Goal: Task Accomplishment & Management: Manage account settings

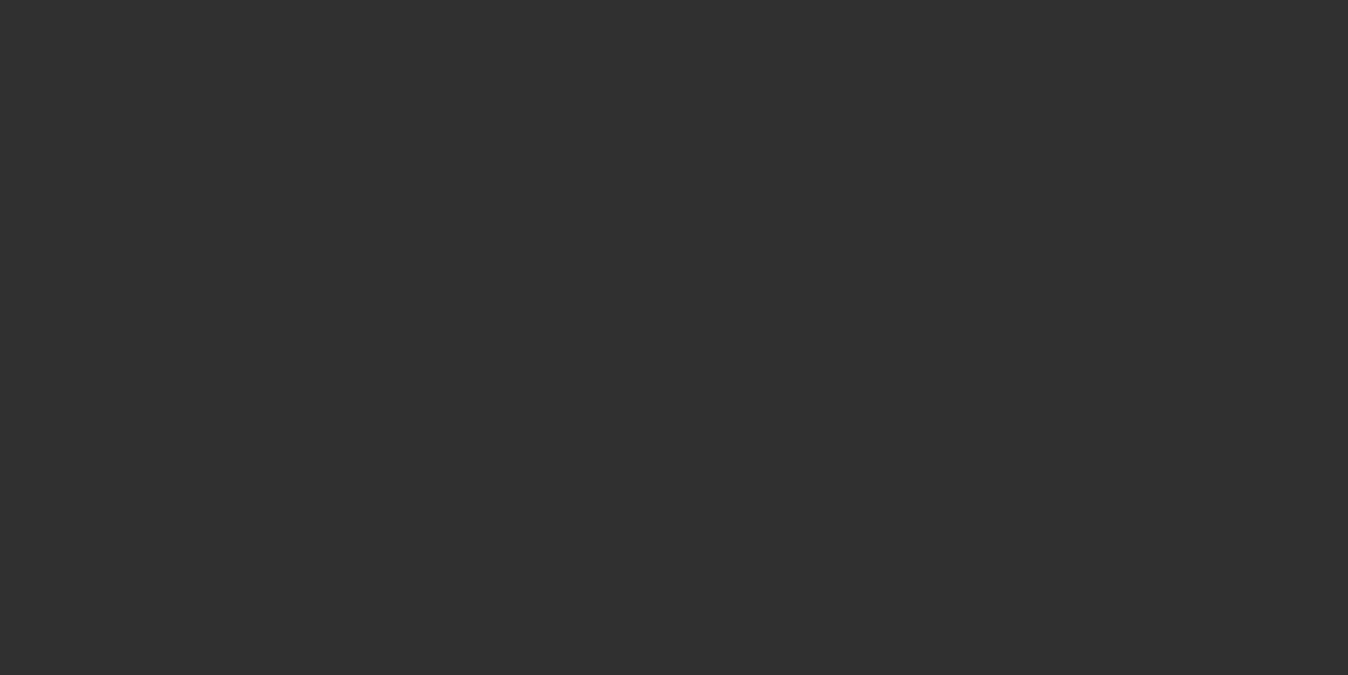
click at [336, 342] on div at bounding box center [674, 337] width 1348 height 675
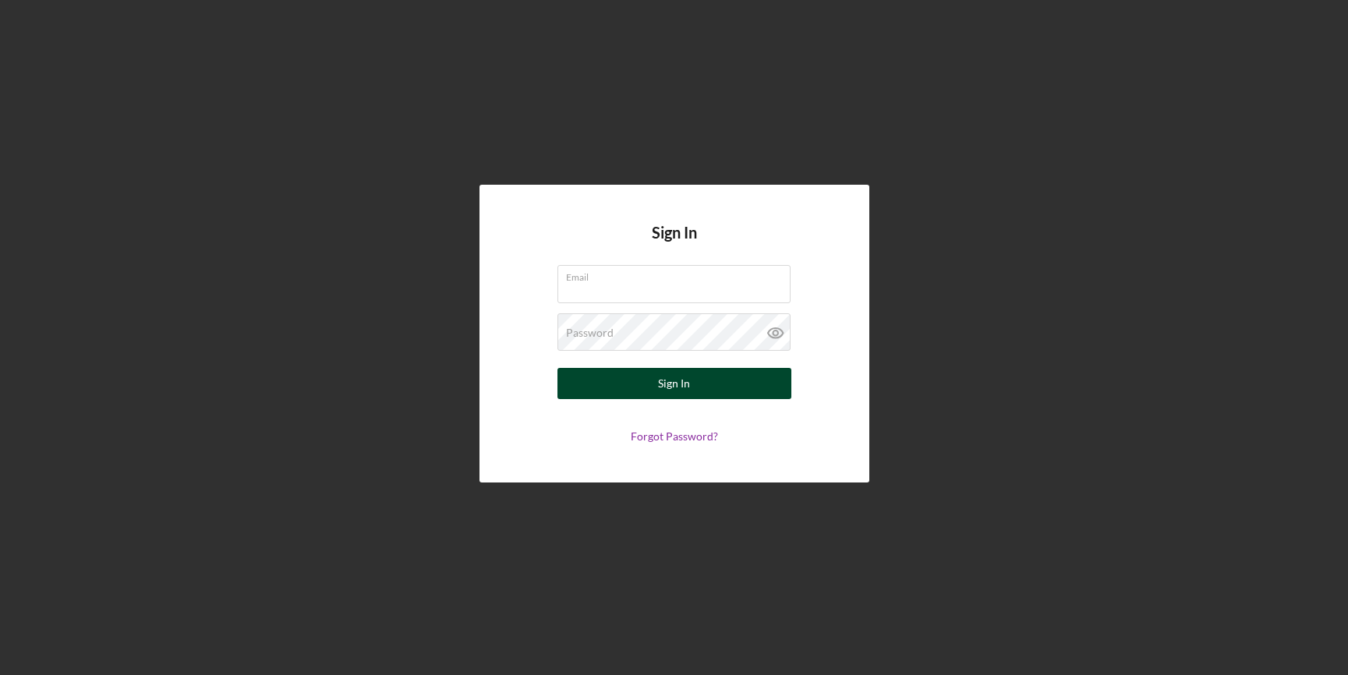
type input "[EMAIL_ADDRESS][DOMAIN_NAME]"
click at [756, 387] on button "Sign In" at bounding box center [675, 383] width 234 height 31
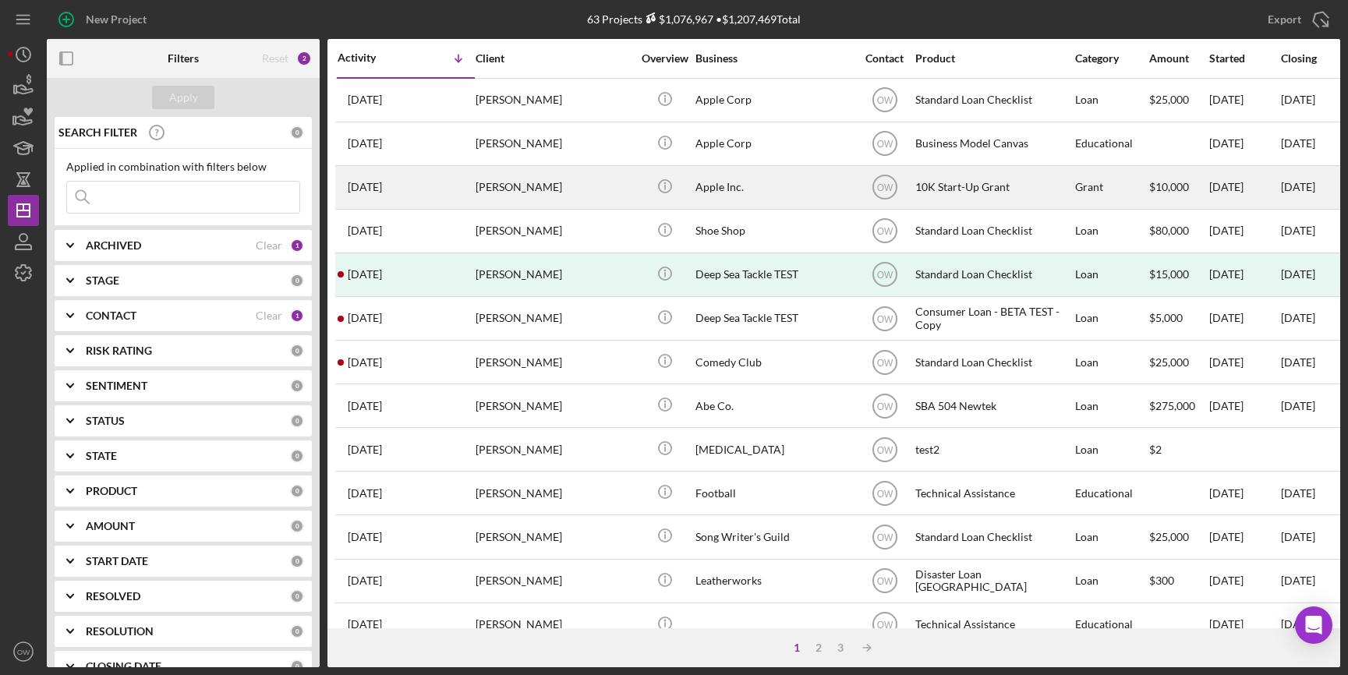
click at [543, 179] on div "[PERSON_NAME]" at bounding box center [554, 187] width 156 height 41
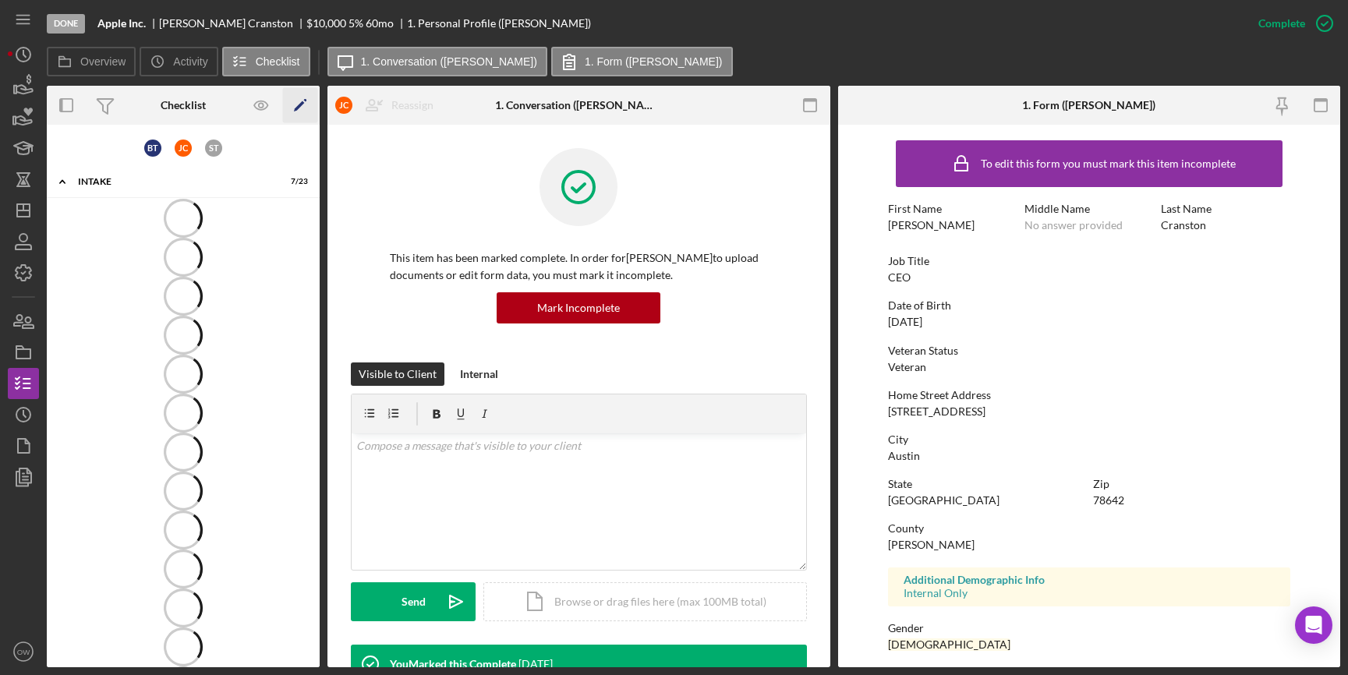
click at [300, 102] on icon "Icon/Edit" at bounding box center [300, 105] width 35 height 35
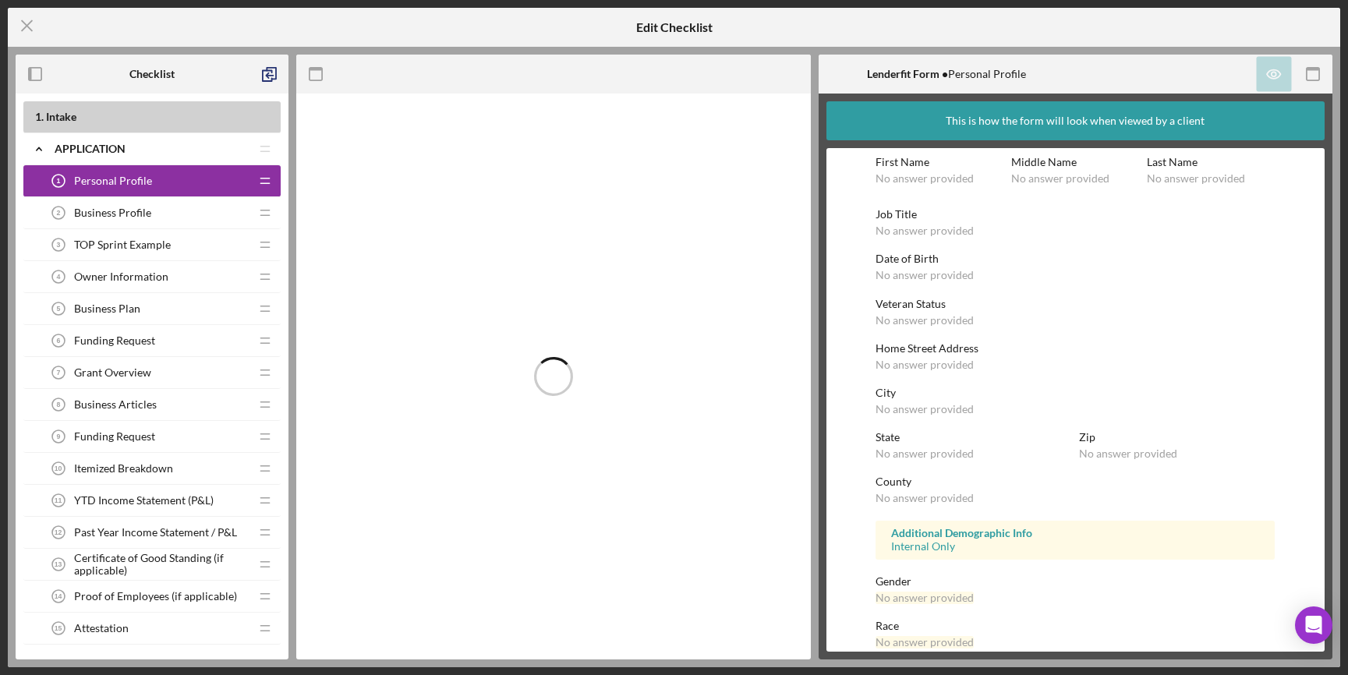
scroll to position [542, 0]
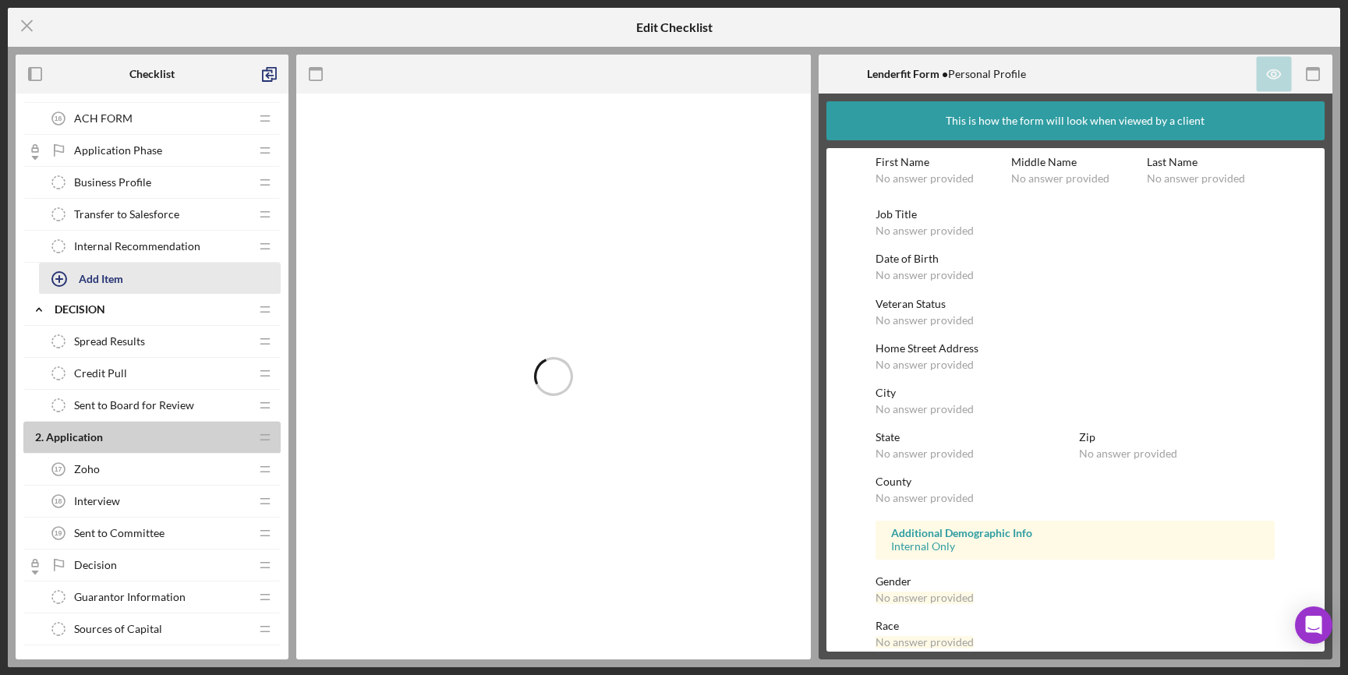
click at [119, 278] on div "Add Item" at bounding box center [101, 279] width 44 height 30
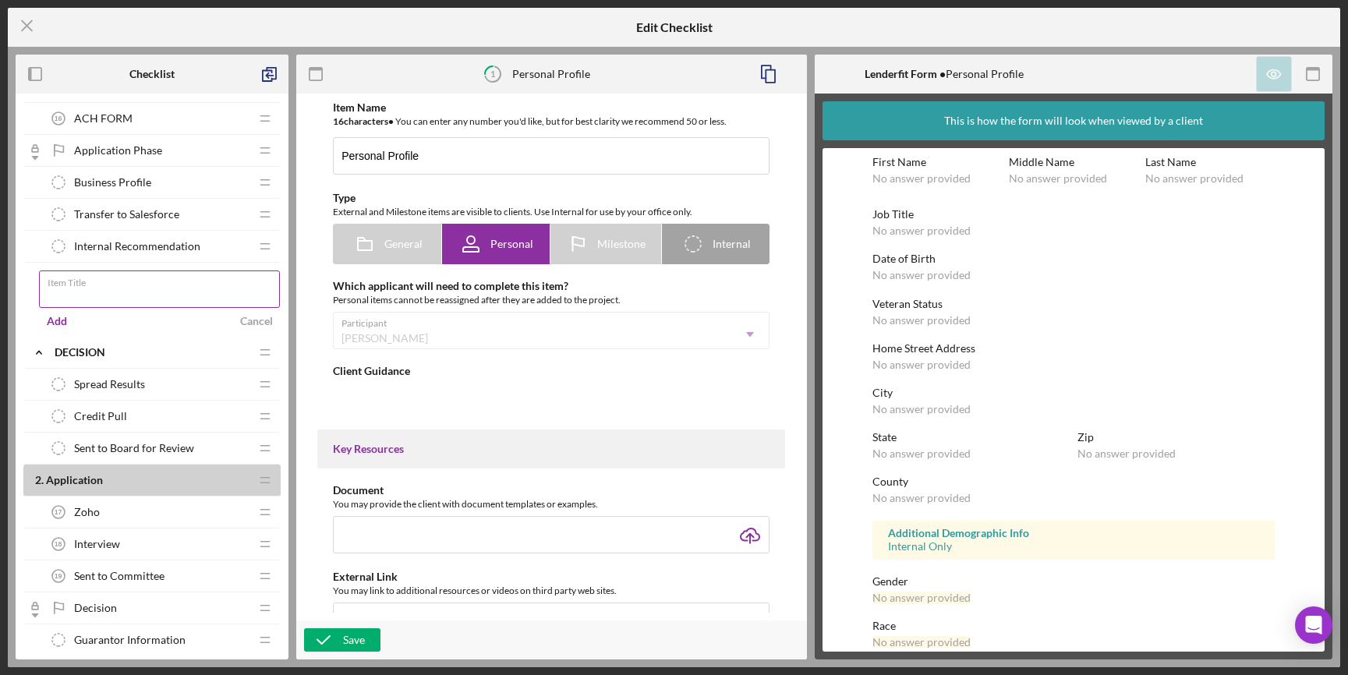
type textarea "<div> <p class="p1">Hello, and thank you for your interest in the Start-Up Gran…"
type textarea "<div>Thanks for completing your personal profile information!</div> <div>&nbsp;…"
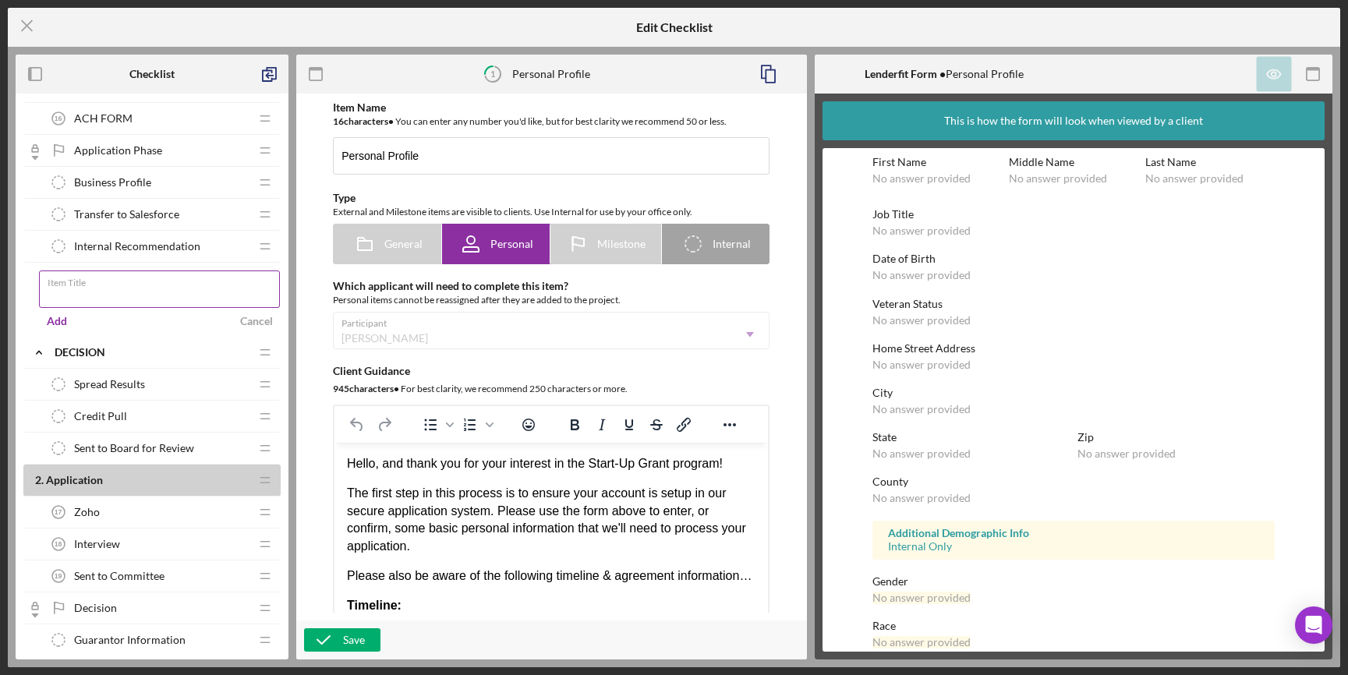
scroll to position [0, 0]
type input "D"
type input "Deal Room NorCal"
click at [48, 321] on div "Add" at bounding box center [57, 321] width 20 height 23
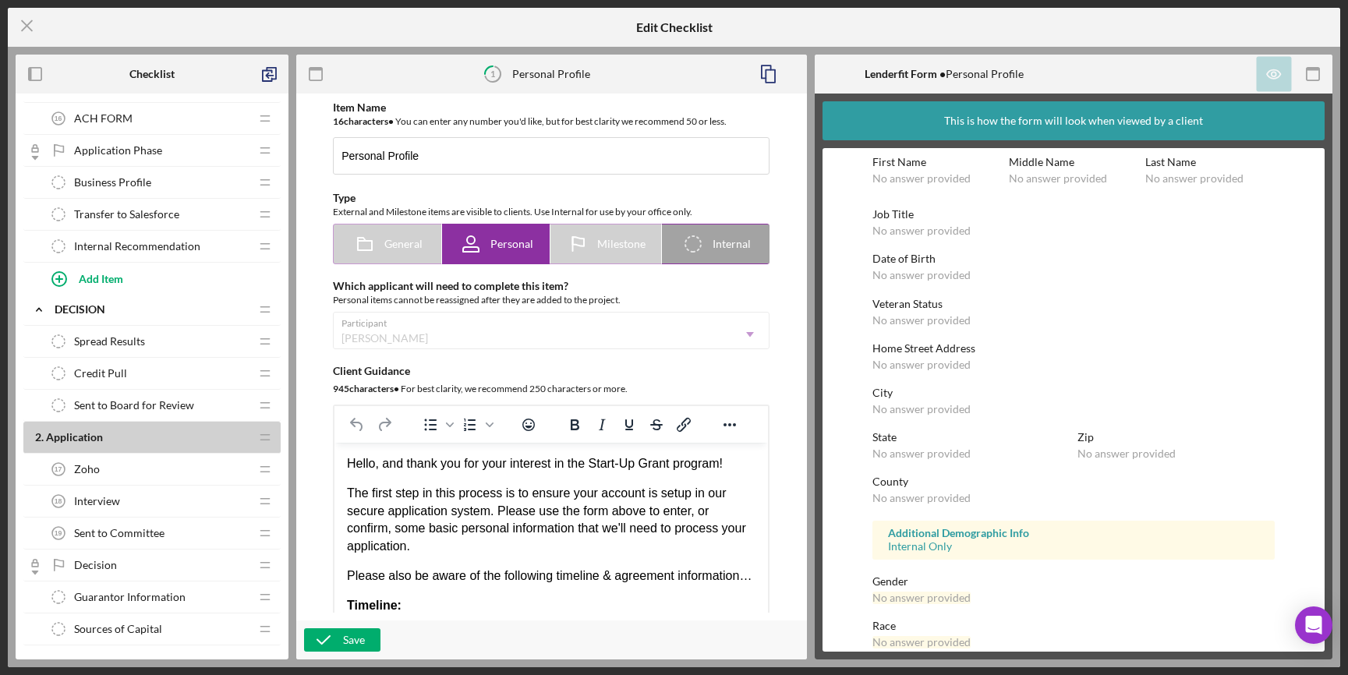
click at [713, 250] on span "Internal" at bounding box center [732, 244] width 38 height 12
radio input "false"
radio input "true"
checkbox input "false"
click at [713, 250] on span "Internal" at bounding box center [732, 244] width 38 height 12
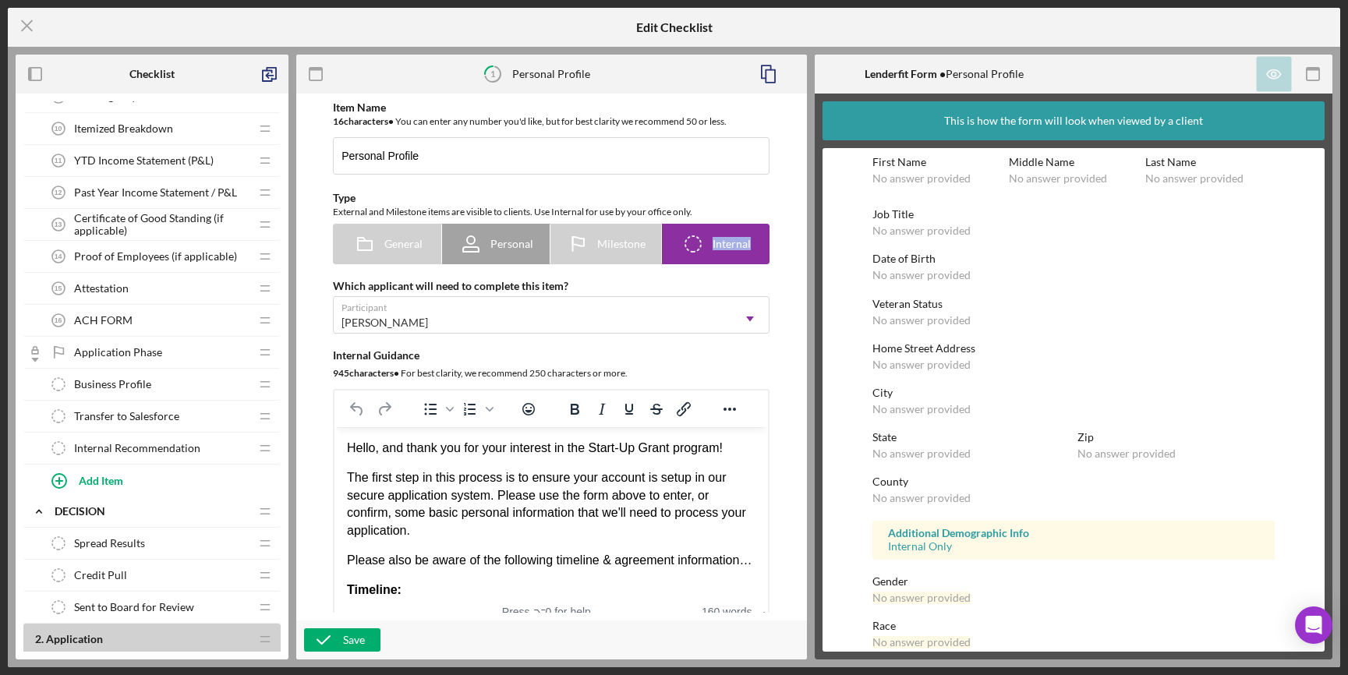
scroll to position [424, 0]
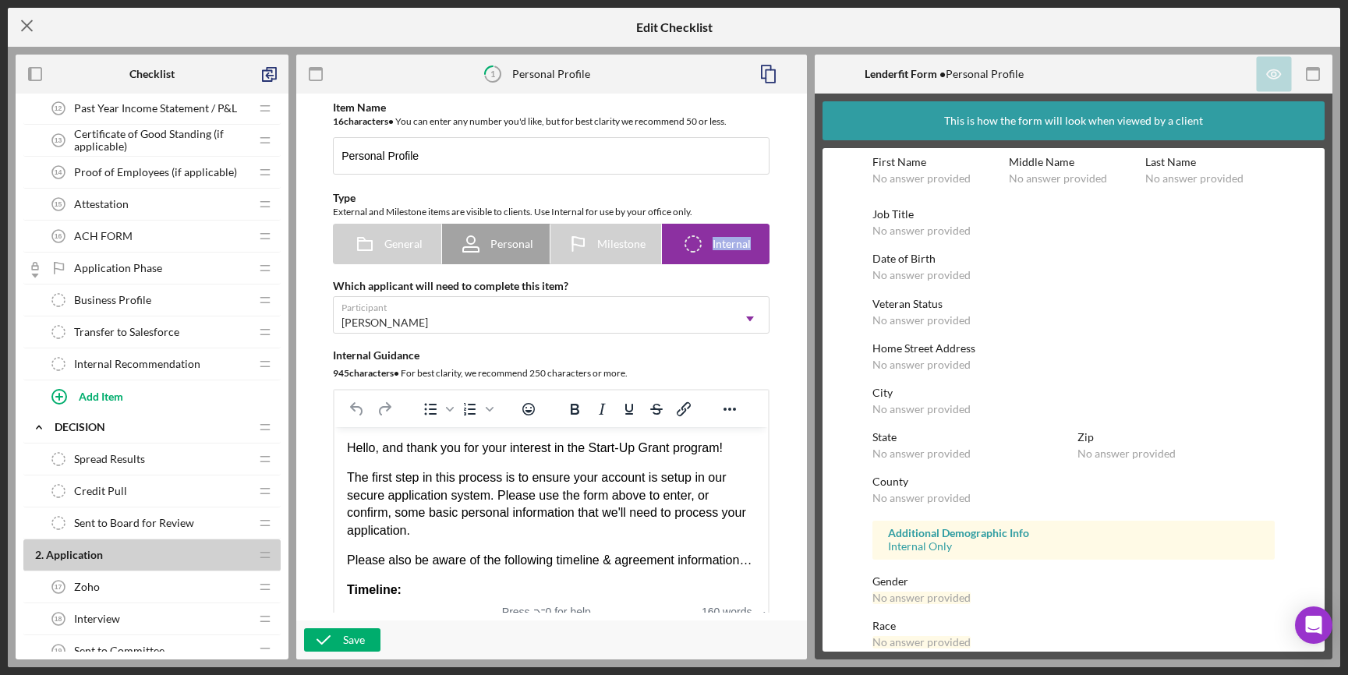
click at [14, 32] on icon "Icon/Menu Close" at bounding box center [27, 25] width 39 height 39
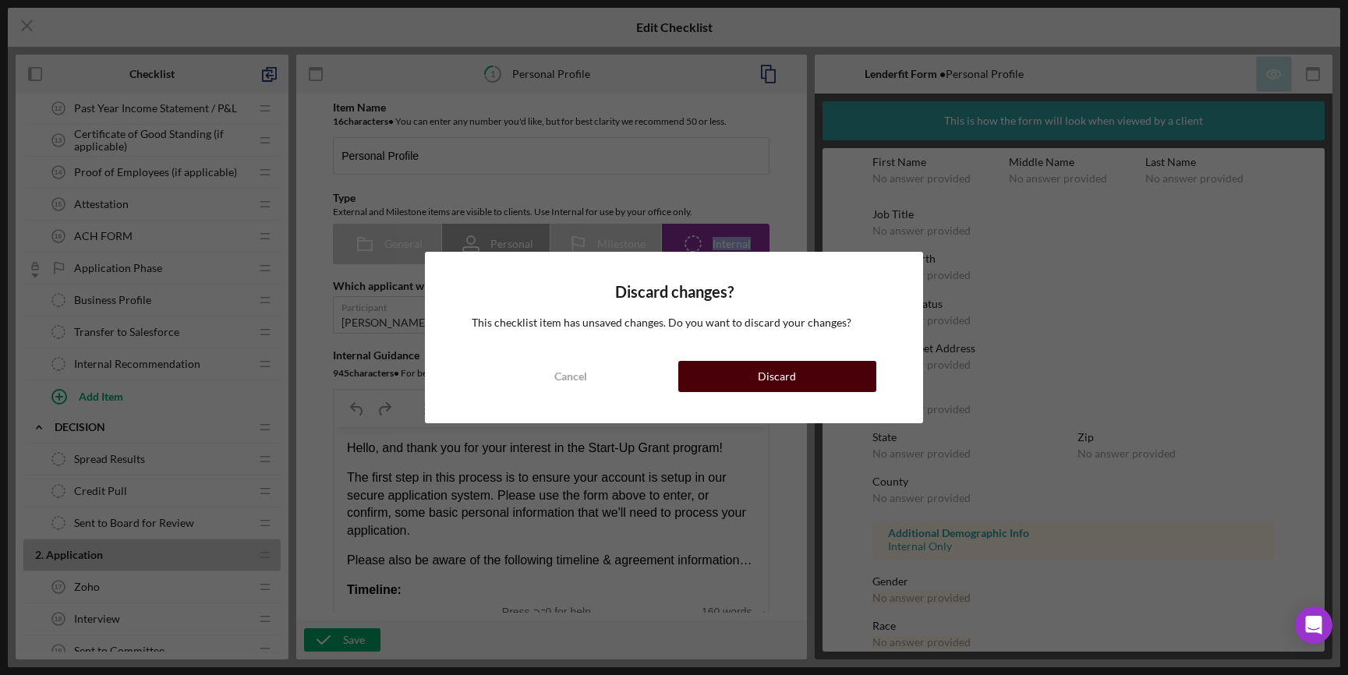
click at [760, 388] on div "Discard" at bounding box center [777, 376] width 38 height 31
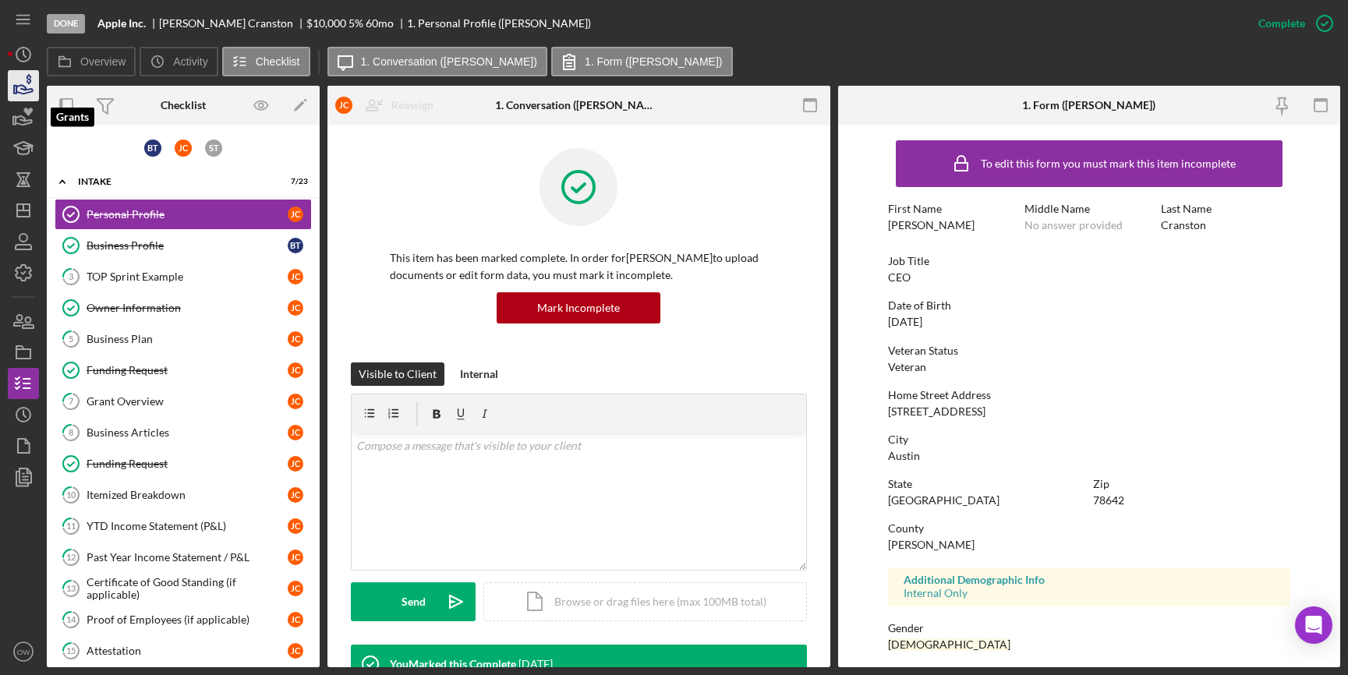
click at [19, 98] on icon "button" at bounding box center [23, 85] width 39 height 39
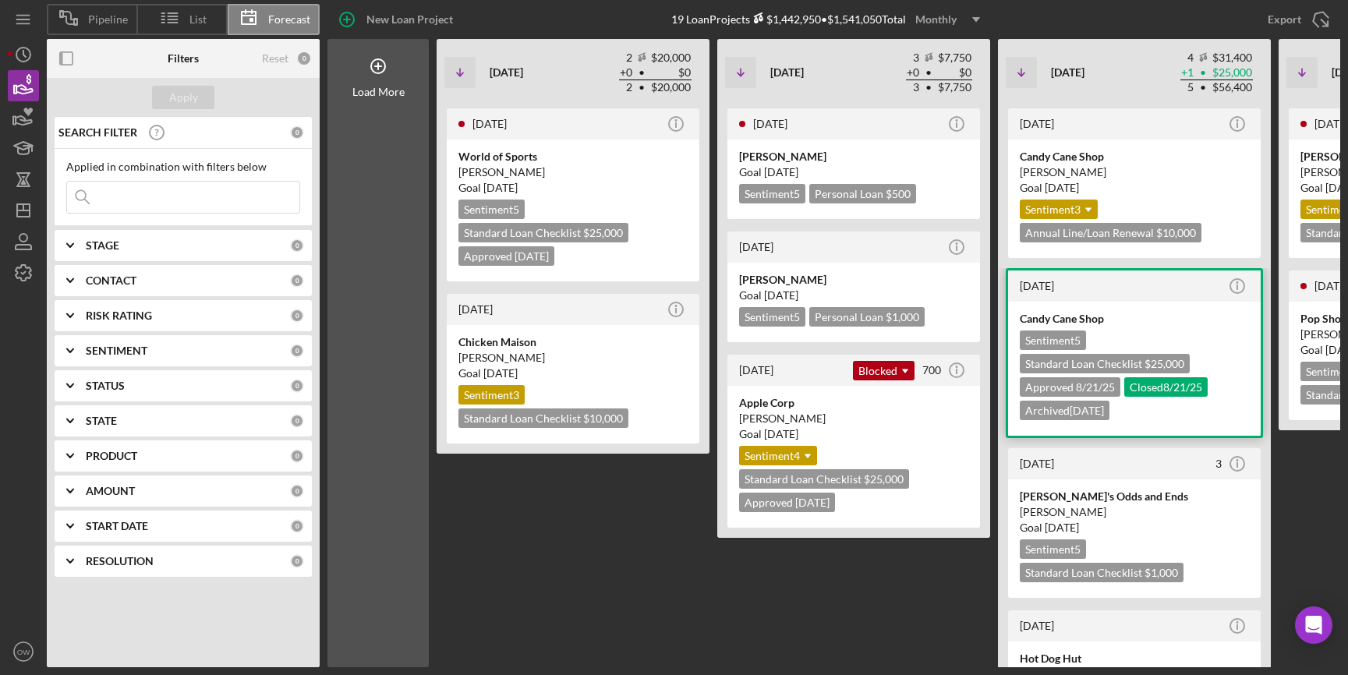
click at [1163, 315] on div "Candy Cane Shop" at bounding box center [1134, 319] width 229 height 16
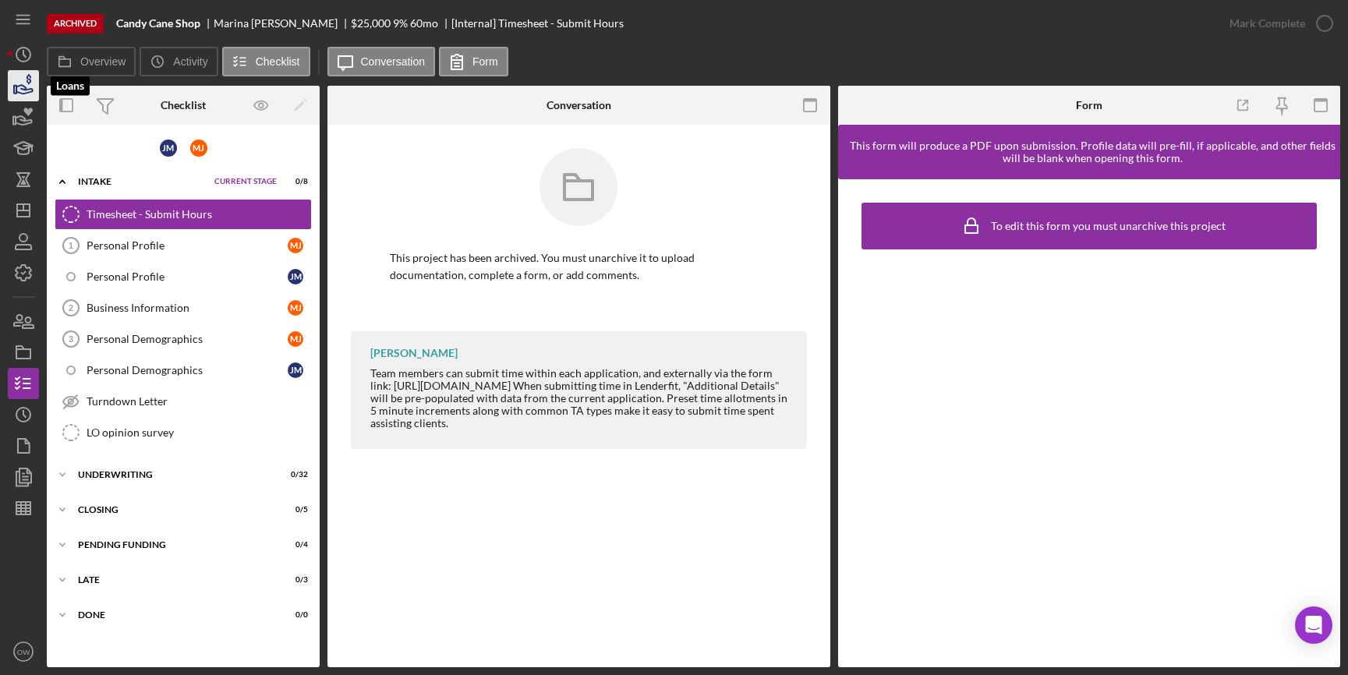
click at [20, 93] on icon "button" at bounding box center [24, 89] width 16 height 9
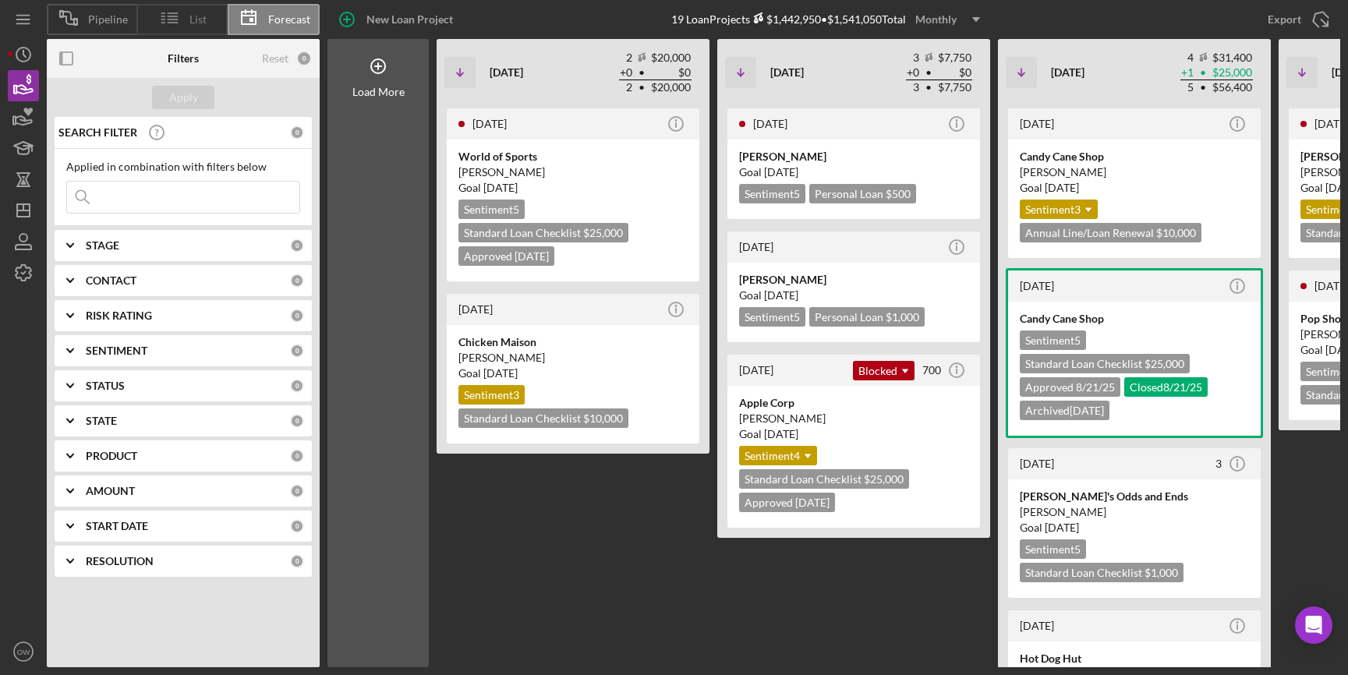
click at [194, 23] on span "List" at bounding box center [198, 19] width 17 height 12
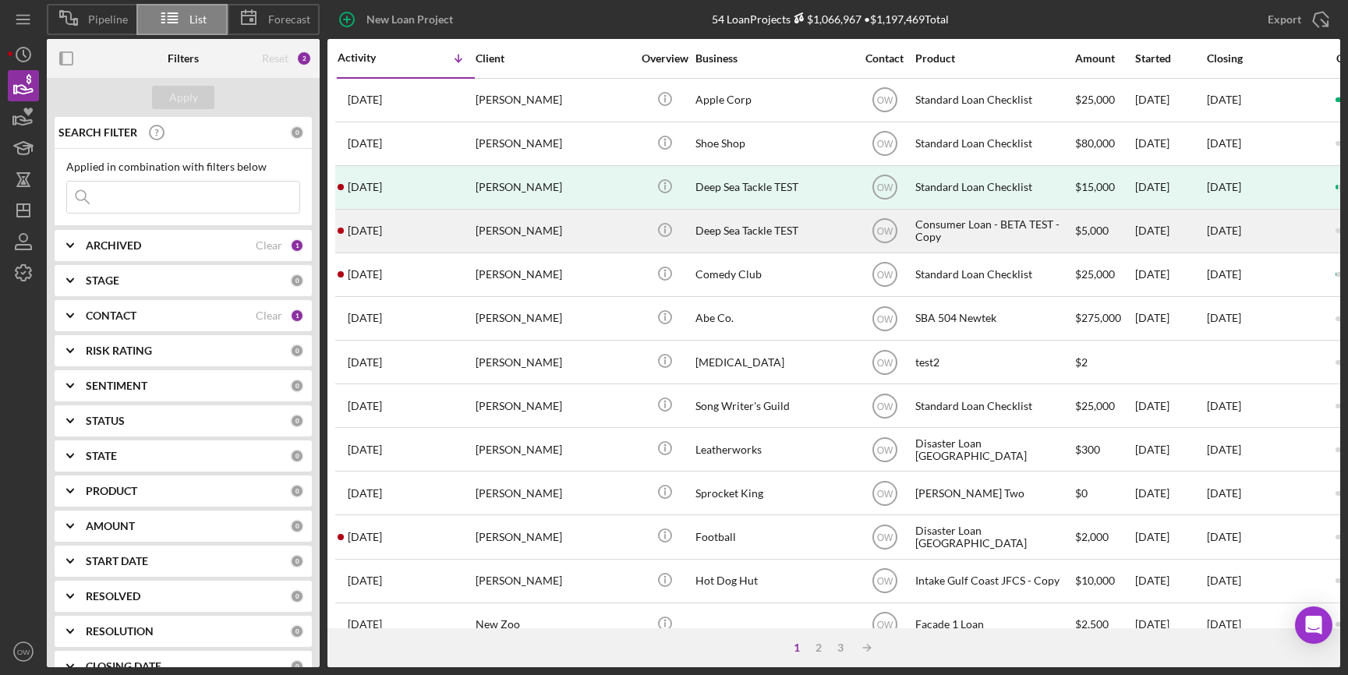
click at [560, 223] on div "[PERSON_NAME]" at bounding box center [554, 231] width 156 height 41
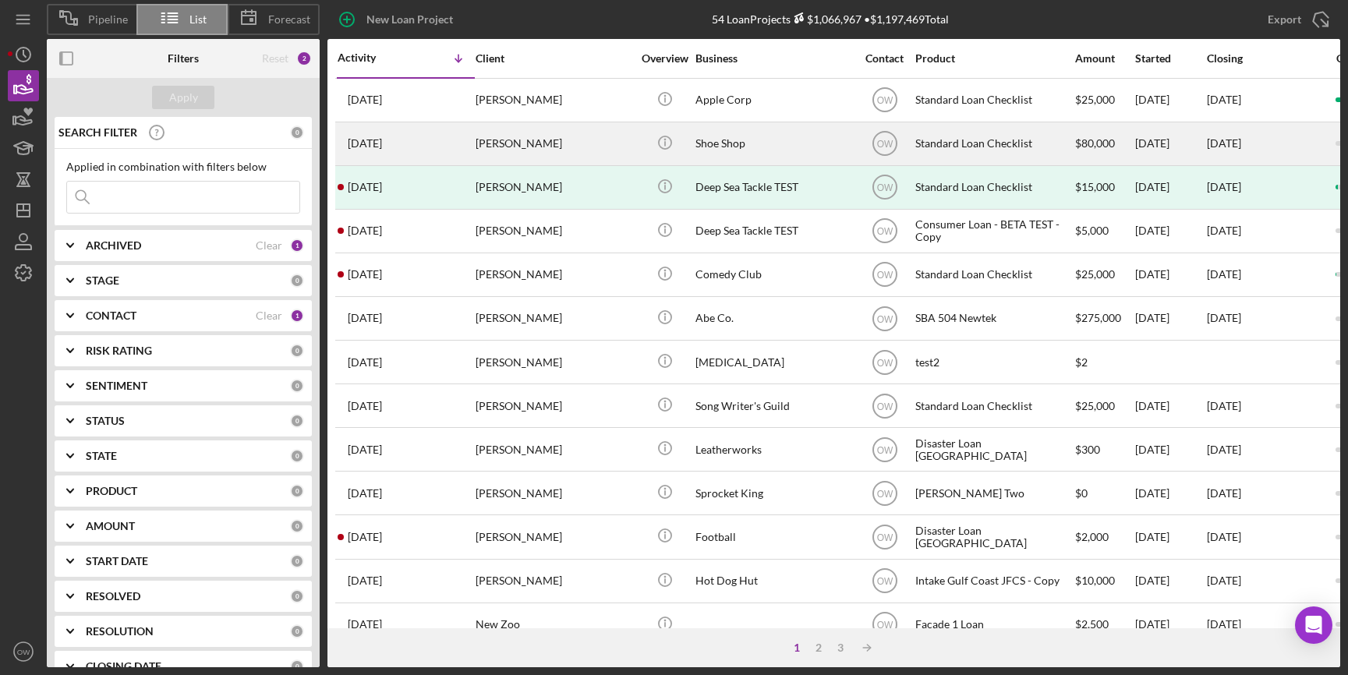
click at [575, 151] on div "[PERSON_NAME]" at bounding box center [554, 143] width 156 height 41
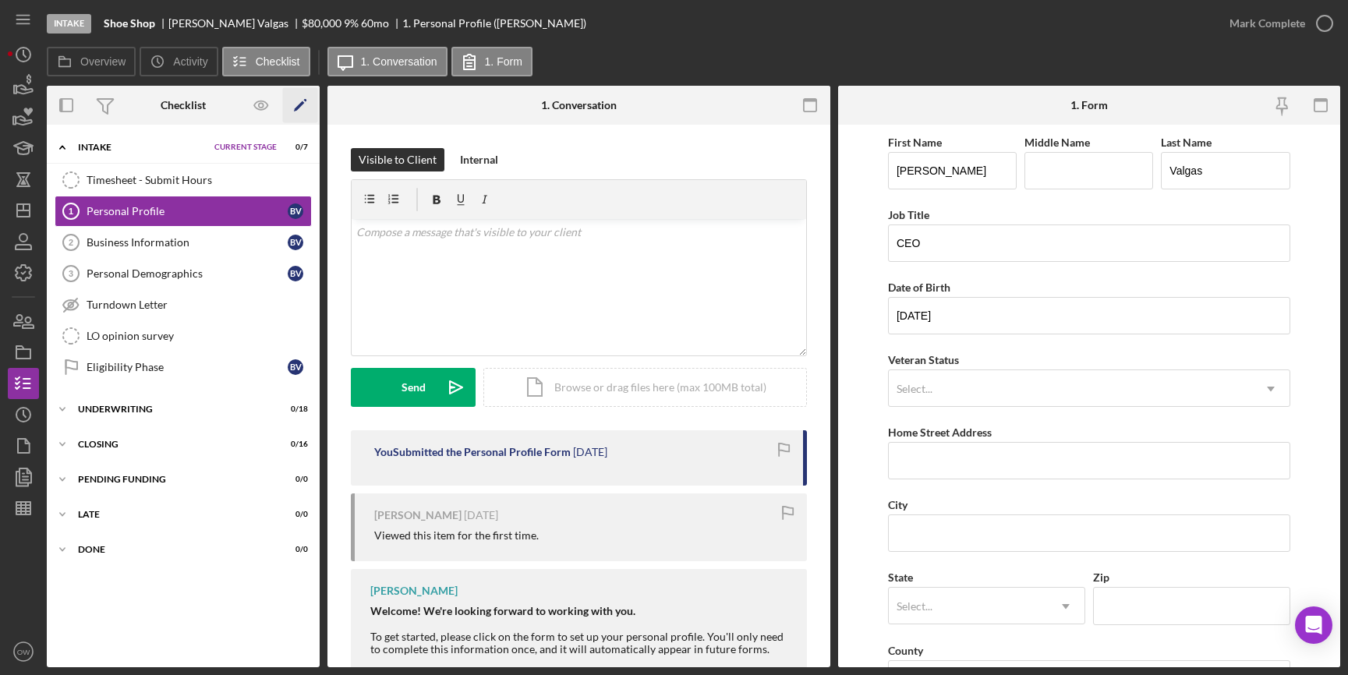
click at [302, 112] on icon "Icon/Edit" at bounding box center [300, 105] width 35 height 35
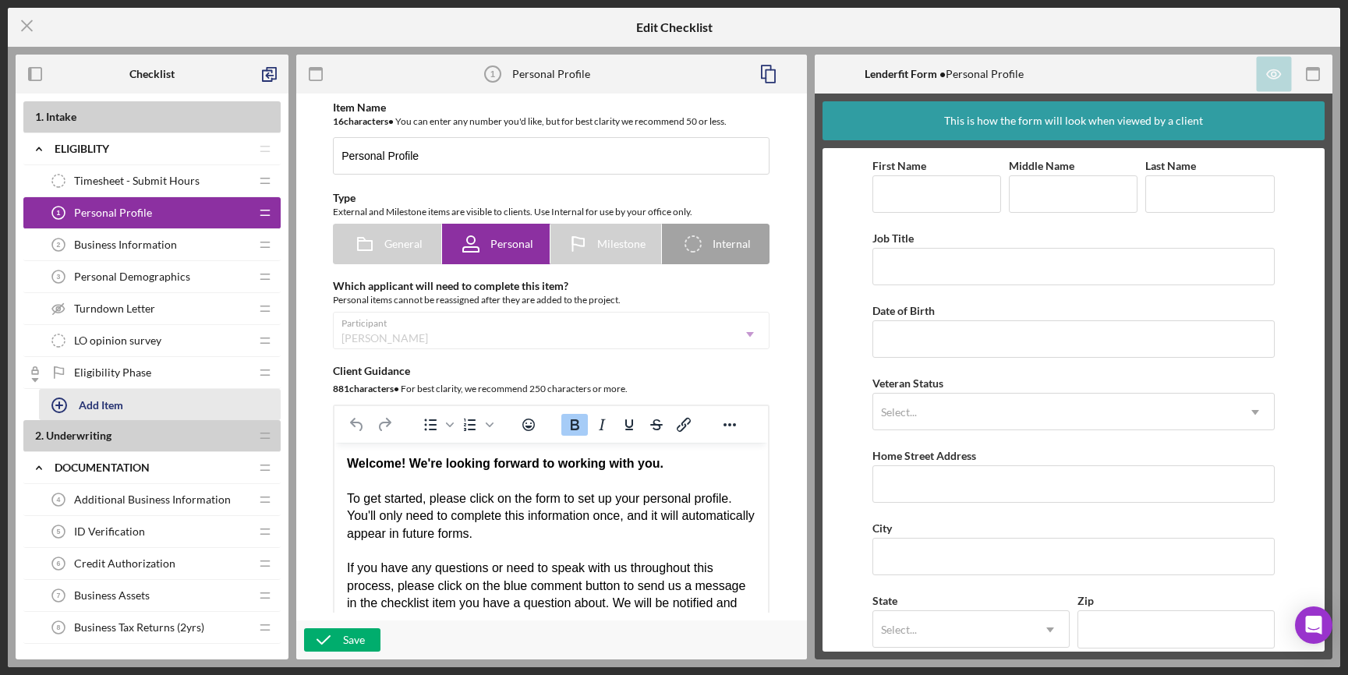
click at [113, 405] on div "Add Item" at bounding box center [101, 405] width 44 height 30
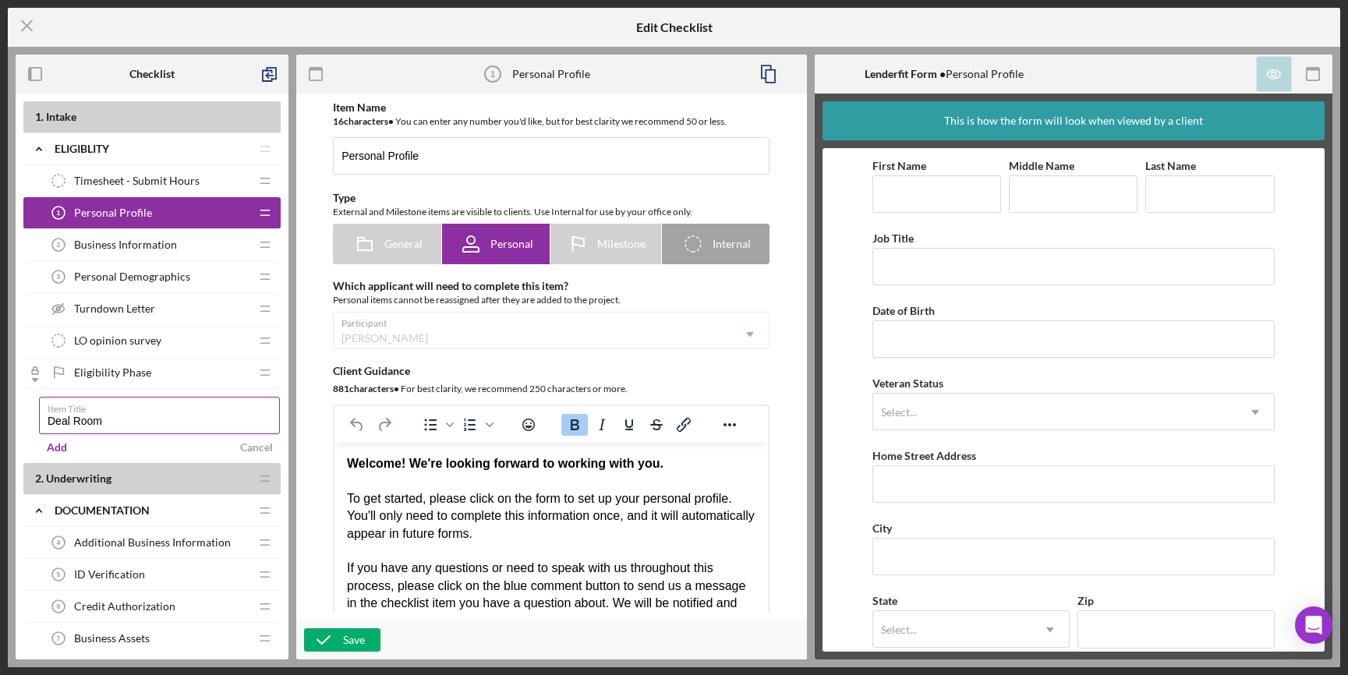
type input "Deal Room NorCal"
click at [111, 406] on label "Item Title" at bounding box center [164, 406] width 232 height 17
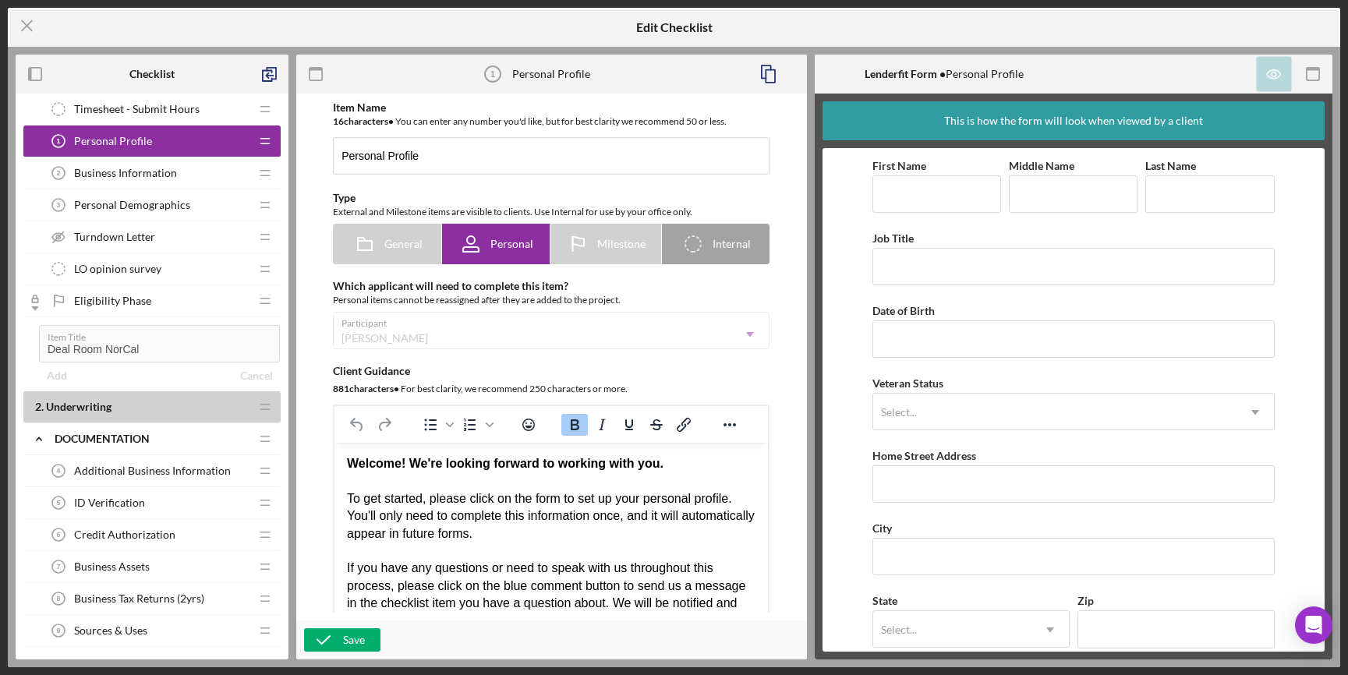
scroll to position [169, 0]
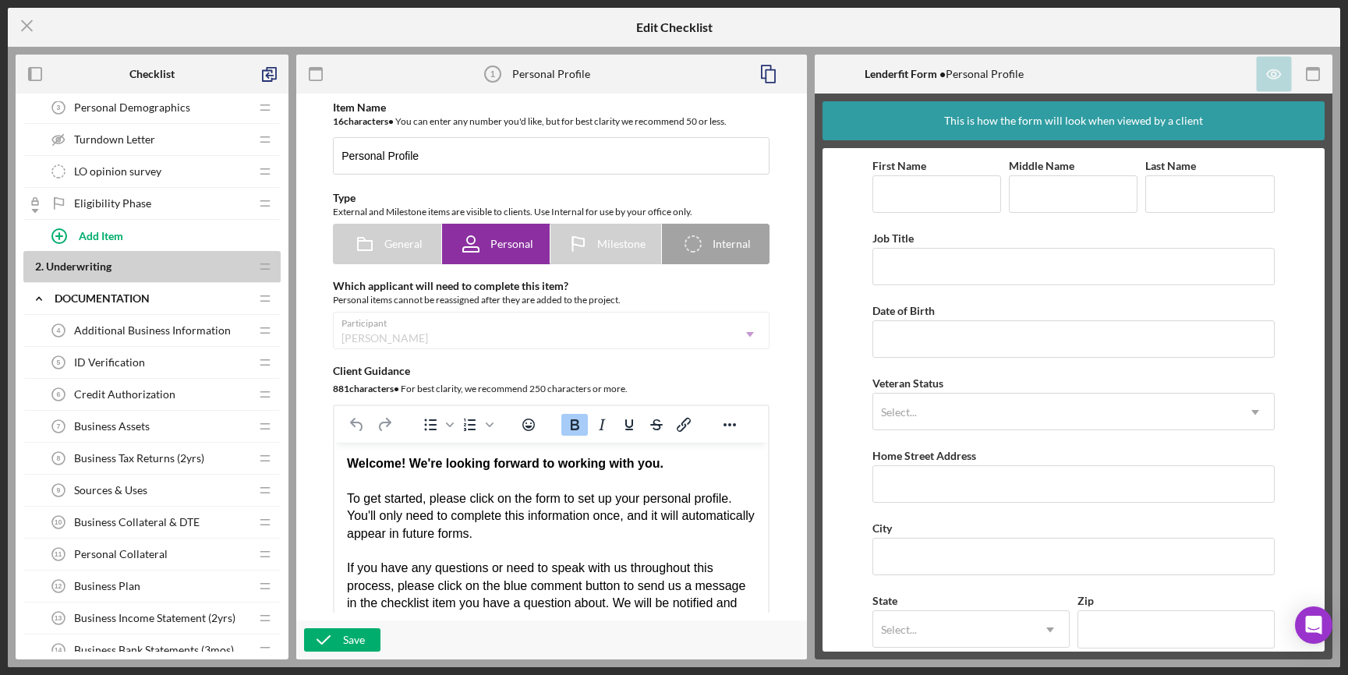
click at [420, 117] on div "16 character s • You can enter any number you'd like, but for best clarity we r…" at bounding box center [551, 122] width 437 height 16
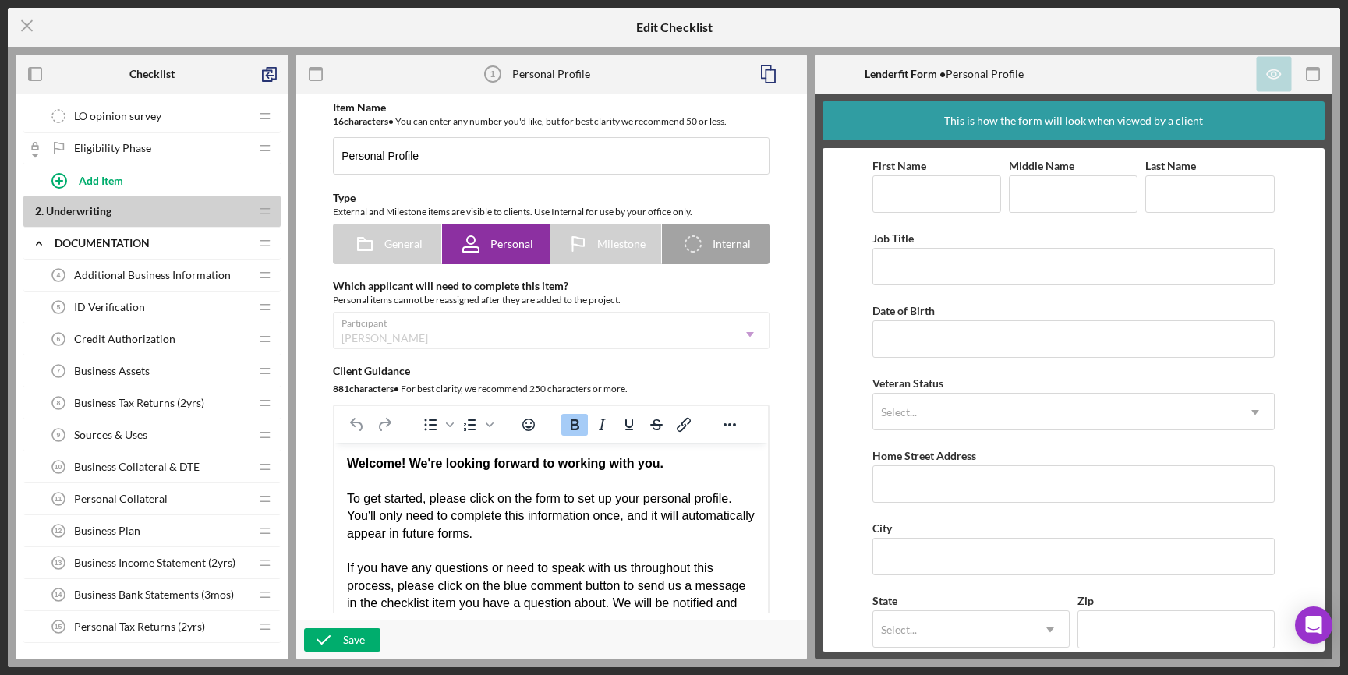
scroll to position [229, 0]
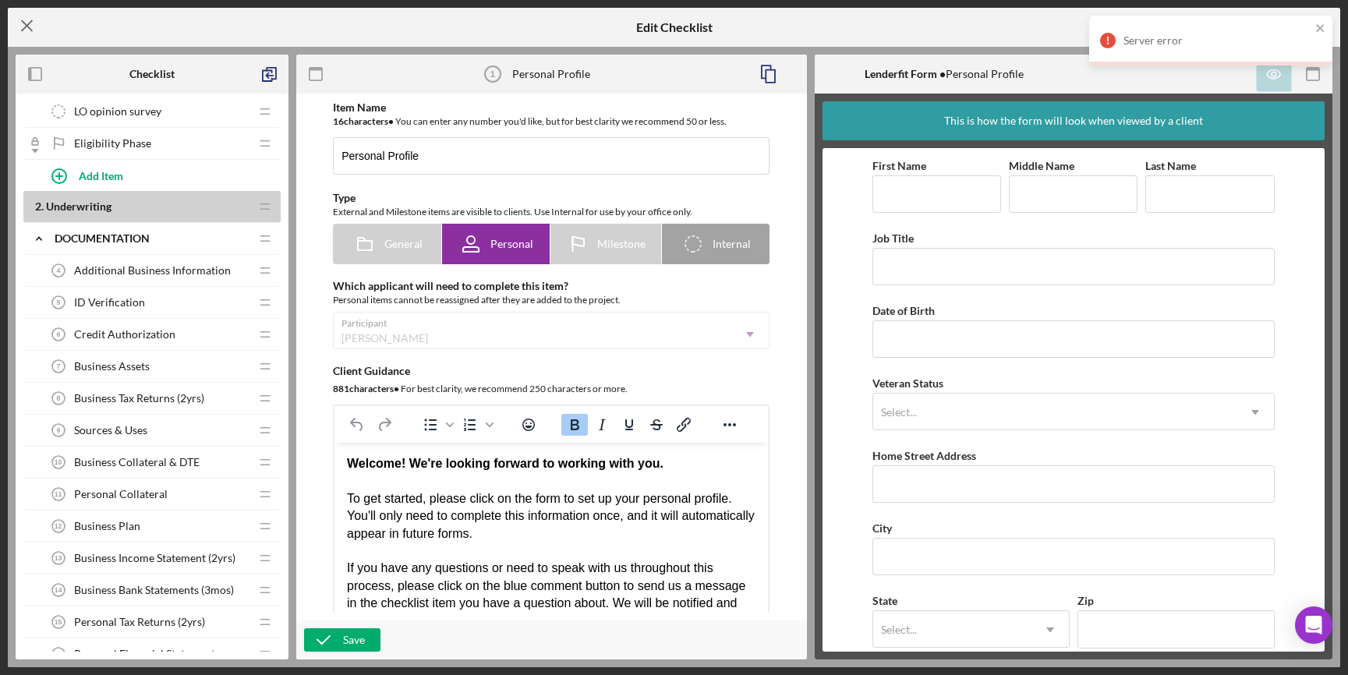
click at [23, 26] on icon "Icon/Menu Close" at bounding box center [27, 25] width 39 height 39
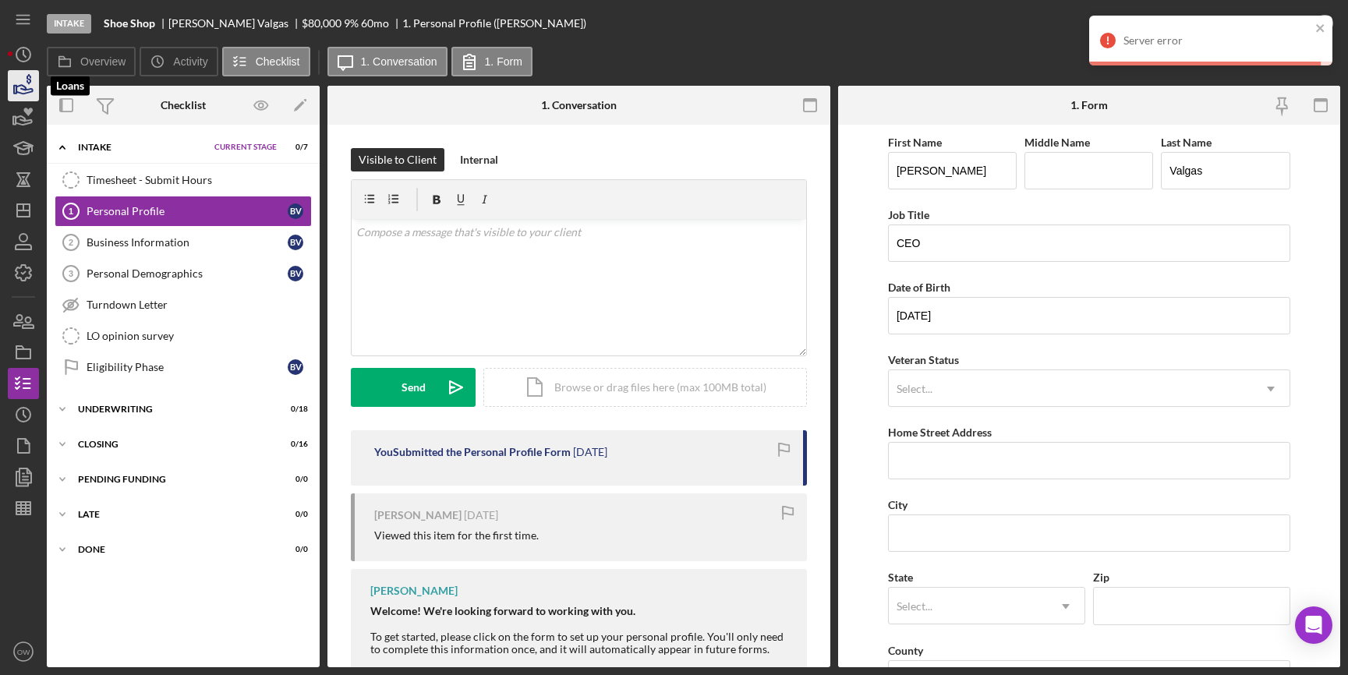
click at [25, 83] on icon "button" at bounding box center [23, 85] width 39 height 39
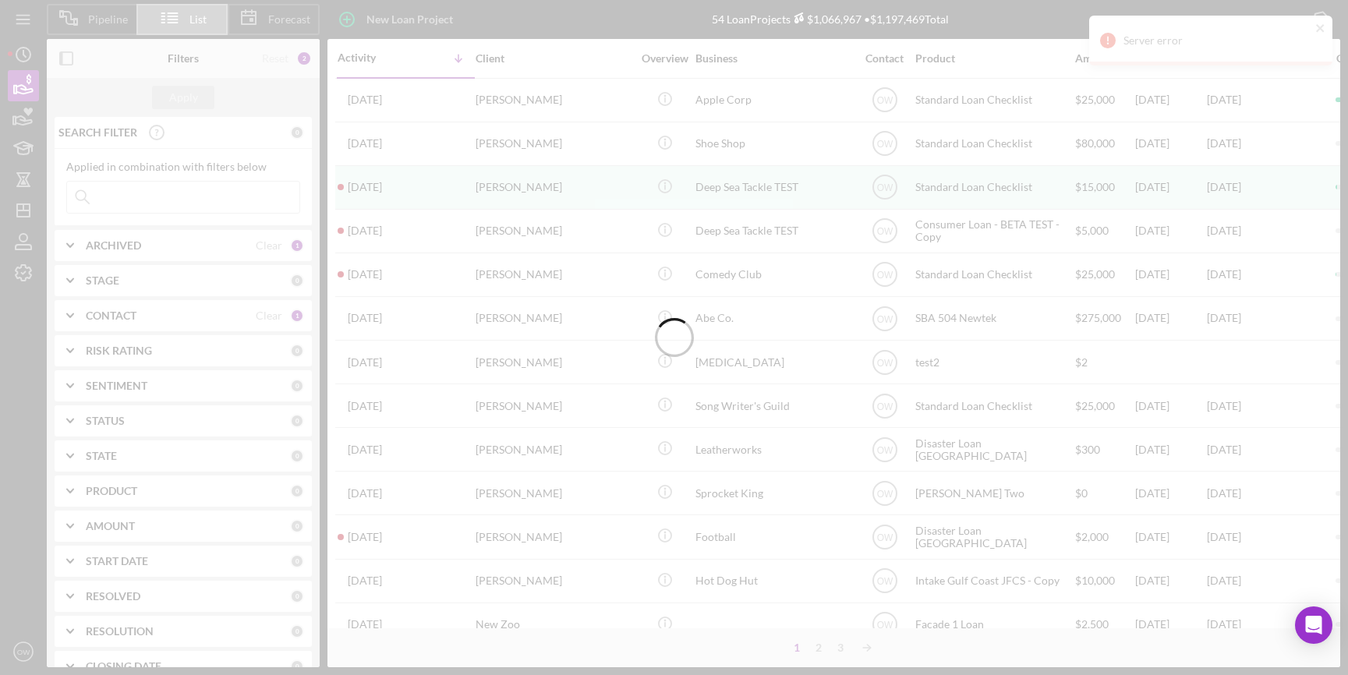
click at [26, 15] on div at bounding box center [674, 337] width 1348 height 675
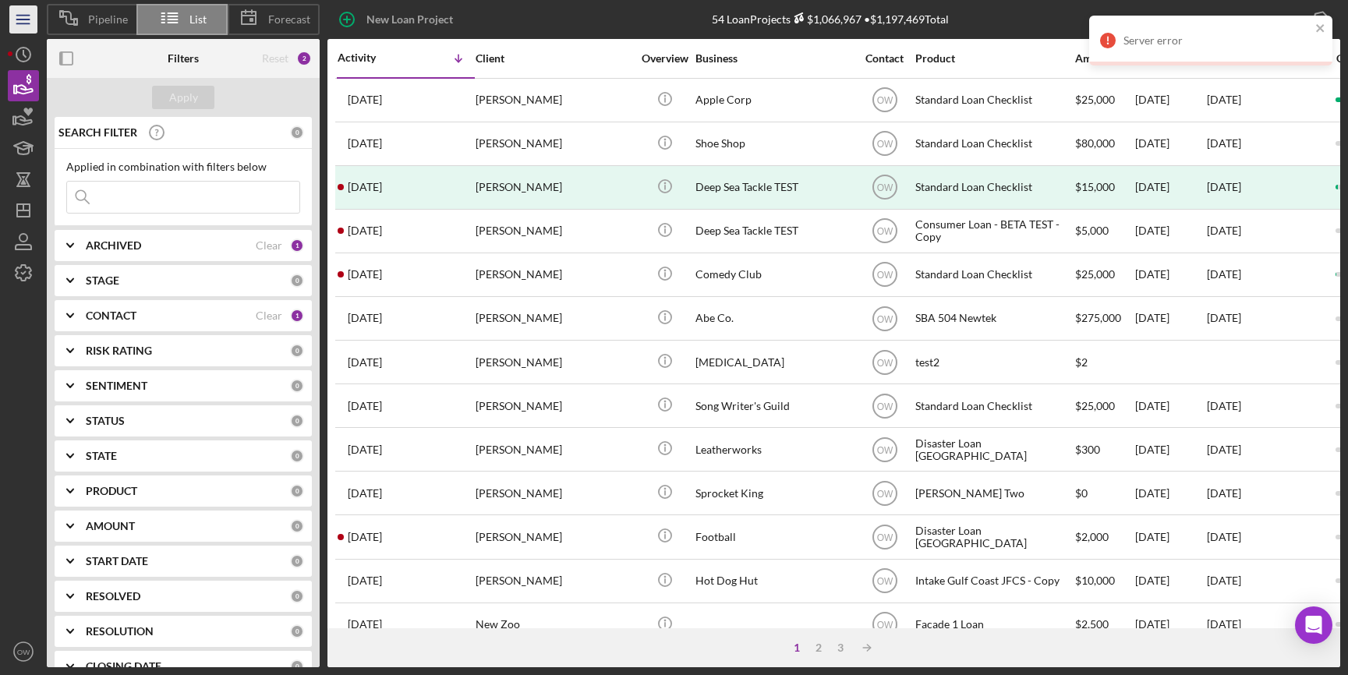
click at [26, 16] on icon "Icon/Menu" at bounding box center [23, 19] width 35 height 35
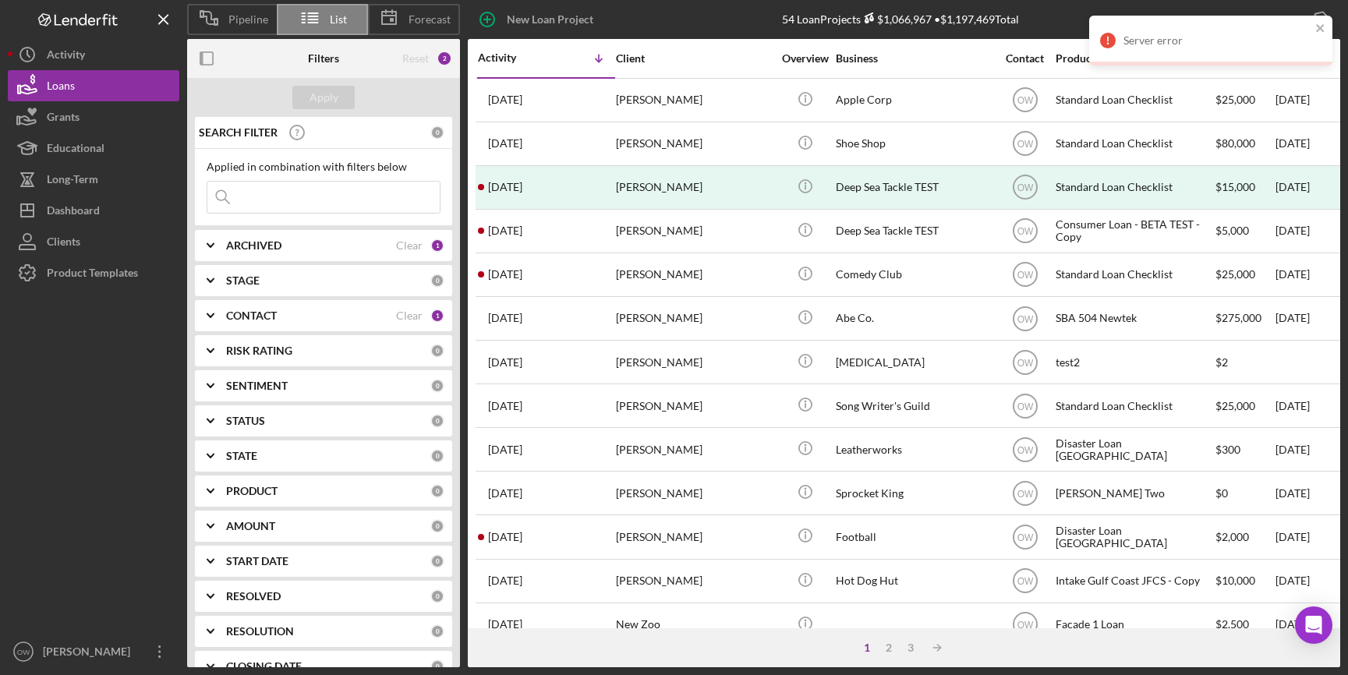
click at [81, 290] on div at bounding box center [94, 463] width 172 height 348
click at [83, 275] on div "Product Templates" at bounding box center [92, 274] width 91 height 35
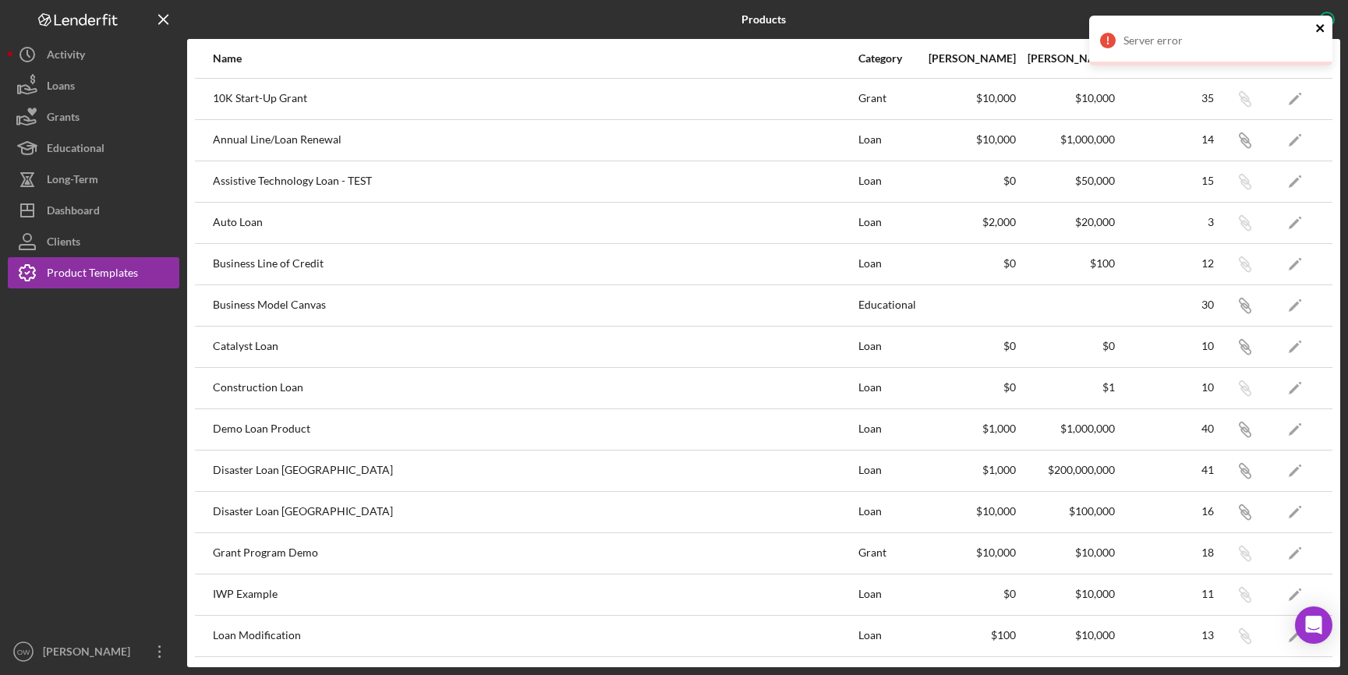
click at [1324, 24] on icon "close" at bounding box center [1321, 28] width 11 height 12
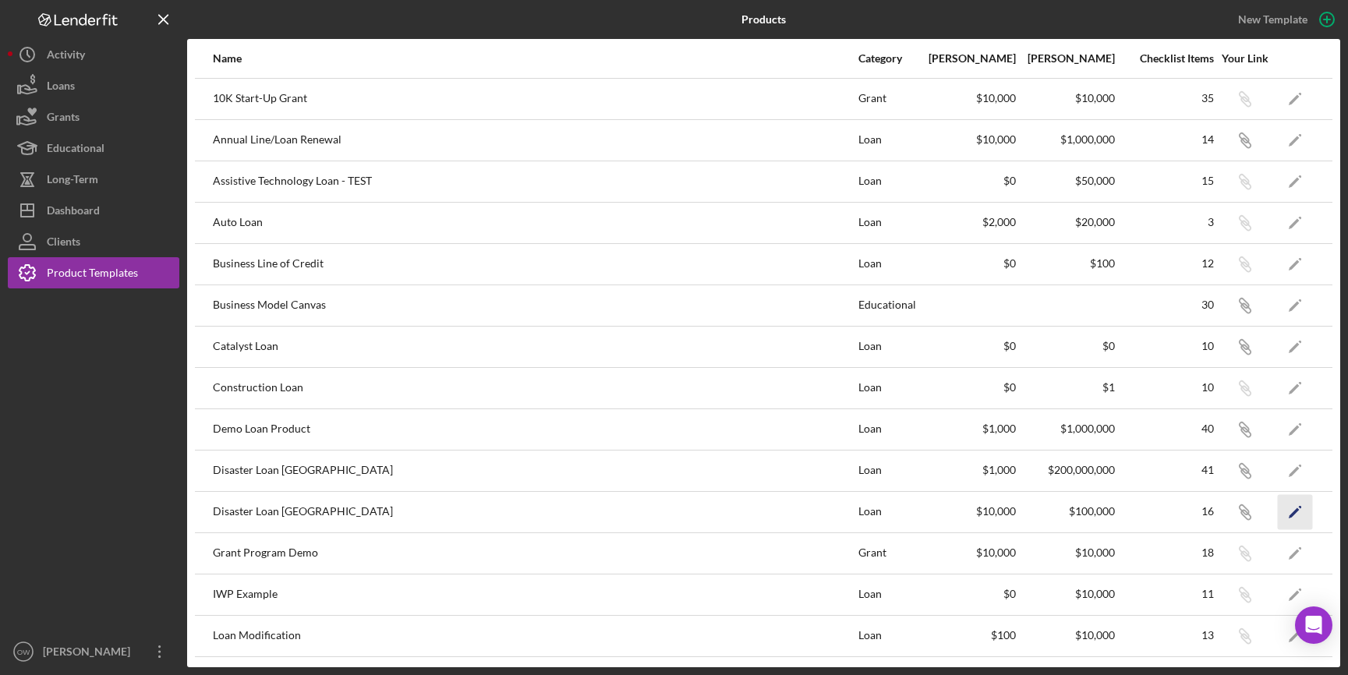
scroll to position [335, 0]
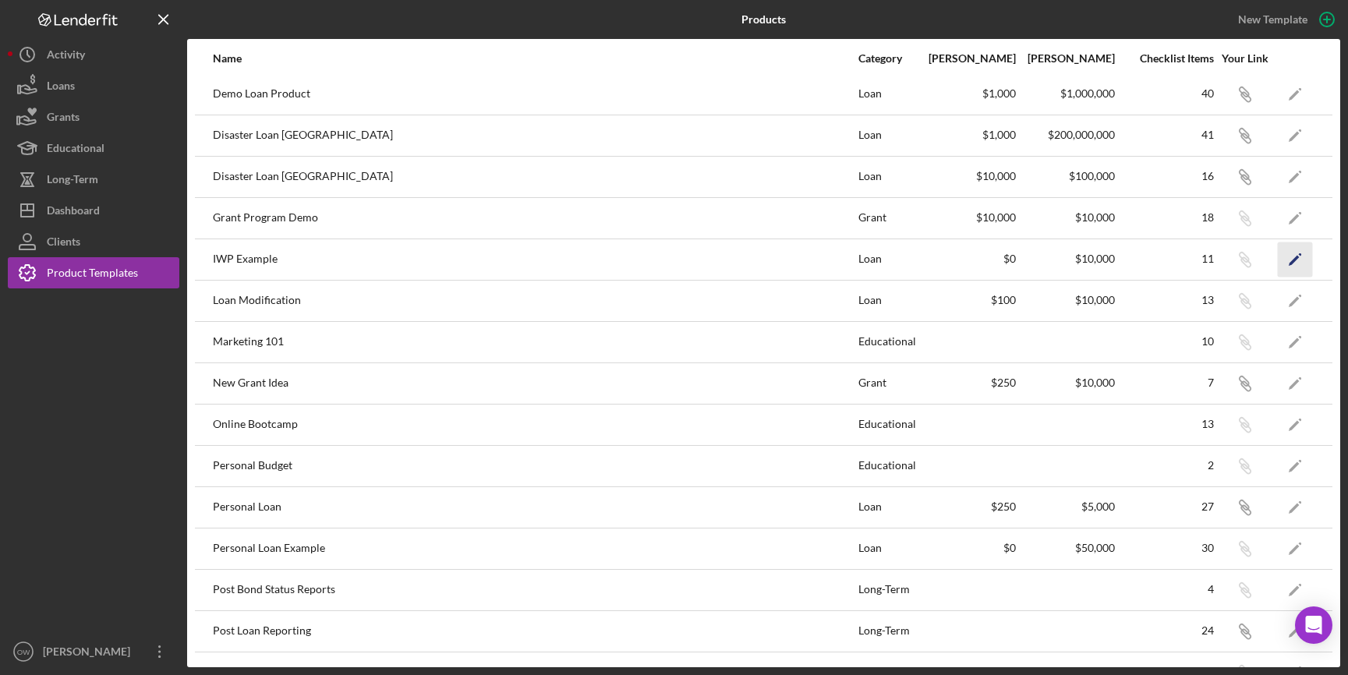
click at [1284, 260] on icon "Icon/Edit" at bounding box center [1295, 259] width 35 height 35
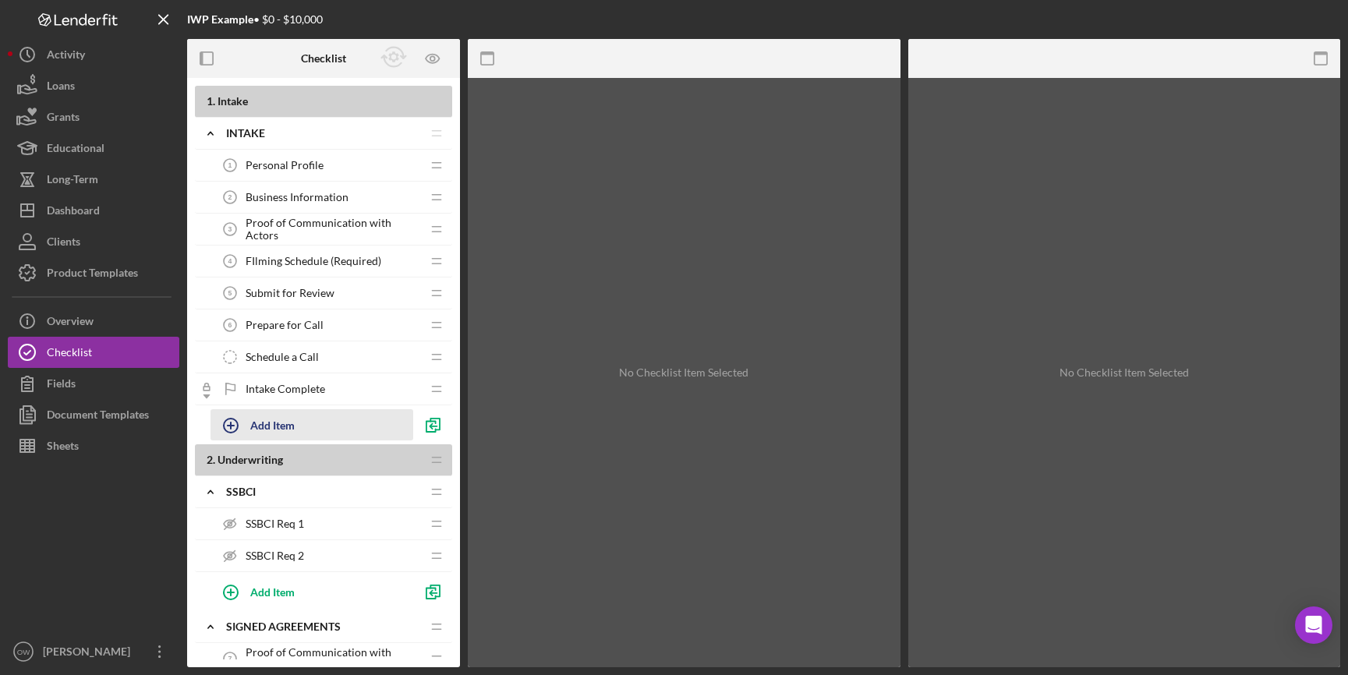
click at [284, 430] on div "Add Item" at bounding box center [272, 425] width 44 height 30
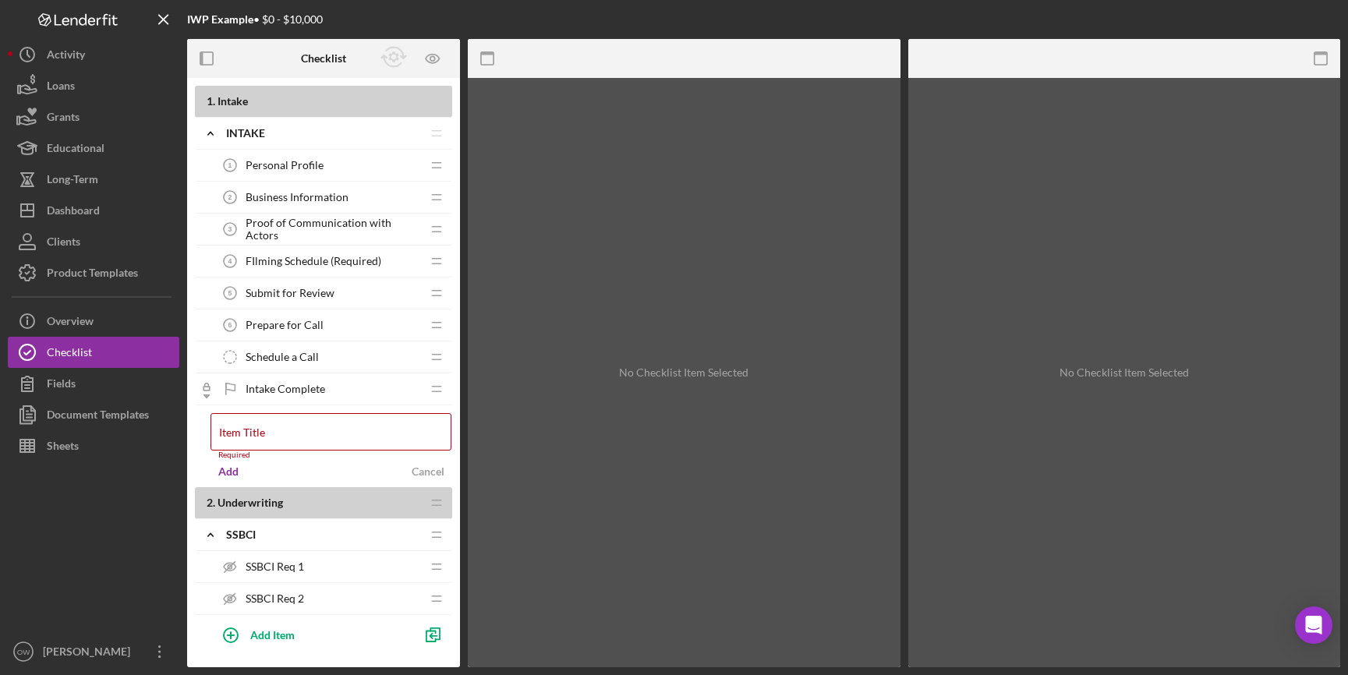
click at [251, 462] on div "Add Cancel" at bounding box center [332, 471] width 242 height 23
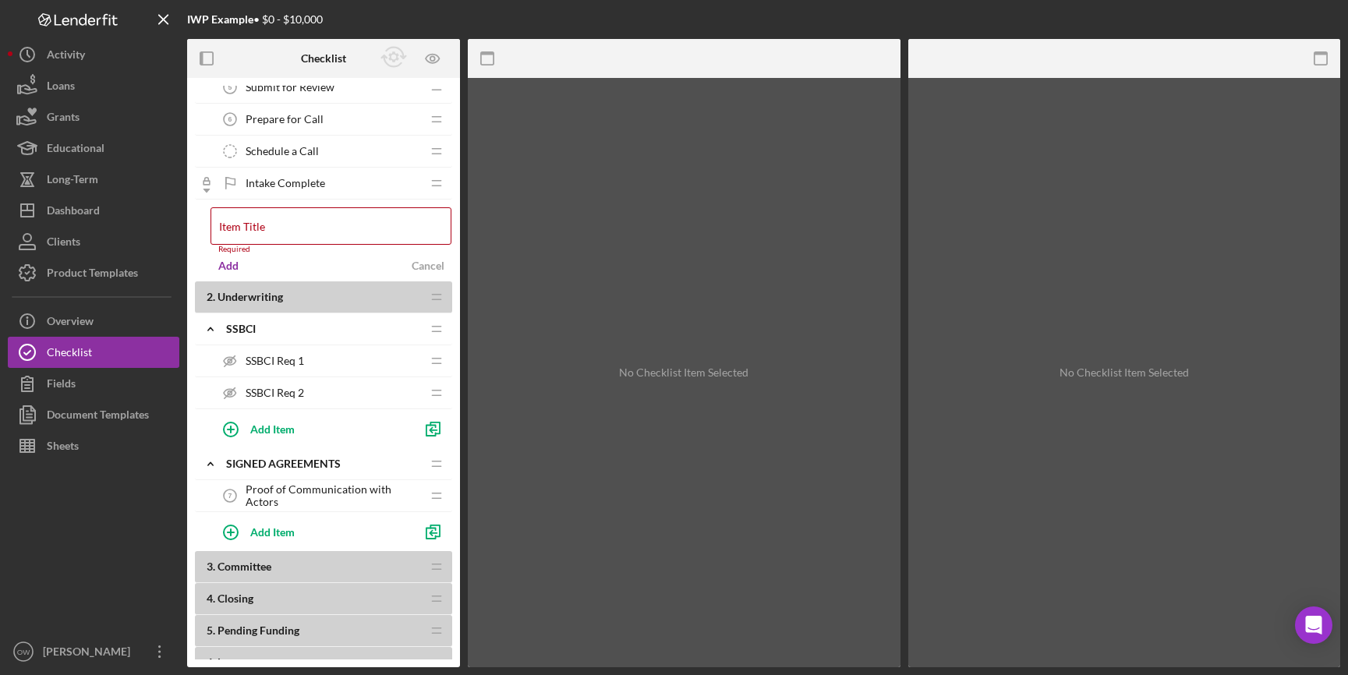
scroll to position [225, 0]
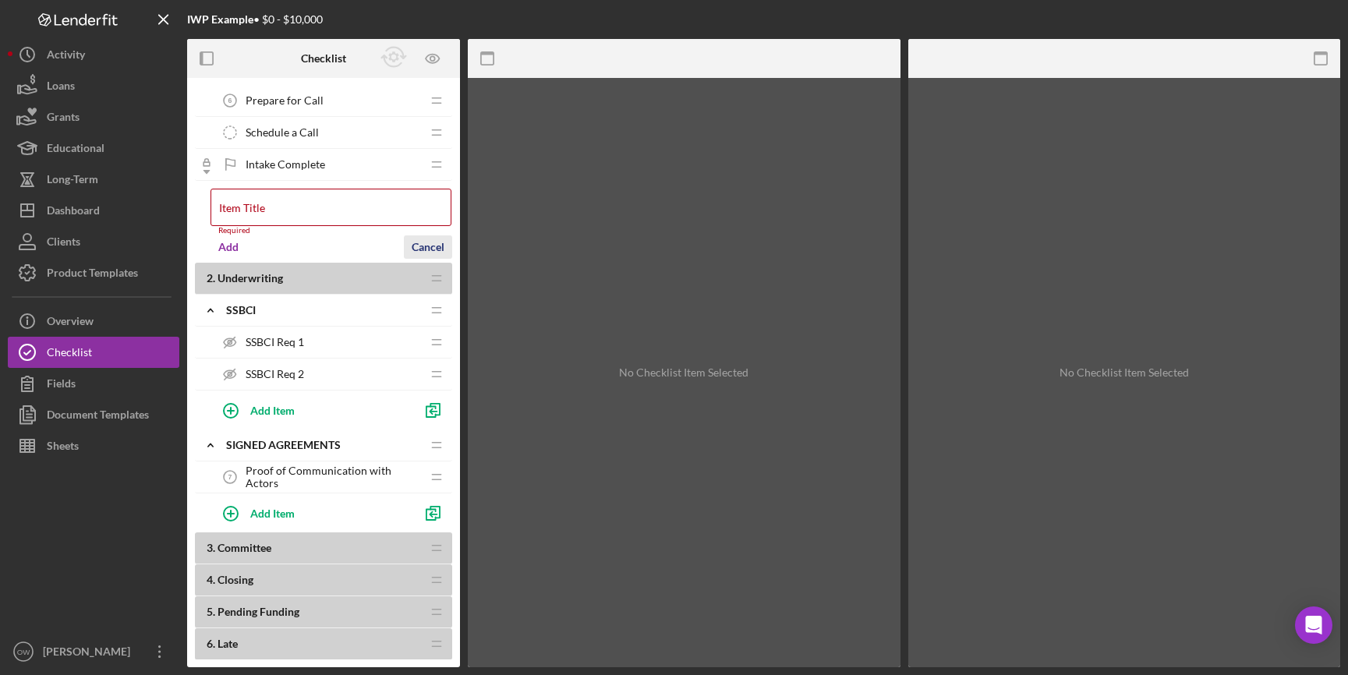
click at [434, 256] on div "Cancel" at bounding box center [428, 247] width 33 height 23
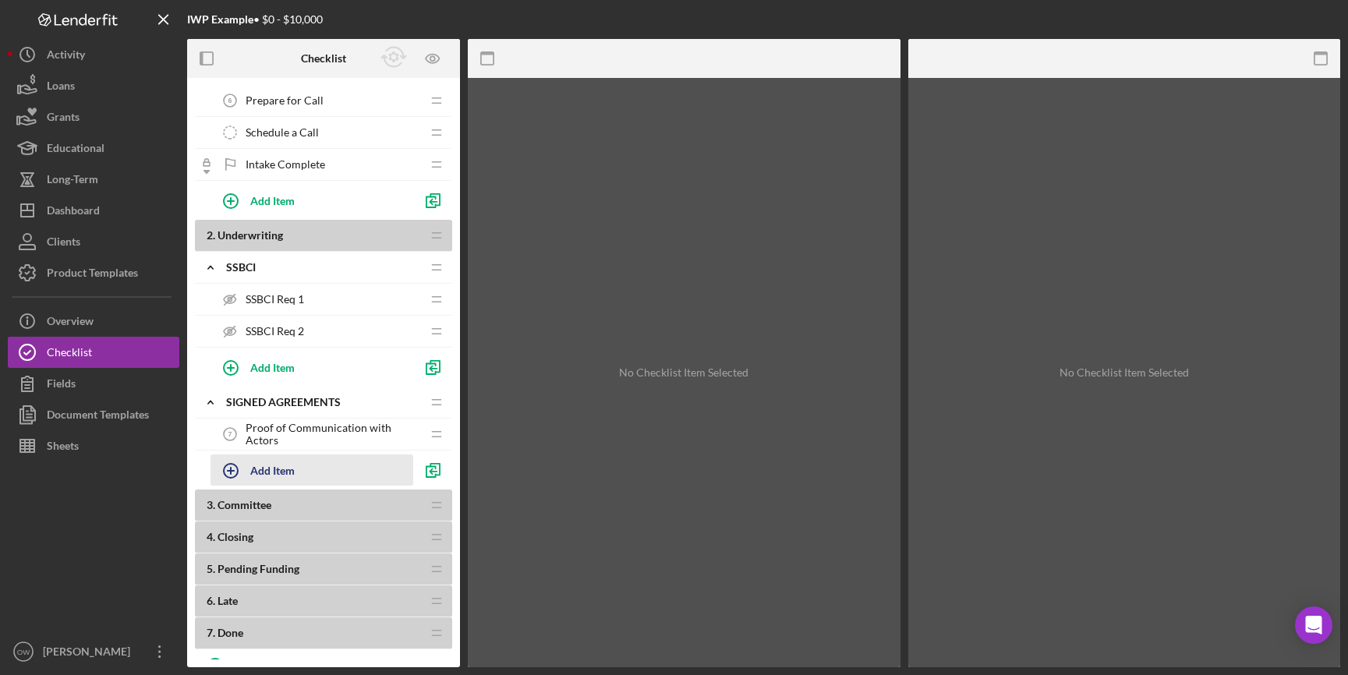
scroll to position [285, 0]
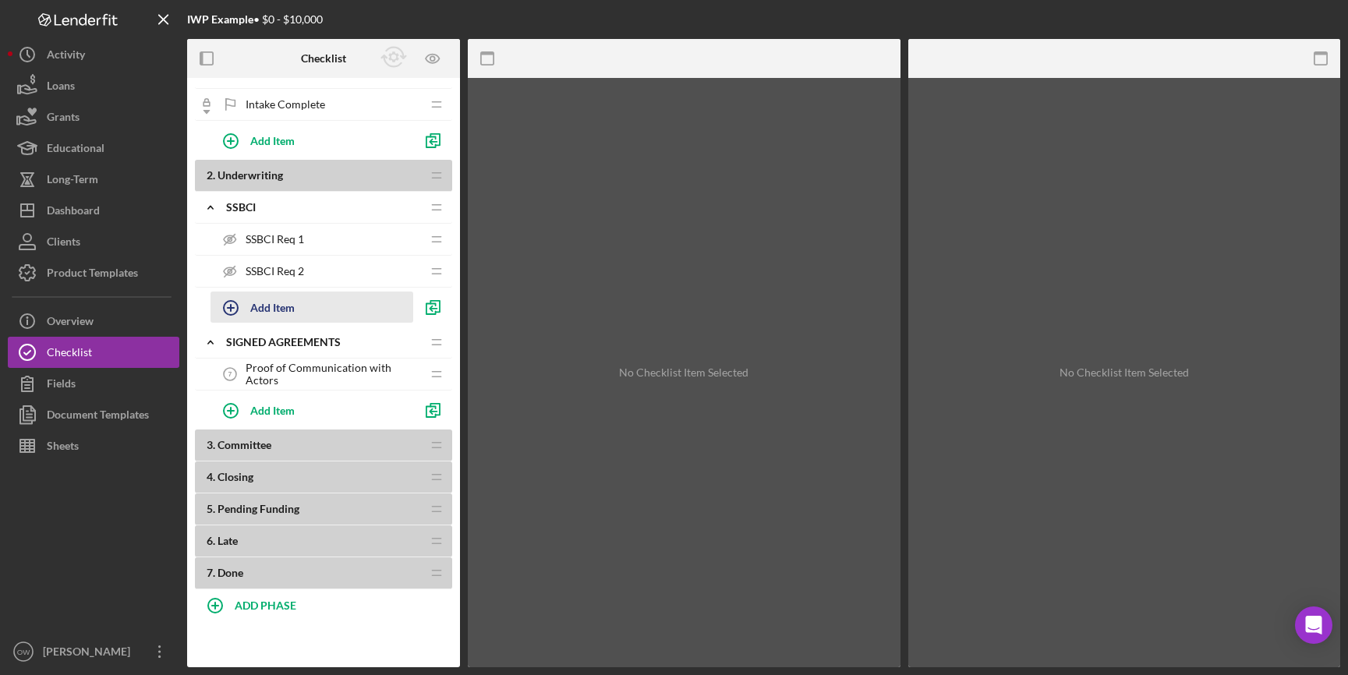
click at [253, 300] on div "Add Item" at bounding box center [272, 307] width 44 height 30
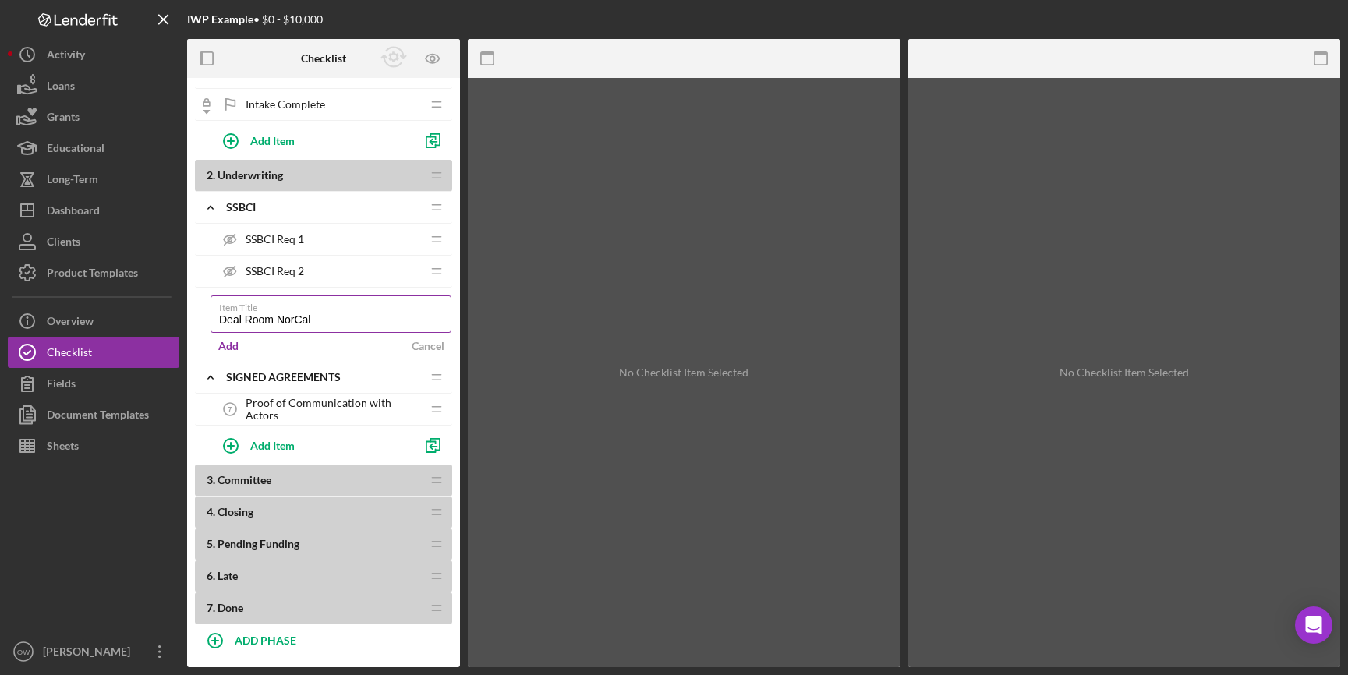
type input "Deal Room NorCal"
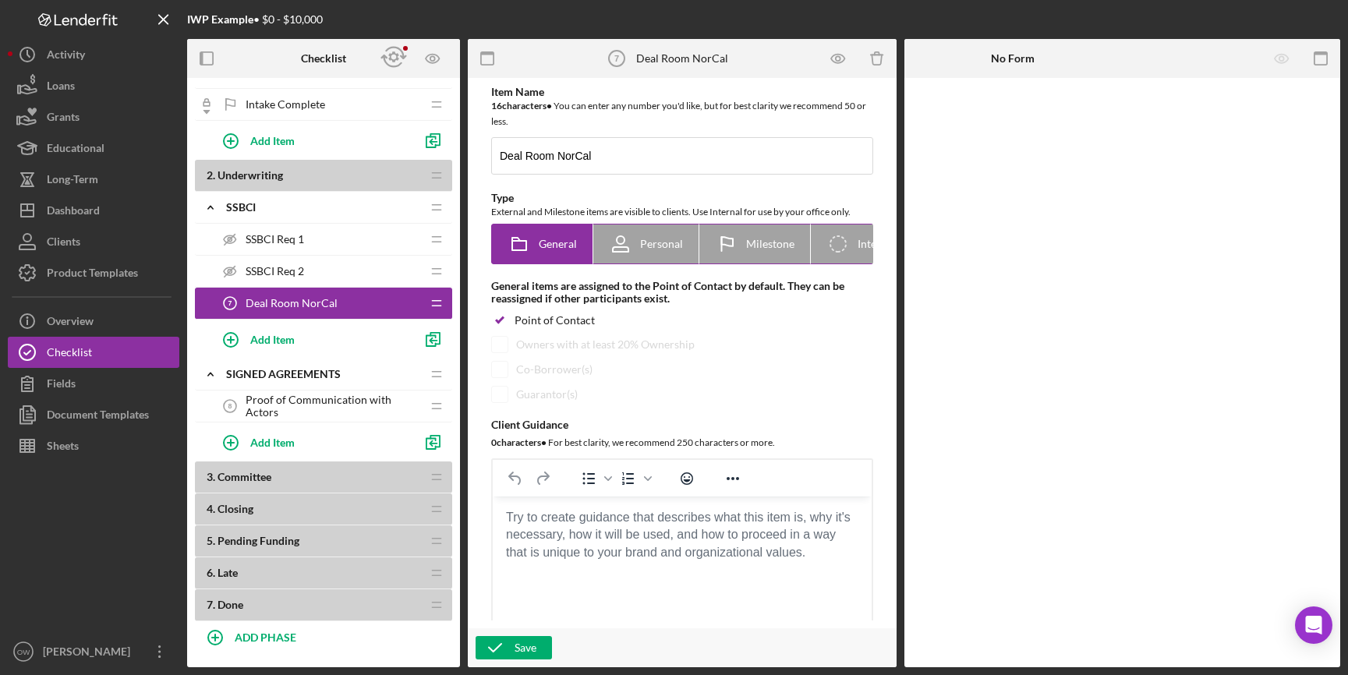
click at [856, 235] on icon "Icon/Checklist Item Internal" at bounding box center [838, 244] width 39 height 39
radio input "false"
radio input "true"
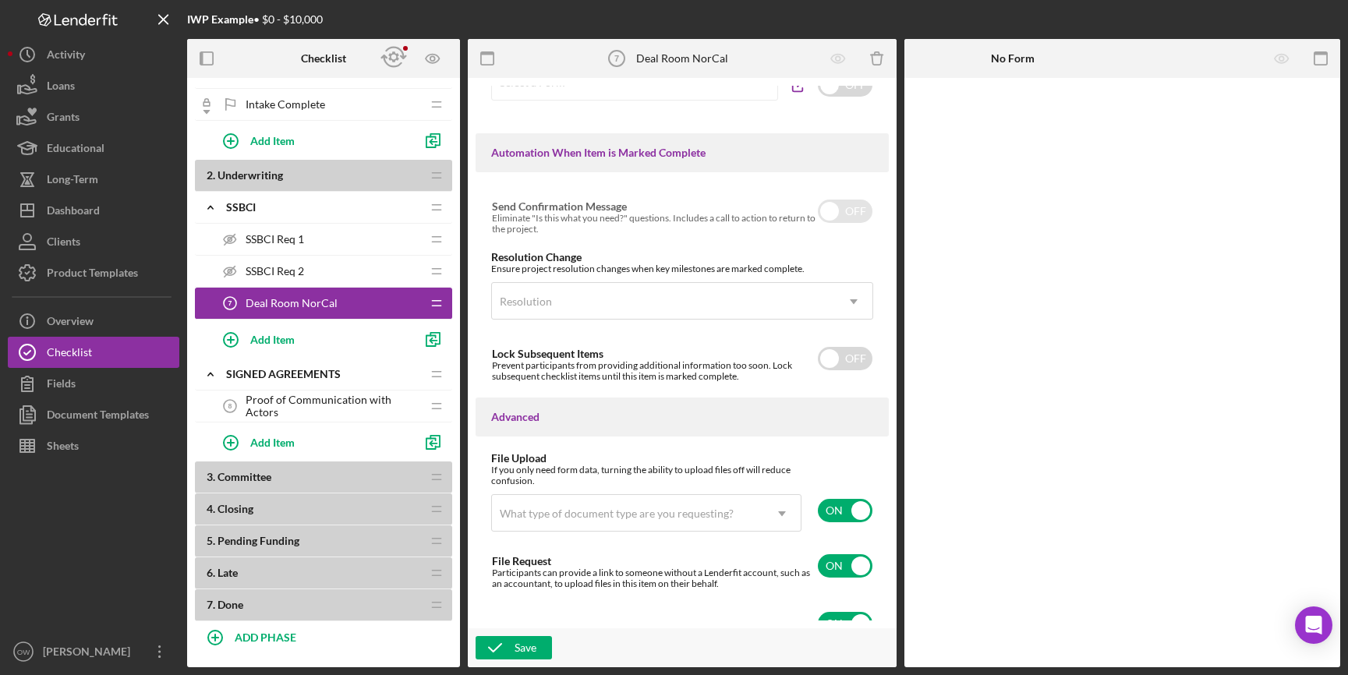
scroll to position [951, 0]
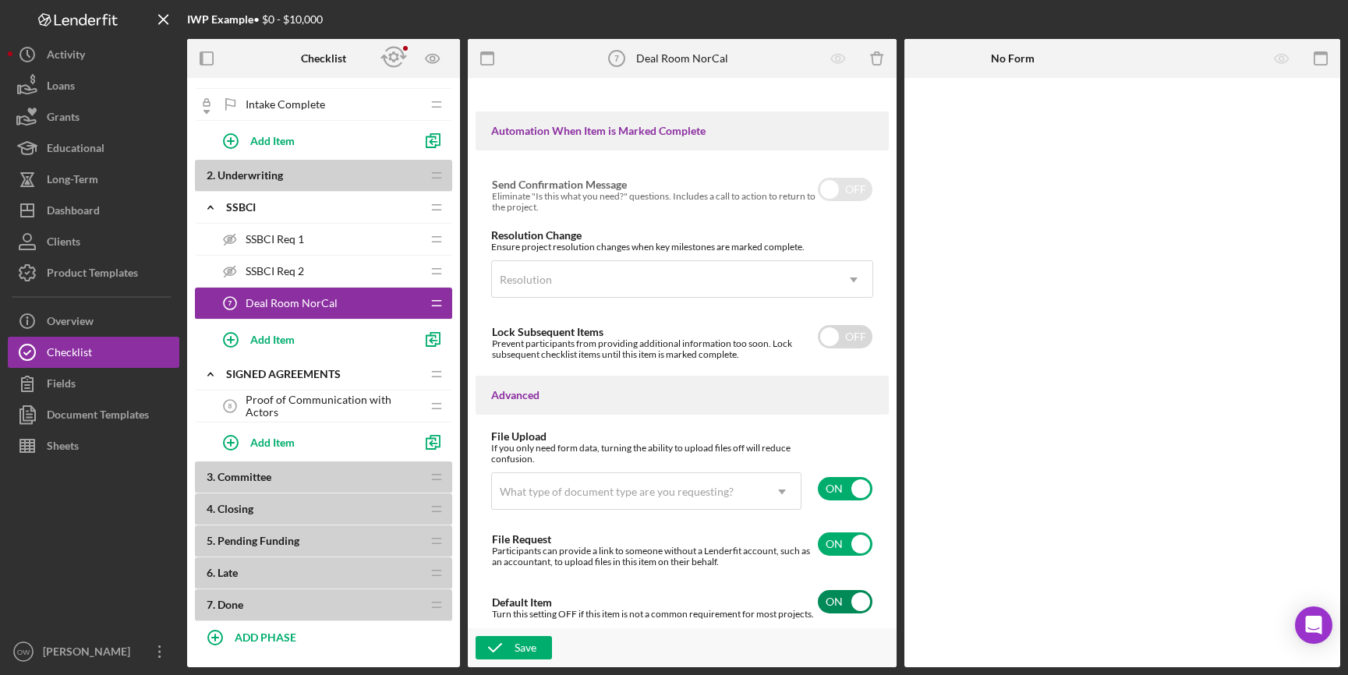
click at [831, 595] on input "checkbox" at bounding box center [845, 601] width 55 height 23
checkbox input "false"
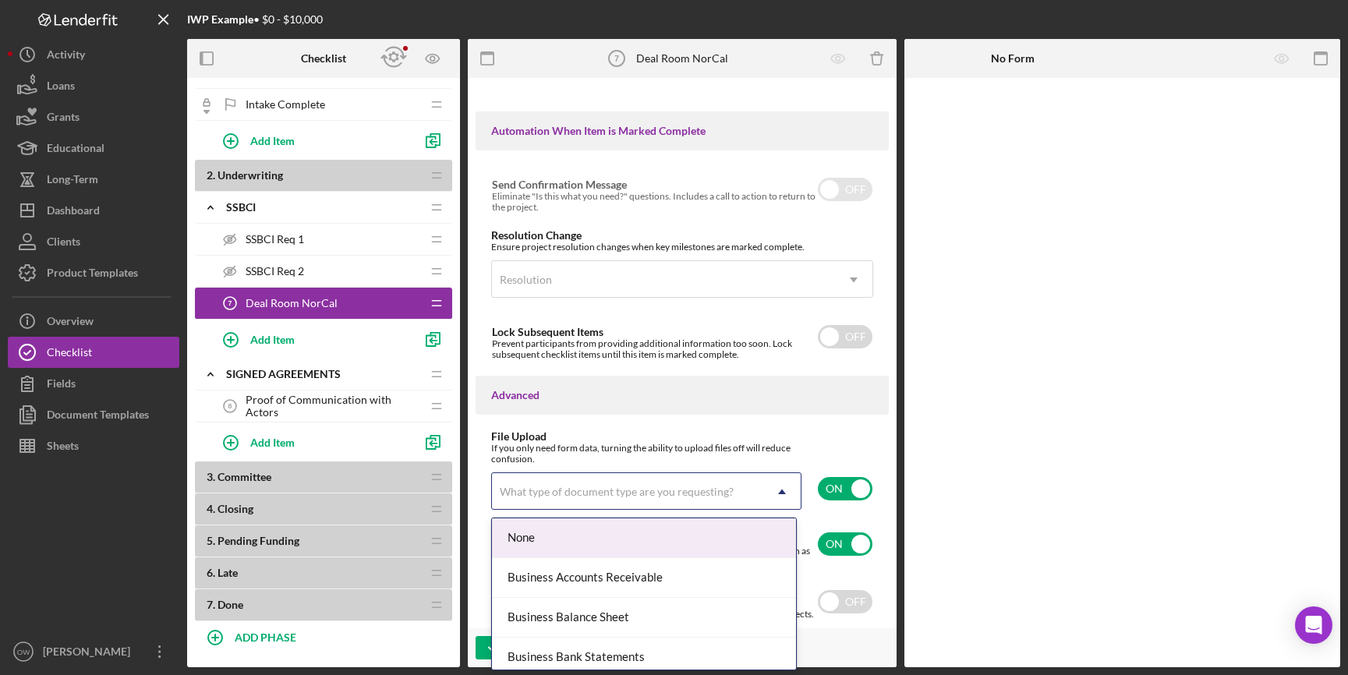
click at [650, 487] on div "What type of document type are you requesting?" at bounding box center [617, 492] width 234 height 12
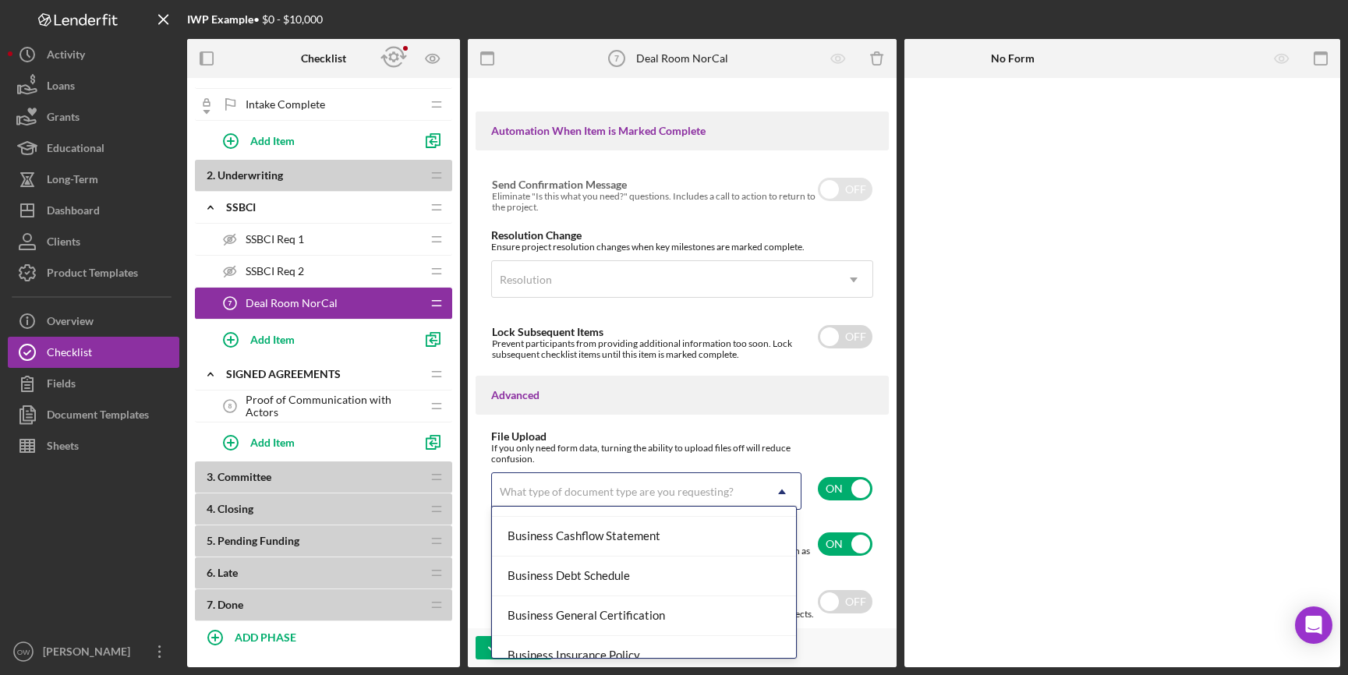
scroll to position [0, 0]
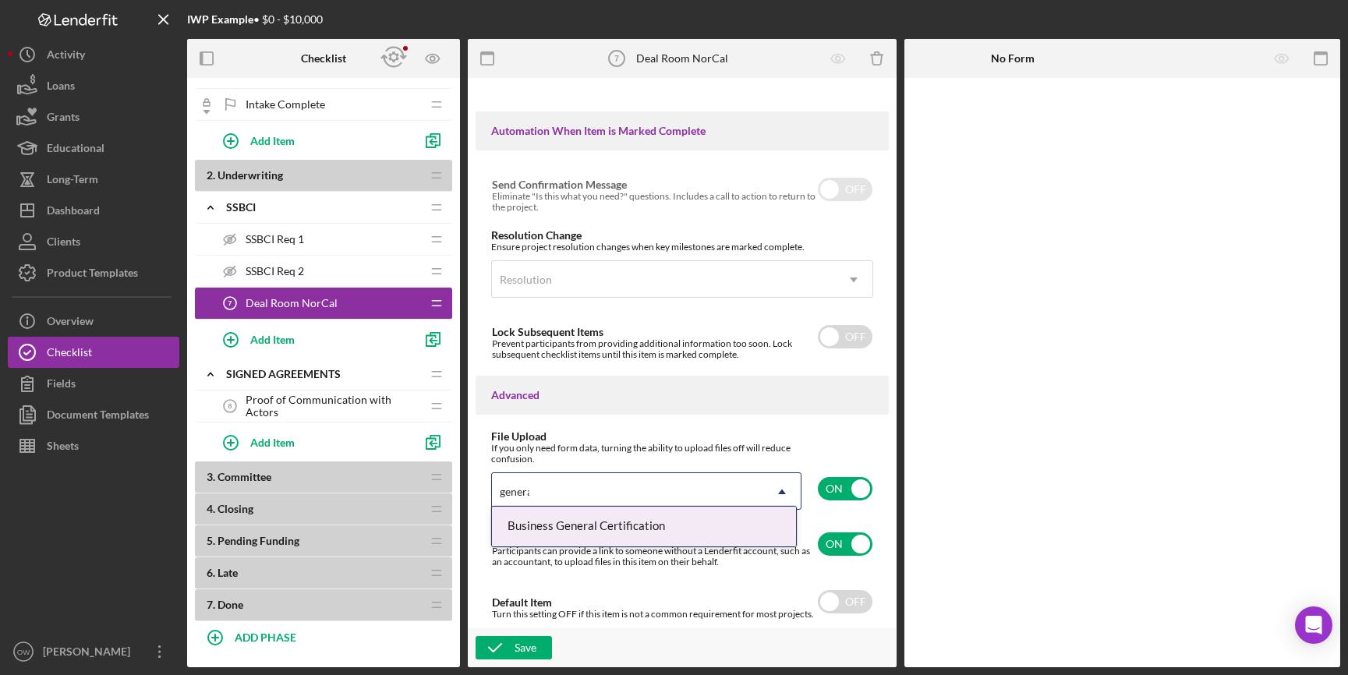
type input "general"
click at [666, 524] on div "Business General Certification" at bounding box center [644, 527] width 304 height 40
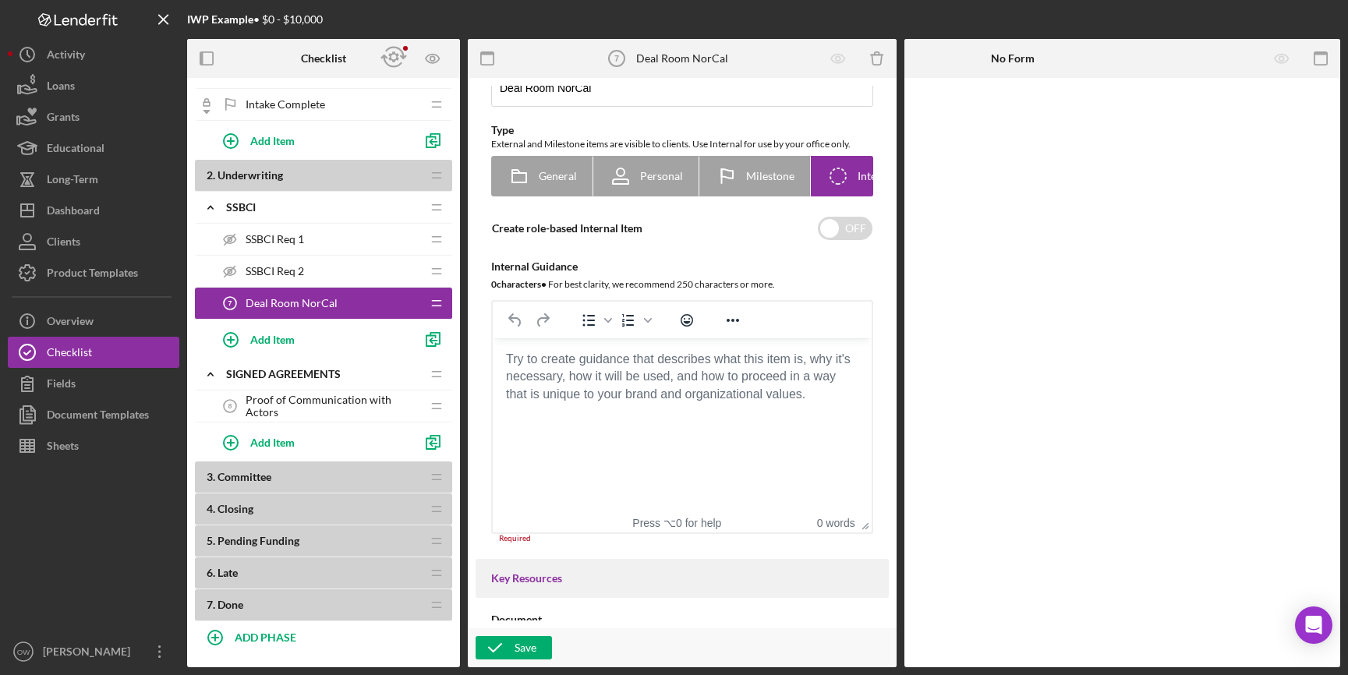
scroll to position [44, 0]
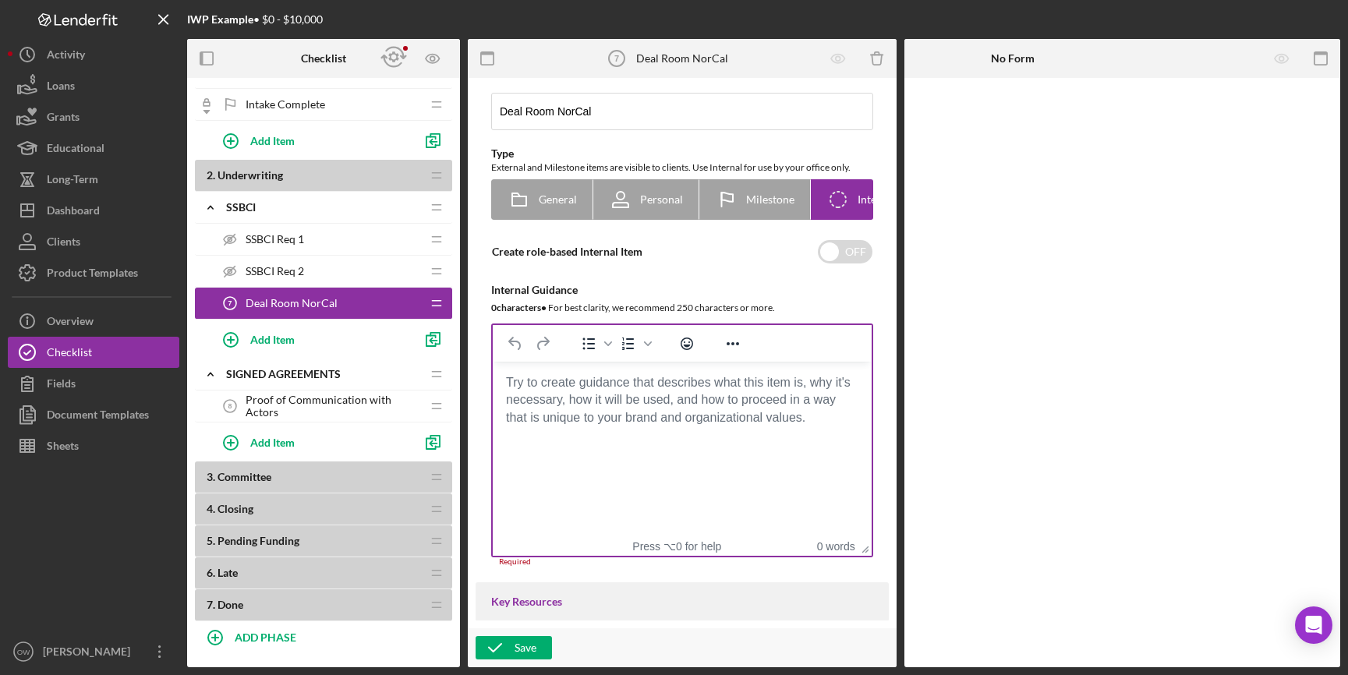
click at [668, 385] on body "Rich Text Area. Press ALT-0 for help." at bounding box center [682, 382] width 354 height 17
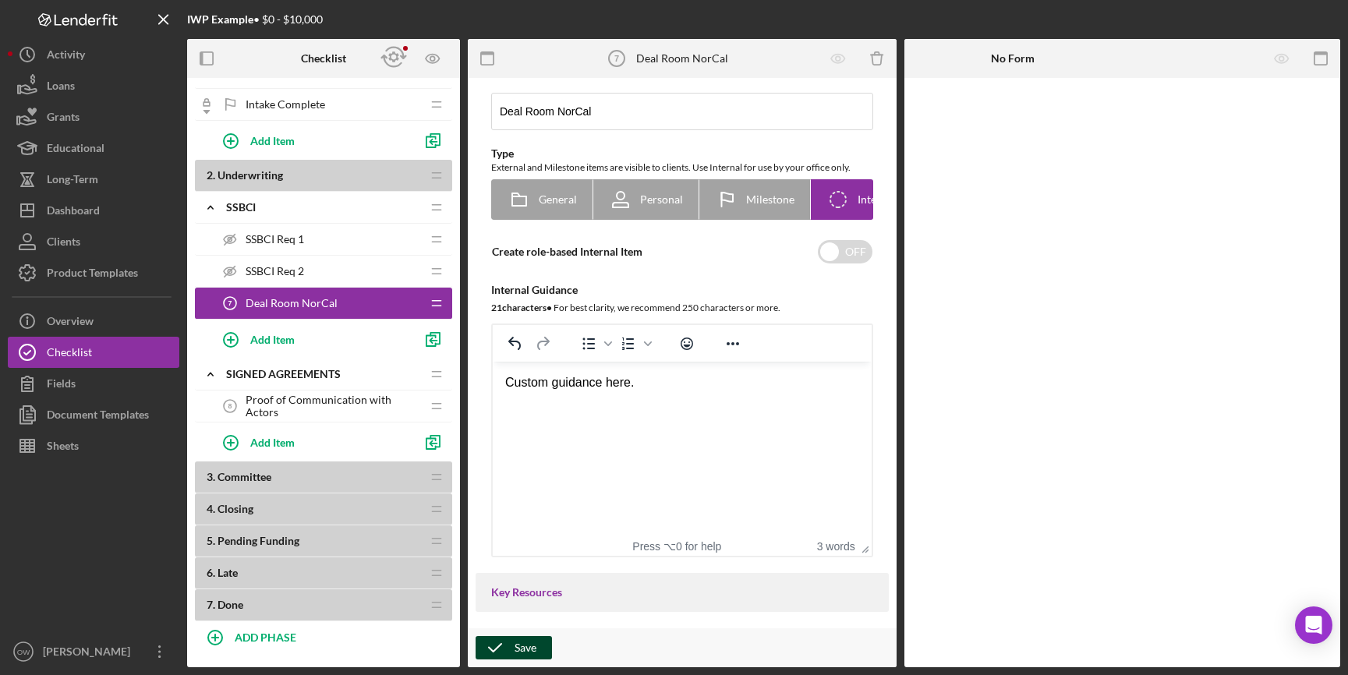
click at [517, 647] on div "Save" at bounding box center [526, 647] width 22 height 23
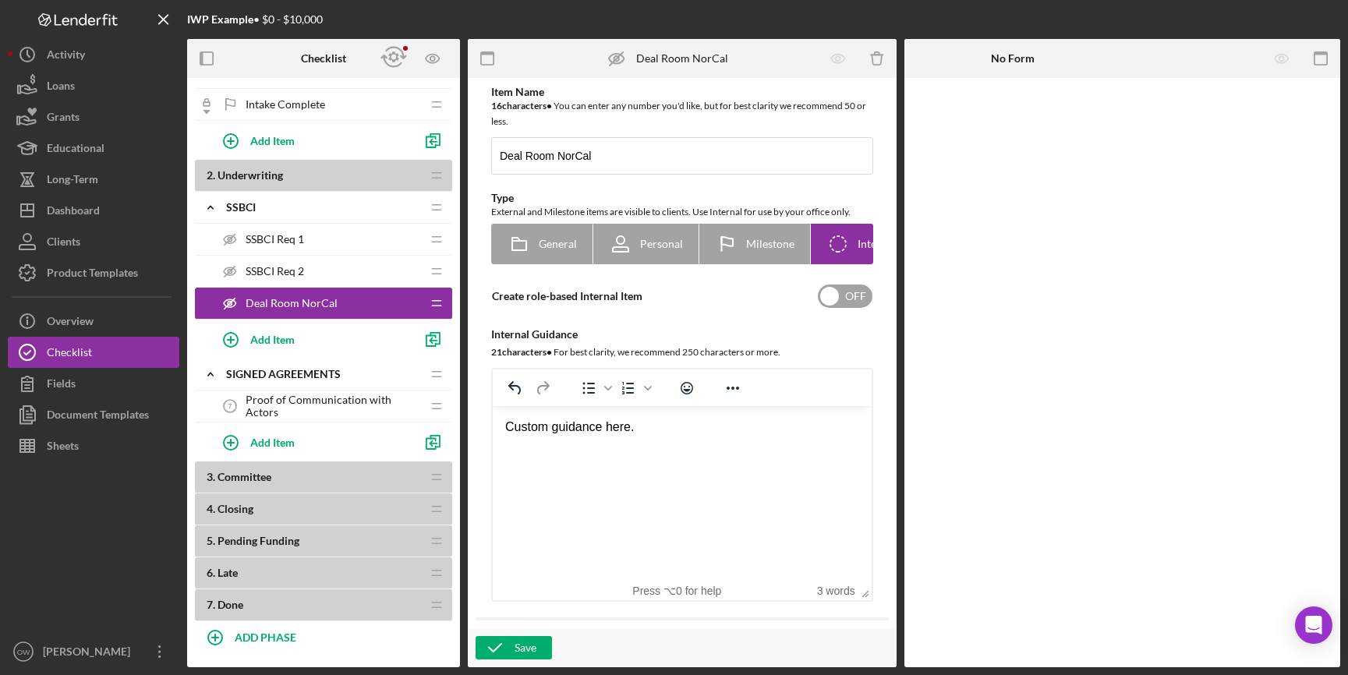
click at [841, 308] on input "checkbox" at bounding box center [845, 296] width 55 height 23
checkbox input "true"
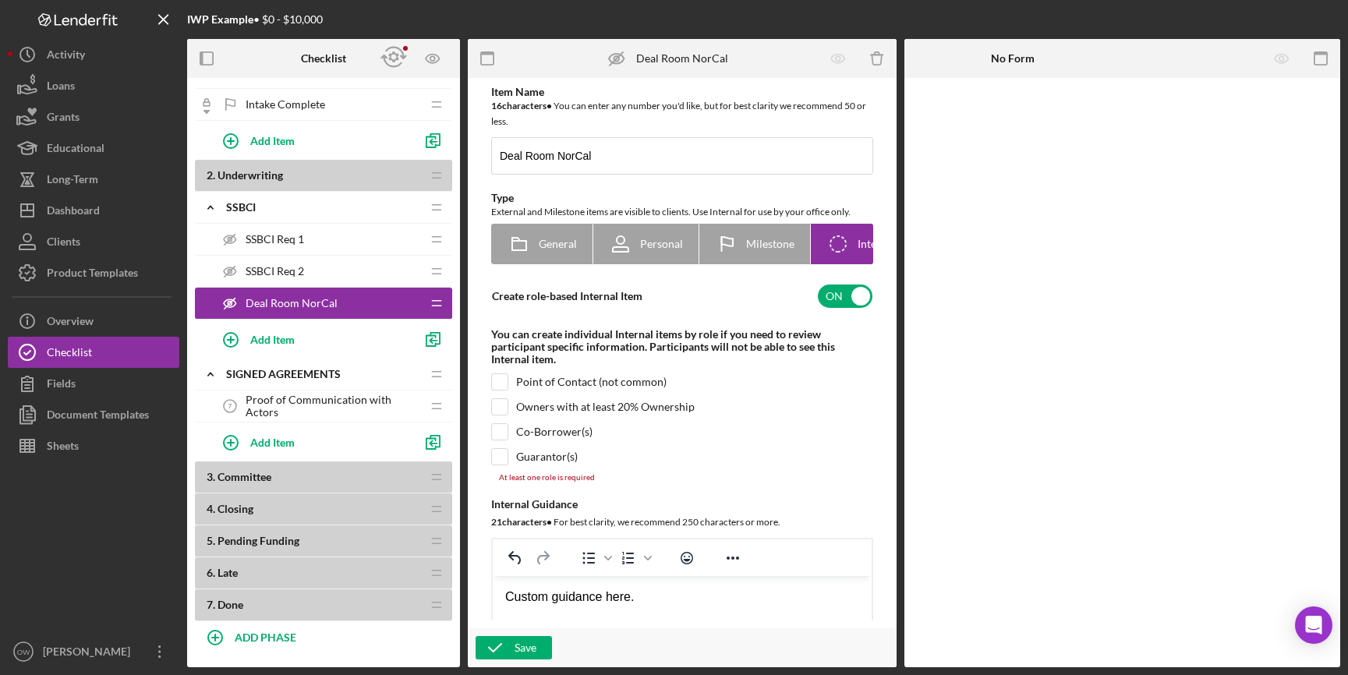
click at [538, 463] on div "Guarantor(s)" at bounding box center [547, 457] width 62 height 12
checkbox input "true"
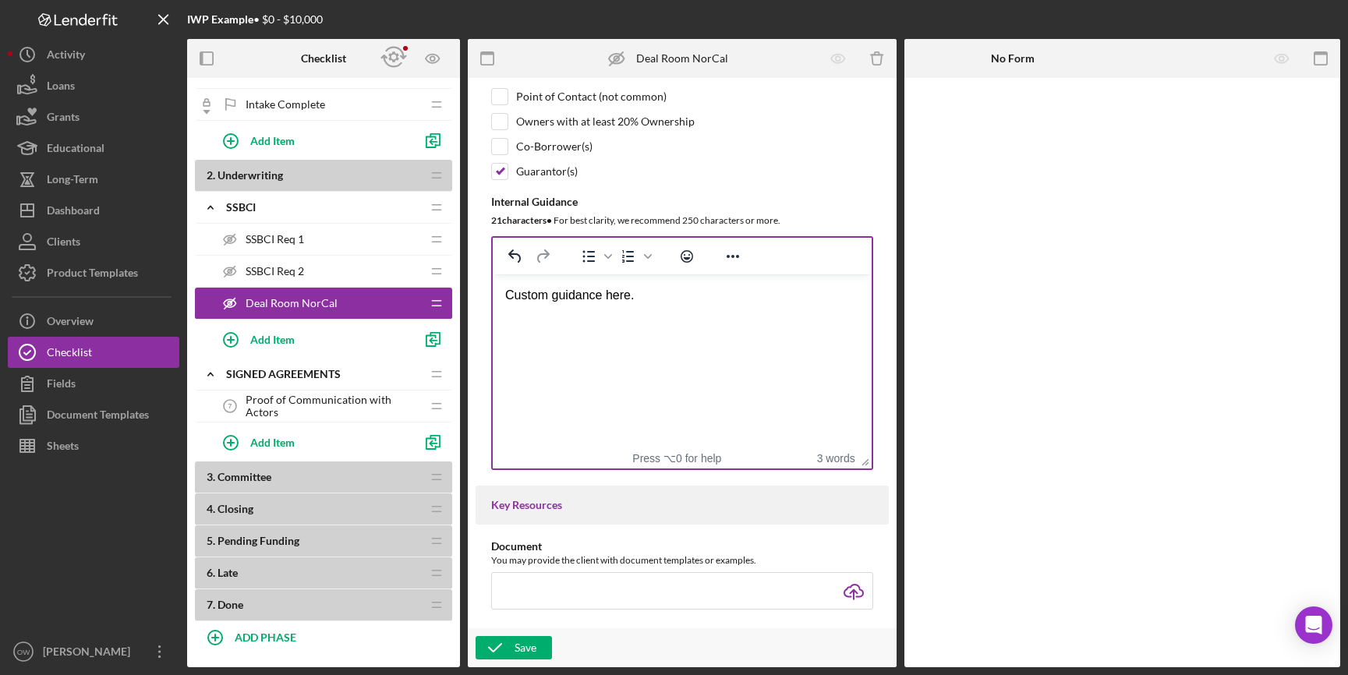
scroll to position [303, 0]
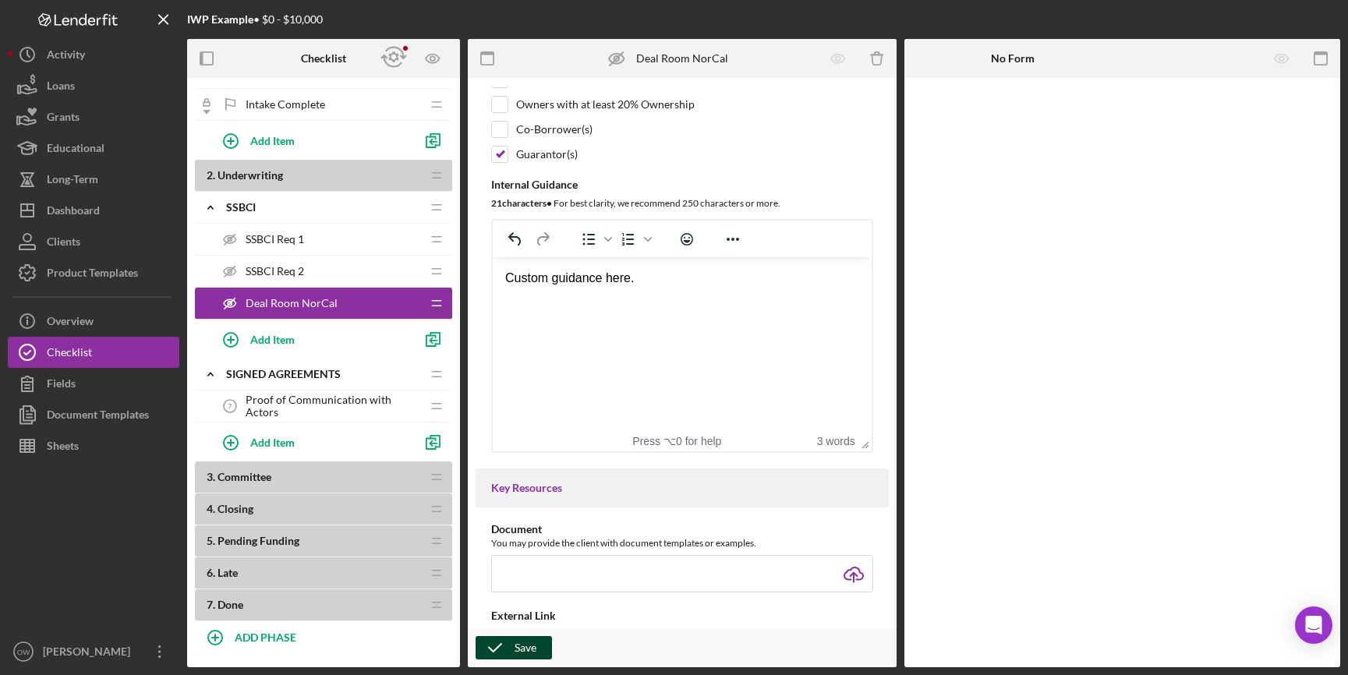
click at [515, 645] on div "Save" at bounding box center [526, 647] width 22 height 23
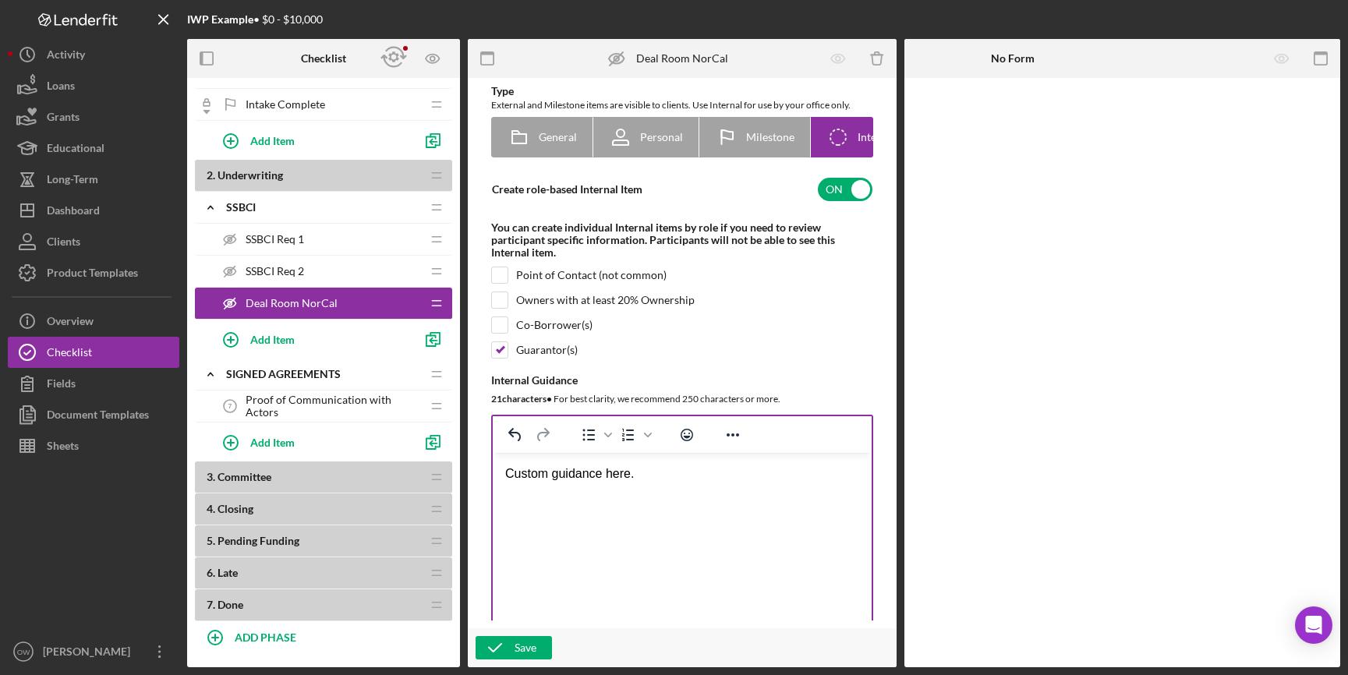
scroll to position [0, 0]
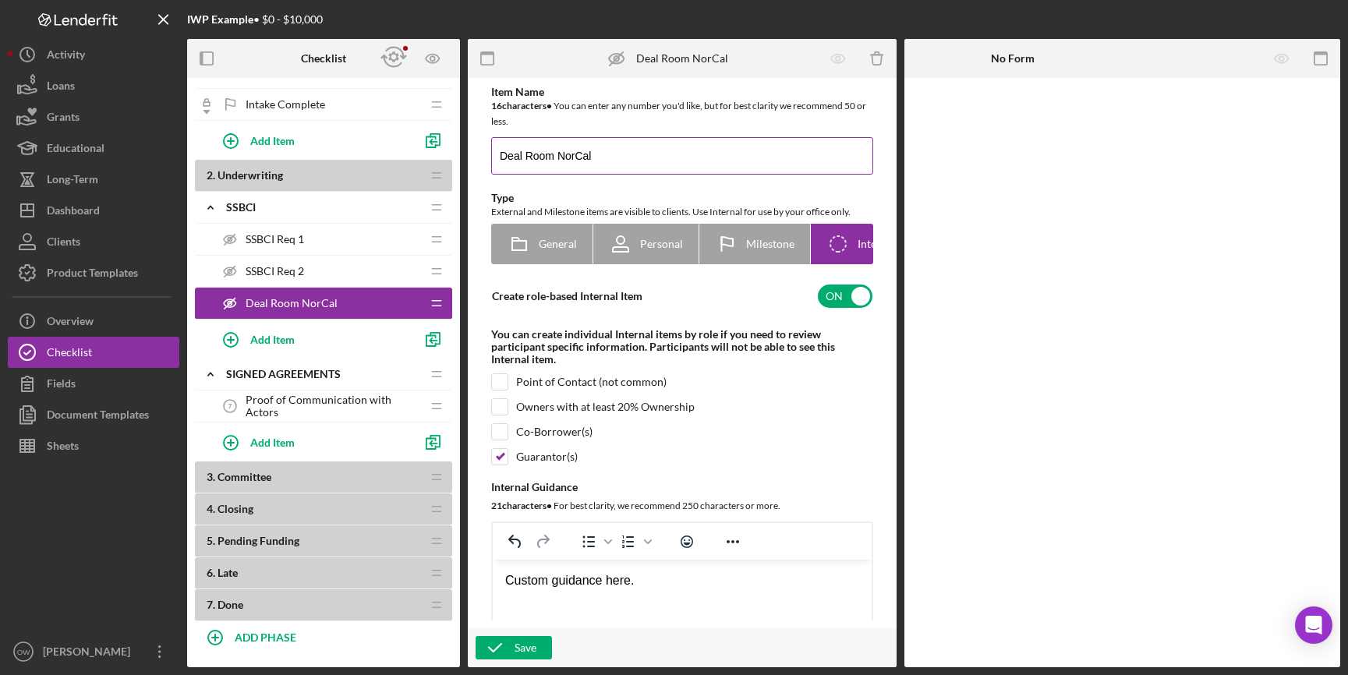
click at [629, 168] on input "Deal Room NorCal" at bounding box center [682, 155] width 382 height 37
type input "Deal Room"
click at [519, 647] on div "Save" at bounding box center [526, 647] width 22 height 23
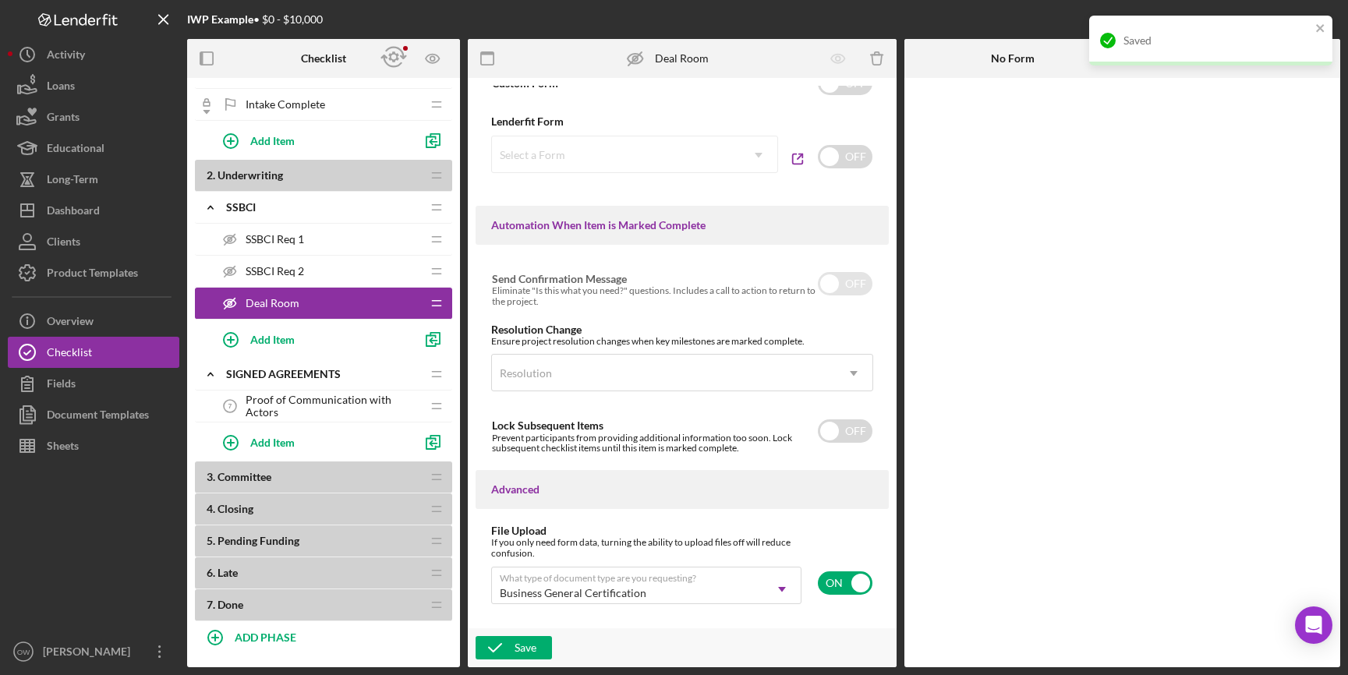
scroll to position [1096, 0]
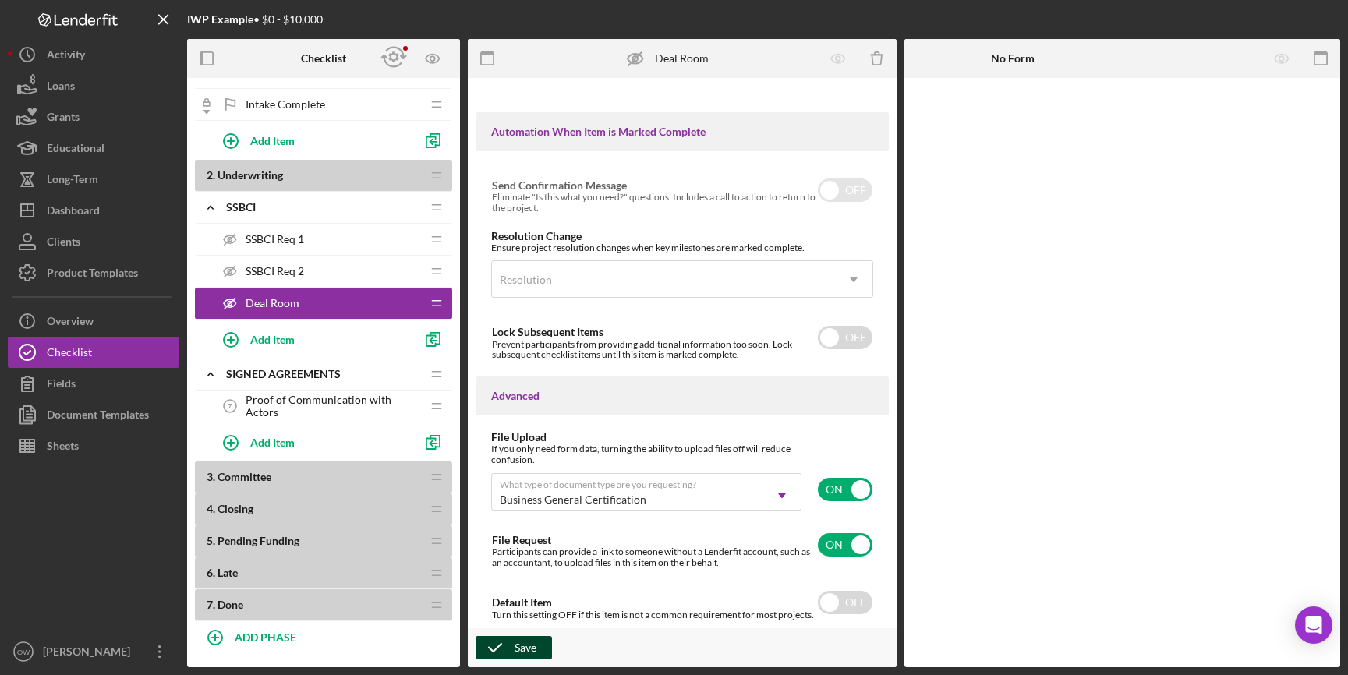
click at [525, 651] on div "Save" at bounding box center [526, 647] width 22 height 23
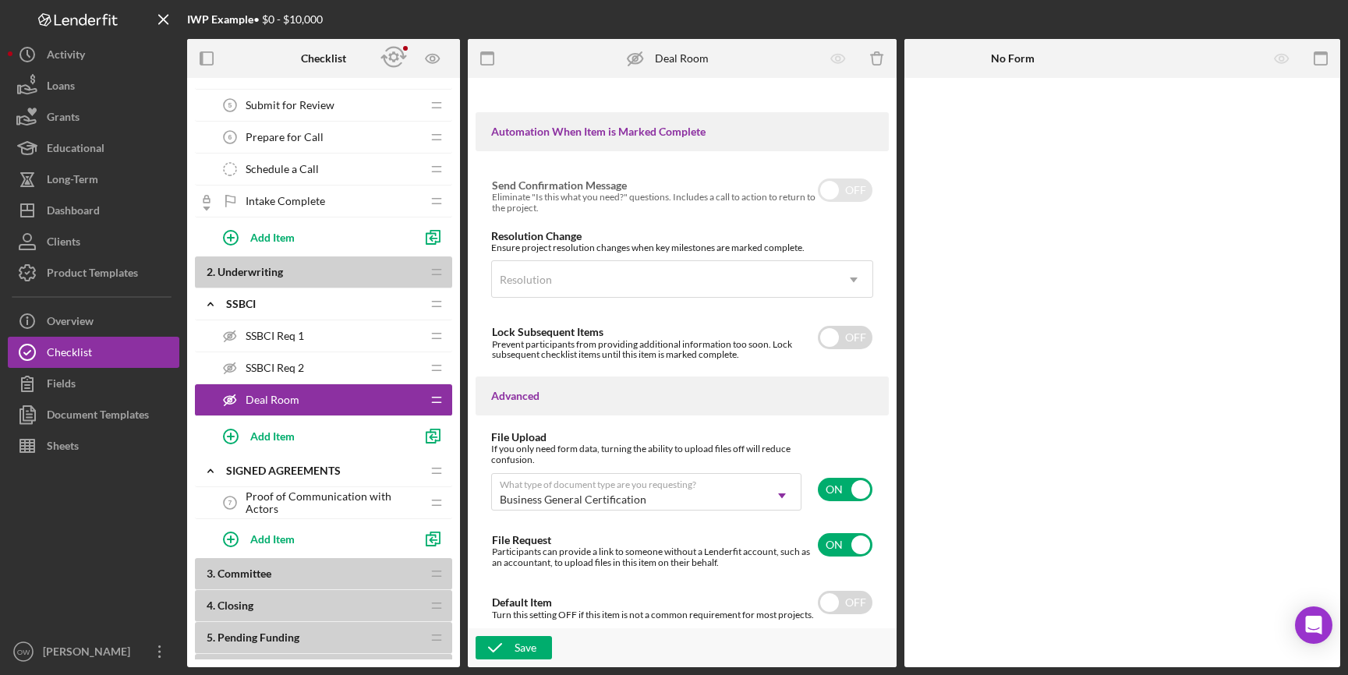
scroll to position [180, 0]
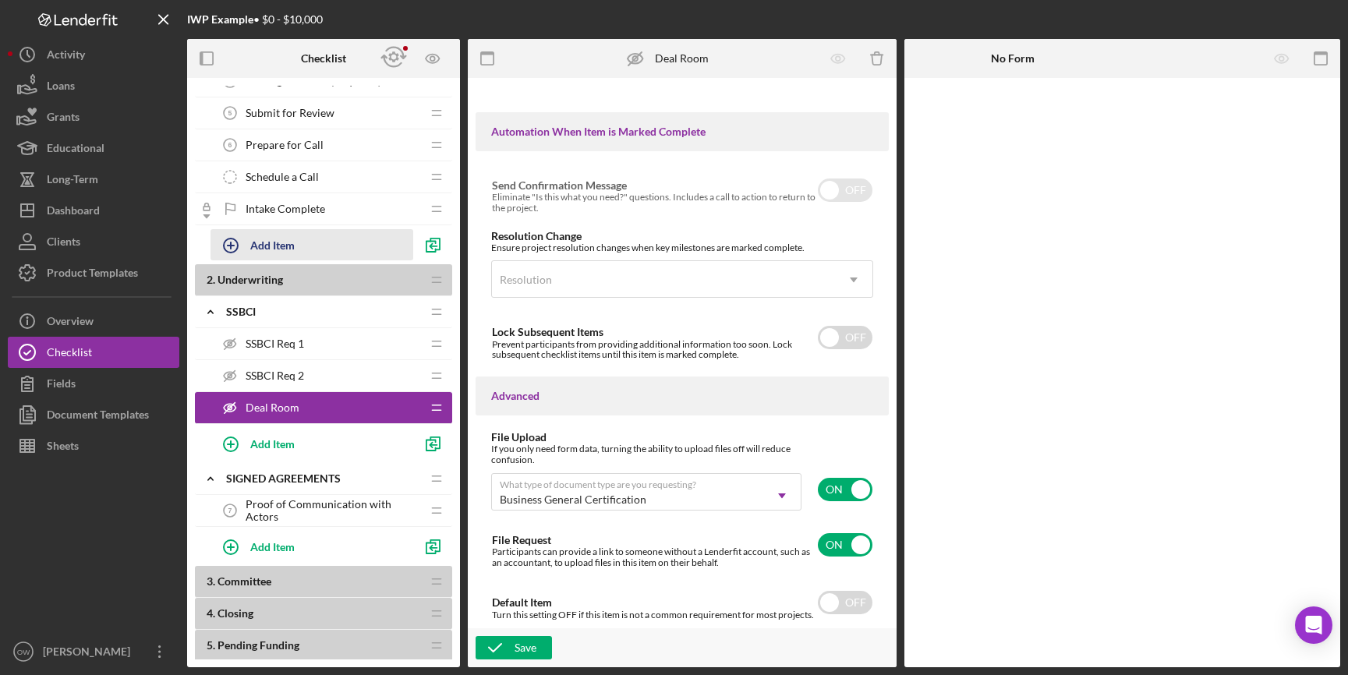
drag, startPoint x: 389, startPoint y: 408, endPoint x: 388, endPoint y: 233, distance: 174.7
click at [388, 233] on div "1 . Intake Icon/Expander Intake Icon/Edit Icon/Drag Personal Profile 1 Personal…" at bounding box center [323, 316] width 257 height 820
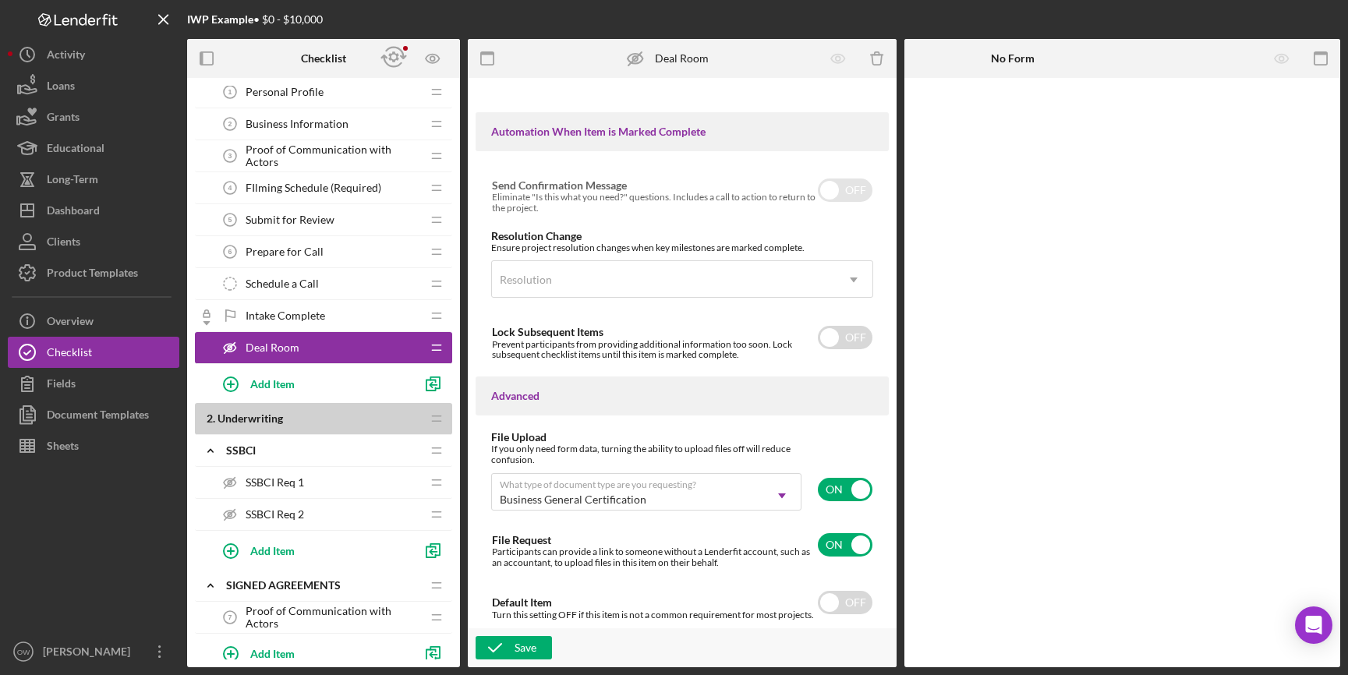
scroll to position [0, 0]
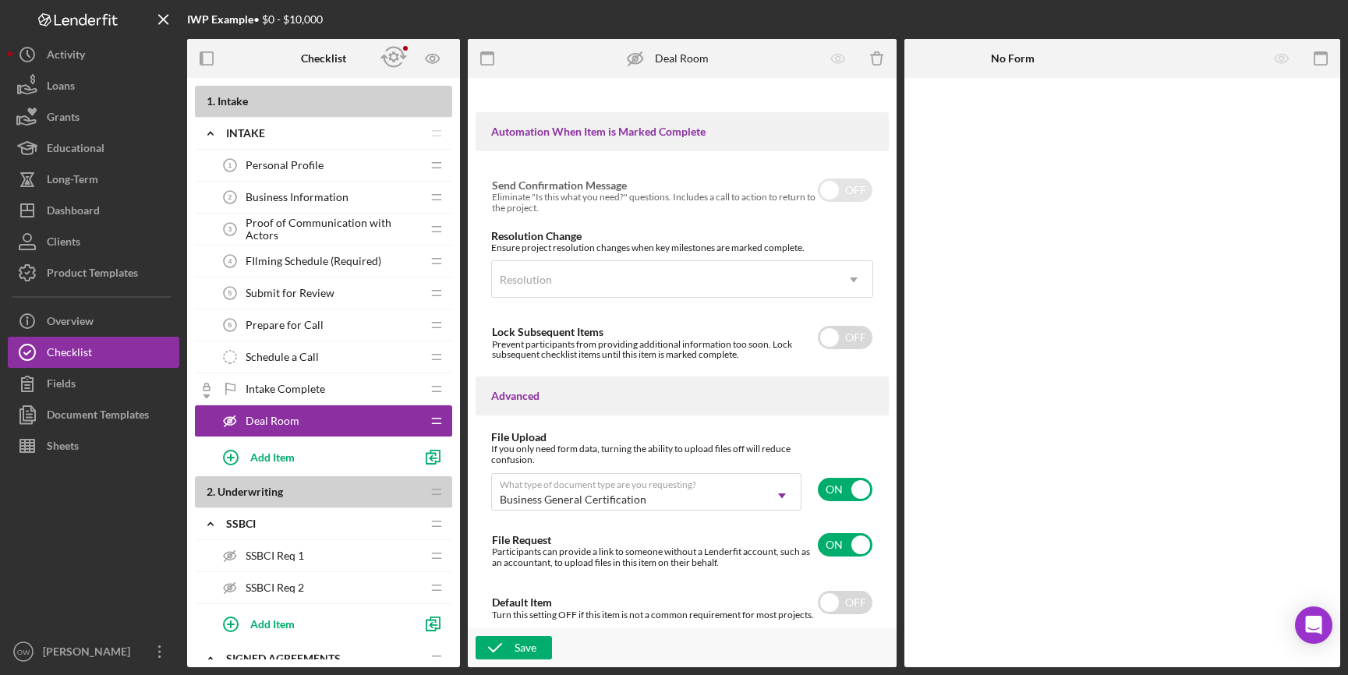
click at [511, 14] on div "IWP Example • $0 - $10,000" at bounding box center [379, 19] width 384 height 39
click at [108, 278] on div "Product Templates" at bounding box center [92, 274] width 91 height 35
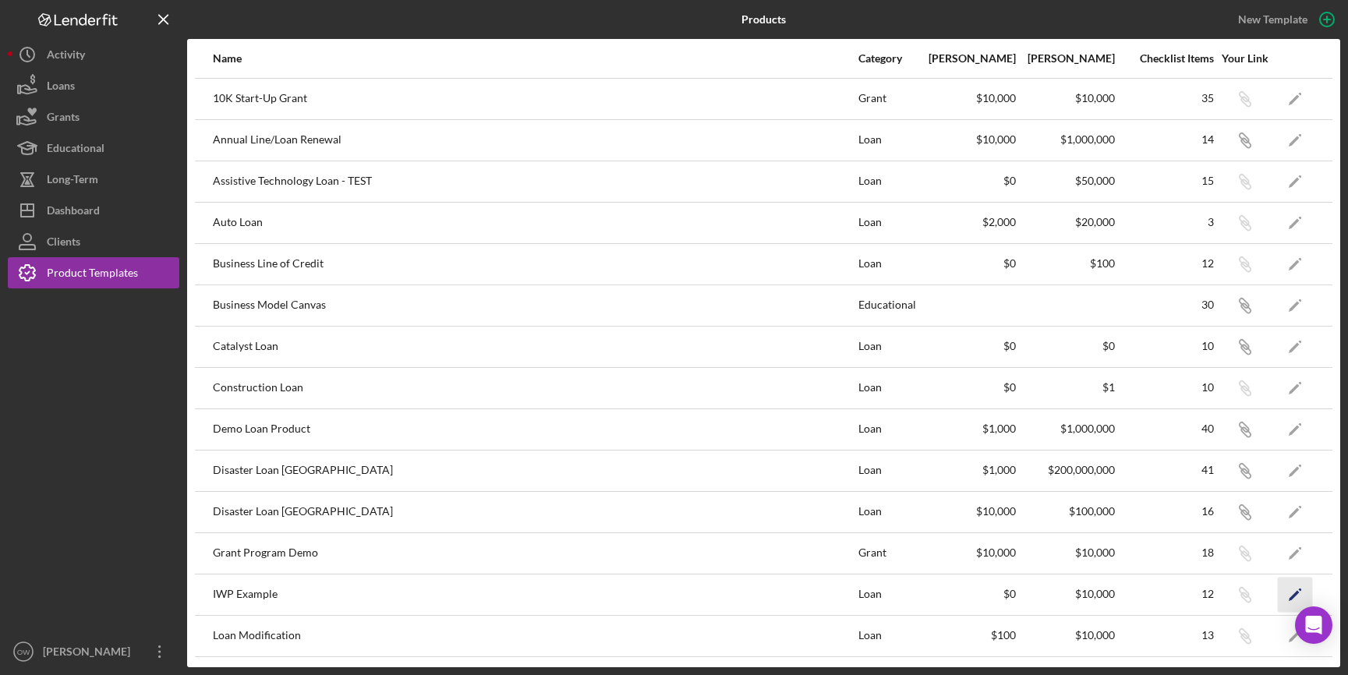
click at [1290, 588] on icon "Icon/Edit" at bounding box center [1295, 594] width 35 height 35
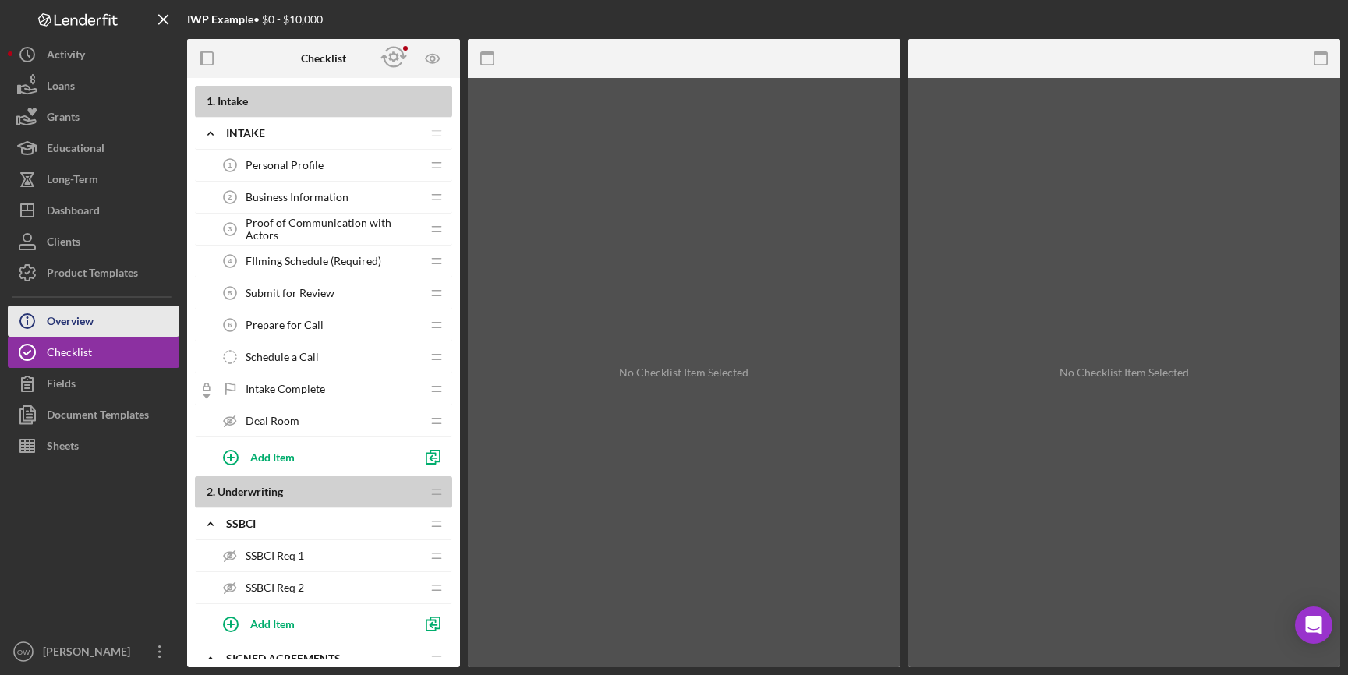
click at [72, 314] on div "Overview" at bounding box center [70, 323] width 47 height 35
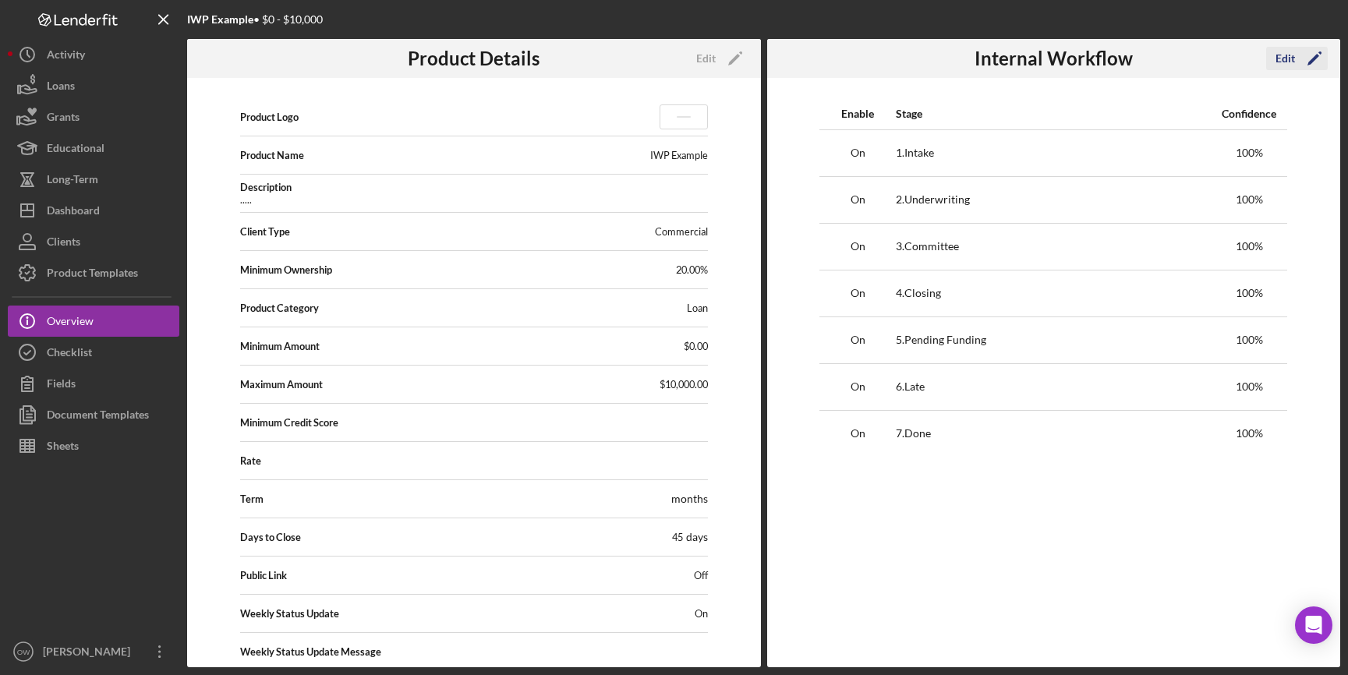
click at [1282, 53] on div "Edit" at bounding box center [1285, 58] width 19 height 23
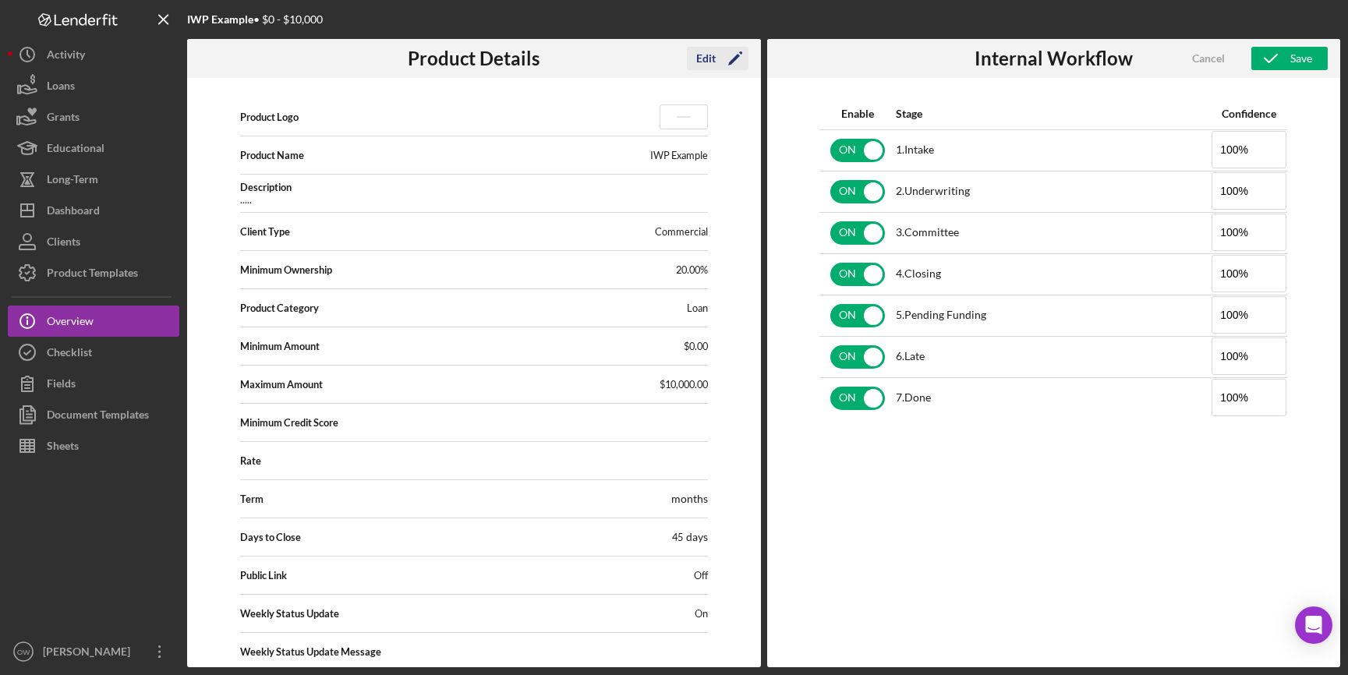
click at [708, 58] on div "Edit" at bounding box center [705, 58] width 19 height 23
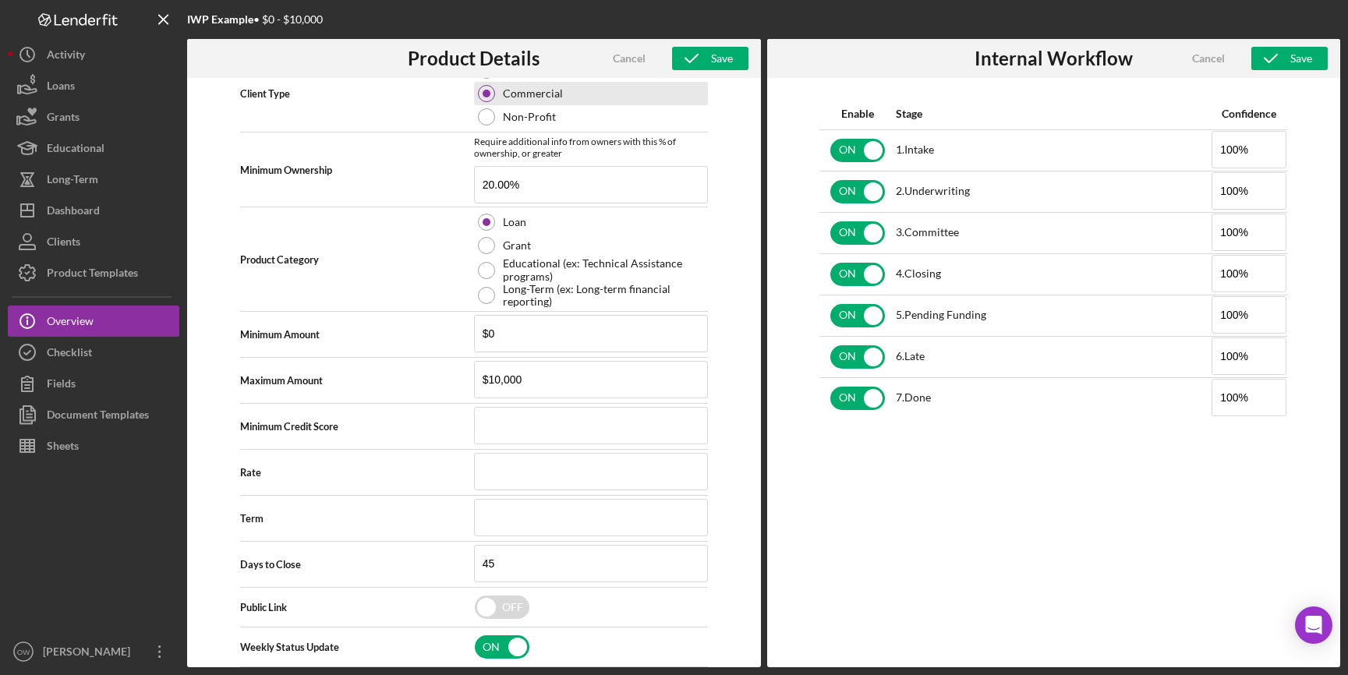
scroll to position [572, 0]
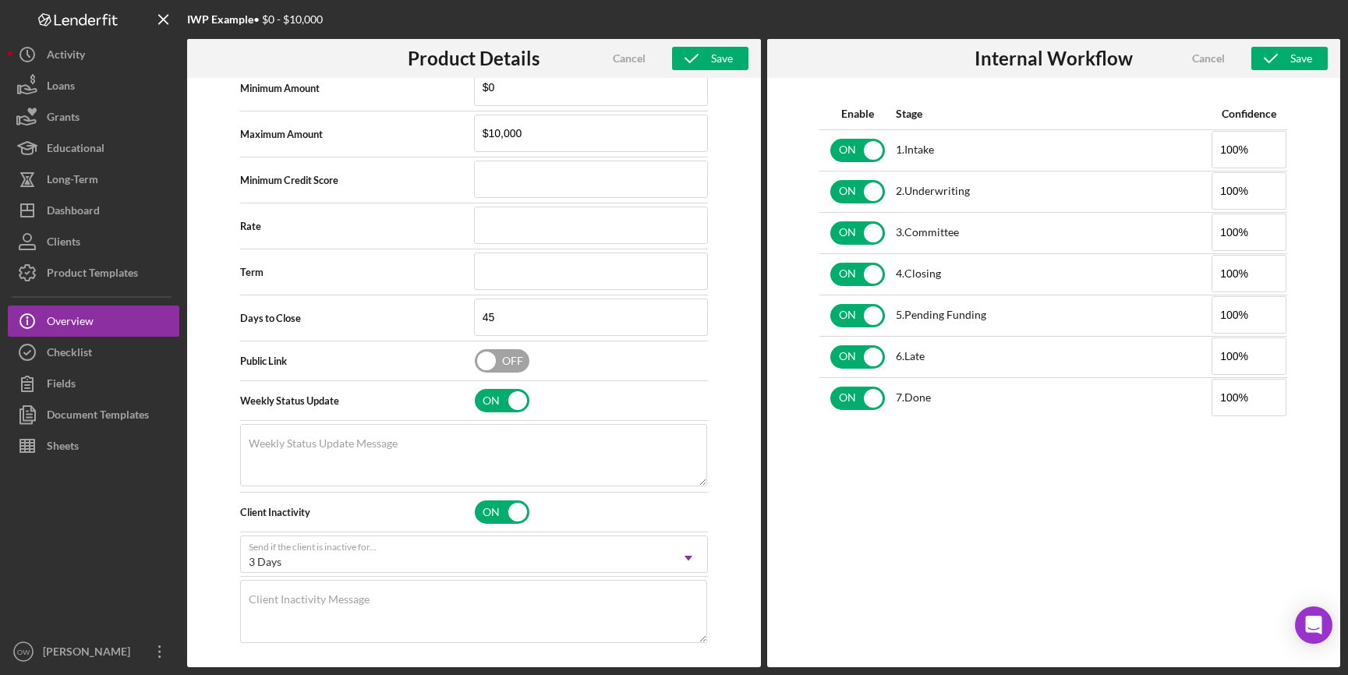
click at [508, 369] on input "checkbox" at bounding box center [502, 360] width 55 height 23
checkbox input "true"
click at [698, 54] on icon "button" at bounding box center [691, 58] width 39 height 39
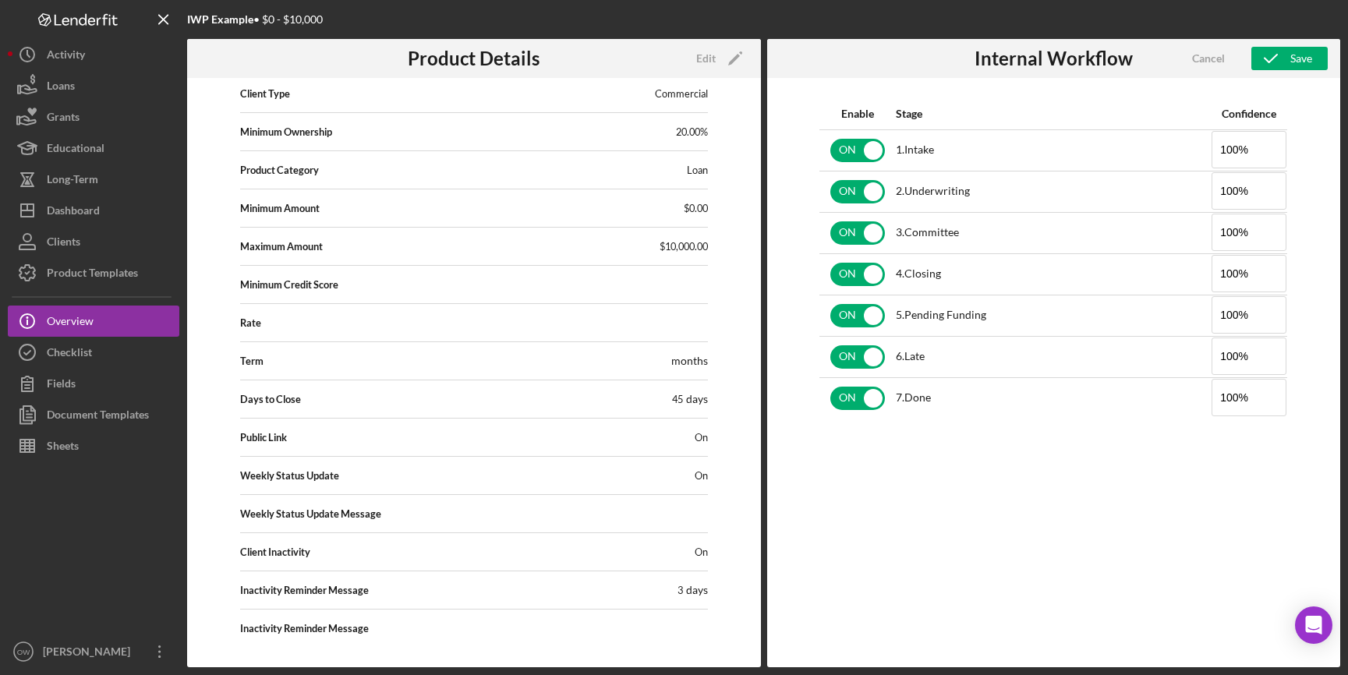
scroll to position [138, 0]
click at [88, 282] on div "Product Templates" at bounding box center [92, 274] width 91 height 35
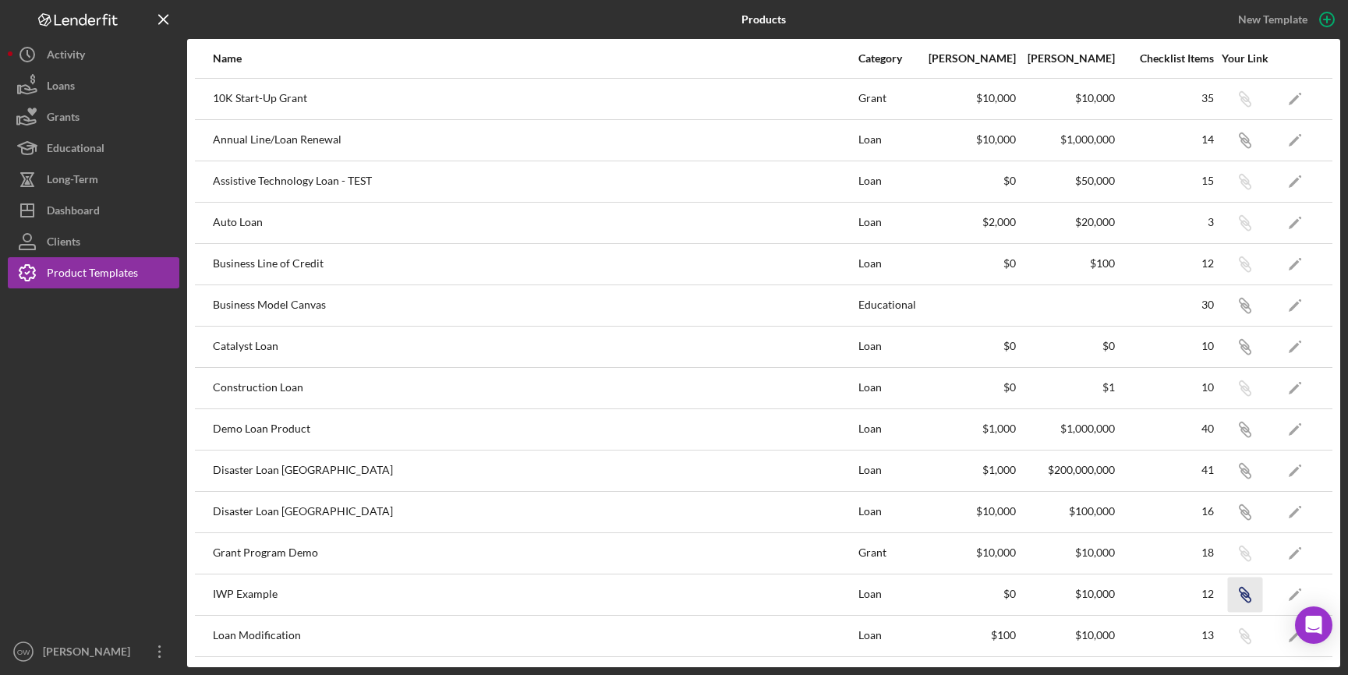
click at [1242, 591] on icon "Icon/Link" at bounding box center [1245, 594] width 35 height 35
click at [76, 51] on div "Activity" at bounding box center [66, 56] width 38 height 35
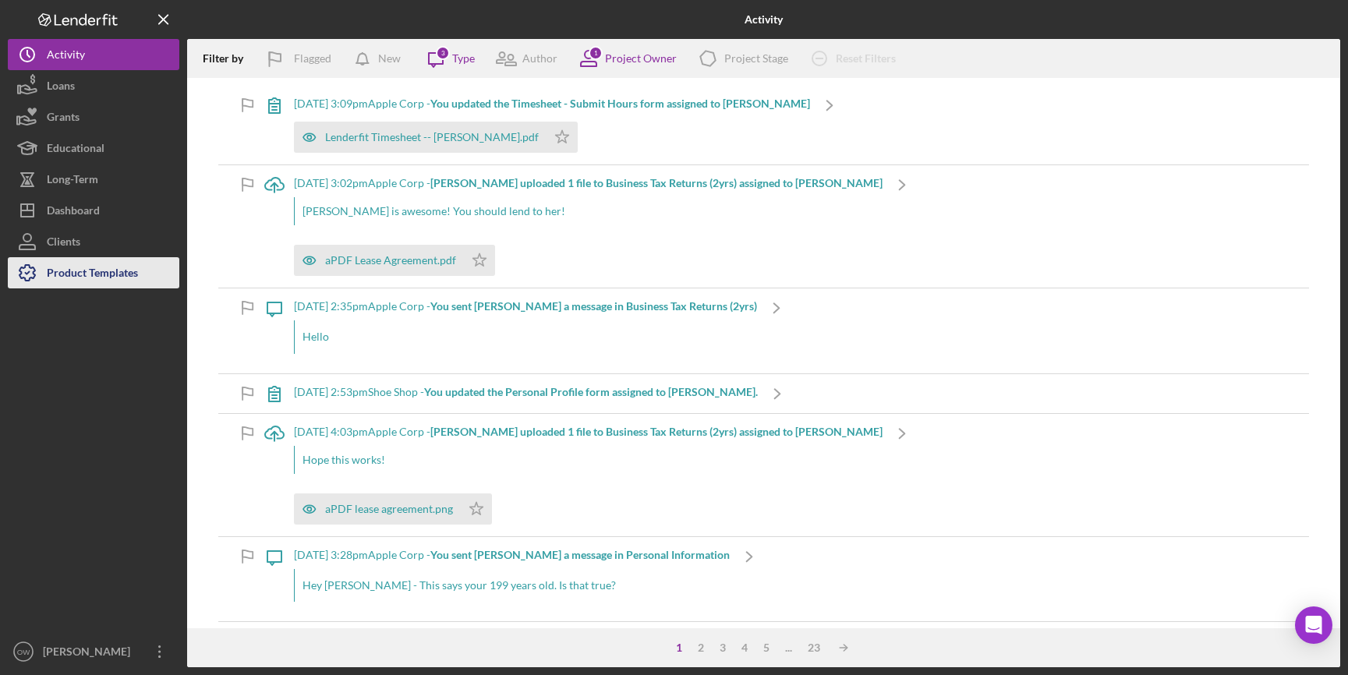
click at [102, 264] on div "Product Templates" at bounding box center [92, 274] width 91 height 35
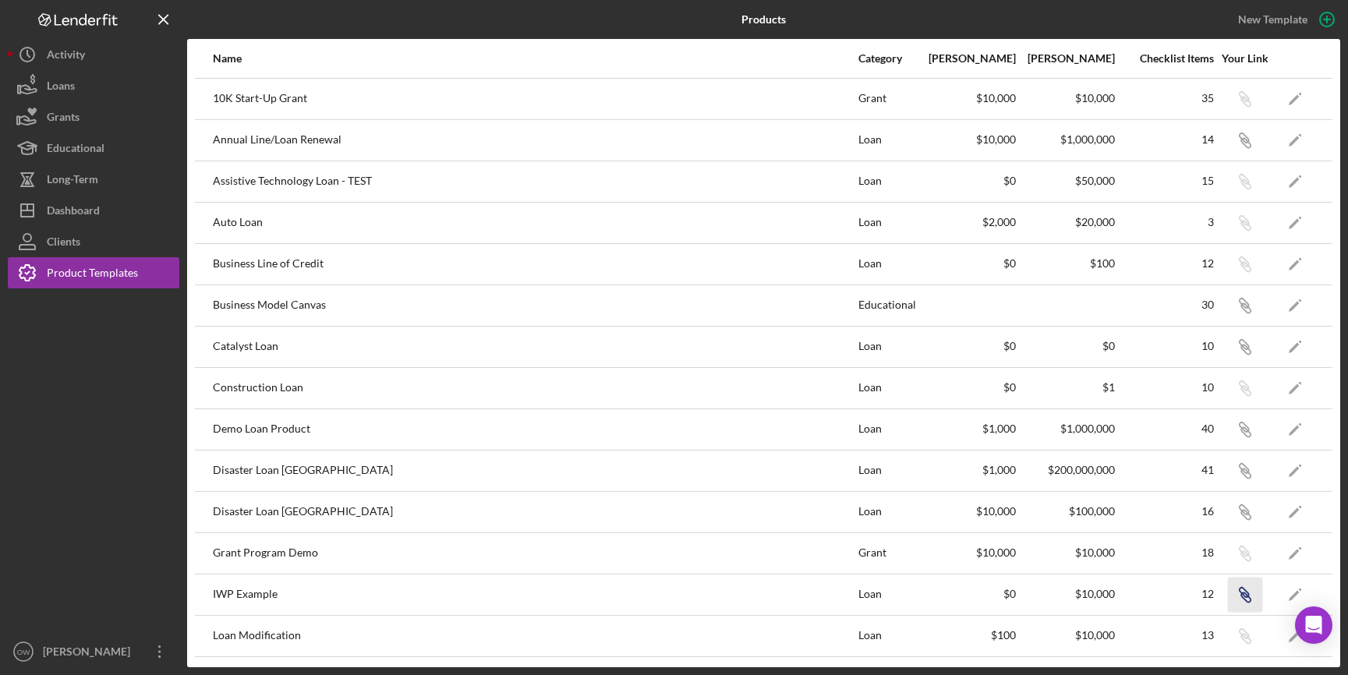
click at [1244, 591] on icon "Icon/Link" at bounding box center [1245, 594] width 35 height 35
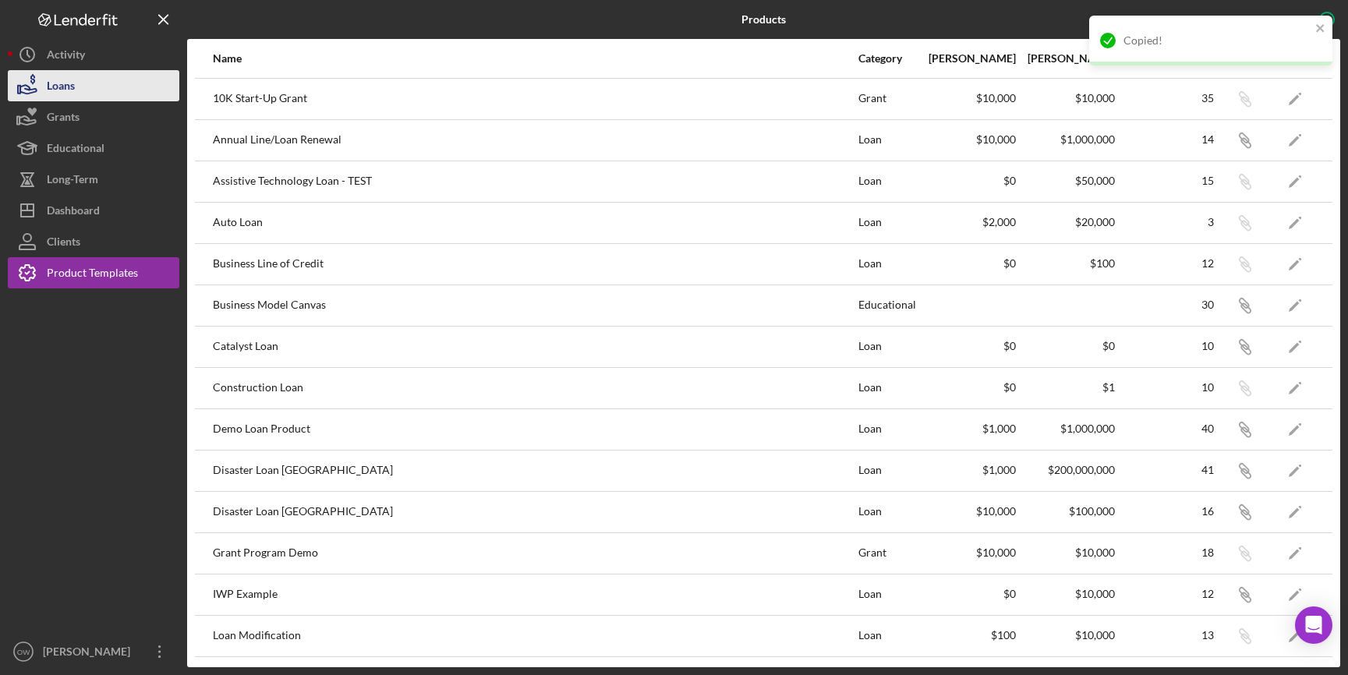
click at [72, 91] on div "Loans" at bounding box center [61, 87] width 28 height 35
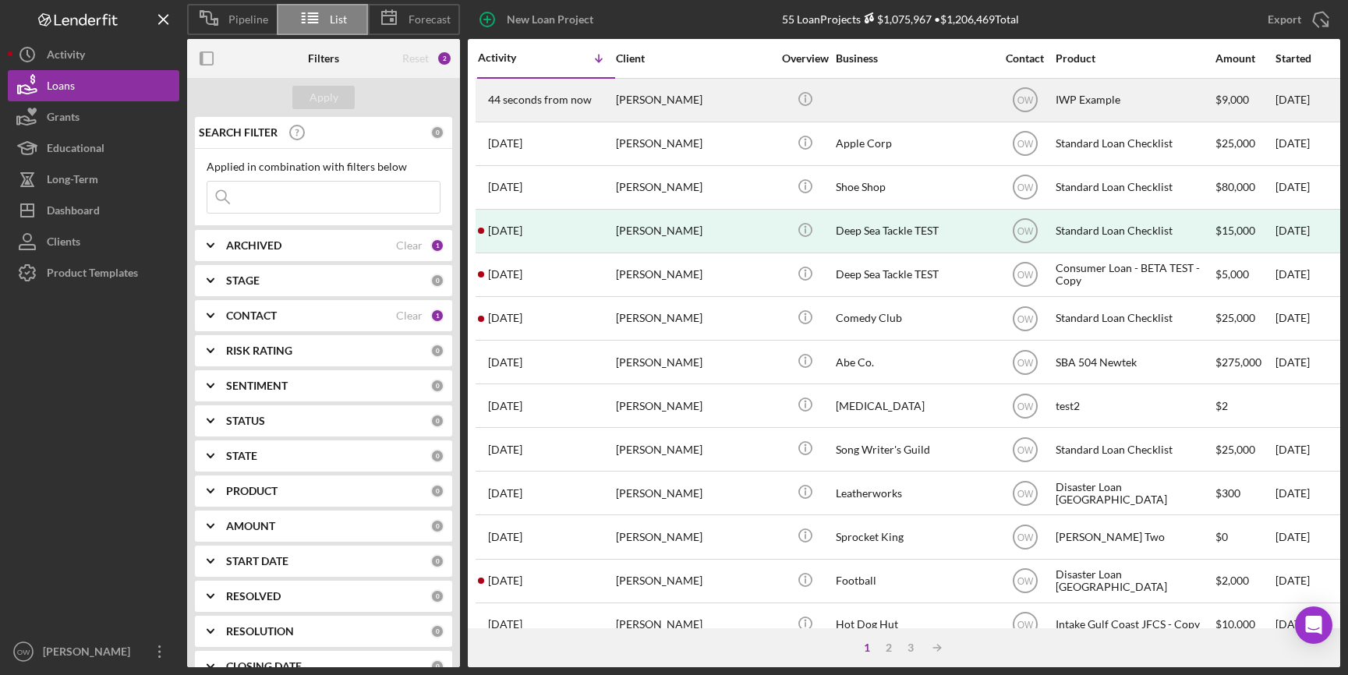
click at [719, 97] on div "[PERSON_NAME]" at bounding box center [694, 100] width 156 height 41
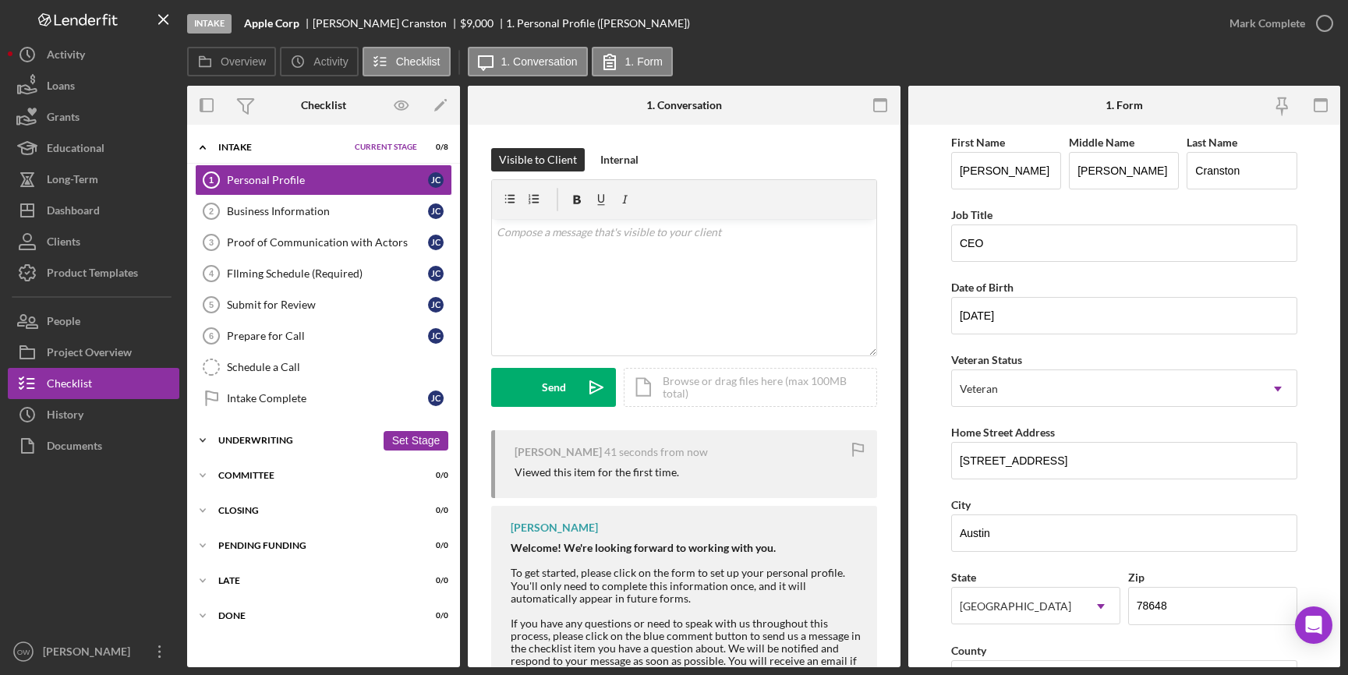
click at [289, 429] on div "Icon/Expander Underwriting 0 / 3 Set Stage" at bounding box center [323, 440] width 273 height 31
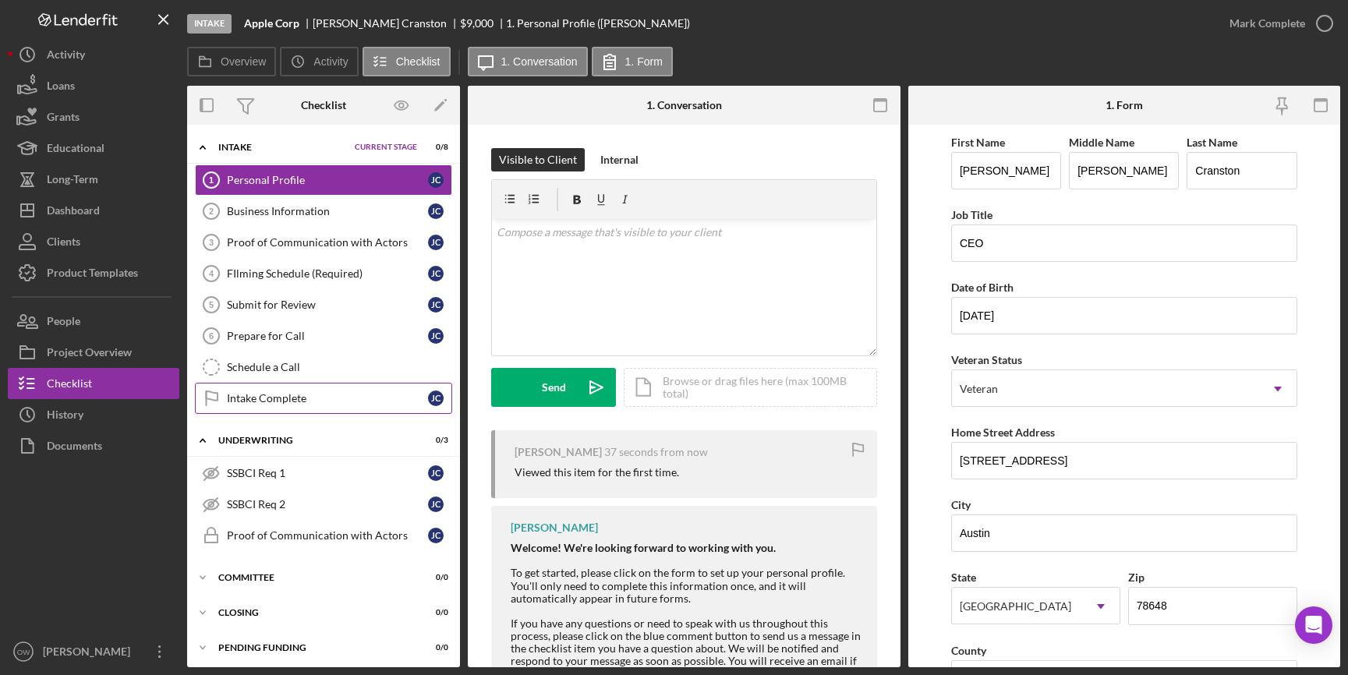
click at [277, 387] on link "Intake Complete Intake Complete [PERSON_NAME]" at bounding box center [323, 398] width 257 height 31
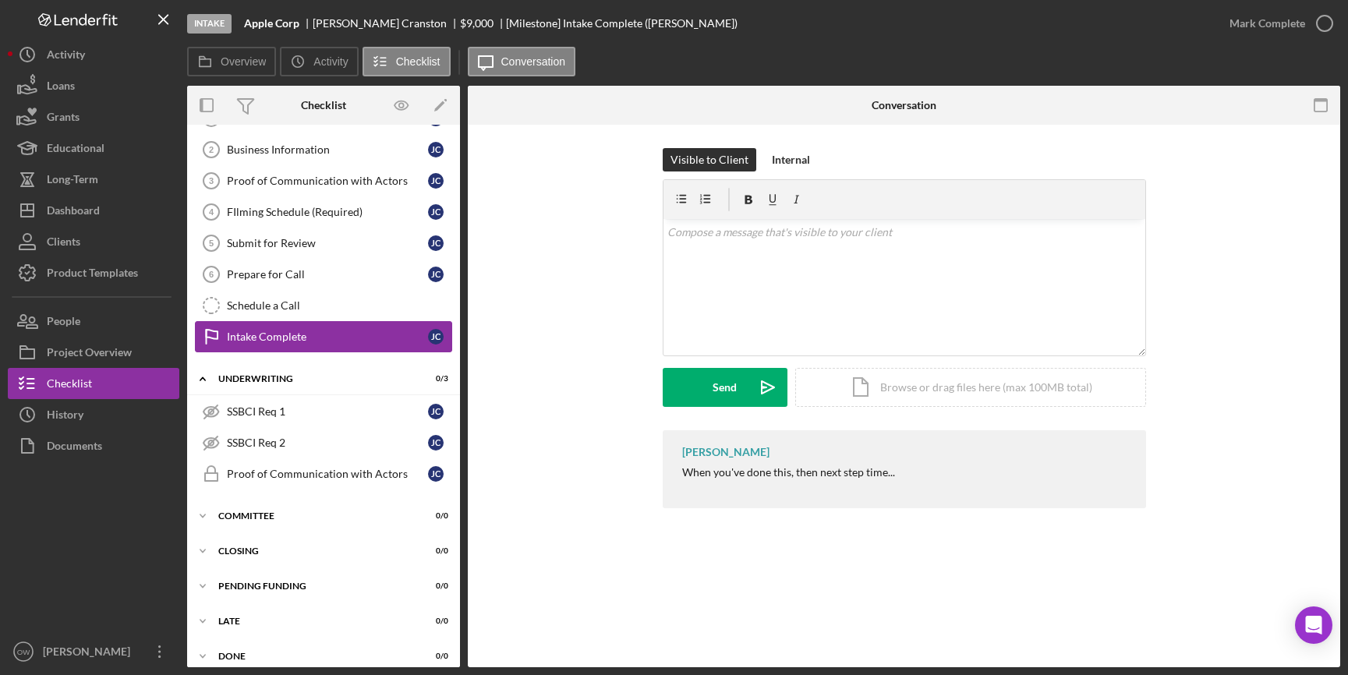
scroll to position [60, 0]
click at [282, 429] on link "SSBCI Req 2 SSBCI Req 2 [PERSON_NAME]" at bounding box center [323, 444] width 257 height 31
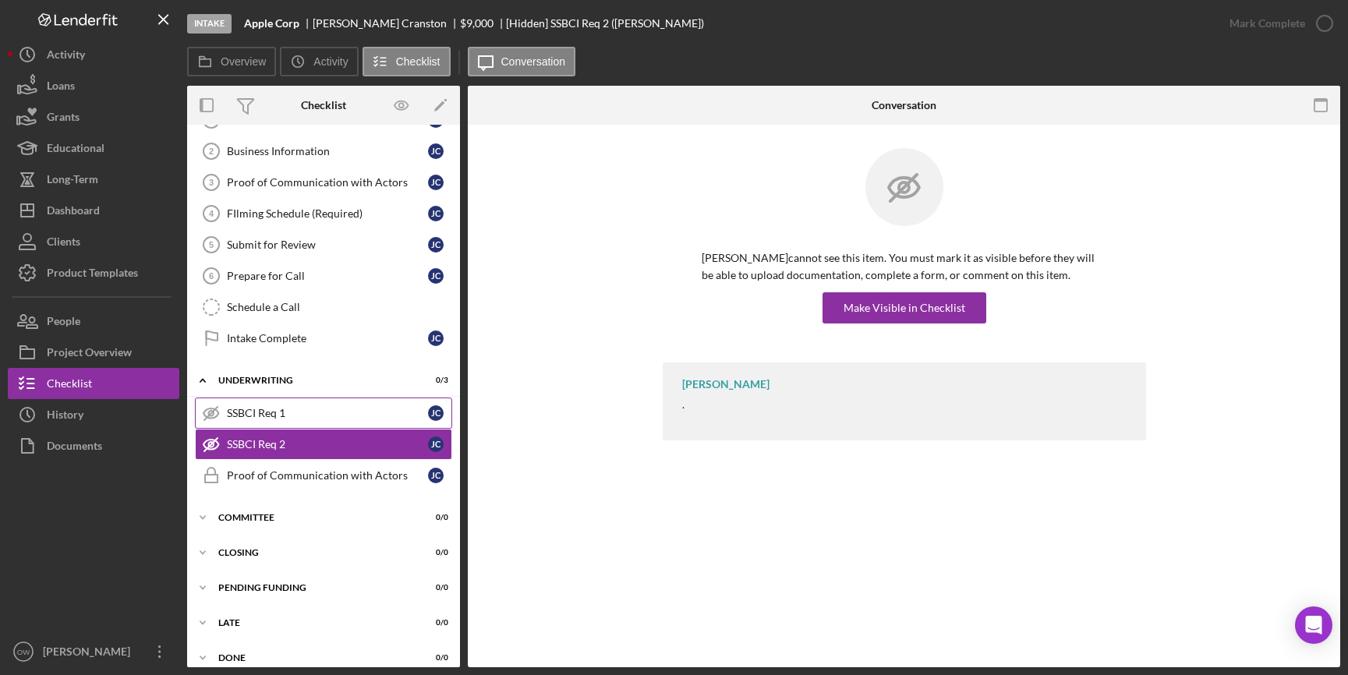
click at [287, 417] on div "SSBCI Req 1" at bounding box center [327, 413] width 201 height 12
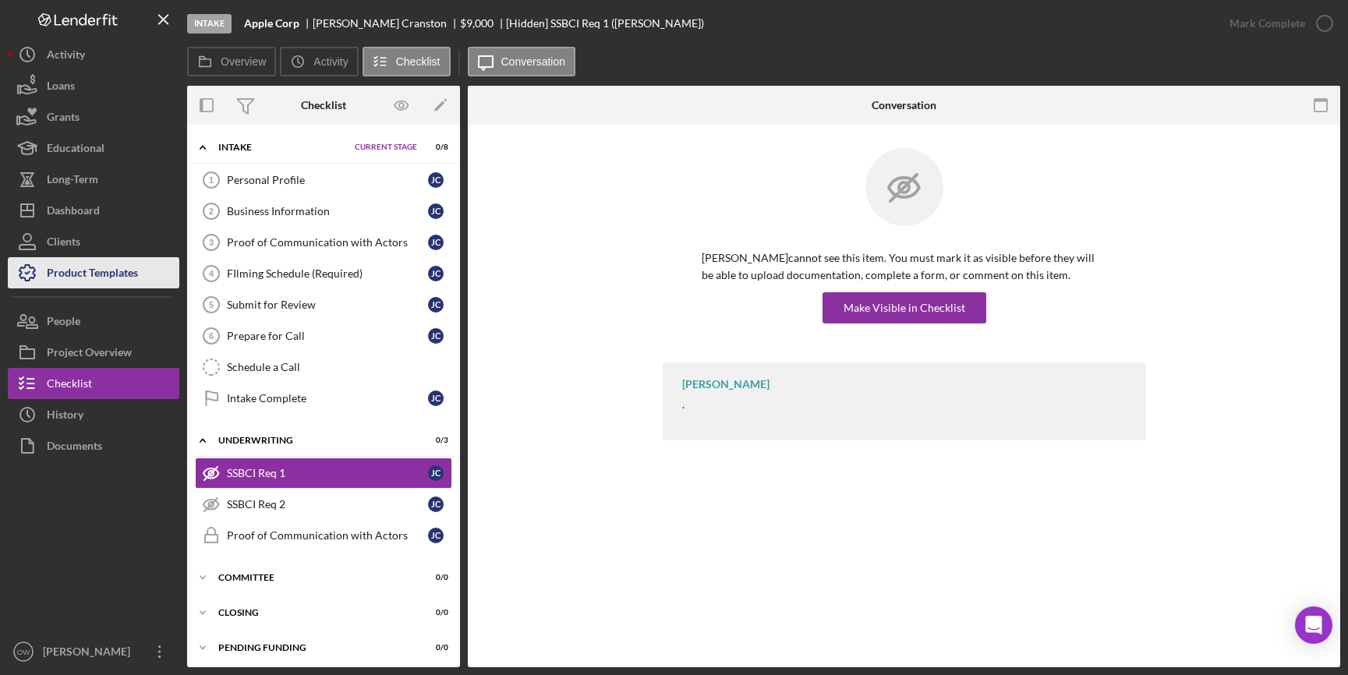
click at [106, 273] on div "Product Templates" at bounding box center [92, 274] width 91 height 35
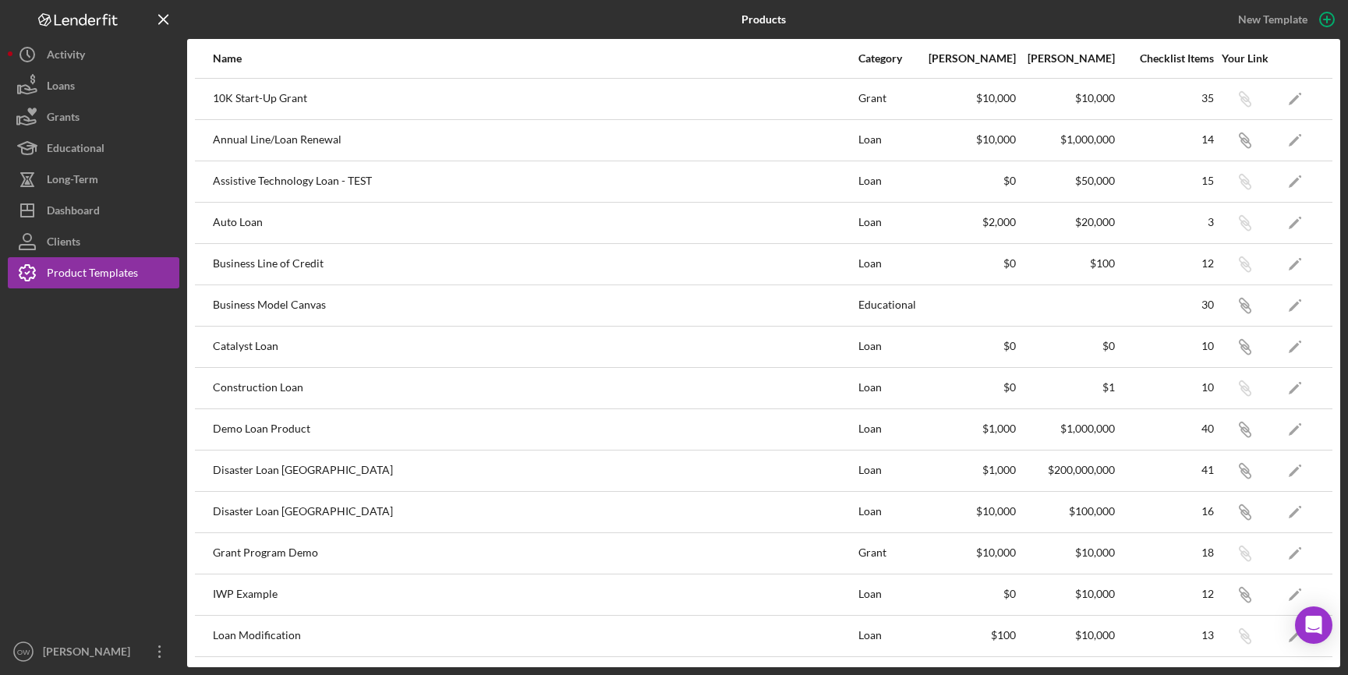
scroll to position [3, 0]
click at [1288, 585] on icon "Icon/Edit" at bounding box center [1295, 591] width 35 height 35
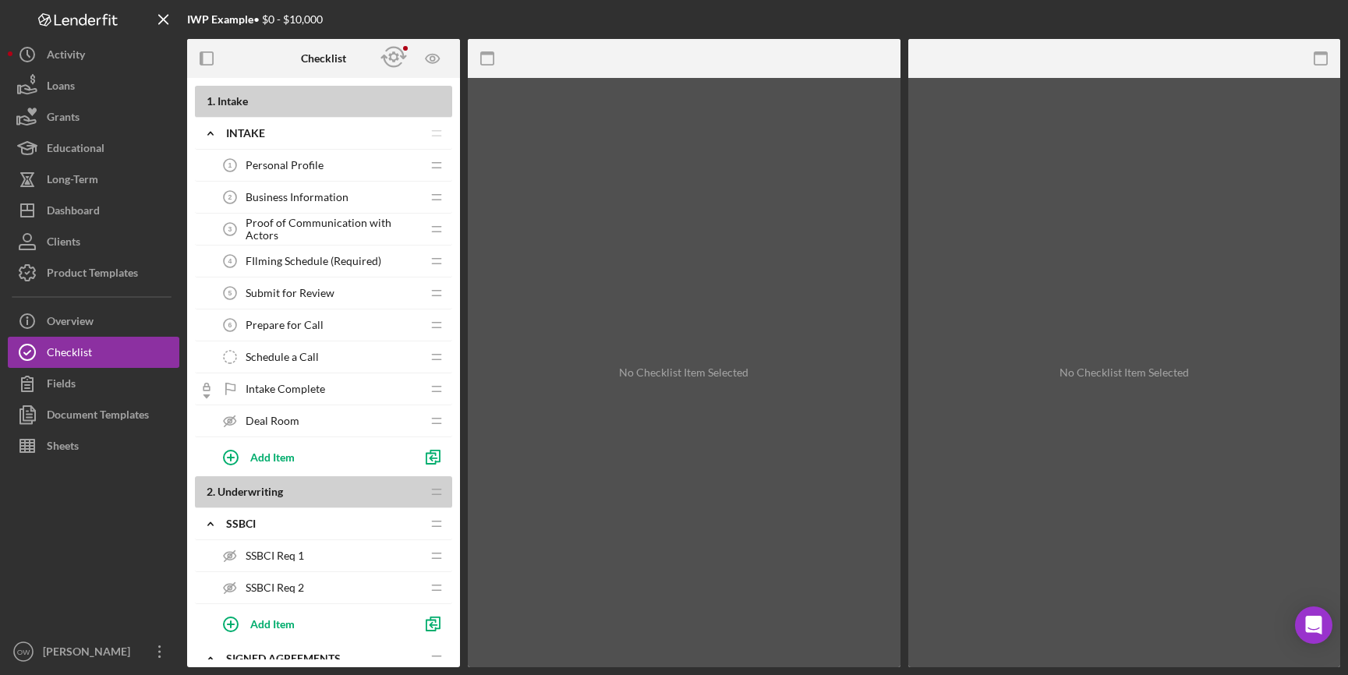
click at [379, 424] on div "Deal Room Deal Room" at bounding box center [317, 421] width 207 height 31
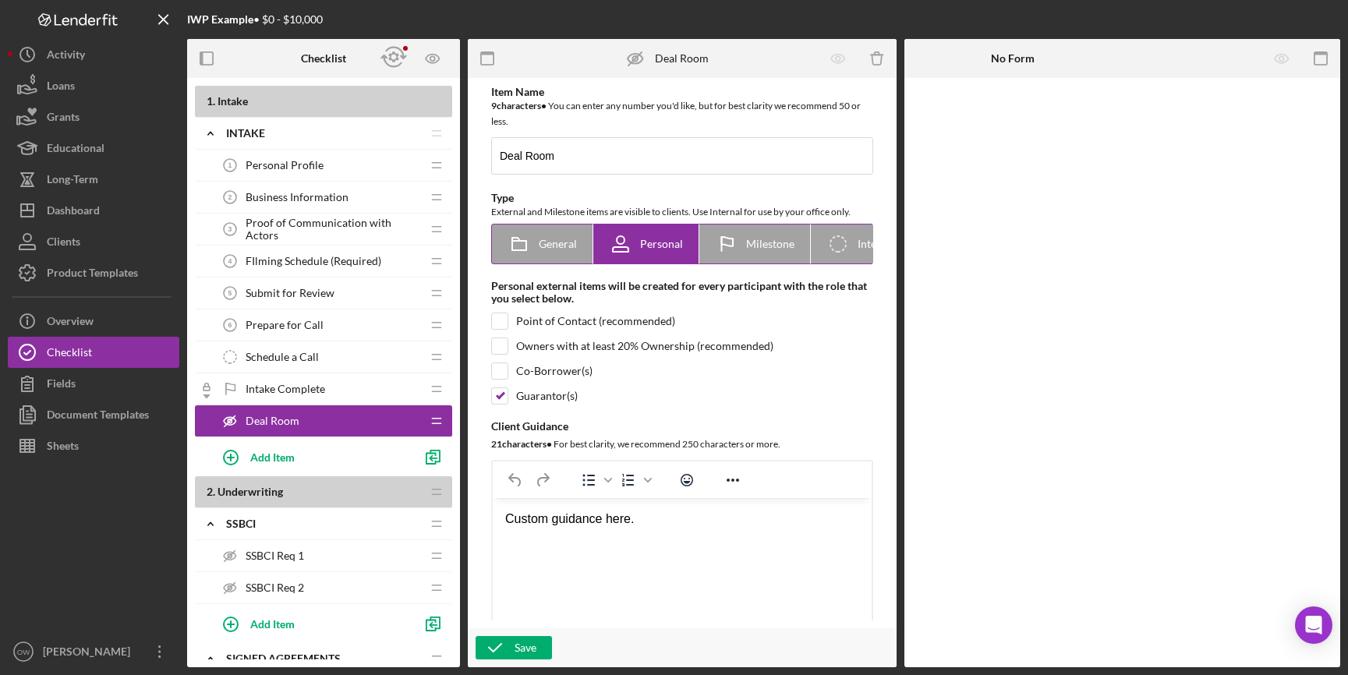
click at [542, 245] on span "General" at bounding box center [558, 244] width 38 height 12
radio input "true"
checkbox input "true"
checkbox input "false"
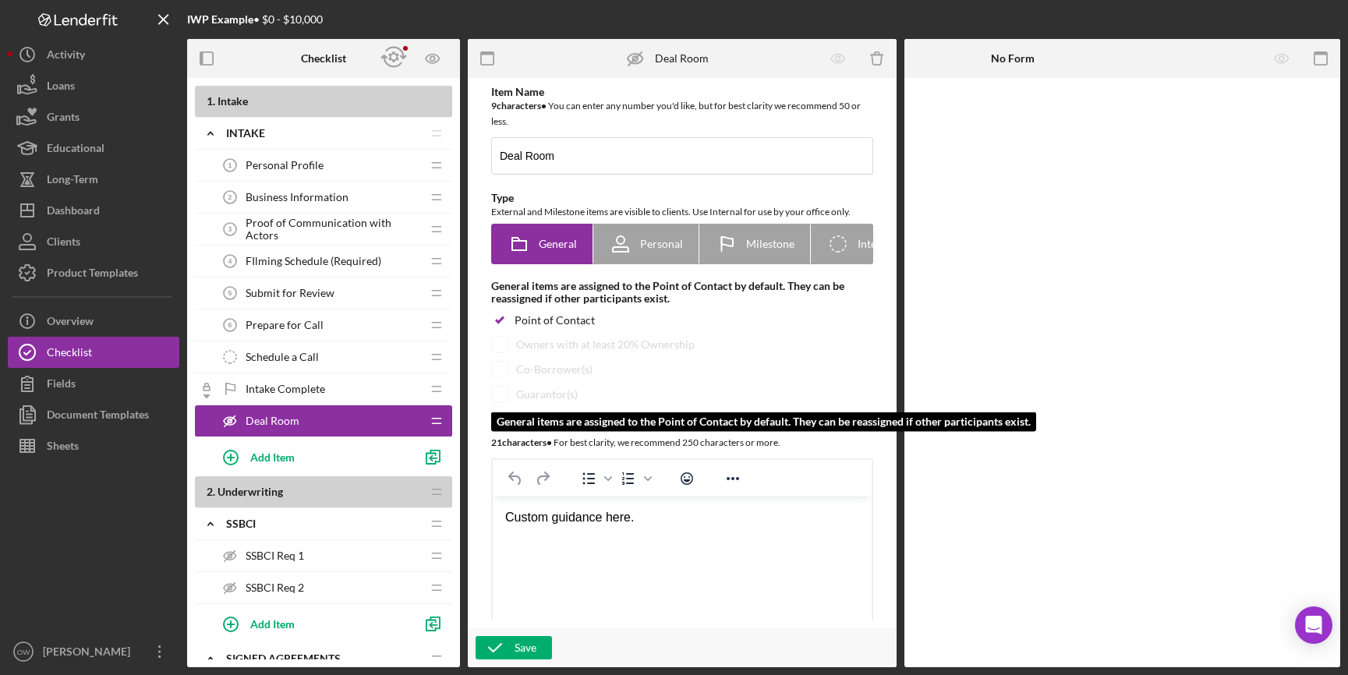
scroll to position [9, 0]
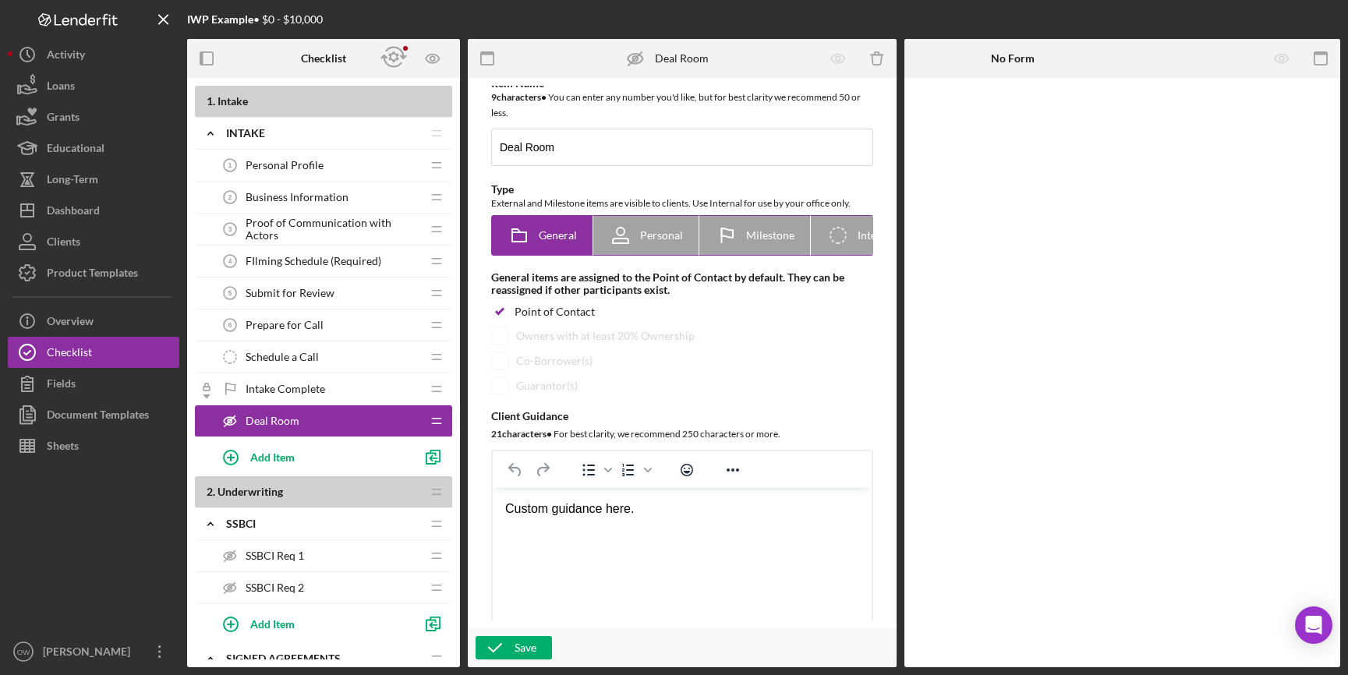
click at [654, 232] on span "Personal" at bounding box center [661, 235] width 43 height 12
radio input "false"
radio input "true"
checkbox input "false"
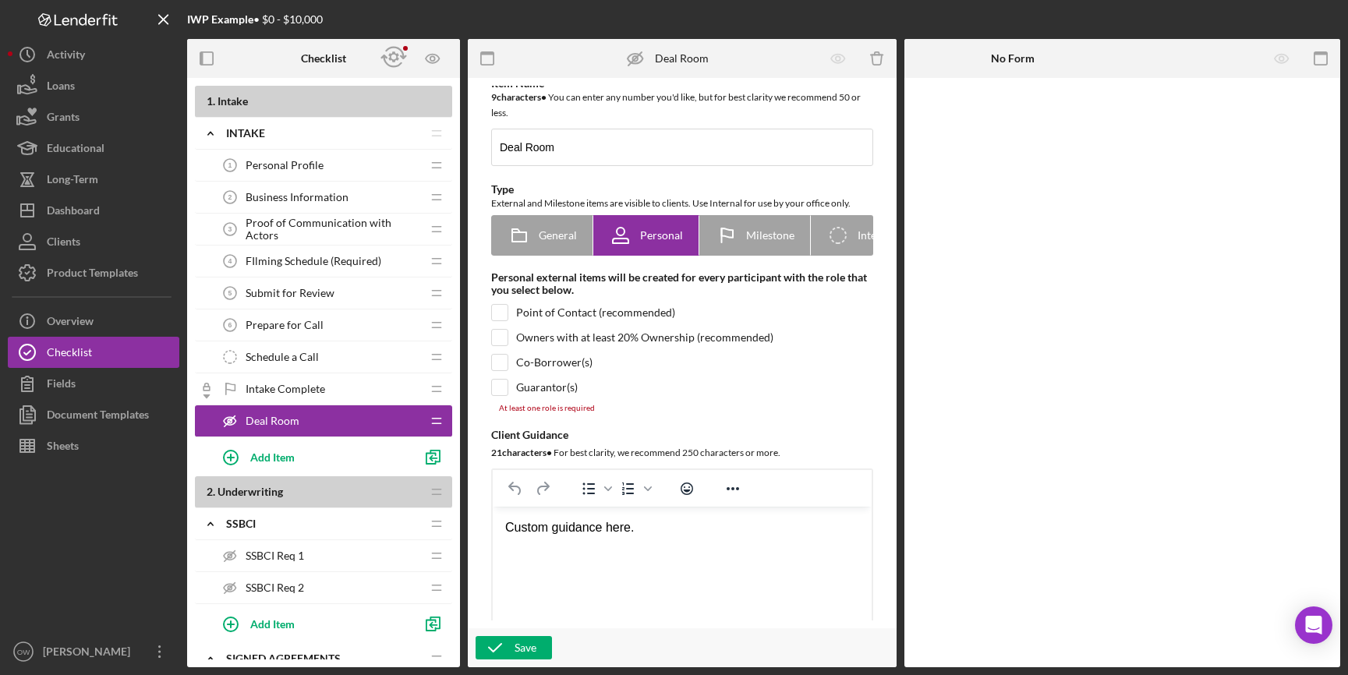
click at [531, 394] on div "Guarantor(s)" at bounding box center [547, 387] width 62 height 12
checkbox input "true"
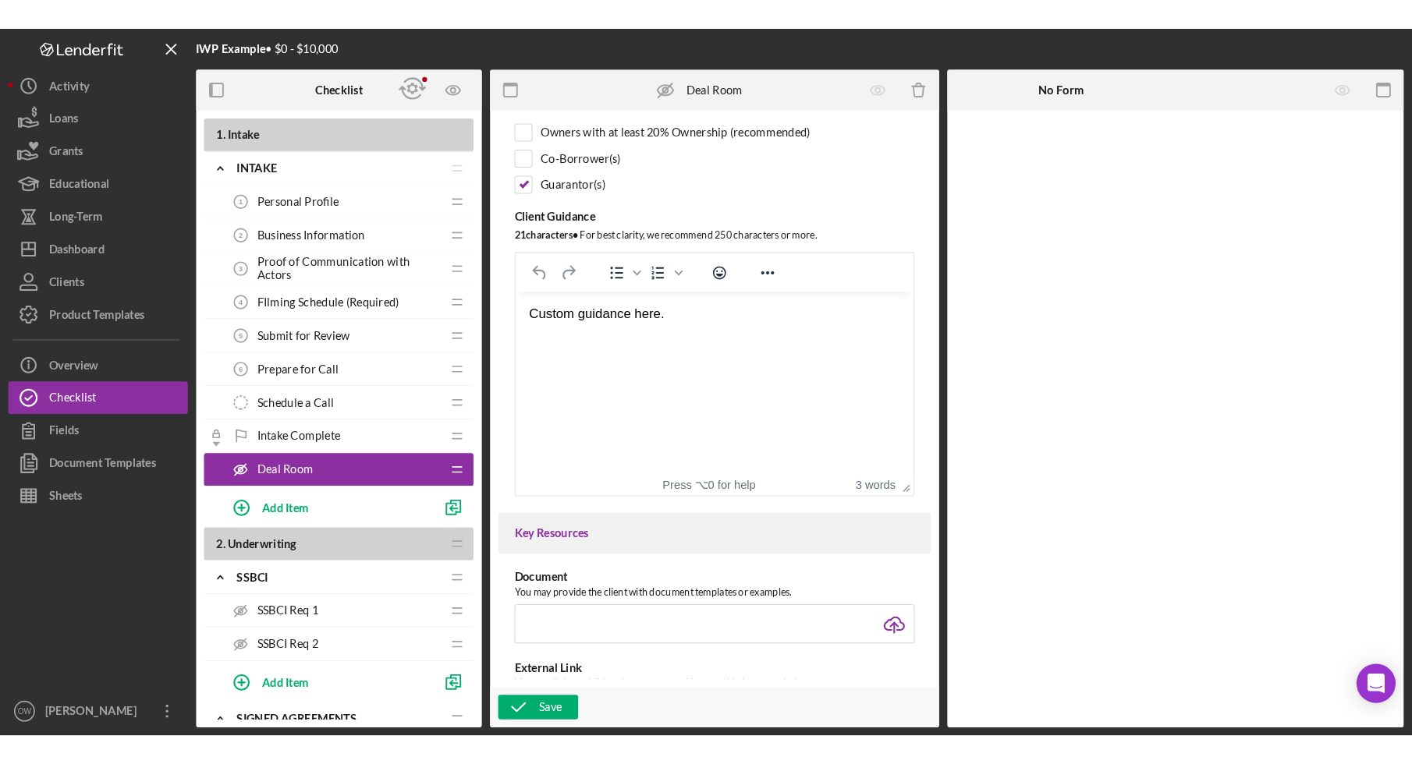
scroll to position [264, 0]
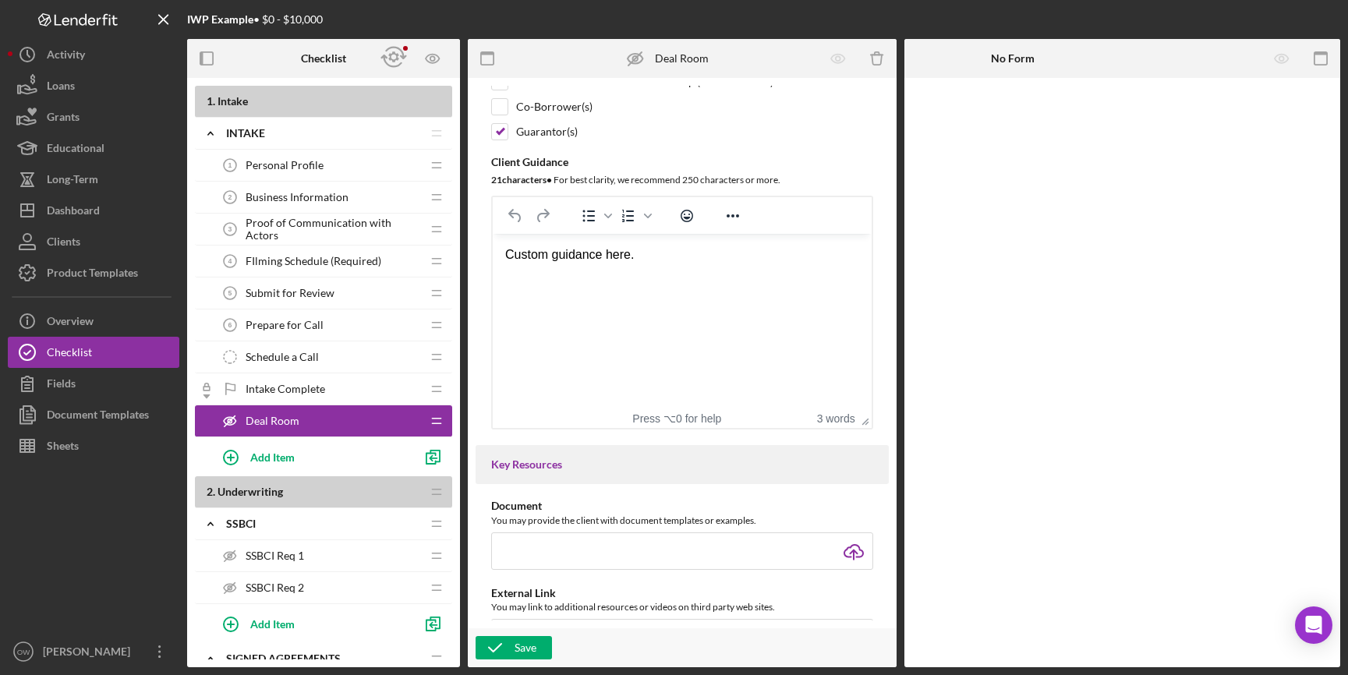
click at [616, 276] on html "Custom guidance here." at bounding box center [682, 255] width 379 height 42
click at [508, 643] on icon "button" at bounding box center [495, 648] width 39 height 39
click at [399, 55] on icon "button" at bounding box center [394, 57] width 35 height 35
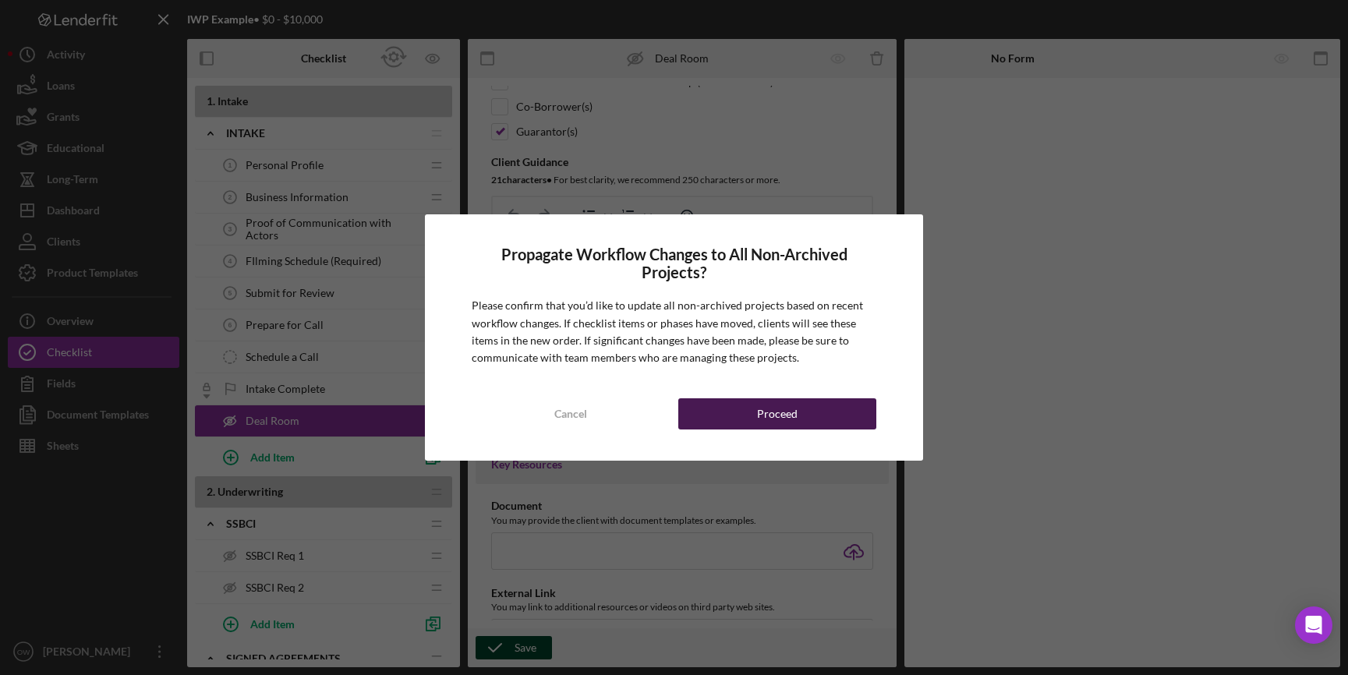
click at [777, 409] on div "Proceed" at bounding box center [777, 414] width 41 height 31
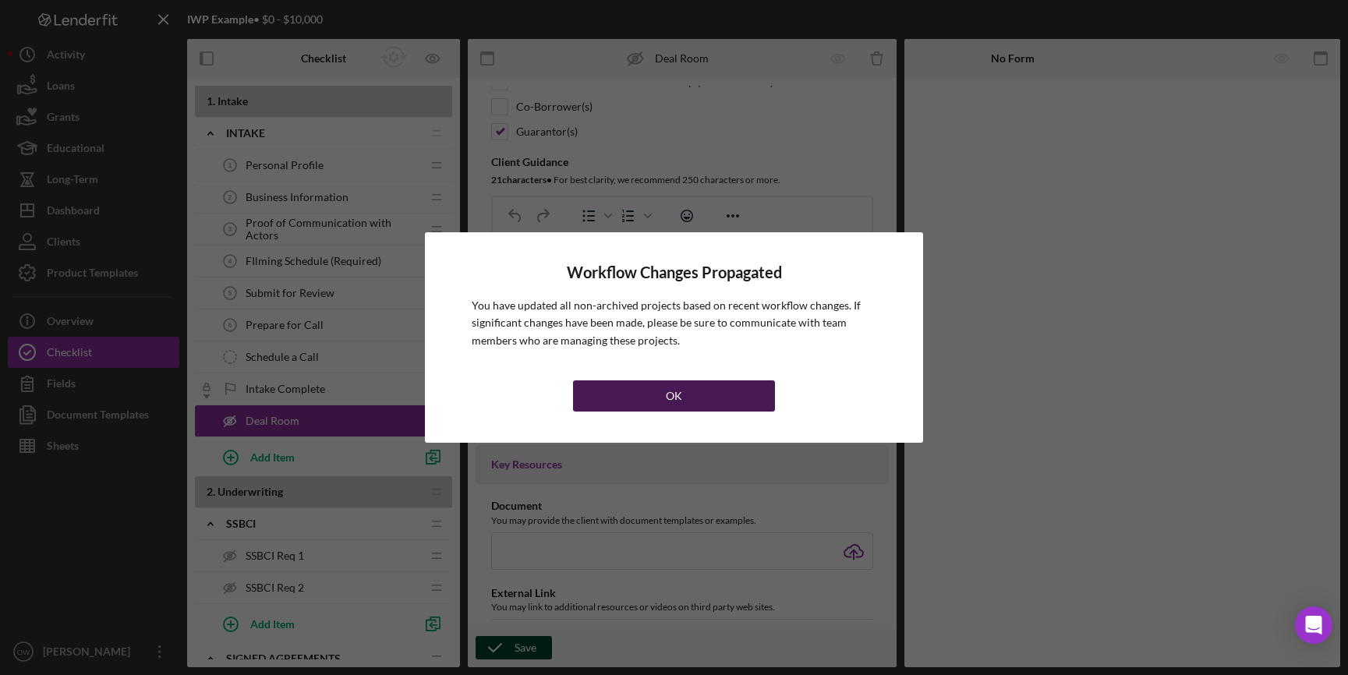
click at [645, 404] on button "OK" at bounding box center [674, 396] width 202 height 31
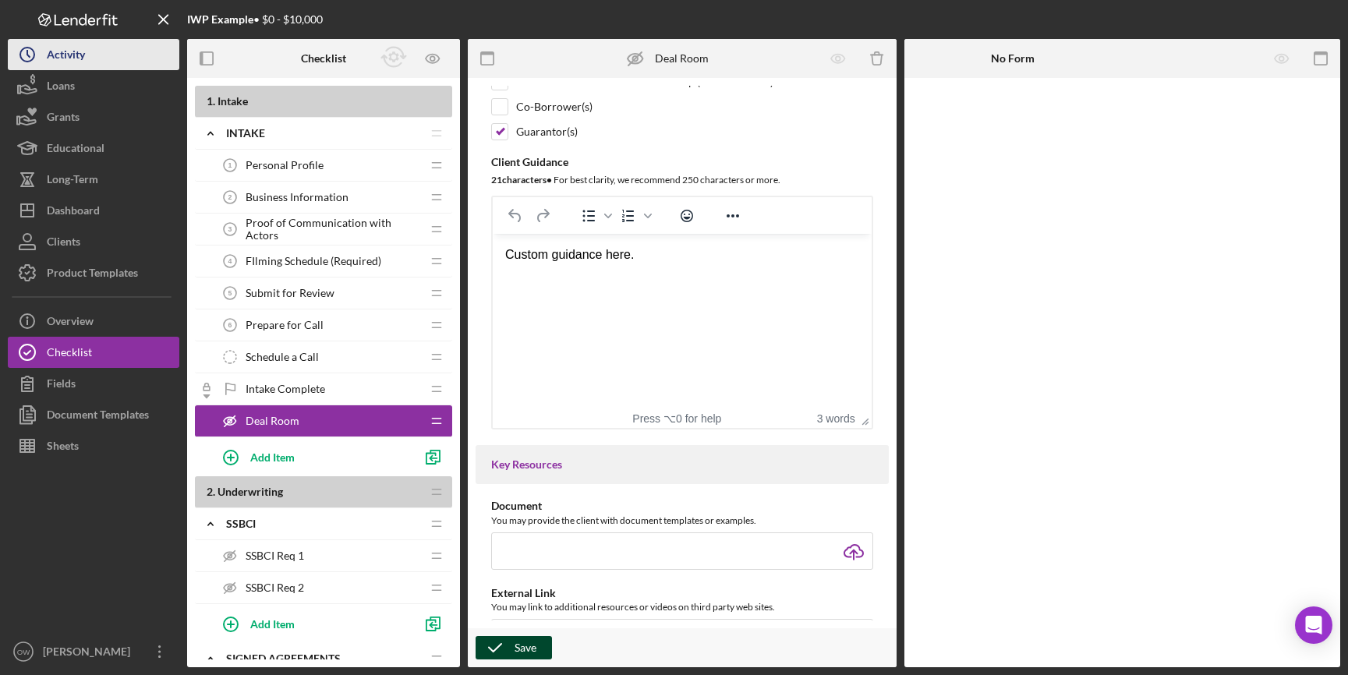
click at [97, 66] on button "Icon/History Activity" at bounding box center [94, 54] width 172 height 31
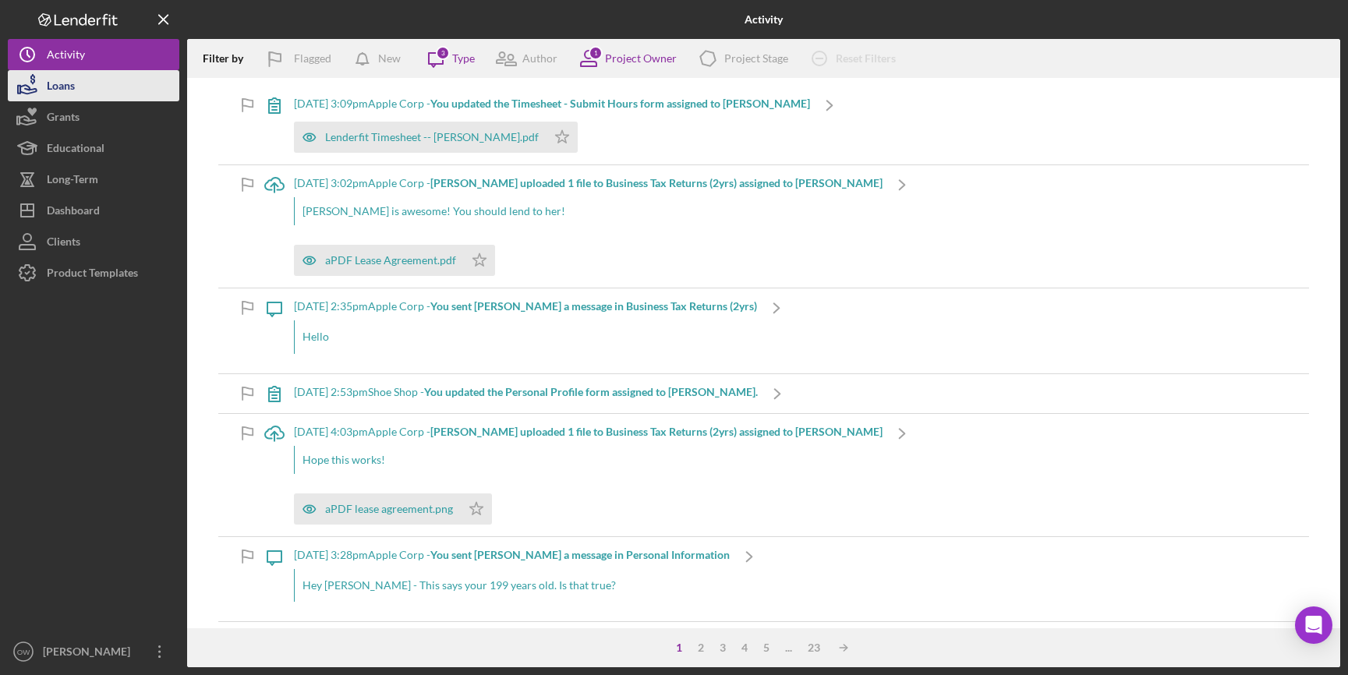
click at [82, 81] on button "Loans" at bounding box center [94, 85] width 172 height 31
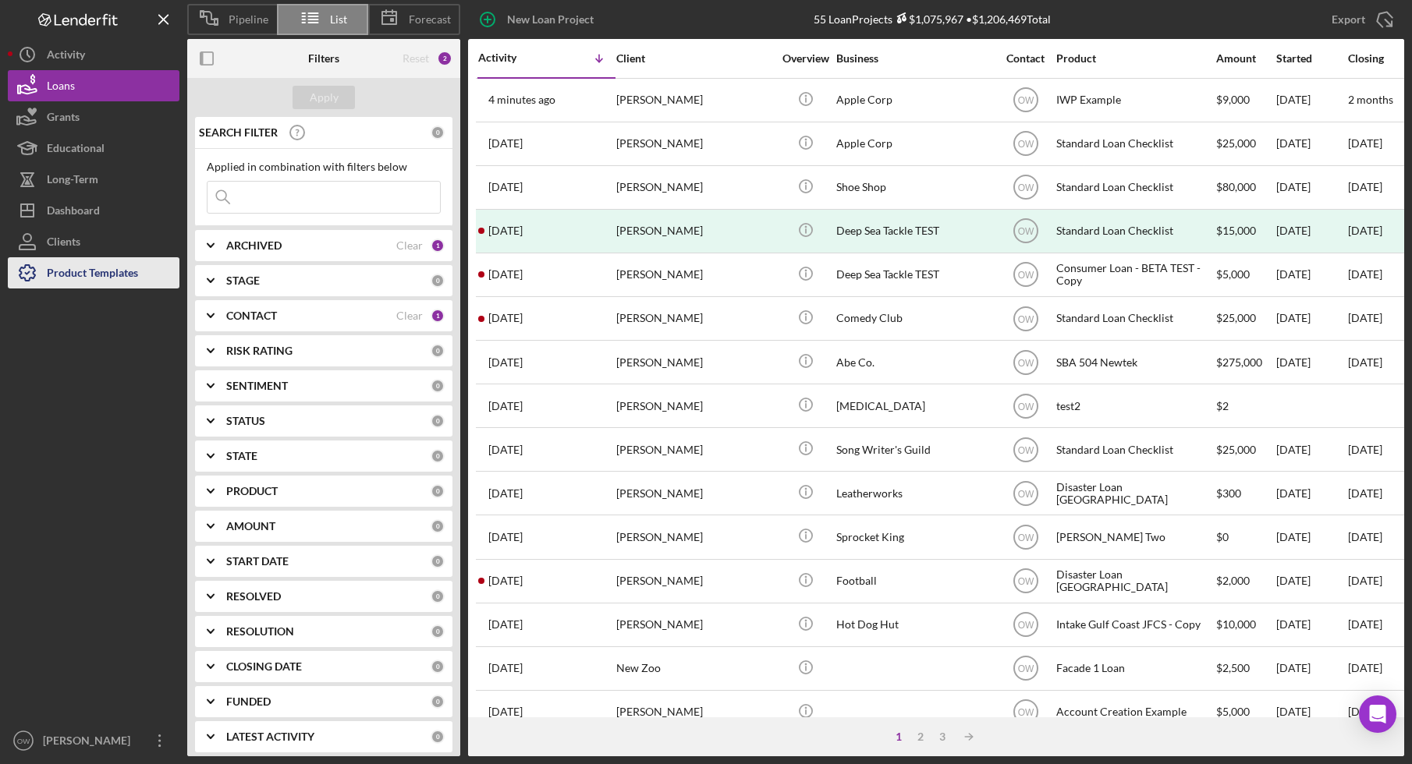
click at [94, 281] on div "Product Templates" at bounding box center [92, 274] width 91 height 35
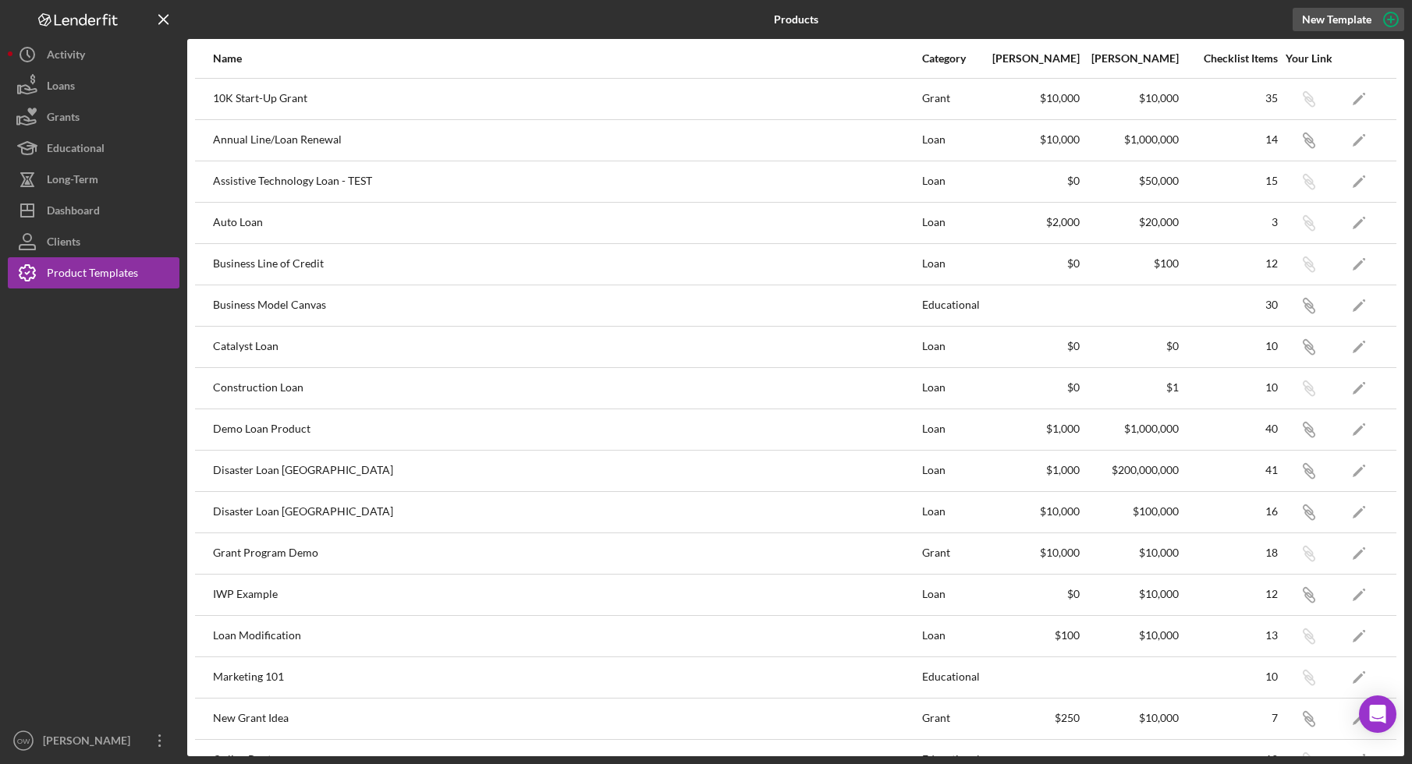
click at [1348, 16] on div "New Template" at bounding box center [1336, 19] width 69 height 23
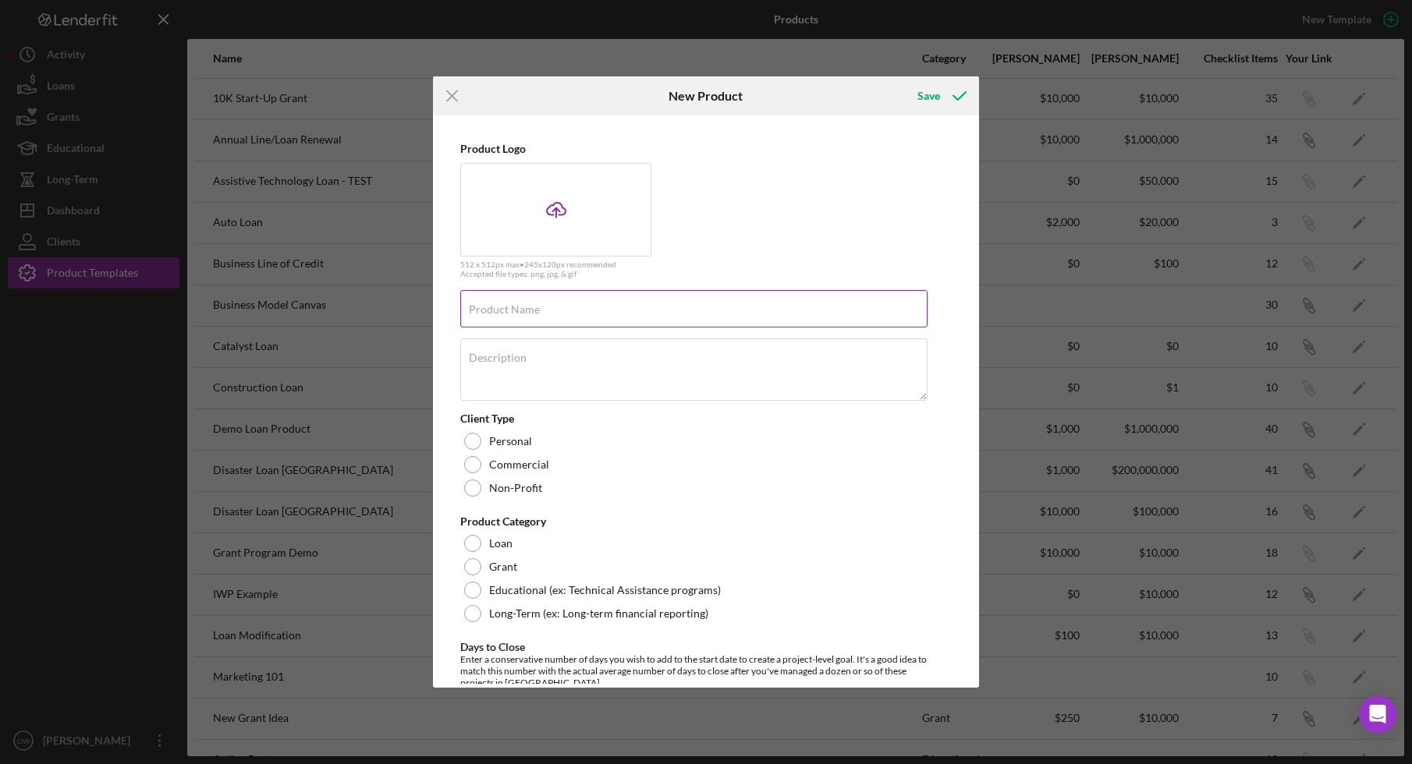
click at [535, 305] on label "Product Name" at bounding box center [504, 309] width 71 height 12
click at [535, 305] on input "Product Name" at bounding box center [693, 308] width 467 height 37
type input "NorCal Interest Form"
click at [569, 360] on textarea "Description" at bounding box center [693, 369] width 467 height 62
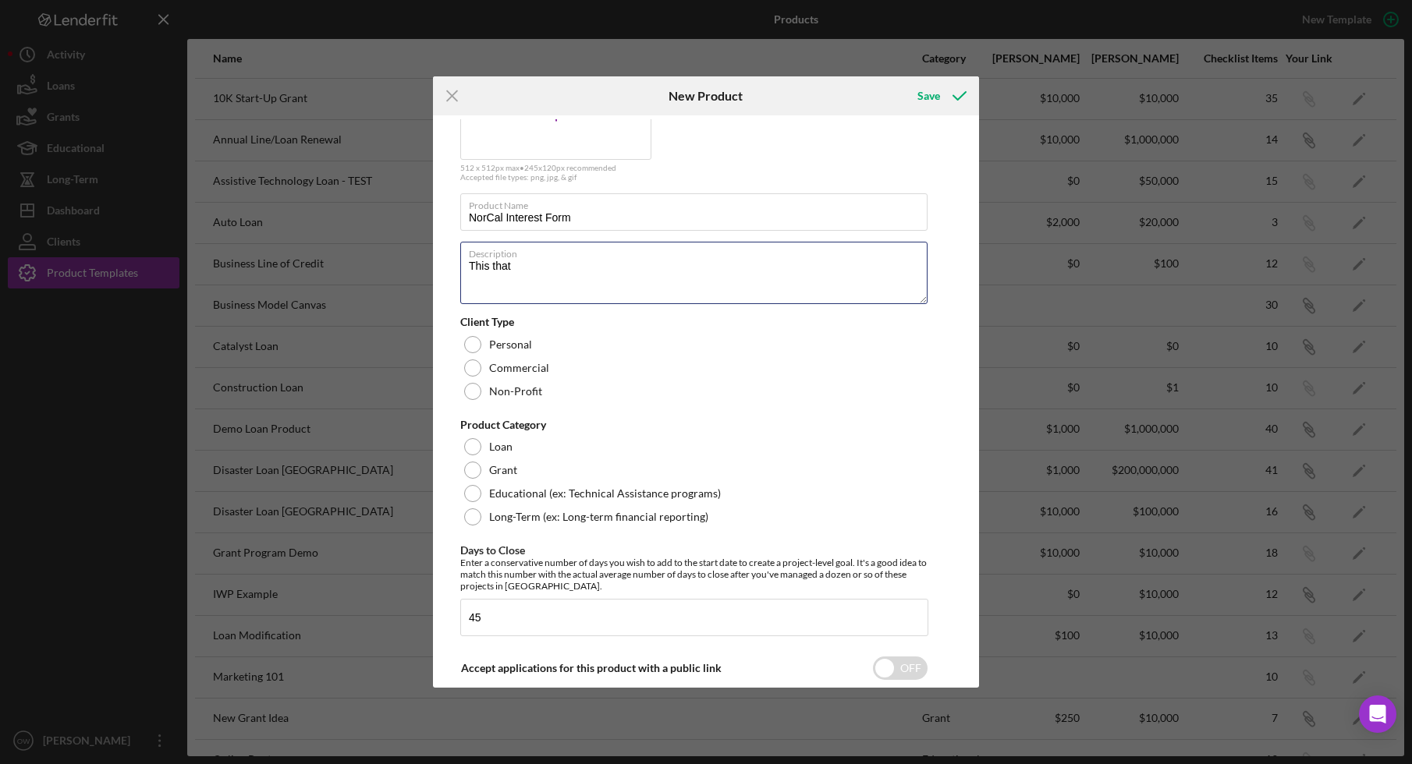
scroll to position [119, 0]
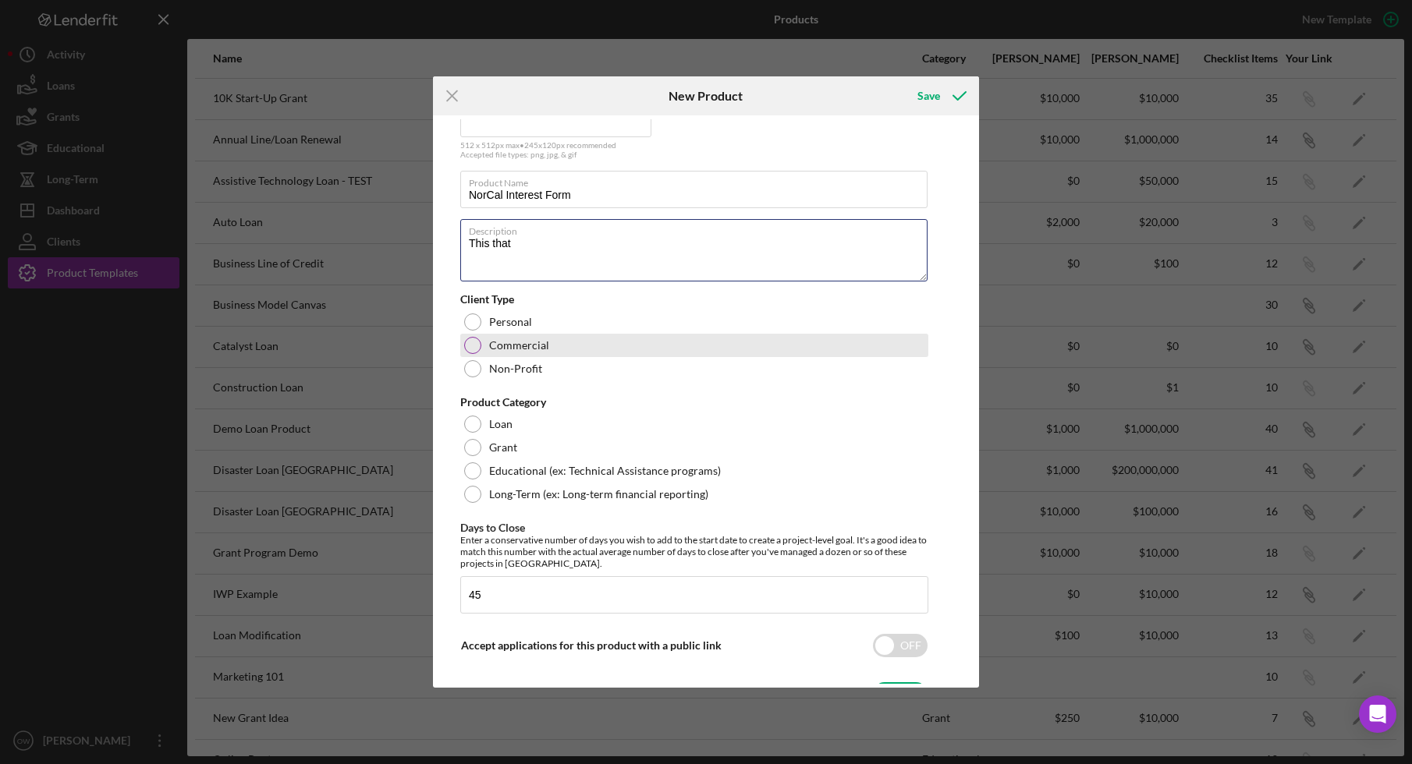
type textarea "This that"
click at [497, 337] on div "Commercial" at bounding box center [694, 345] width 468 height 23
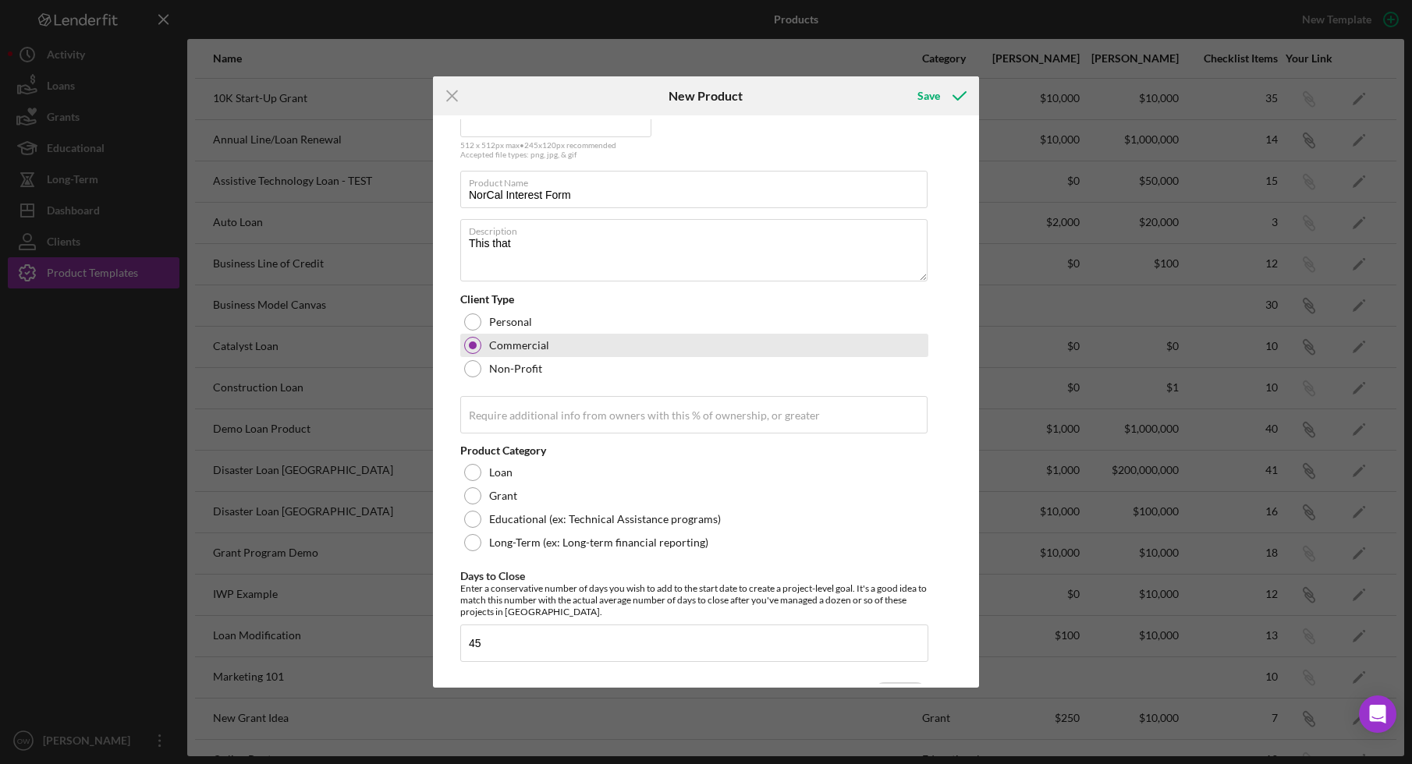
scroll to position [322, 0]
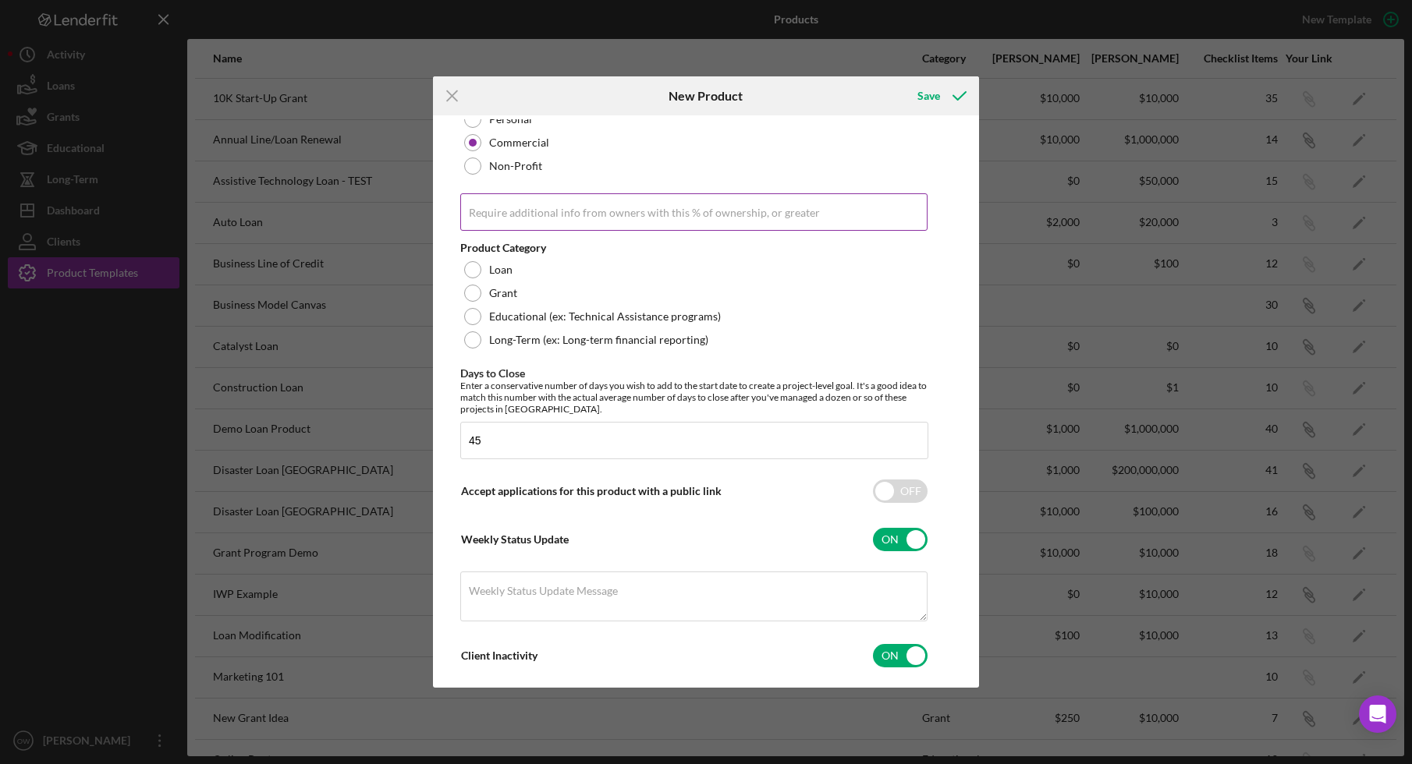
click at [561, 215] on label "Require additional info from owners with this % of ownership, or greater" at bounding box center [644, 213] width 351 height 12
click at [561, 215] on input "Require additional info from owners with this % of ownership, or greater" at bounding box center [693, 211] width 467 height 37
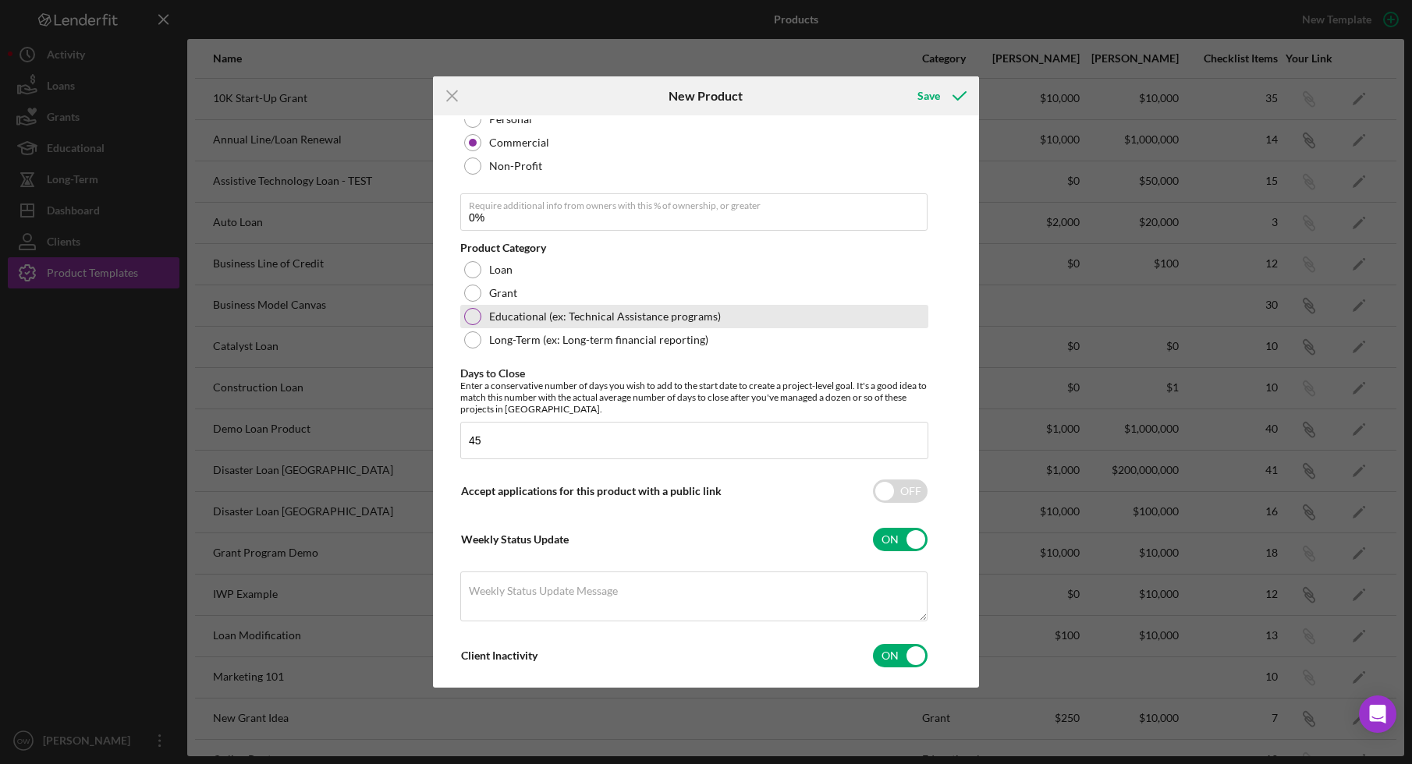
type input "1.00%"
click at [529, 321] on label "Educational (ex: Technical Assistance programs)" at bounding box center [605, 316] width 232 height 12
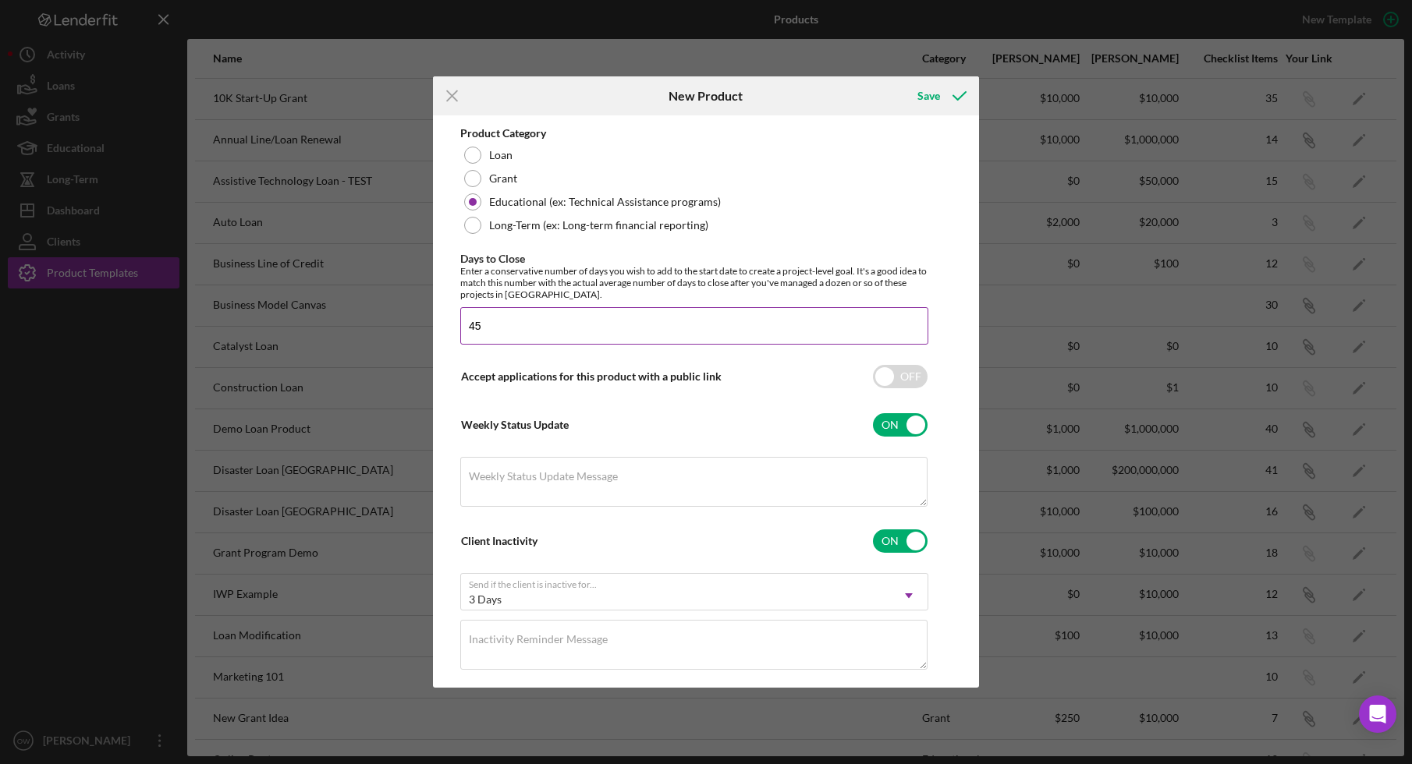
scroll to position [440, 0]
drag, startPoint x: 508, startPoint y: 328, endPoint x: 402, endPoint y: 328, distance: 105.3
click at [402, 328] on div "Icon/Menu Close New Product Save Product Logo Icon/Upload 512 x 512px max • 245…" at bounding box center [706, 382] width 1412 height 764
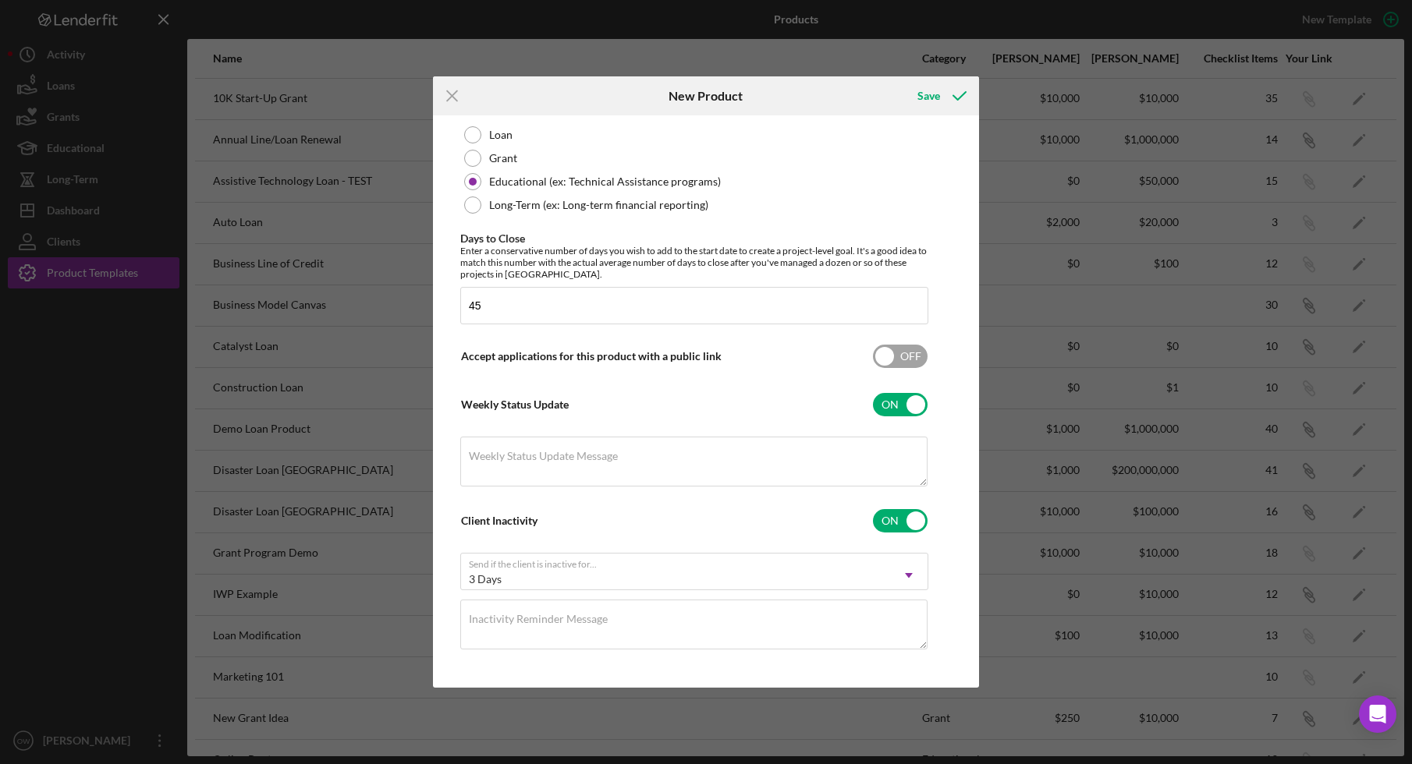
click at [890, 356] on input "checkbox" at bounding box center [900, 356] width 55 height 23
click at [902, 362] on input "checkbox" at bounding box center [900, 356] width 55 height 23
click at [890, 356] on input "checkbox" at bounding box center [900, 356] width 55 height 23
checkbox input "true"
click at [947, 98] on icon "submit" at bounding box center [959, 95] width 39 height 39
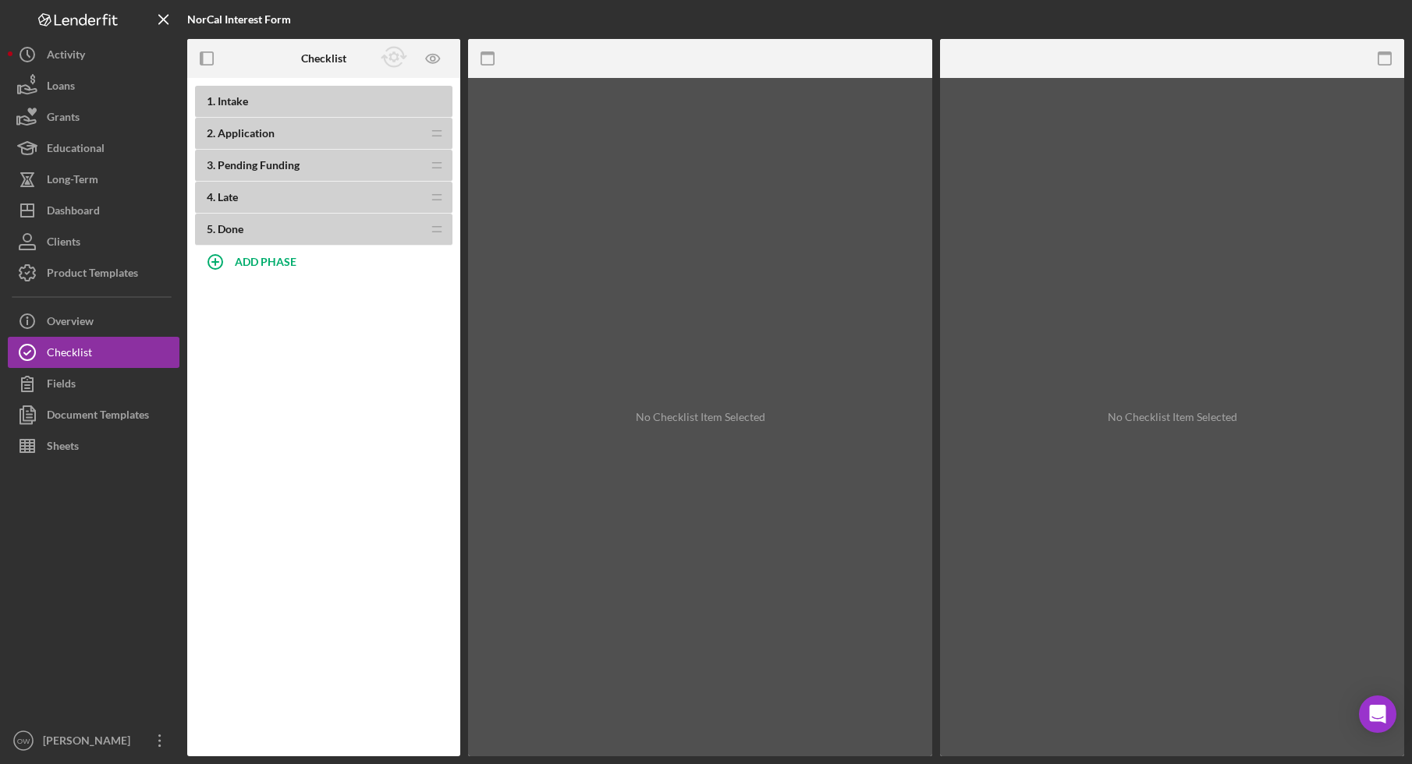
click at [236, 106] on span "Intake" at bounding box center [233, 100] width 30 height 13
click at [267, 264] on b "ADD PHASE" at bounding box center [266, 261] width 62 height 13
type input "Welcome"
click at [431, 306] on div "Cancel" at bounding box center [428, 303] width 33 height 23
click at [258, 250] on div "ADD PHASE" at bounding box center [266, 261] width 62 height 30
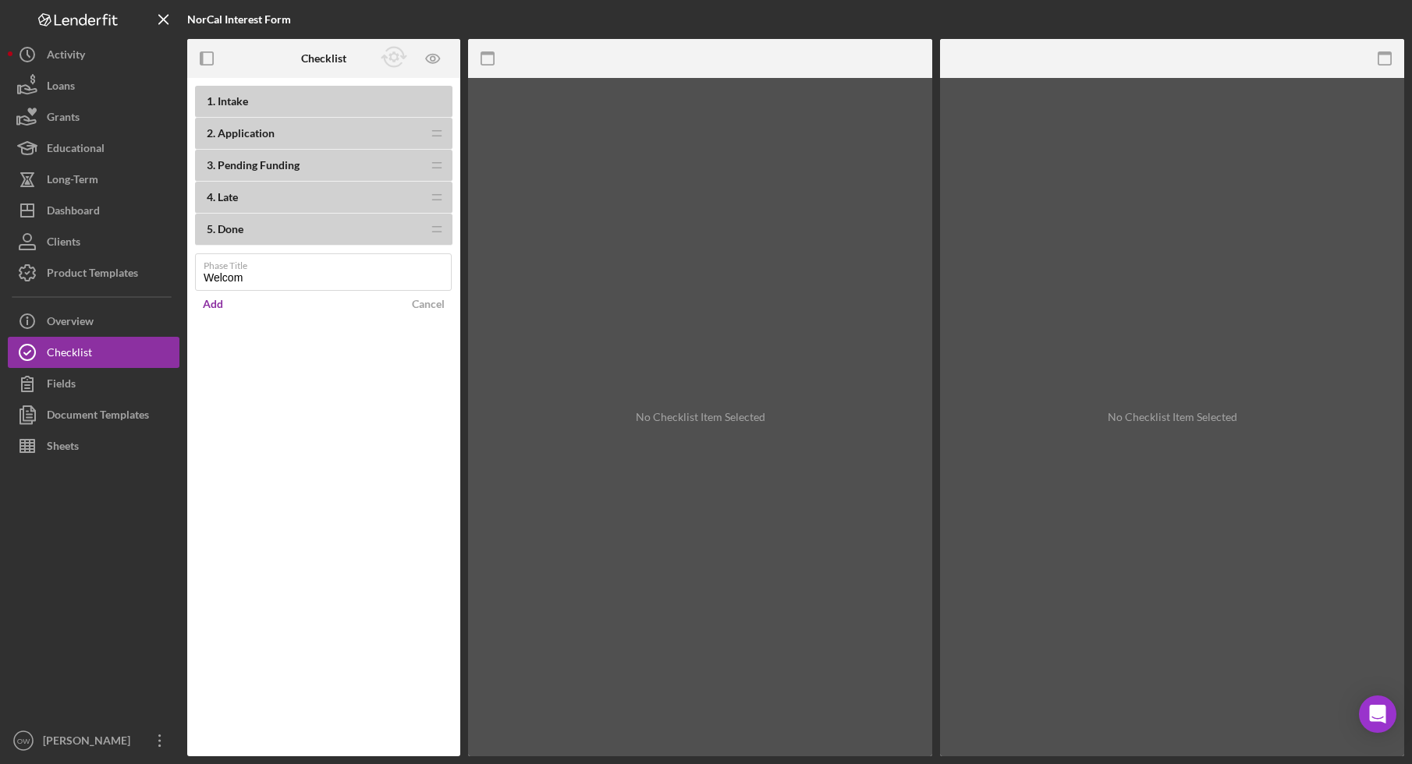
type input "Welcome"
click at [211, 304] on div "Add" at bounding box center [213, 303] width 20 height 23
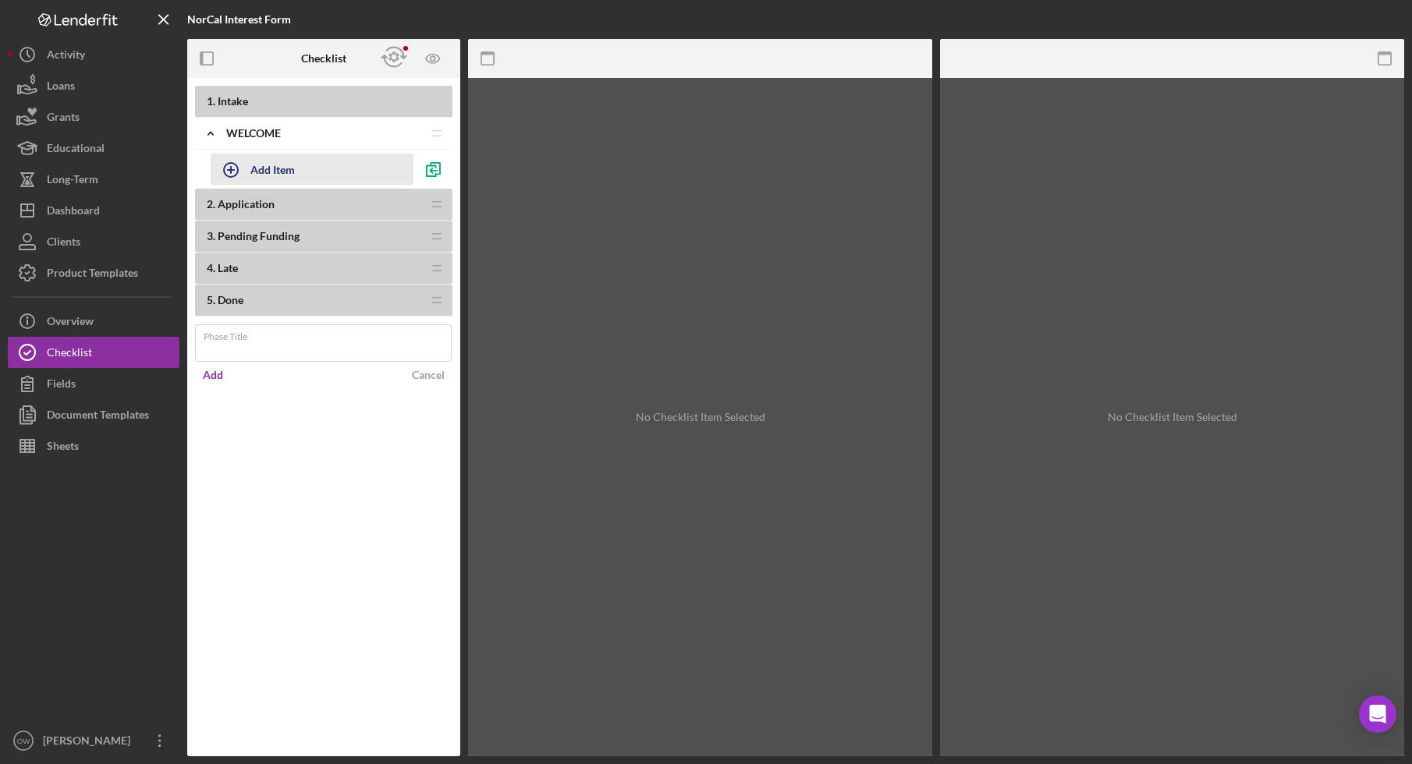
click at [275, 171] on div "Add Item" at bounding box center [272, 169] width 44 height 30
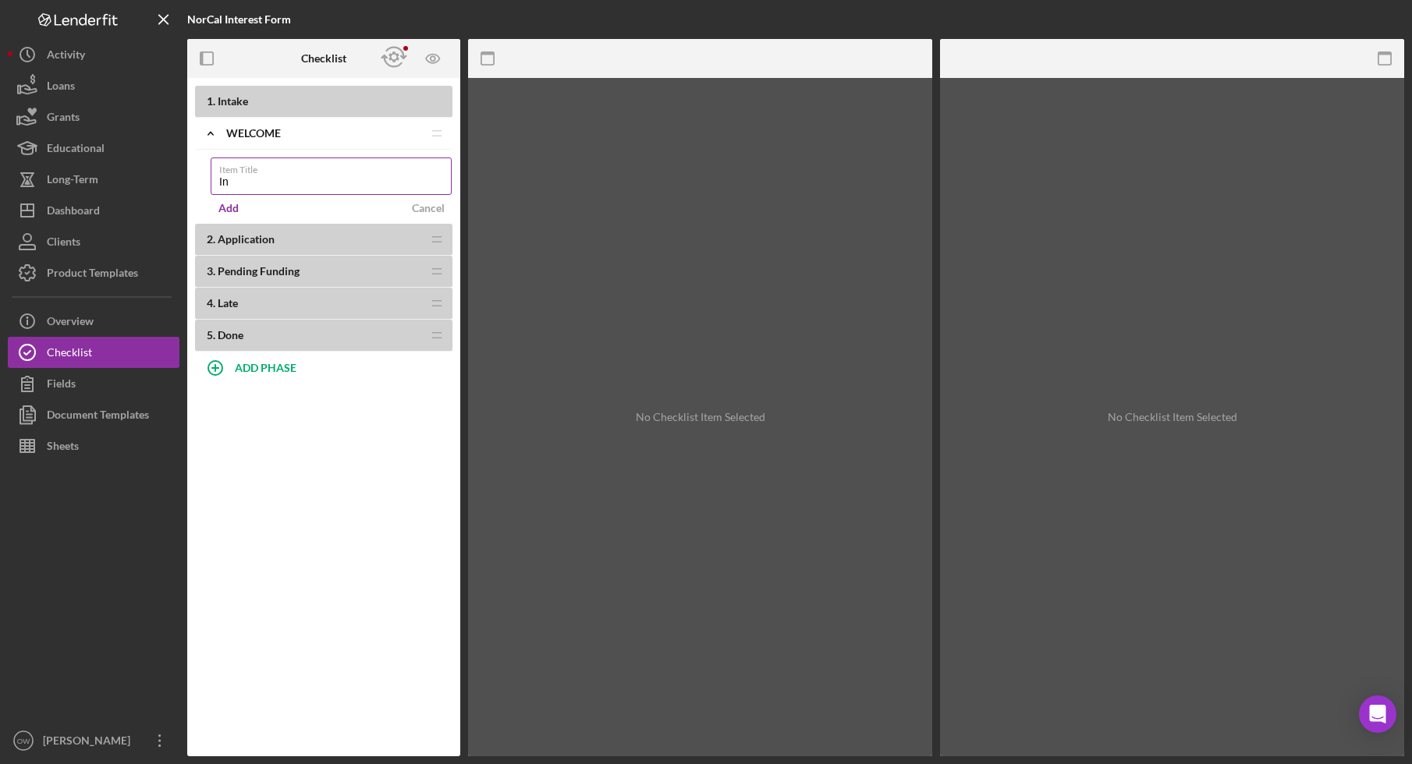
type input "I"
type input "Intake Questionare"
click at [238, 199] on button "Add" at bounding box center [229, 208] width 36 height 23
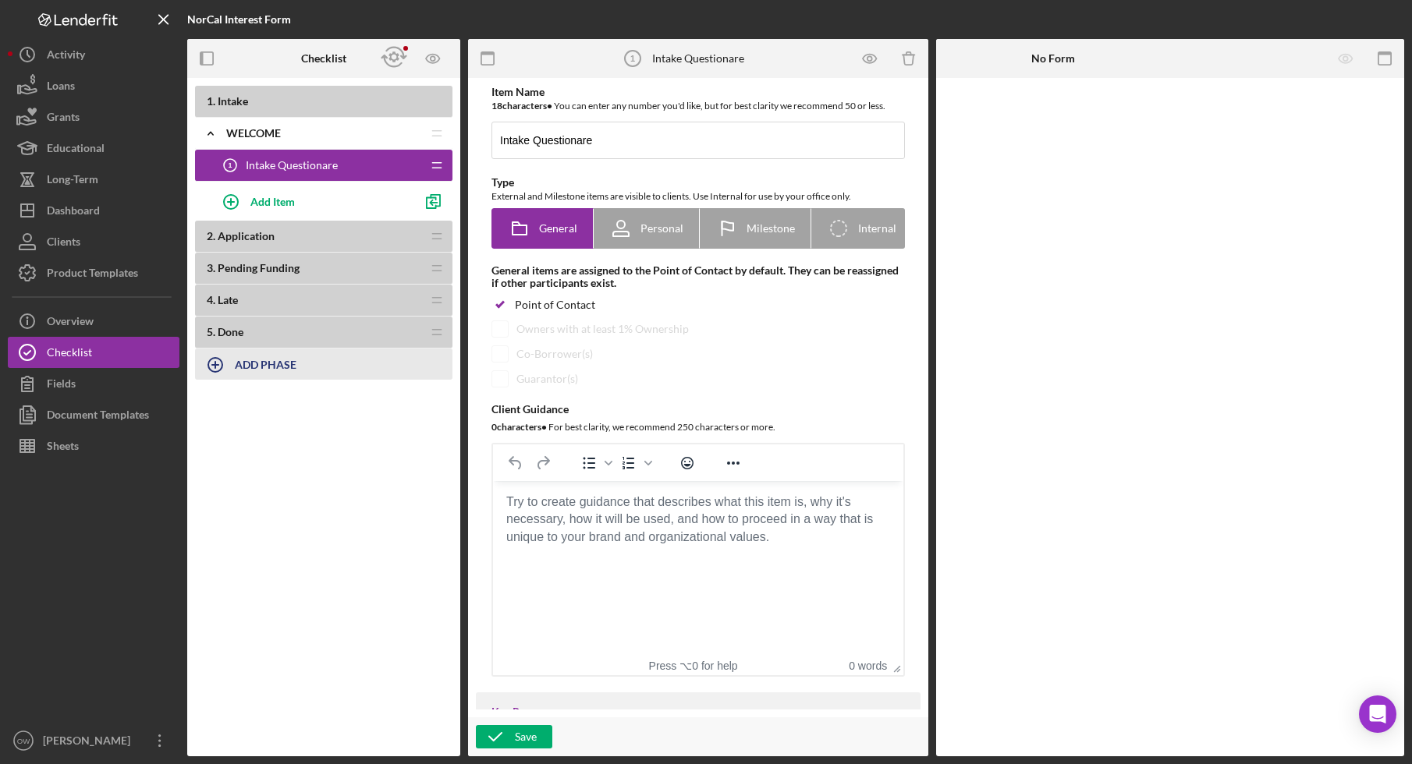
click at [255, 402] on div "1 . Intake Icon/Expander Welcome Icon/Edit Icon/Drag Intake Questionare 1 Intak…" at bounding box center [323, 252] width 273 height 333
click at [267, 365] on b "ADD PHASE" at bounding box center [266, 364] width 62 height 13
type input "Next Stepss"
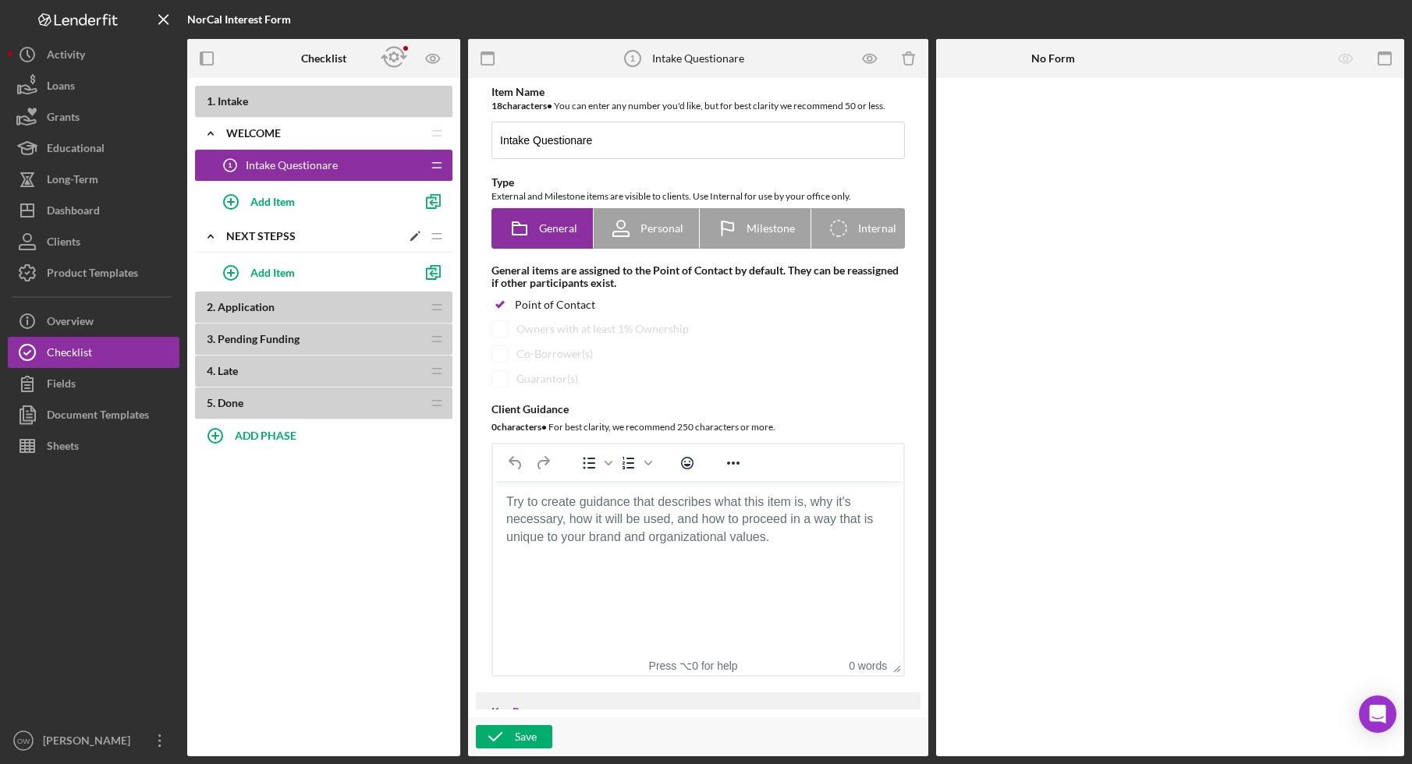
click at [337, 237] on div "Next Stepss" at bounding box center [313, 236] width 175 height 12
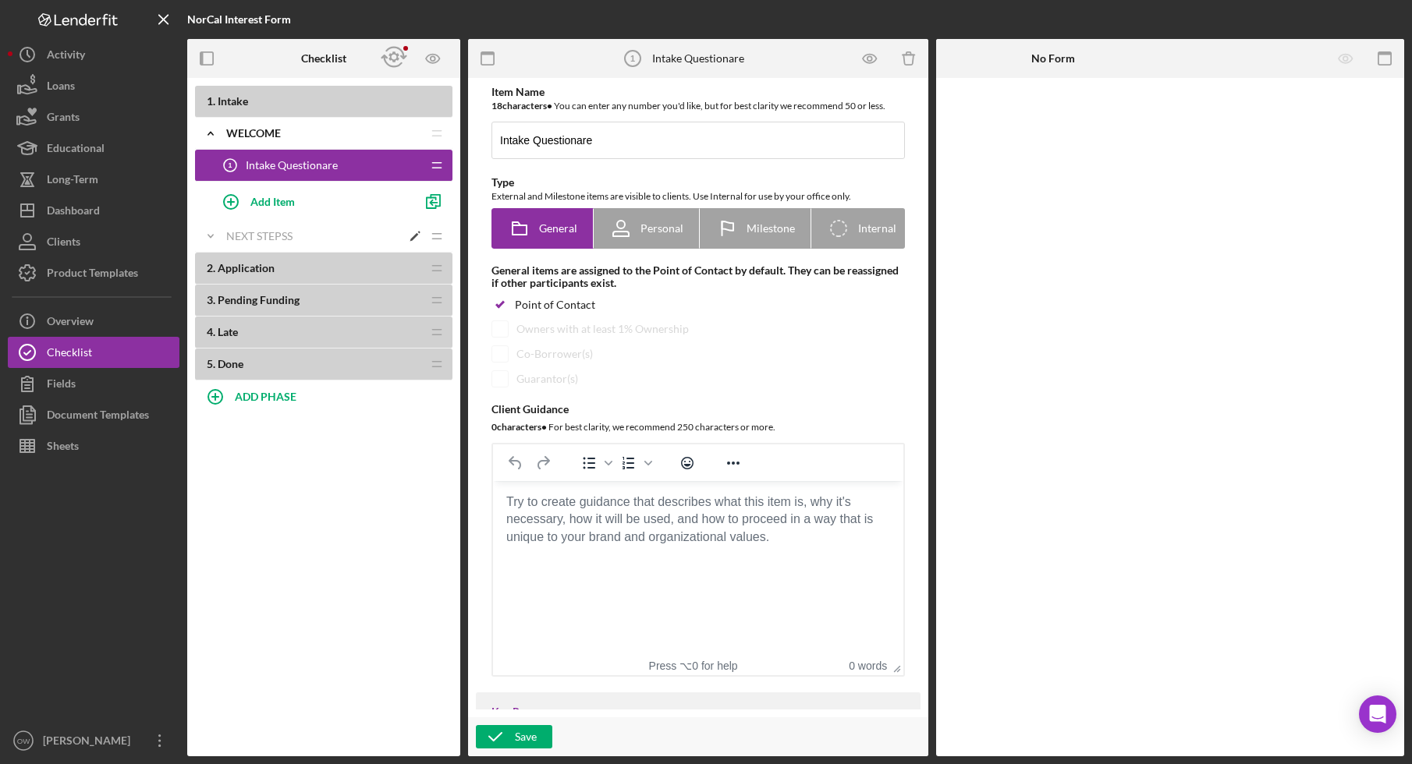
click at [414, 236] on polygon at bounding box center [414, 237] width 9 height 9
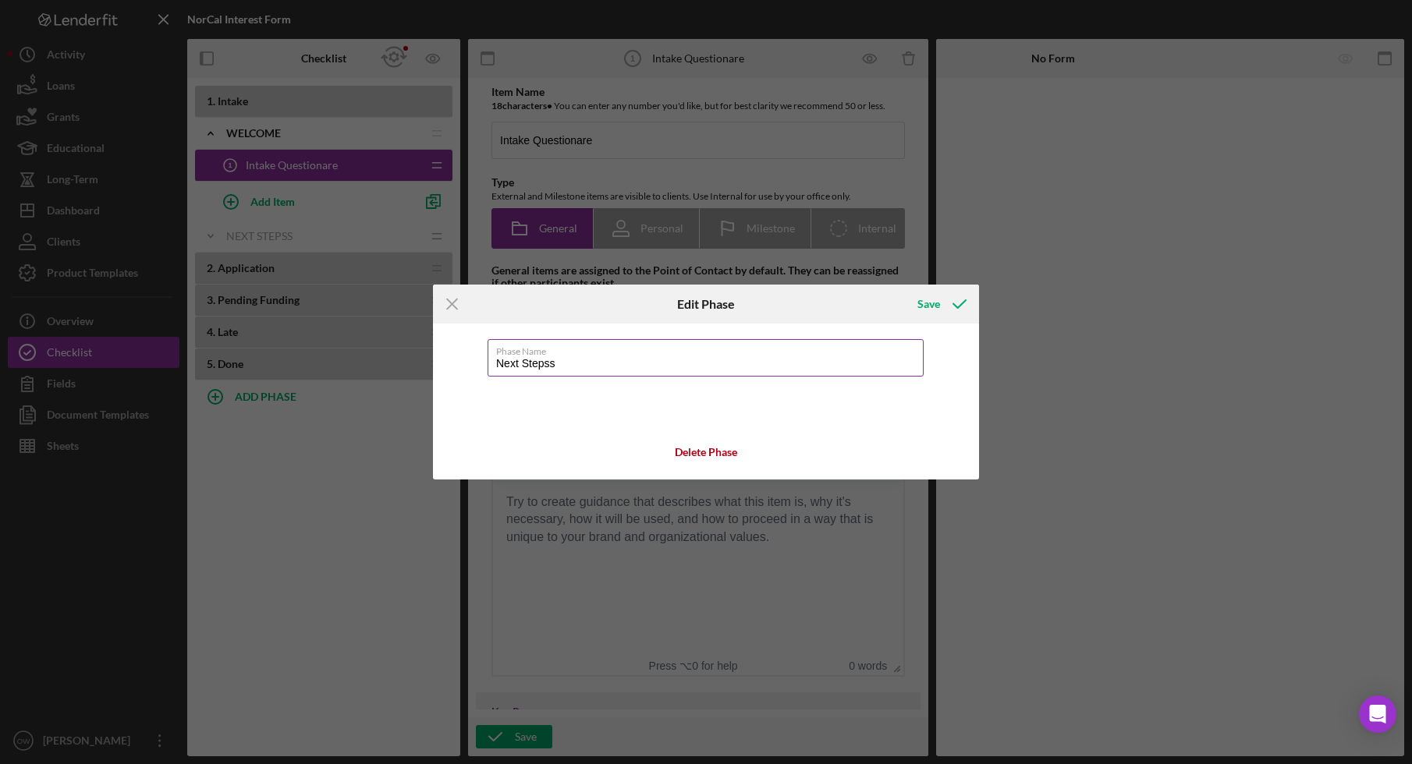
click at [554, 362] on input "Next Stepss" at bounding box center [705, 357] width 436 height 37
type input "Next Steps"
click at [946, 310] on icon "submit" at bounding box center [959, 304] width 39 height 39
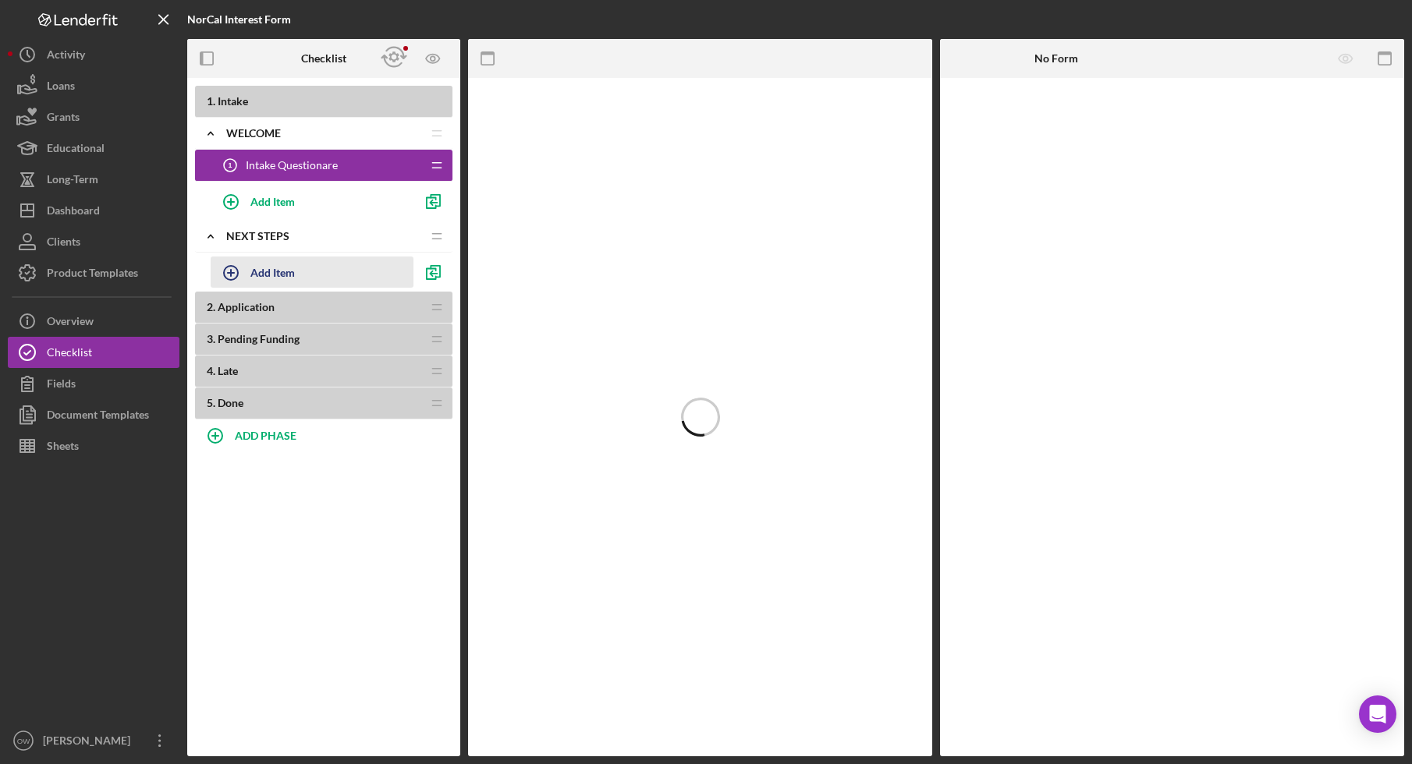
click at [279, 267] on div "Add Item" at bounding box center [272, 272] width 44 height 30
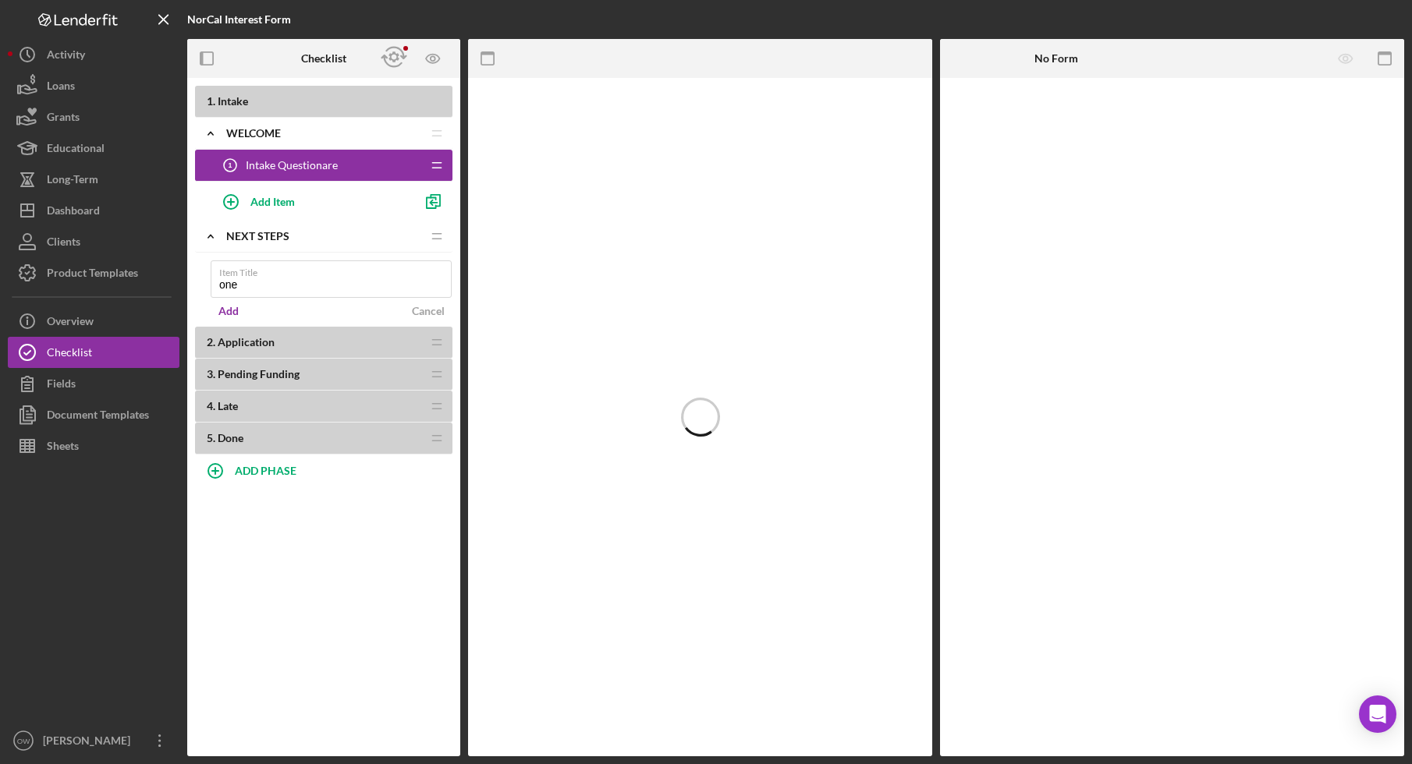
type input "one"
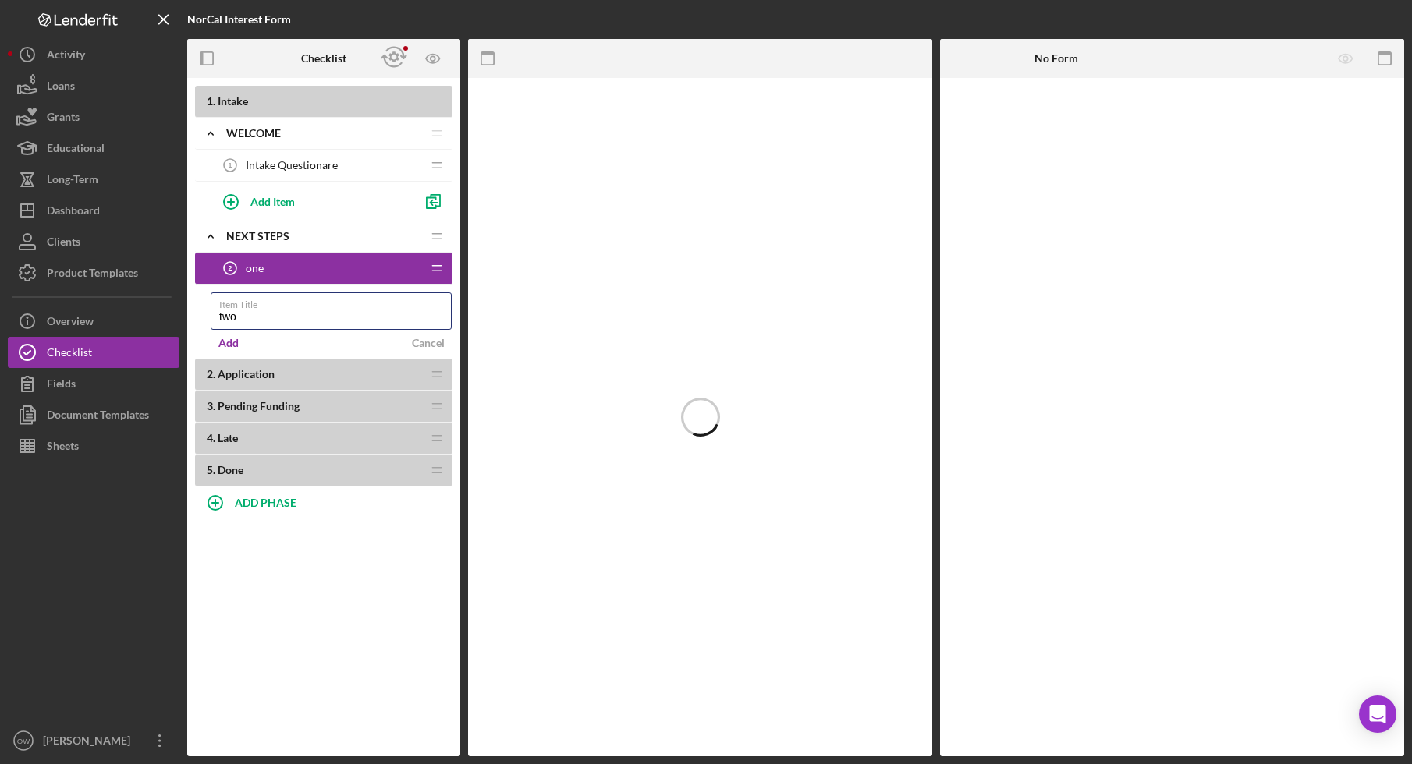
type input "two"
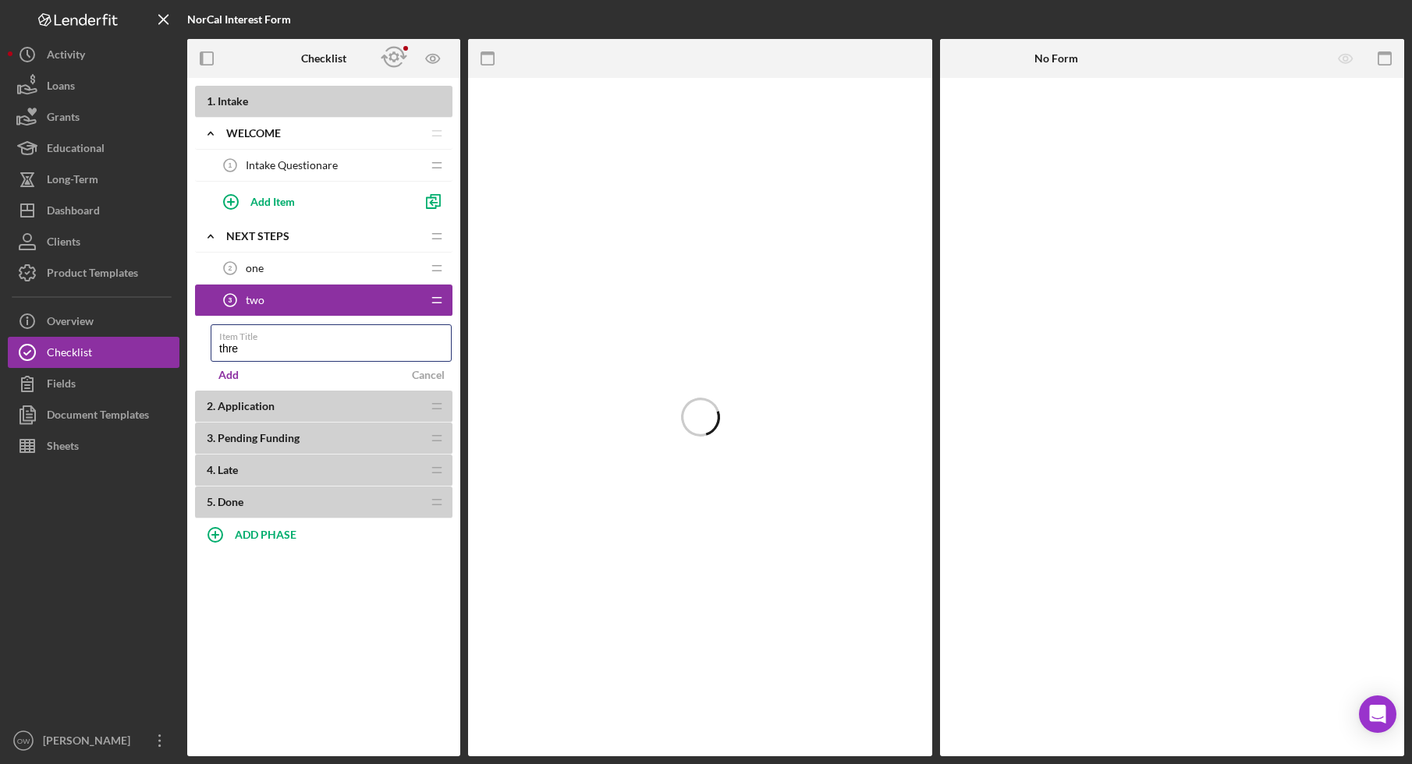
type input "thre"
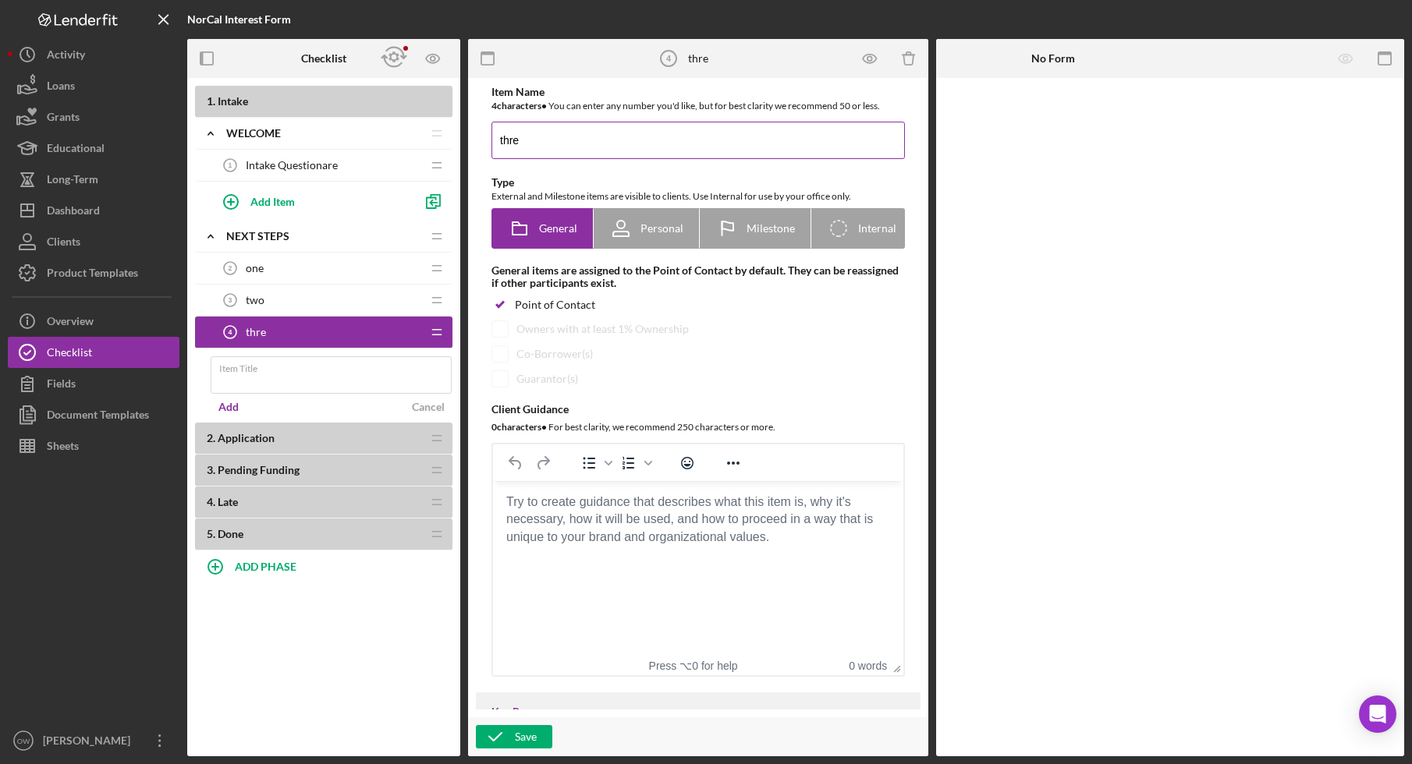
click at [569, 146] on input "thre" at bounding box center [697, 140] width 413 height 37
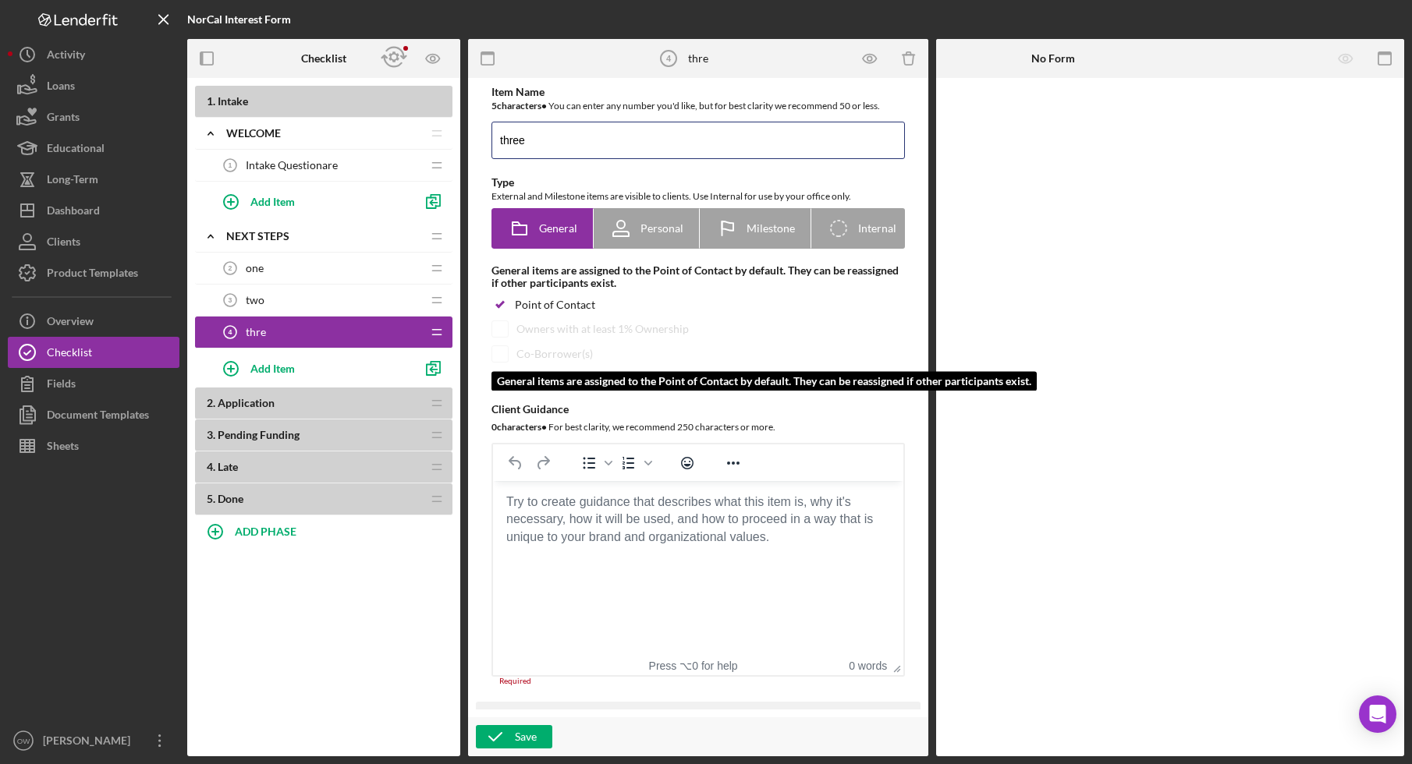
type input "three"
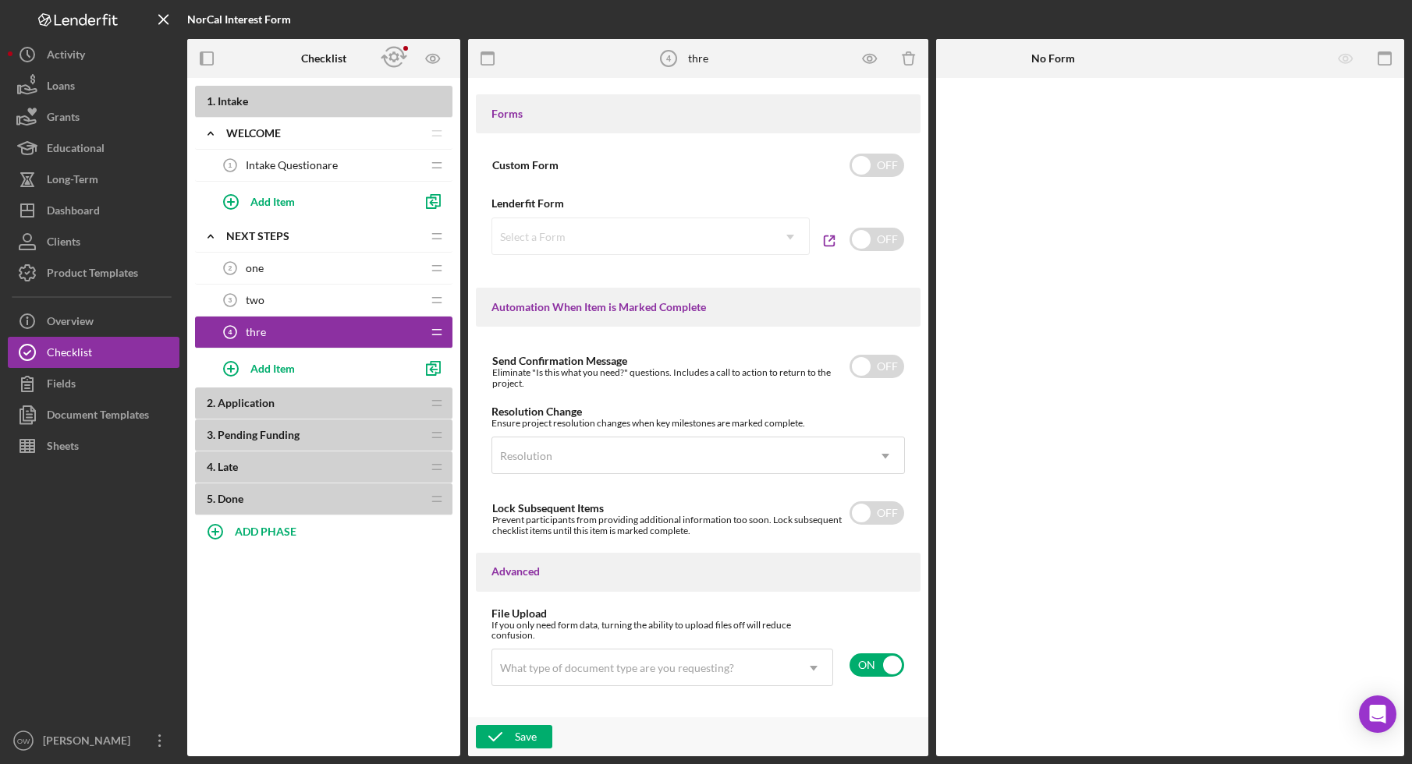
scroll to position [927, 0]
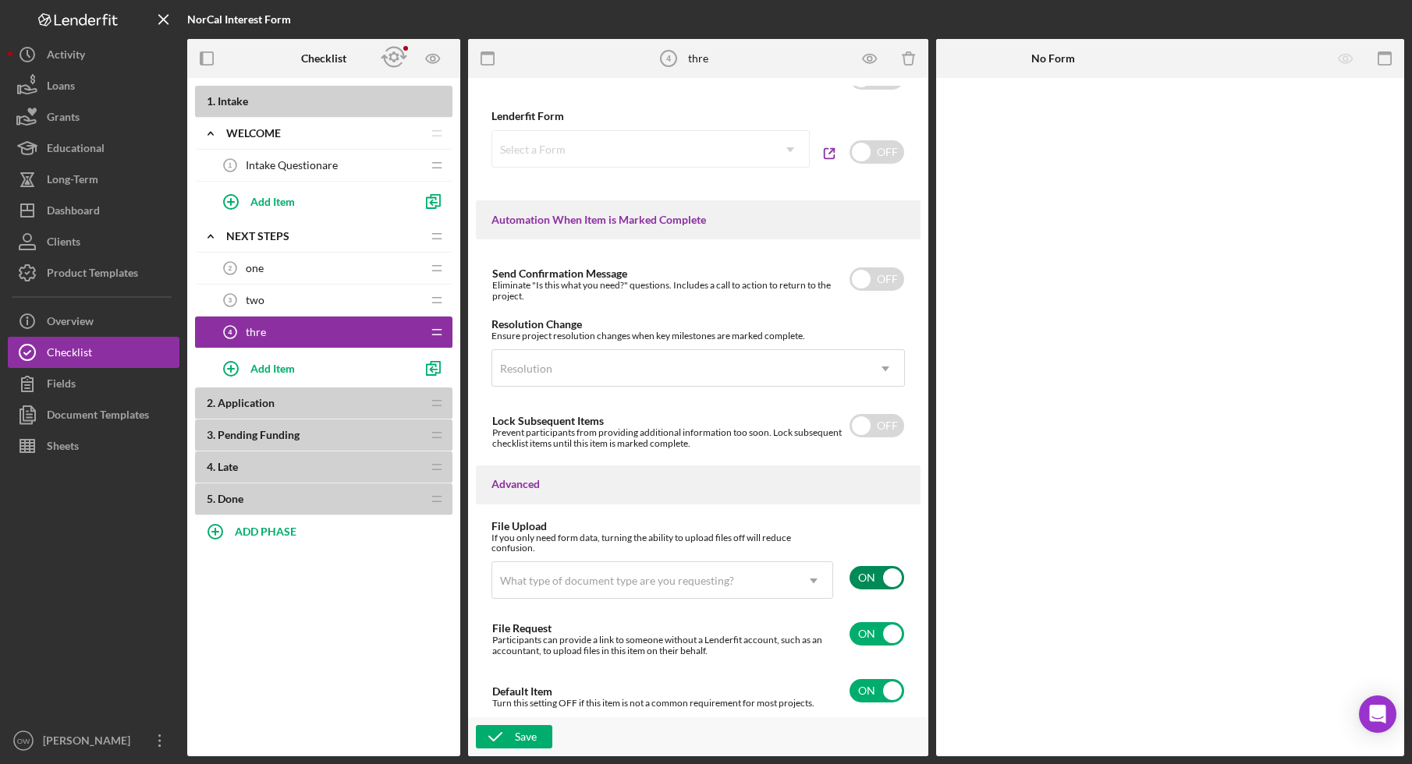
click at [873, 574] on input "checkbox" at bounding box center [876, 577] width 55 height 23
checkbox input "false"
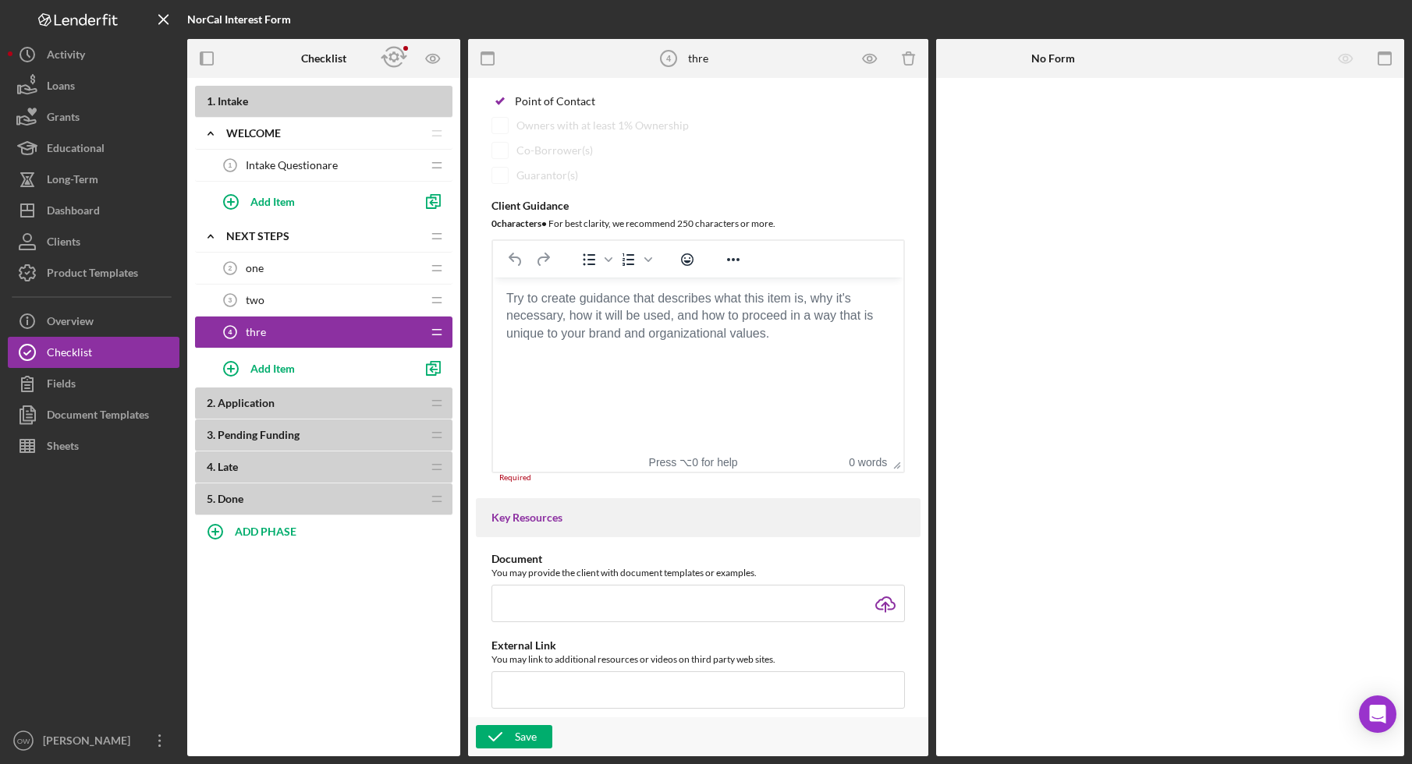
scroll to position [0, 0]
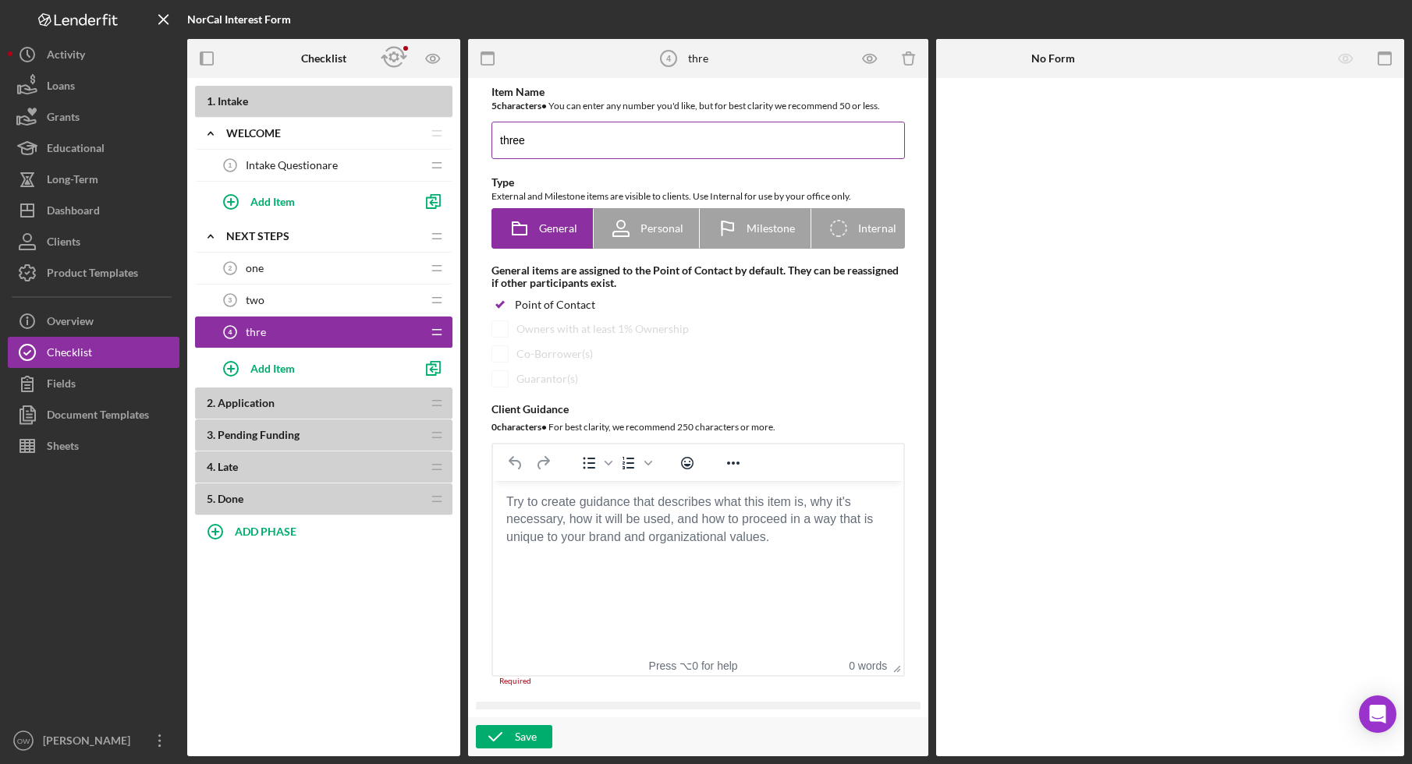
click at [547, 136] on input "three" at bounding box center [697, 140] width 413 height 37
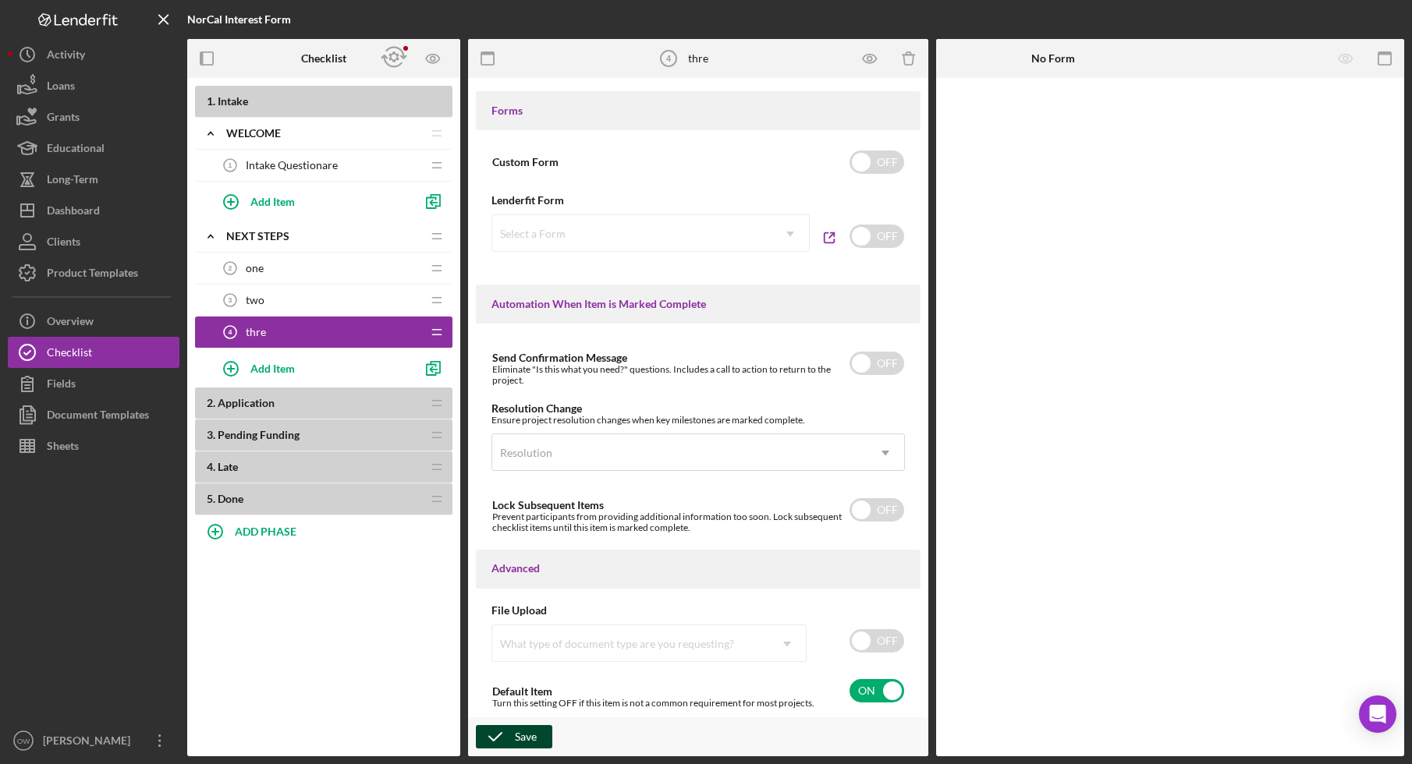
click at [507, 744] on icon "button" at bounding box center [495, 736] width 39 height 39
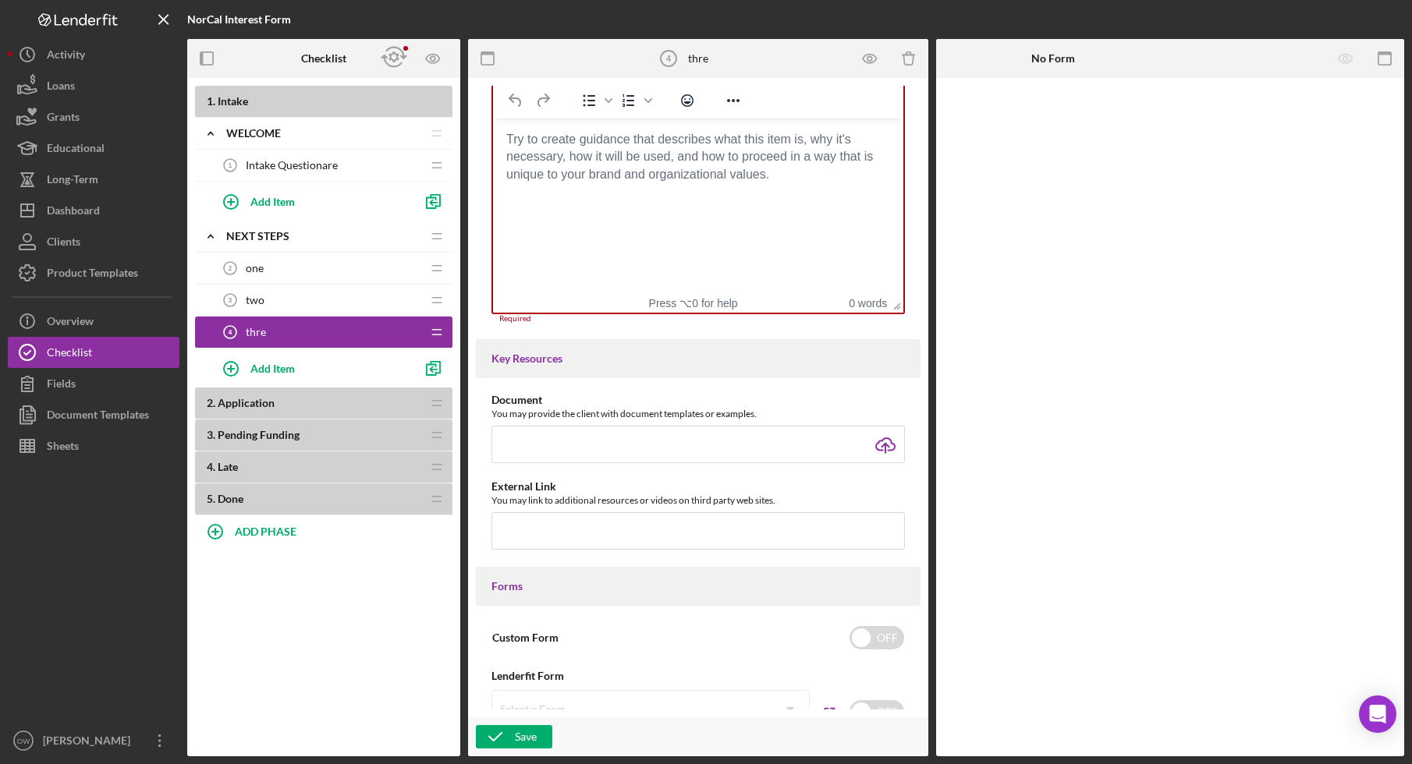
scroll to position [362, 0]
click at [595, 161] on html at bounding box center [698, 140] width 410 height 42
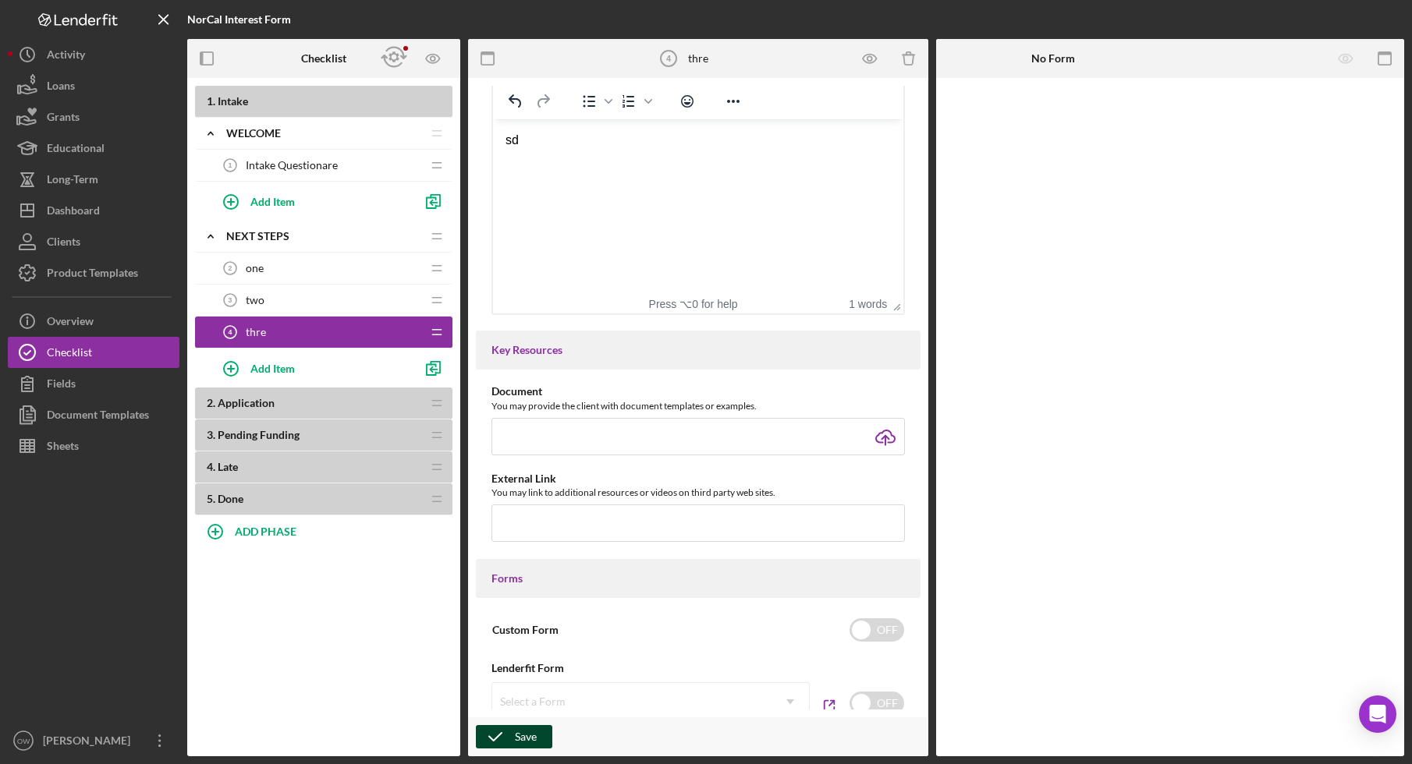
click at [514, 741] on button "Save" at bounding box center [514, 736] width 76 height 23
click at [441, 60] on icon "Preview as" at bounding box center [433, 58] width 35 height 35
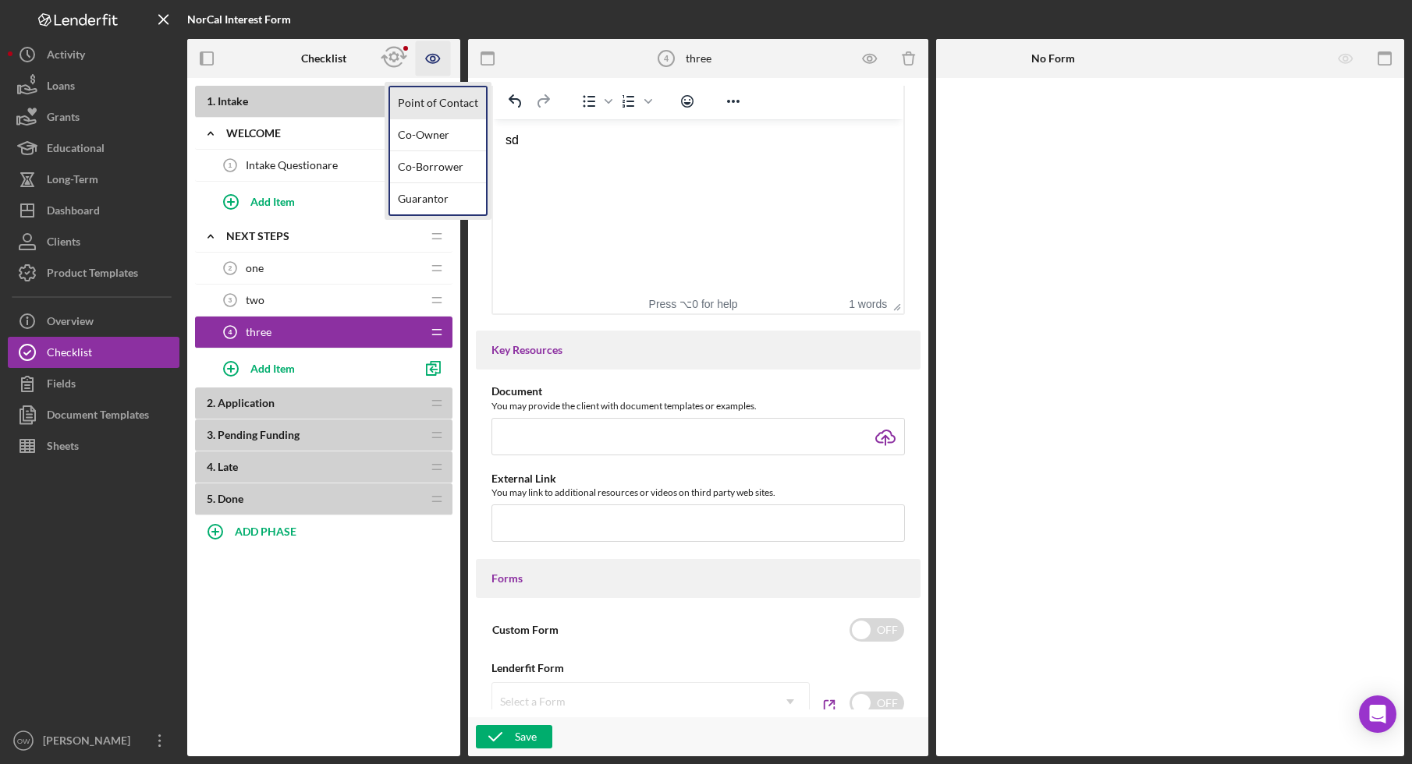
click at [442, 112] on link "Point of Contact" at bounding box center [438, 103] width 96 height 32
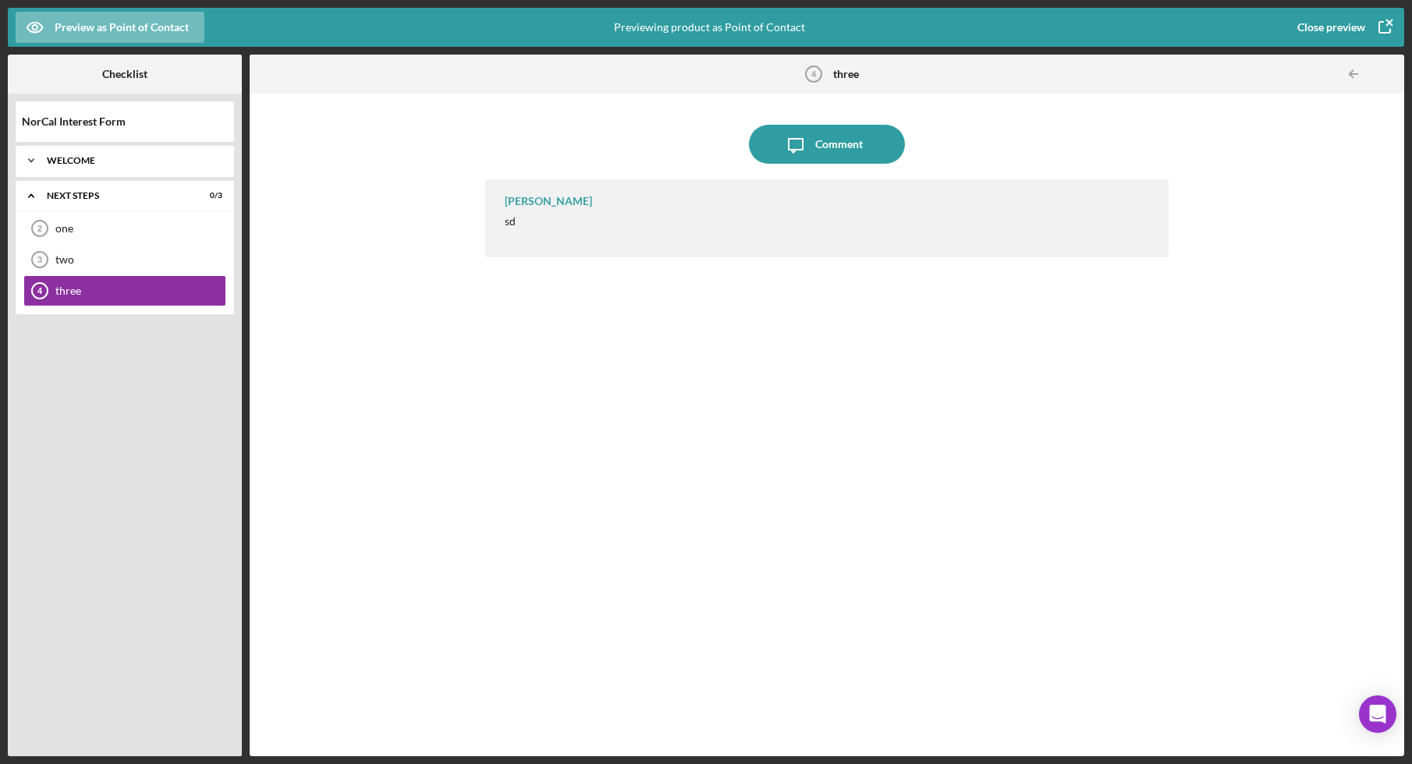
click at [127, 168] on div "Icon/Expander Welcome 0 / 1" at bounding box center [125, 160] width 218 height 31
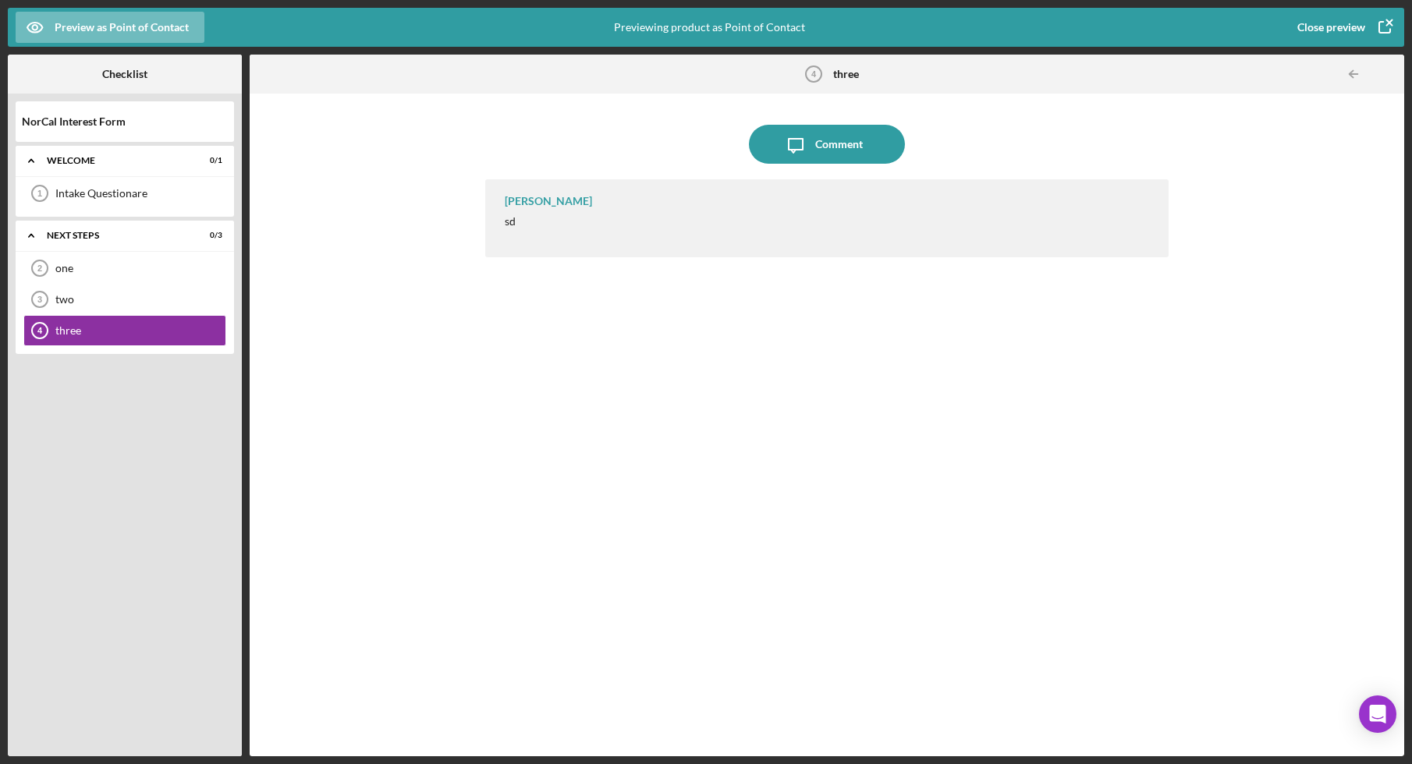
click at [1365, 30] on icon "button" at bounding box center [1384, 27] width 39 height 39
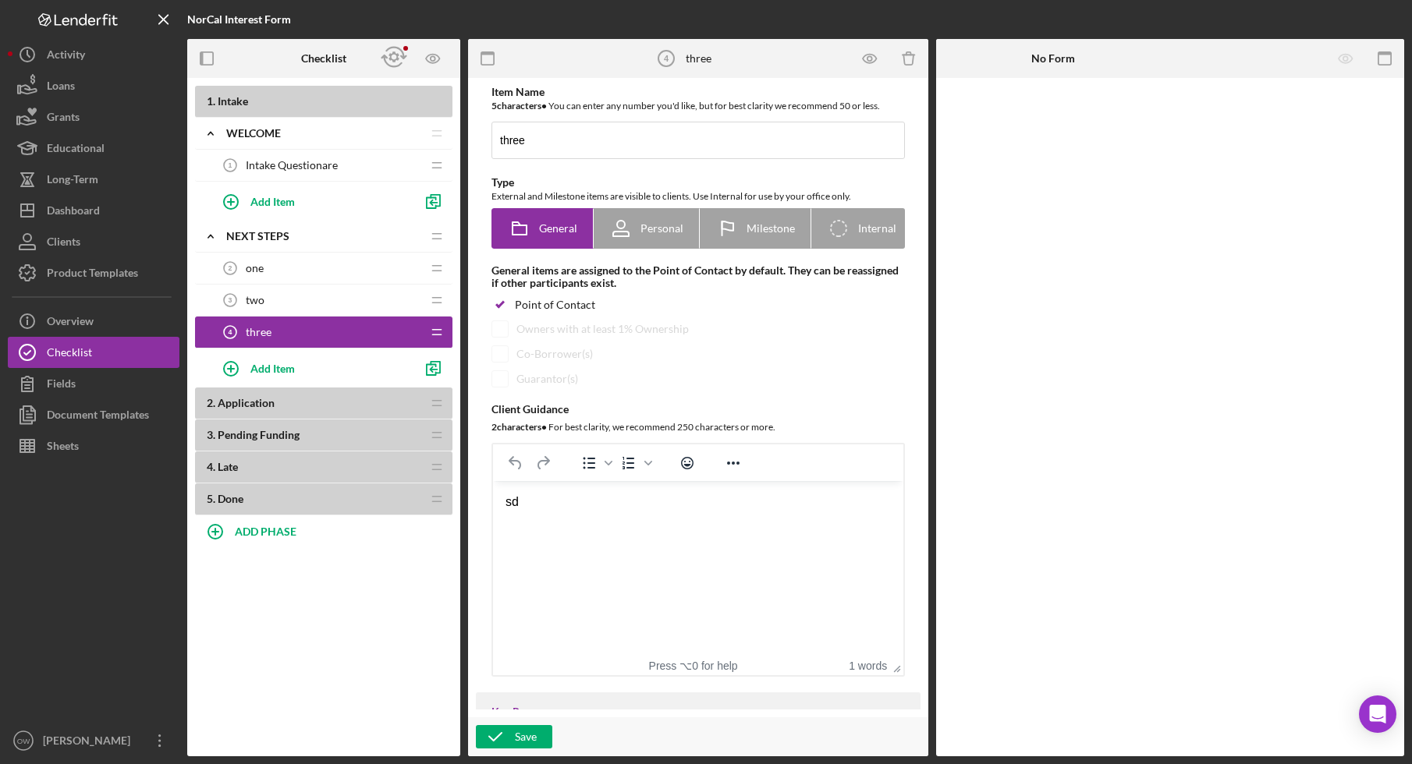
click at [349, 166] on div "Intake Questionare 1 Intake Questionare" at bounding box center [317, 165] width 207 height 31
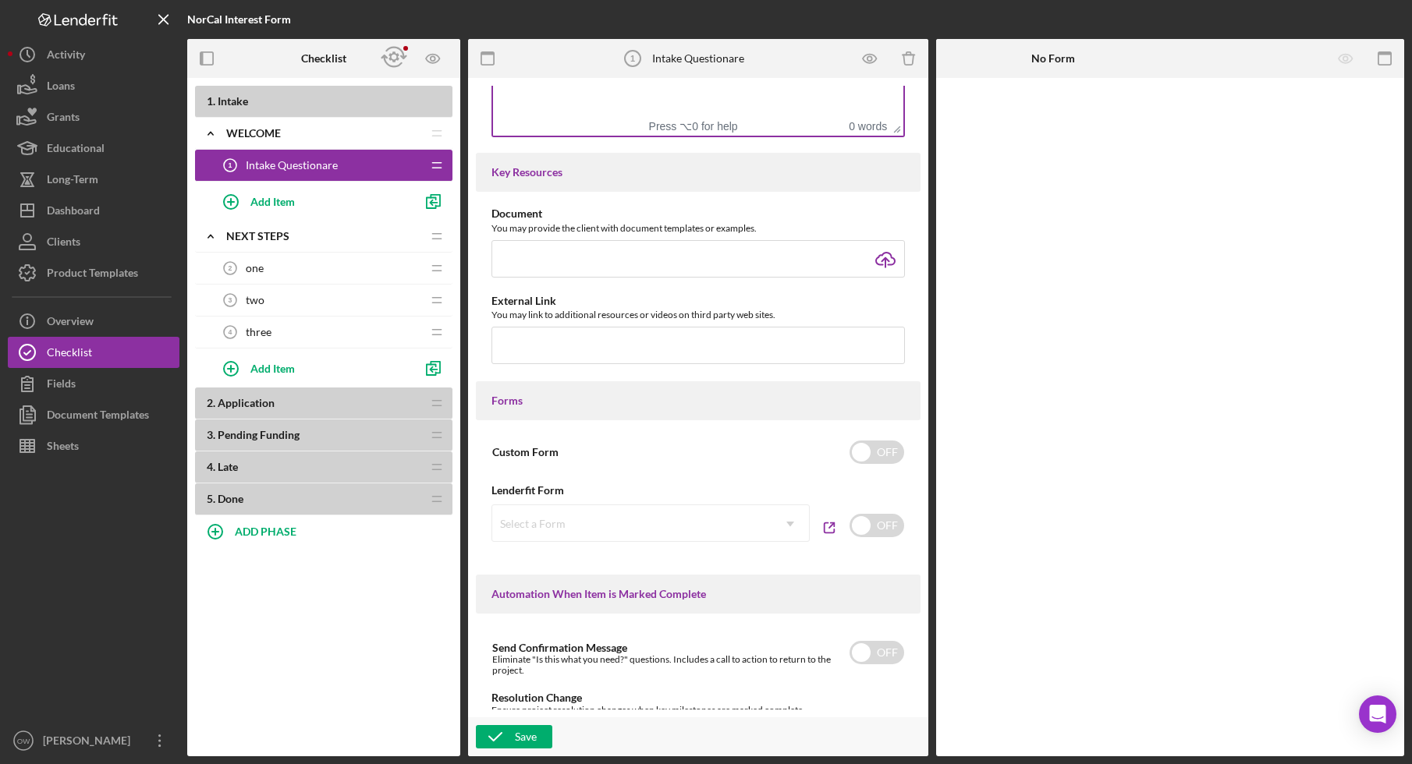
scroll to position [918, 0]
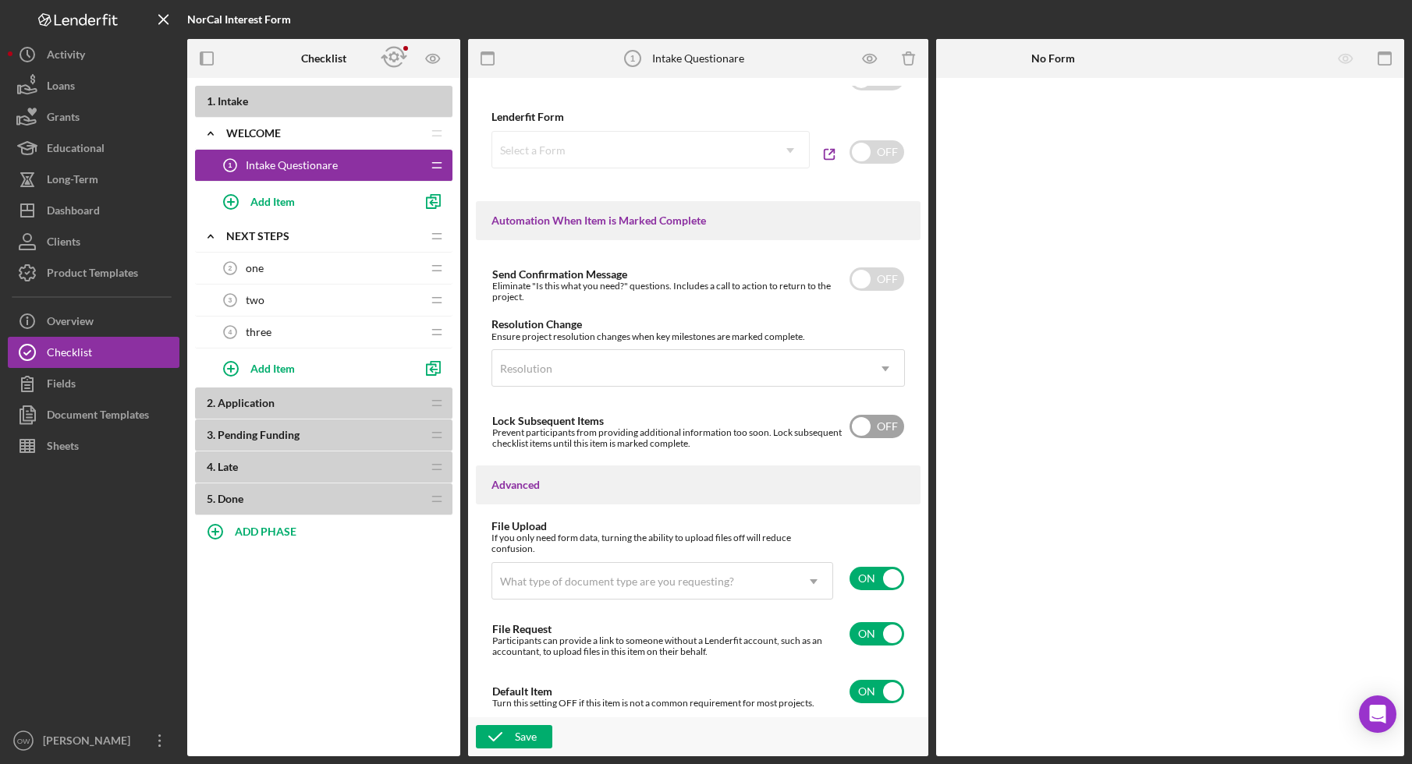
click at [869, 427] on input "checkbox" at bounding box center [876, 426] width 55 height 23
checkbox input "true"
click at [535, 729] on div "Save" at bounding box center [526, 736] width 22 height 23
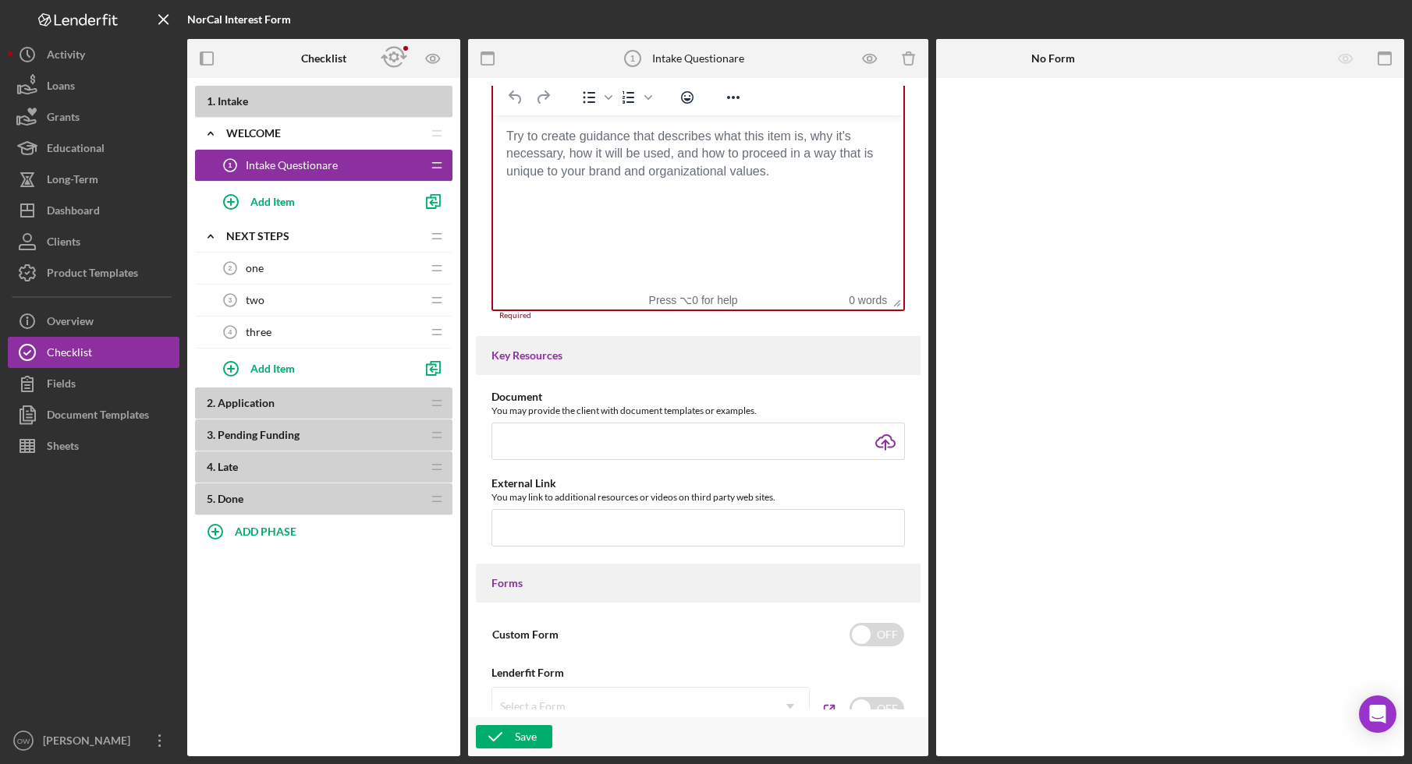
scroll to position [362, 0]
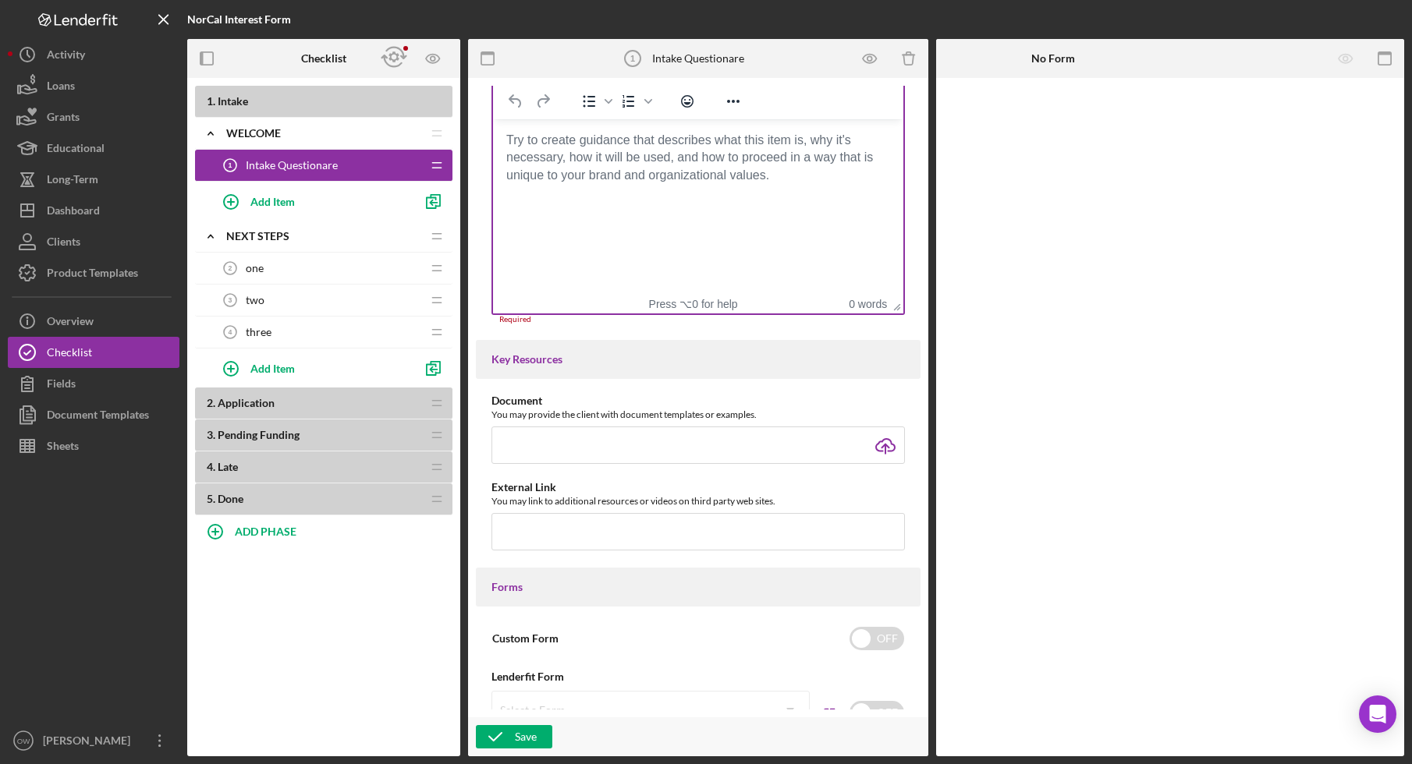
click at [601, 161] on html at bounding box center [698, 140] width 410 height 42
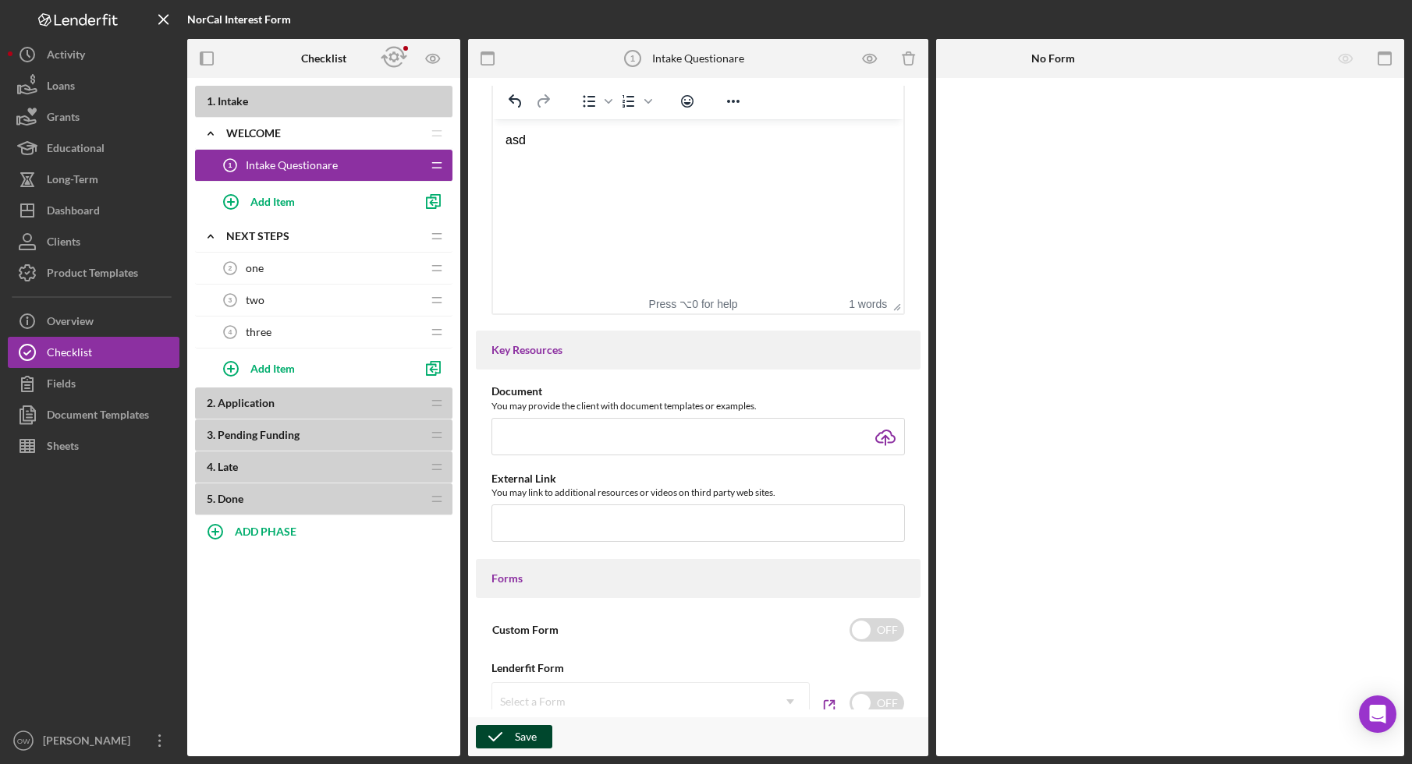
click at [509, 735] on icon "button" at bounding box center [495, 736] width 39 height 39
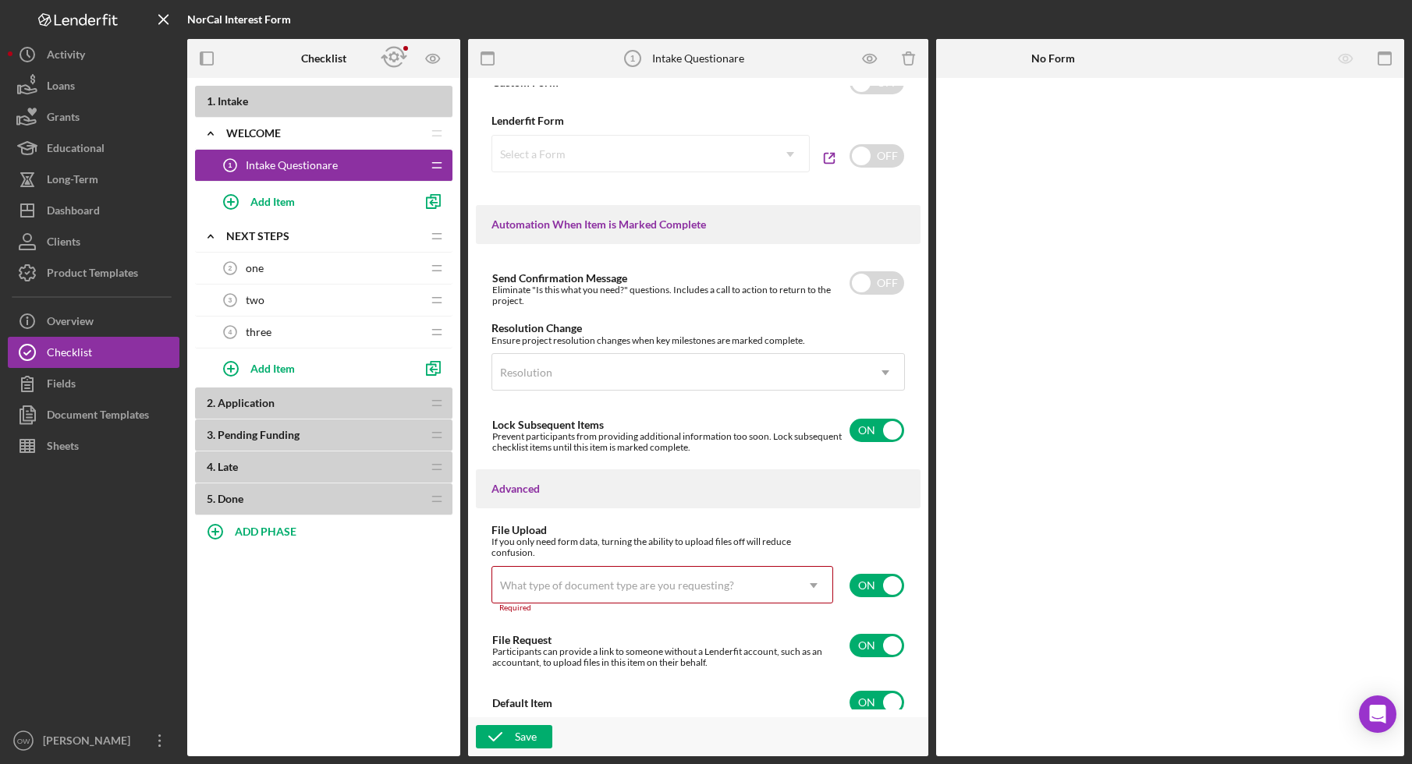
scroll to position [926, 0]
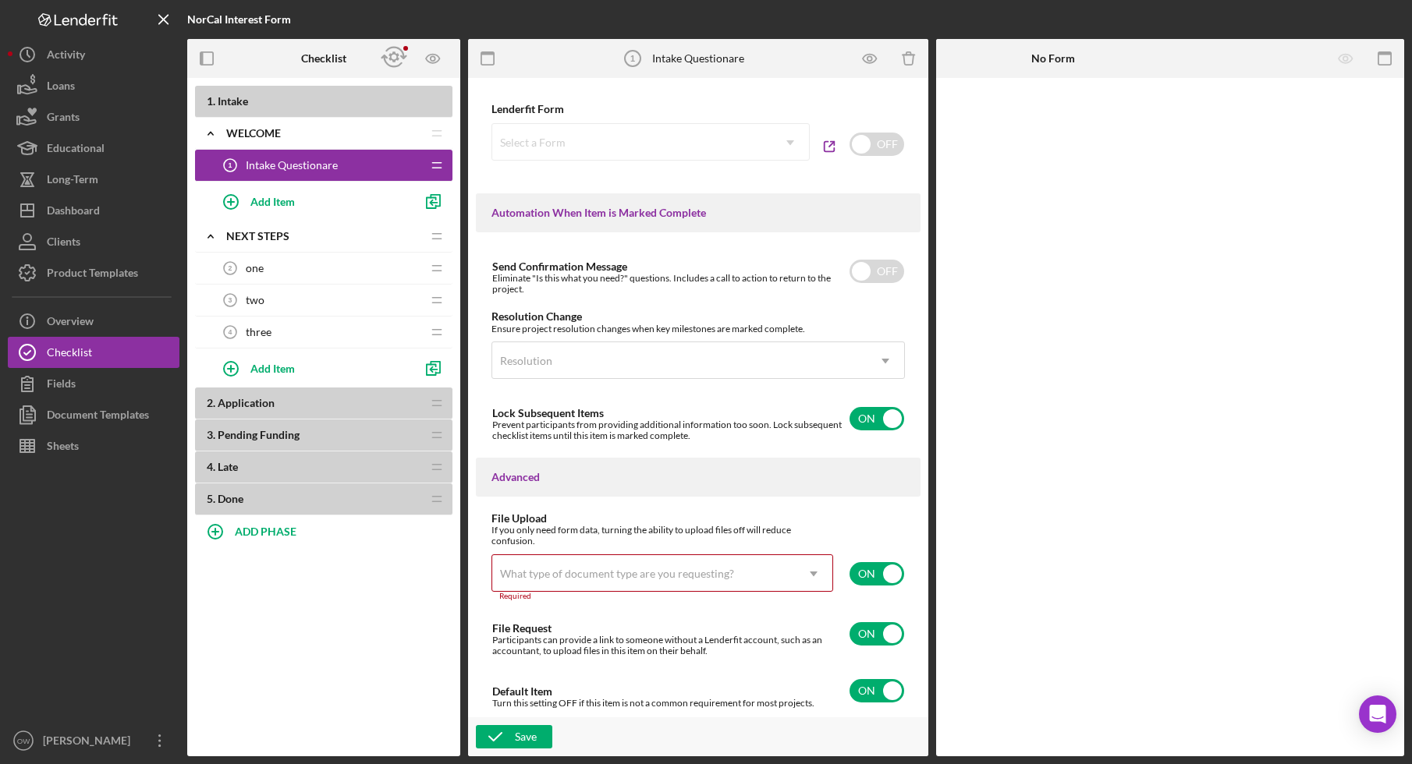
click at [713, 572] on div "What type of document type are you requesting?" at bounding box center [617, 574] width 234 height 12
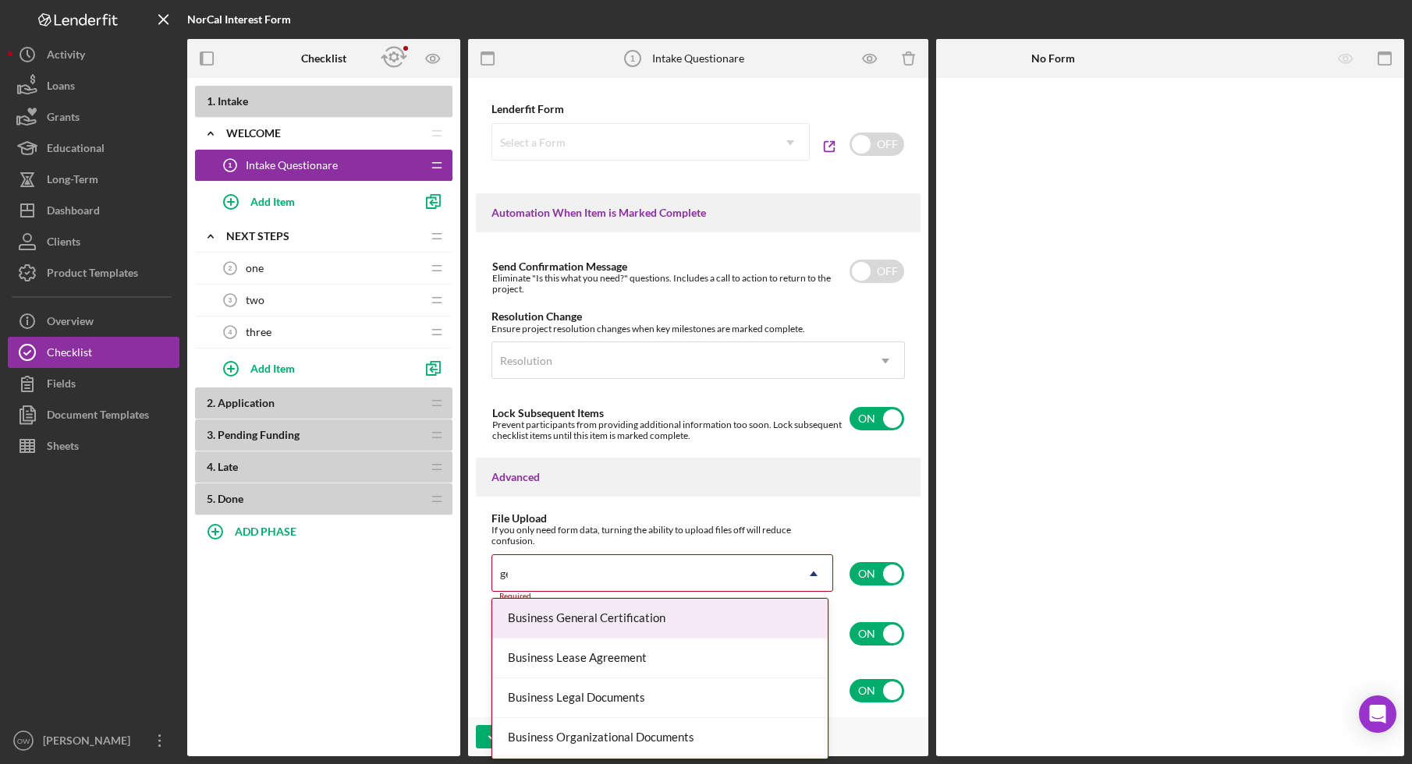
type input "gen"
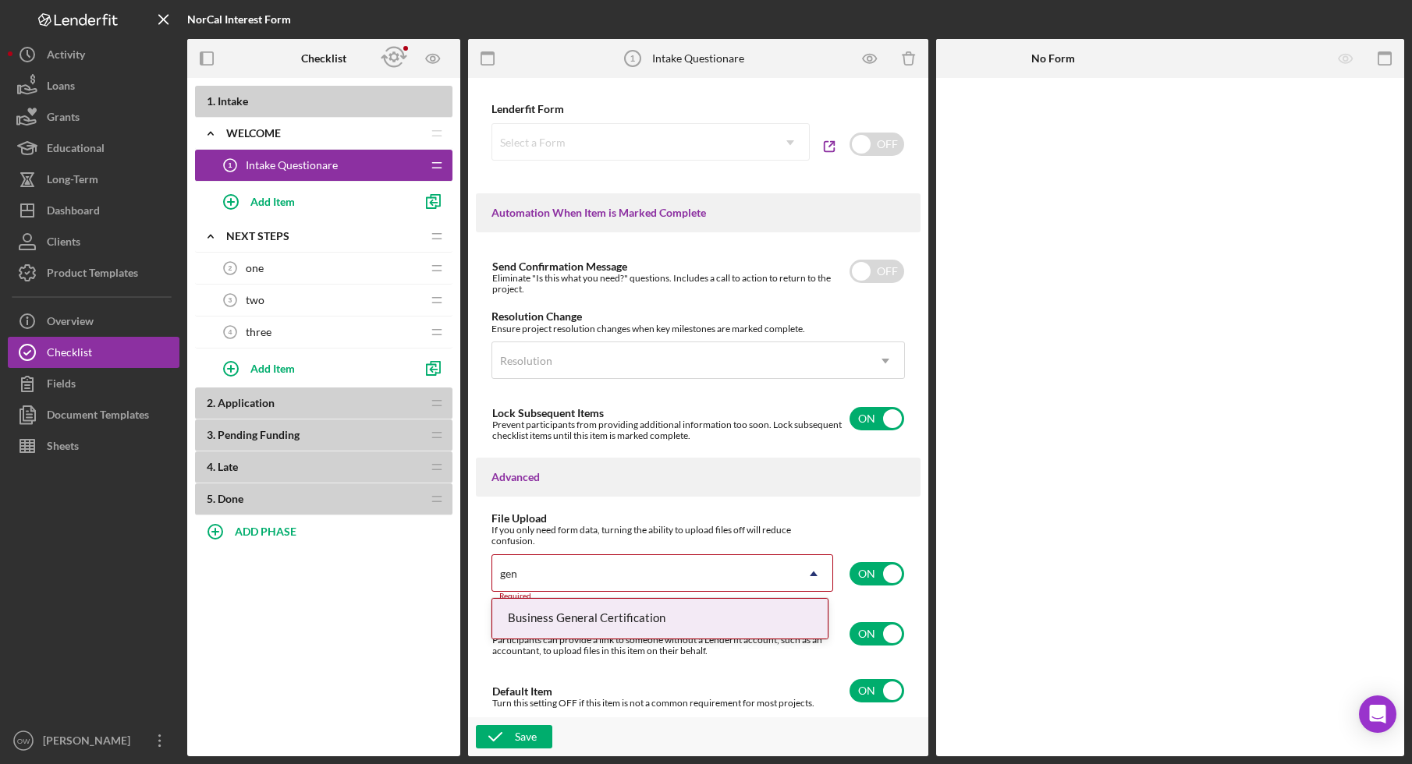
click at [738, 618] on div "Business General Certification" at bounding box center [659, 619] width 335 height 40
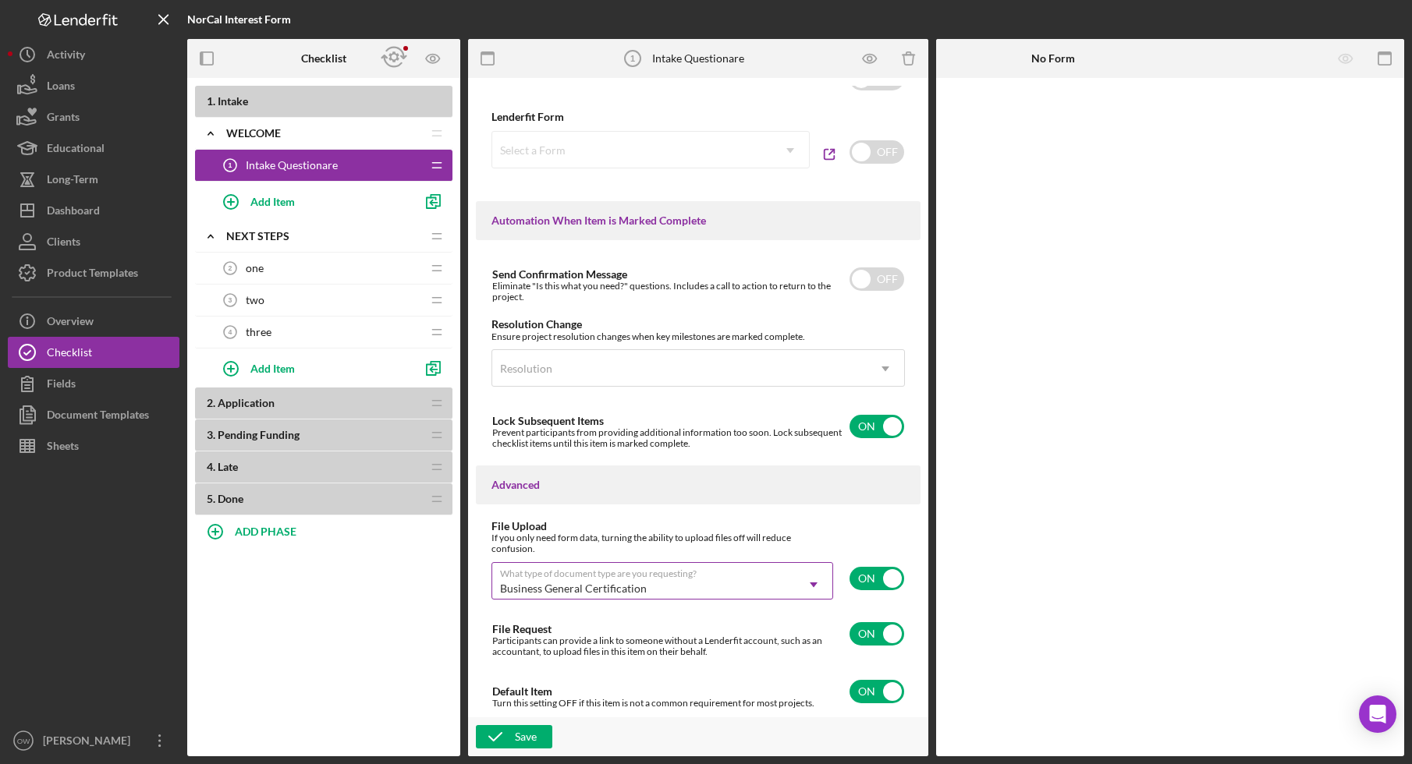
scroll to position [918, 0]
click at [526, 741] on div "Save" at bounding box center [526, 736] width 22 height 23
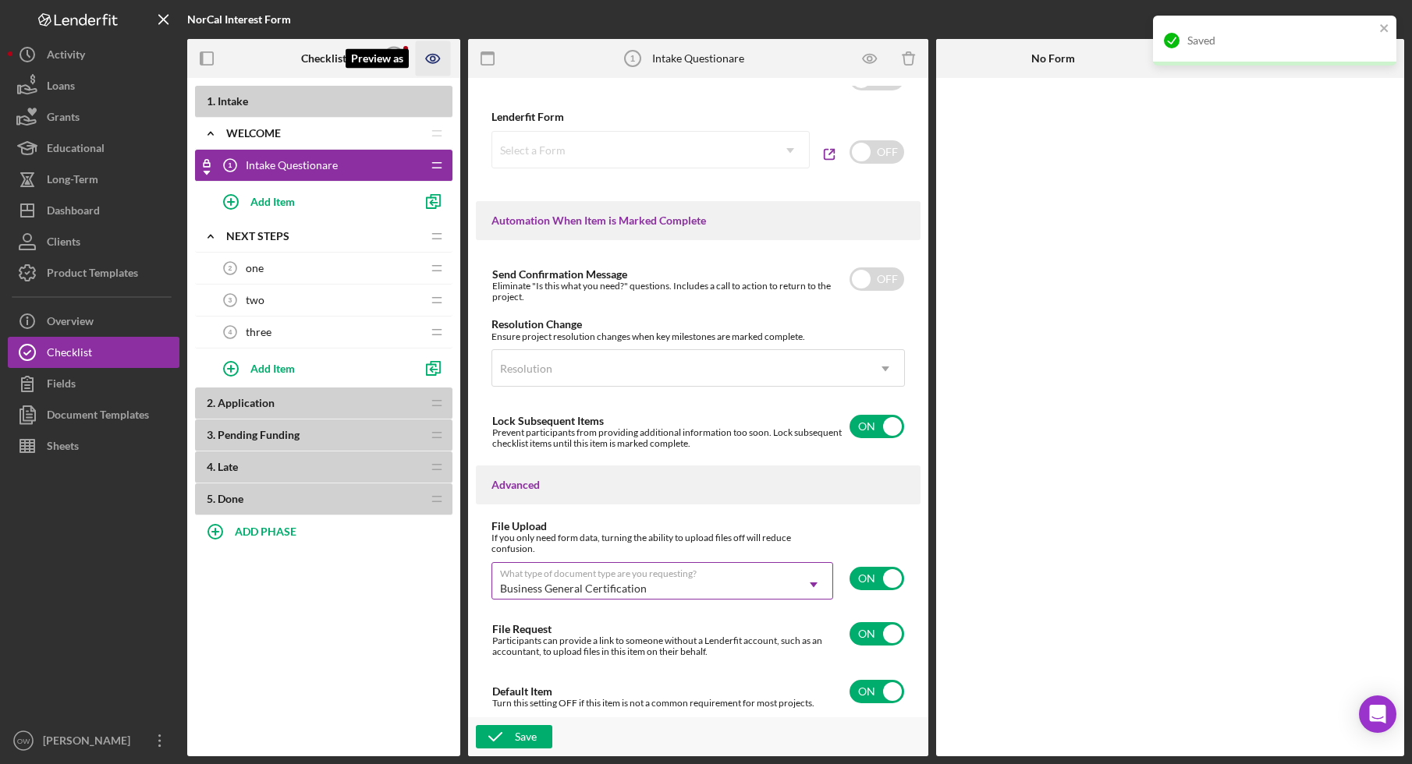
click at [430, 55] on icon "Preview as" at bounding box center [432, 59] width 13 height 9
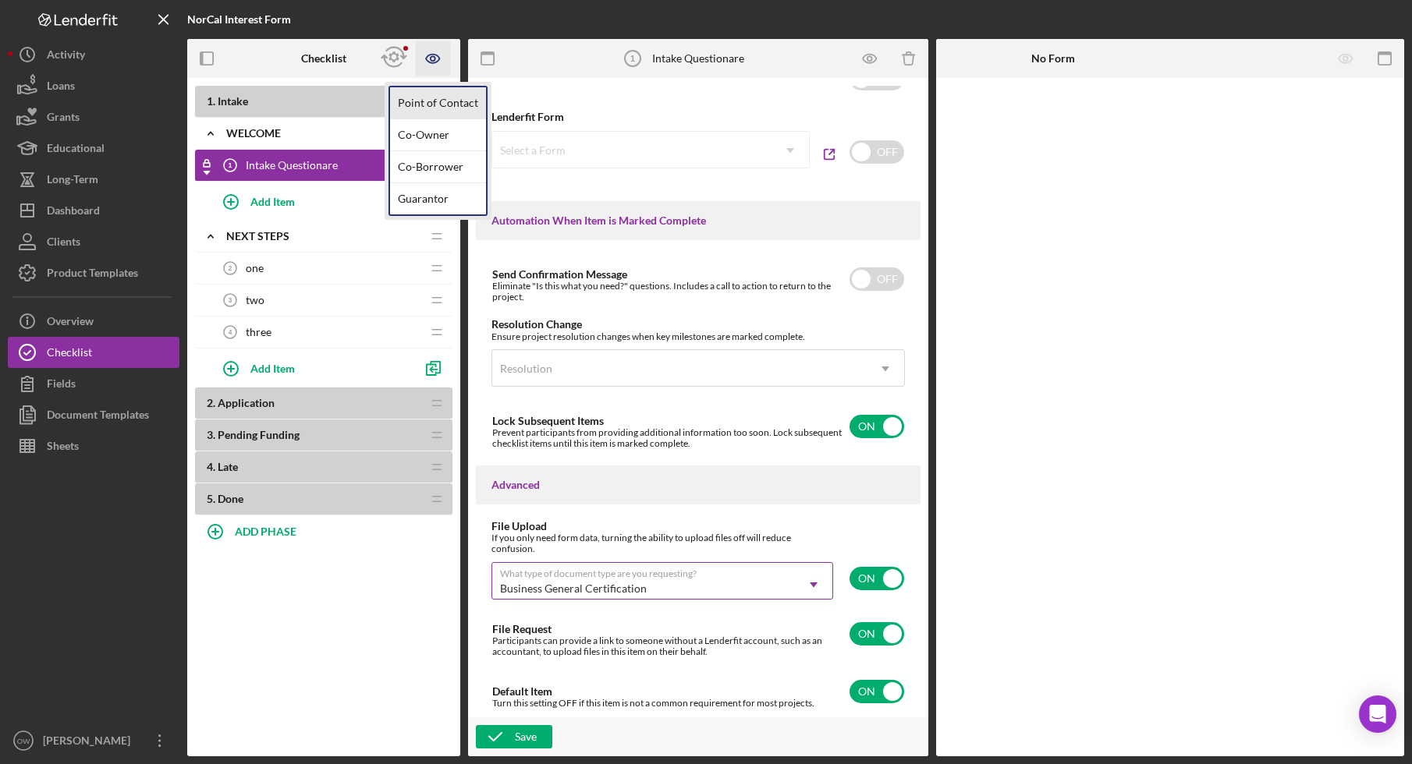
click at [430, 107] on link "Point of Contact" at bounding box center [438, 103] width 96 height 32
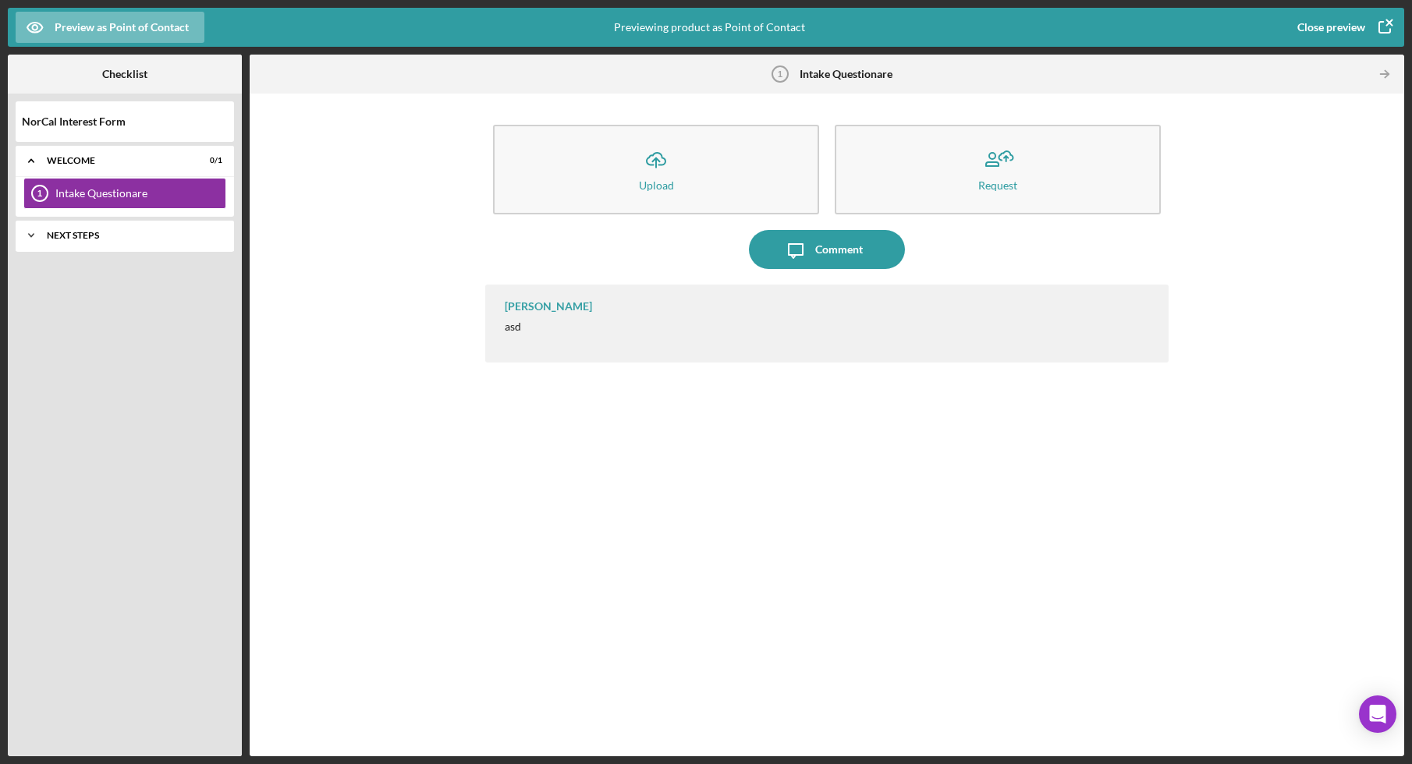
click at [87, 227] on div "Icon/Expander Next Steps 0 / 3" at bounding box center [125, 235] width 218 height 31
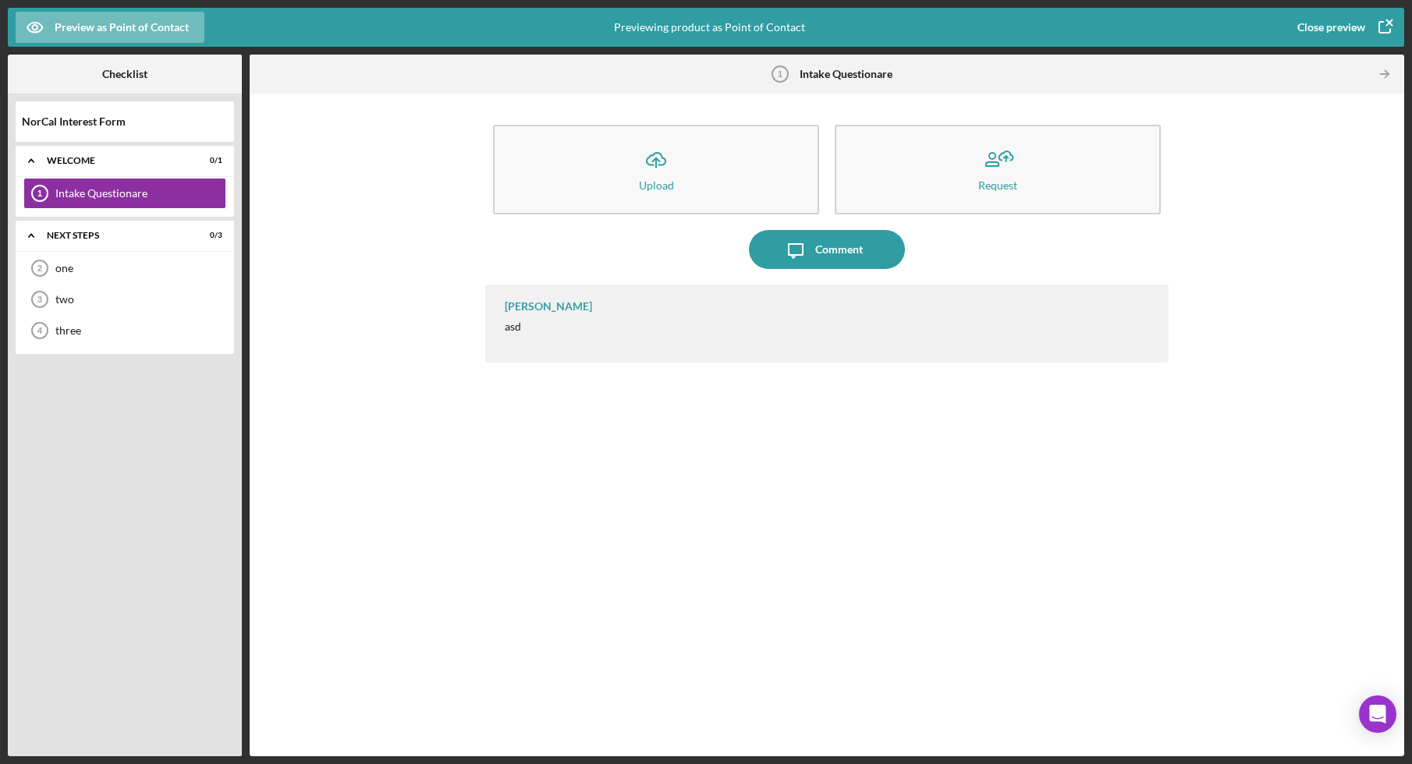
click at [1347, 35] on div "Close preview" at bounding box center [1331, 27] width 68 height 31
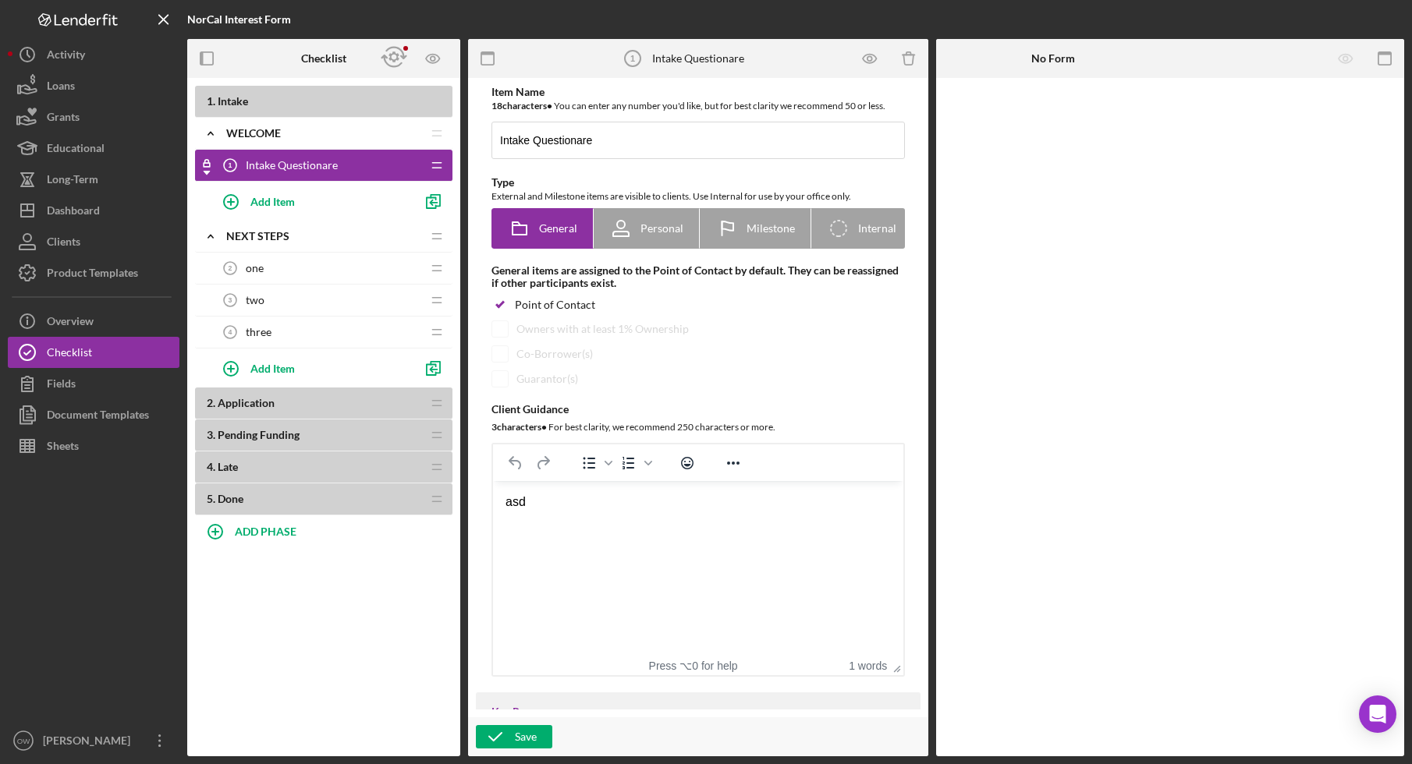
click at [278, 172] on div "Intake Questionare 1 Intake Questionare" at bounding box center [317, 165] width 207 height 31
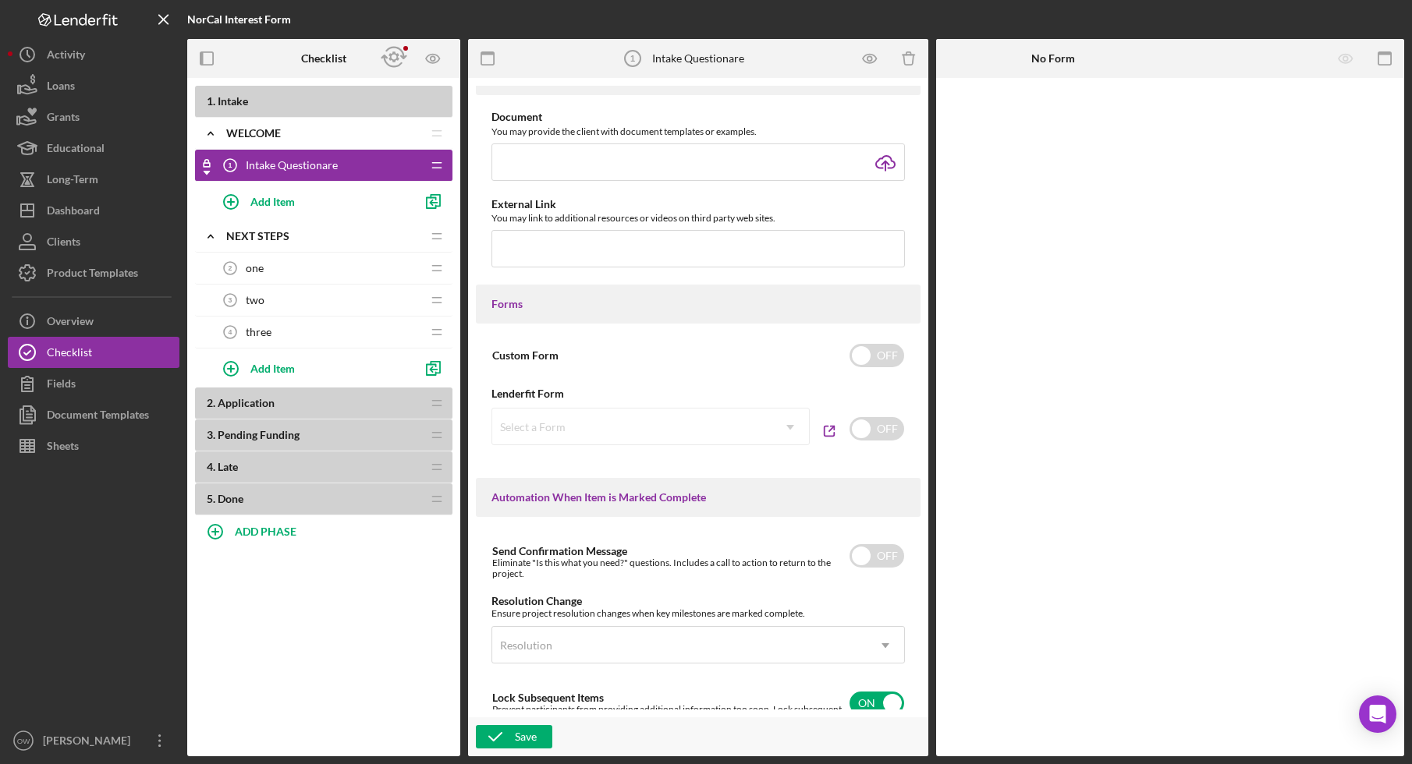
scroll to position [655, 0]
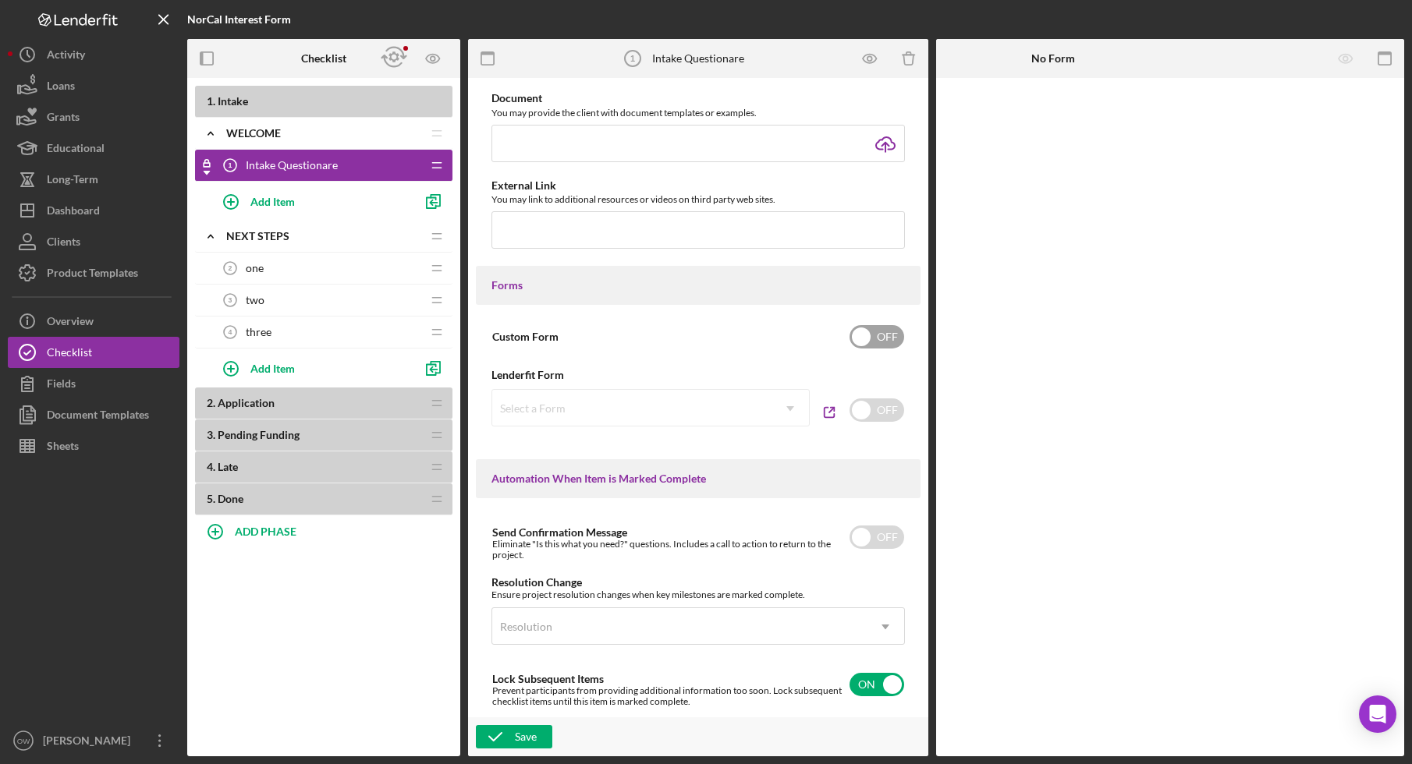
click at [887, 343] on input "checkbox" at bounding box center [876, 336] width 55 height 23
checkbox input "true"
click at [1063, 122] on div "Add Form Element" at bounding box center [1043, 120] width 91 height 31
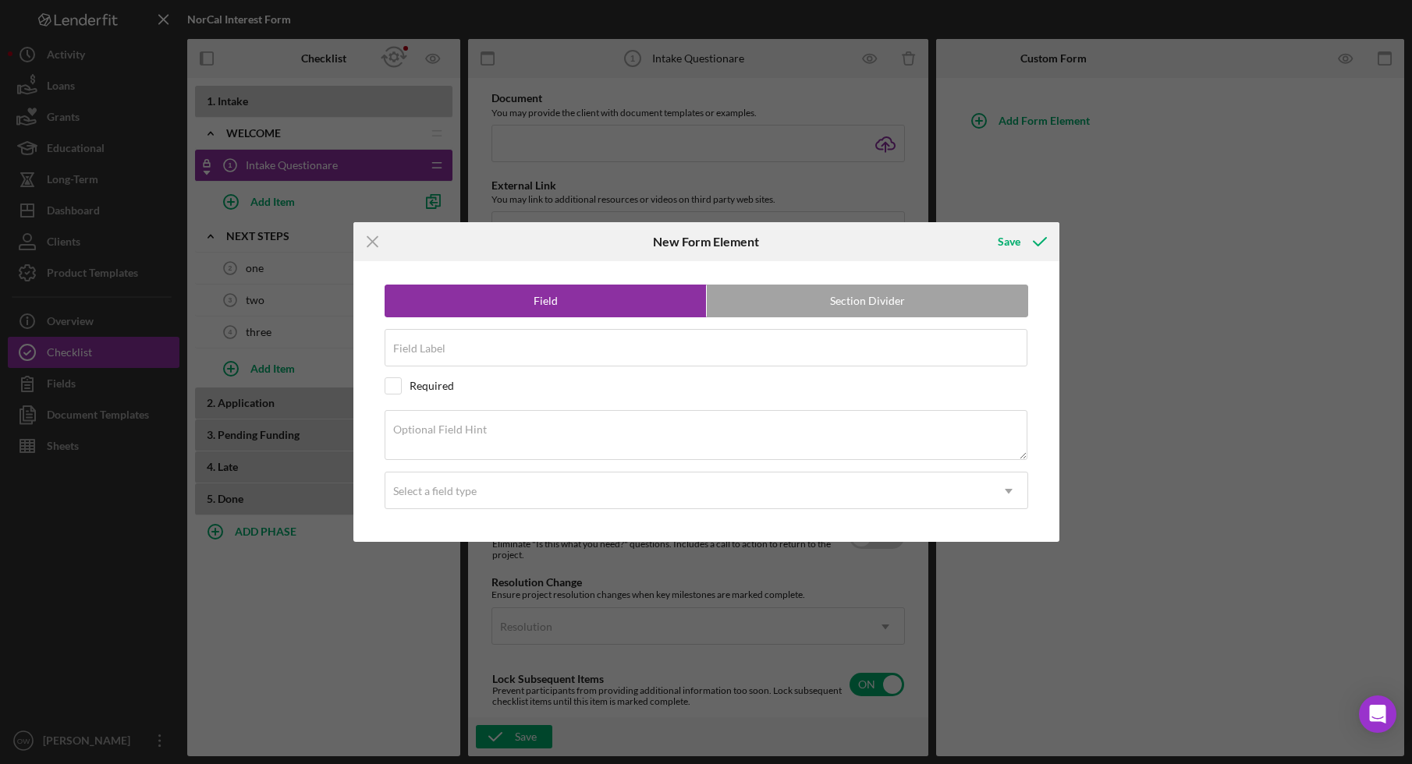
click at [594, 328] on div "Field Section Divider Field Label Required Optional Field Hint Select a field t…" at bounding box center [706, 401] width 690 height 281
click at [588, 361] on input "Field Label" at bounding box center [705, 347] width 643 height 37
type input "This is a tille"
click at [887, 306] on label "Section Divider" at bounding box center [867, 300] width 321 height 31
radio input "false"
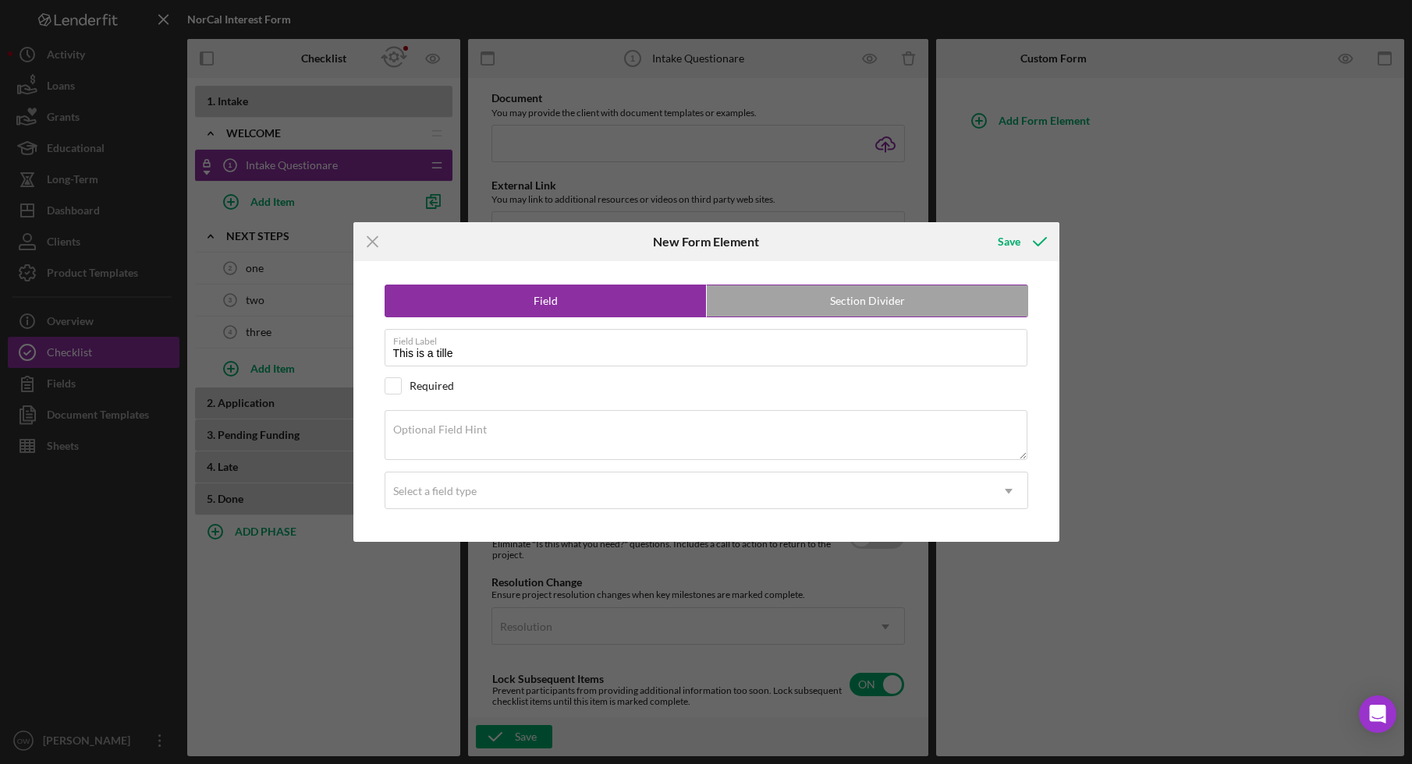
radio input "true"
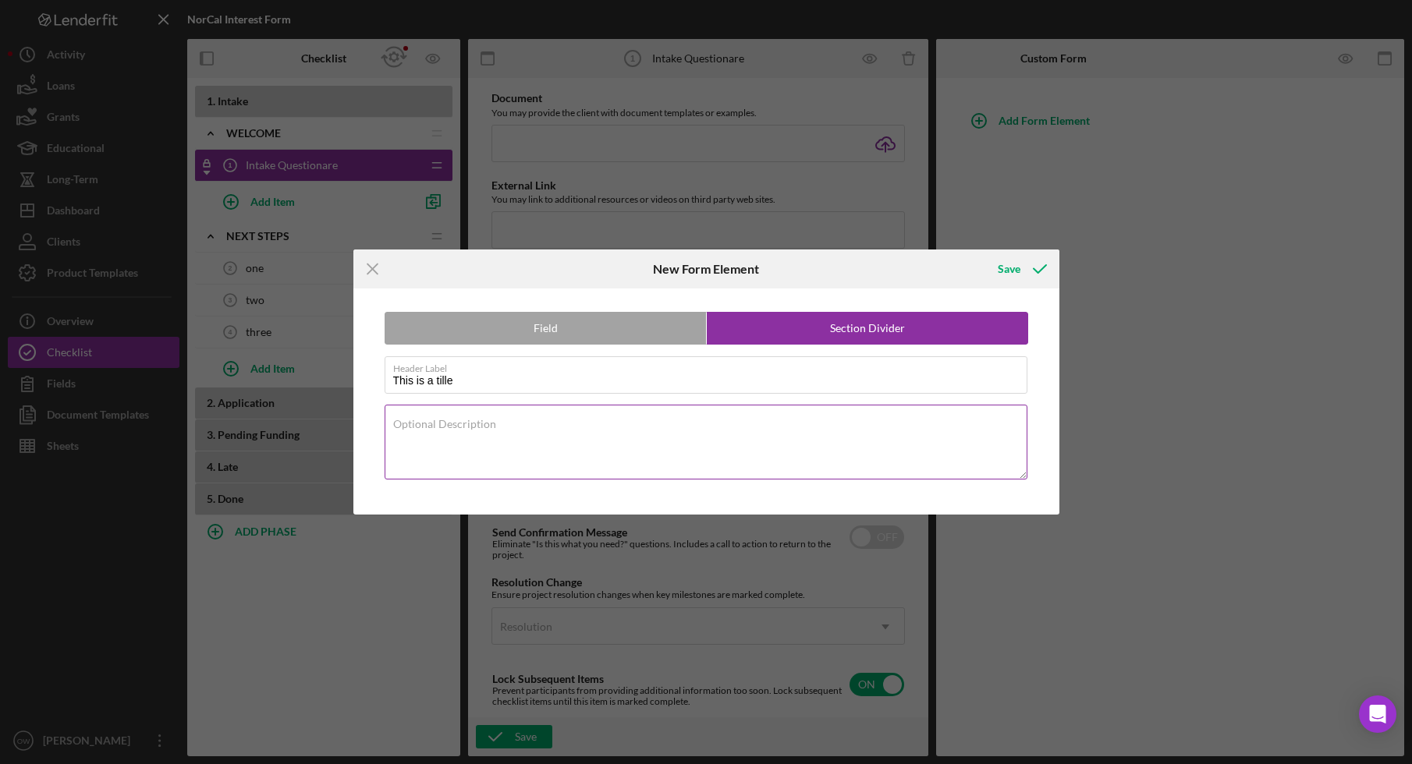
click at [505, 421] on div "Optional Description" at bounding box center [705, 443] width 643 height 77
type textarea "Thanks for your interest. The following questions will..."
click at [991, 263] on button "Save" at bounding box center [1020, 268] width 77 height 31
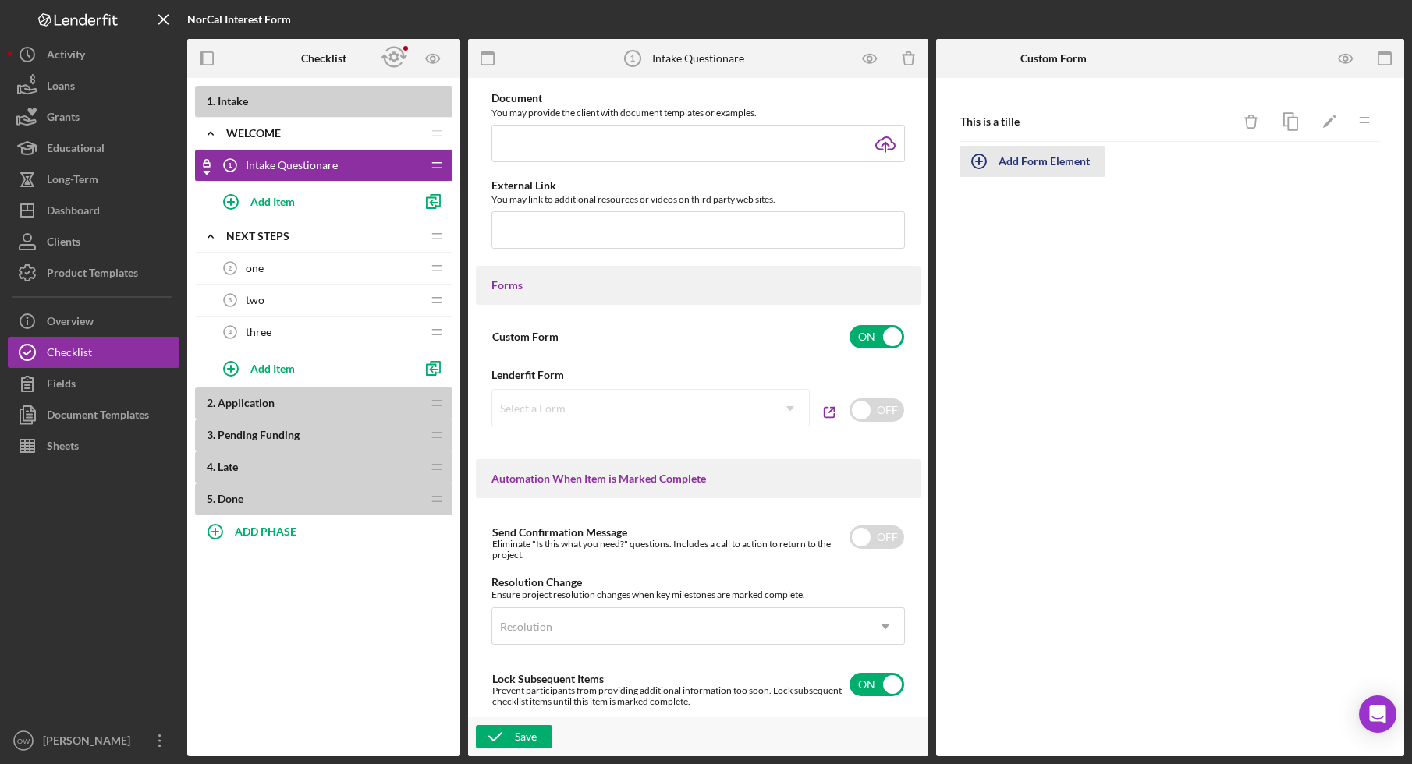
click at [1015, 165] on div "Add Form Element" at bounding box center [1043, 161] width 91 height 31
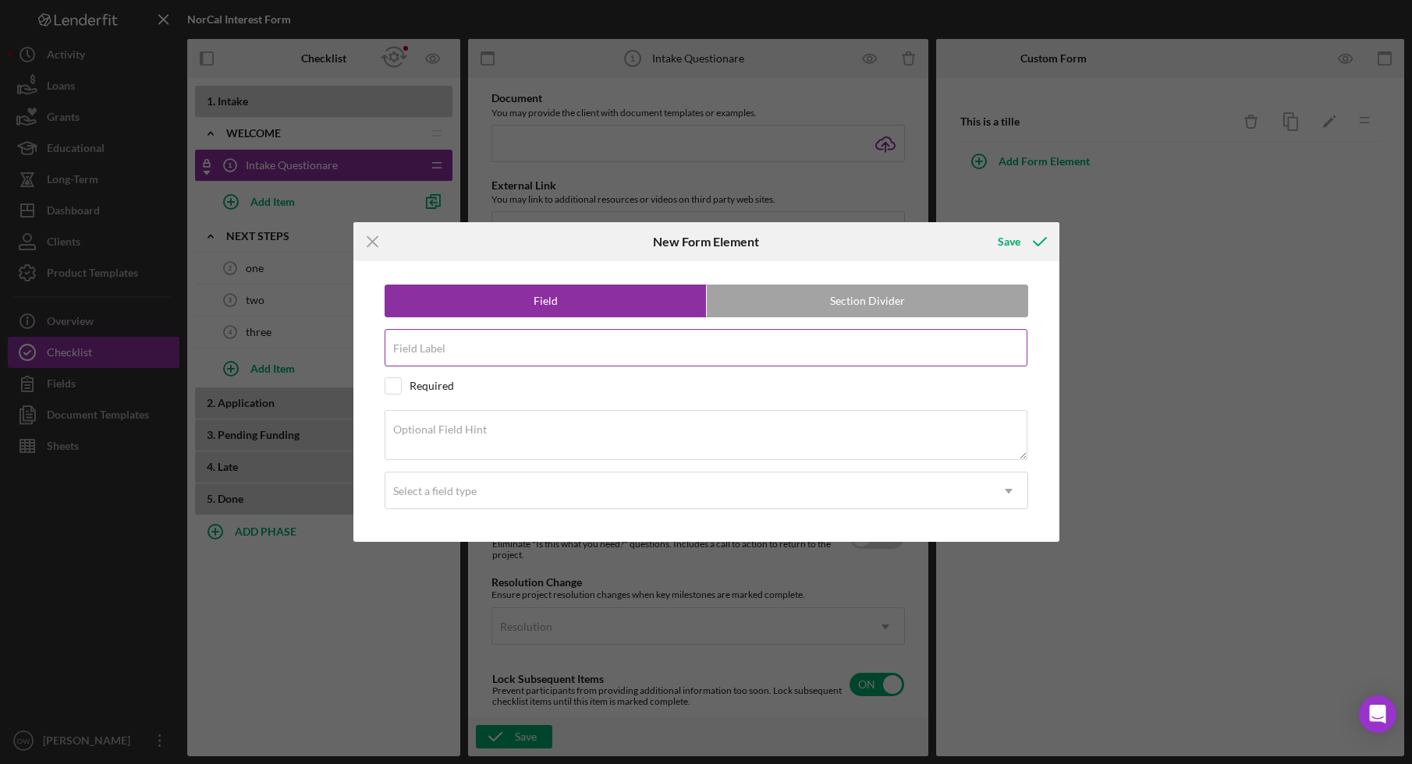
click at [486, 354] on input "Field Label" at bounding box center [705, 347] width 643 height 37
type input "one"
click at [512, 491] on div "Select a field type" at bounding box center [687, 491] width 604 height 36
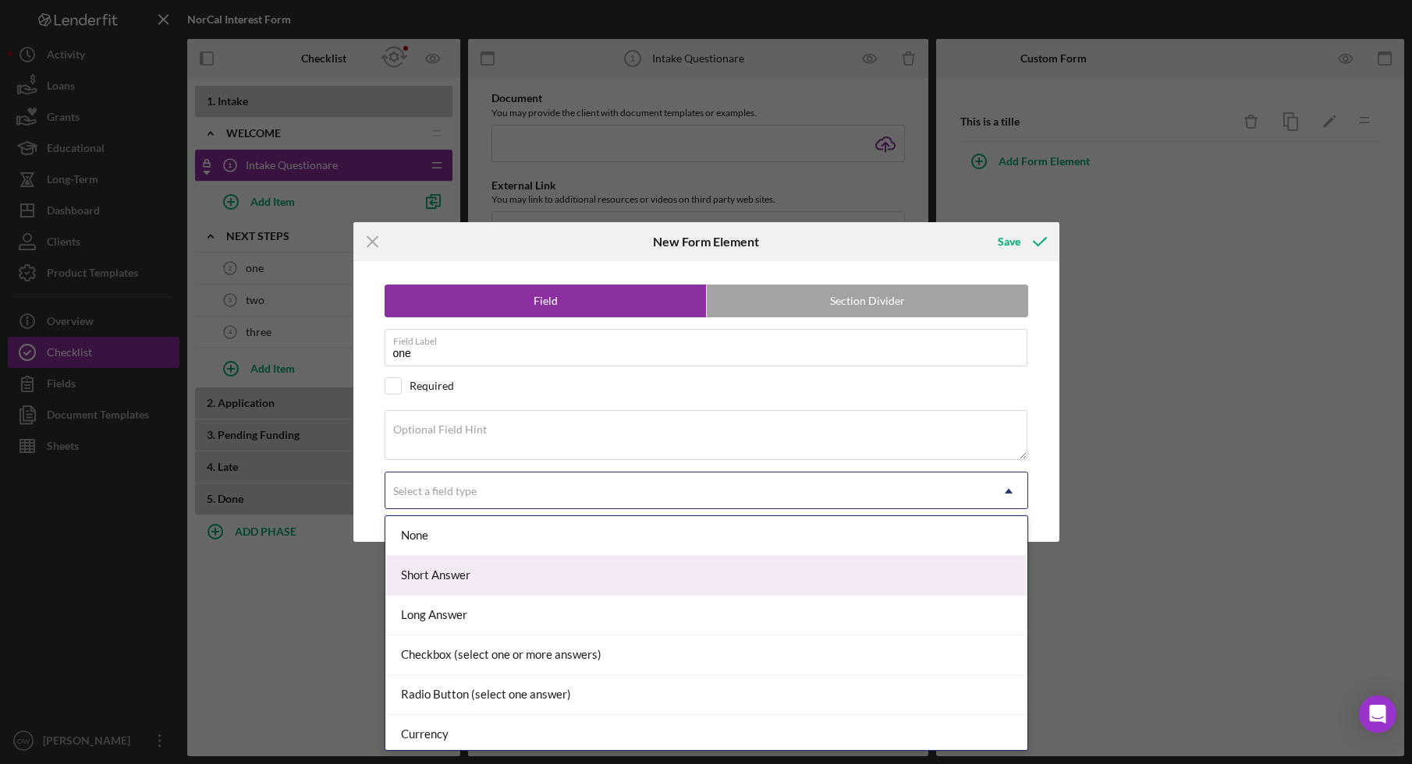
click at [488, 583] on div "Short Answer" at bounding box center [706, 576] width 642 height 40
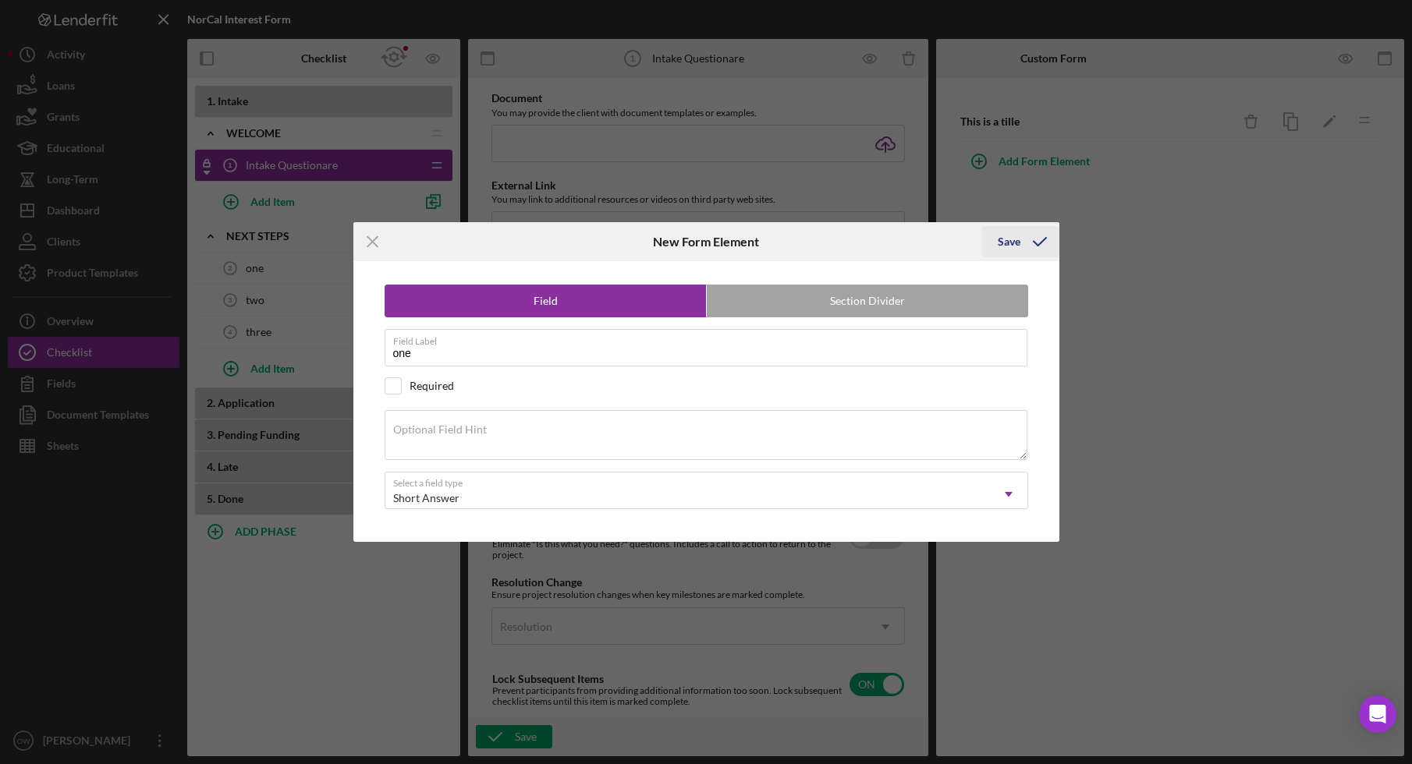
click at [1026, 246] on icon "submit" at bounding box center [1039, 241] width 39 height 39
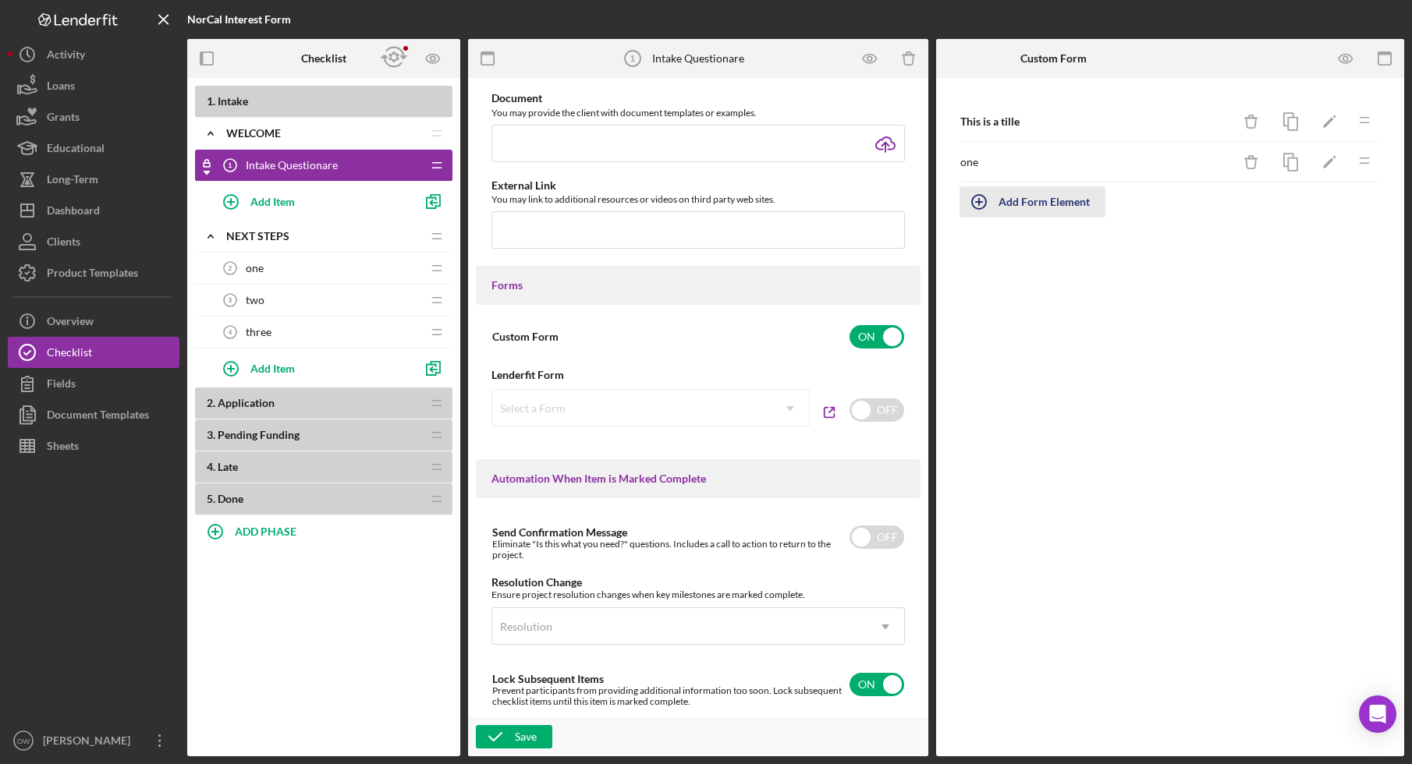
click at [1027, 200] on div "Add Form Element" at bounding box center [1043, 201] width 91 height 31
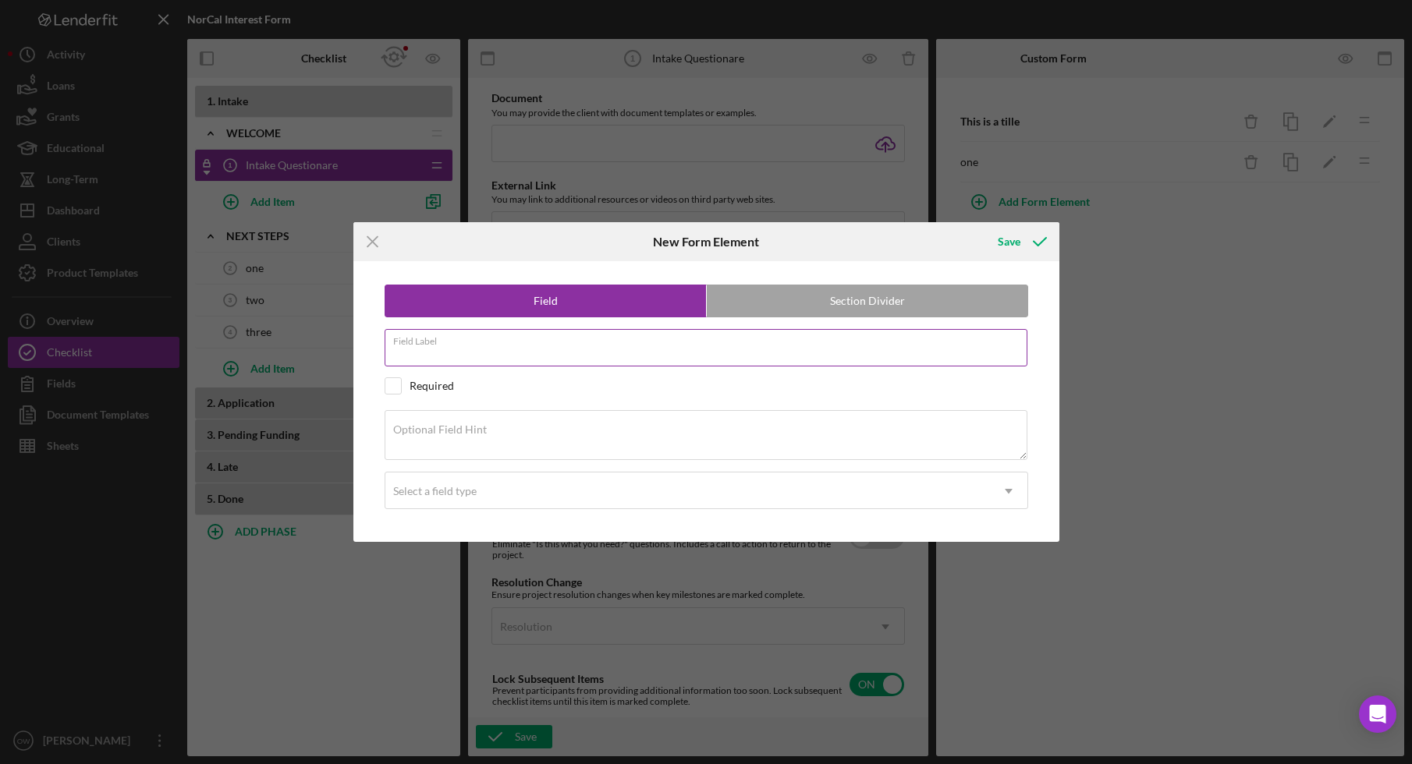
click at [553, 353] on input "Field Label" at bounding box center [705, 347] width 643 height 37
type input "two"
click at [526, 496] on div "Select a field type" at bounding box center [687, 491] width 604 height 36
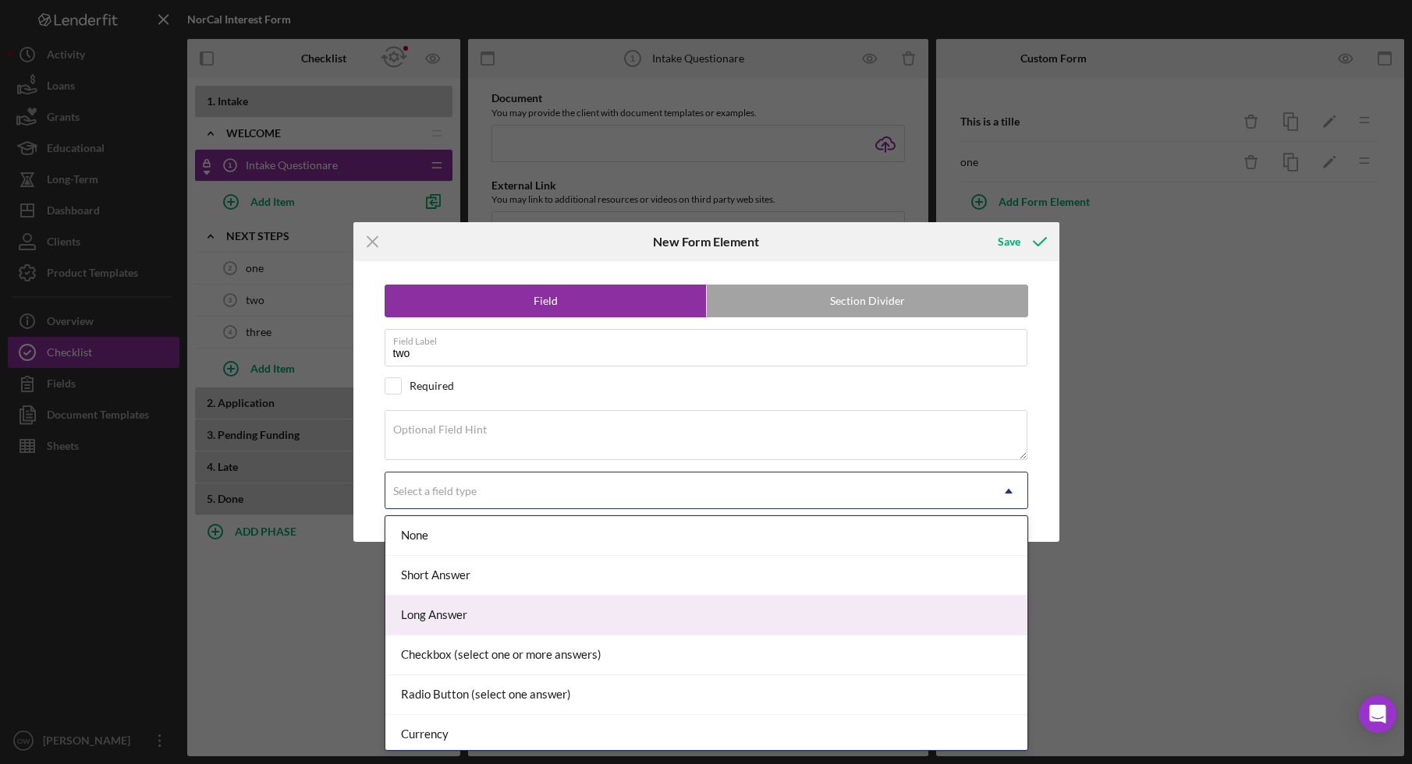
click at [519, 621] on div "Long Answer" at bounding box center [706, 616] width 642 height 40
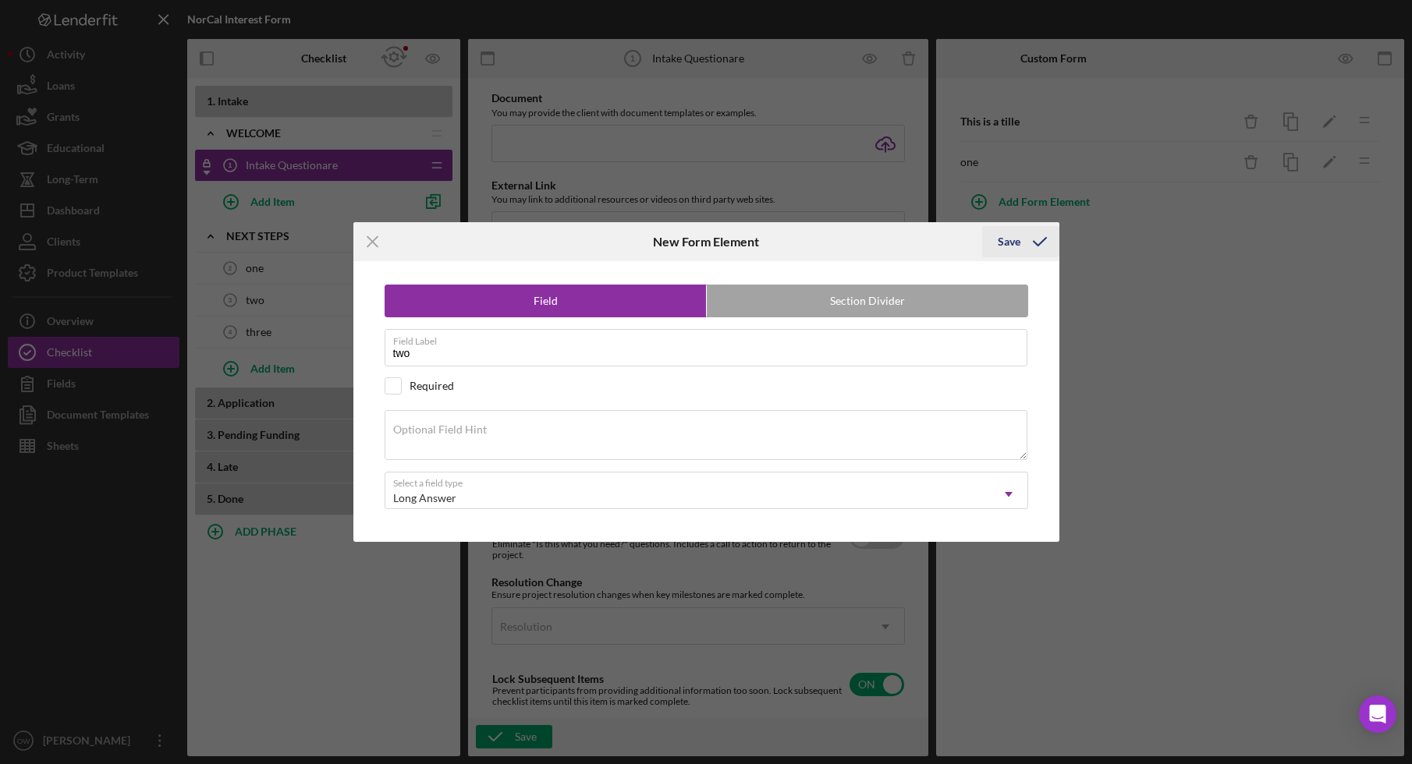
click at [1012, 244] on div "Save" at bounding box center [1008, 241] width 23 height 31
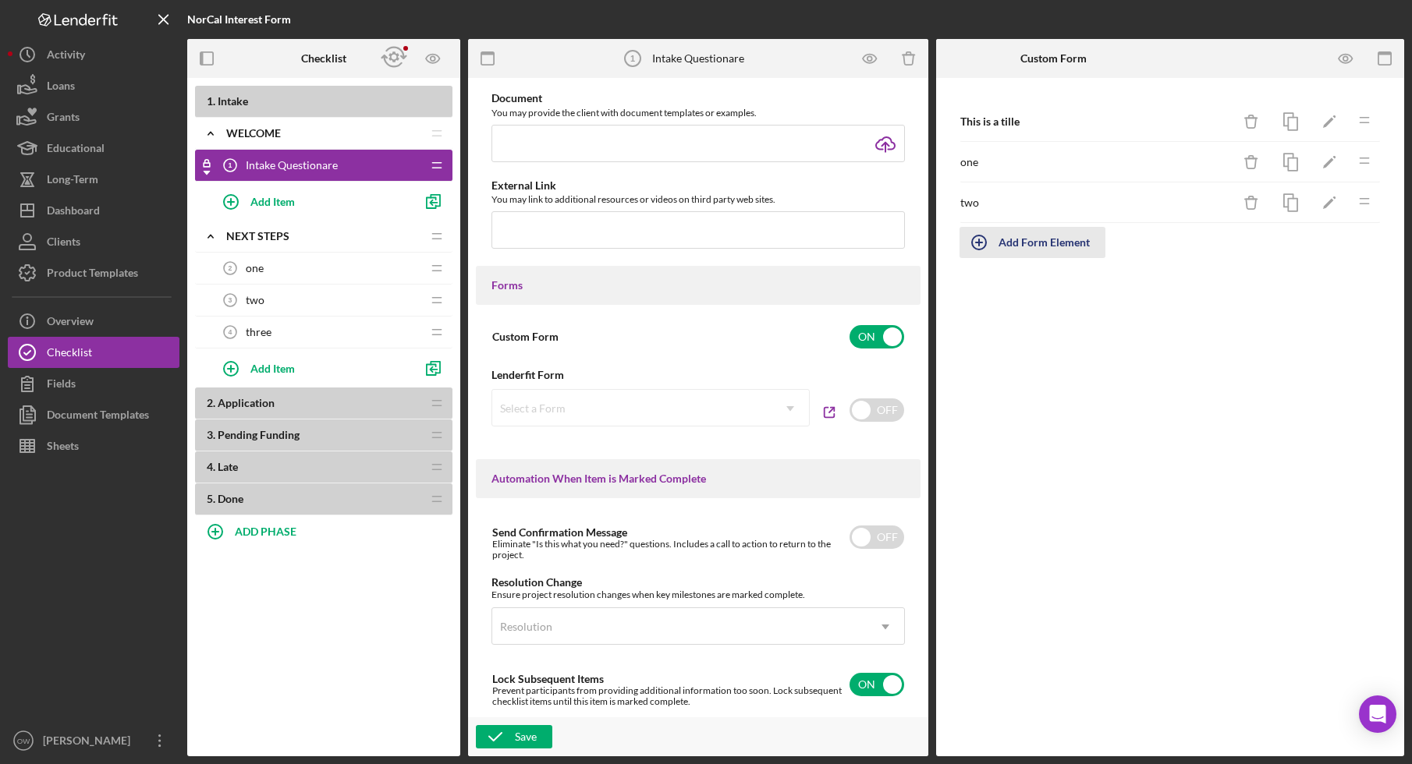
click at [1027, 241] on div "Add Form Element" at bounding box center [1043, 242] width 91 height 31
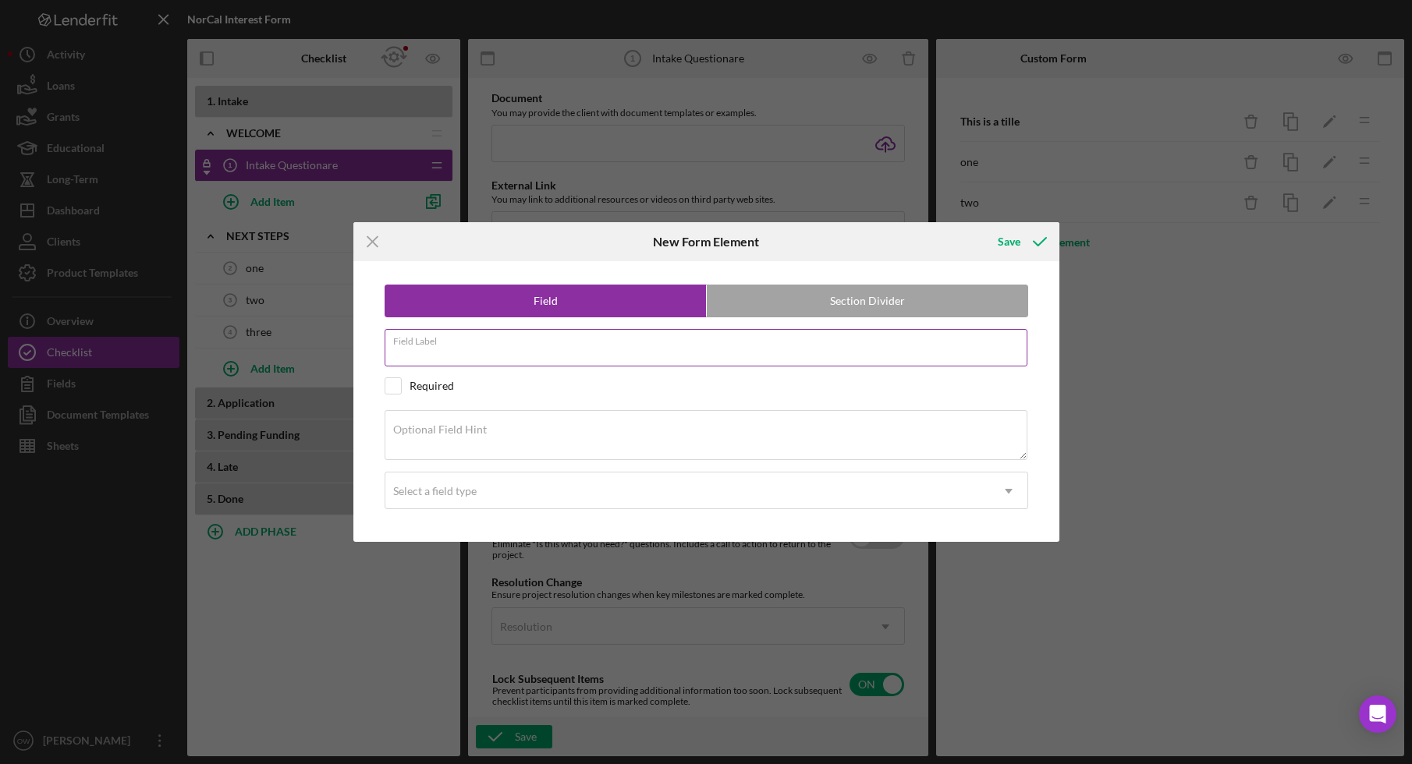
click at [597, 356] on input "Field Label" at bounding box center [705, 347] width 643 height 37
type input "three"
click at [573, 494] on div "Select a field type" at bounding box center [687, 491] width 604 height 36
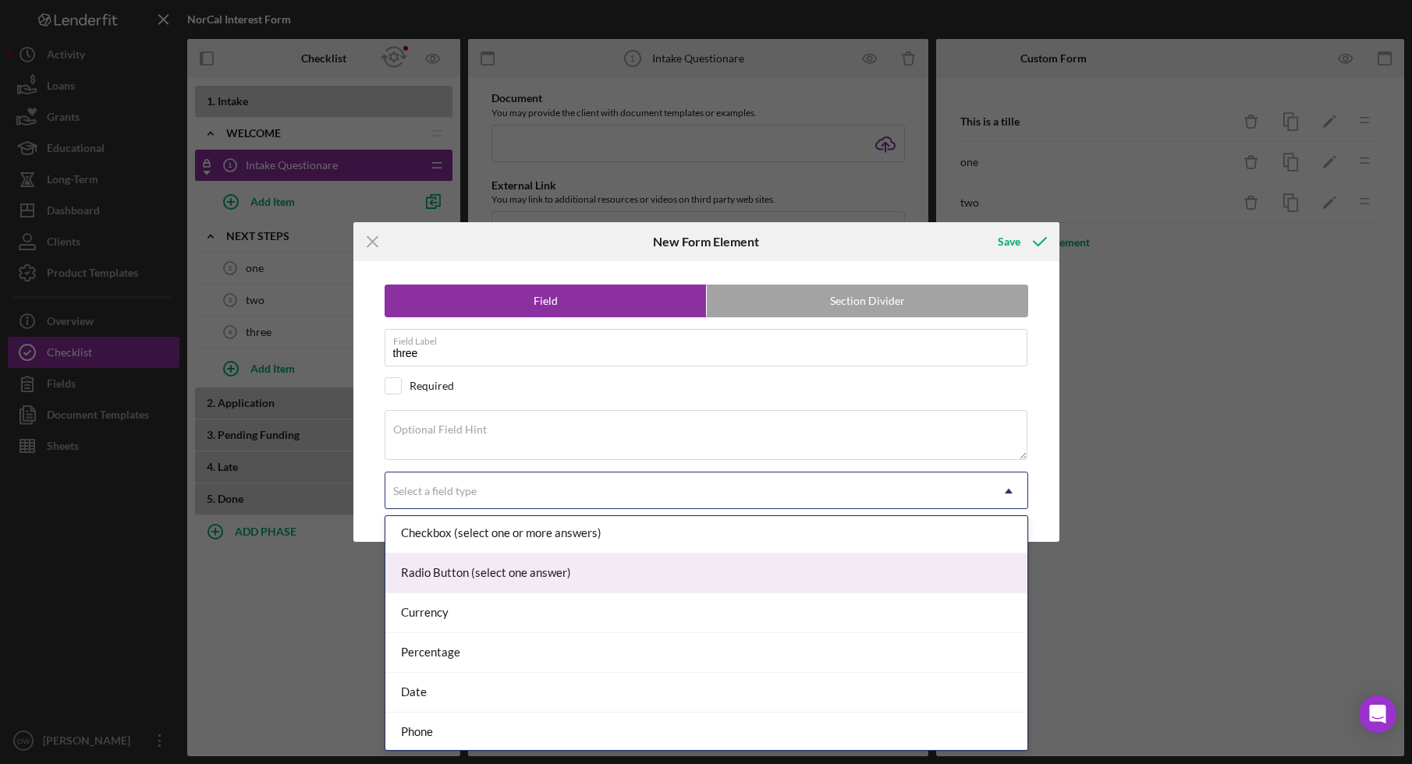
scroll to position [164, 0]
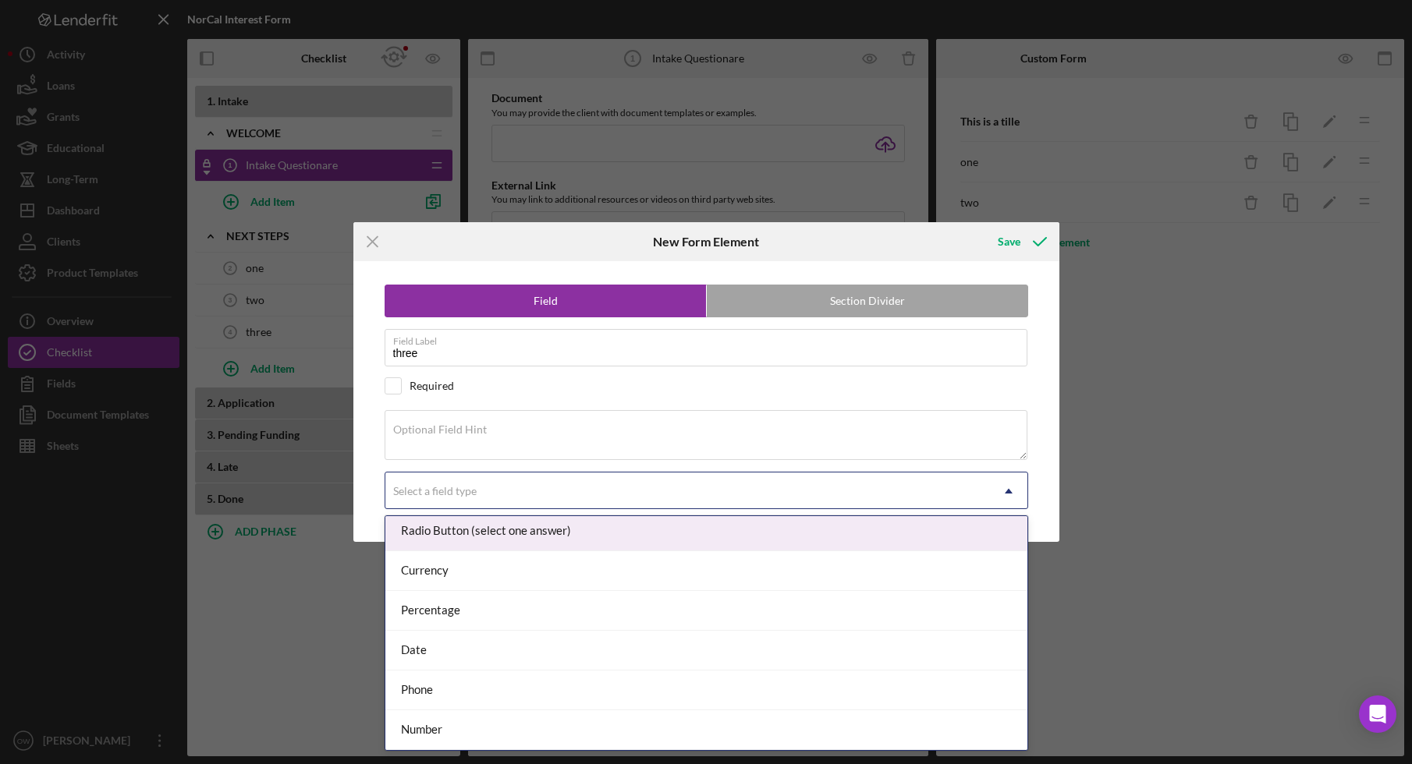
click at [594, 535] on div "Radio Button (select one answer)" at bounding box center [706, 532] width 642 height 40
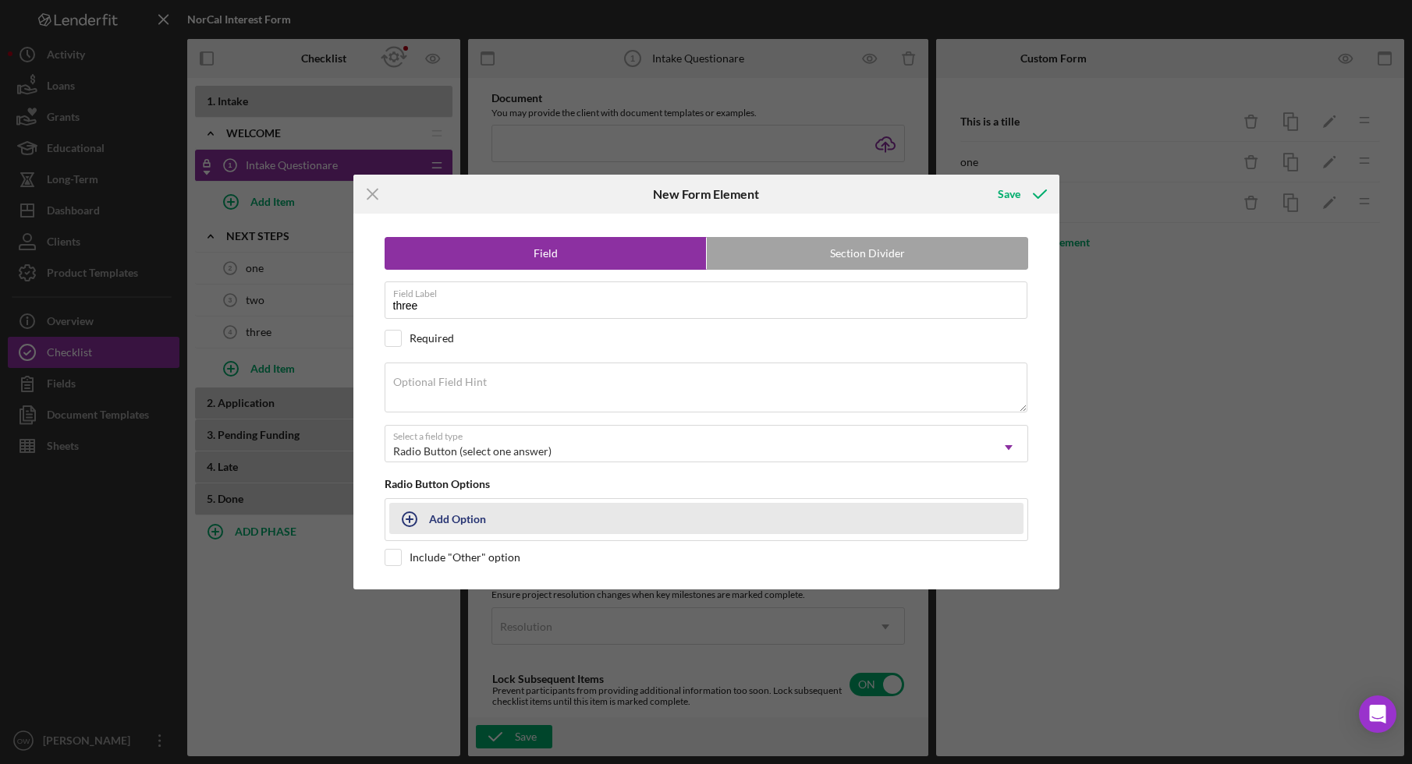
click at [455, 518] on div "Add Option" at bounding box center [457, 519] width 57 height 30
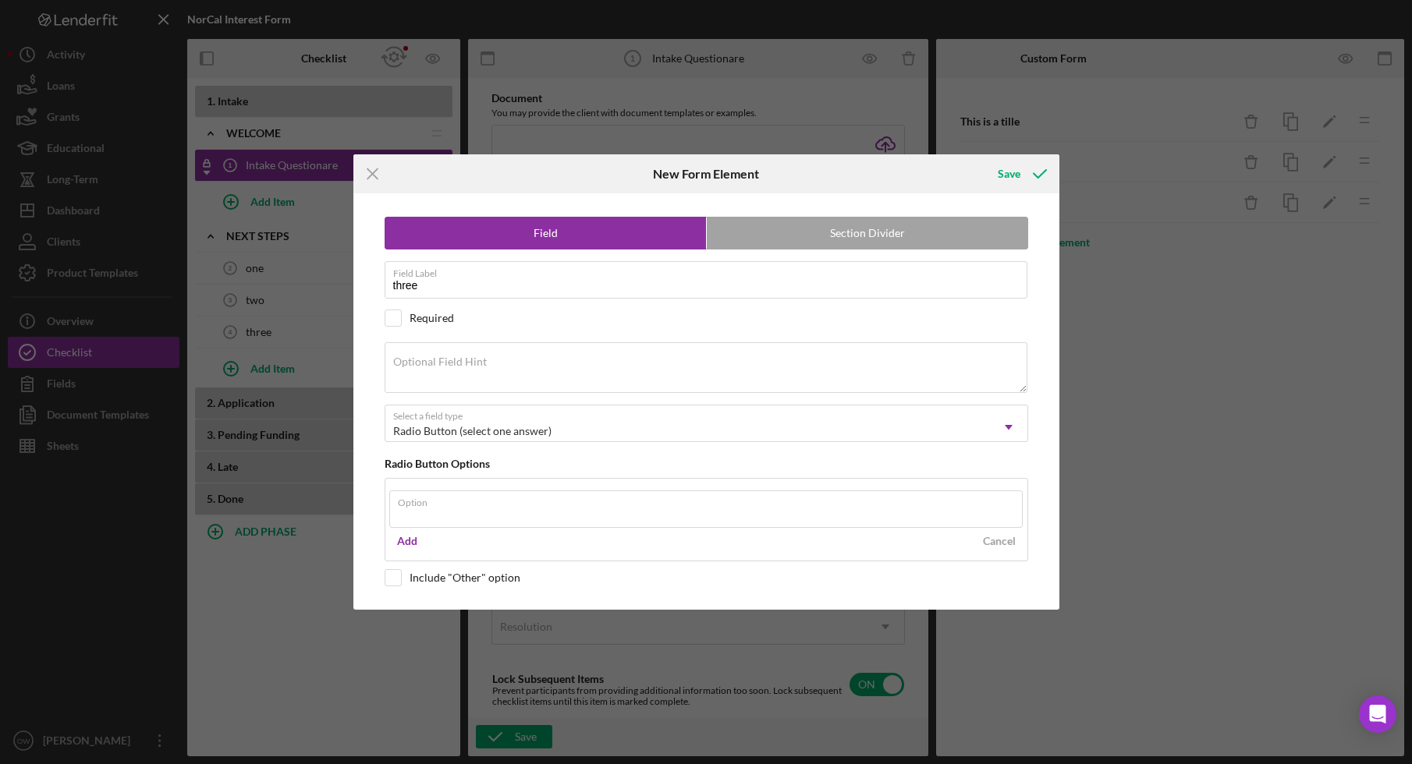
type input "l"
type input "first answer"
click at [414, 540] on div "Add" at bounding box center [407, 541] width 20 height 23
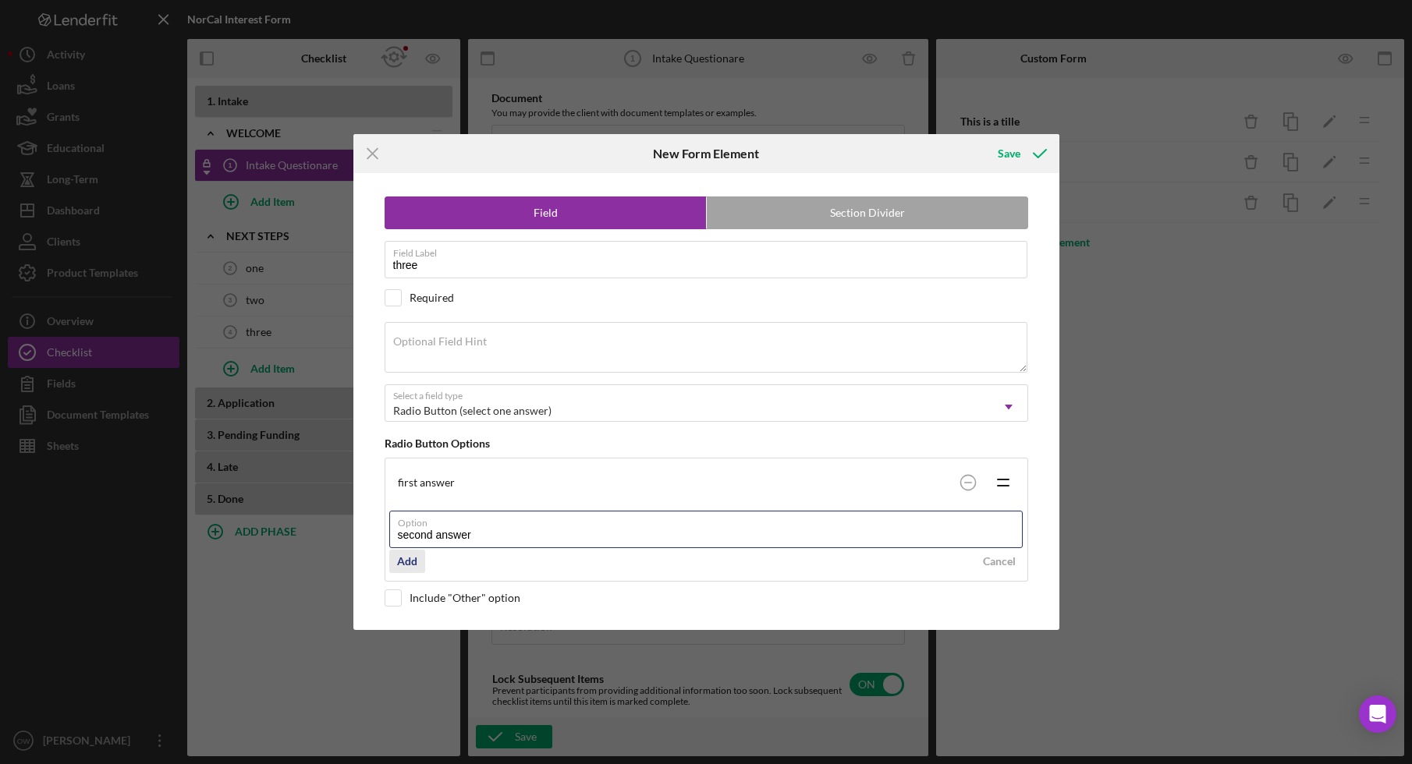
type input "second answer"
click at [409, 558] on div "Add" at bounding box center [407, 561] width 20 height 23
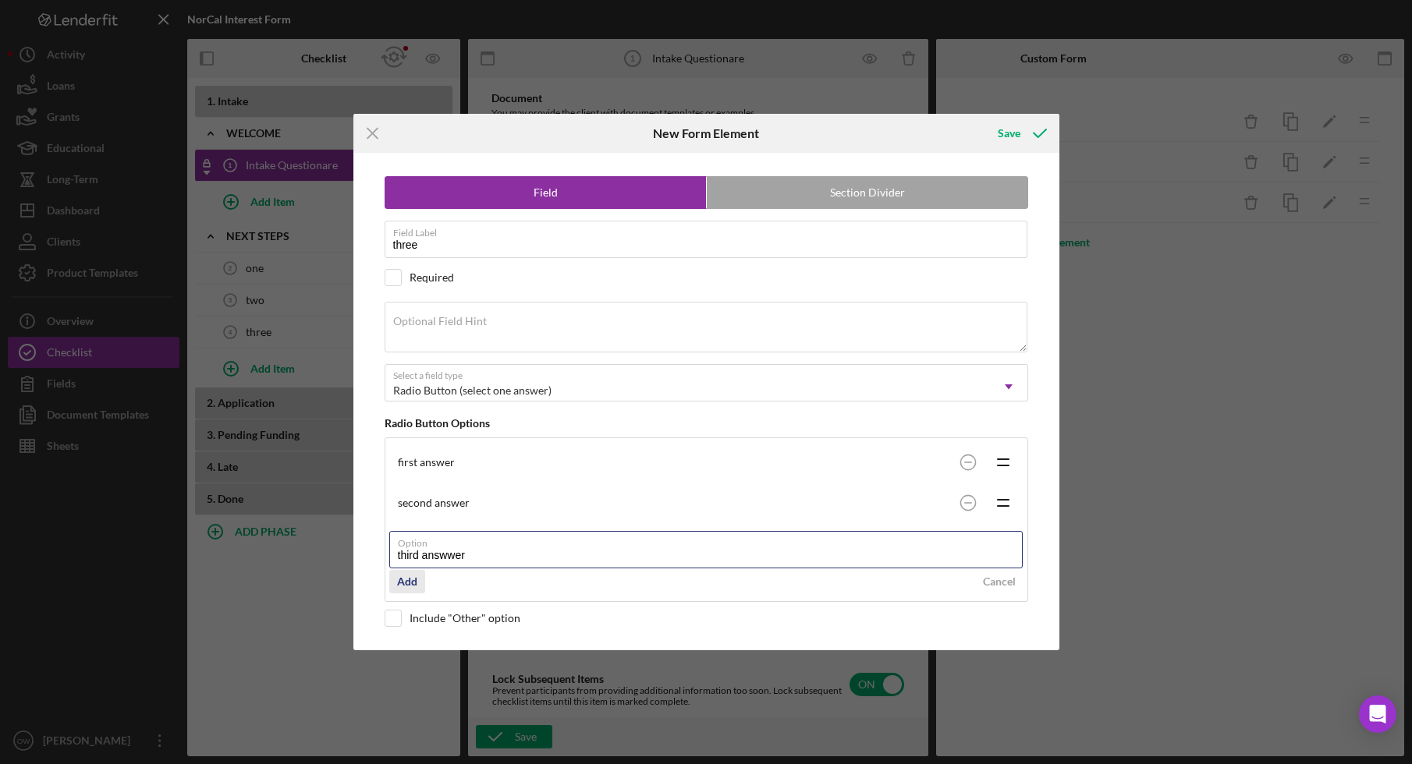
type input "third answwer"
click at [408, 588] on div "Add" at bounding box center [407, 581] width 20 height 23
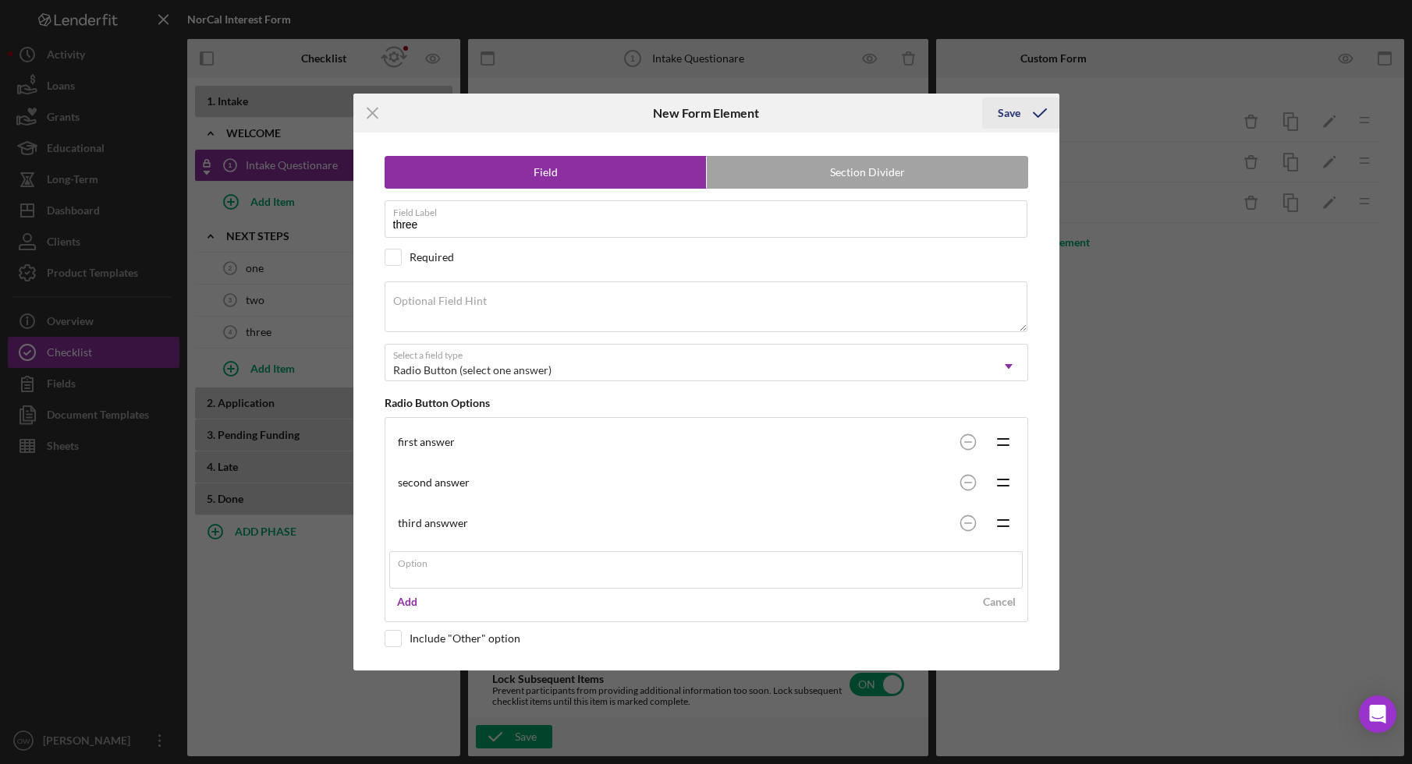
click at [1008, 113] on div "Icon/Menu Close New Form Element Save Field Section Divider Field Label three R…" at bounding box center [706, 382] width 1412 height 764
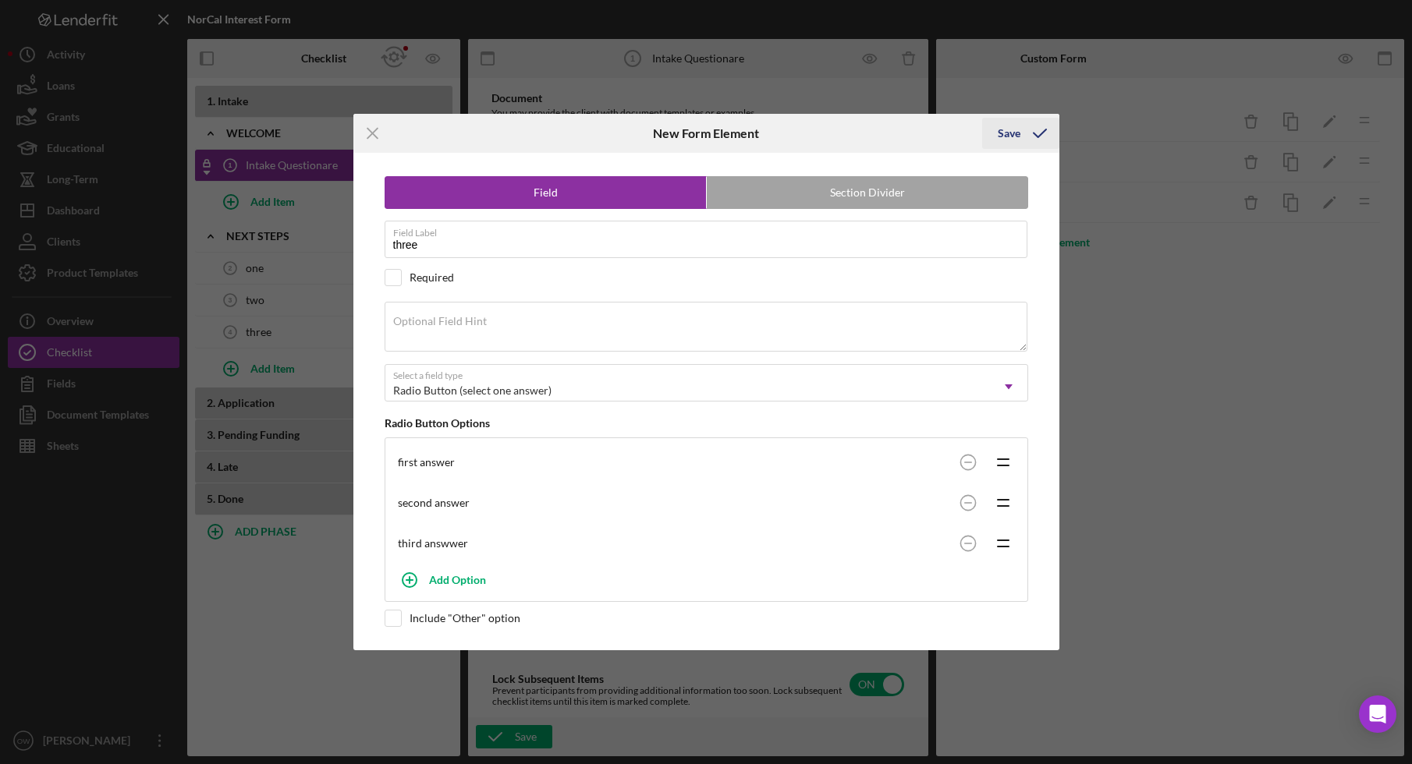
click at [1035, 140] on icon "submit" at bounding box center [1039, 133] width 39 height 39
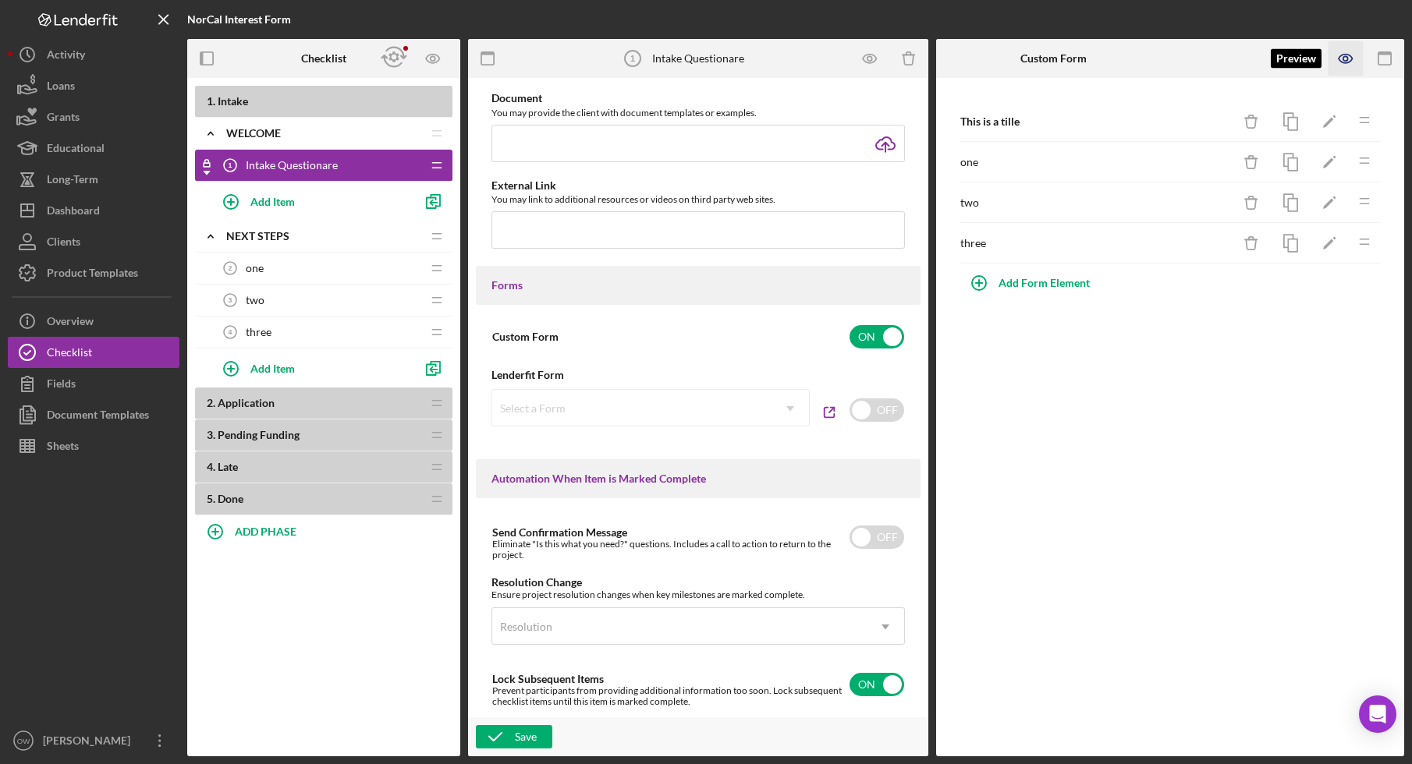
click at [1348, 56] on icon "button" at bounding box center [1345, 58] width 35 height 35
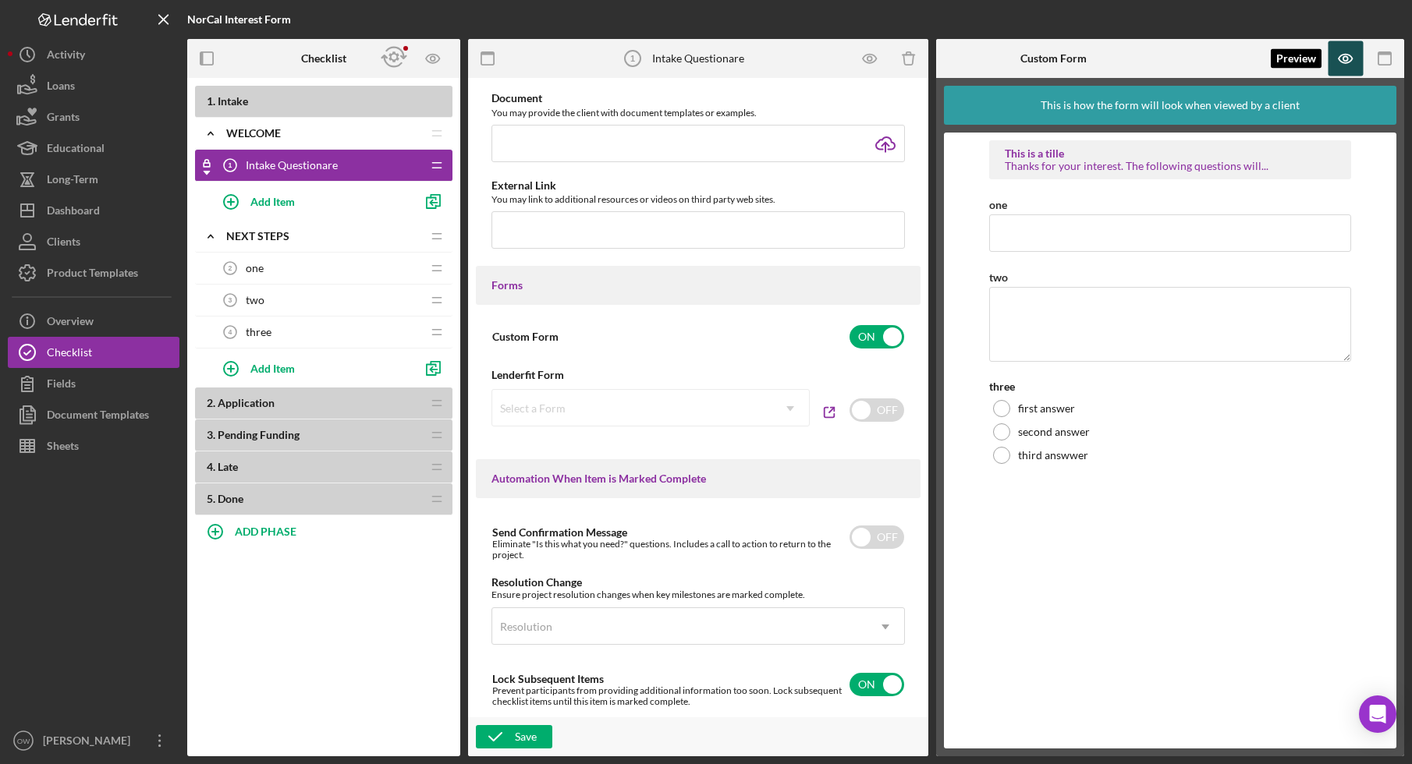
click at [1344, 41] on icon "button" at bounding box center [1345, 58] width 35 height 35
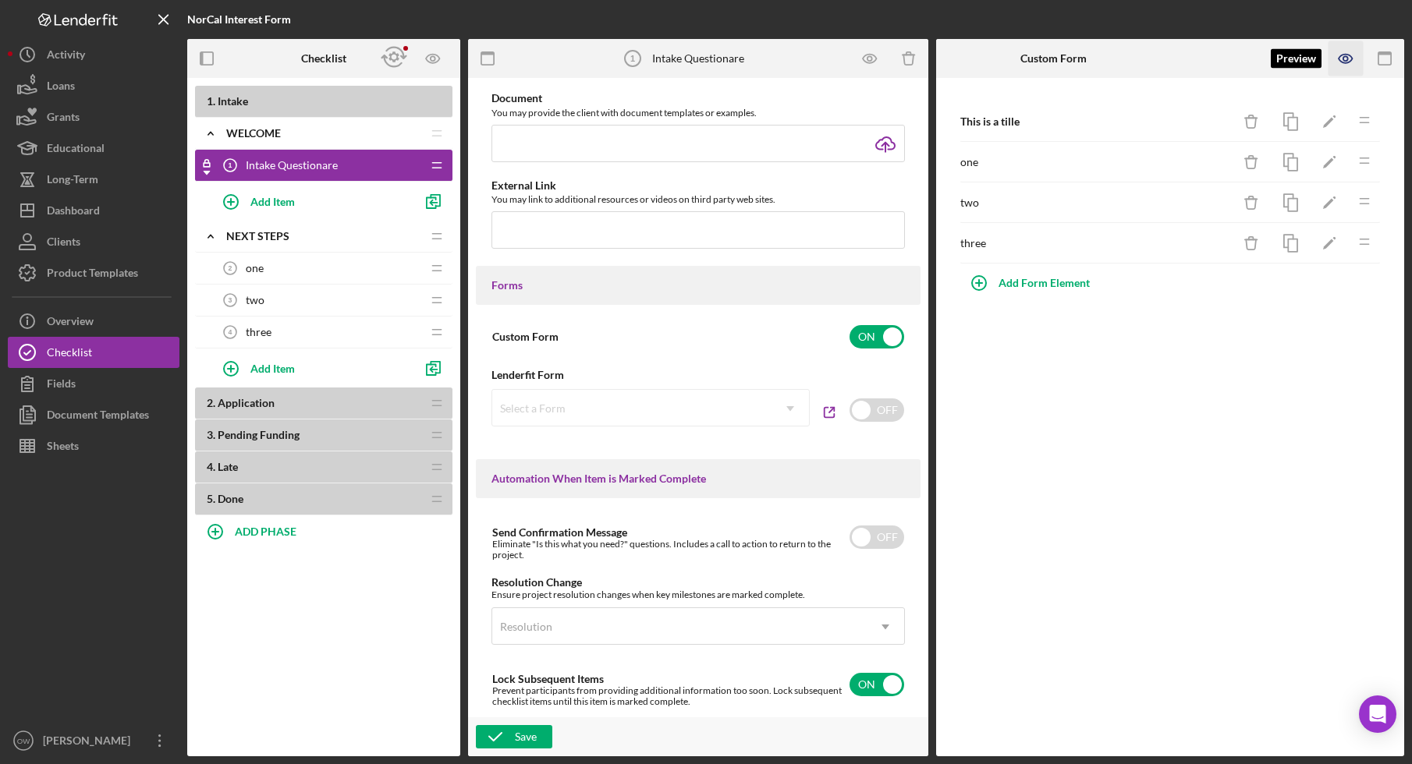
click at [1341, 62] on icon "button" at bounding box center [1344, 59] width 13 height 9
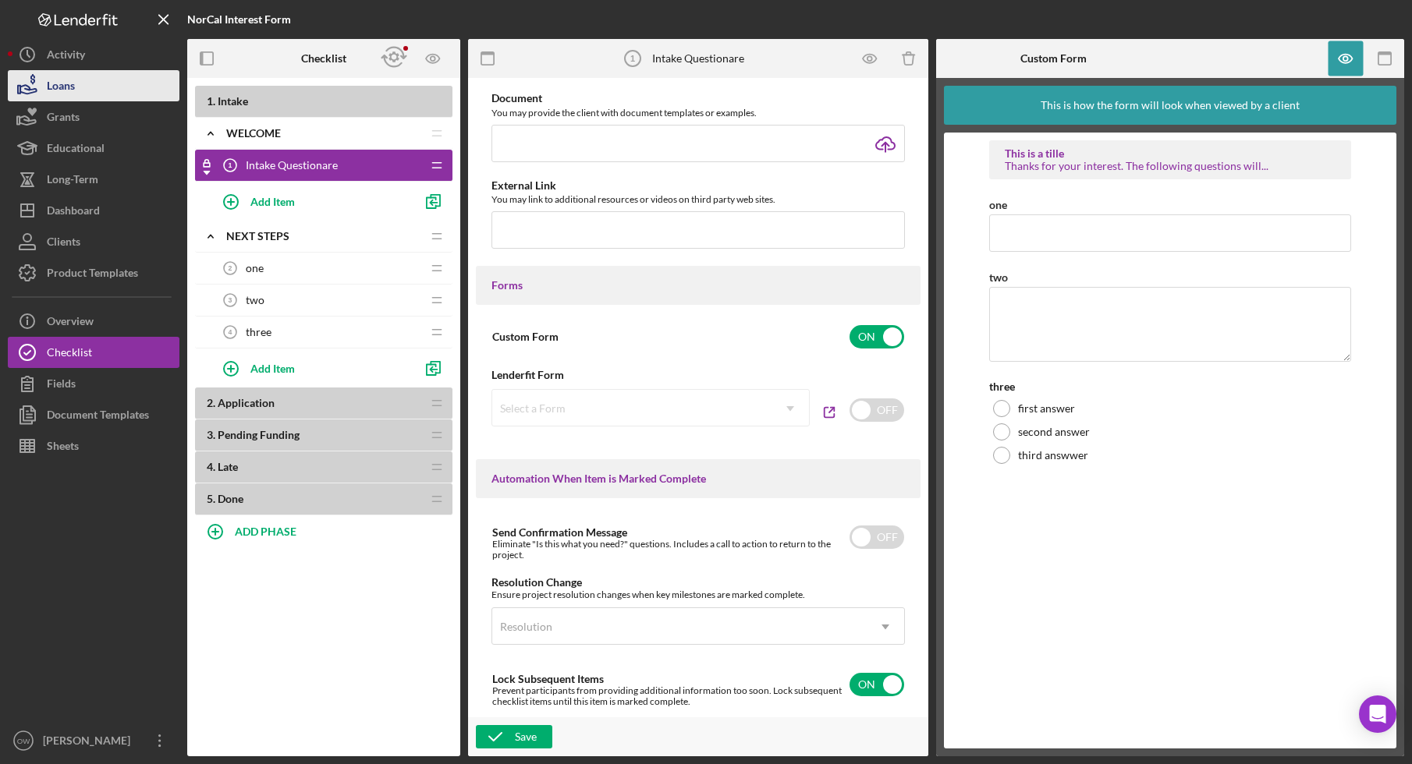
click at [83, 76] on button "Loans" at bounding box center [94, 85] width 172 height 31
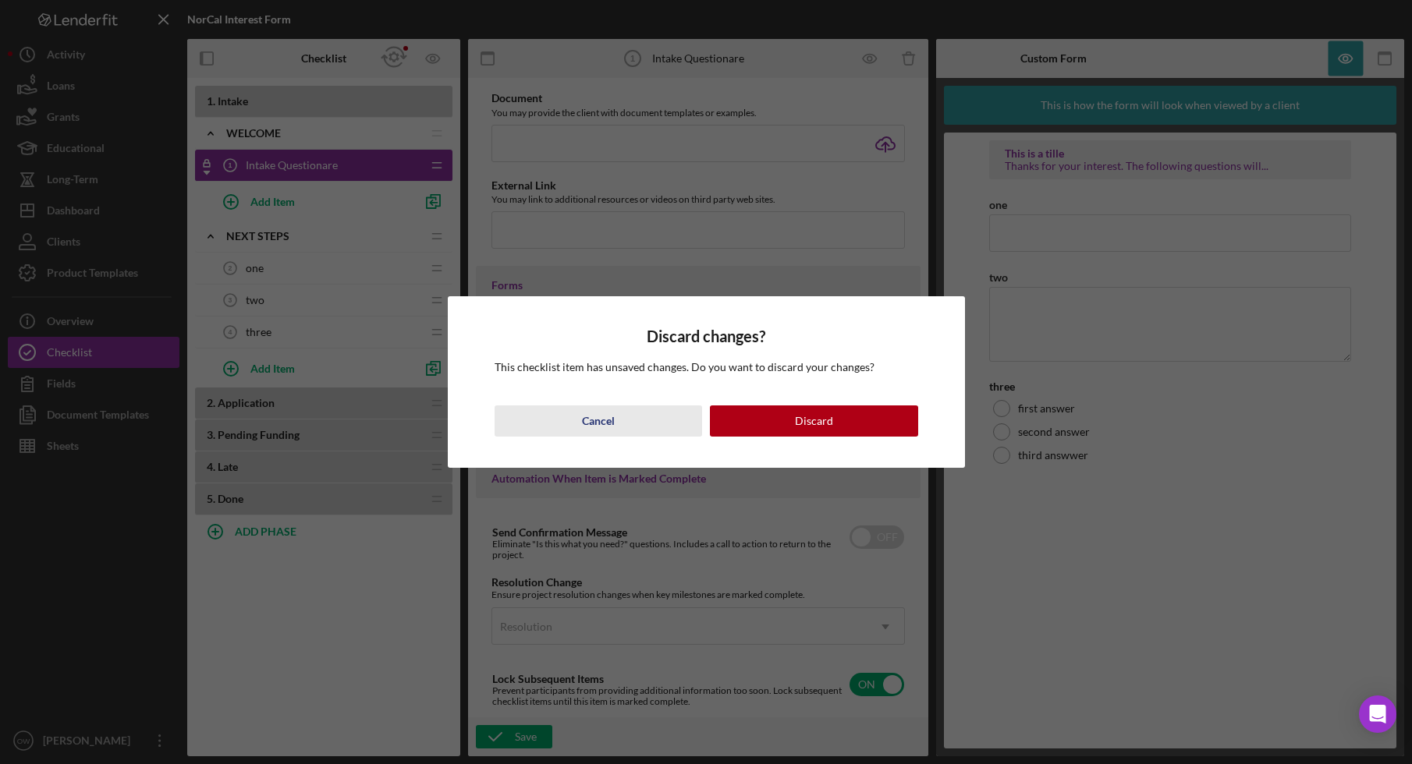
click at [624, 425] on button "Cancel" at bounding box center [598, 421] width 208 height 31
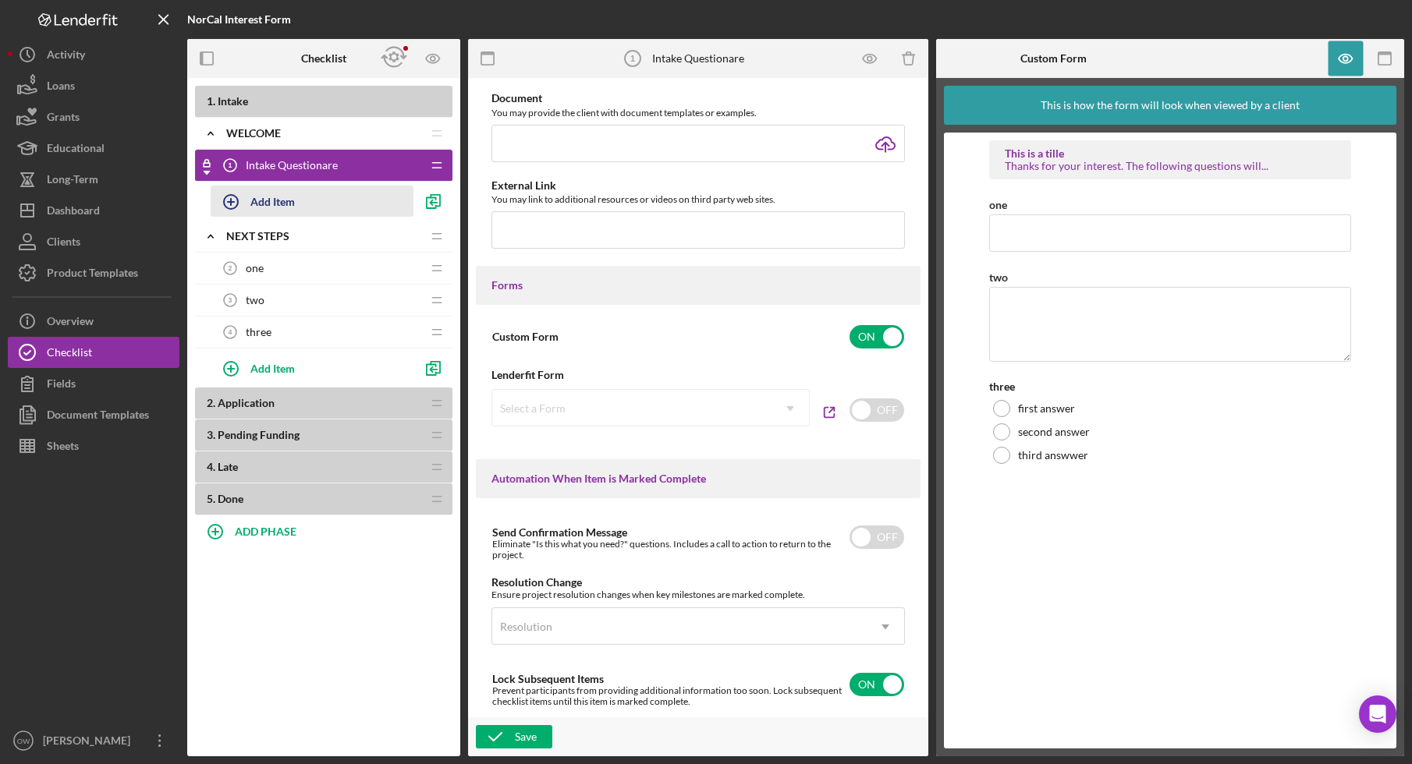
drag, startPoint x: 289, startPoint y: 405, endPoint x: 307, endPoint y: 194, distance: 211.4
click at [307, 194] on div "1 . Intake Icon/Expander Welcome Icon/Edit Icon/Drag Icon/Checklist Item Locked…" at bounding box center [323, 301] width 257 height 430
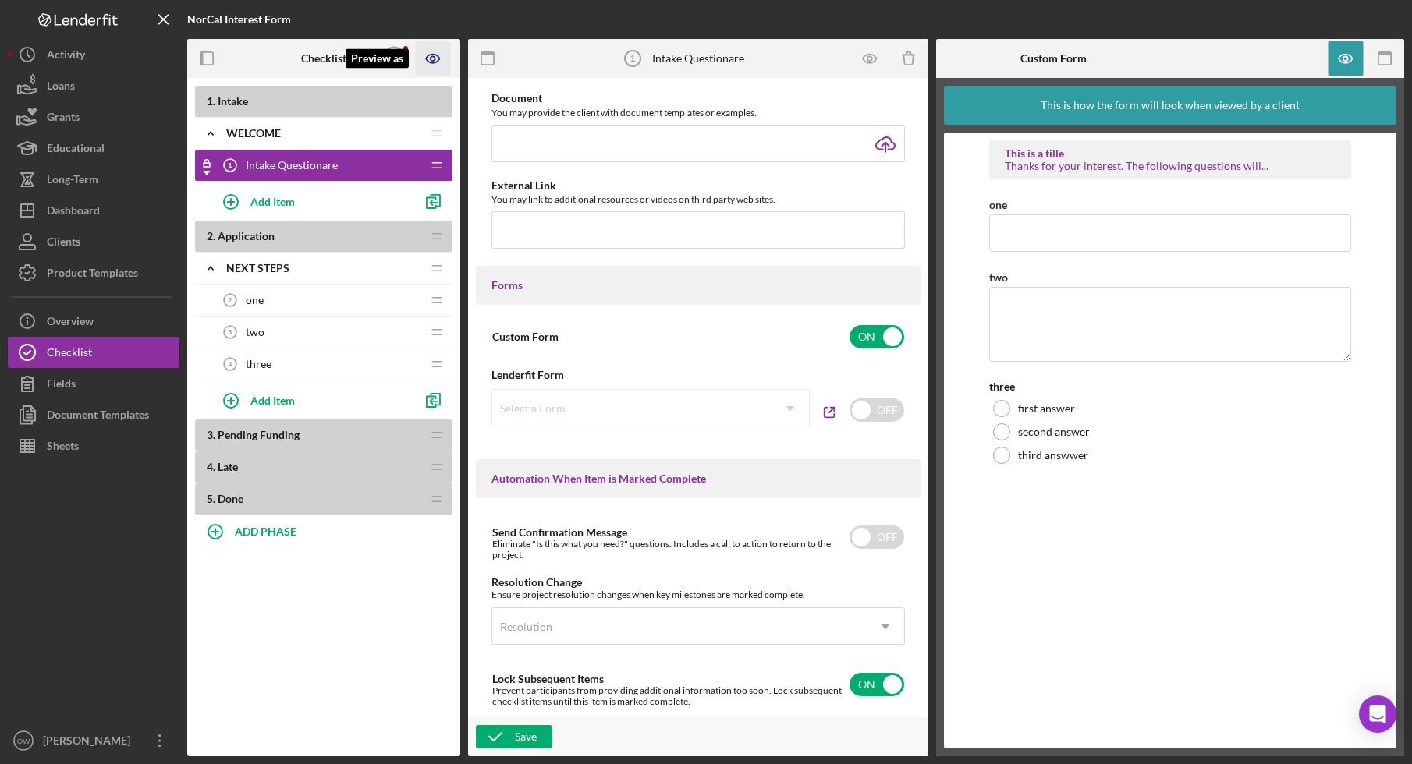
click at [438, 60] on icon "Preview as" at bounding box center [432, 59] width 13 height 9
click at [442, 100] on link "Point of Contact" at bounding box center [438, 103] width 96 height 32
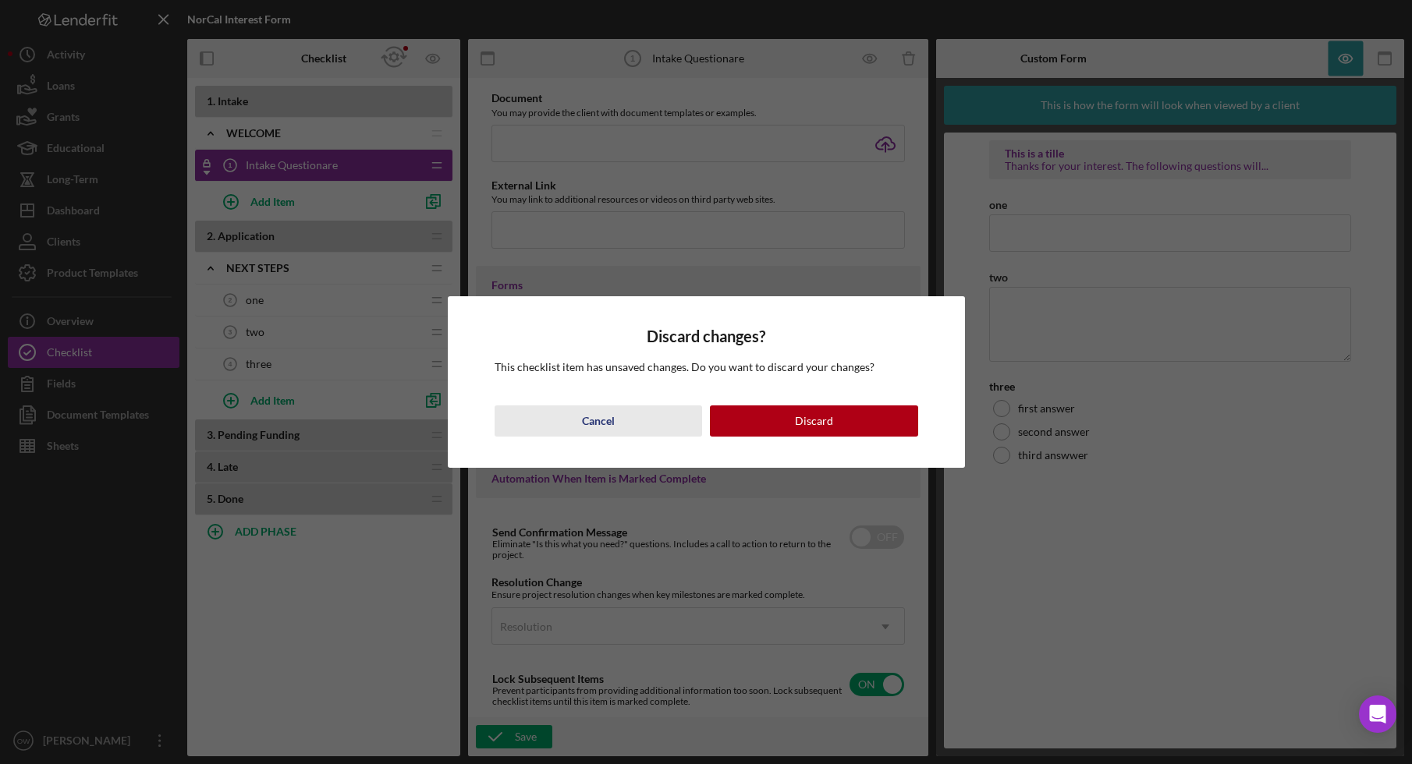
click at [611, 413] on div "Cancel" at bounding box center [598, 421] width 33 height 31
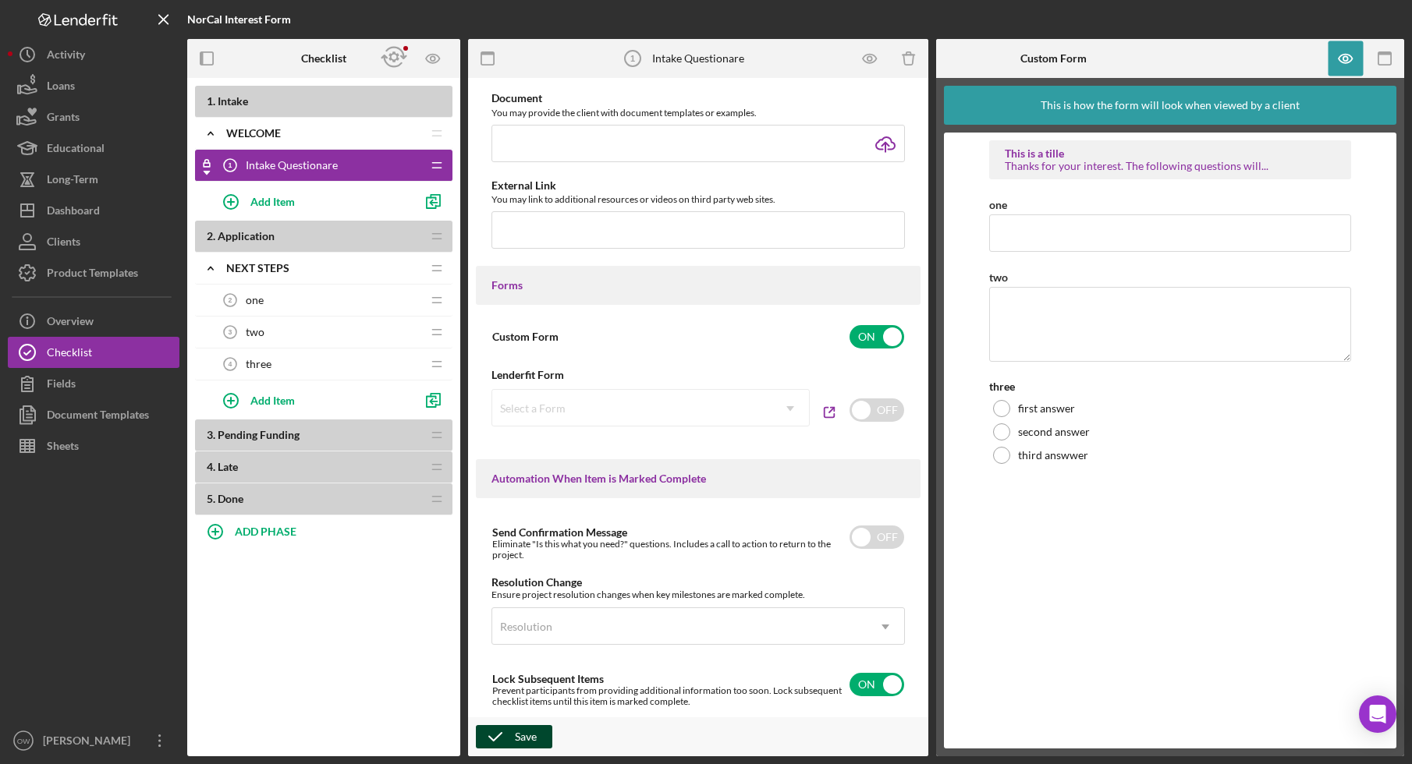
click at [533, 736] on div "Save" at bounding box center [526, 736] width 22 height 23
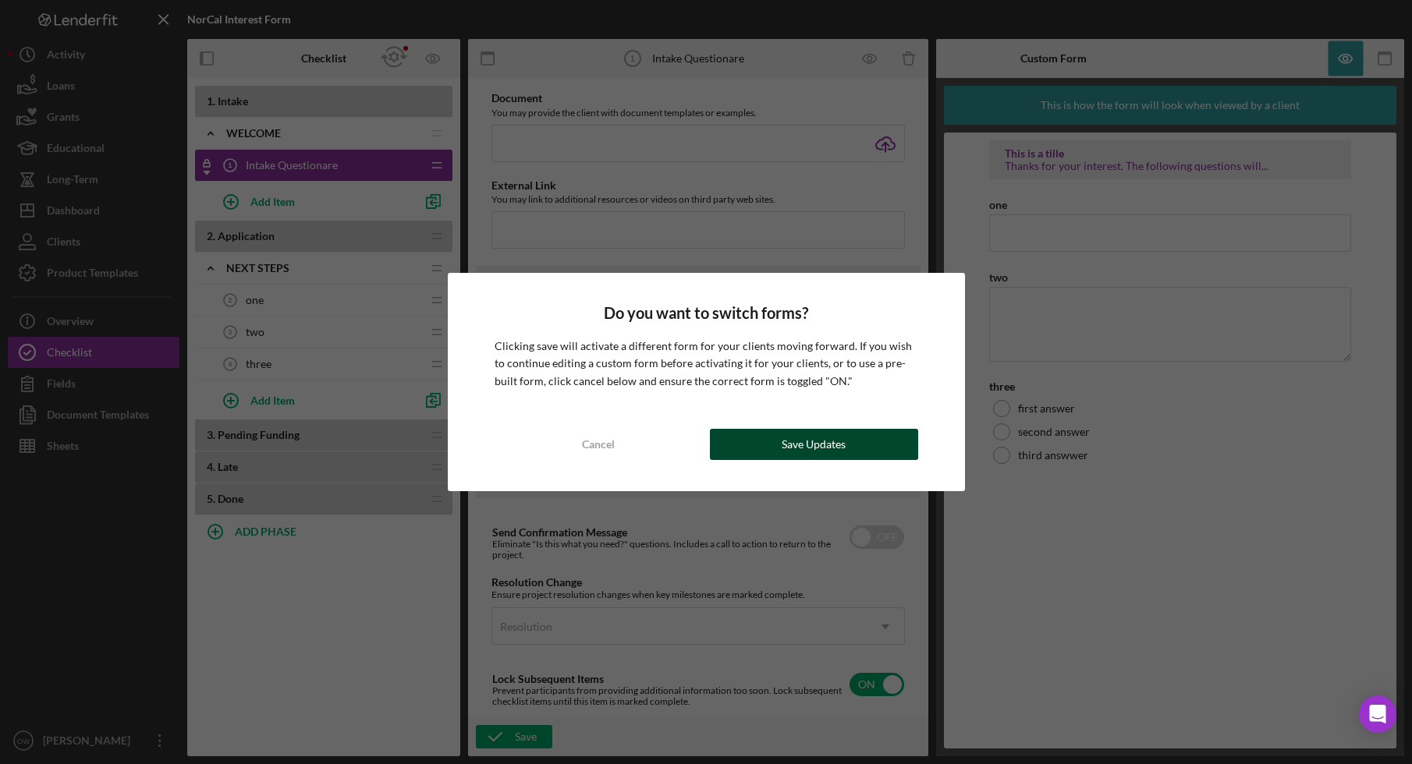
click at [793, 446] on div "Save Updates" at bounding box center [813, 444] width 64 height 31
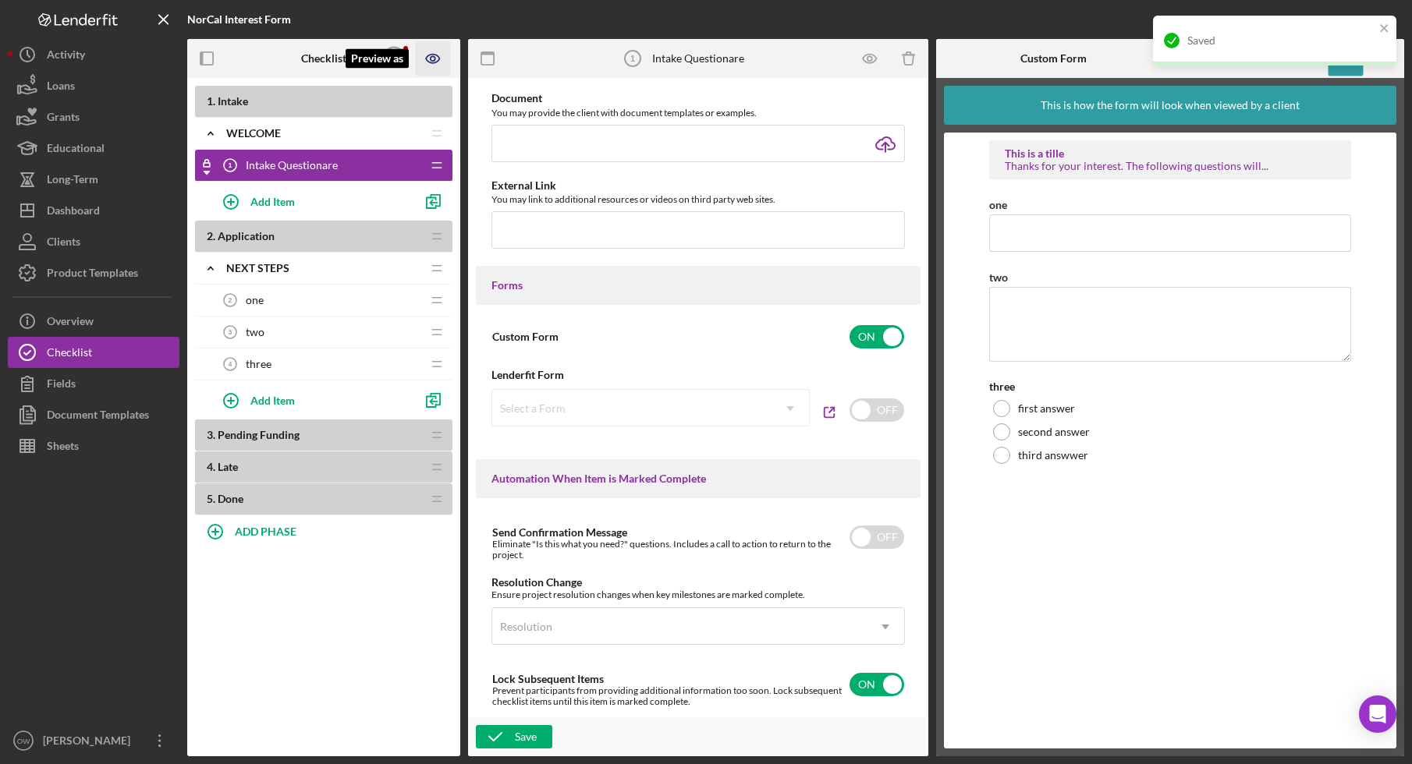
click at [424, 50] on icon "Preview as" at bounding box center [433, 58] width 35 height 35
click at [428, 101] on link "Point of Contact" at bounding box center [438, 103] width 96 height 32
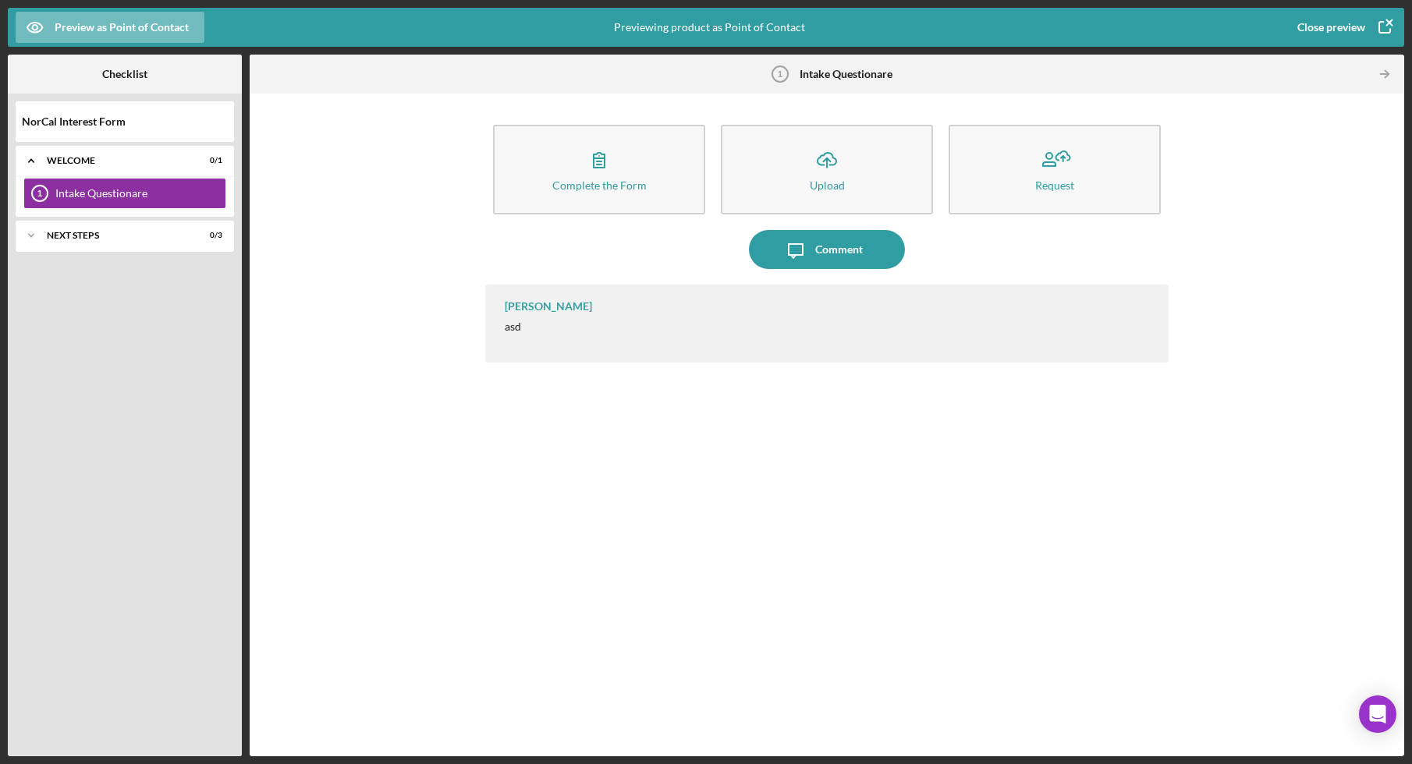
click at [1323, 21] on div "Close preview" at bounding box center [1331, 27] width 68 height 31
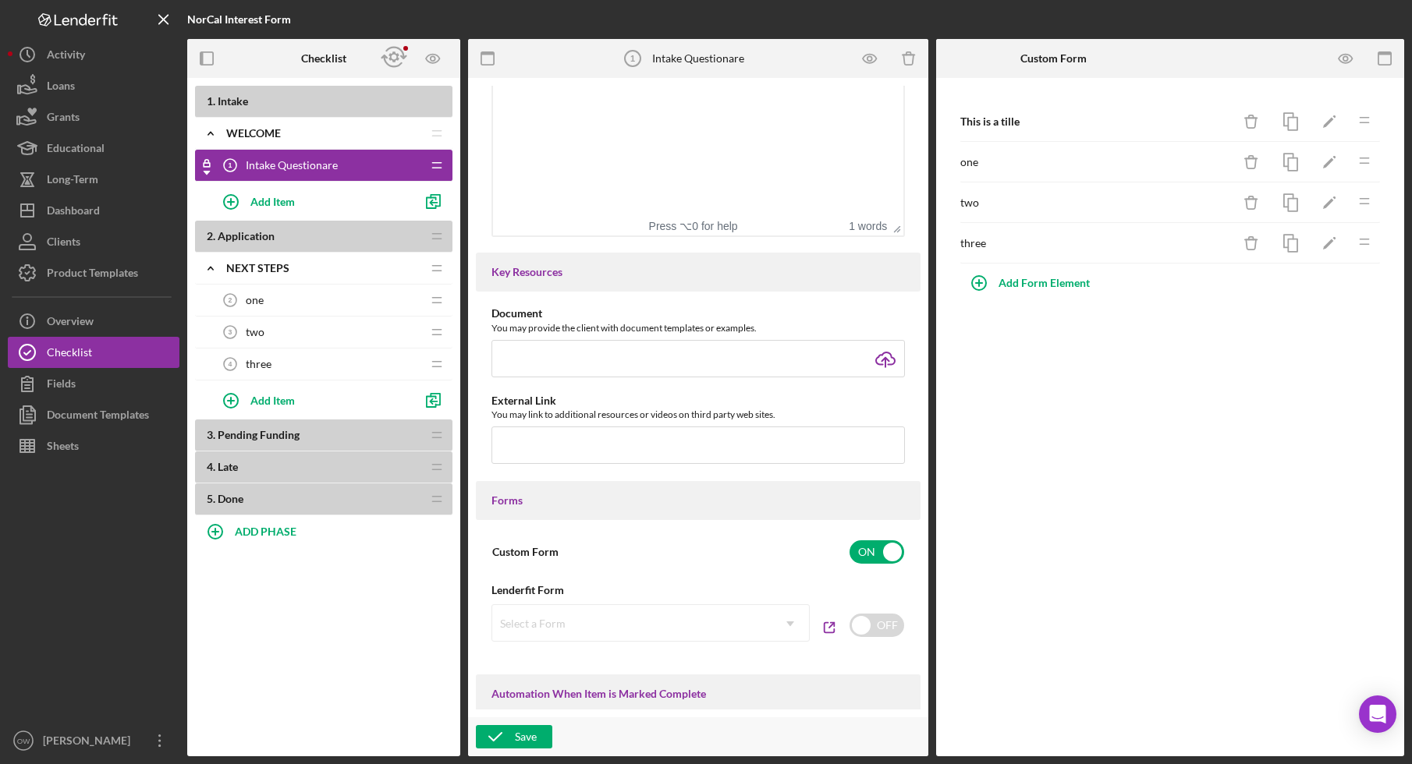
scroll to position [459, 0]
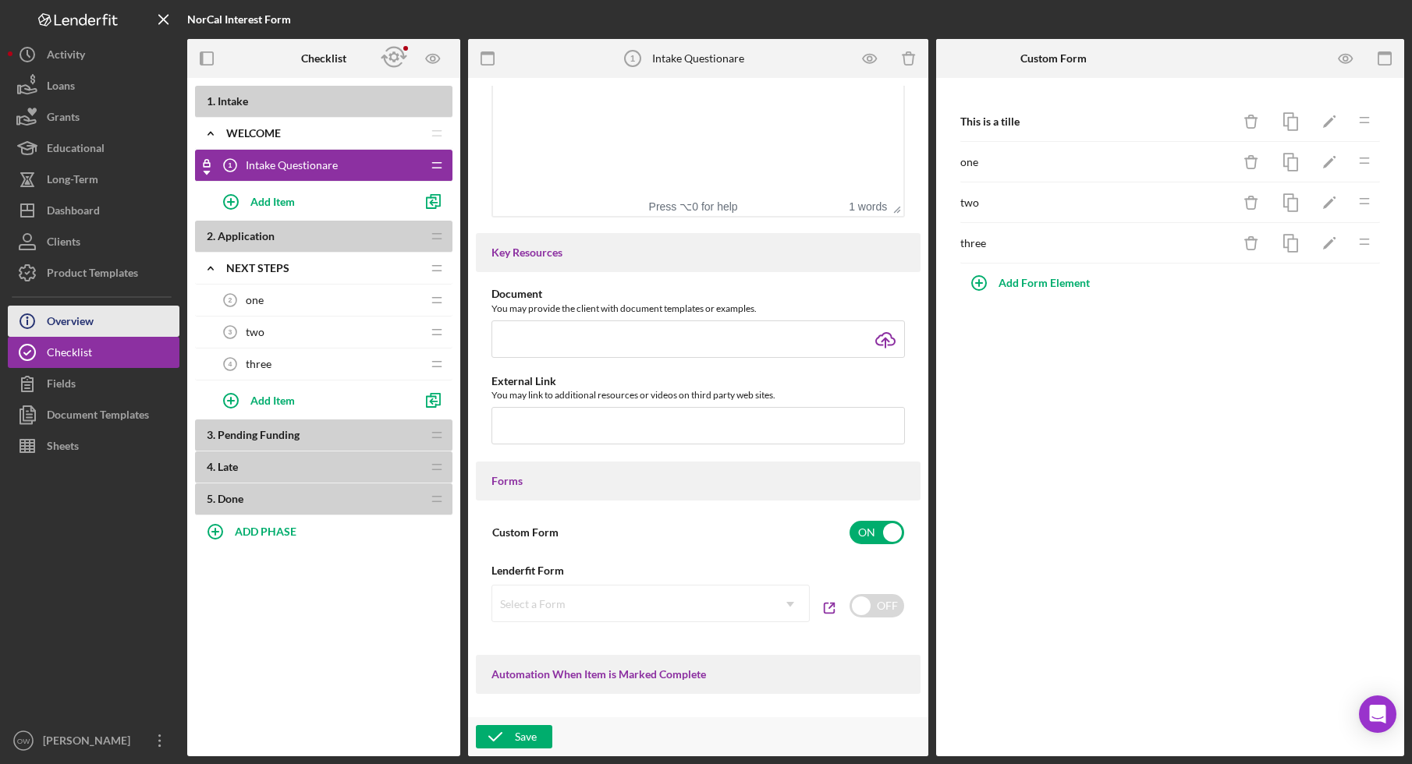
click at [133, 320] on button "Icon/Info Overview" at bounding box center [94, 321] width 172 height 31
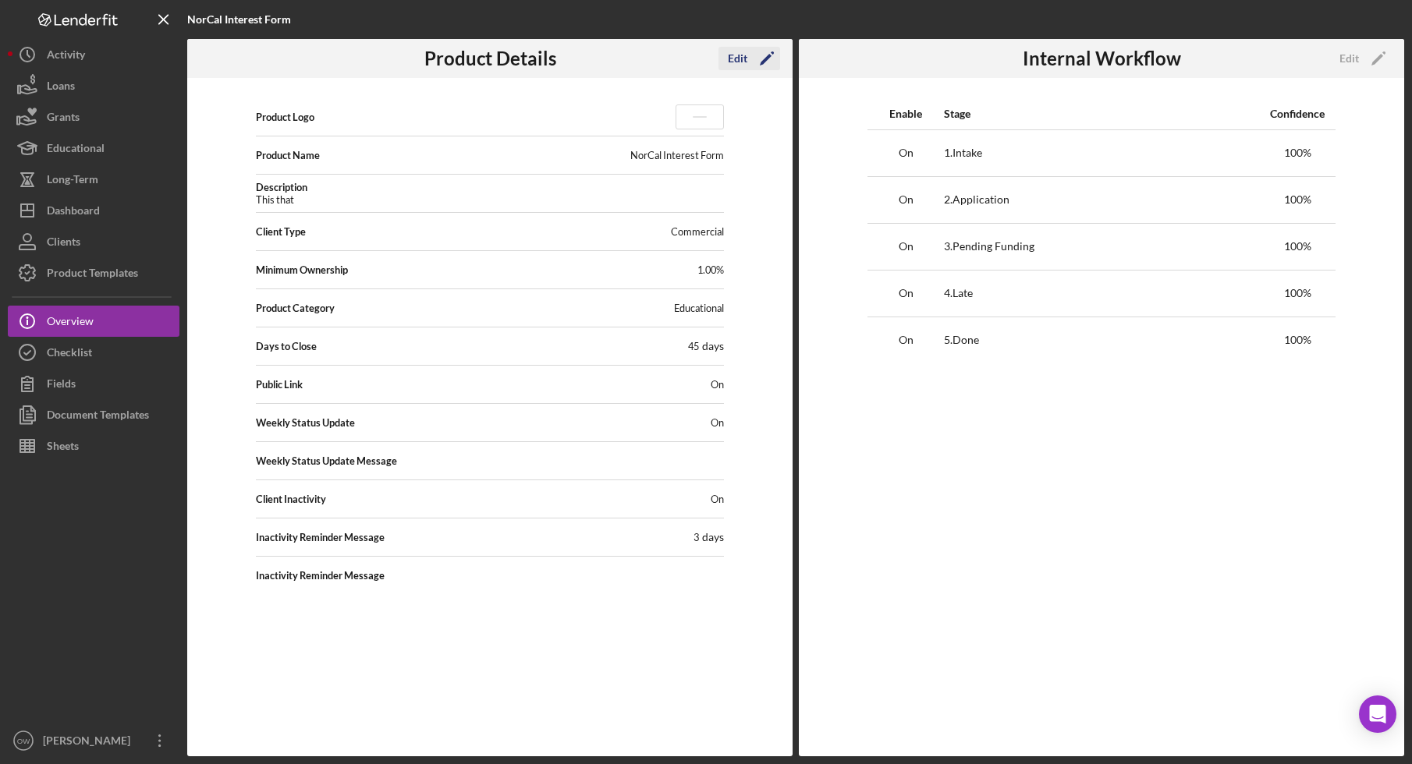
click at [753, 59] on icon "Icon/Edit" at bounding box center [766, 58] width 39 height 39
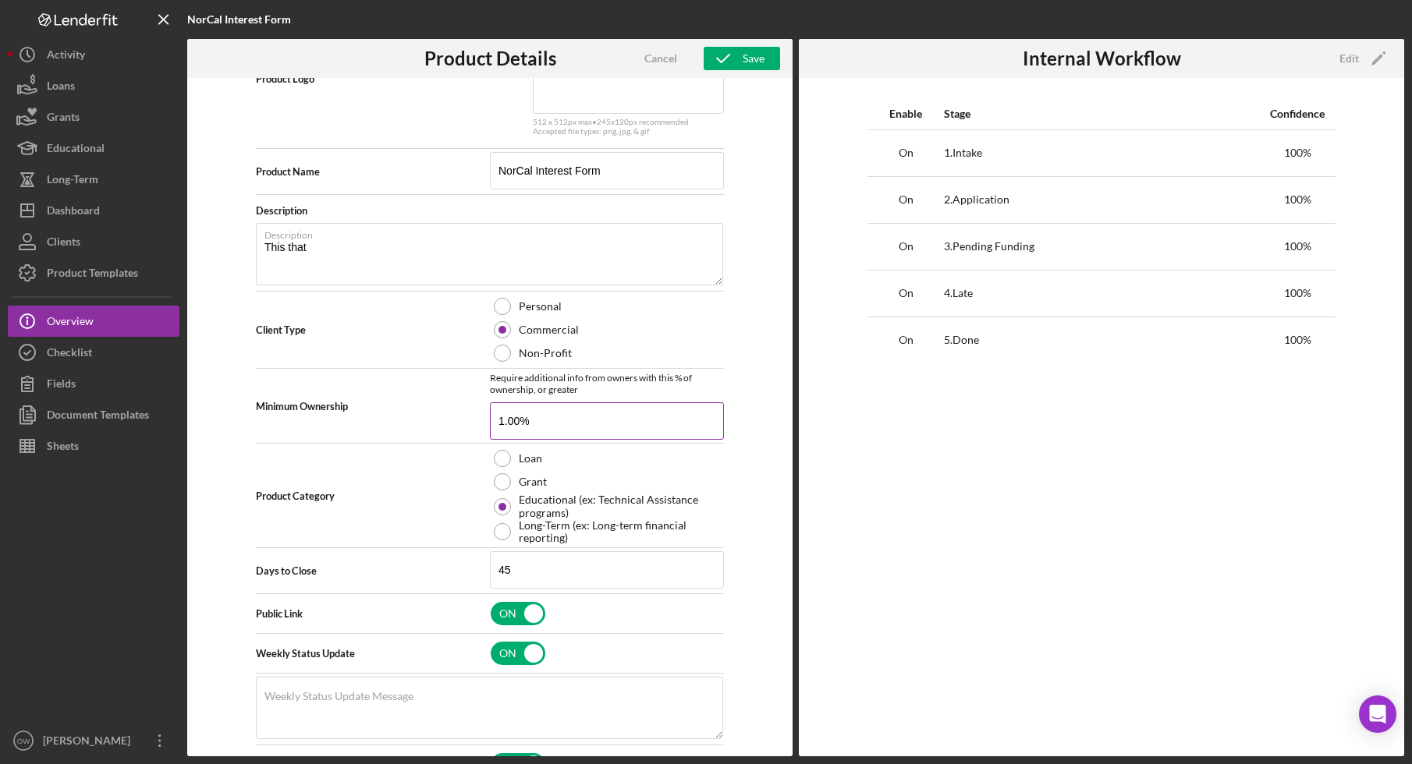
scroll to position [253, 0]
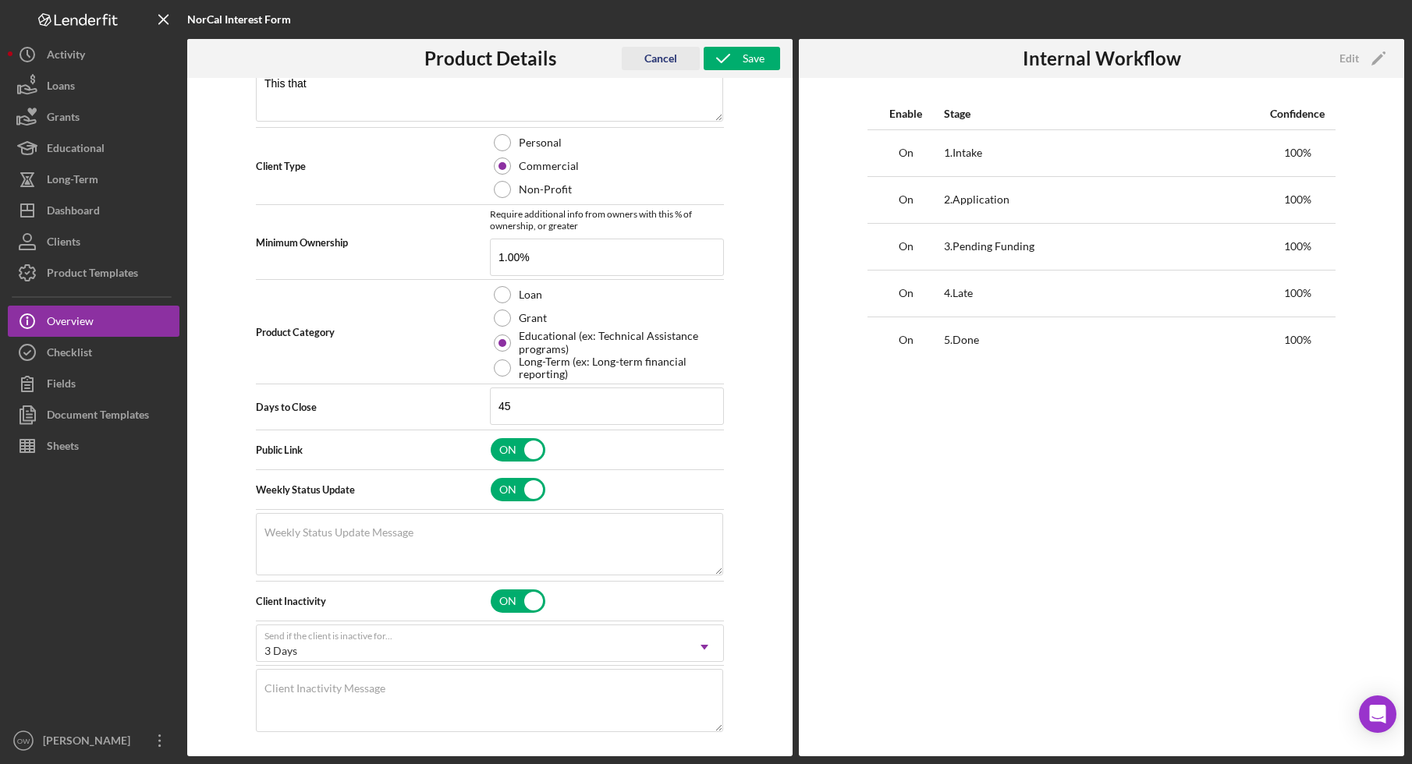
click at [654, 49] on div "Cancel" at bounding box center [660, 58] width 33 height 23
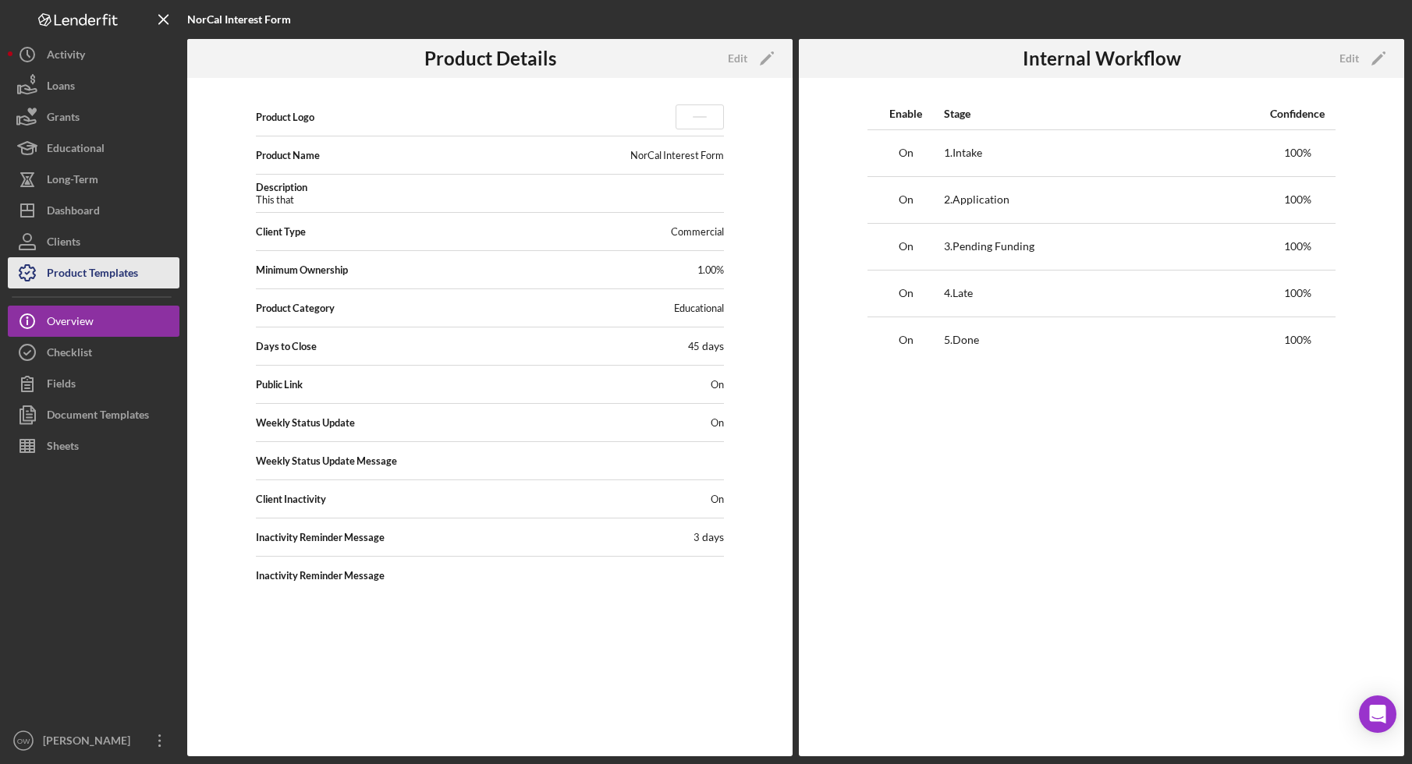
click at [128, 282] on div "Product Templates" at bounding box center [92, 274] width 91 height 35
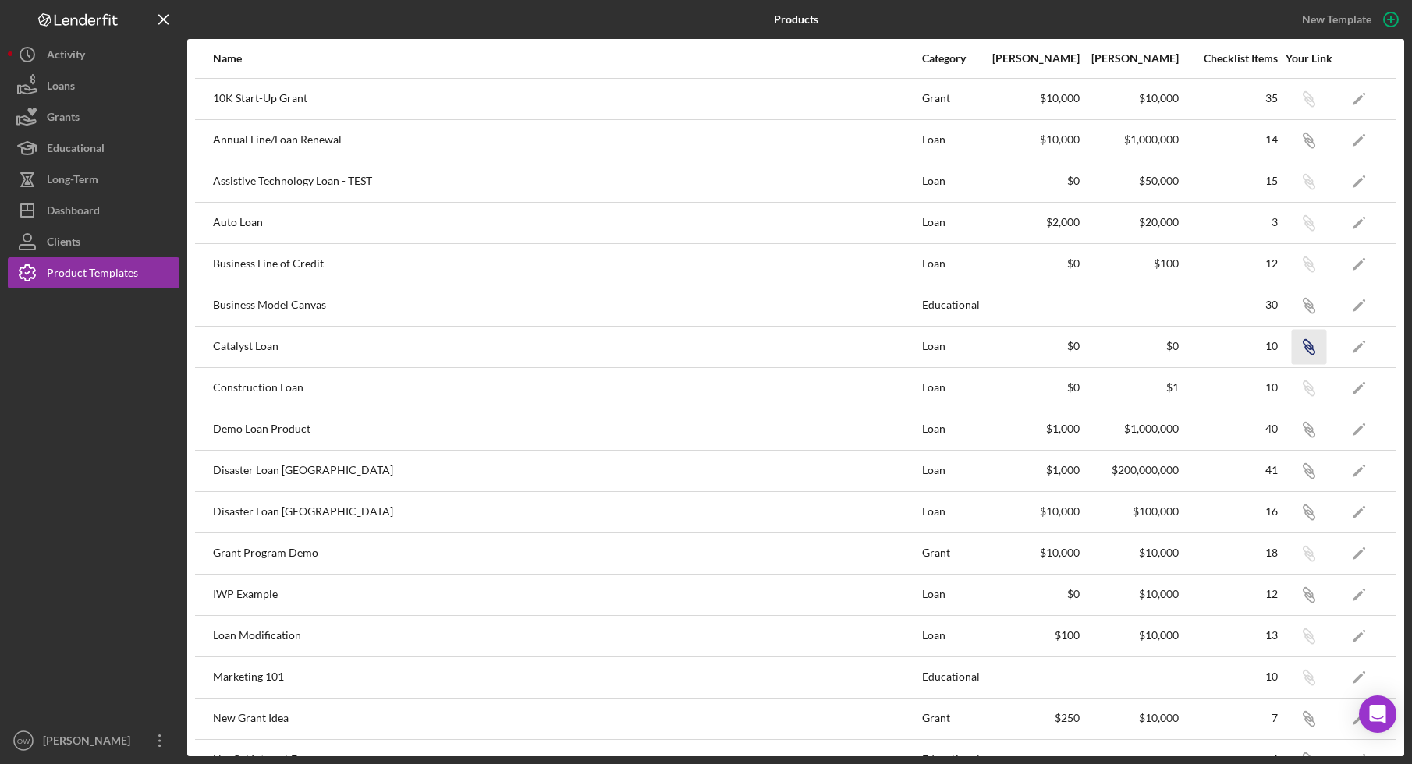
click at [1307, 345] on icon "Icon/Link" at bounding box center [1308, 346] width 35 height 35
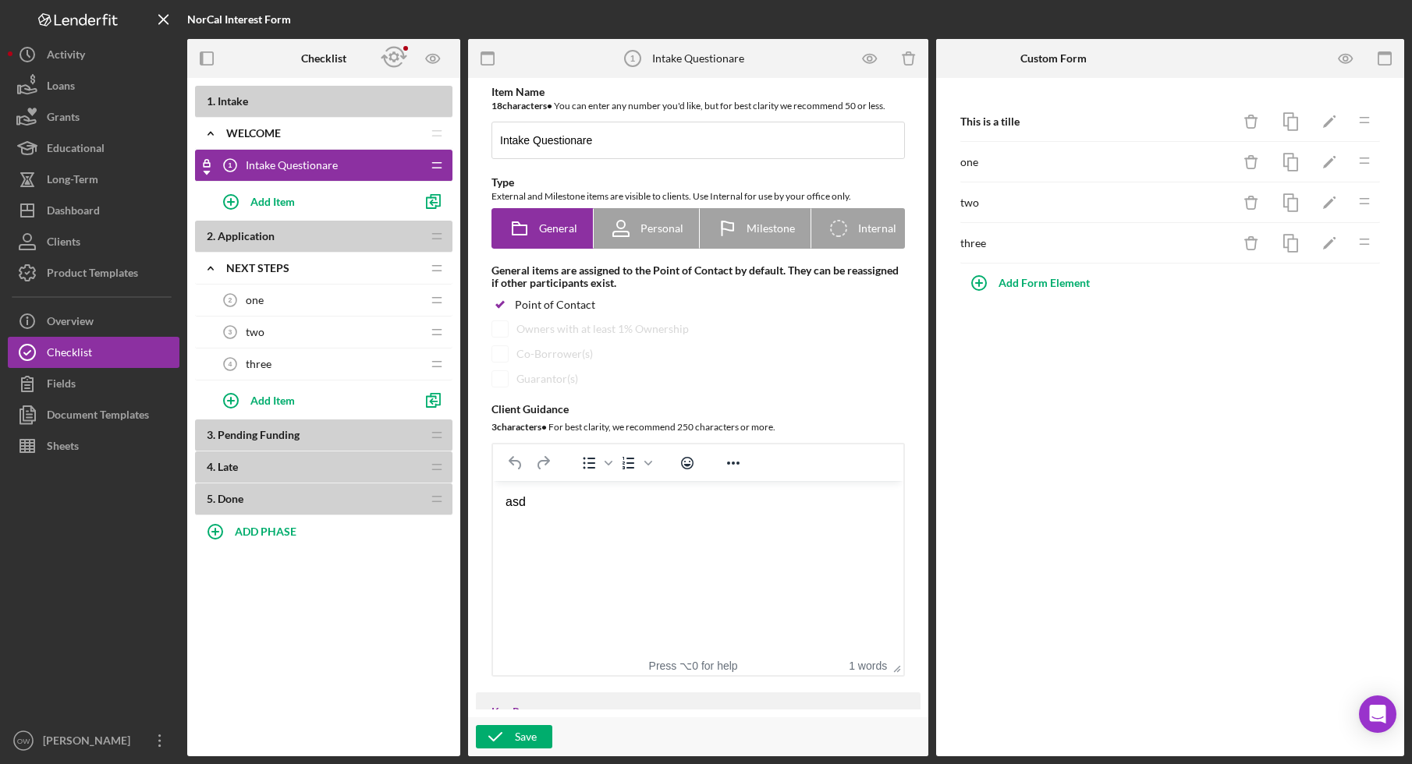
click at [310, 304] on div "one 2 one" at bounding box center [317, 300] width 207 height 31
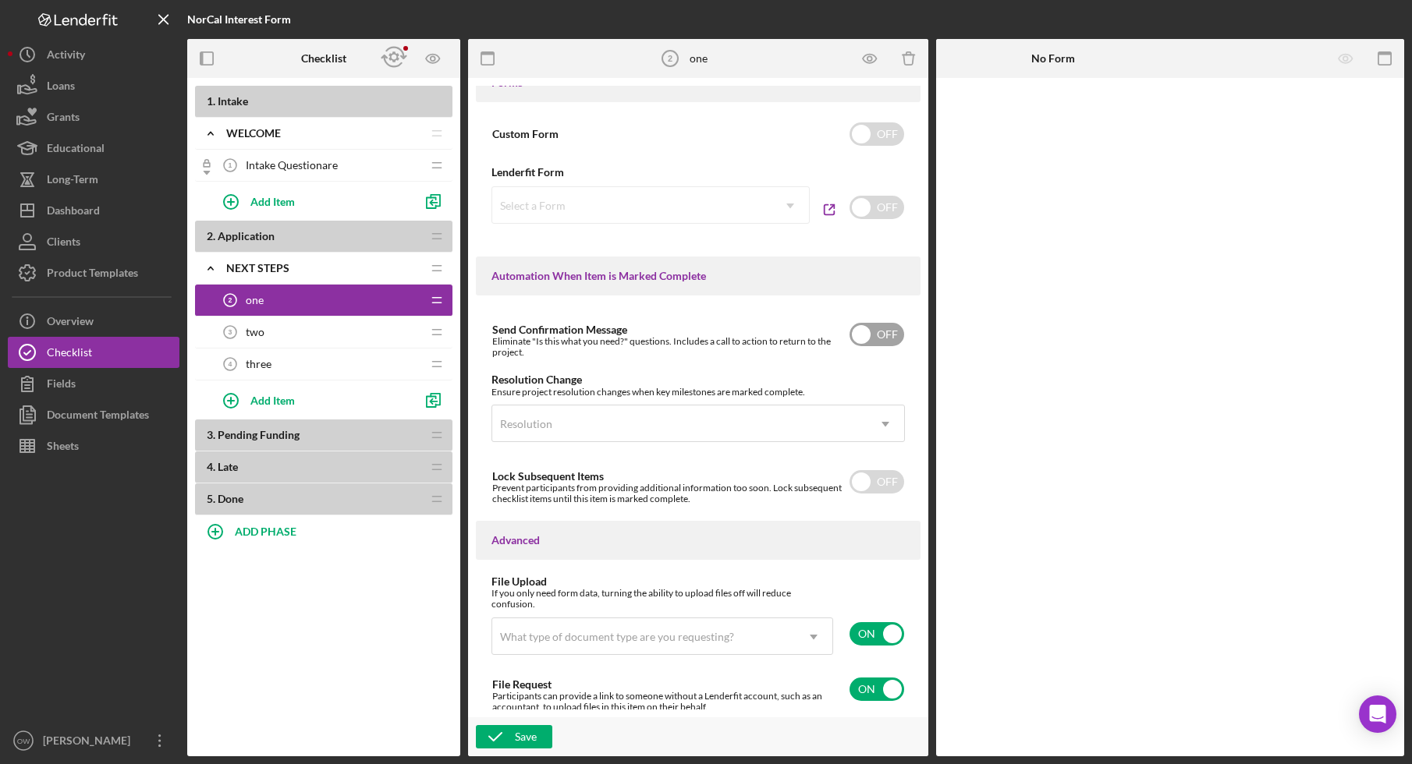
scroll to position [918, 0]
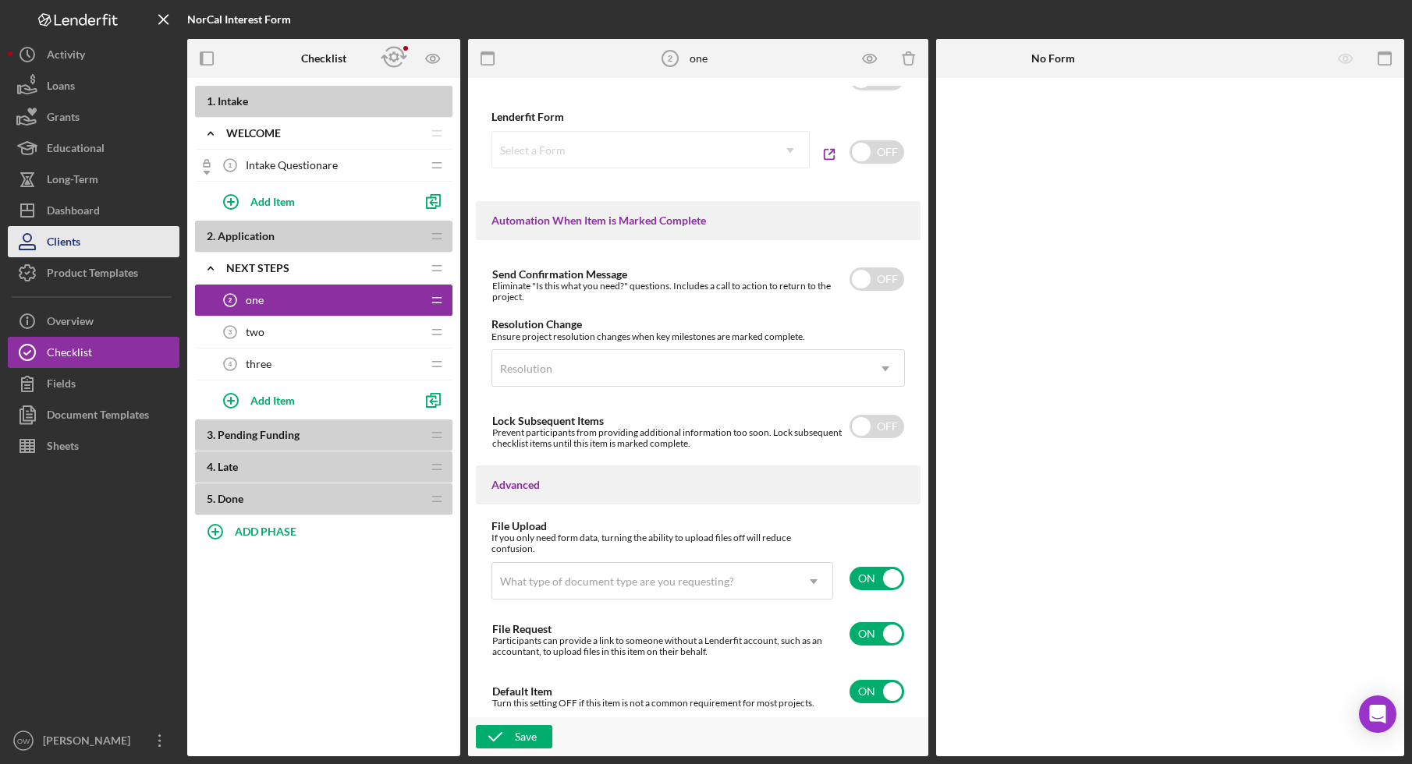
click at [96, 242] on button "Clients" at bounding box center [94, 241] width 172 height 31
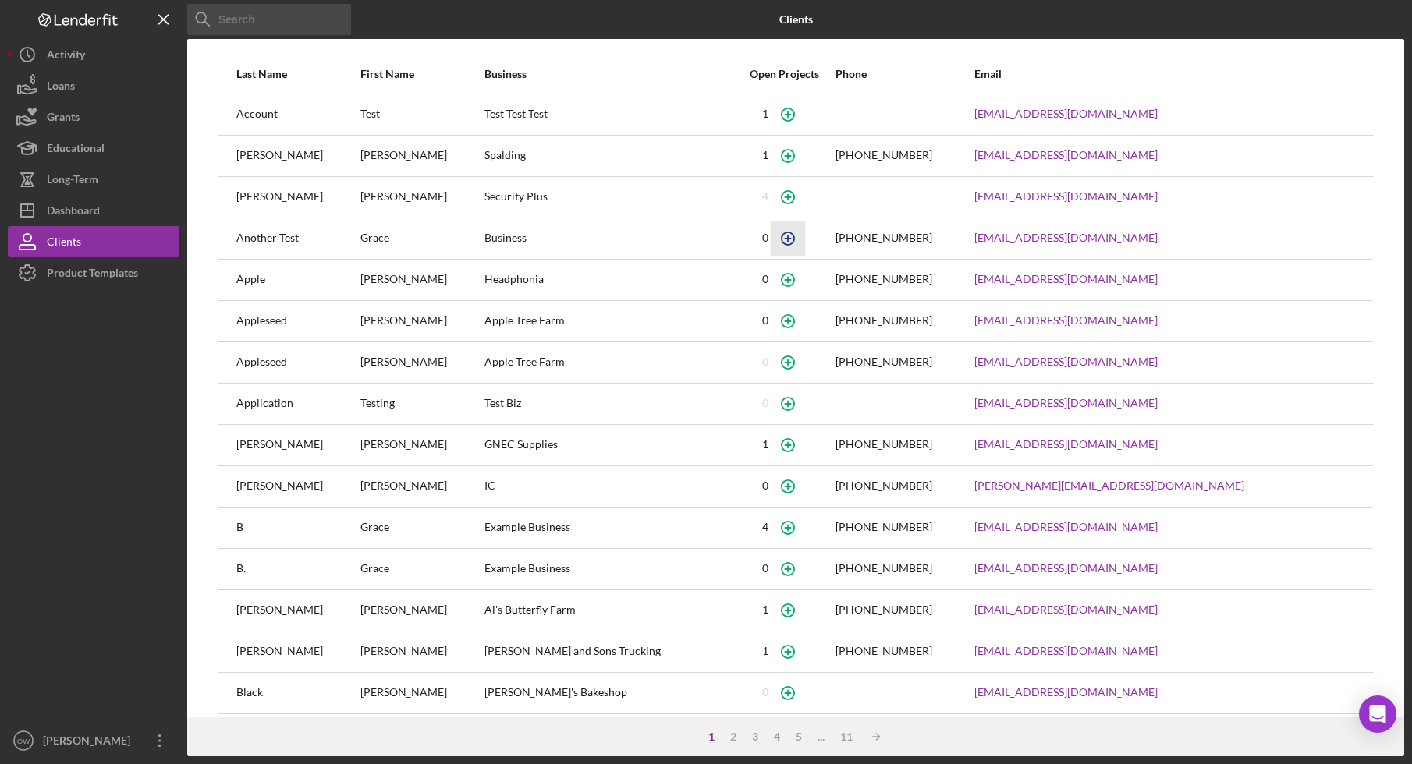
click at [786, 241] on icon "button" at bounding box center [787, 238] width 35 height 35
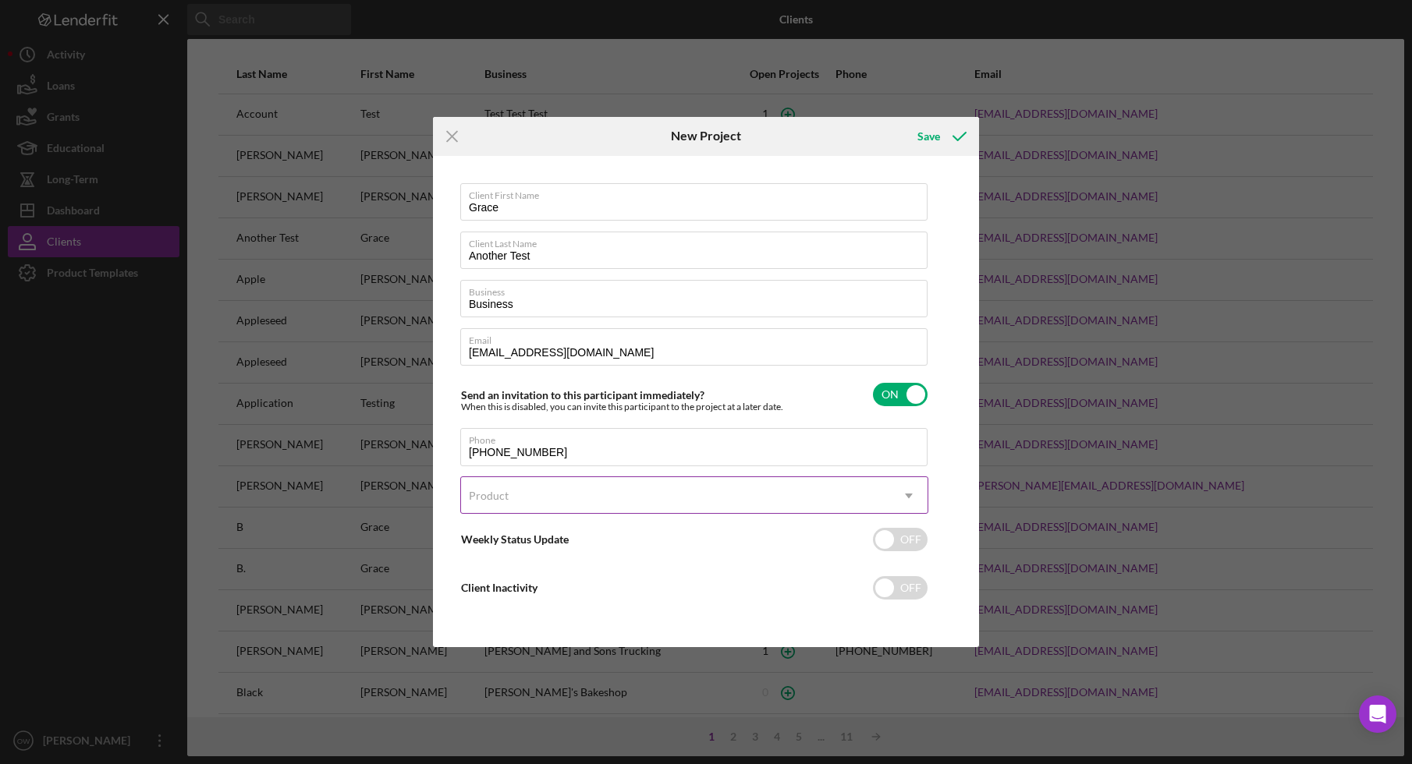
click at [600, 509] on div "Product" at bounding box center [675, 496] width 429 height 36
click at [450, 140] on icon "Icon/Menu Close" at bounding box center [452, 136] width 39 height 39
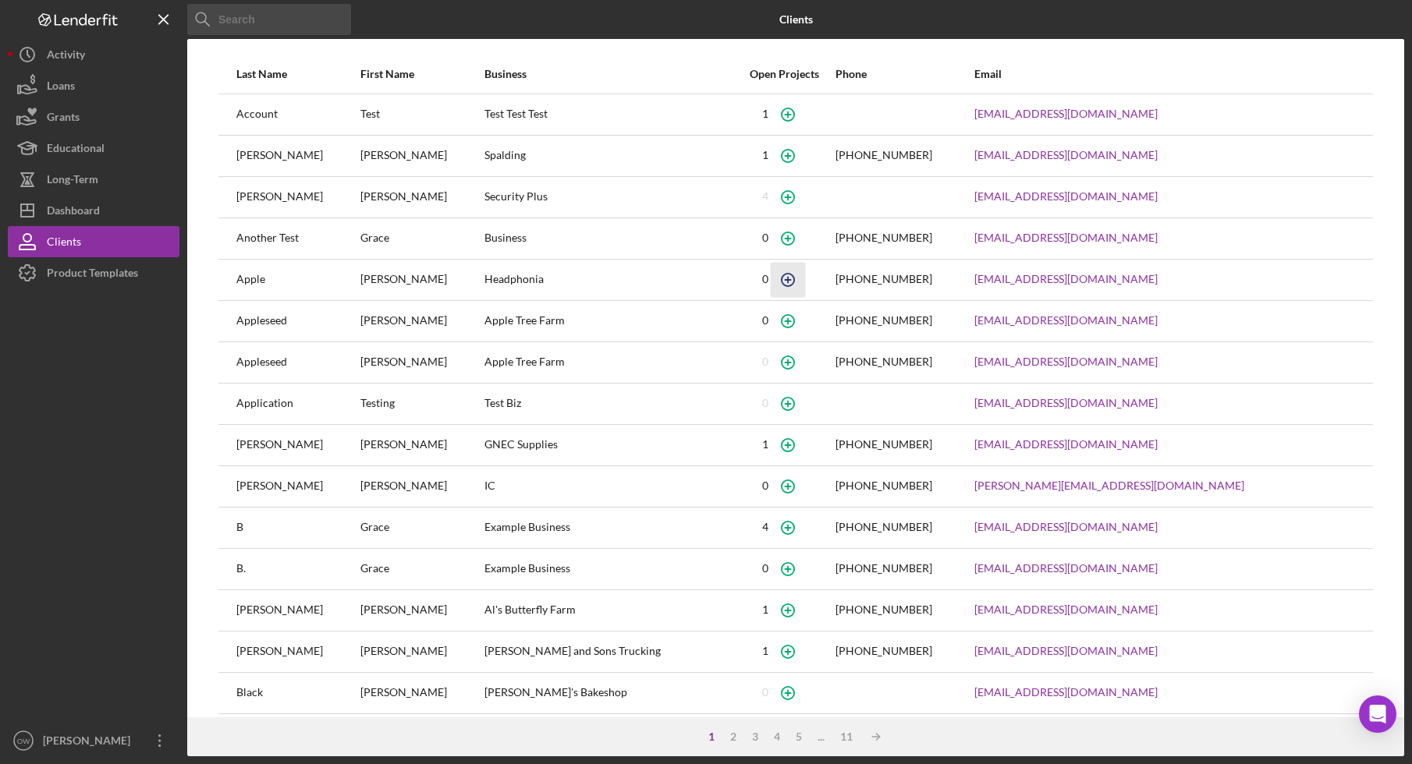
click at [784, 279] on icon "button" at bounding box center [787, 279] width 7 height 7
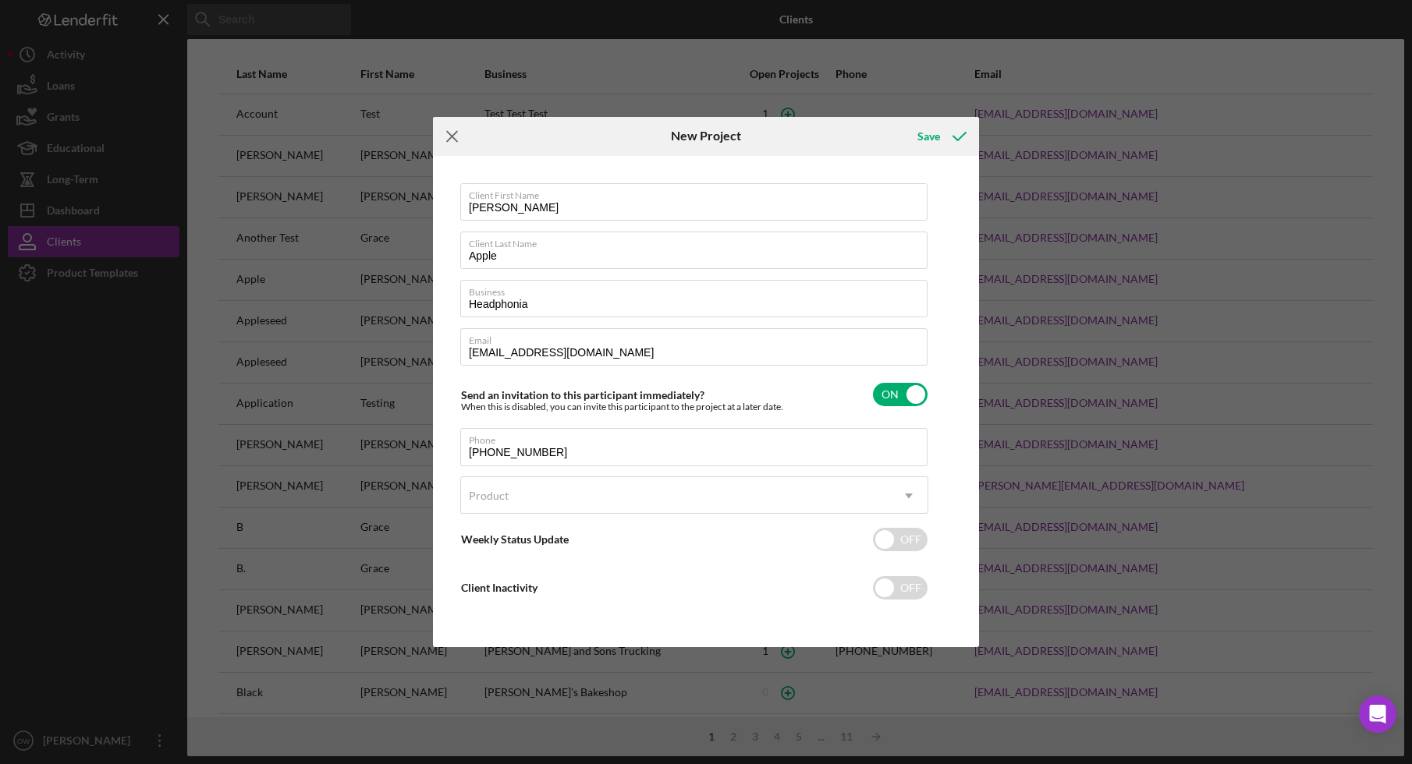
click at [453, 126] on icon "Icon/Menu Close" at bounding box center [452, 136] width 39 height 39
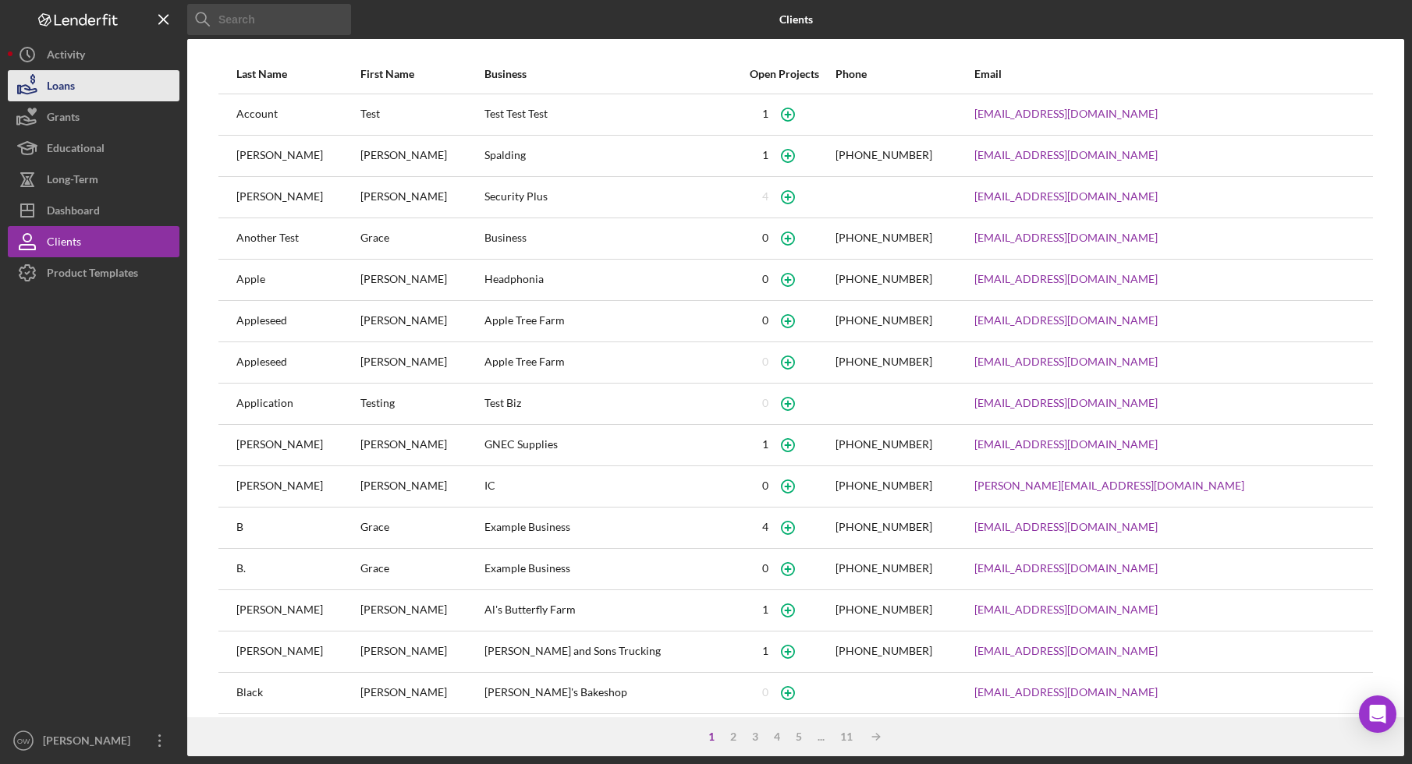
click at [110, 83] on button "Loans" at bounding box center [94, 85] width 172 height 31
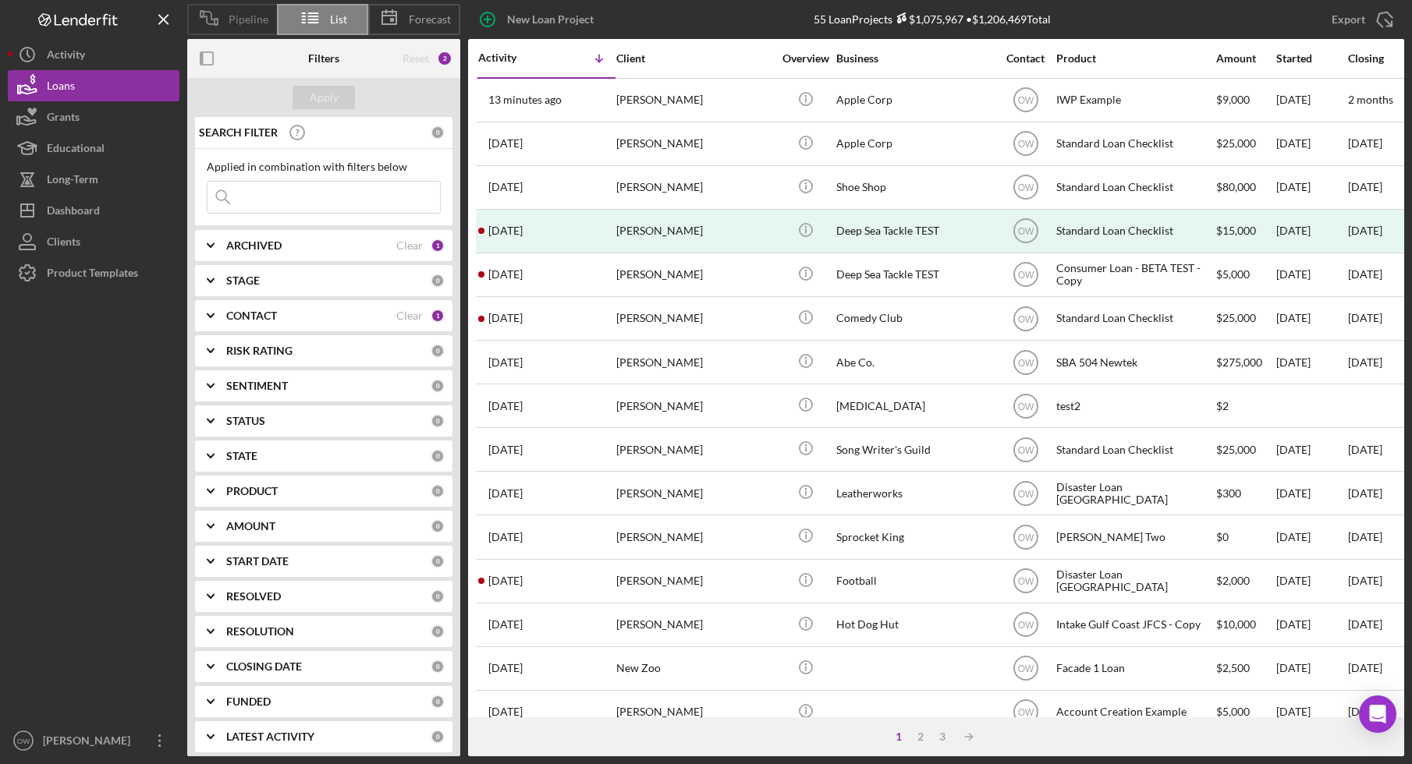
click at [245, 27] on div "Pipeline" at bounding box center [232, 19] width 90 height 31
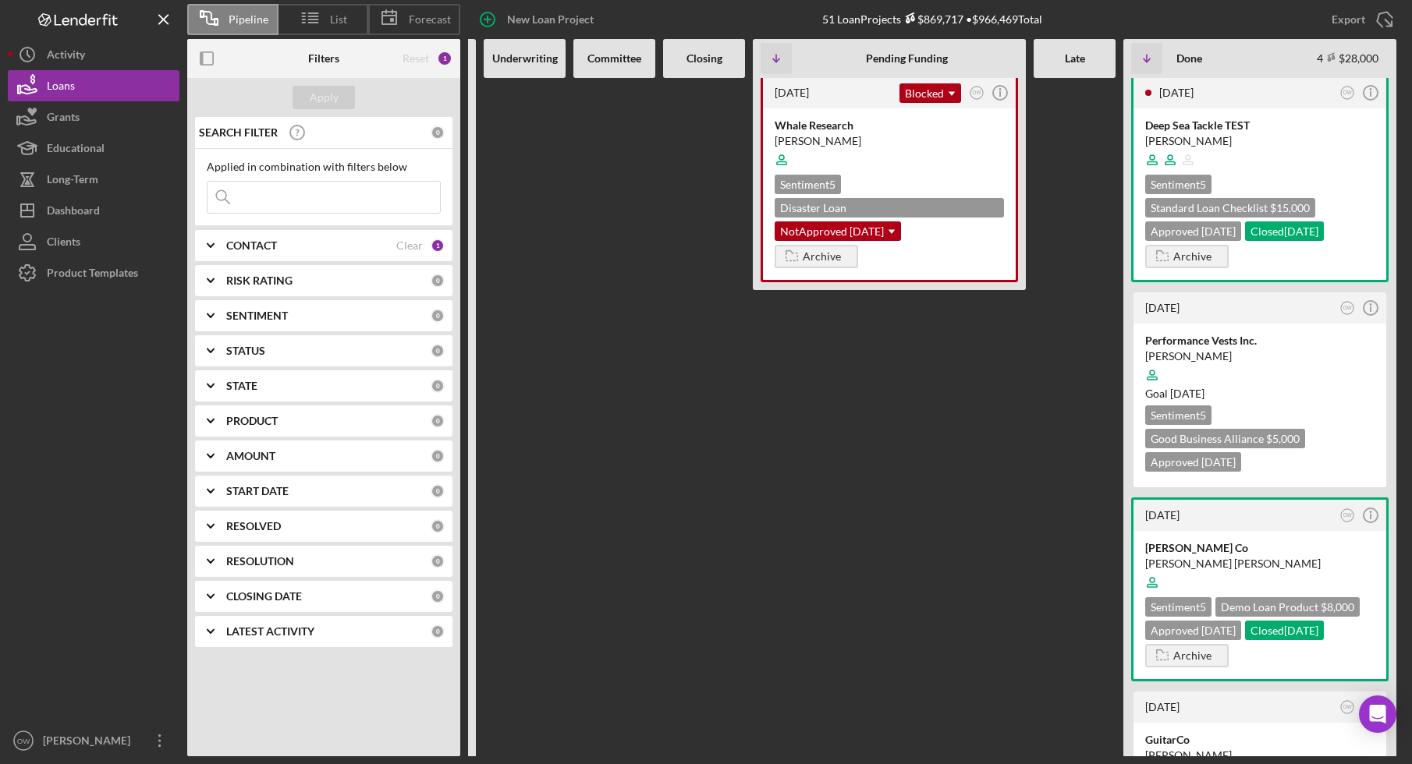
scroll to position [2, 0]
click at [328, 11] on icon at bounding box center [310, 17] width 39 height 39
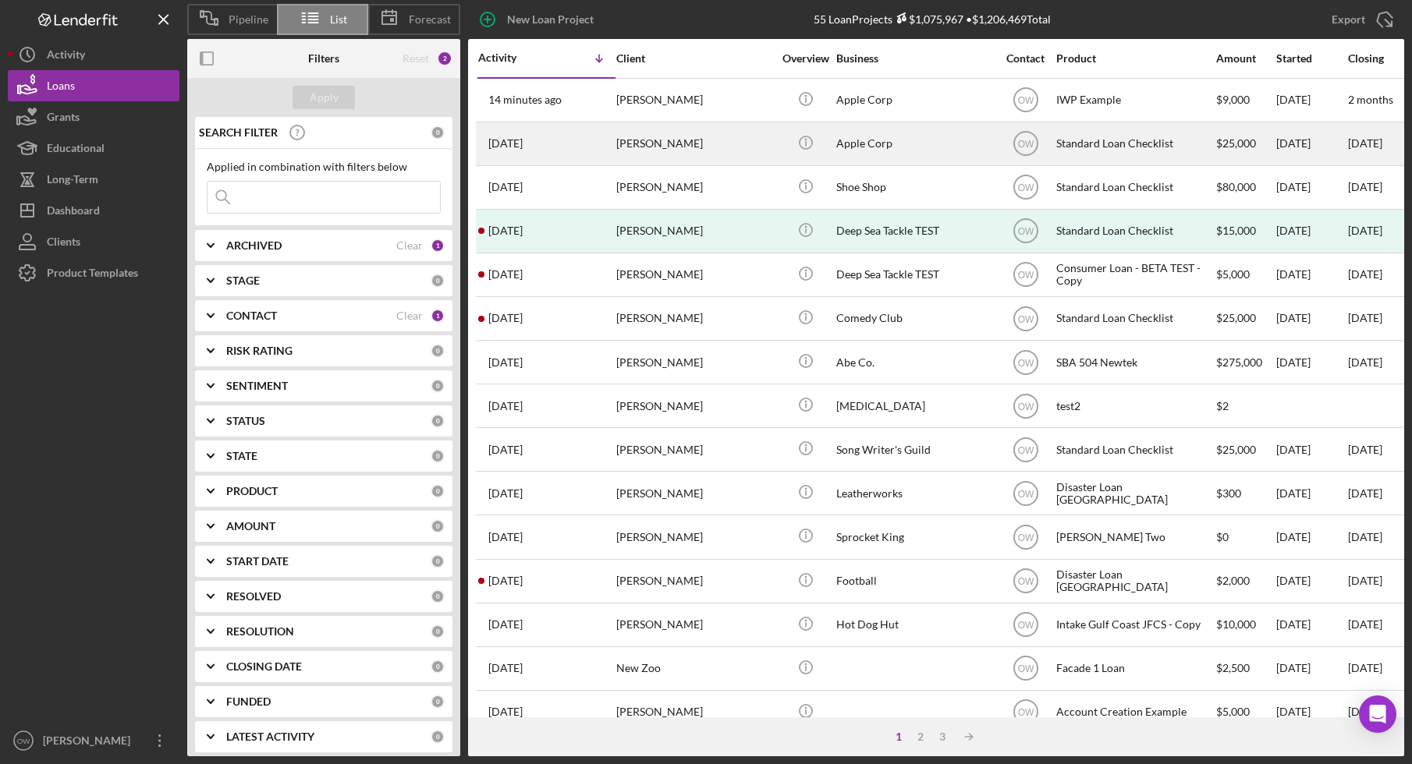
click at [934, 144] on div "Apple Corp" at bounding box center [914, 143] width 156 height 41
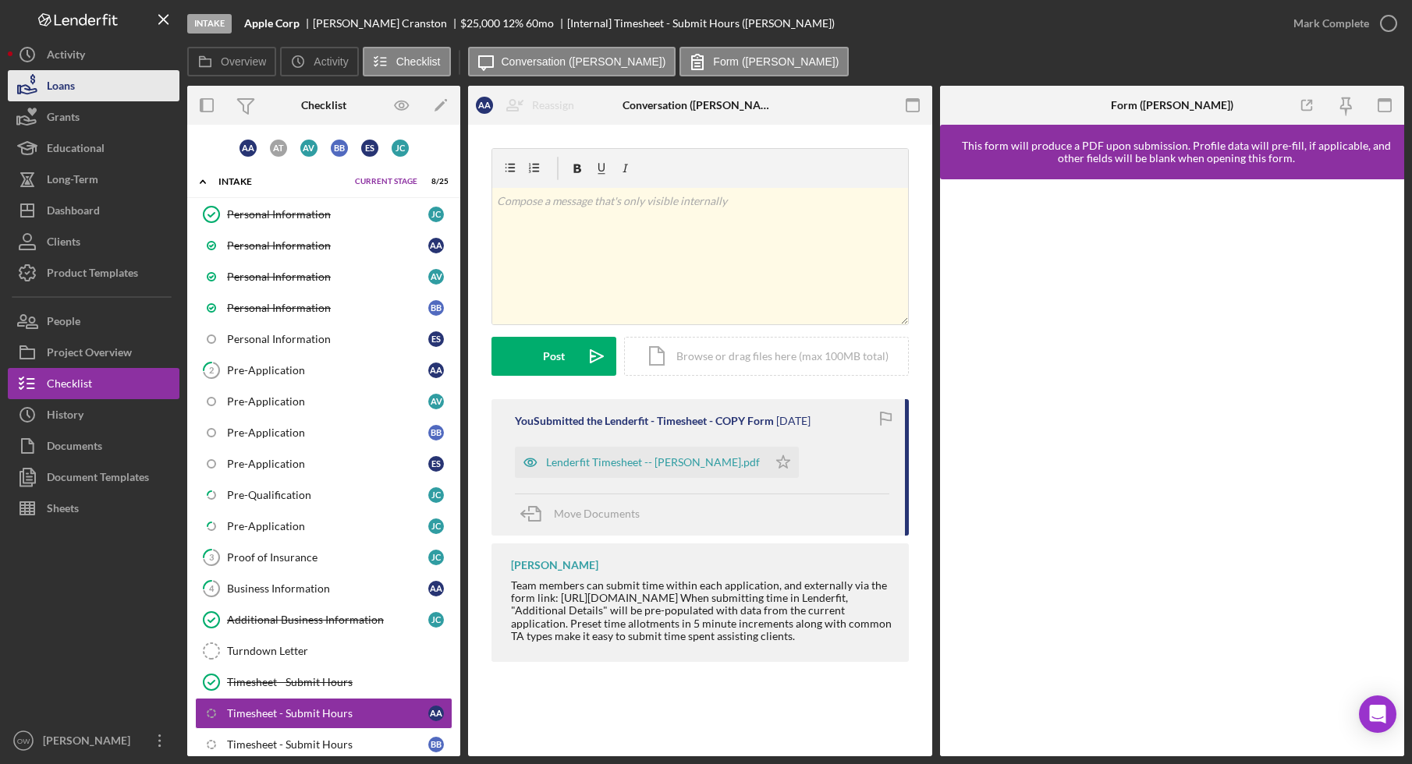
click at [111, 94] on button "Loans" at bounding box center [94, 85] width 172 height 31
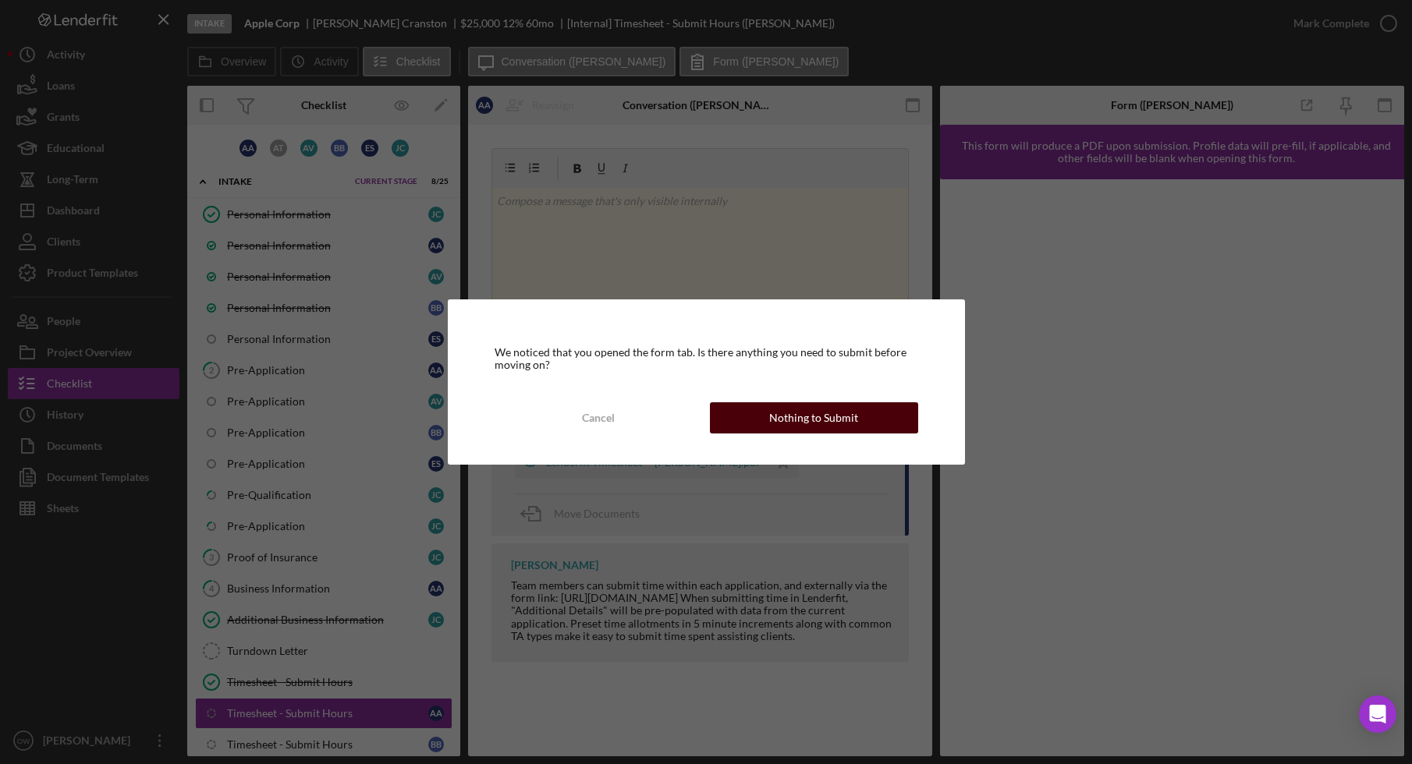
click at [774, 414] on div "Nothing to Submit" at bounding box center [813, 417] width 89 height 31
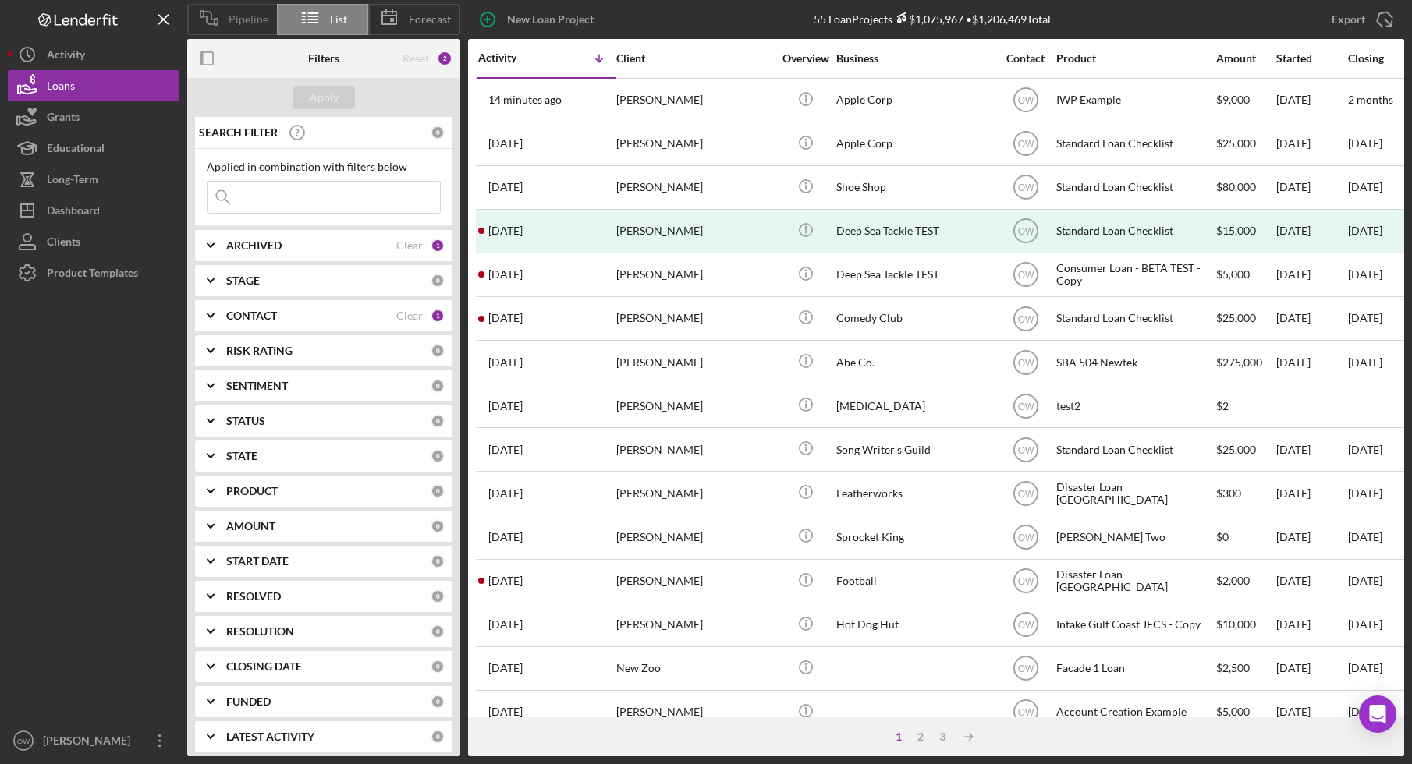
click at [244, 19] on span "Pipeline" at bounding box center [249, 19] width 40 height 12
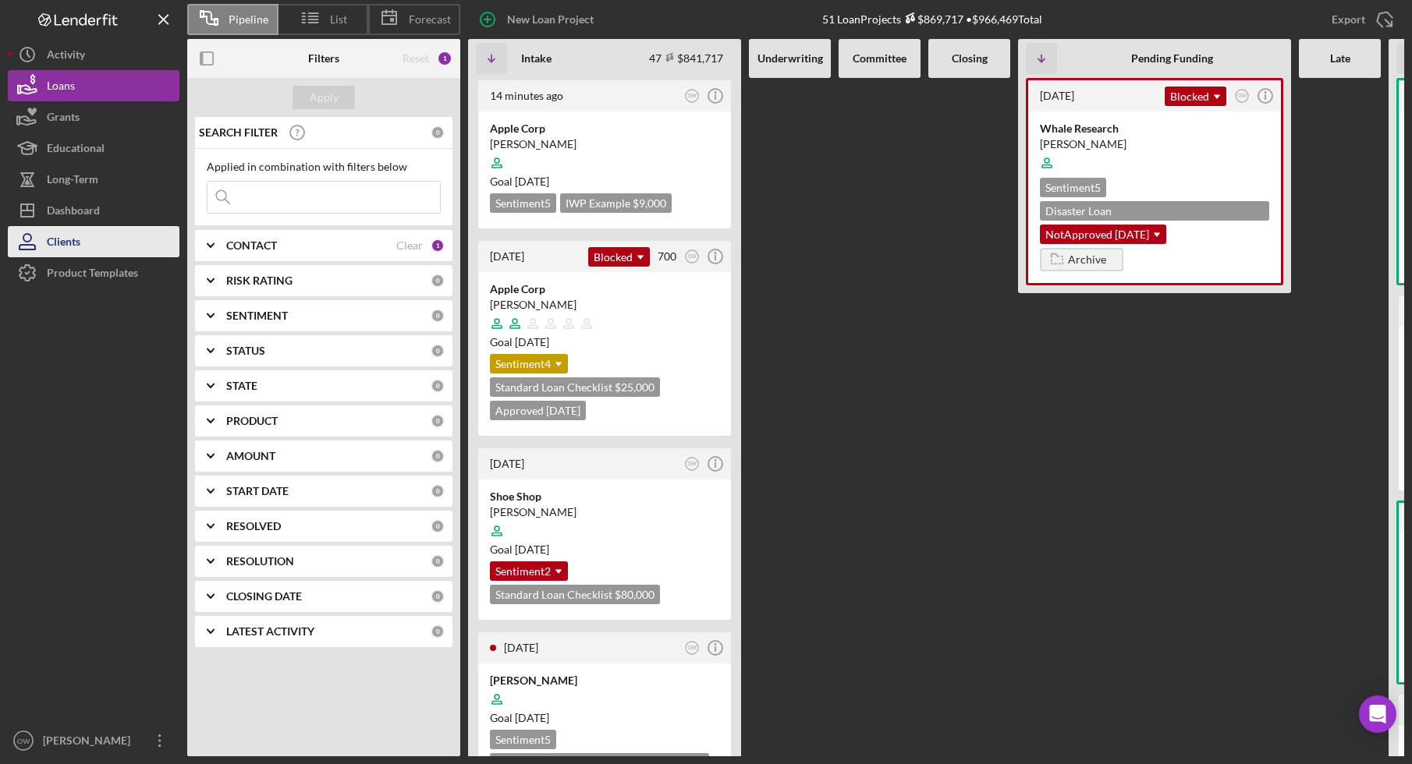
click at [86, 255] on button "Clients" at bounding box center [94, 241] width 172 height 31
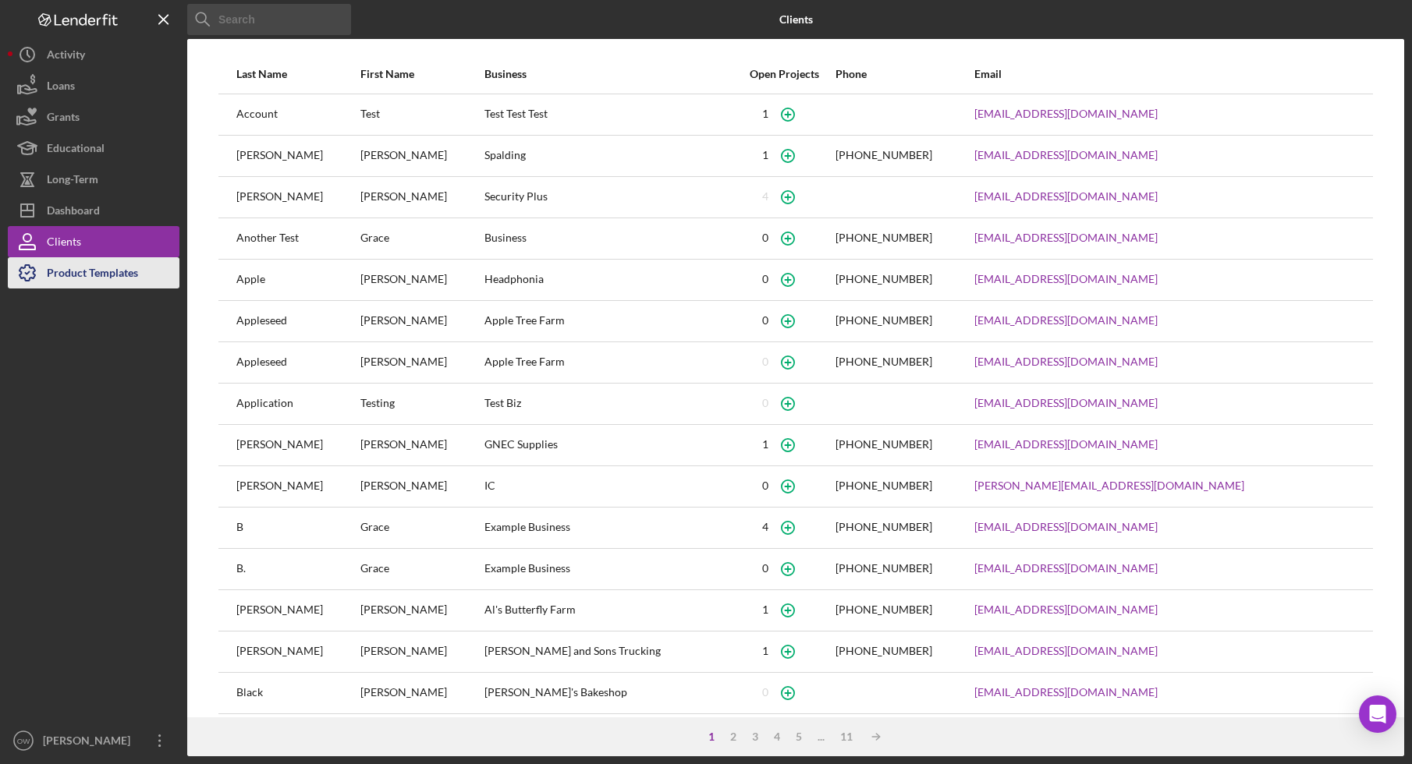
click at [66, 276] on div "Product Templates" at bounding box center [92, 274] width 91 height 35
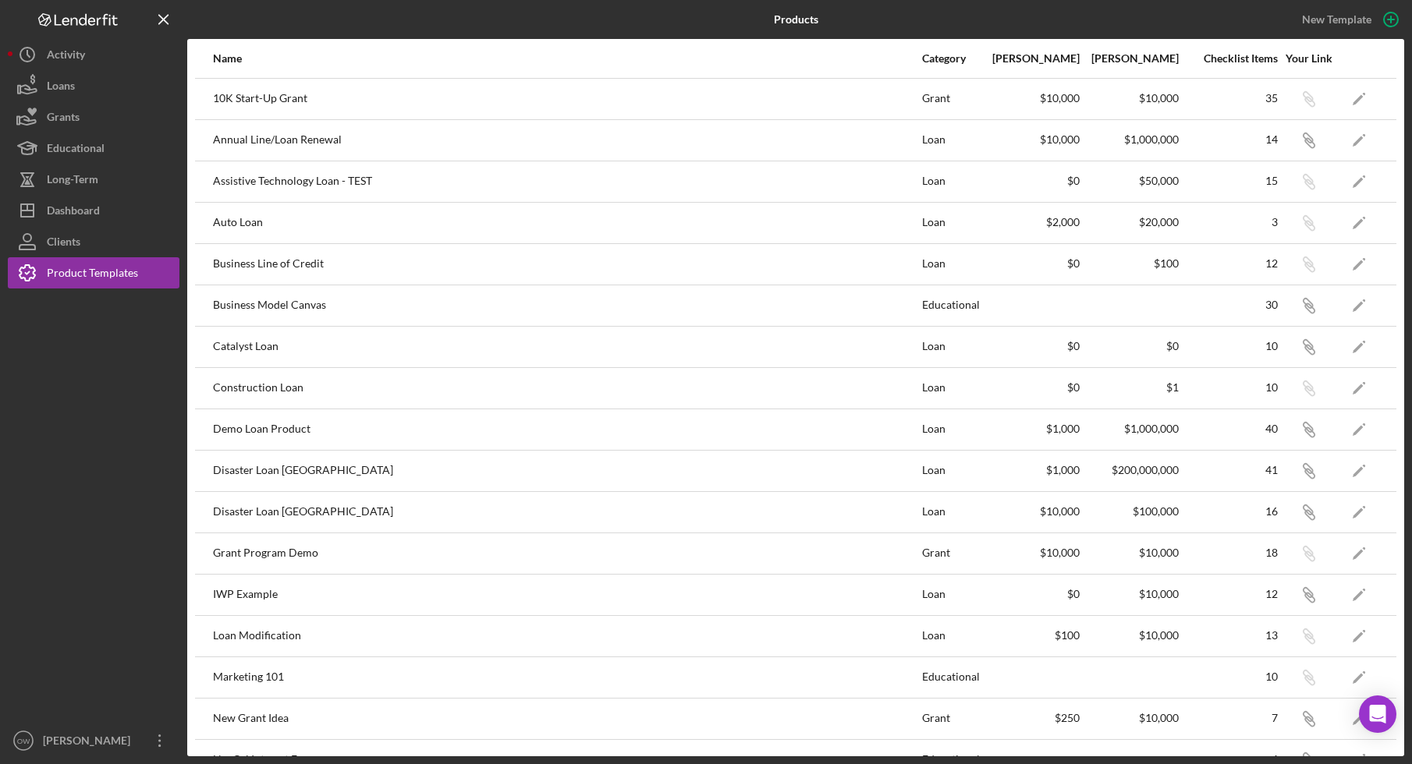
scroll to position [162, 0]
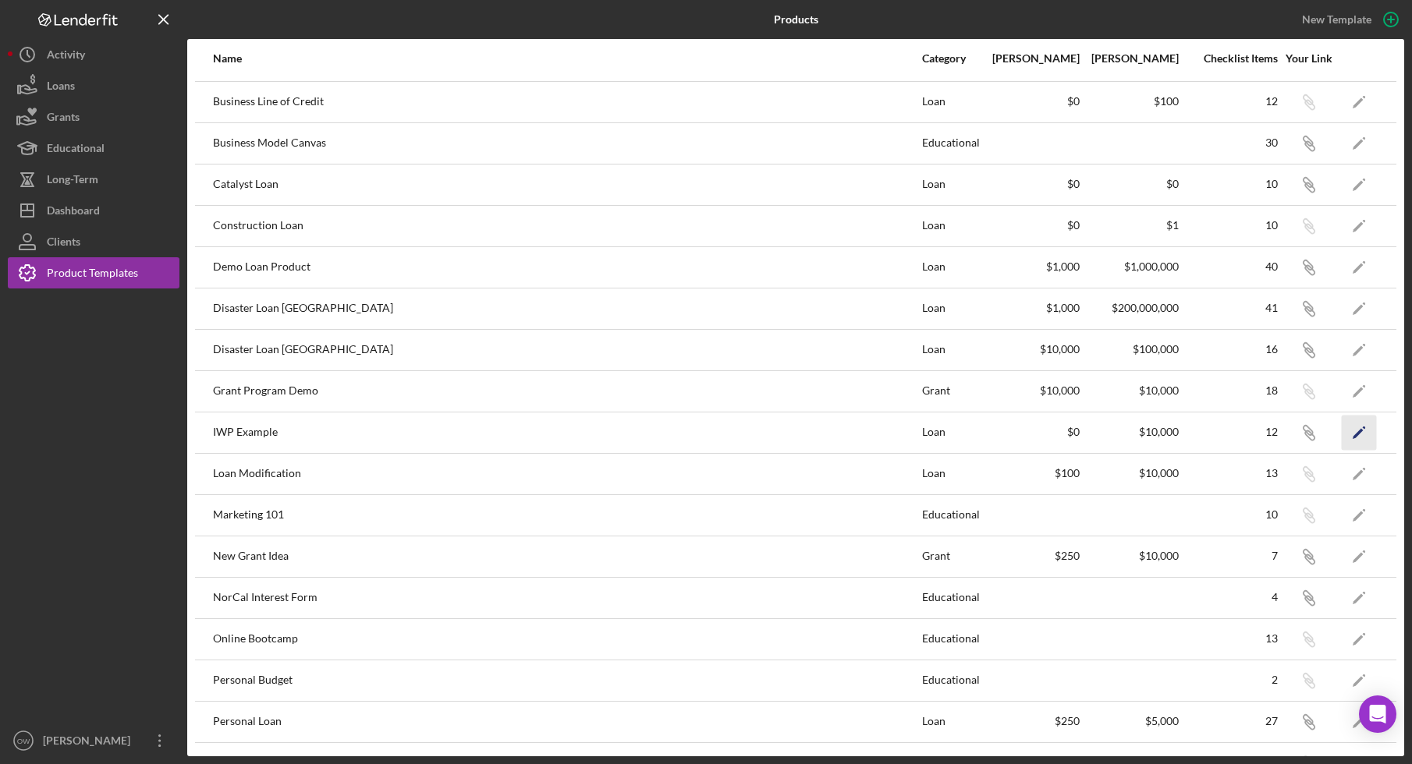
click at [1363, 431] on icon "Icon/Edit" at bounding box center [1358, 432] width 35 height 35
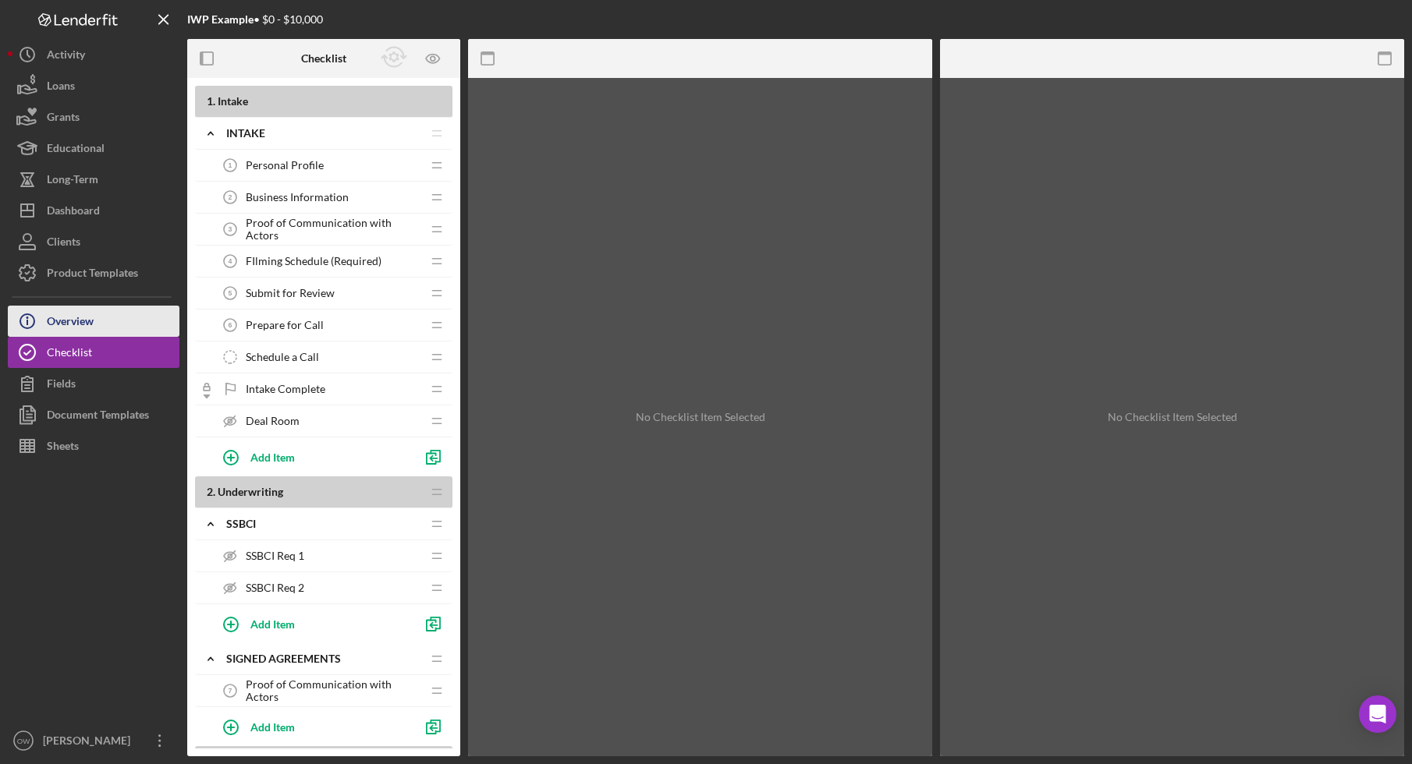
click at [87, 308] on div "Overview" at bounding box center [70, 323] width 47 height 35
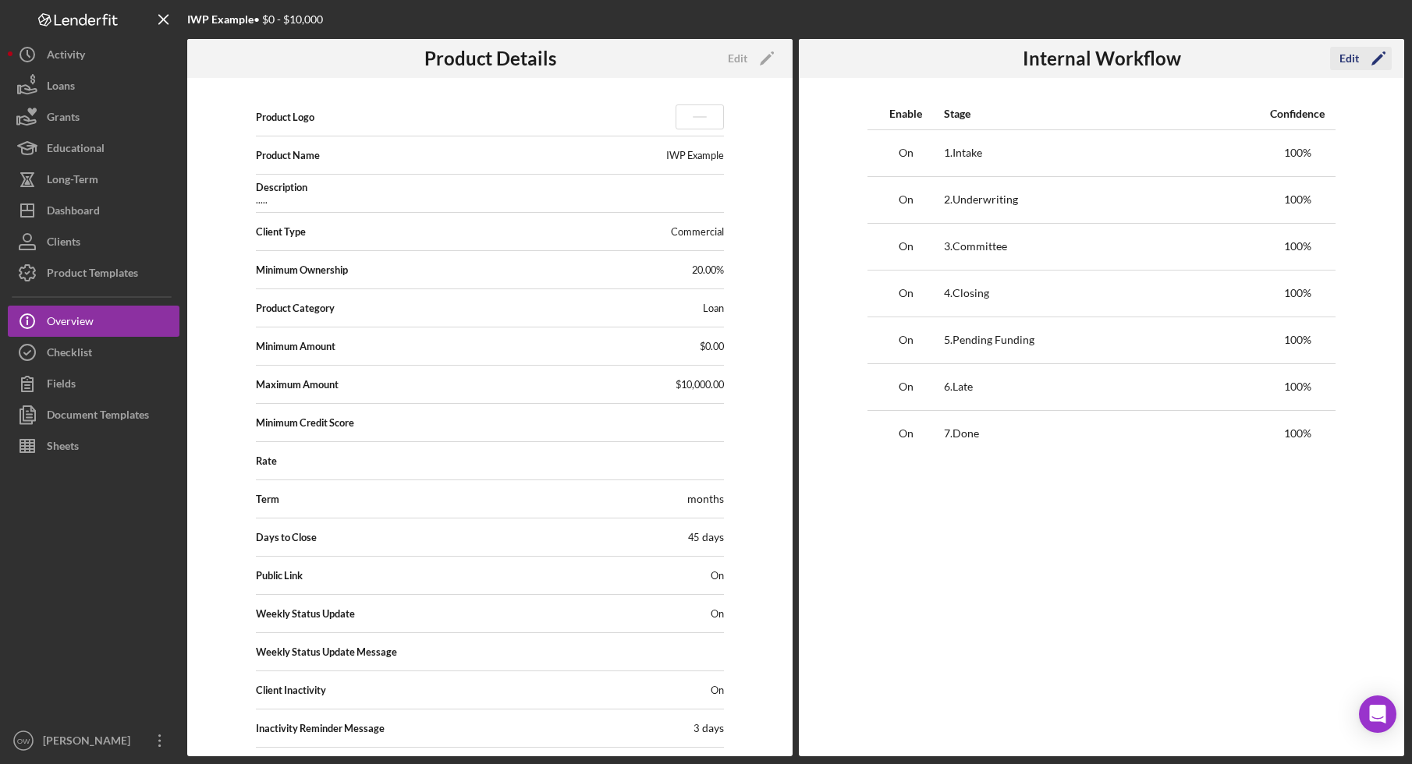
click at [1337, 57] on button "Edit Icon/Edit" at bounding box center [1361, 58] width 62 height 23
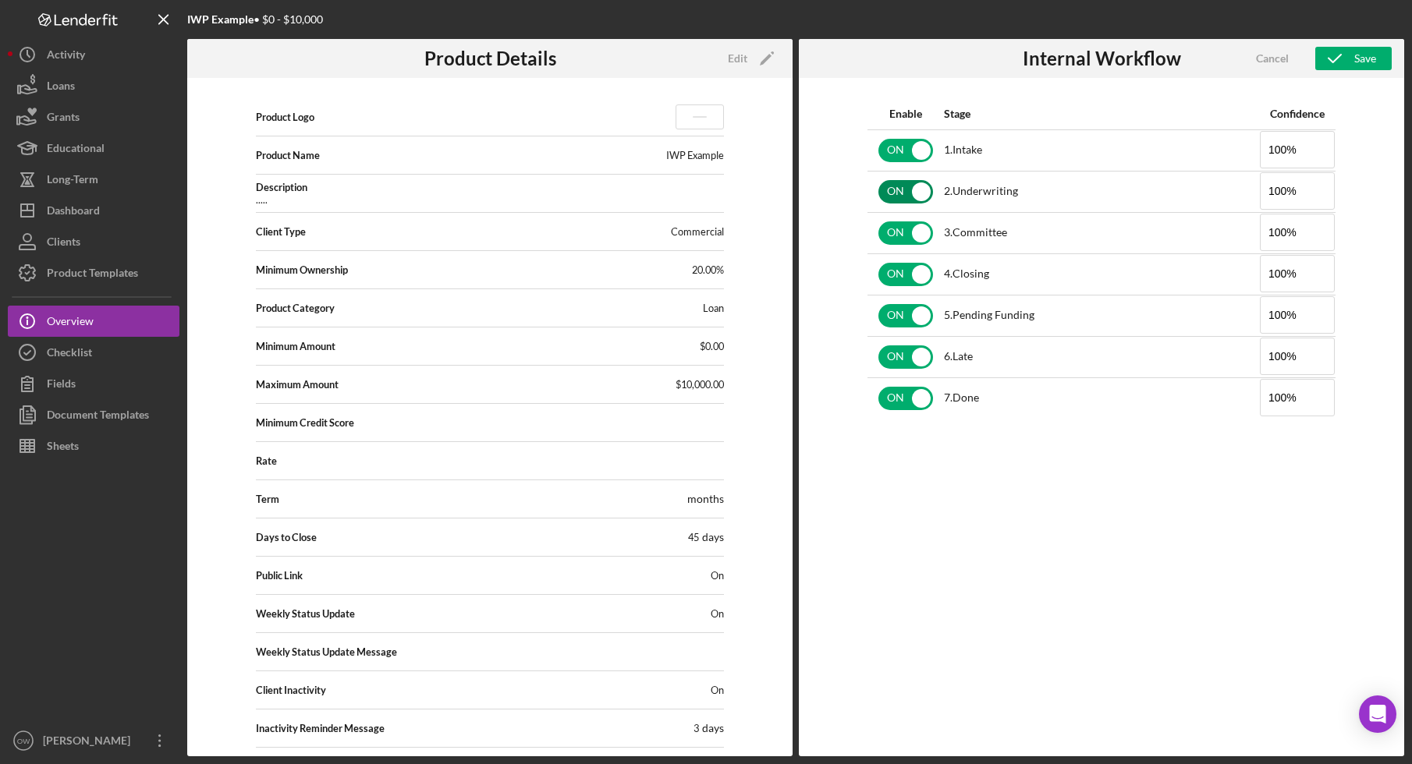
click at [915, 186] on input "checkbox" at bounding box center [905, 191] width 55 height 23
checkbox input "false"
click at [915, 235] on input "checkbox" at bounding box center [905, 232] width 55 height 23
checkbox input "false"
click at [912, 277] on input "checkbox" at bounding box center [905, 274] width 55 height 23
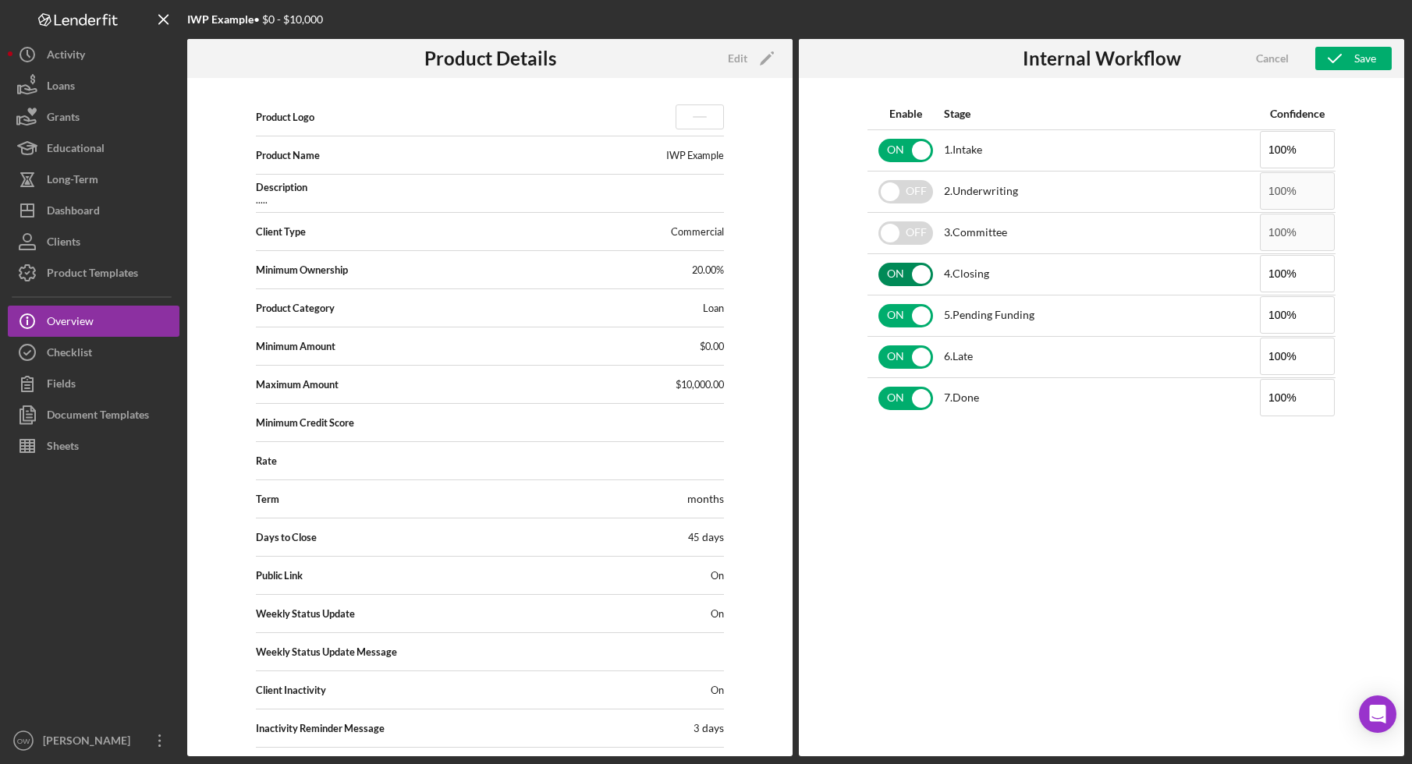
checkbox input "false"
click at [908, 314] on input "checkbox" at bounding box center [905, 315] width 55 height 23
checkbox input "false"
click at [907, 356] on input "checkbox" at bounding box center [905, 356] width 55 height 23
checkbox input "false"
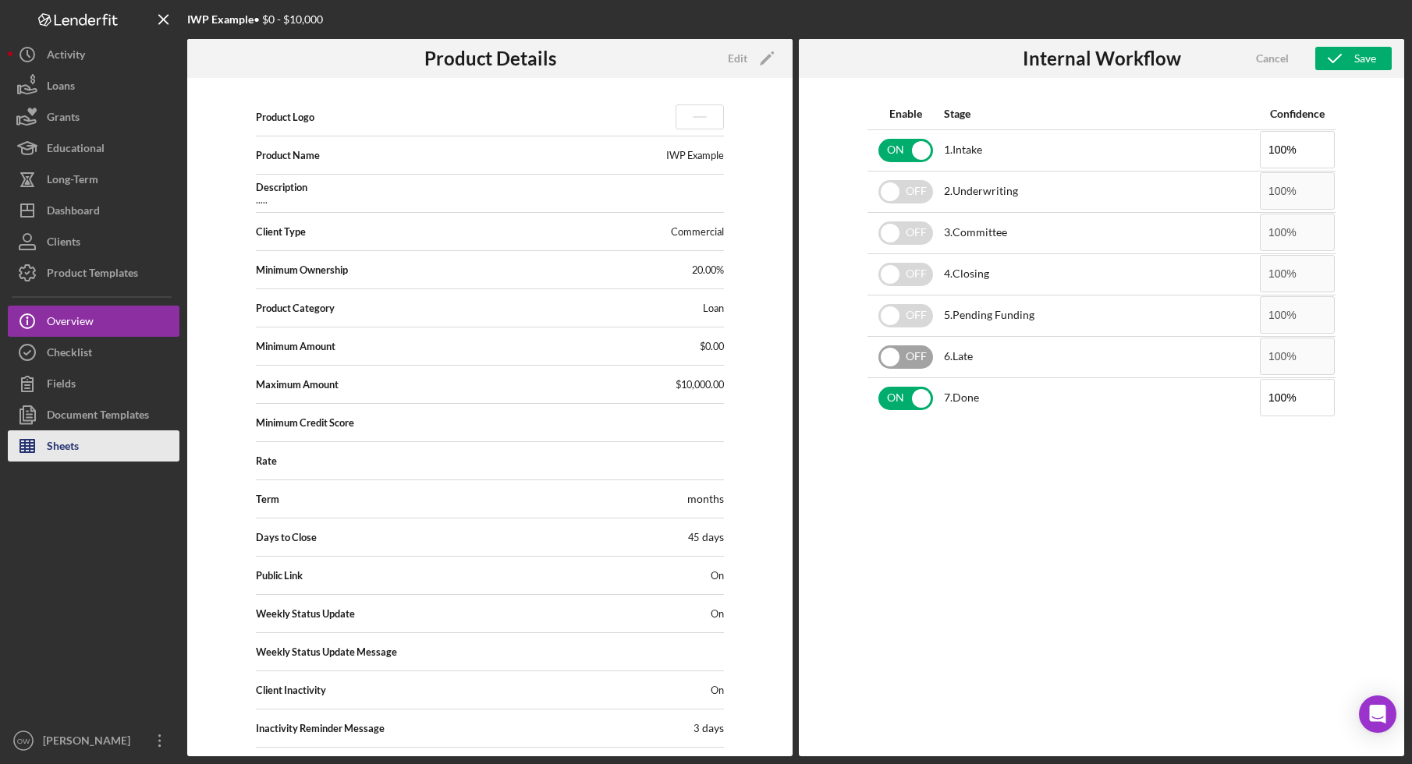
click at [126, 459] on button "Sheets" at bounding box center [94, 445] width 172 height 31
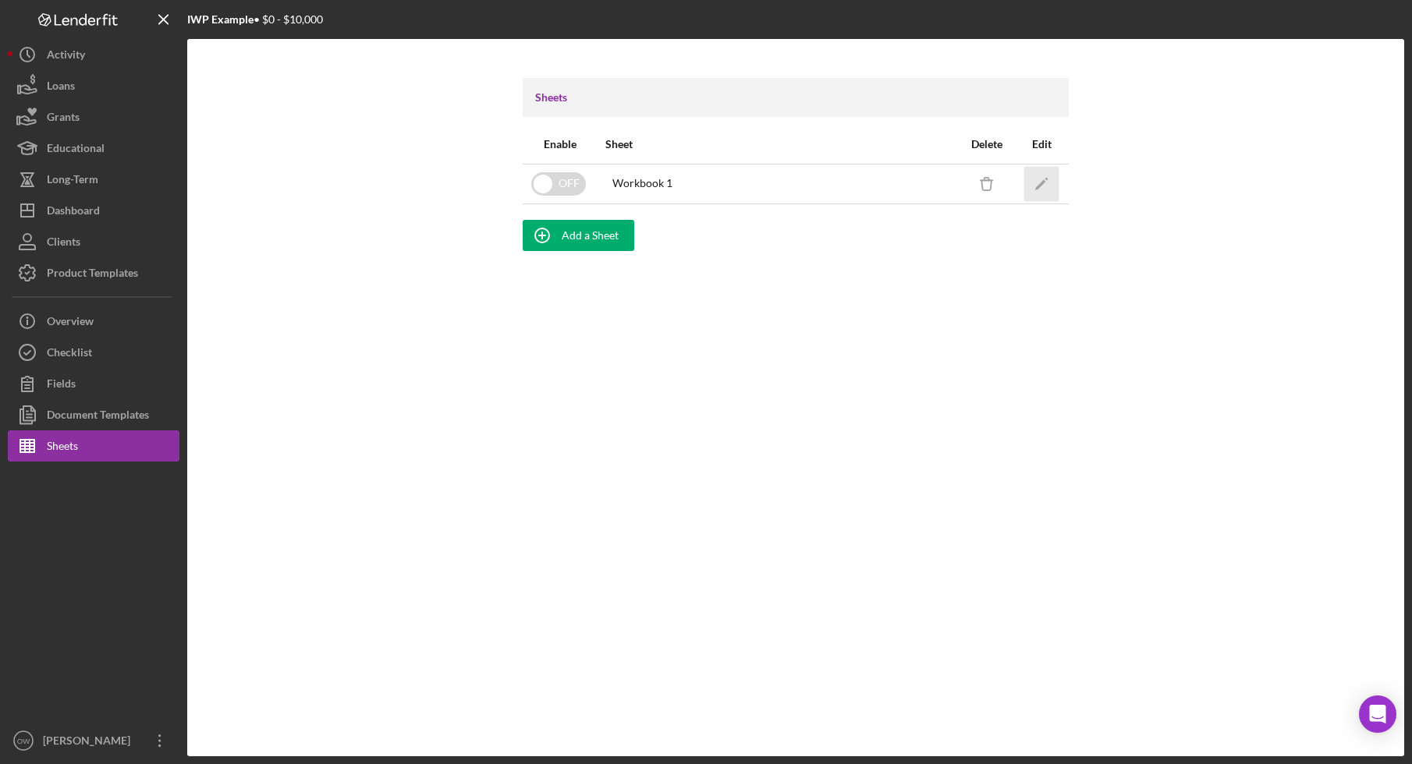
click at [1045, 179] on icon "Icon/Edit" at bounding box center [1041, 183] width 35 height 35
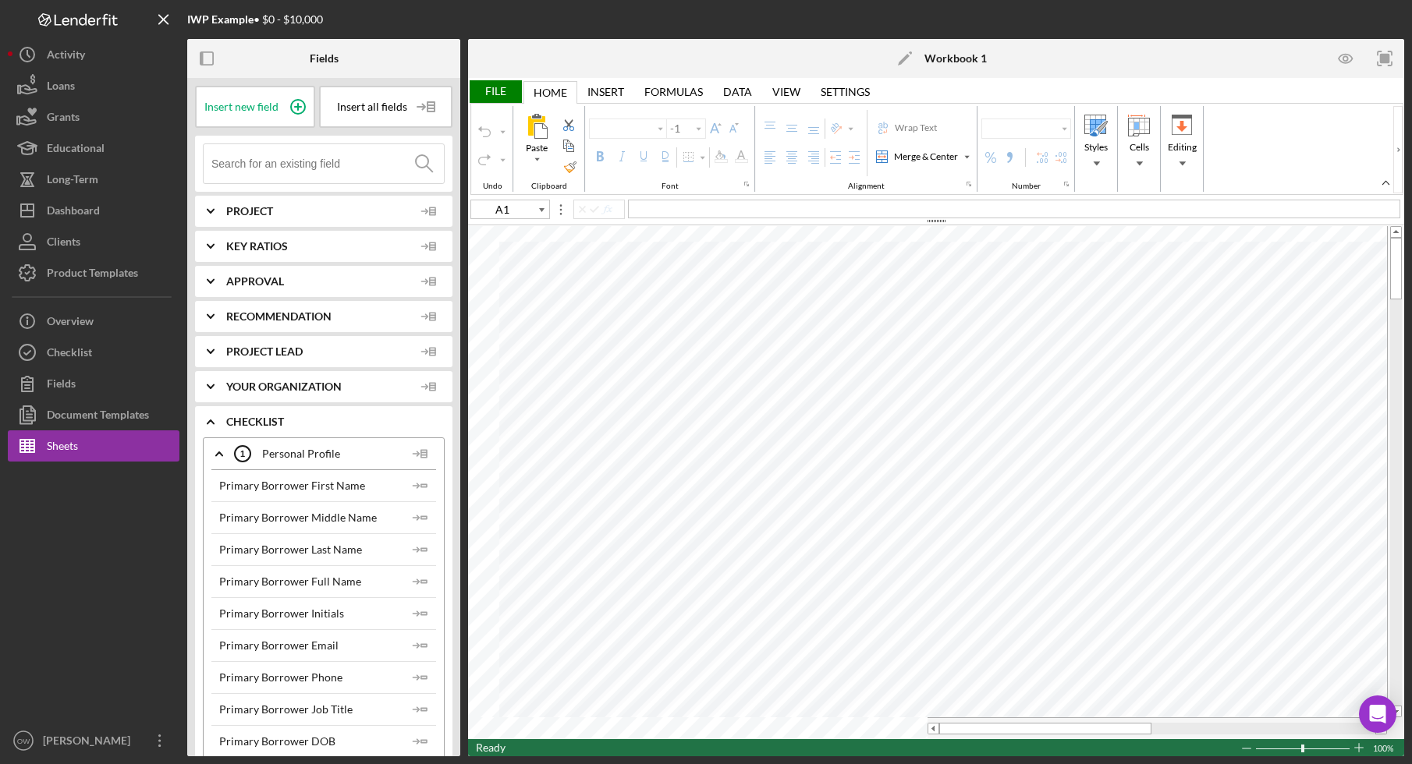
type input "Calibri"
type input "11"
type input "G19"
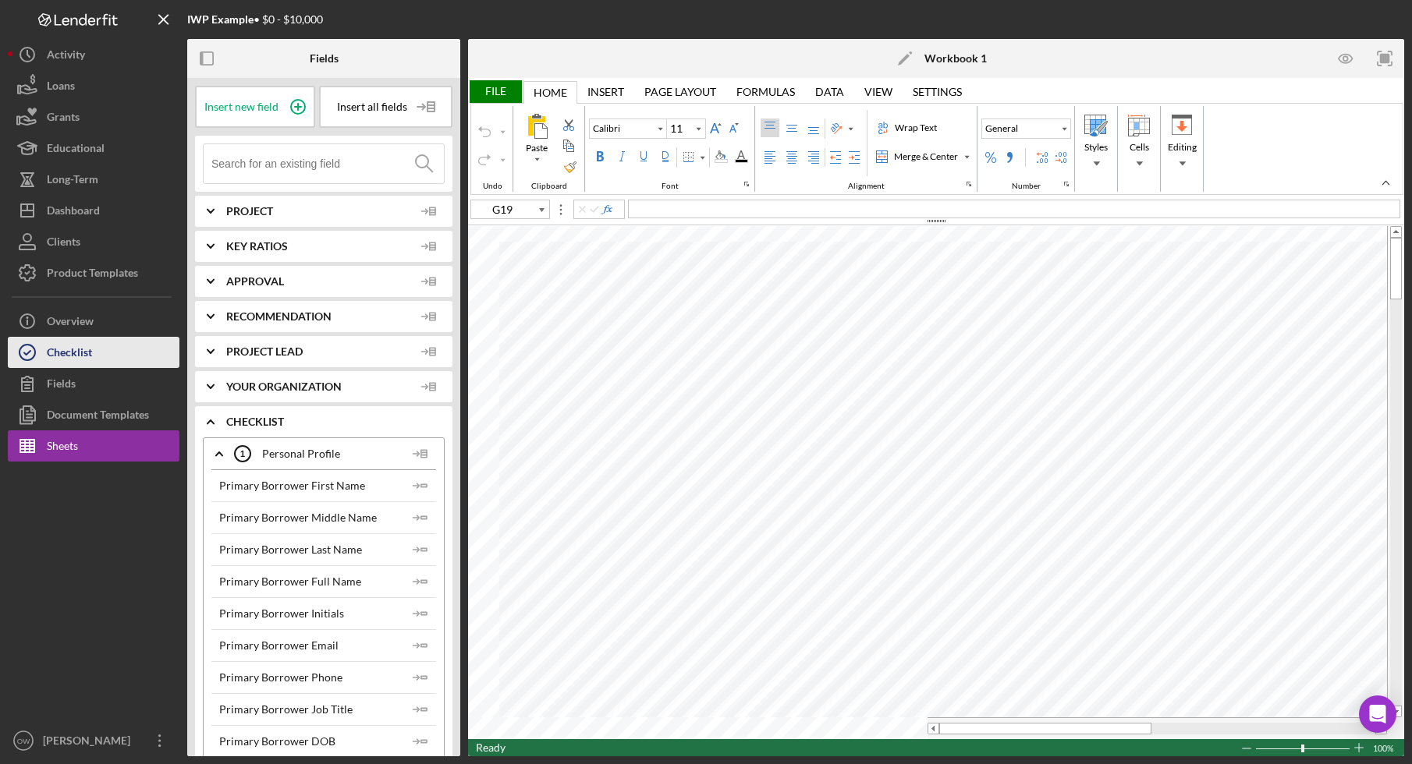
click at [126, 354] on button "Checklist" at bounding box center [94, 352] width 172 height 31
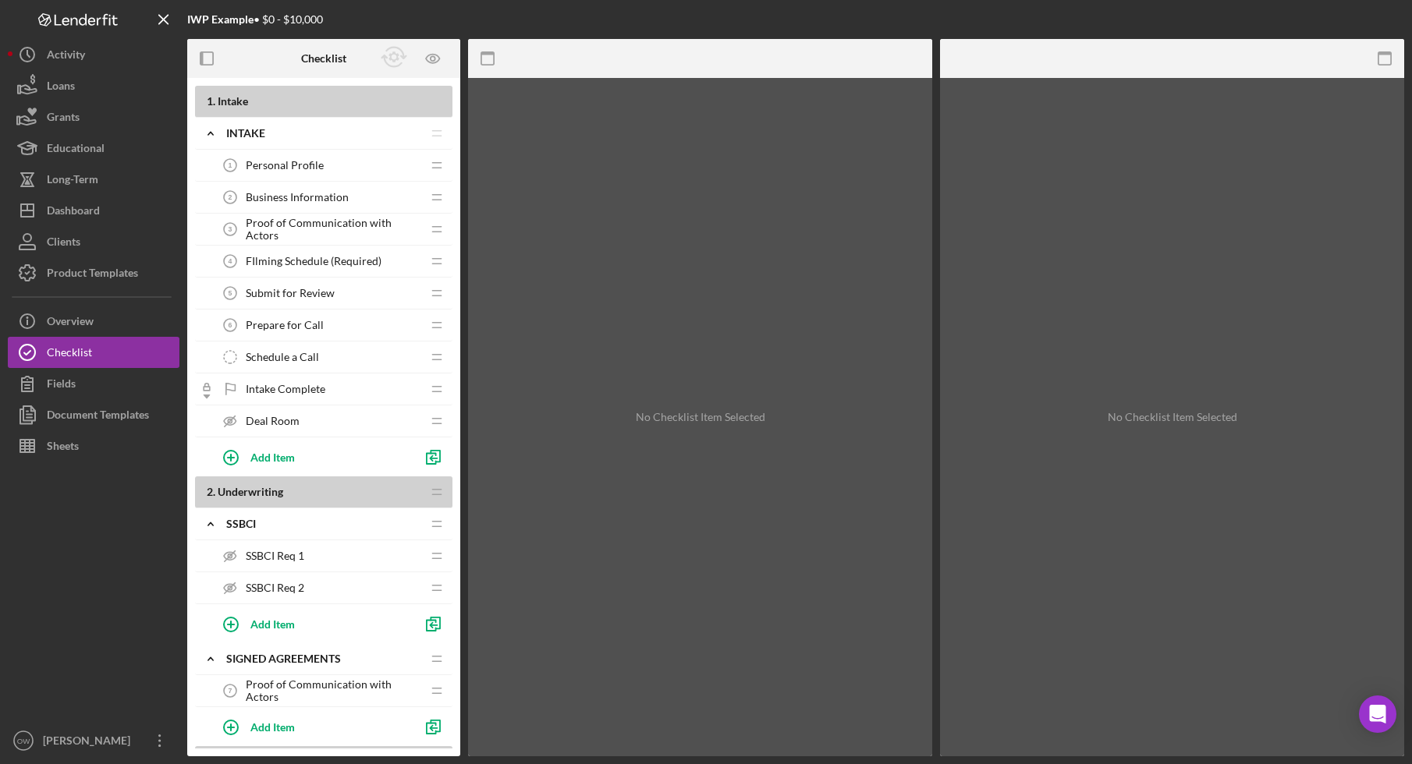
click at [363, 428] on div "Deal Room Deal Room" at bounding box center [317, 421] width 207 height 31
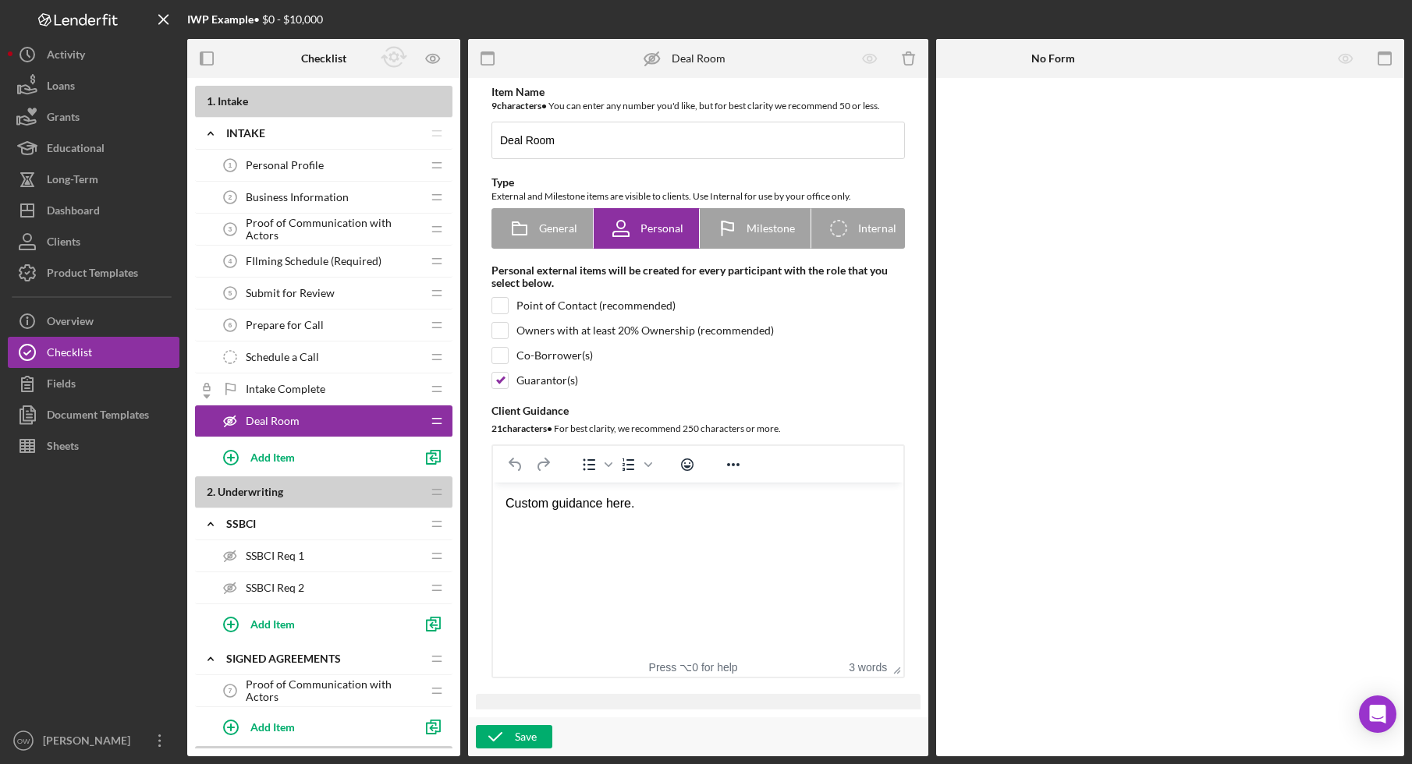
click at [57, 554] on div at bounding box center [94, 594] width 172 height 264
click at [526, 737] on div "Save" at bounding box center [526, 736] width 22 height 23
click at [69, 80] on div "Loans" at bounding box center [61, 87] width 28 height 35
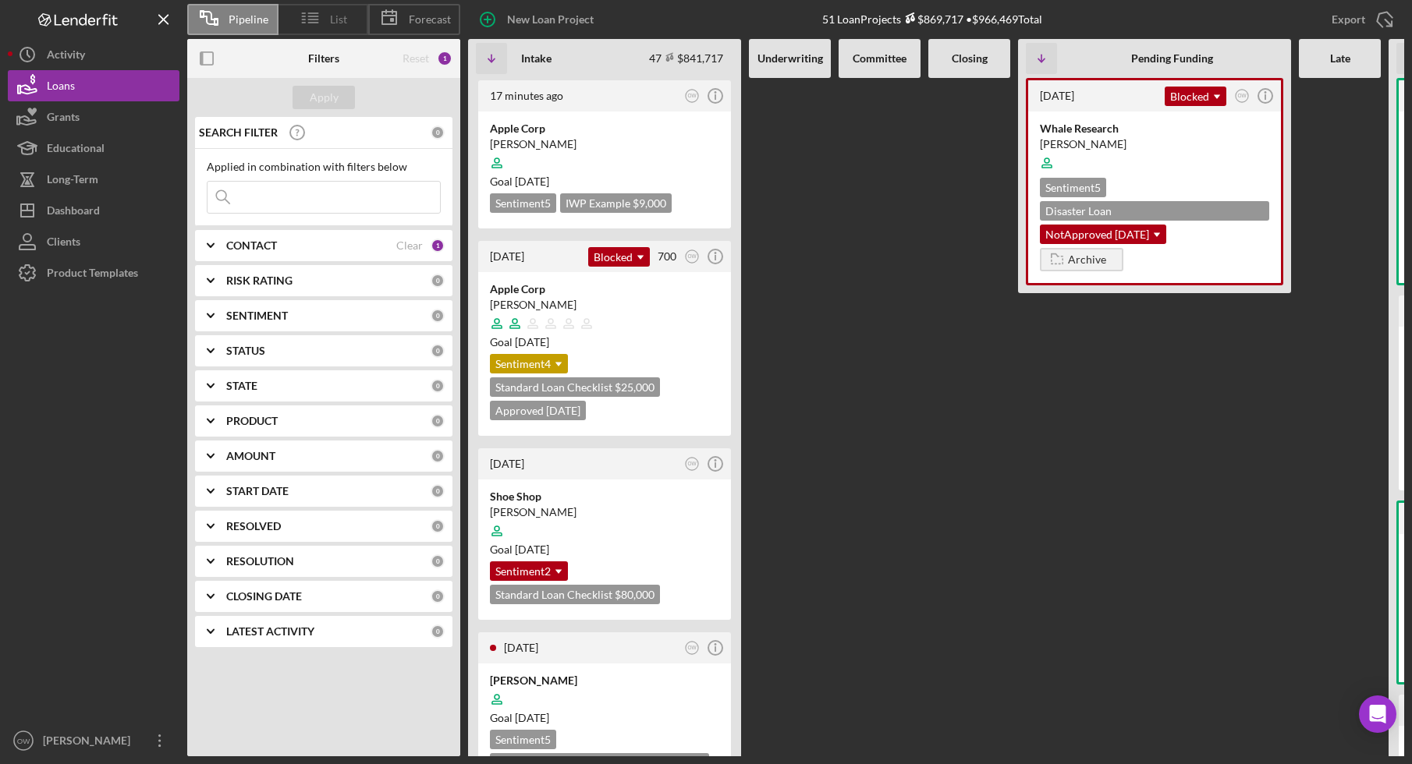
click at [331, 21] on span "List" at bounding box center [338, 19] width 17 height 12
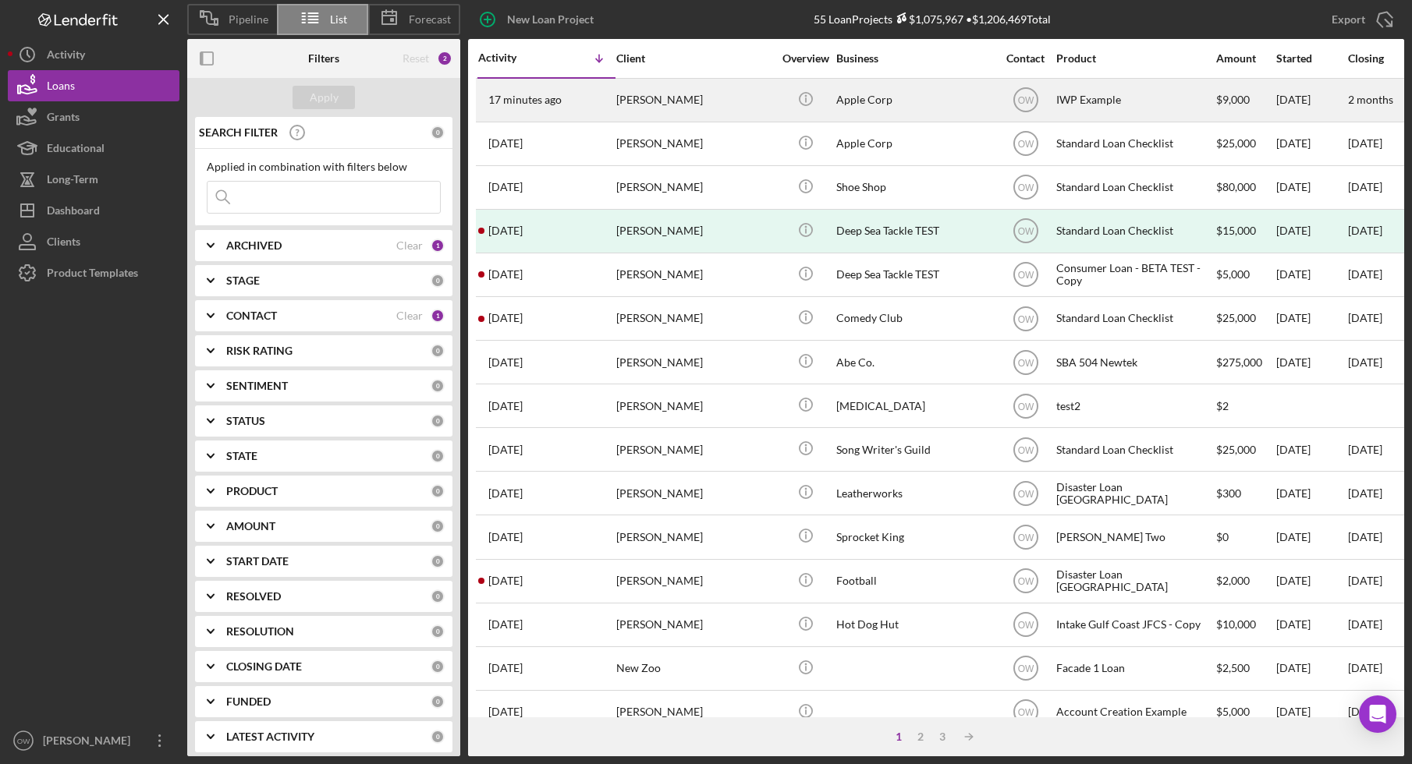
click at [1128, 98] on div "IWP Example" at bounding box center [1134, 100] width 156 height 41
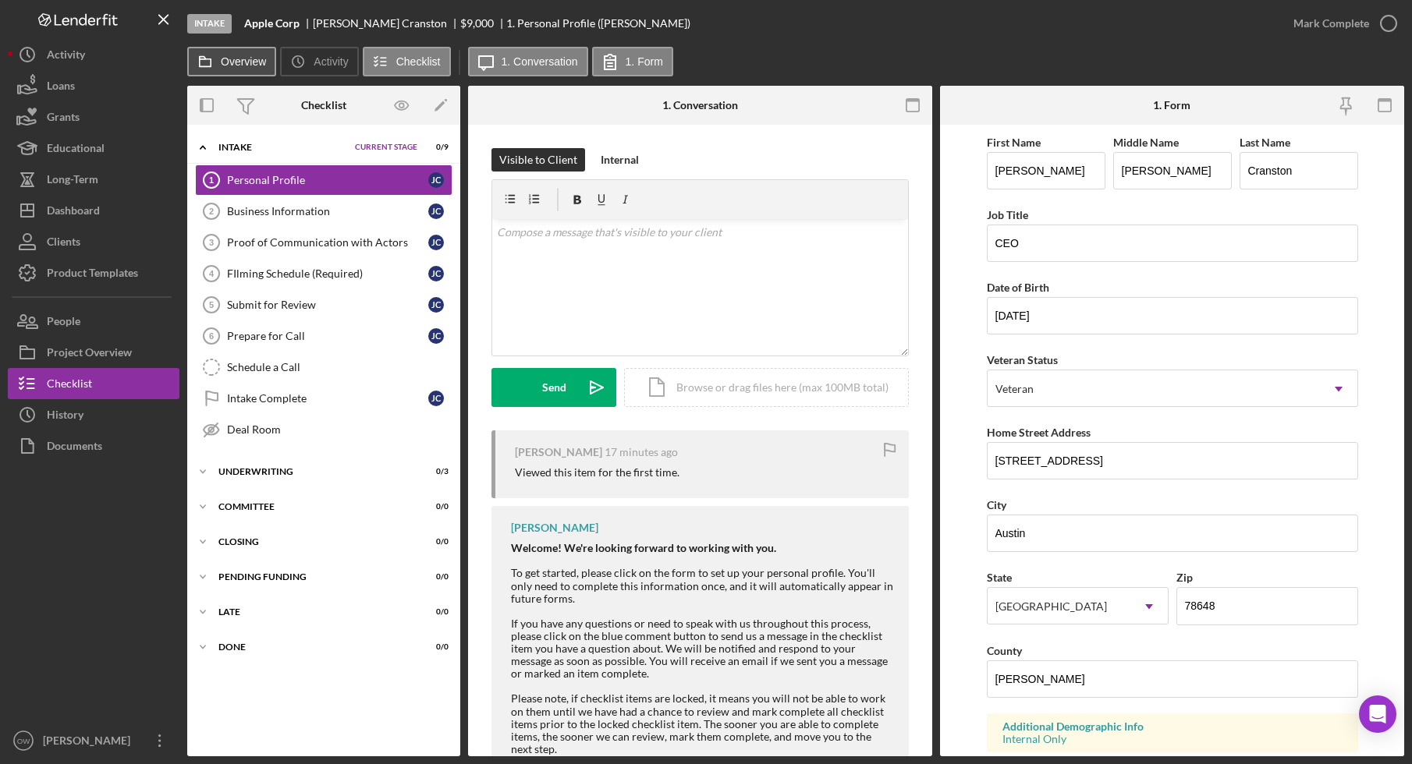
click at [243, 65] on label "Overview" at bounding box center [243, 61] width 45 height 12
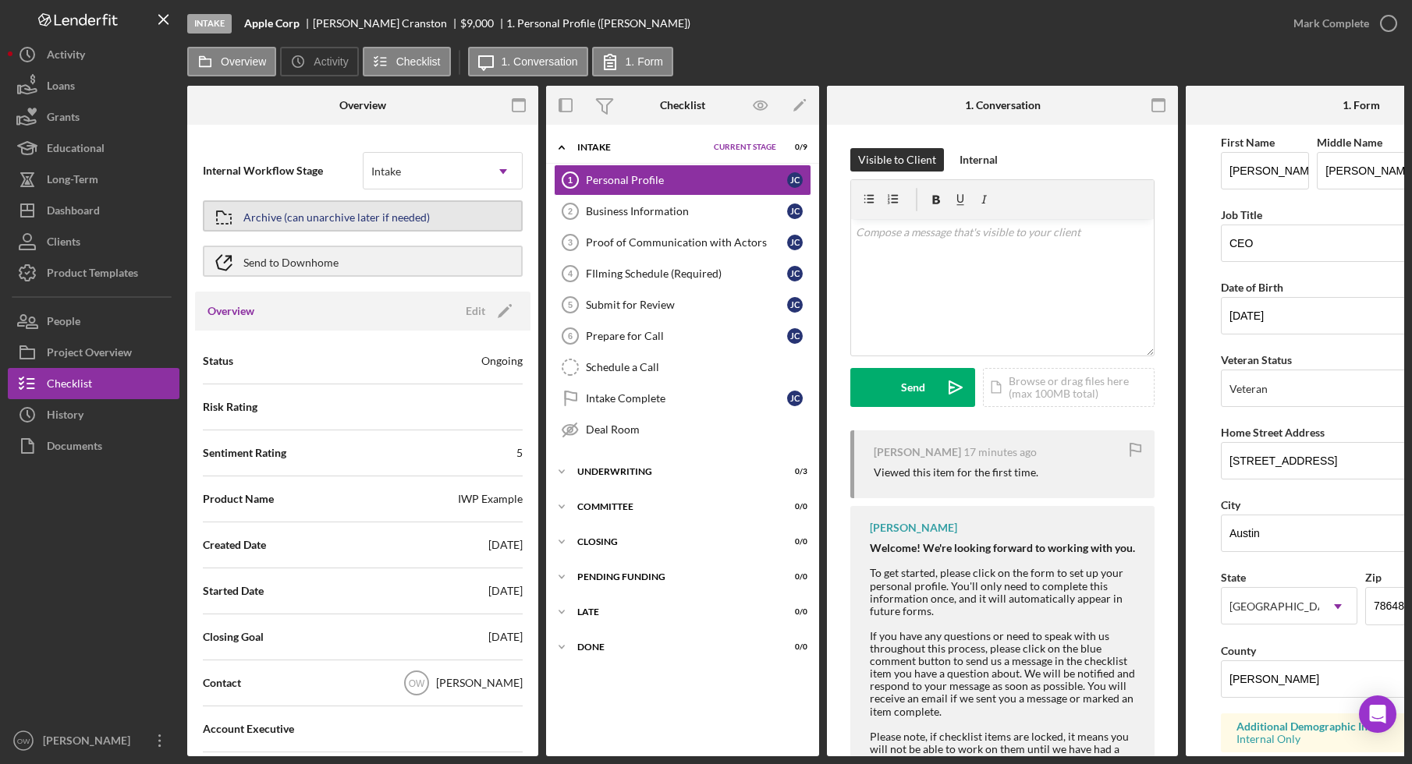
click at [383, 214] on div "Archive (can unarchive later if needed)" at bounding box center [336, 216] width 186 height 28
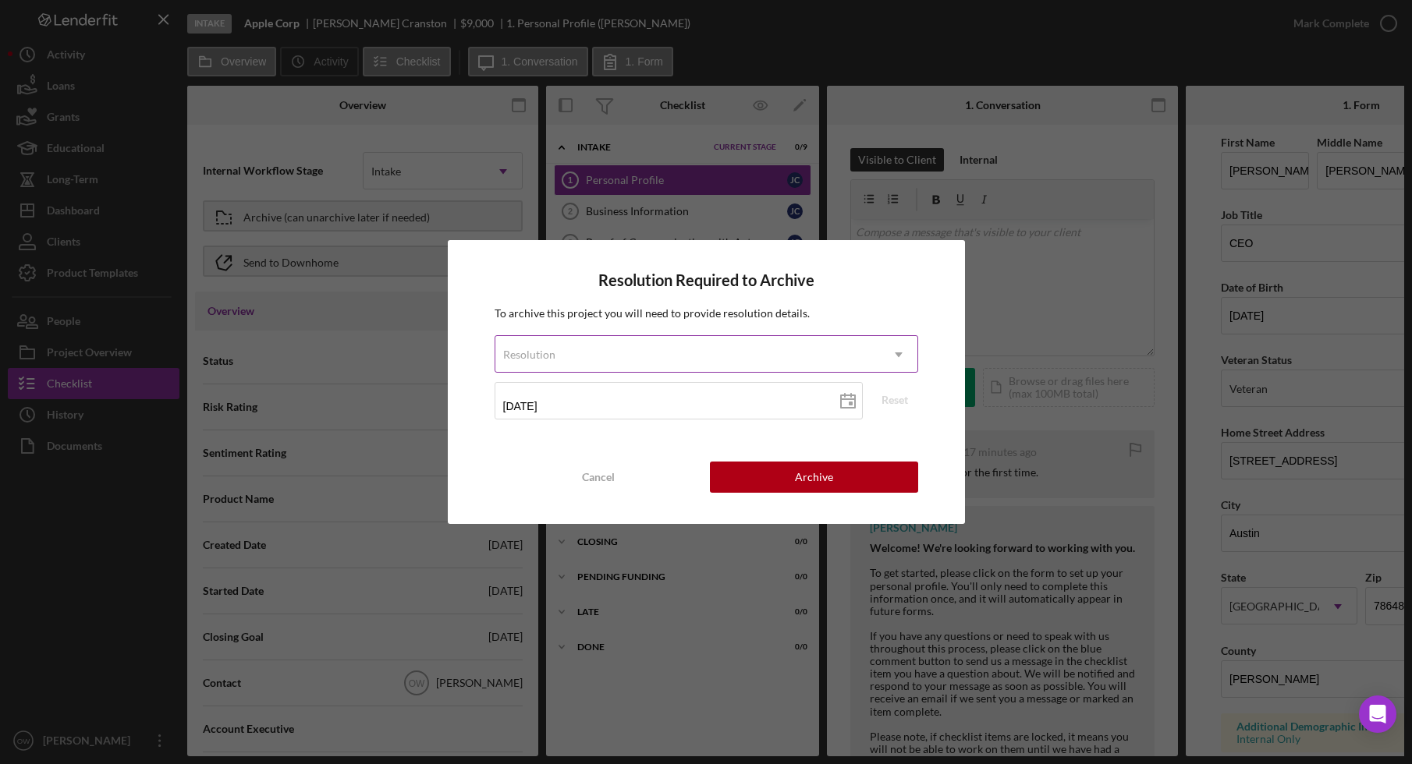
click at [741, 366] on div "Resolution" at bounding box center [687, 355] width 384 height 36
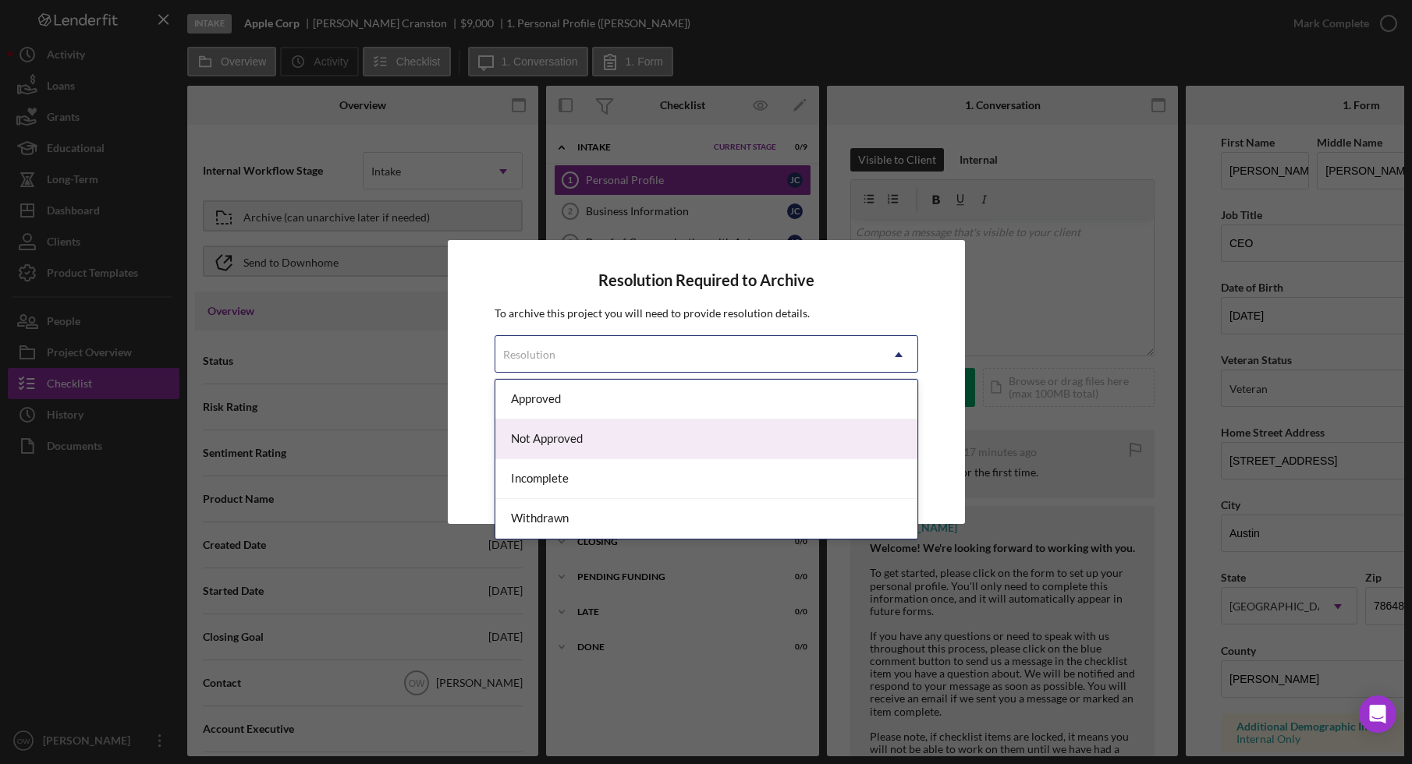
click at [588, 434] on div "Not Approved" at bounding box center [706, 440] width 422 height 40
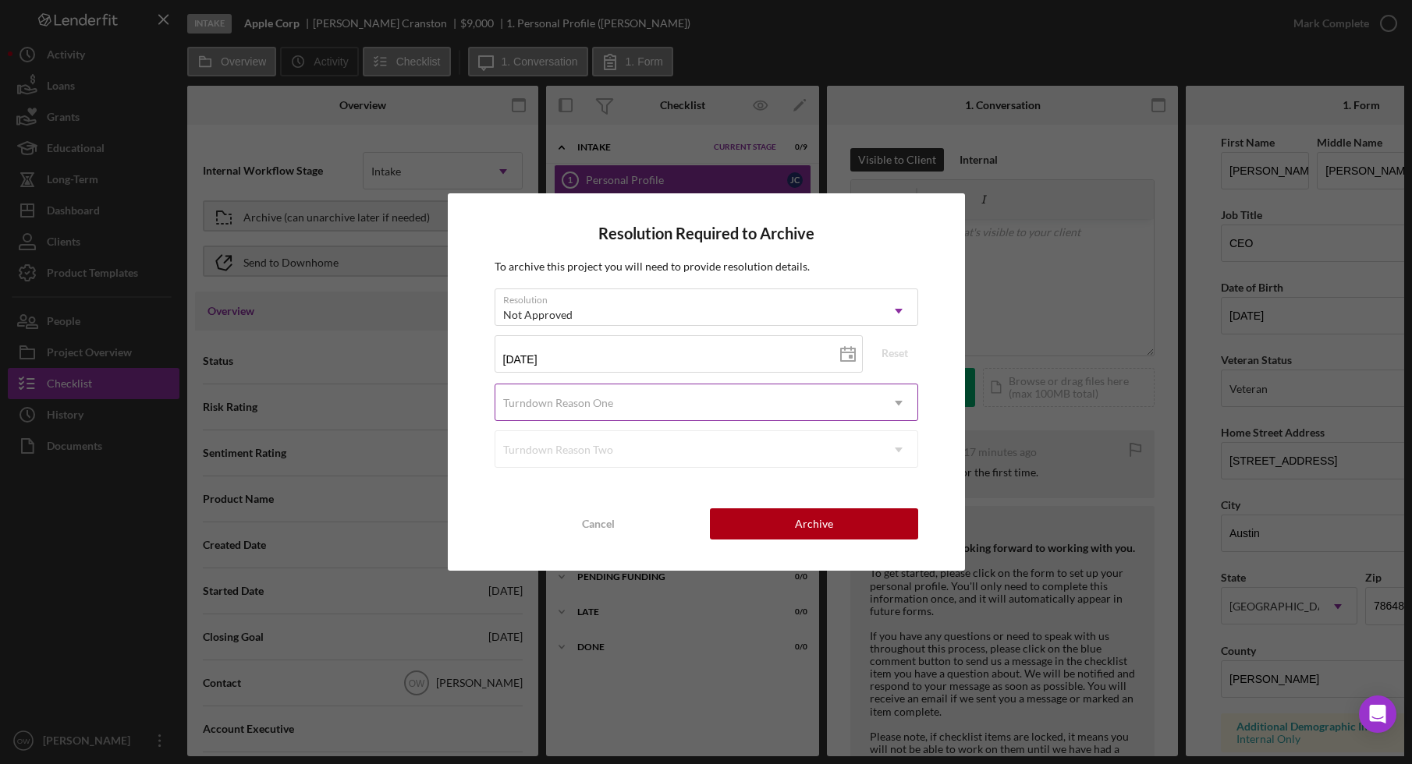
click at [586, 398] on div "Turndown Reason One" at bounding box center [558, 403] width 110 height 12
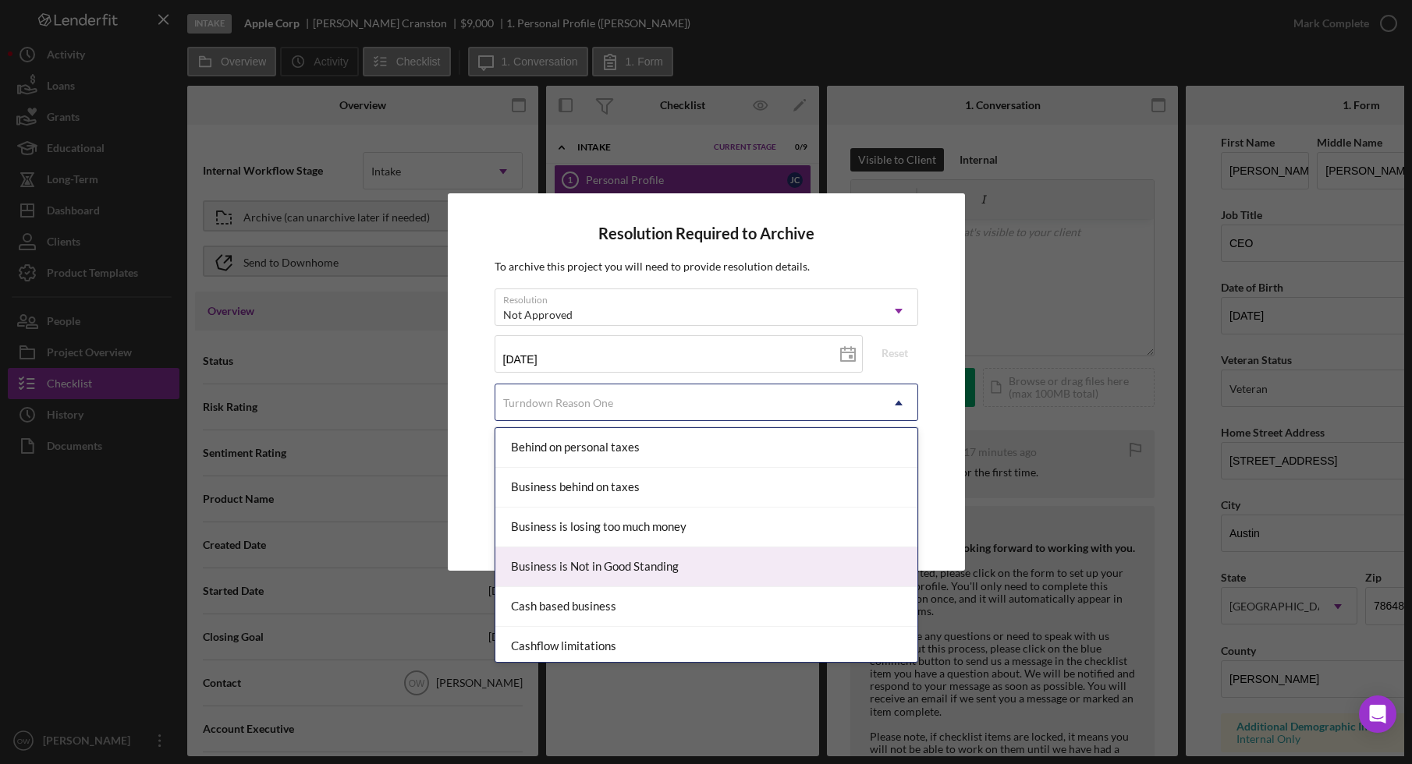
scroll to position [43, 0]
click at [628, 572] on div "Cash based business" at bounding box center [706, 564] width 422 height 40
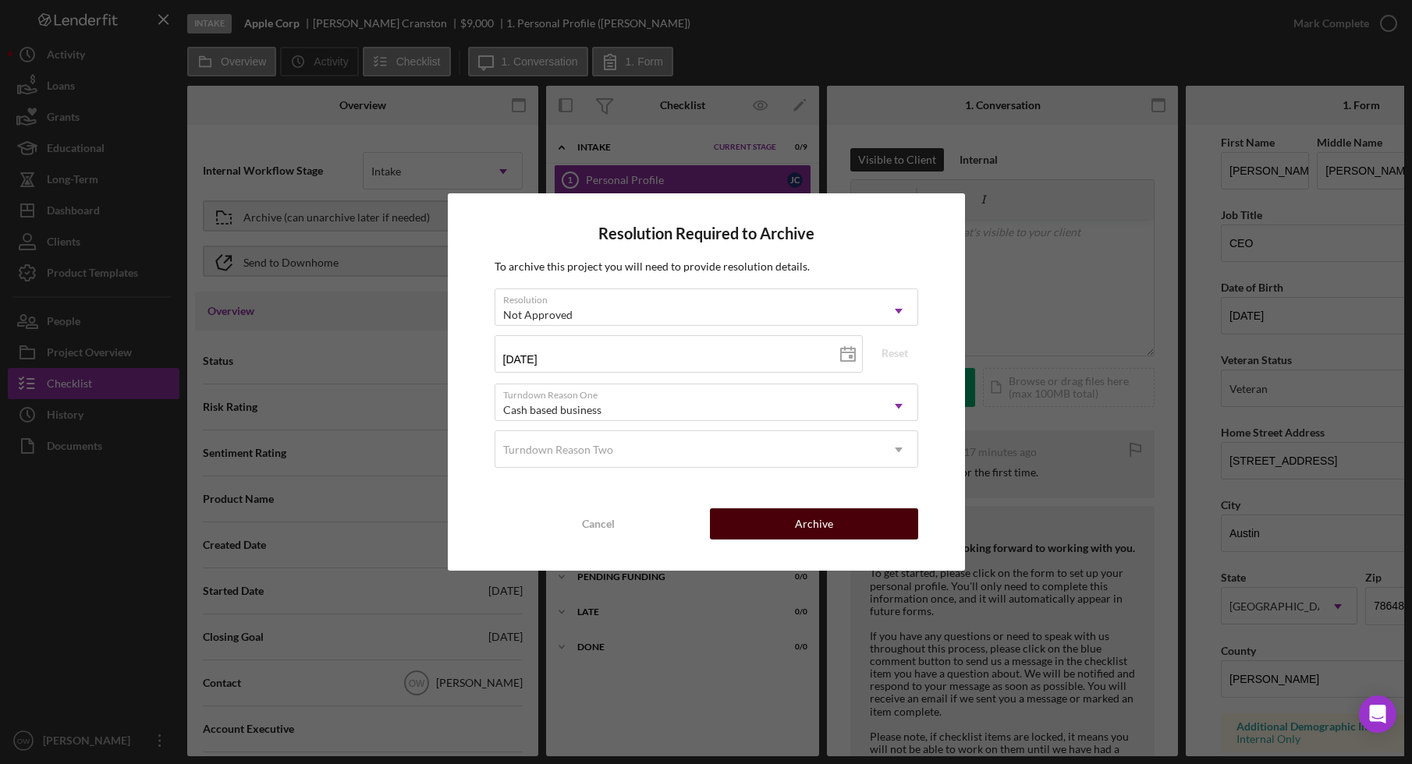
click at [765, 518] on button "Archive" at bounding box center [814, 523] width 208 height 31
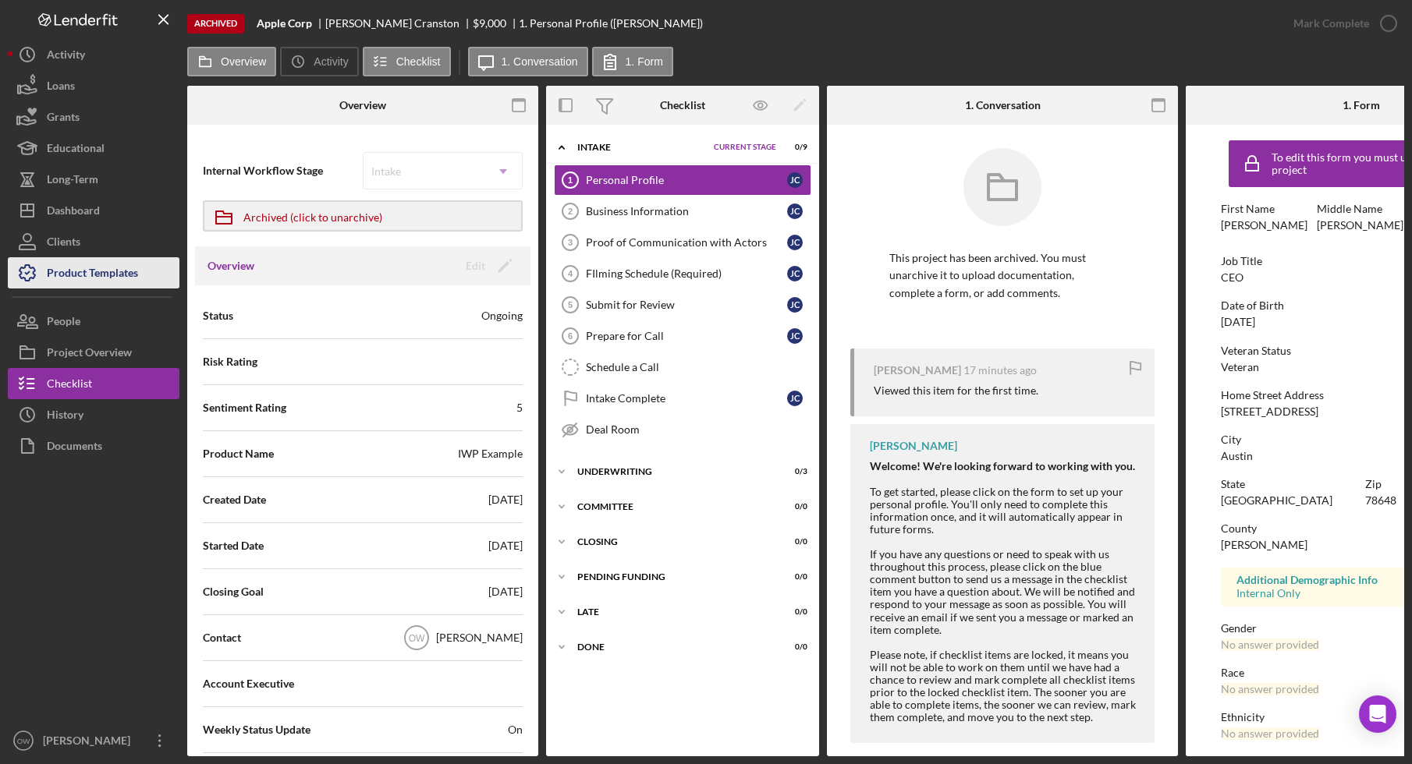
click at [74, 271] on div "Product Templates" at bounding box center [92, 274] width 91 height 35
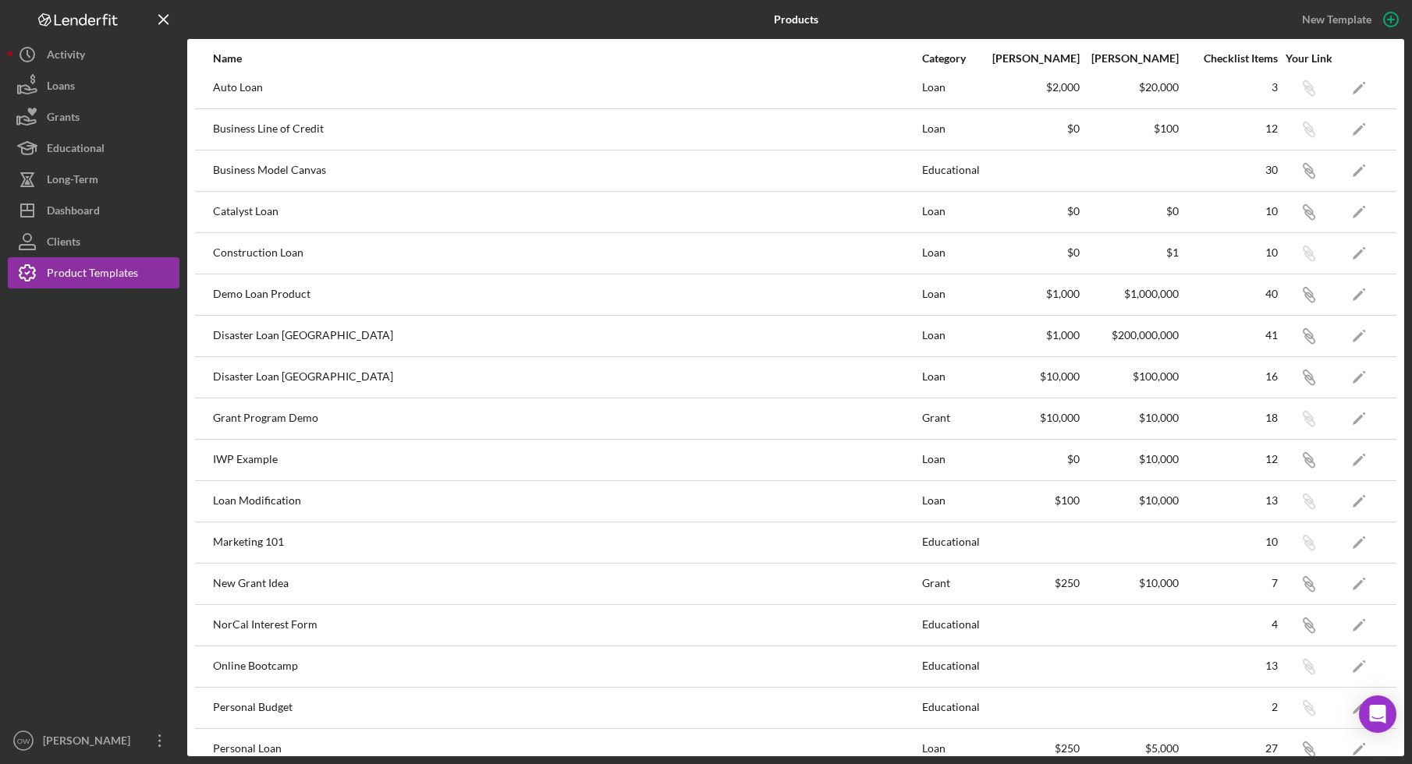
scroll to position [167, 0]
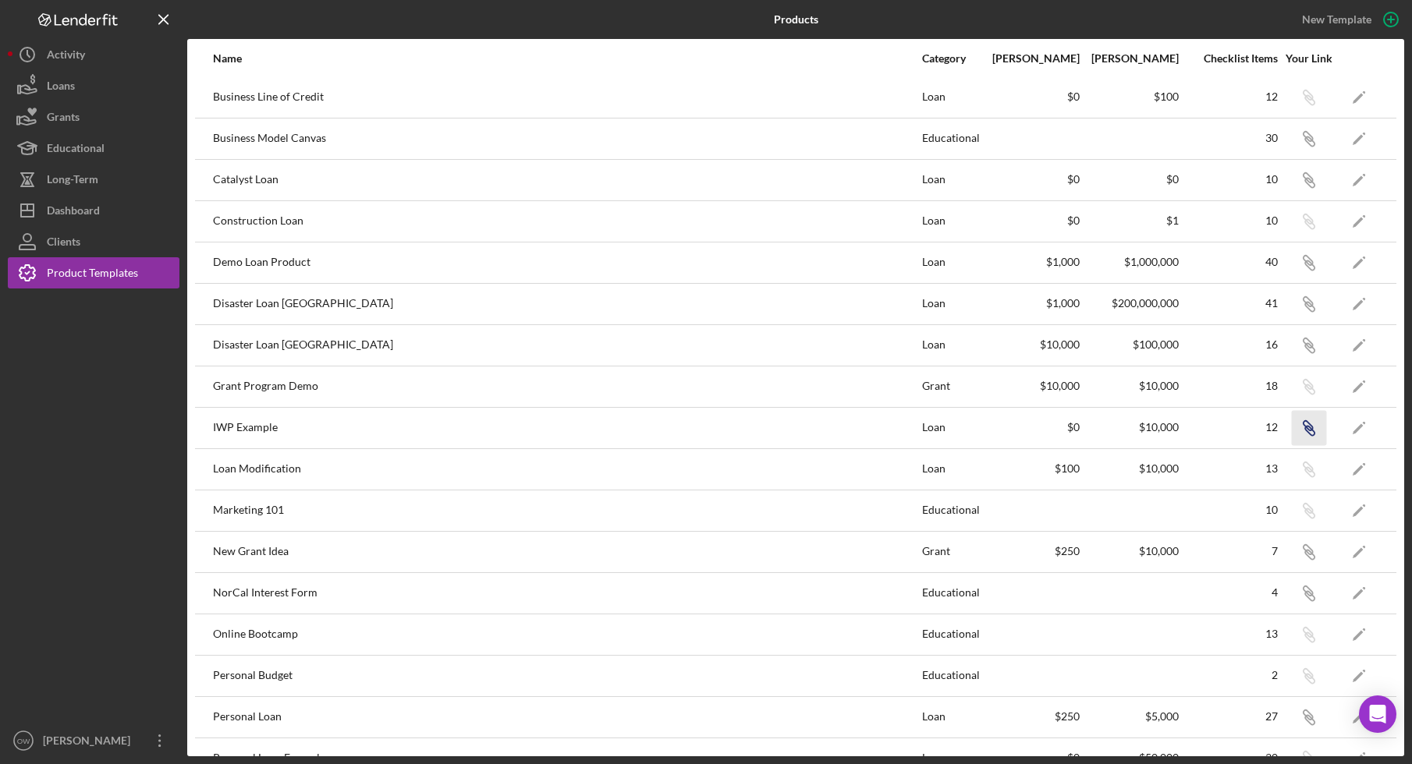
click at [1316, 426] on icon "Icon/Link" at bounding box center [1308, 427] width 35 height 35
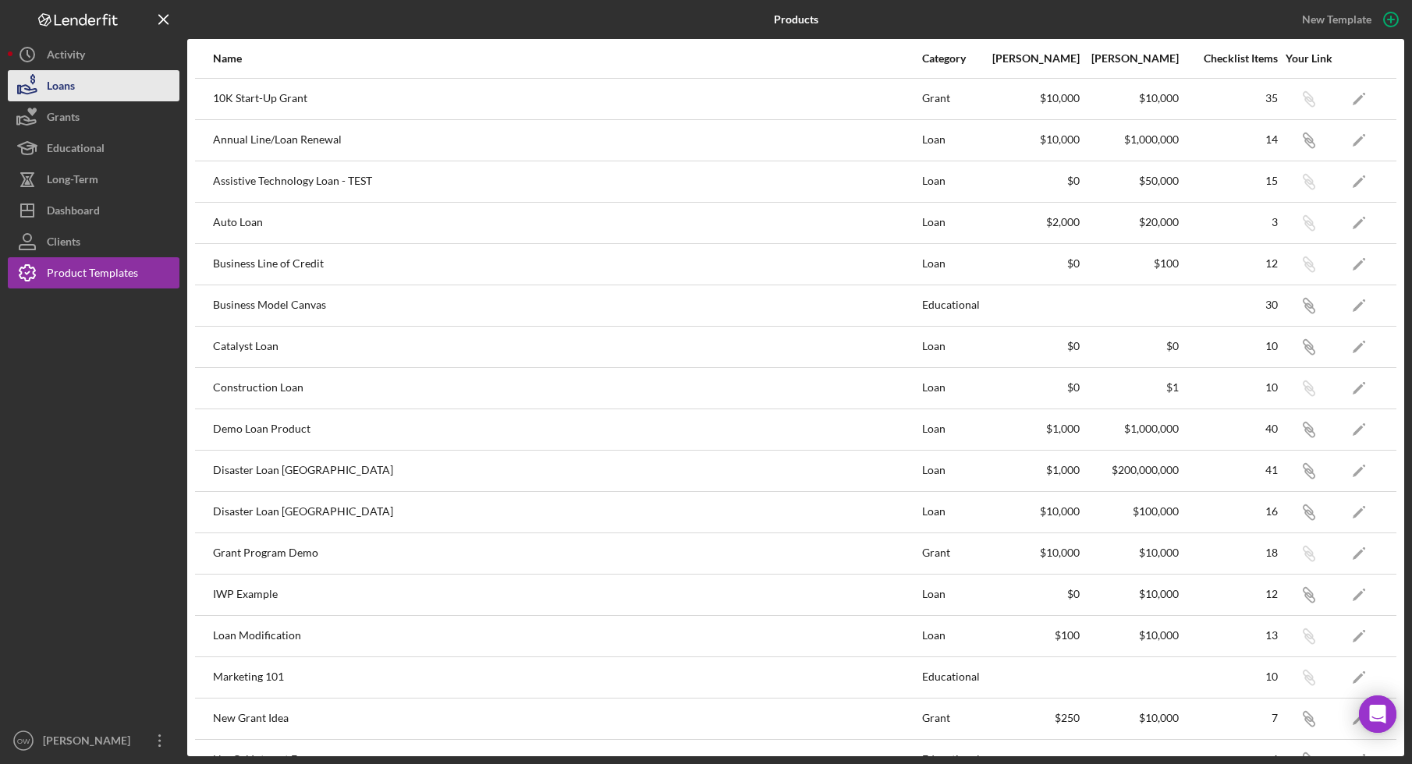
click at [66, 81] on div "Loans" at bounding box center [61, 87] width 28 height 35
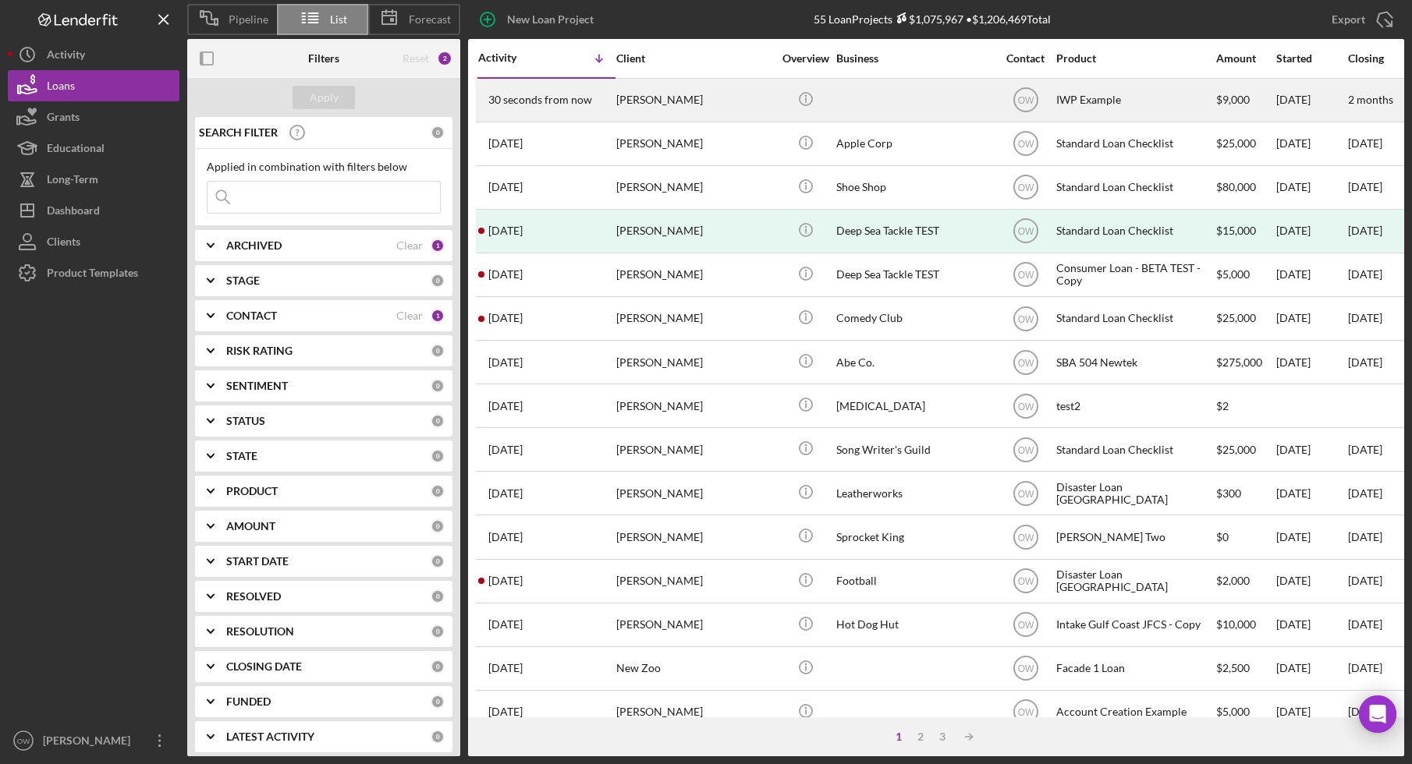
click at [714, 105] on div "[PERSON_NAME]" at bounding box center [694, 100] width 156 height 41
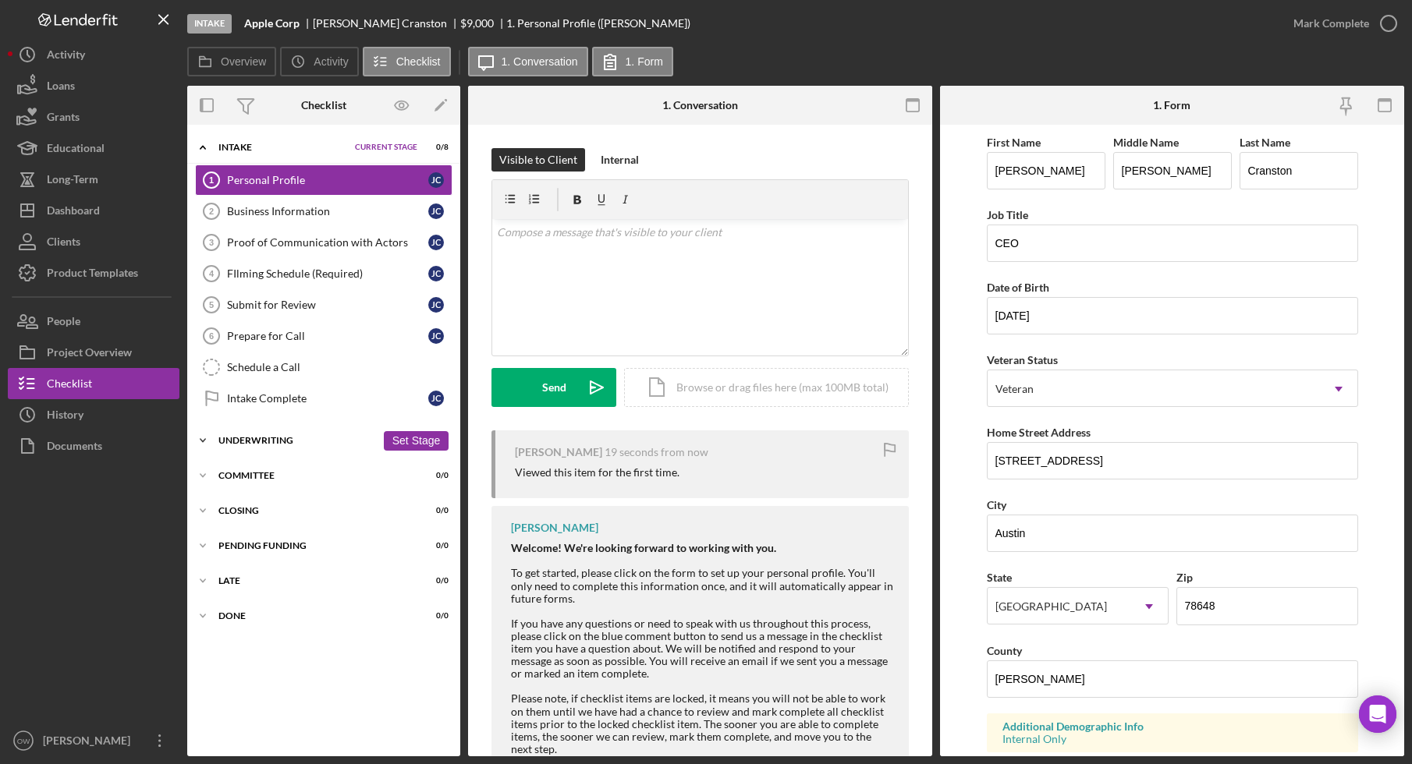
click at [250, 447] on div "Icon/Expander Underwriting 0 / 3 Set Stage" at bounding box center [323, 440] width 273 height 31
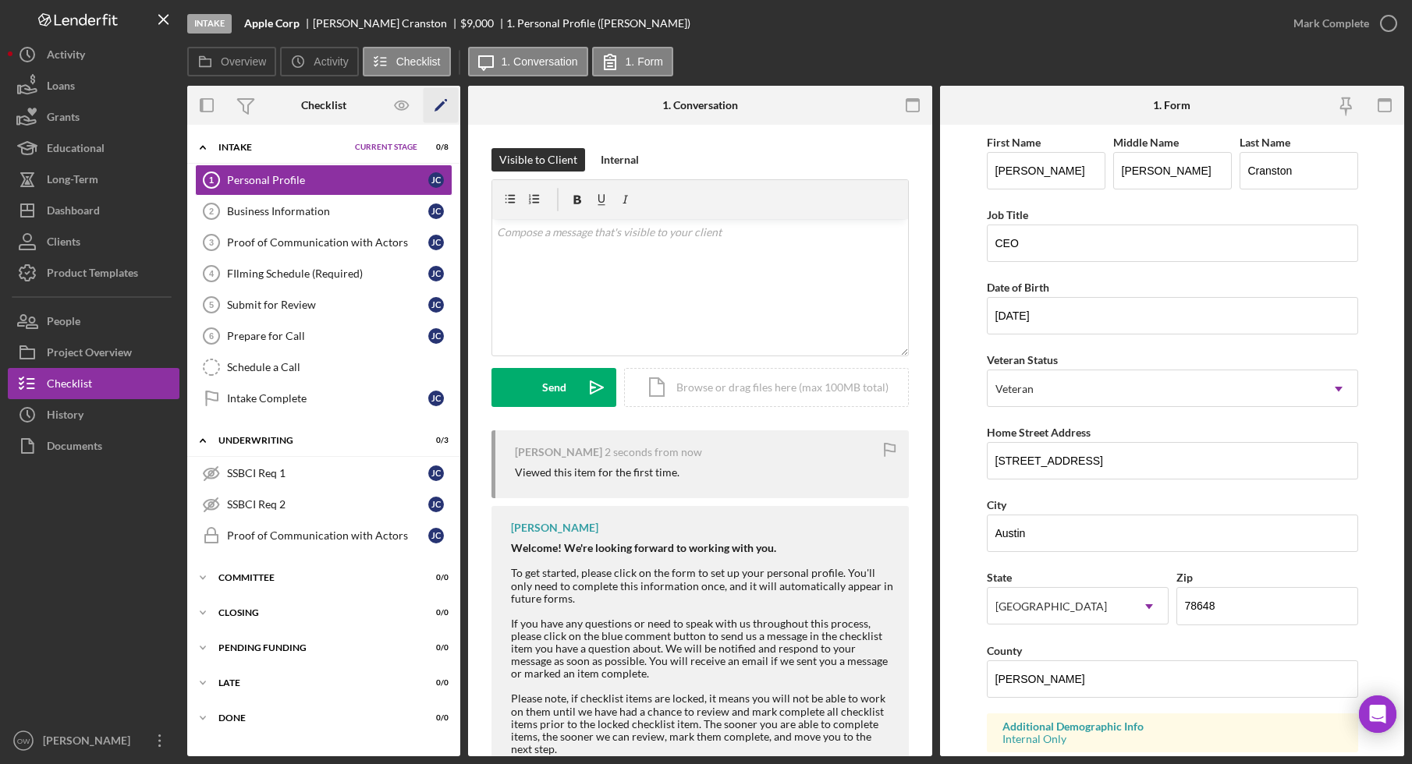
click at [439, 102] on icon "Icon/Edit" at bounding box center [440, 105] width 35 height 35
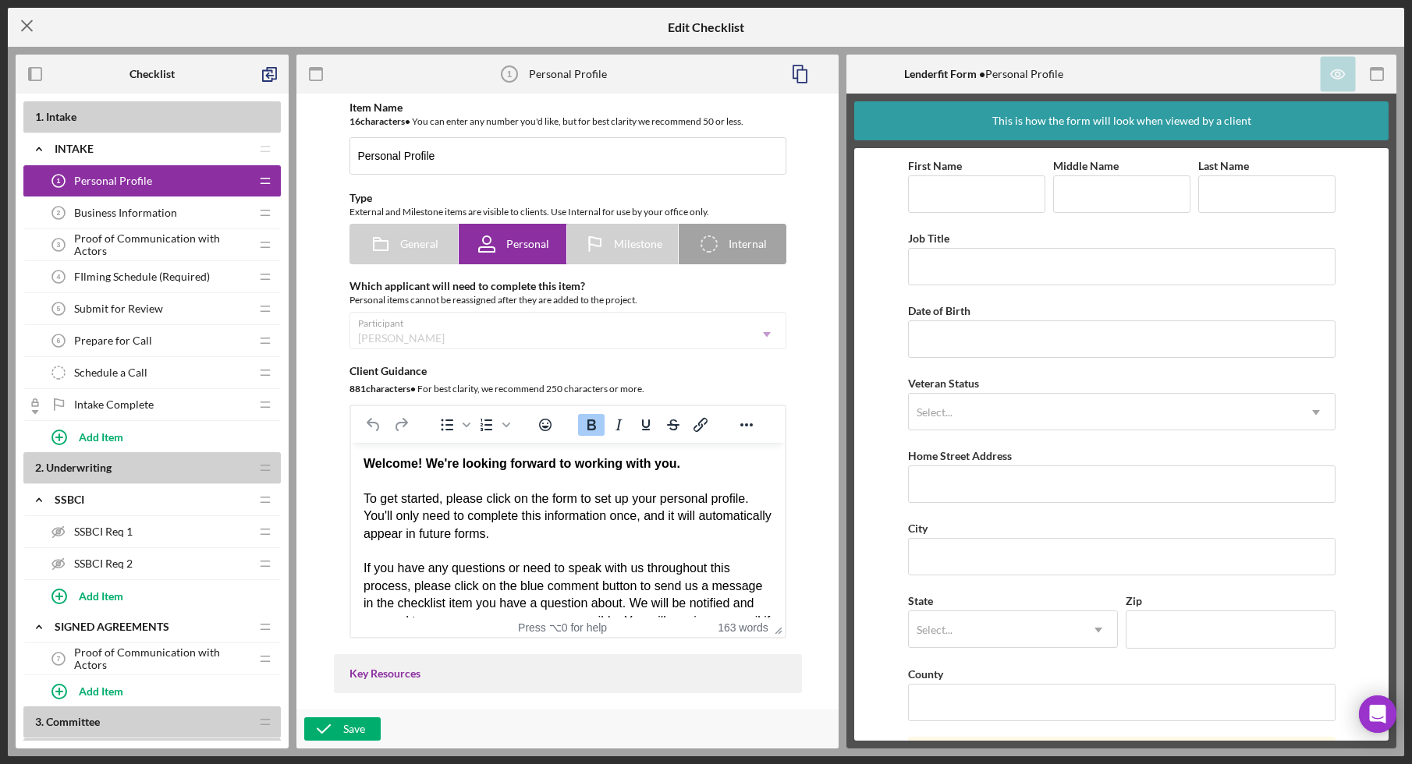
click at [27, 30] on icon "Icon/Menu Close" at bounding box center [27, 25] width 39 height 39
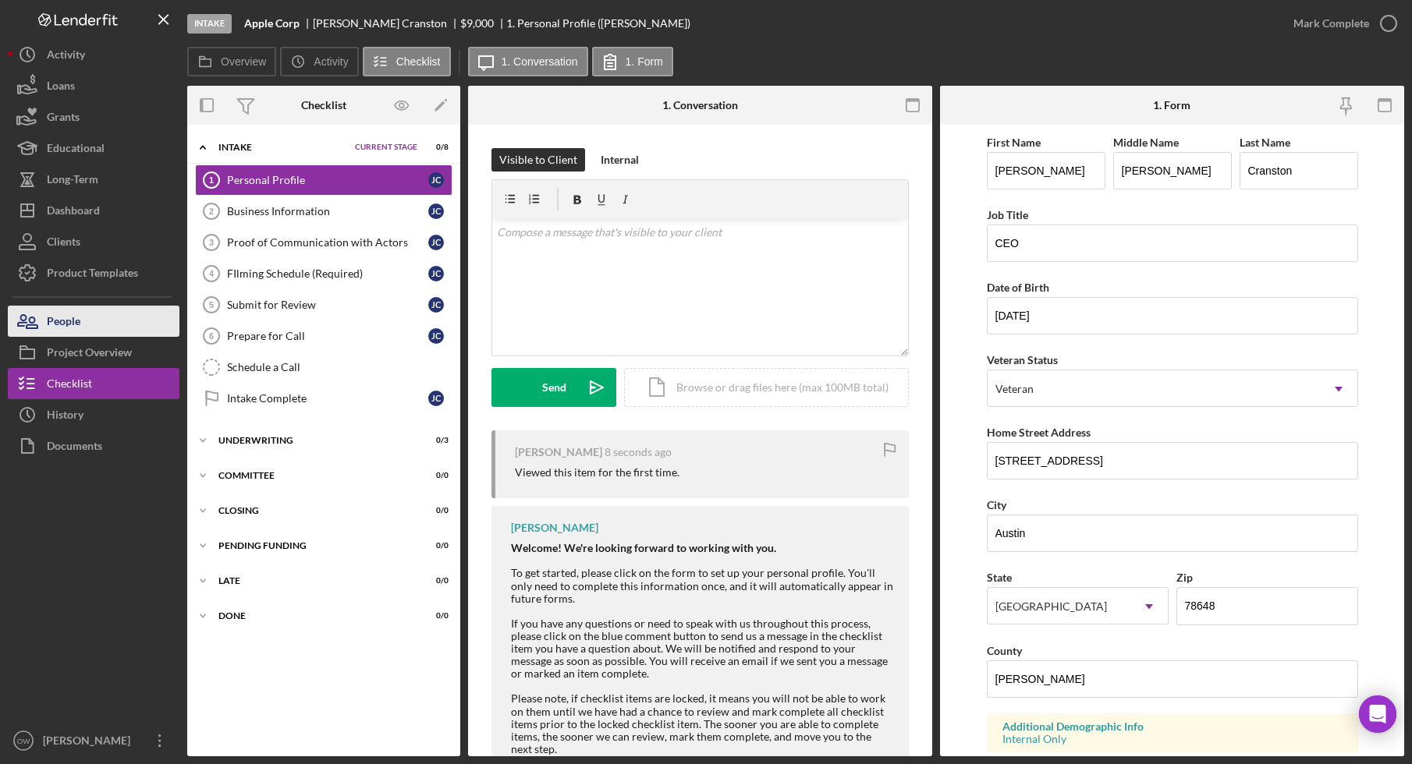
click at [117, 326] on button "People" at bounding box center [94, 321] width 172 height 31
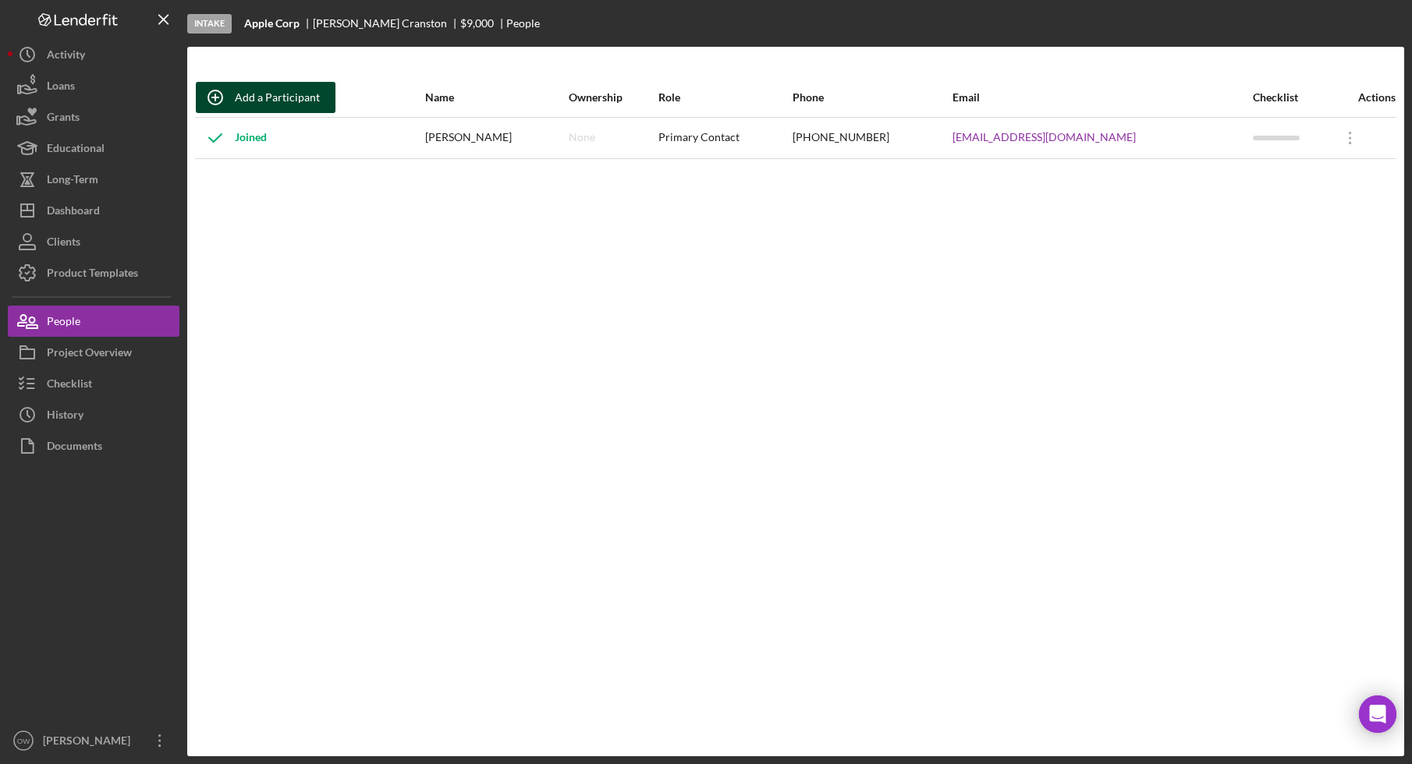
click at [300, 105] on div "Add a Participant" at bounding box center [277, 97] width 85 height 31
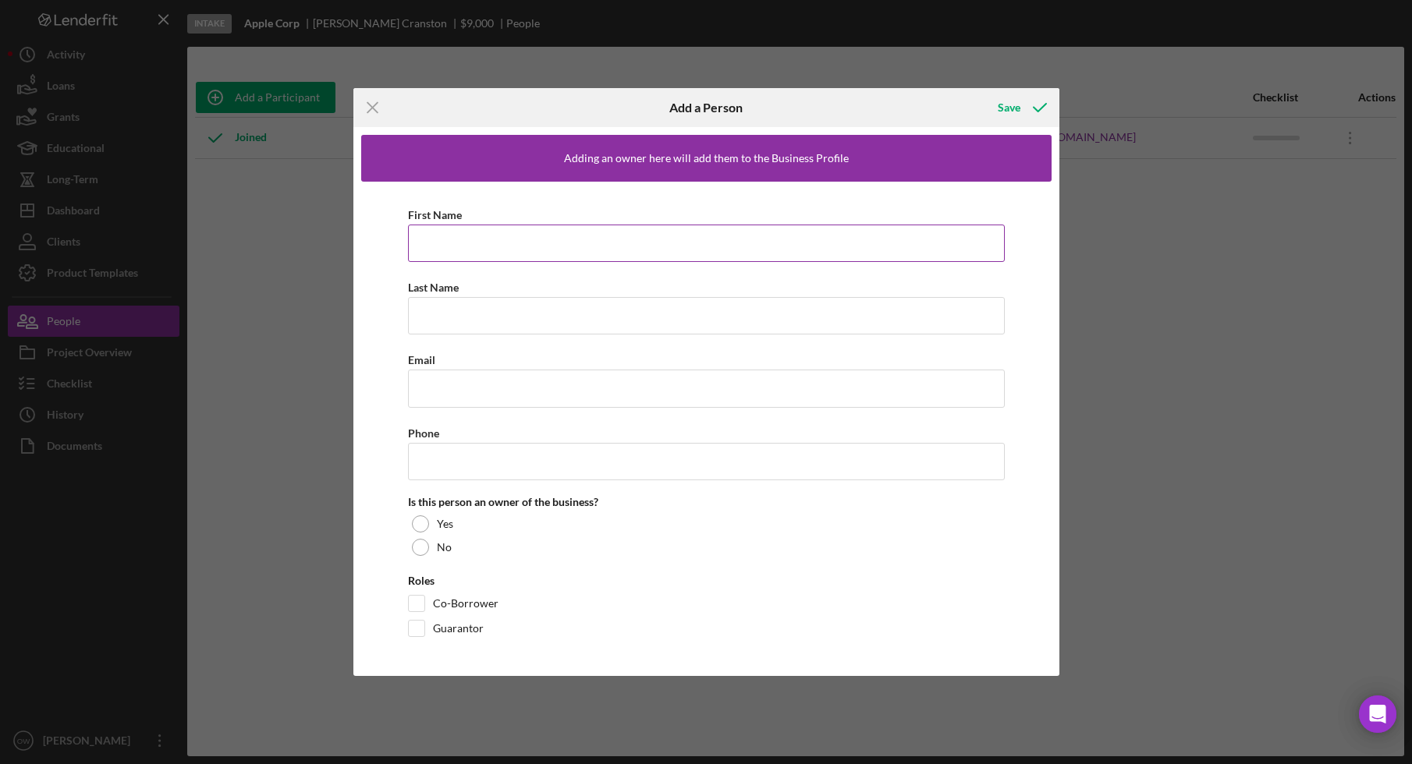
click at [468, 241] on input "First Name" at bounding box center [706, 243] width 597 height 37
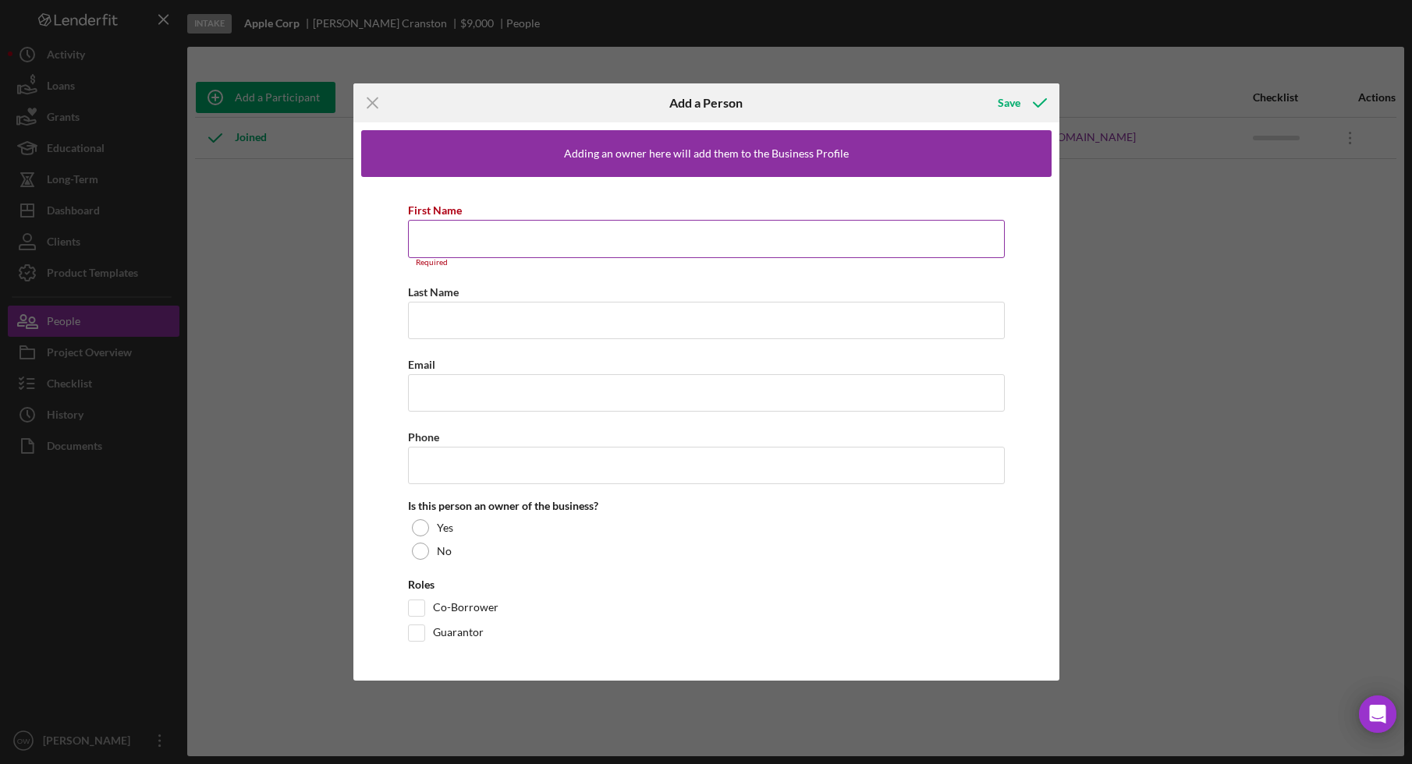
click at [469, 233] on input "First Name" at bounding box center [706, 238] width 597 height 37
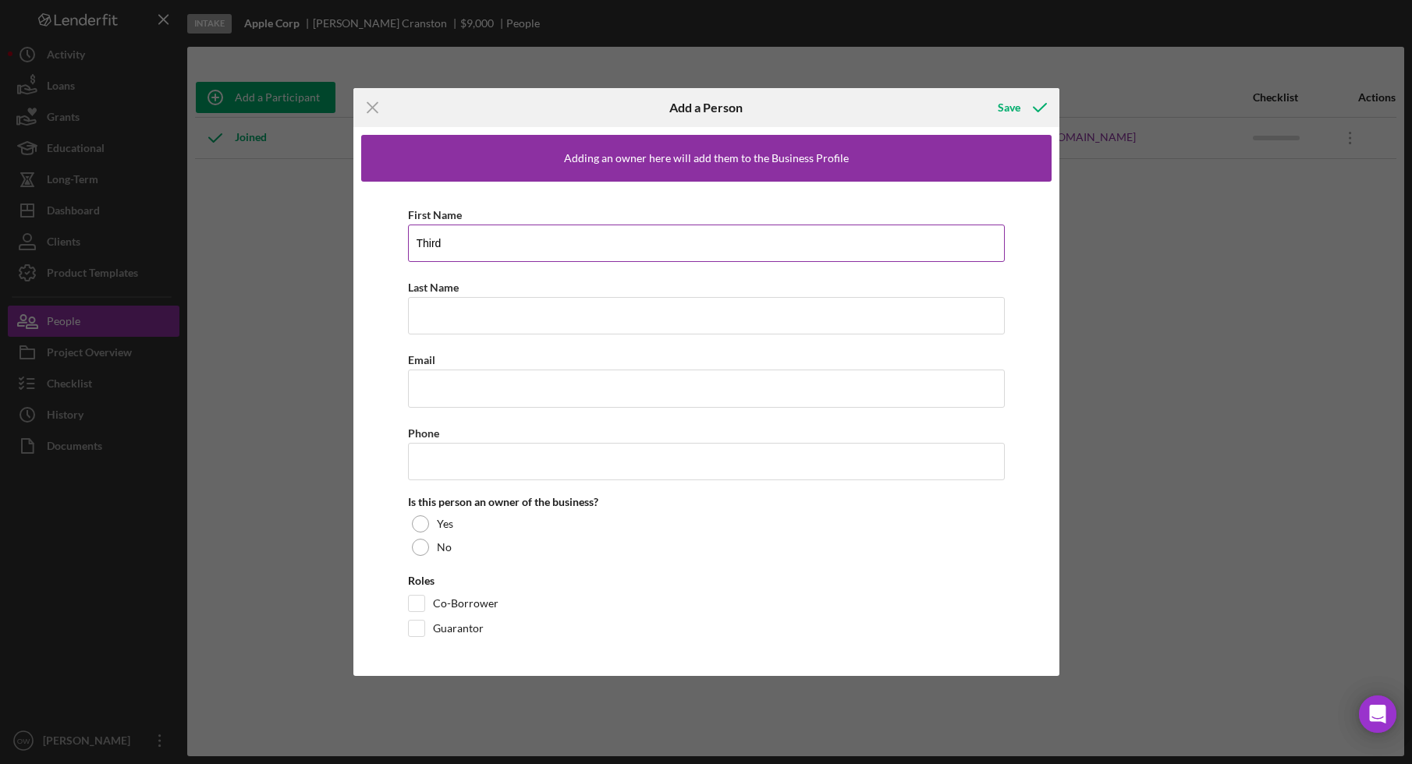
type input "Third"
type input "Party"
paste input "lfdemoapplication2@gmail.com"
click at [508, 386] on input "lfdemoapplication2@gmail.com" at bounding box center [706, 388] width 597 height 37
type input "lfdemoapplication2+9812@gmail.com"
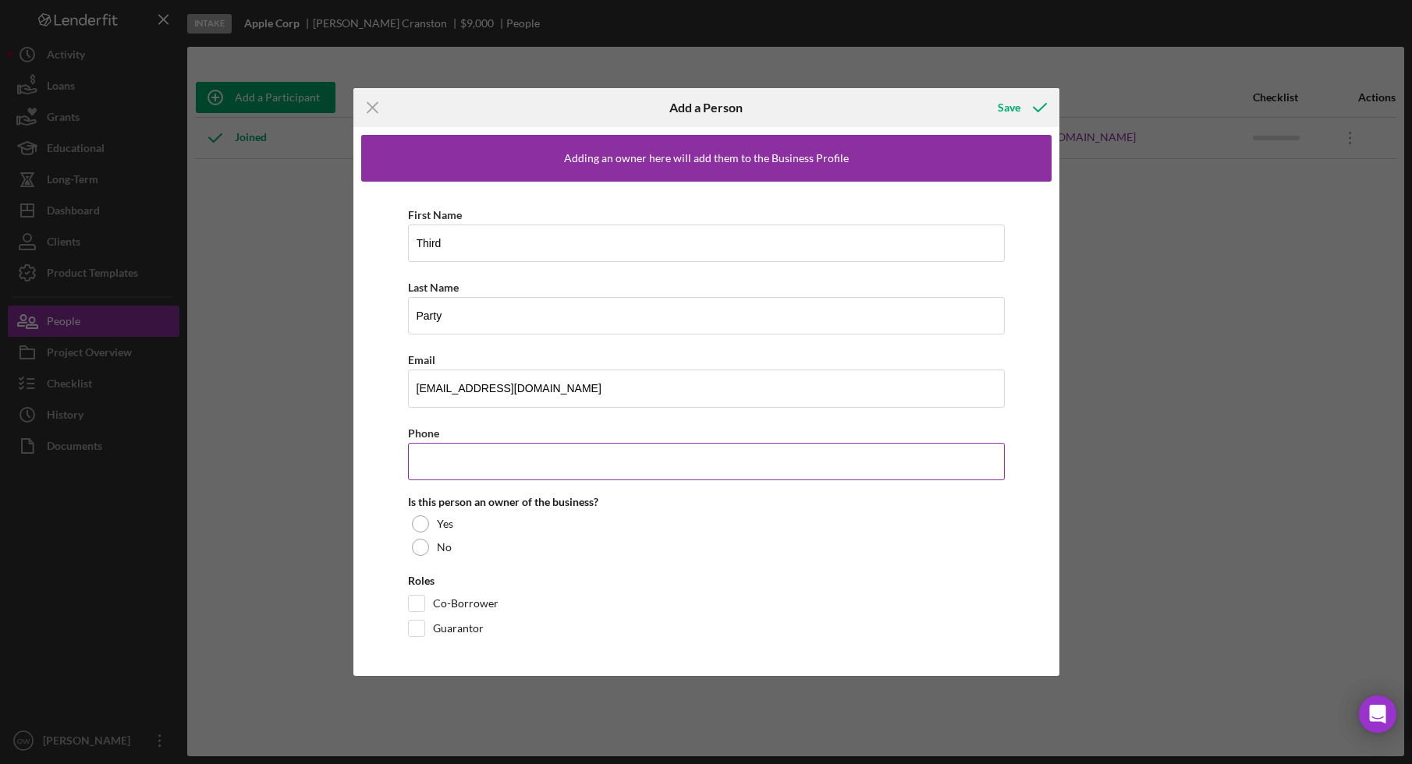
click at [477, 467] on input "Phone" at bounding box center [706, 461] width 597 height 37
click at [680, 496] on div "Is this person an owner of the business?" at bounding box center [706, 502] width 597 height 12
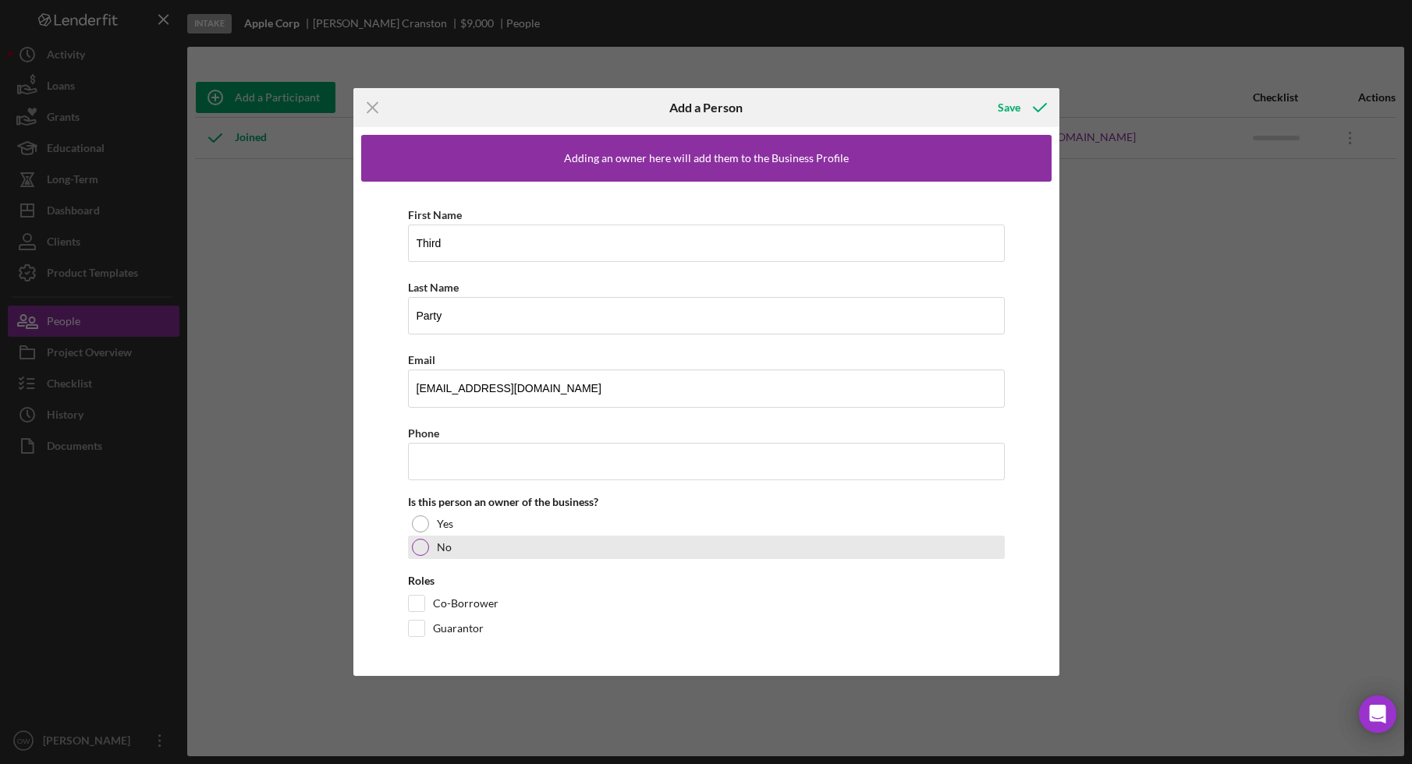
click at [456, 547] on div "No" at bounding box center [706, 547] width 597 height 23
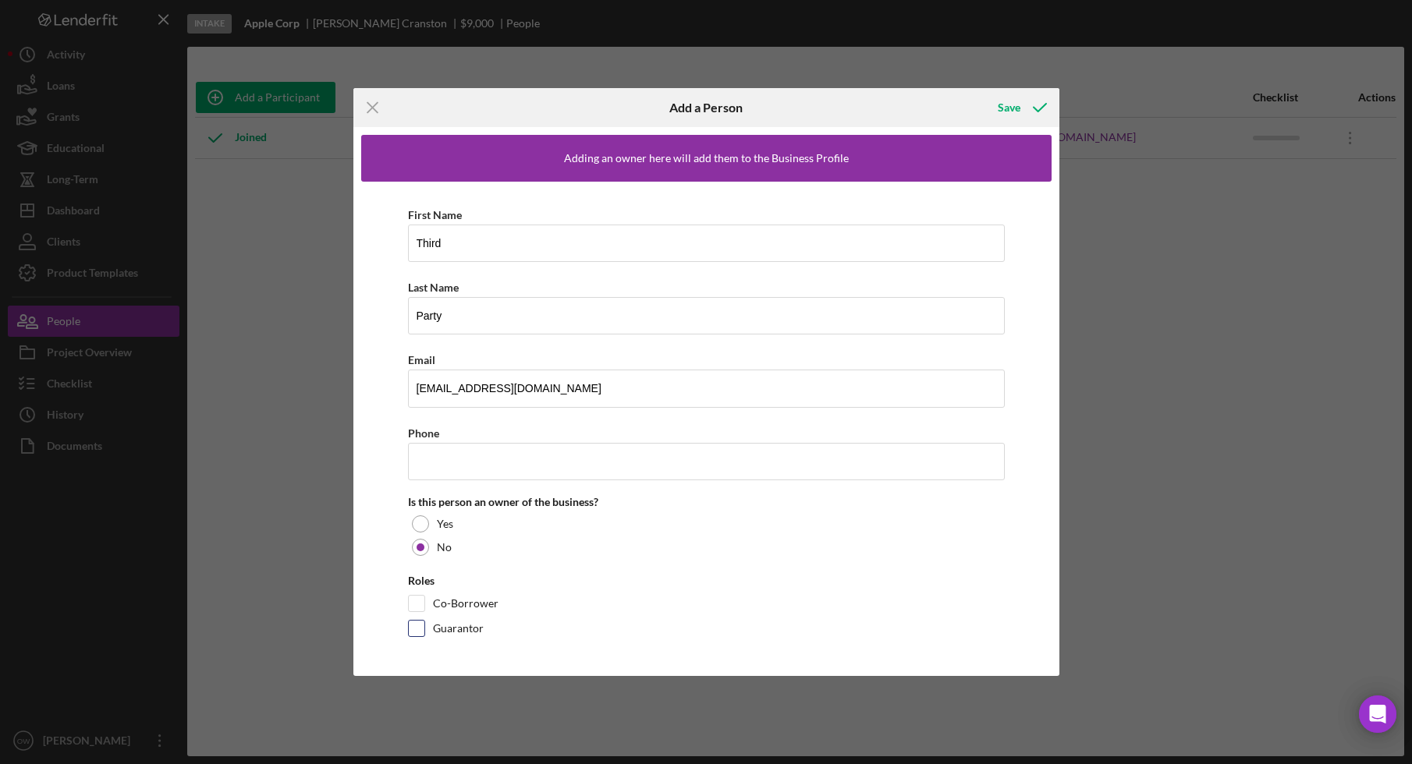
click at [468, 628] on label "Guarantor" at bounding box center [458, 629] width 51 height 16
click at [424, 628] on input "Guarantor" at bounding box center [417, 629] width 16 height 16
checkbox input "true"
click at [1021, 105] on icon "button" at bounding box center [1039, 107] width 39 height 39
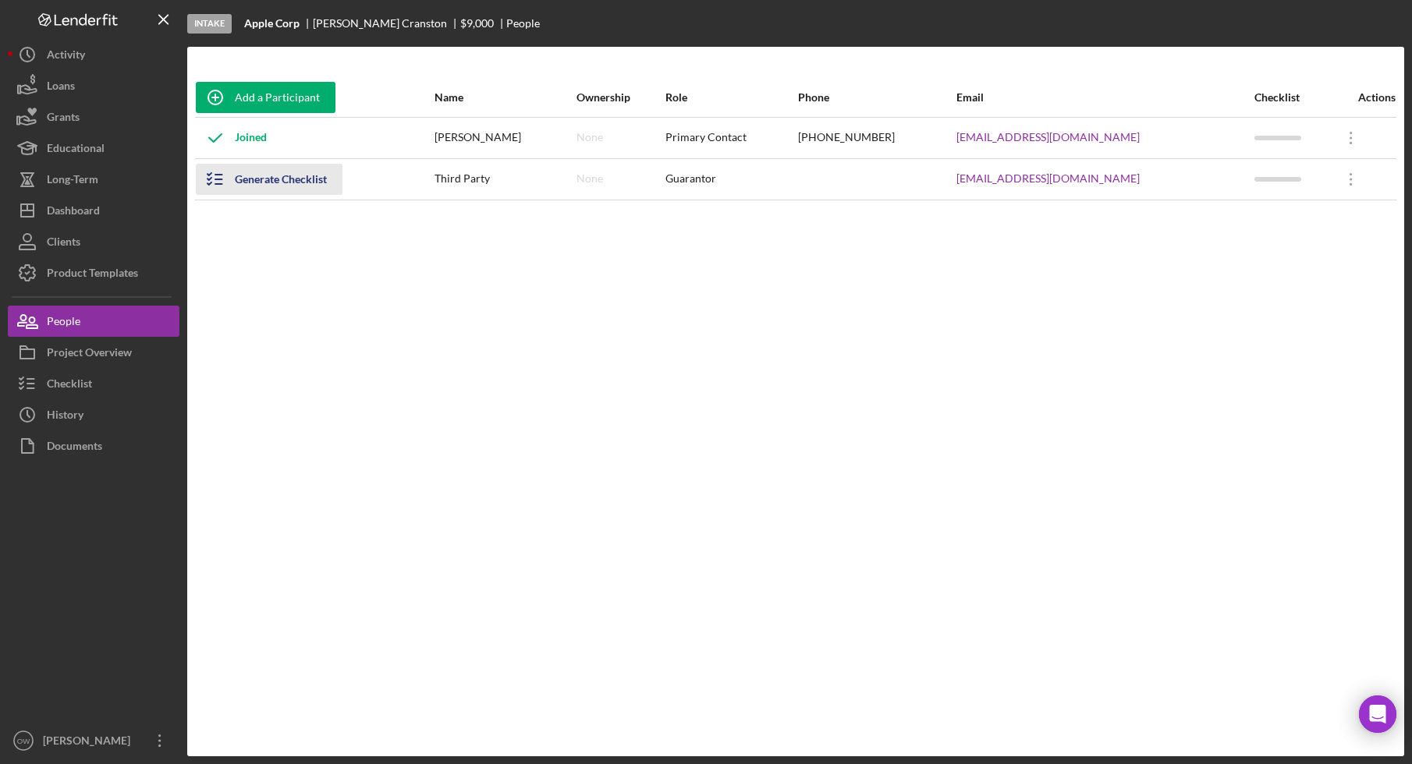
click at [302, 185] on div "Generate Checklist" at bounding box center [281, 179] width 92 height 31
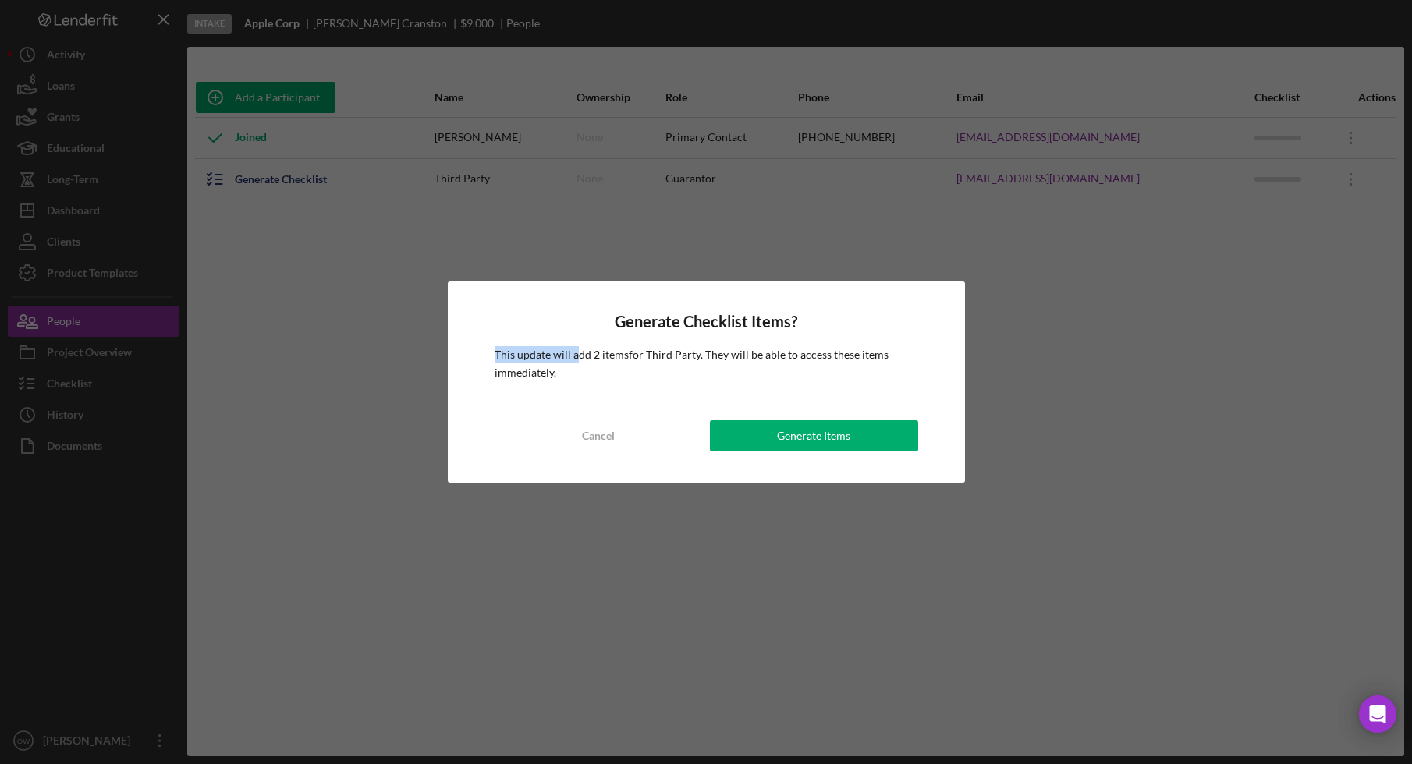
drag, startPoint x: 573, startPoint y: 361, endPoint x: 481, endPoint y: 360, distance: 92.0
click at [481, 360] on div "Generate Checklist Items? This update will add 2 items for Third Party . They w…" at bounding box center [706, 382] width 517 height 201
click at [817, 434] on div "Generate Items" at bounding box center [813, 435] width 73 height 31
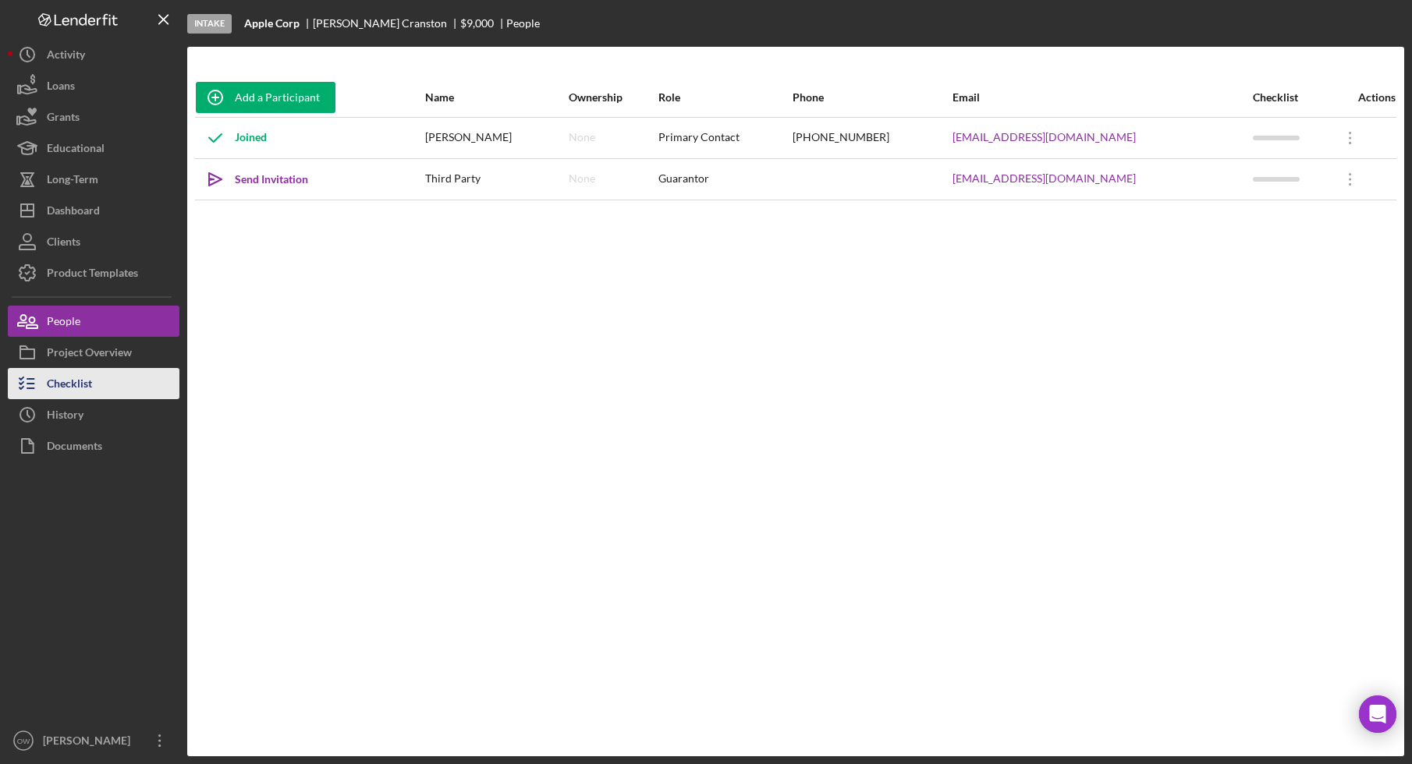
click at [105, 373] on button "Checklist" at bounding box center [94, 383] width 172 height 31
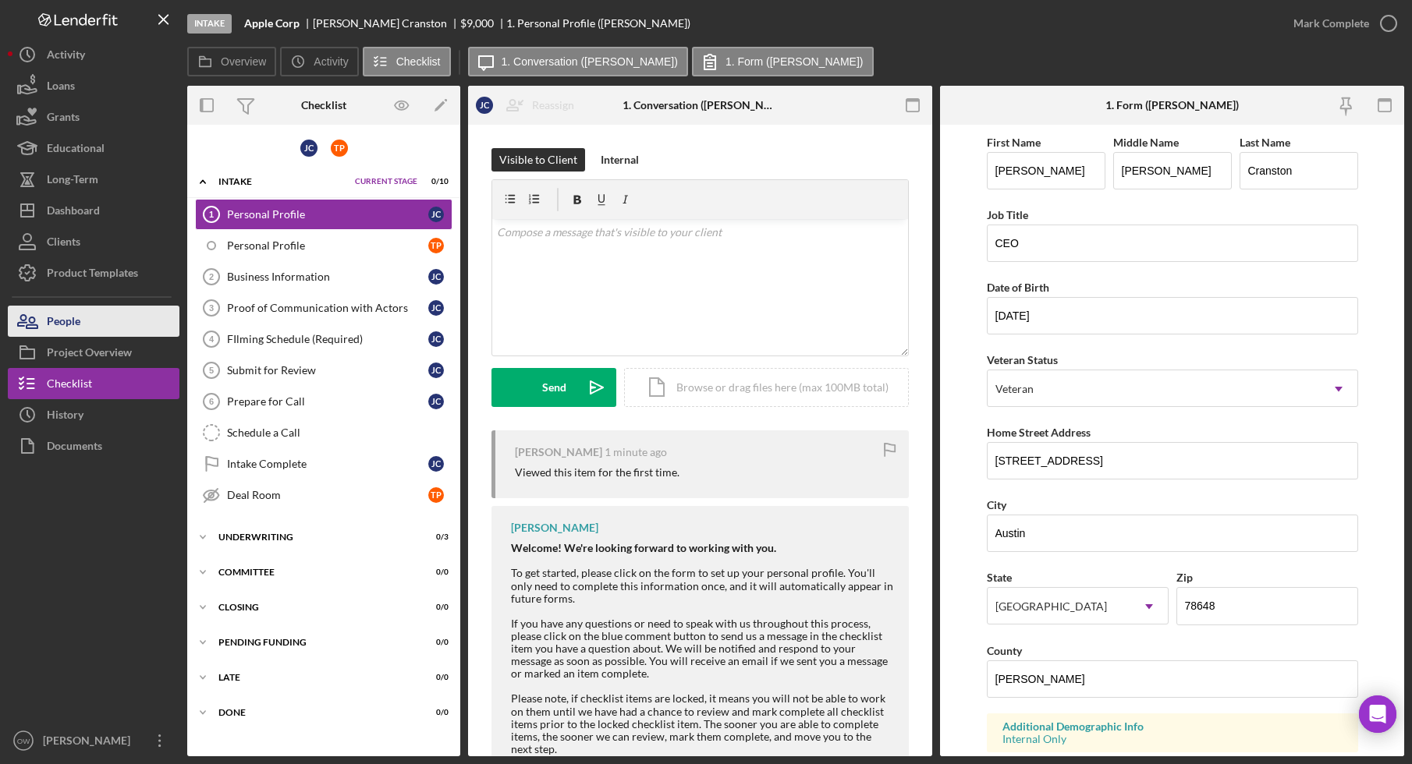
click at [96, 325] on button "People" at bounding box center [94, 321] width 172 height 31
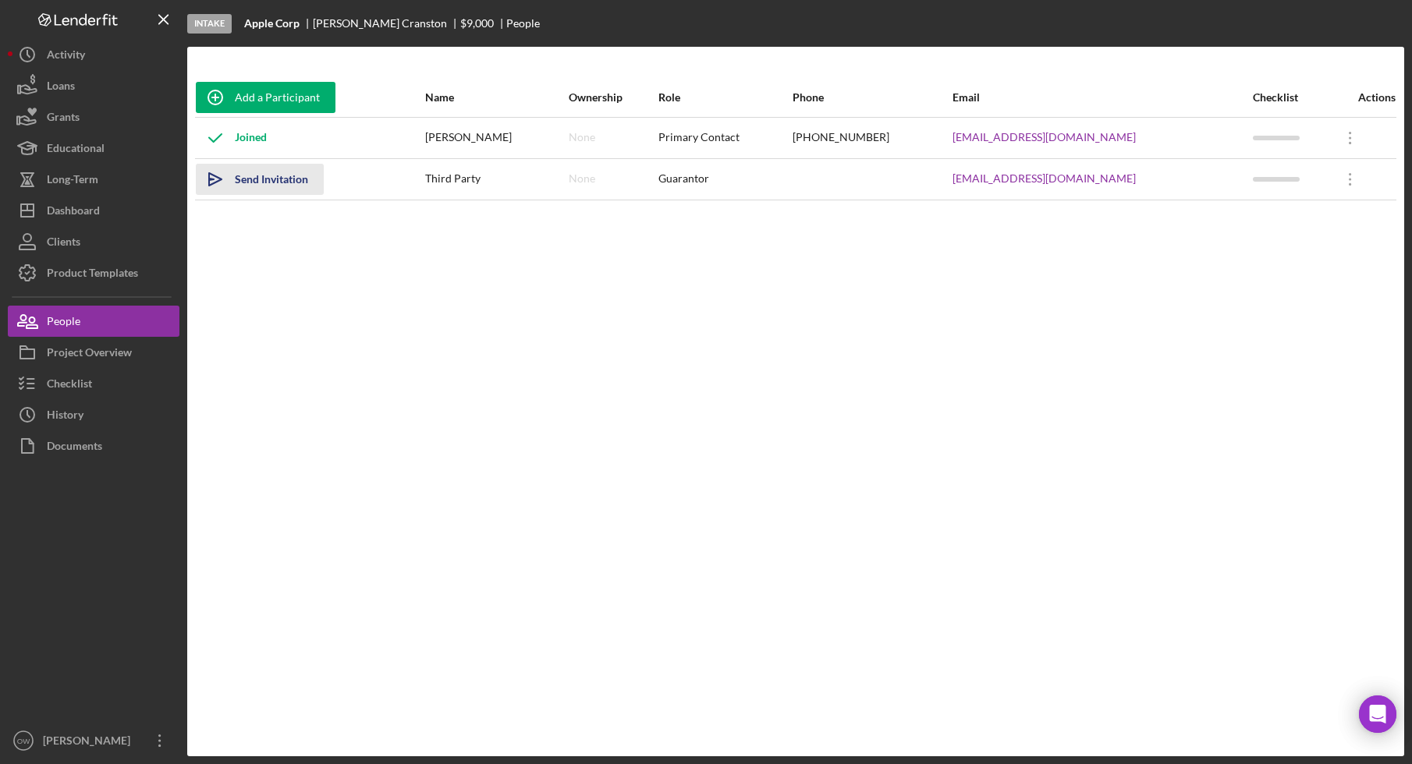
click at [284, 175] on div "Send Invitation" at bounding box center [271, 179] width 73 height 31
click at [1349, 174] on icon at bounding box center [1350, 179] width 2 height 12
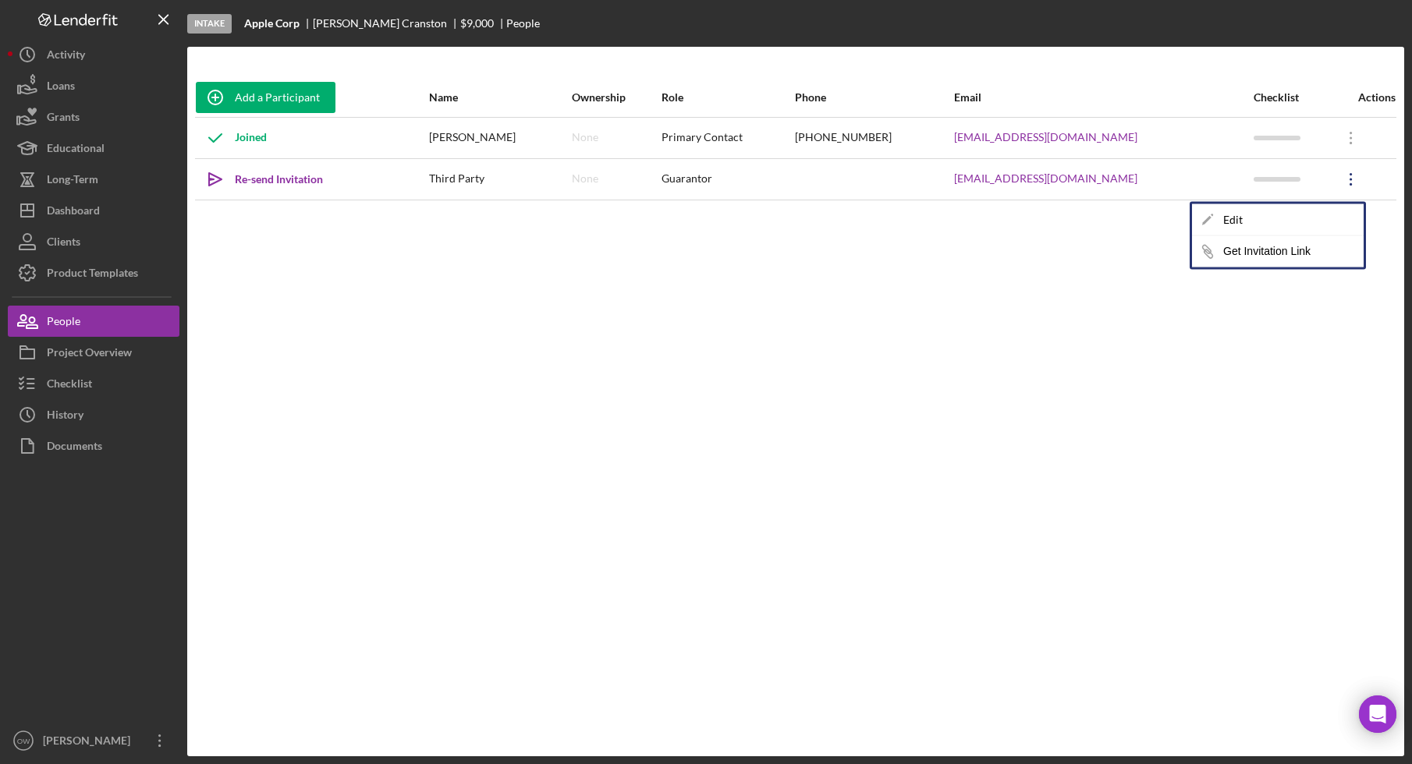
click at [1349, 174] on icon at bounding box center [1350, 179] width 2 height 12
click at [1308, 250] on button "Icon/Link Get Invitation Link" at bounding box center [1278, 251] width 172 height 31
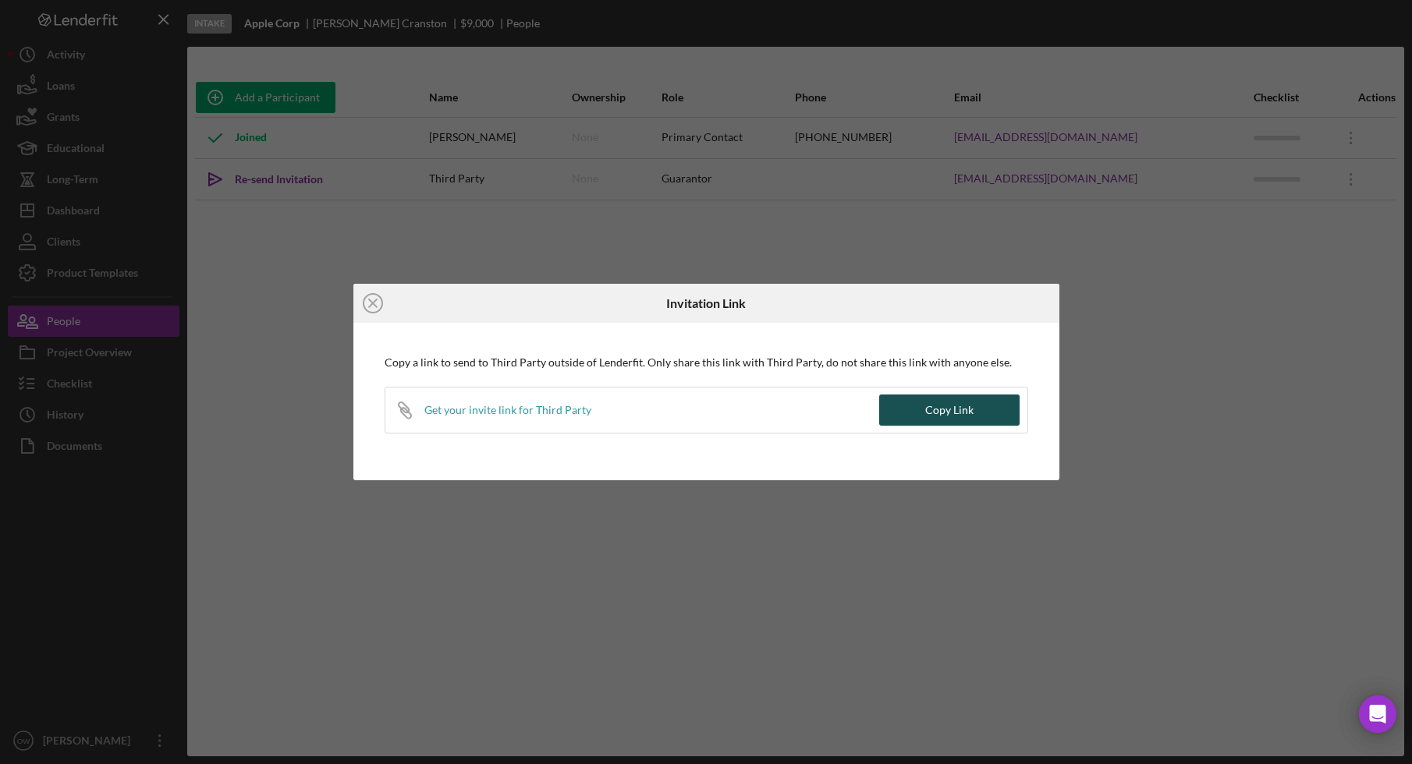
click at [950, 403] on div "Copy Link" at bounding box center [949, 410] width 48 height 31
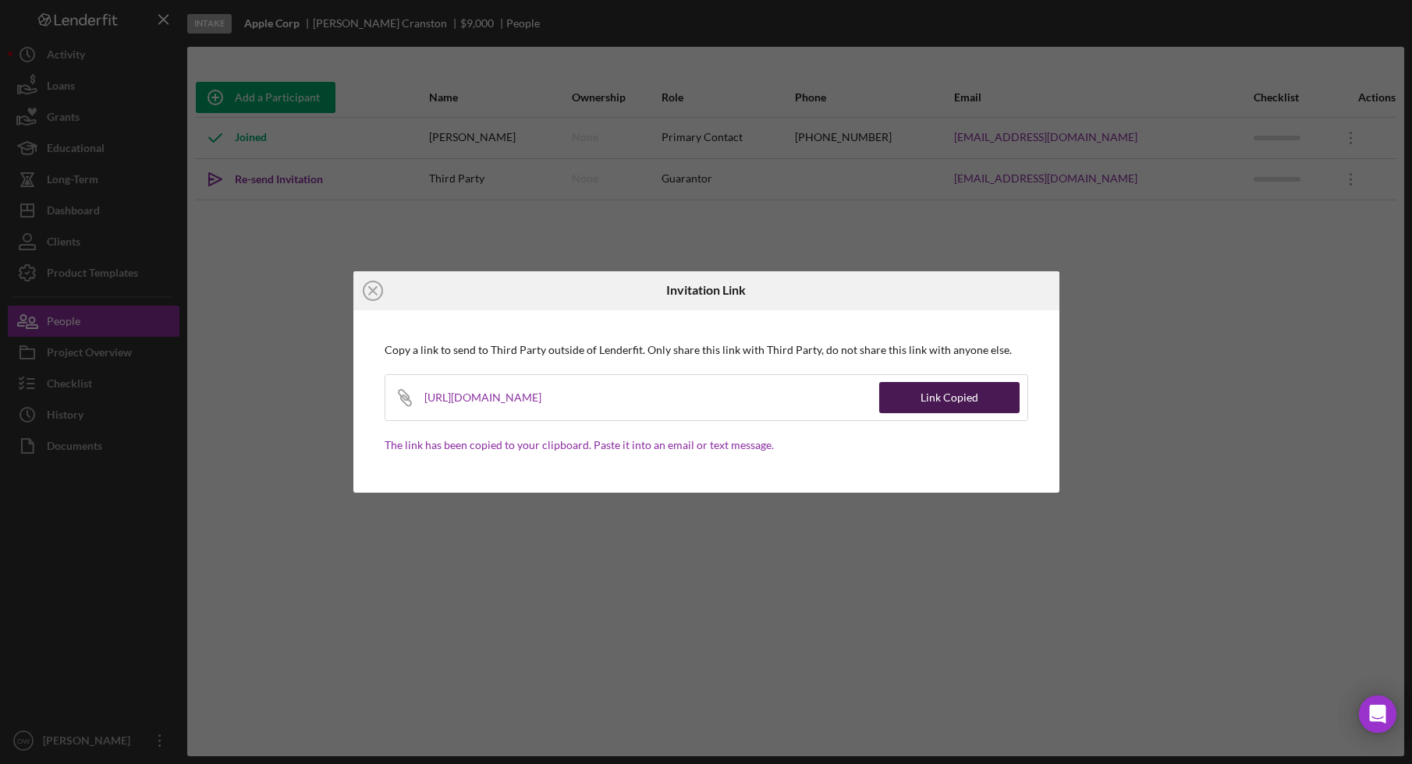
click at [927, 400] on div "Link Copied" at bounding box center [949, 397] width 58 height 31
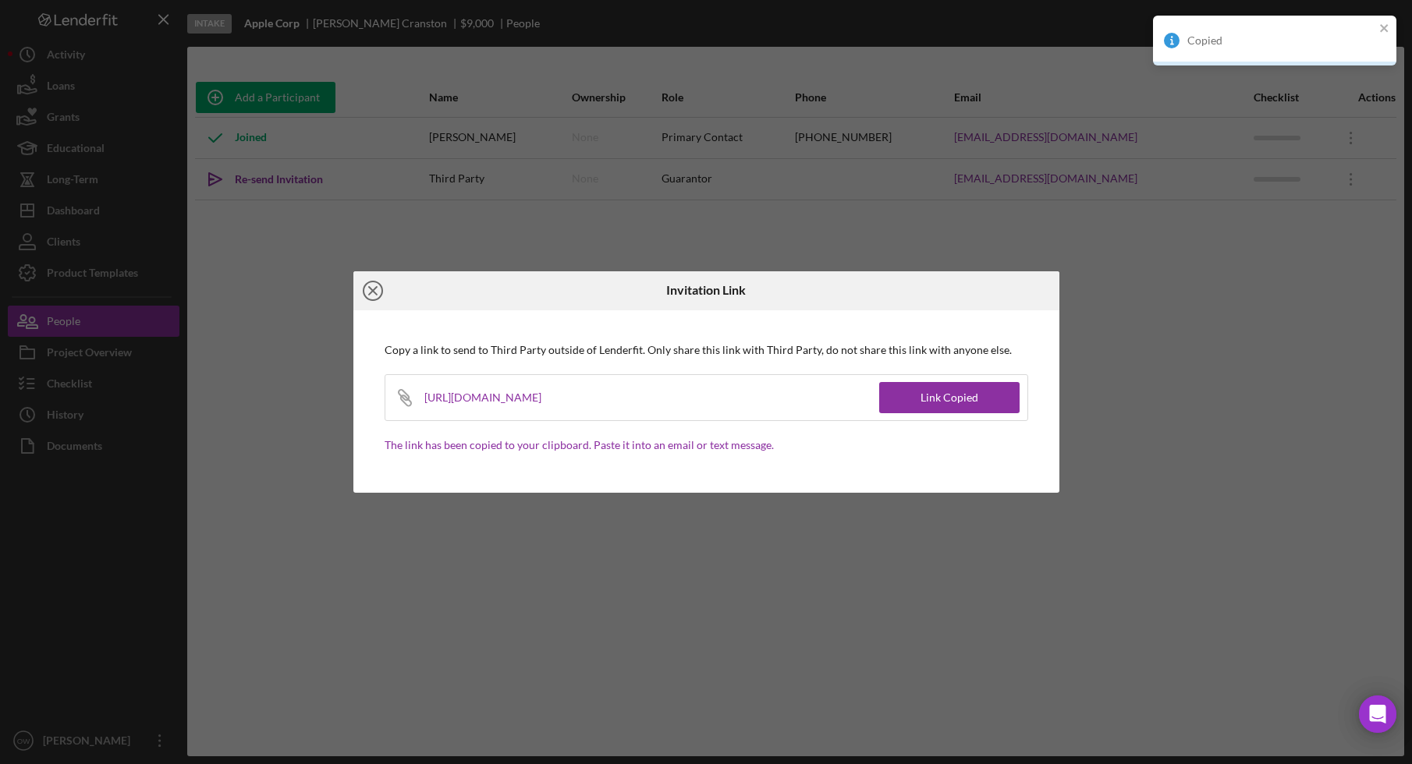
click at [376, 278] on icon "Icon/Close" at bounding box center [372, 290] width 39 height 39
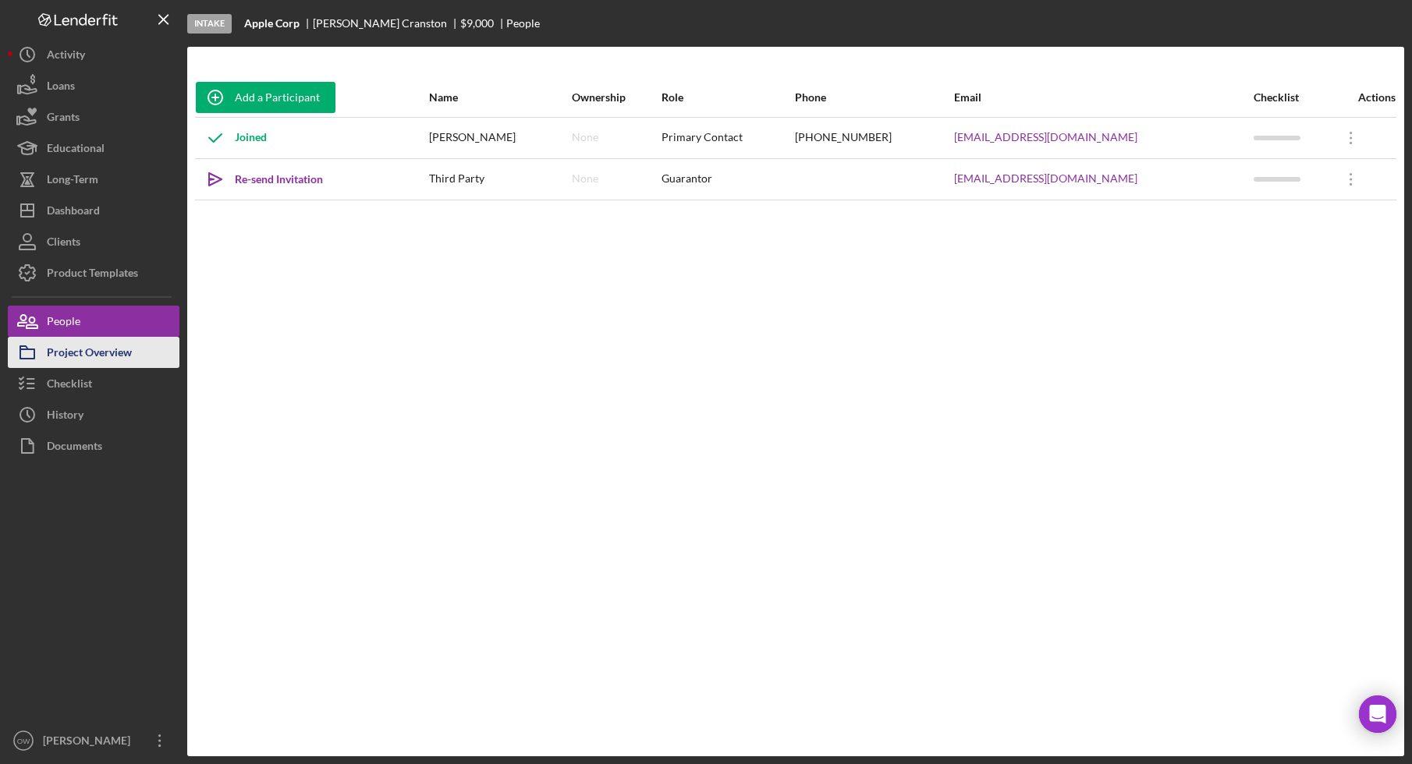
click at [123, 360] on div "Project Overview" at bounding box center [89, 354] width 85 height 35
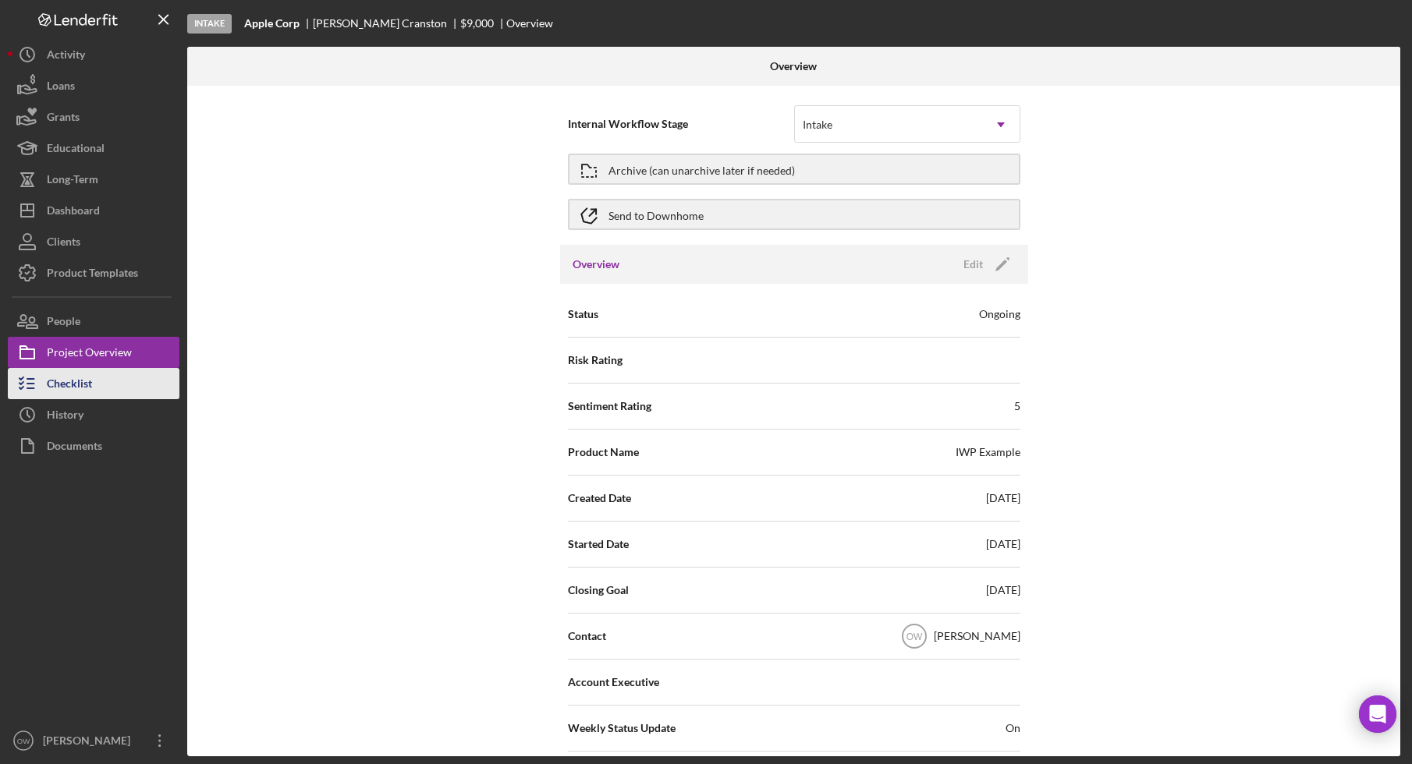
click at [115, 372] on button "Checklist" at bounding box center [94, 383] width 172 height 31
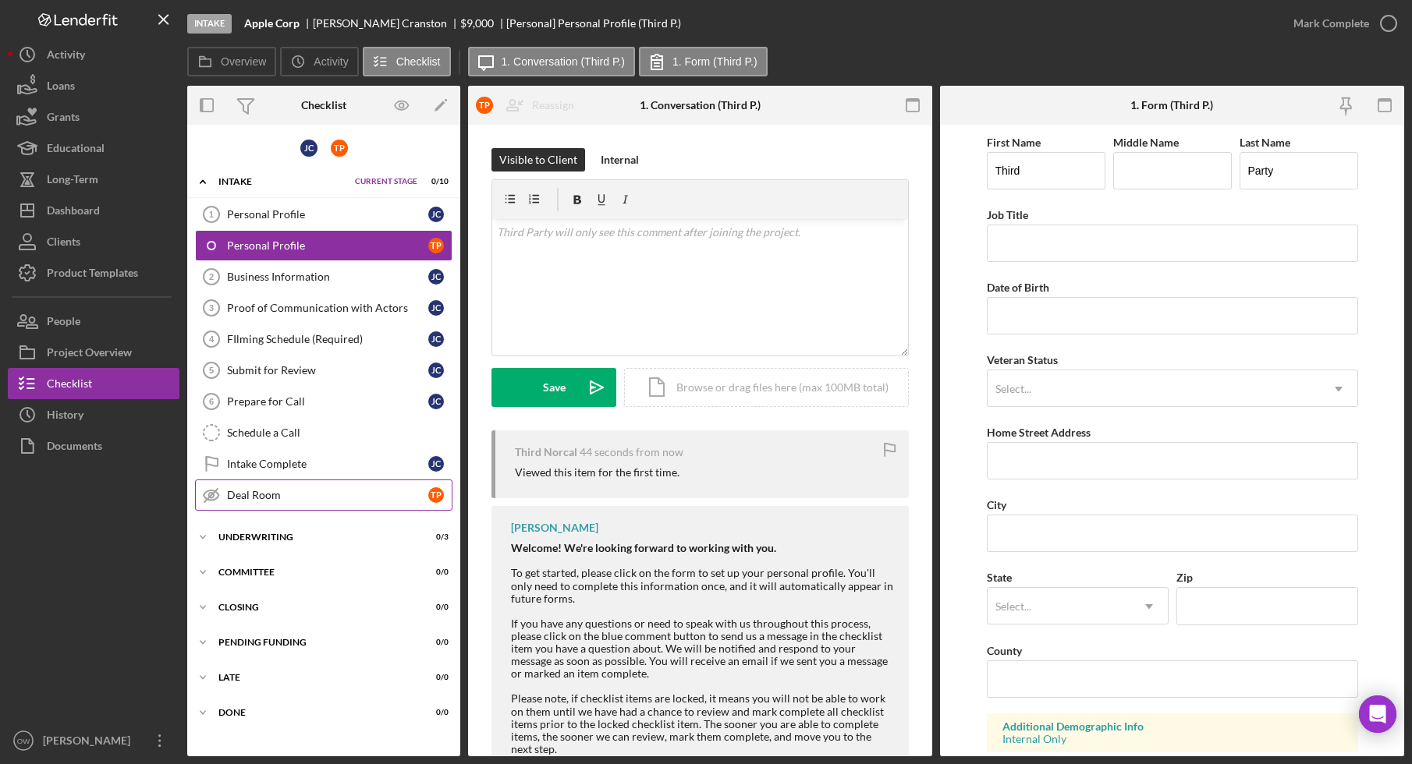
click at [261, 502] on link "Deal Room Deal Room T P" at bounding box center [323, 495] width 257 height 31
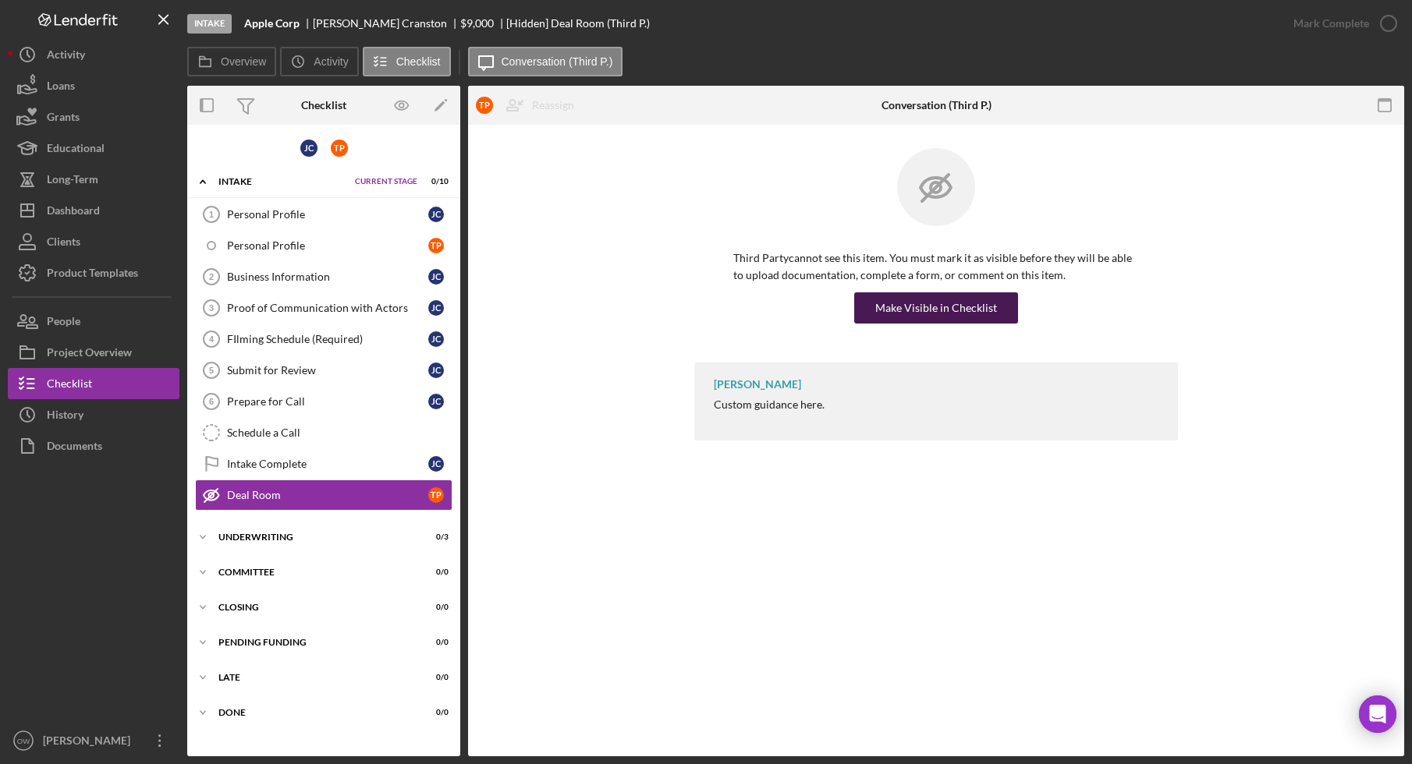
click at [974, 314] on div "Make Visible in Checklist" at bounding box center [936, 307] width 122 height 31
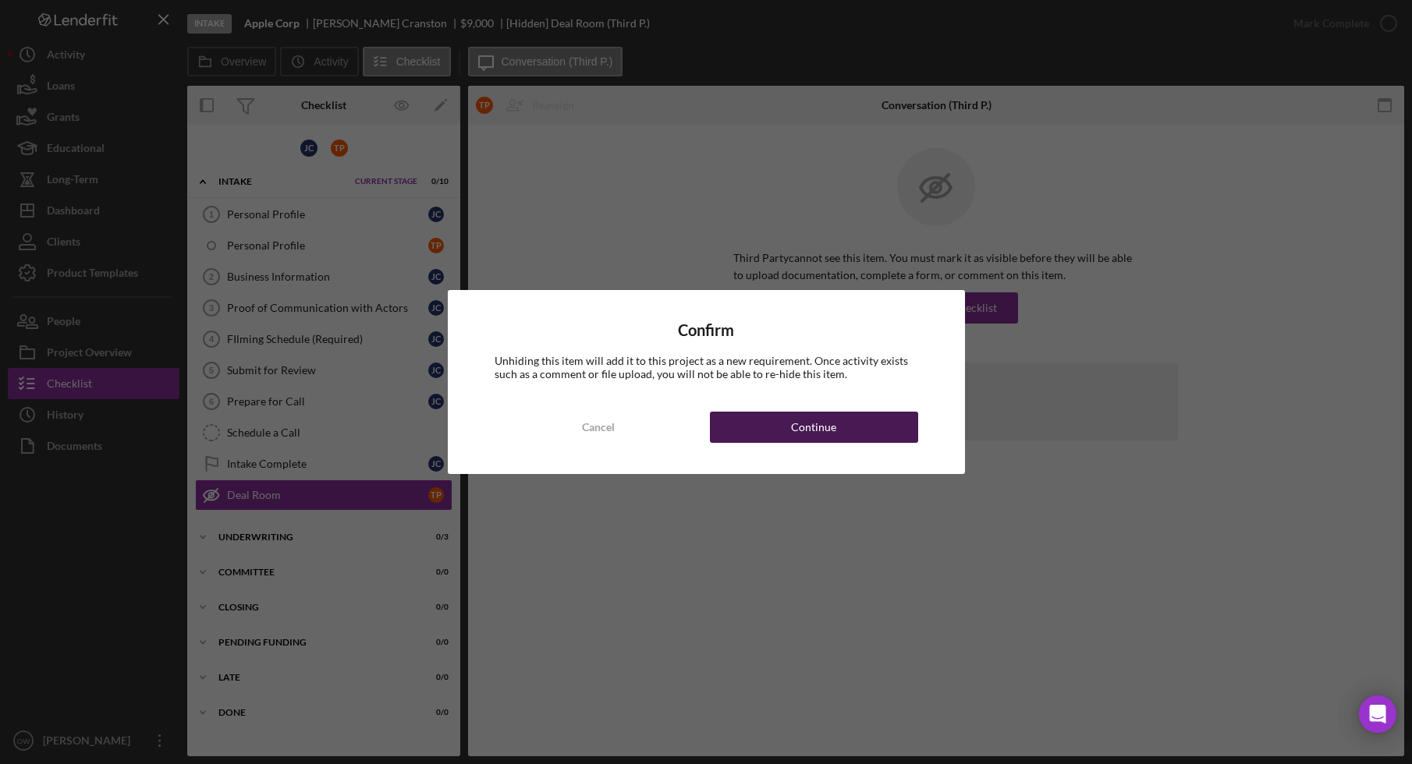
click at [780, 424] on button "Continue" at bounding box center [814, 427] width 208 height 31
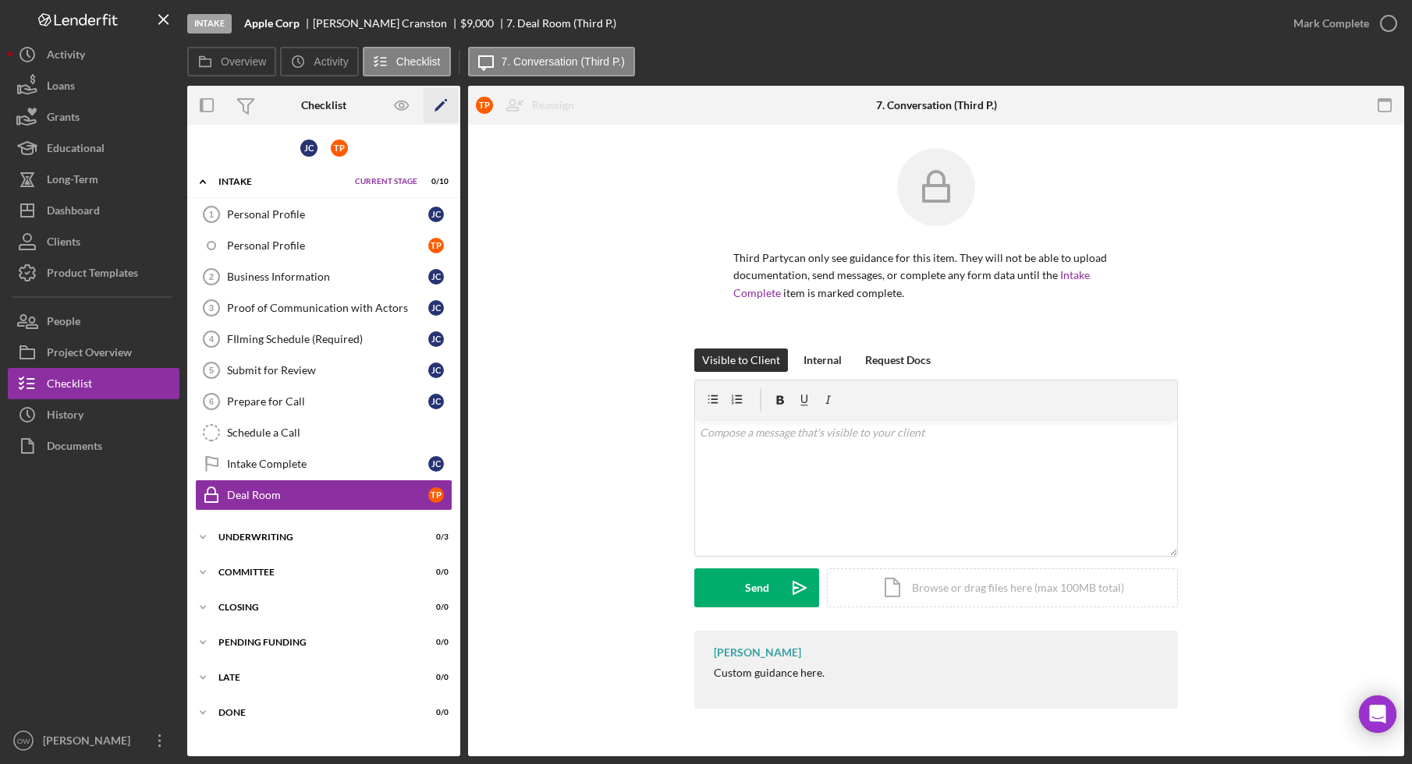
click at [442, 96] on icon "Icon/Edit" at bounding box center [440, 105] width 35 height 35
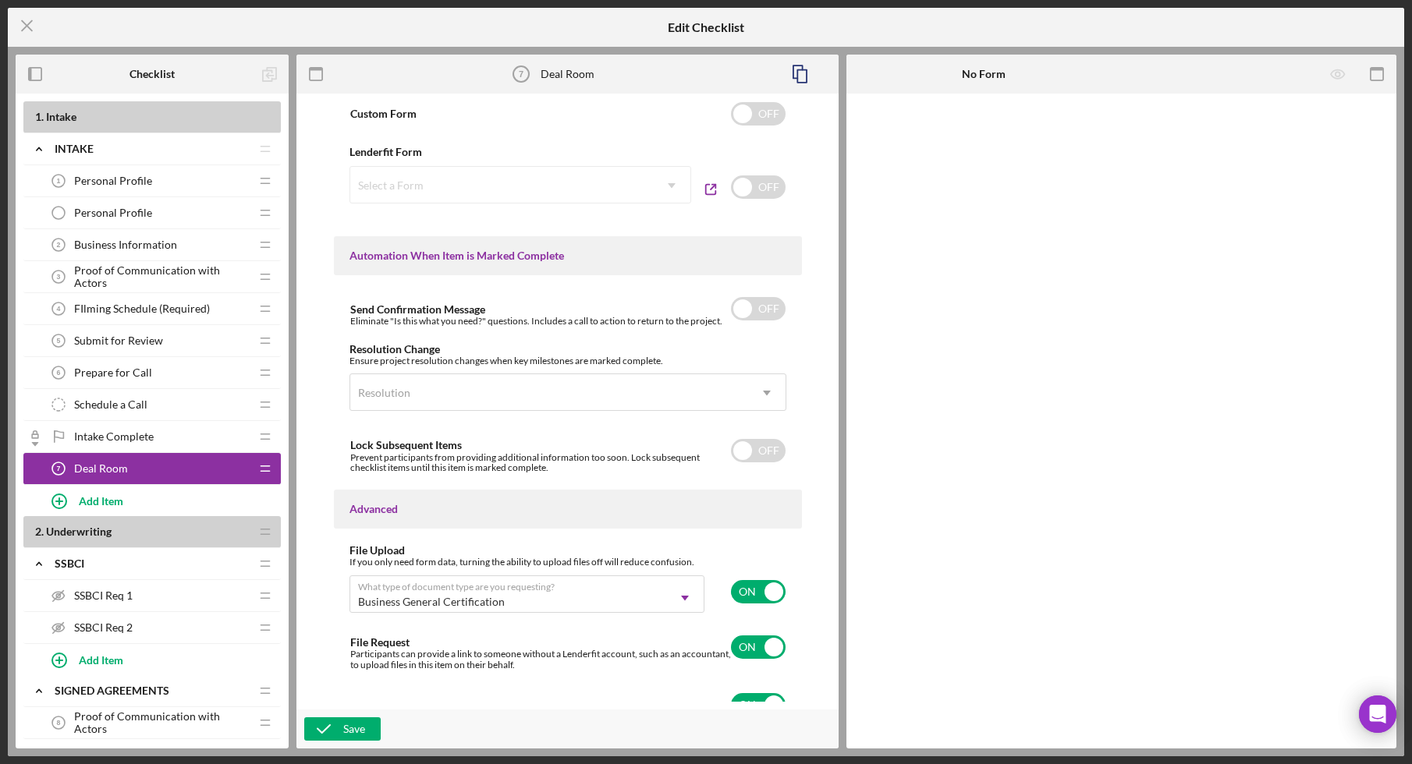
scroll to position [857, 0]
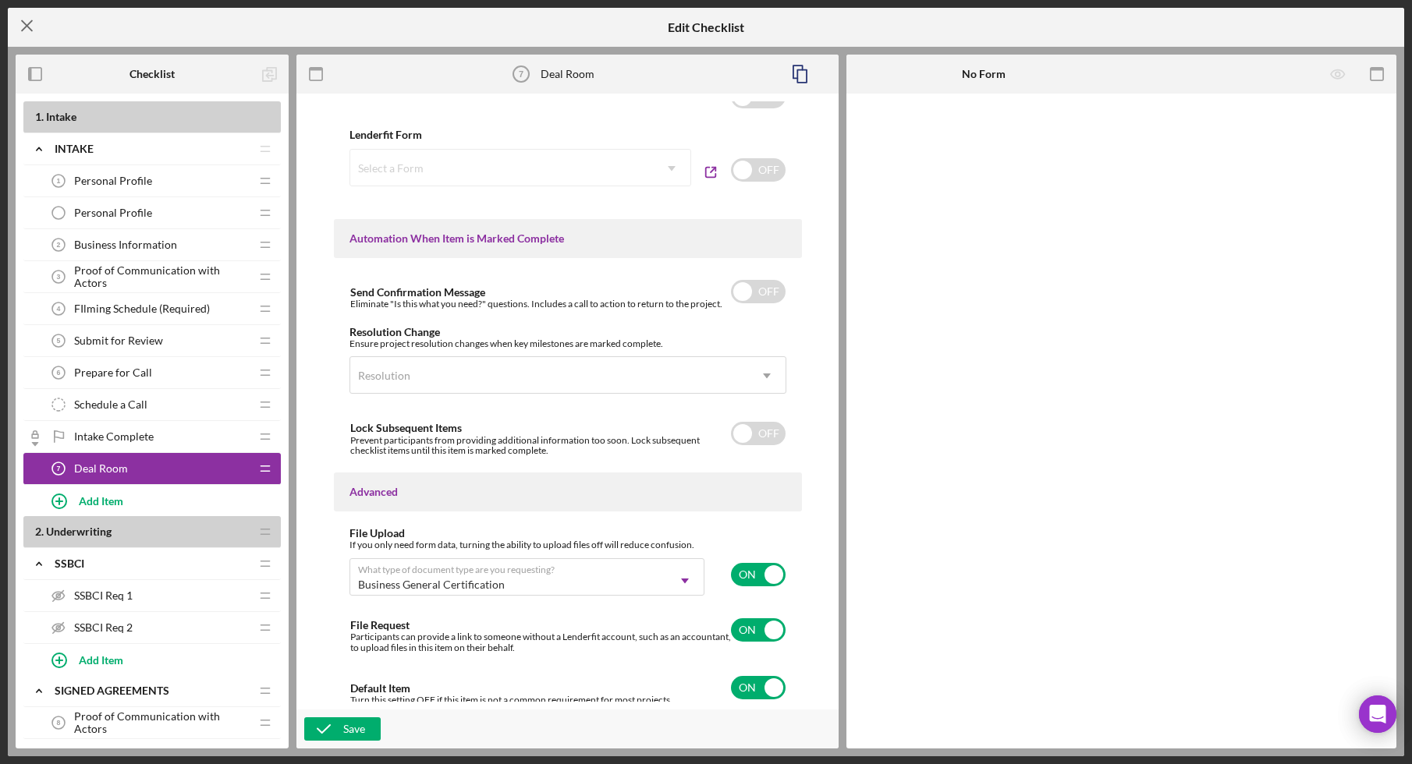
click at [34, 22] on icon "Icon/Menu Close" at bounding box center [27, 25] width 39 height 39
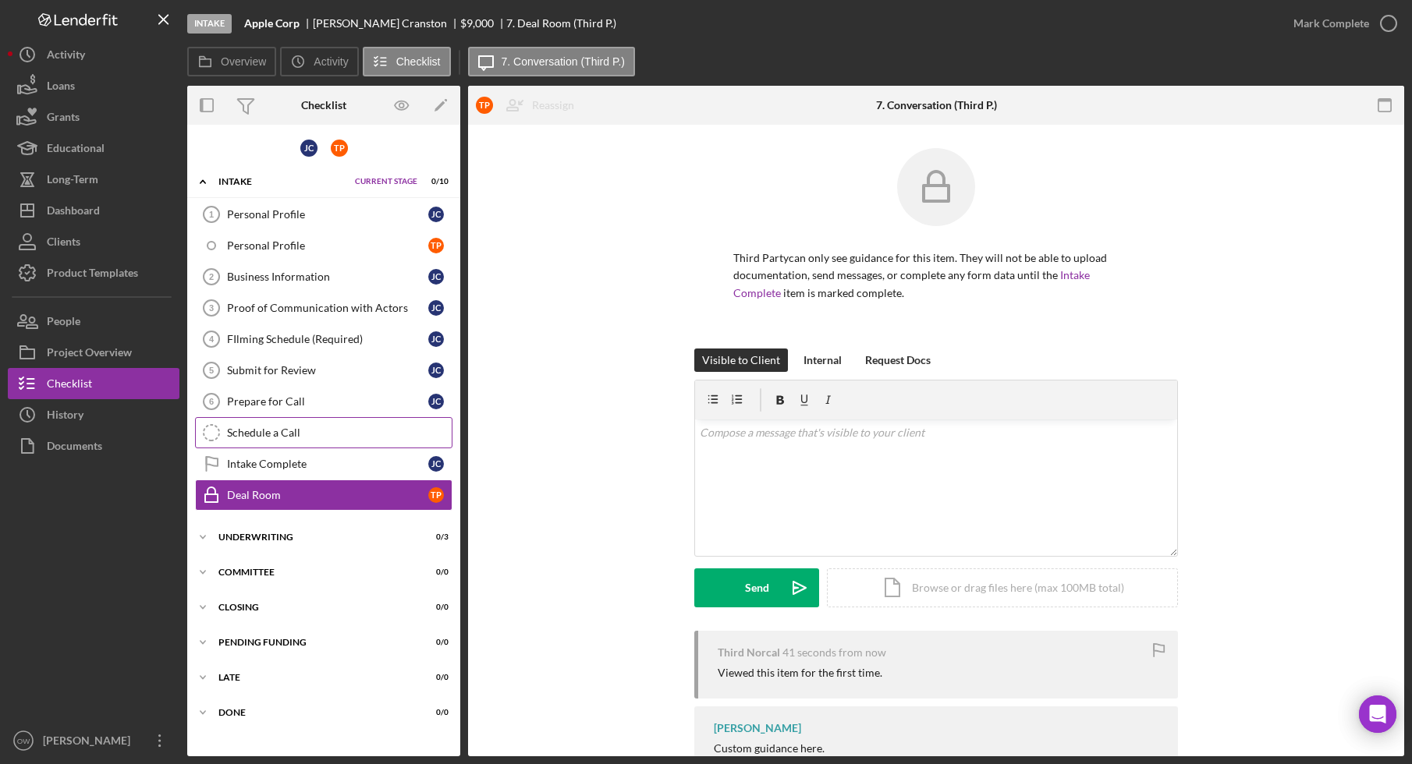
click at [277, 445] on link "Schedule a Call Schedule a Call" at bounding box center [323, 432] width 257 height 31
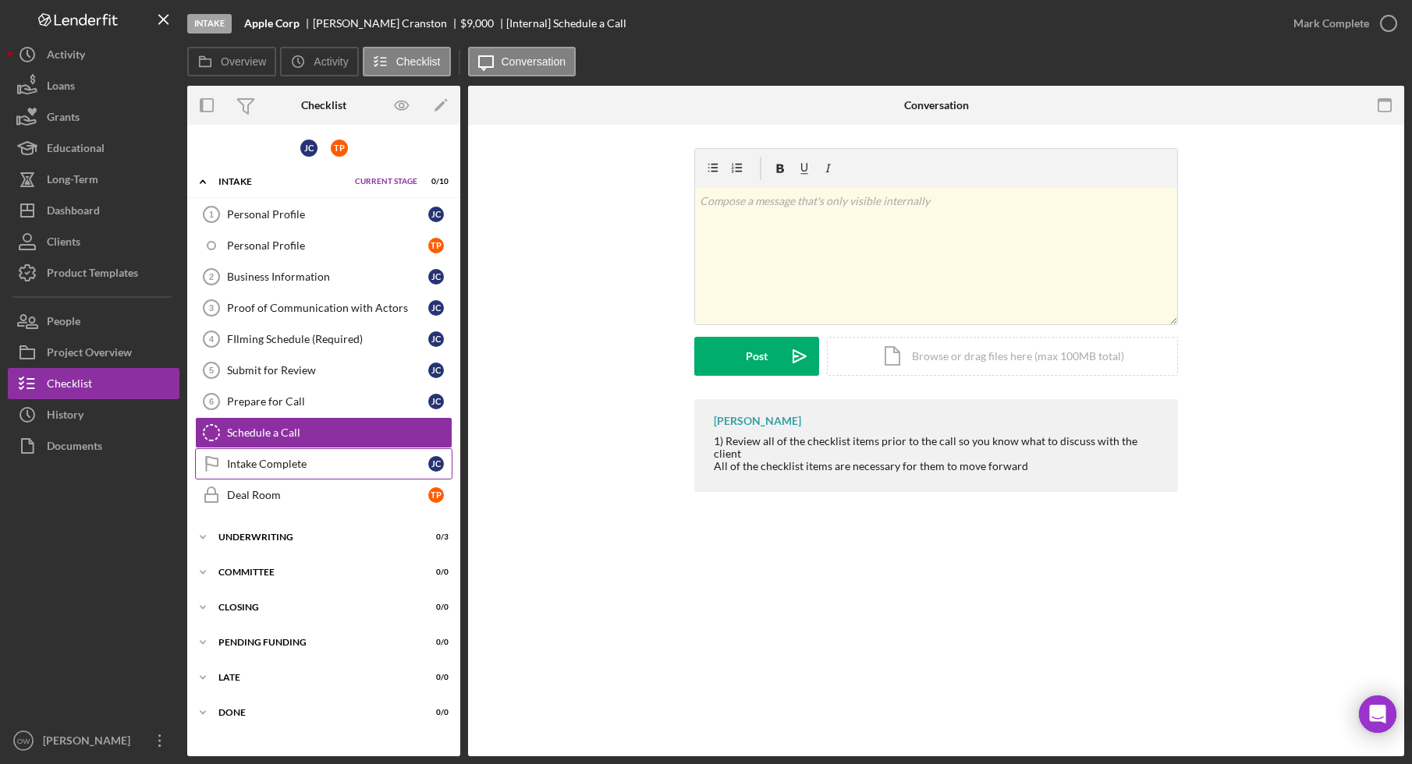
click at [274, 468] on div "Intake Complete" at bounding box center [327, 464] width 201 height 12
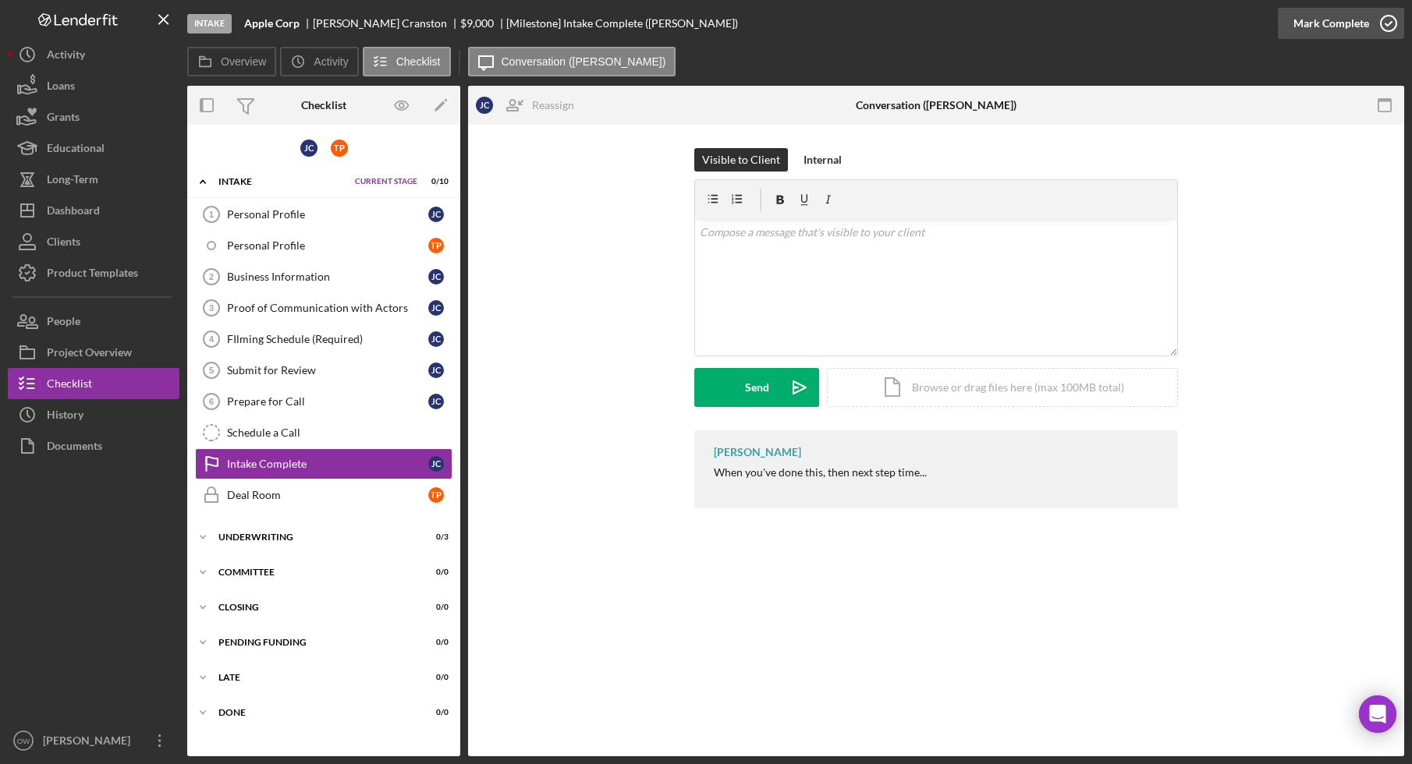
click at [1330, 31] on div "Mark Complete" at bounding box center [1331, 23] width 76 height 31
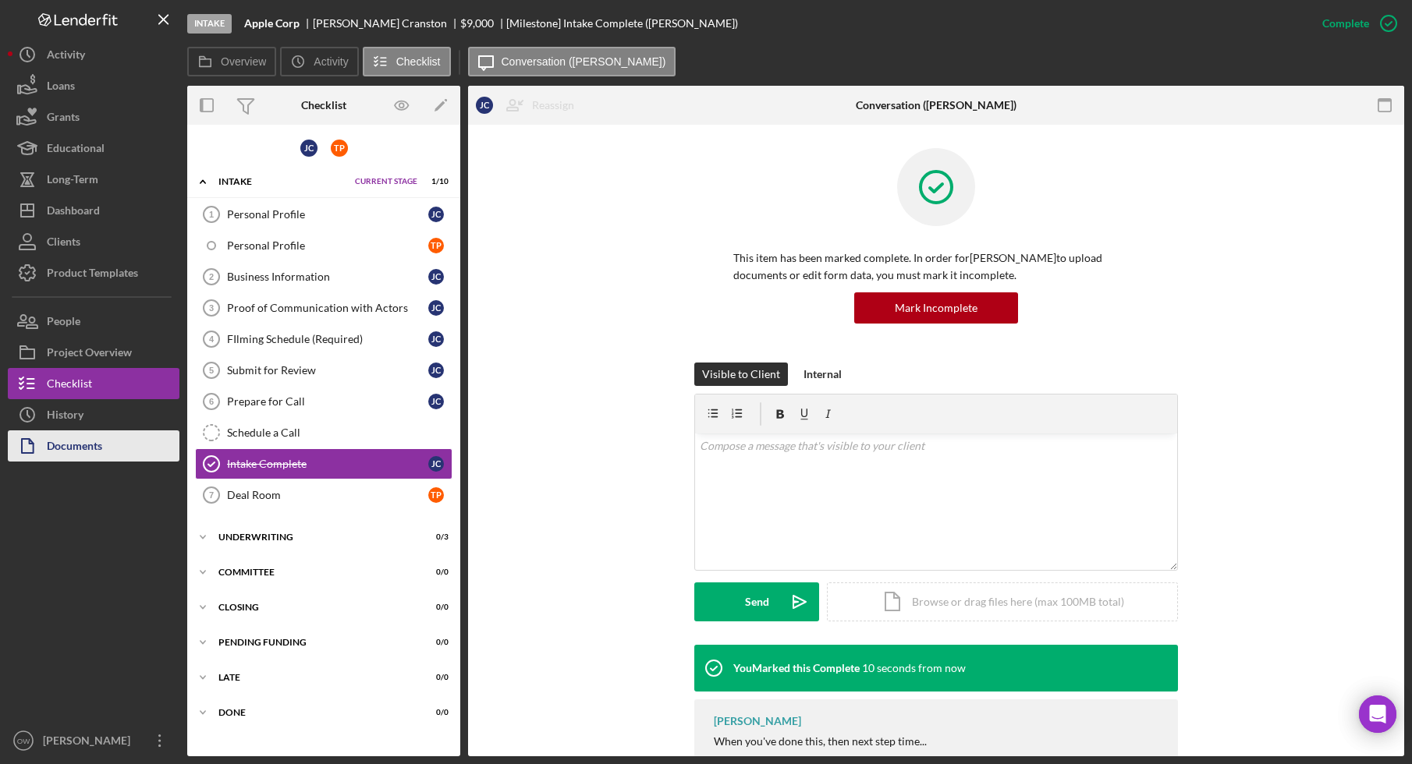
click at [84, 440] on div "Documents" at bounding box center [74, 447] width 55 height 35
click at [293, 309] on div "Proof of Communication with Actors" at bounding box center [327, 308] width 201 height 12
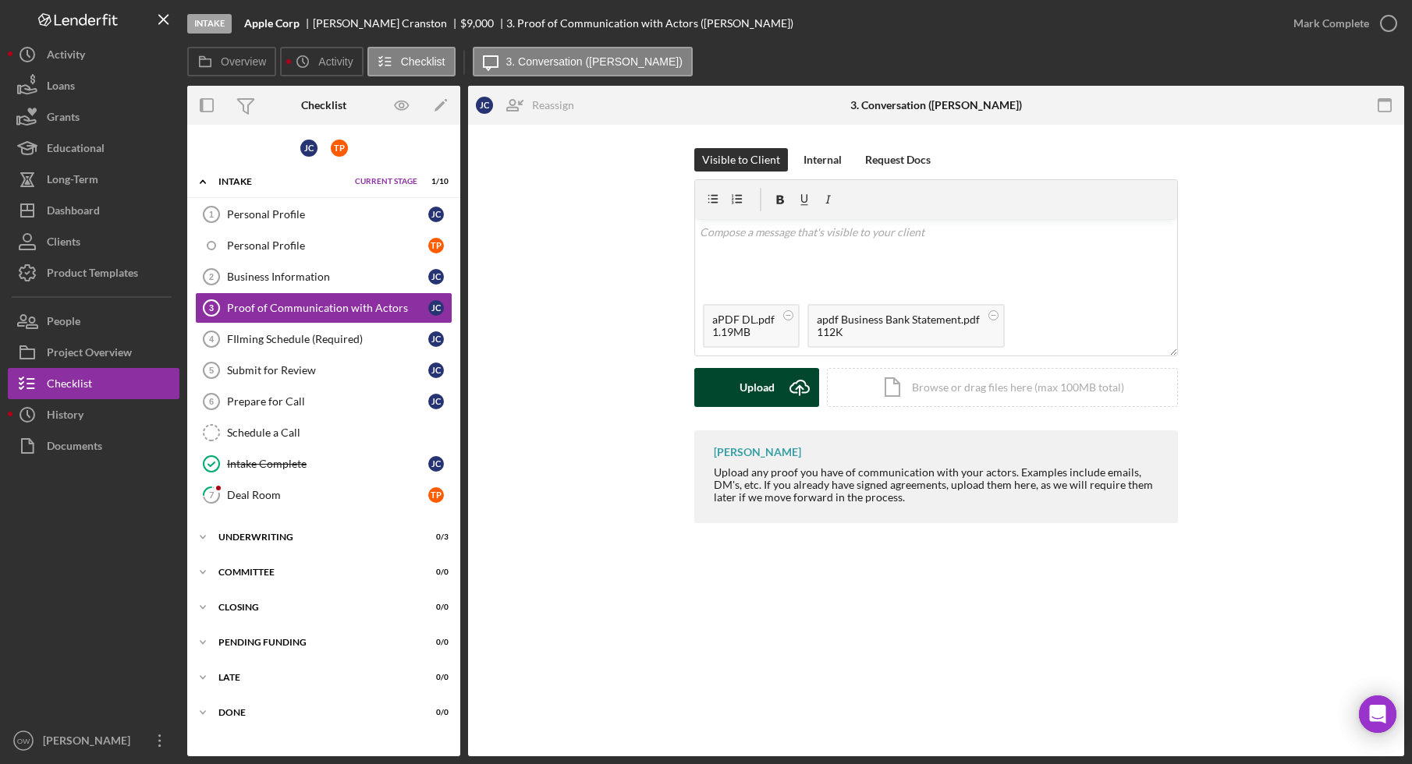
click at [766, 384] on div "Upload" at bounding box center [756, 387] width 35 height 39
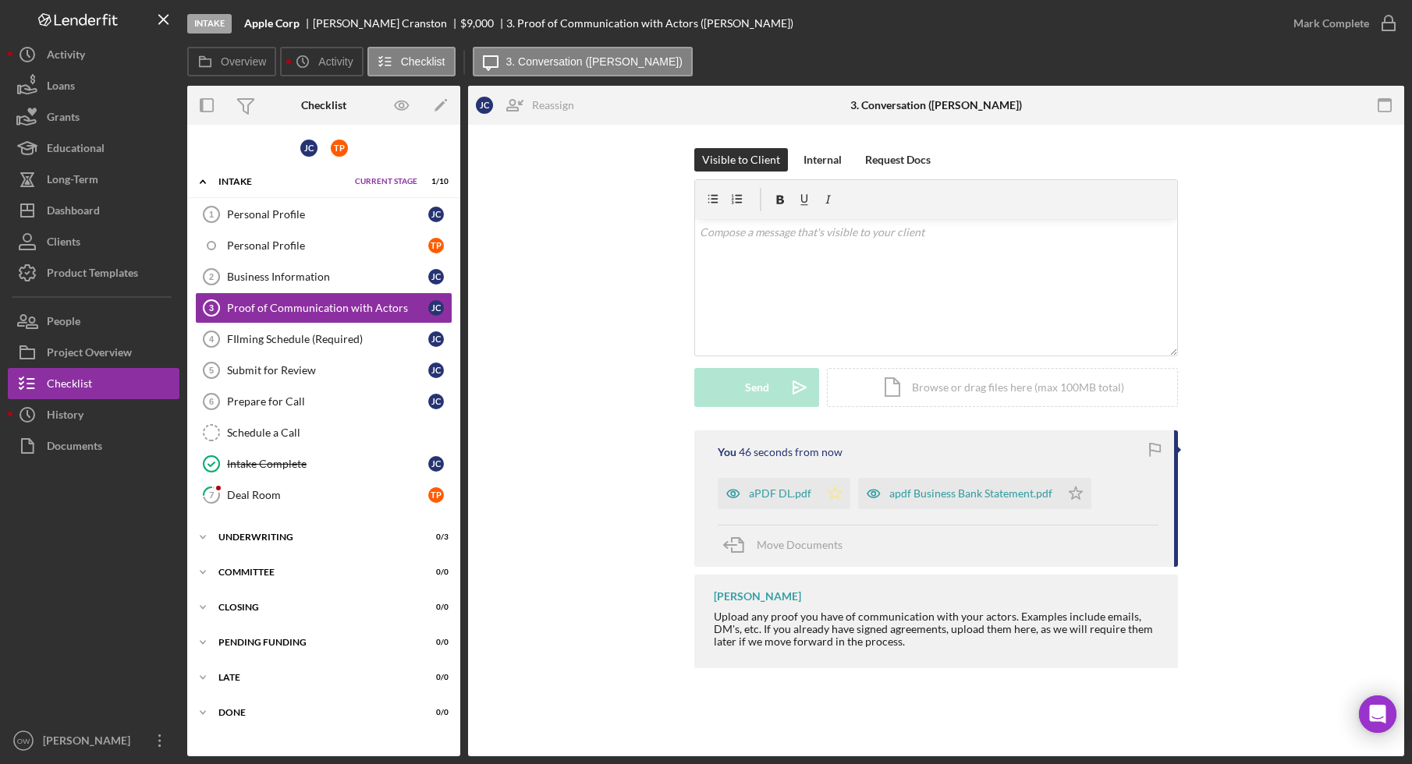
click at [836, 484] on icon "Icon/Star" at bounding box center [834, 493] width 31 height 31
click at [1072, 494] on icon "Icon/Star" at bounding box center [1075, 493] width 31 height 31
click at [1350, 22] on div "Mark Complete" at bounding box center [1331, 23] width 76 height 31
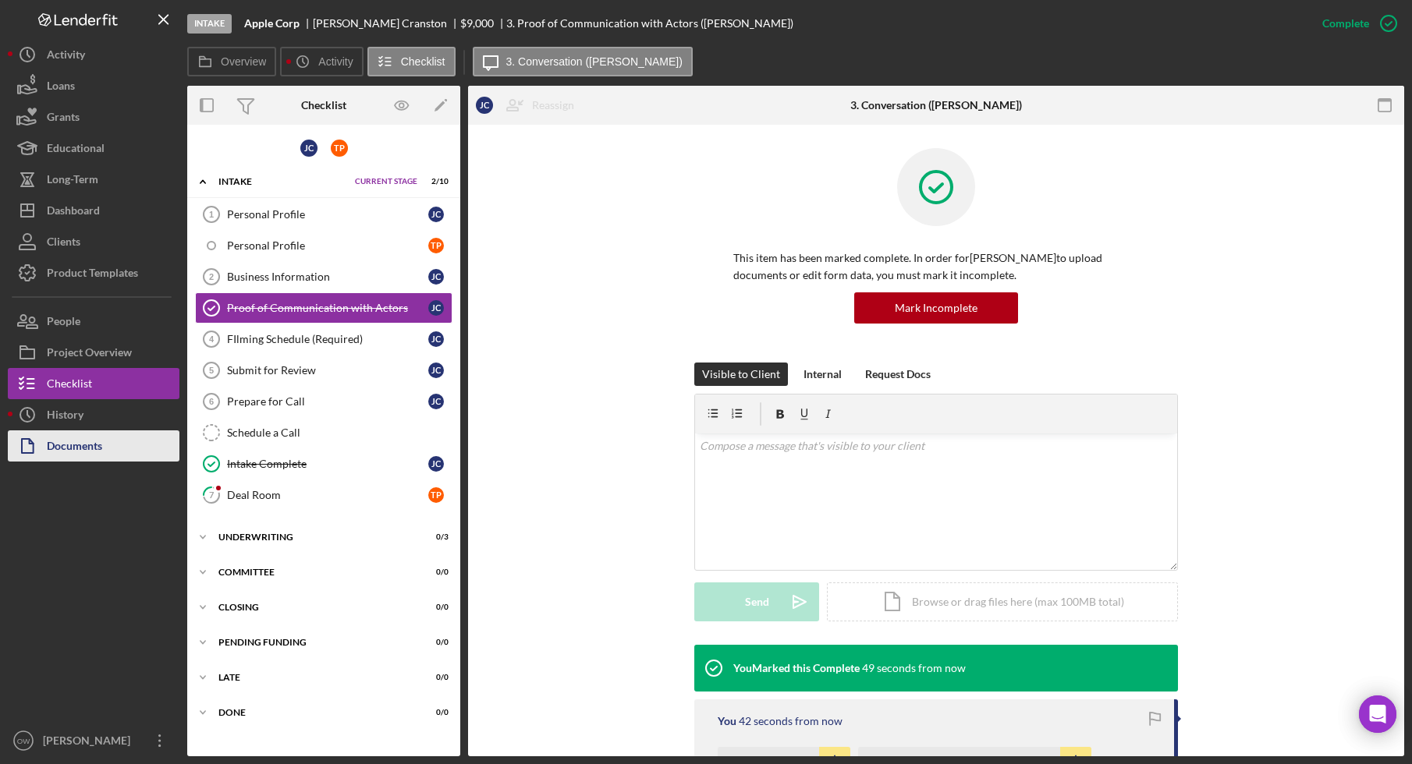
click at [108, 439] on button "Documents" at bounding box center [94, 445] width 172 height 31
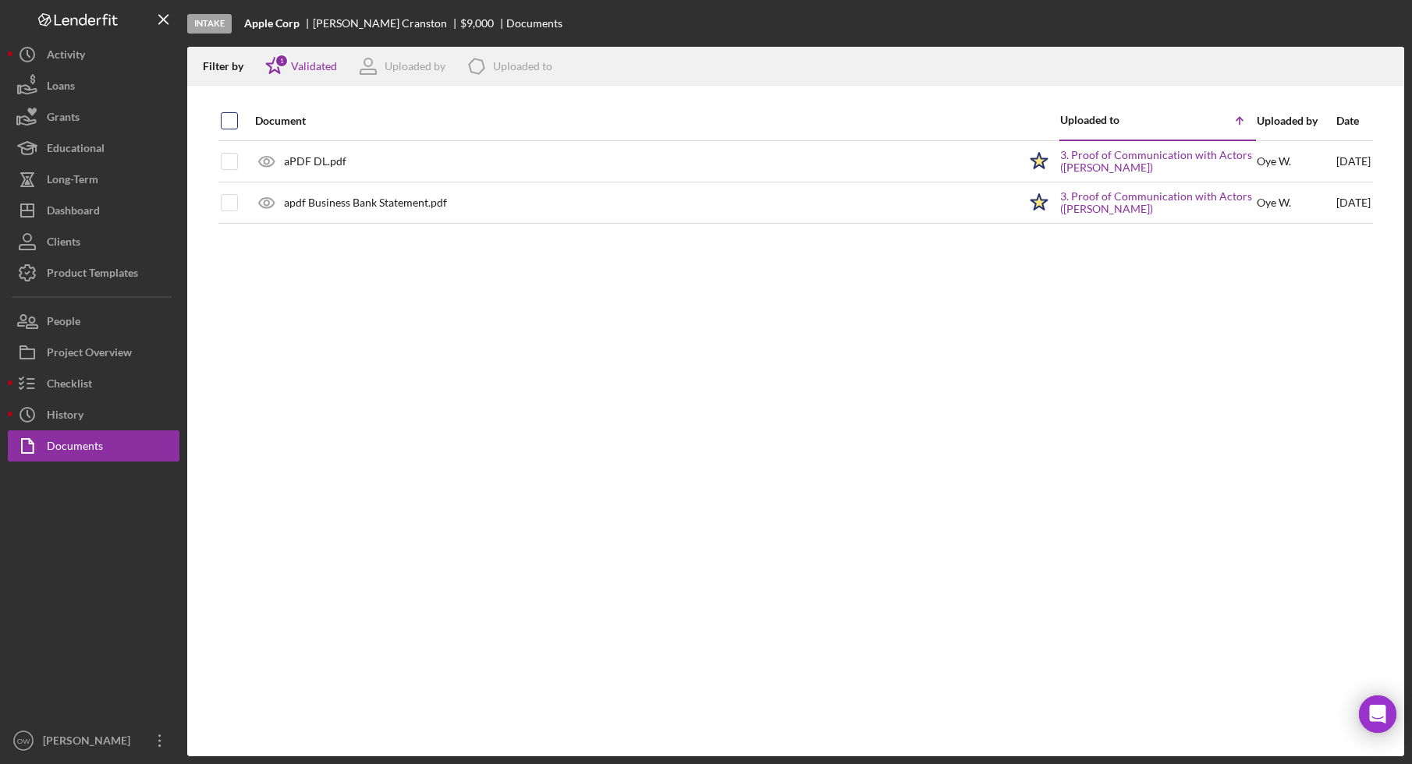
click at [228, 124] on input "checkbox" at bounding box center [229, 121] width 16 height 16
checkbox input "true"
click at [1383, 69] on icon "Icon/Download" at bounding box center [1384, 66] width 35 height 35
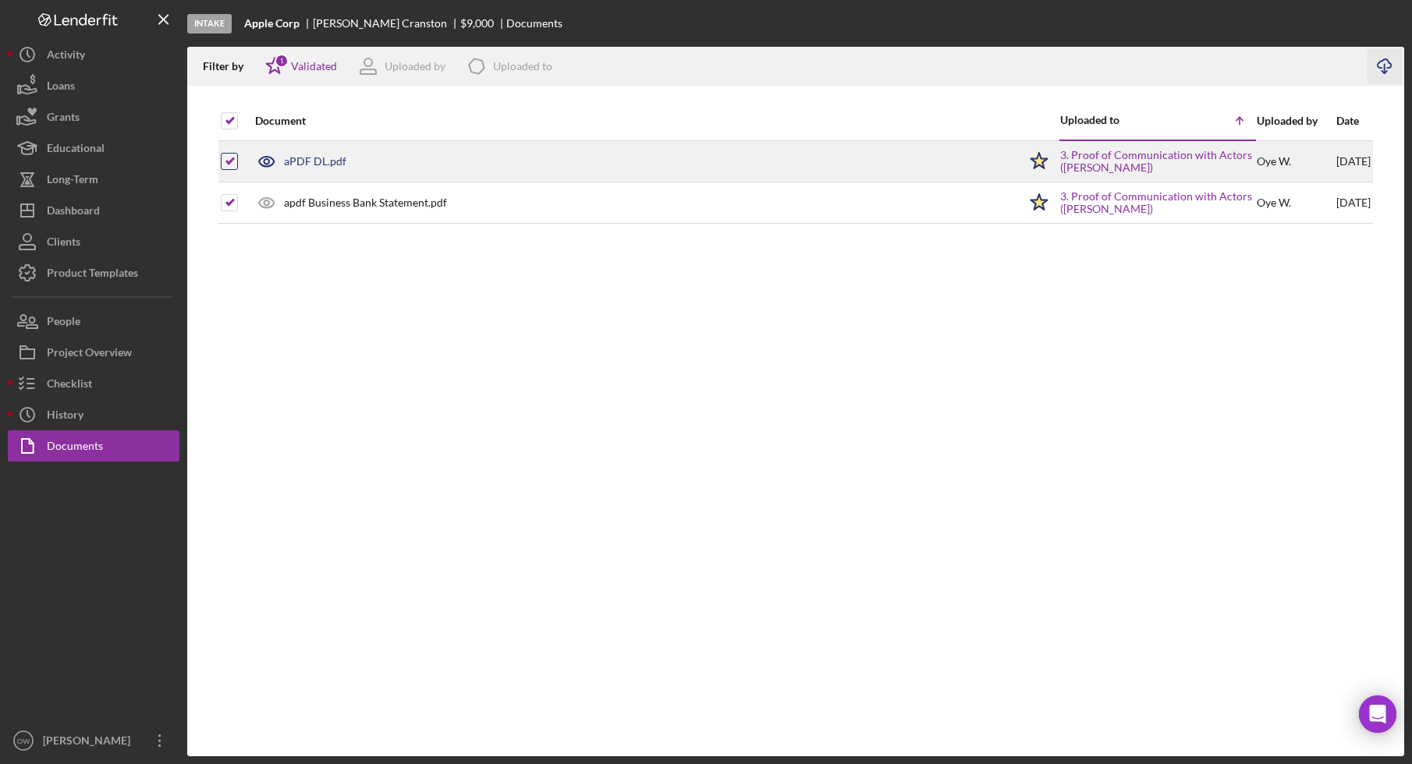
click at [231, 165] on input "checkbox" at bounding box center [229, 162] width 16 height 16
checkbox input "false"
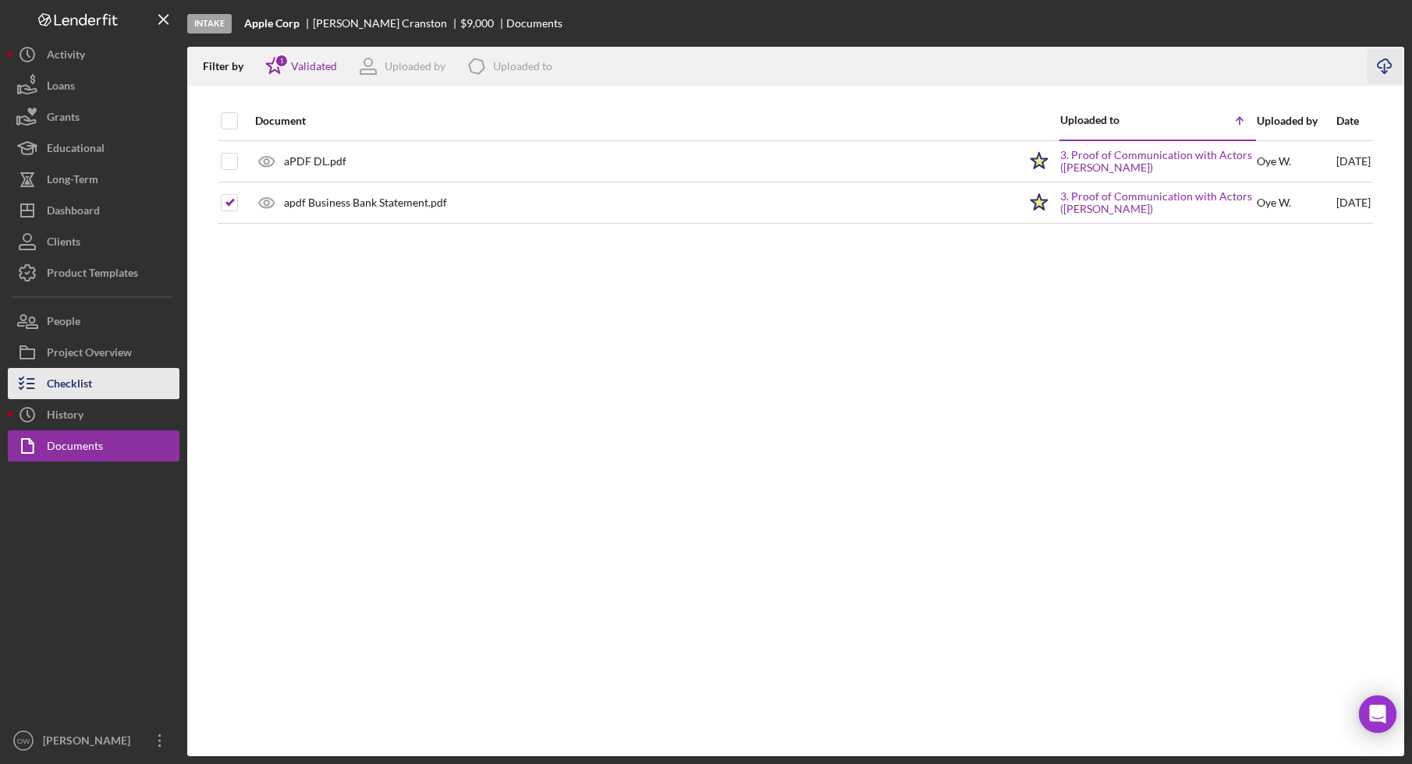
click at [105, 386] on button "Checklist" at bounding box center [94, 383] width 172 height 31
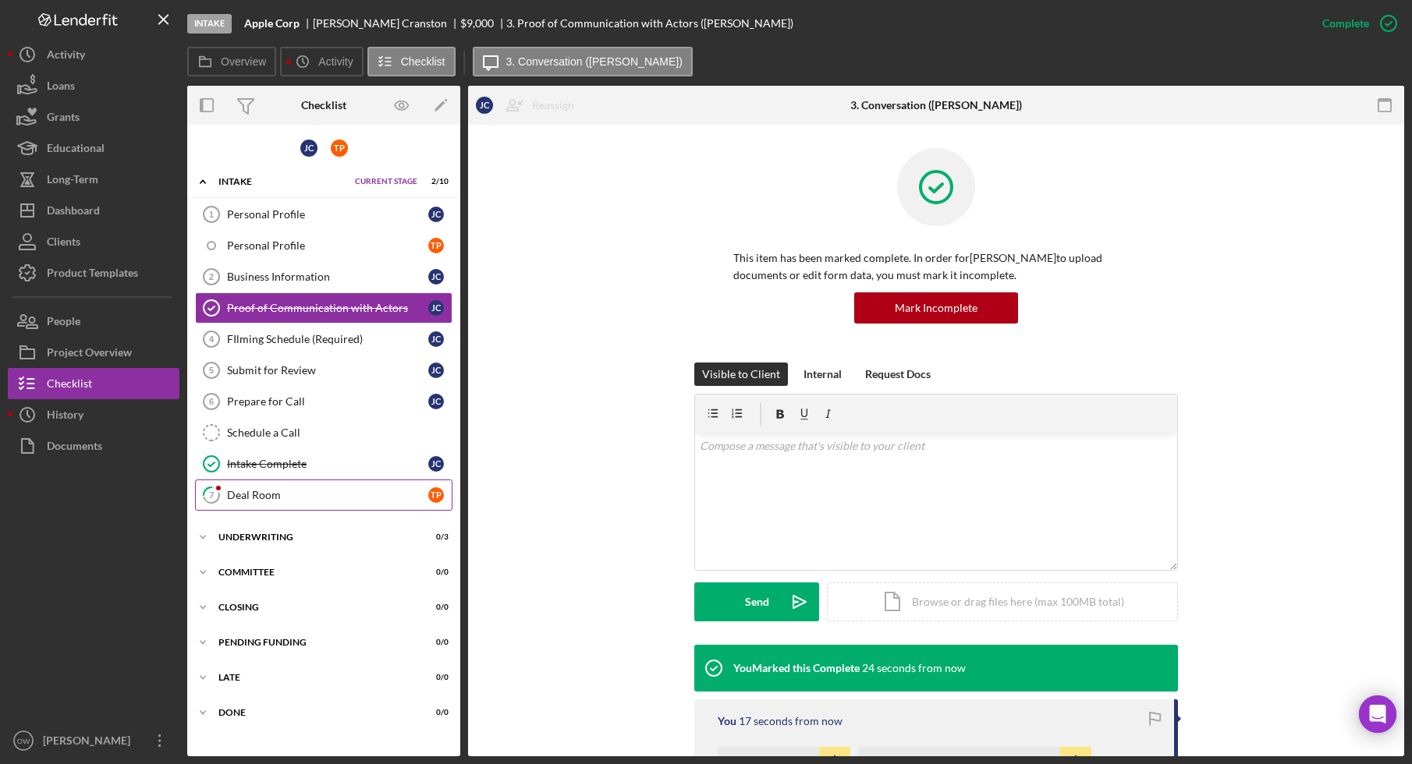
click at [332, 497] on div "Deal Room" at bounding box center [327, 495] width 201 height 12
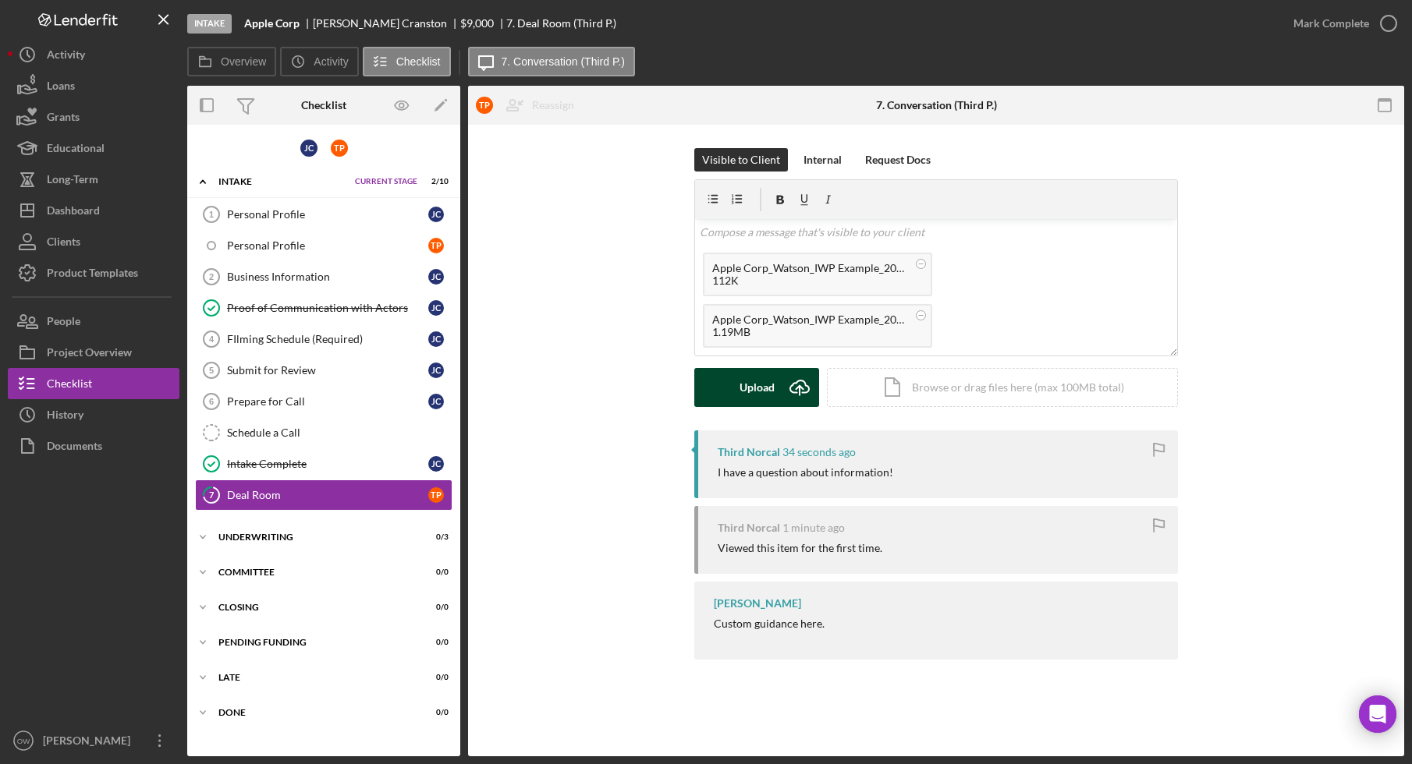
click at [769, 372] on div "Upload" at bounding box center [756, 387] width 35 height 39
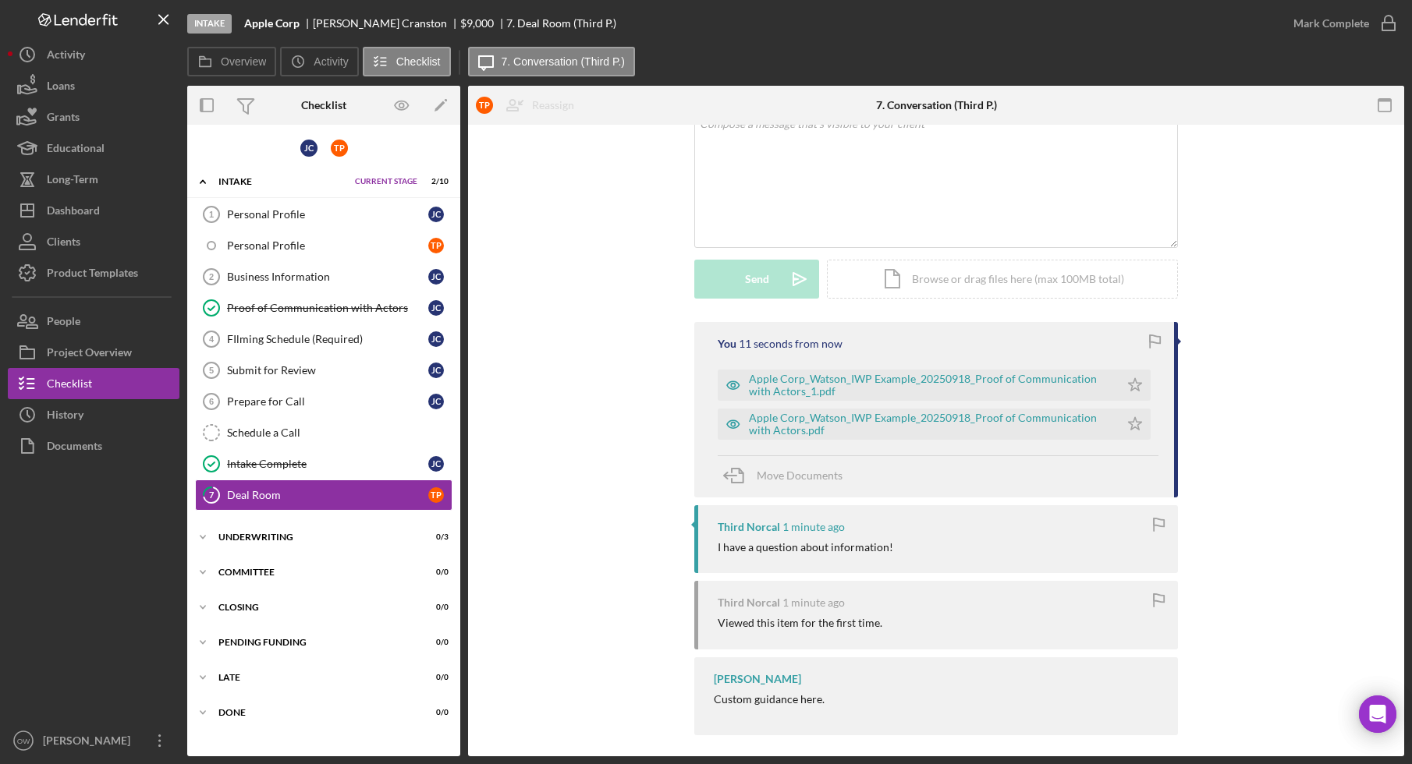
scroll to position [118, 0]
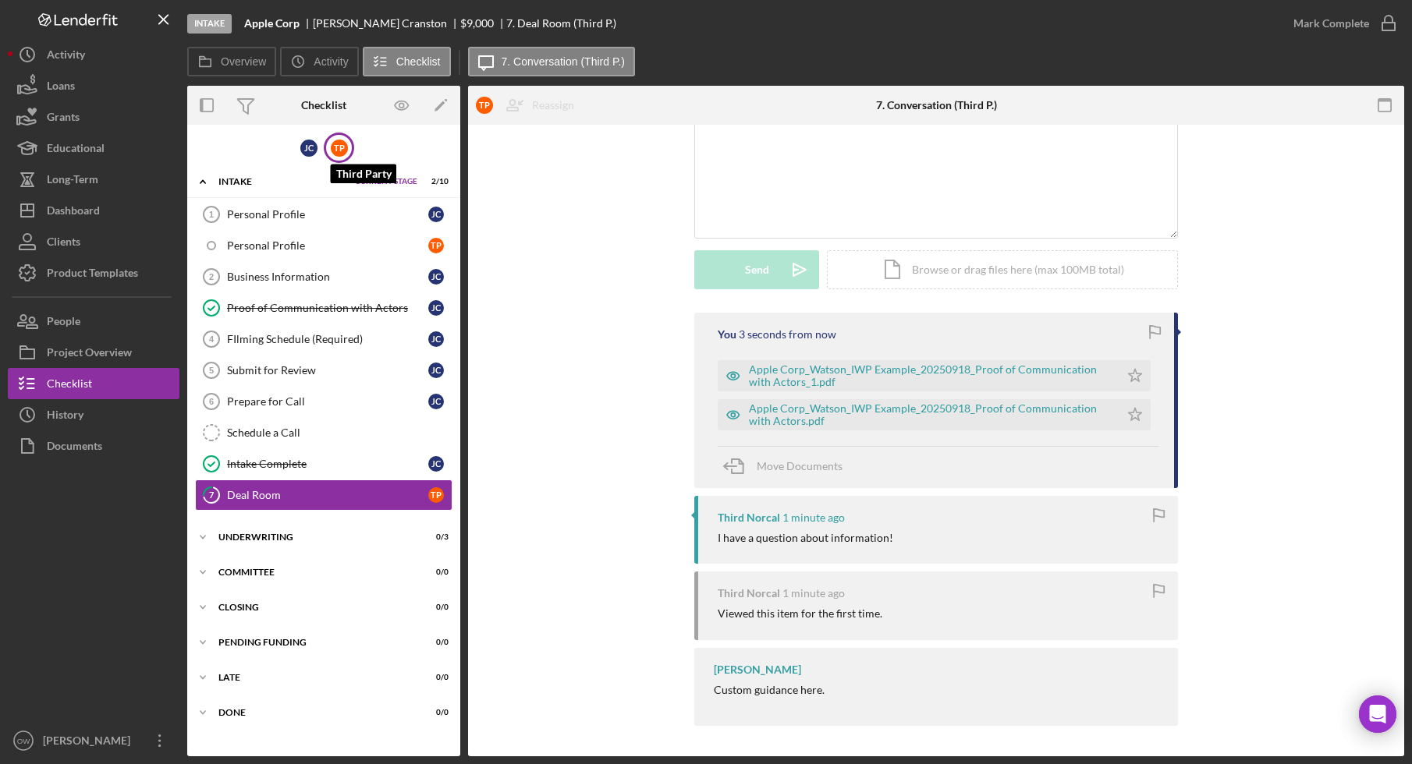
click at [340, 151] on div "T P" at bounding box center [339, 148] width 17 height 17
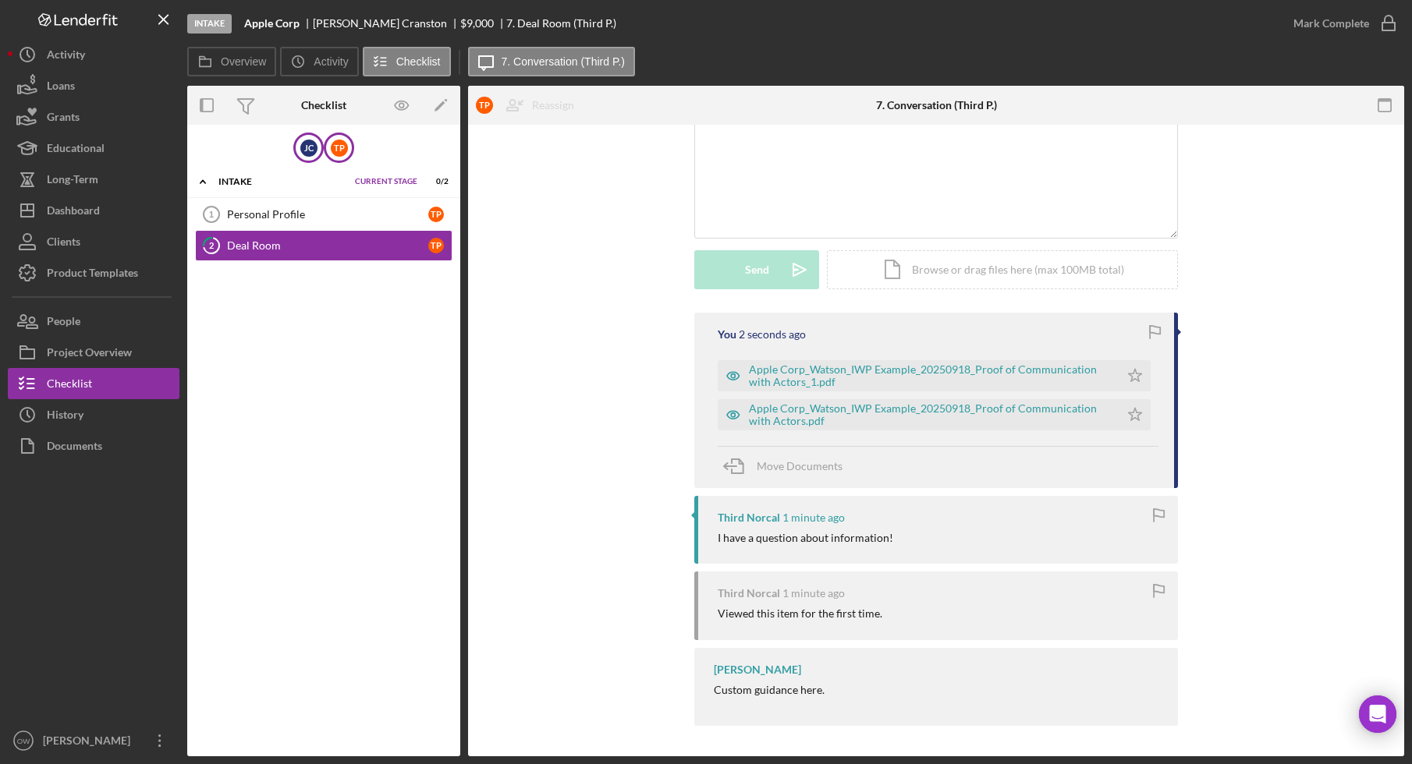
click at [315, 140] on div "J C" at bounding box center [308, 148] width 17 height 17
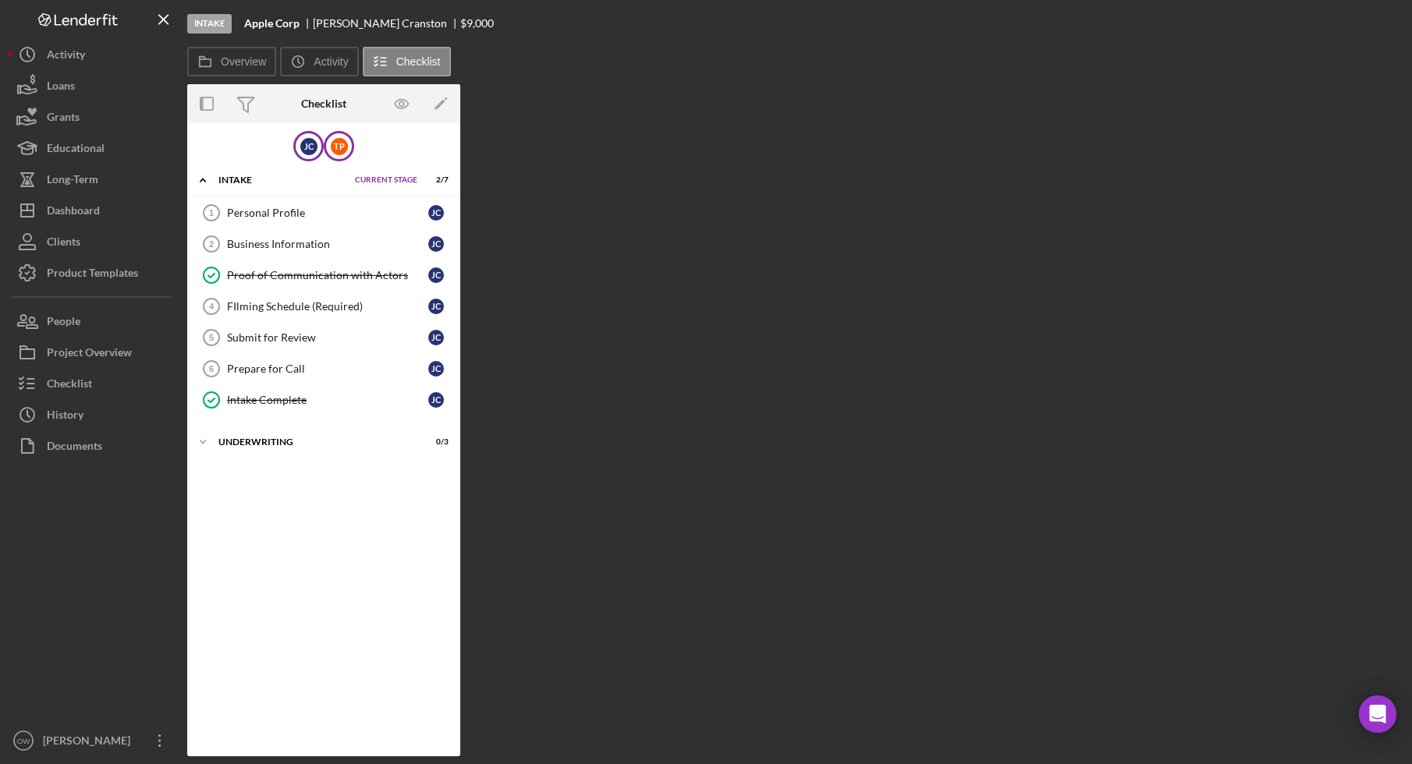
click at [348, 148] on div "T P" at bounding box center [339, 146] width 30 height 30
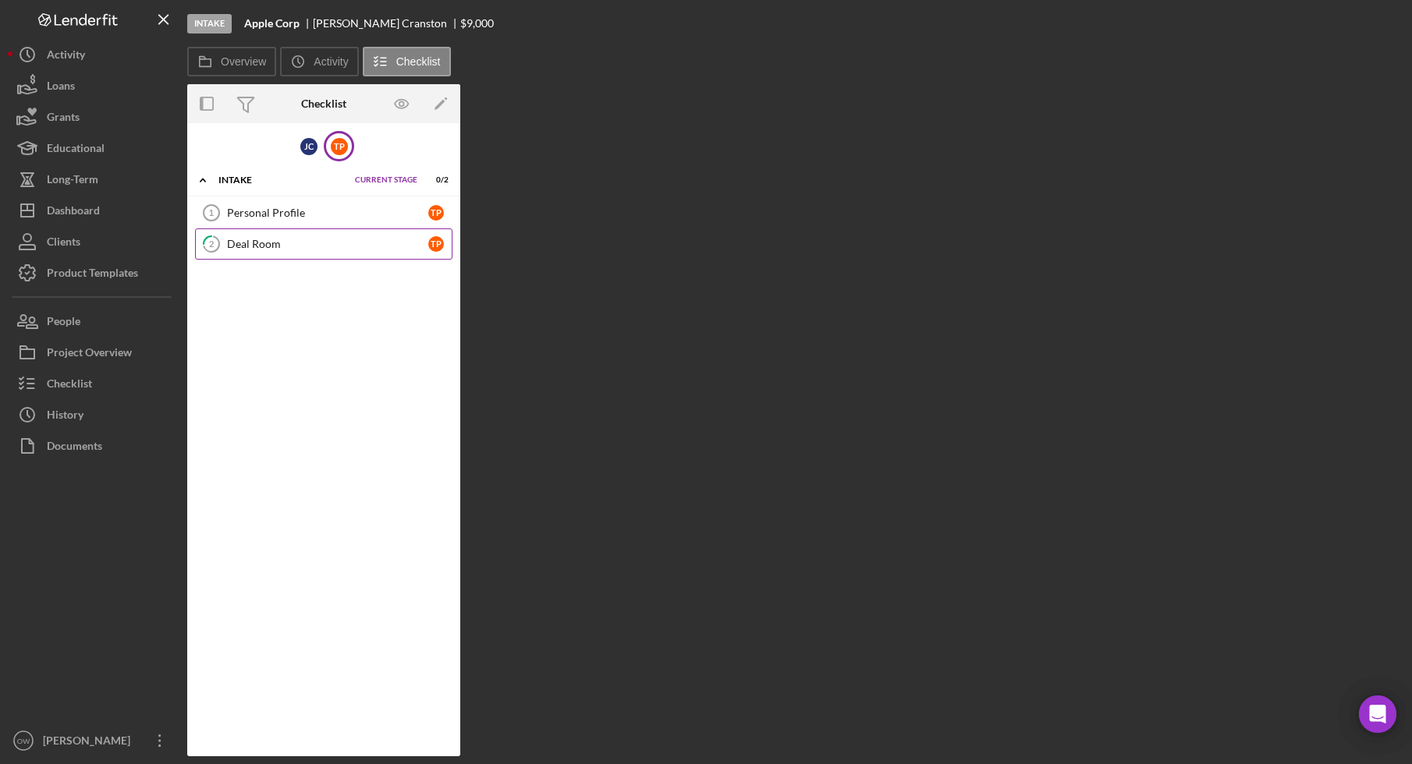
click at [346, 236] on link "2 Deal Room T P" at bounding box center [323, 244] width 257 height 31
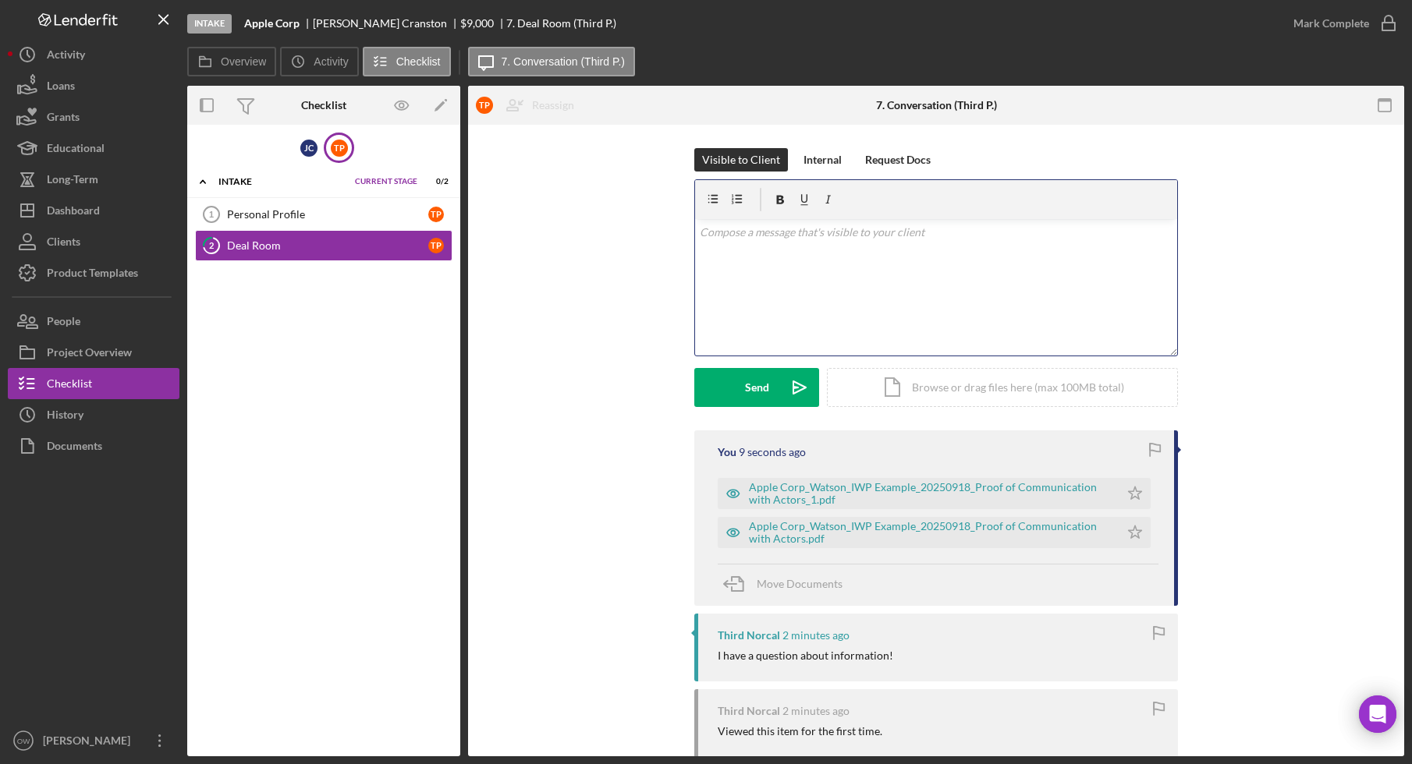
click at [887, 245] on div "v Color teal Color pink Remove color Add row above Add row below Add column bef…" at bounding box center [936, 287] width 482 height 136
click at [768, 401] on button "Send Icon/icon-invite-send" at bounding box center [756, 387] width 125 height 39
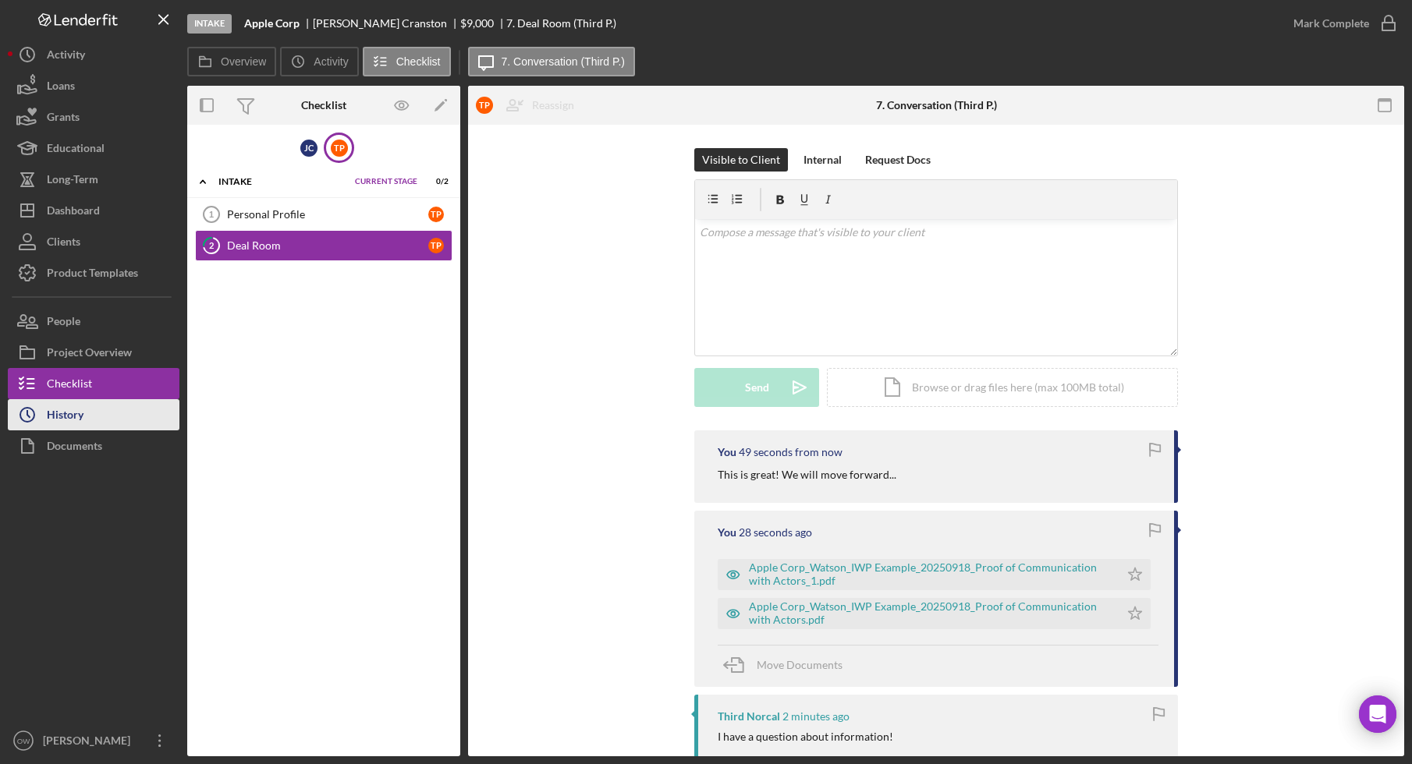
click at [70, 421] on div "History" at bounding box center [65, 416] width 37 height 35
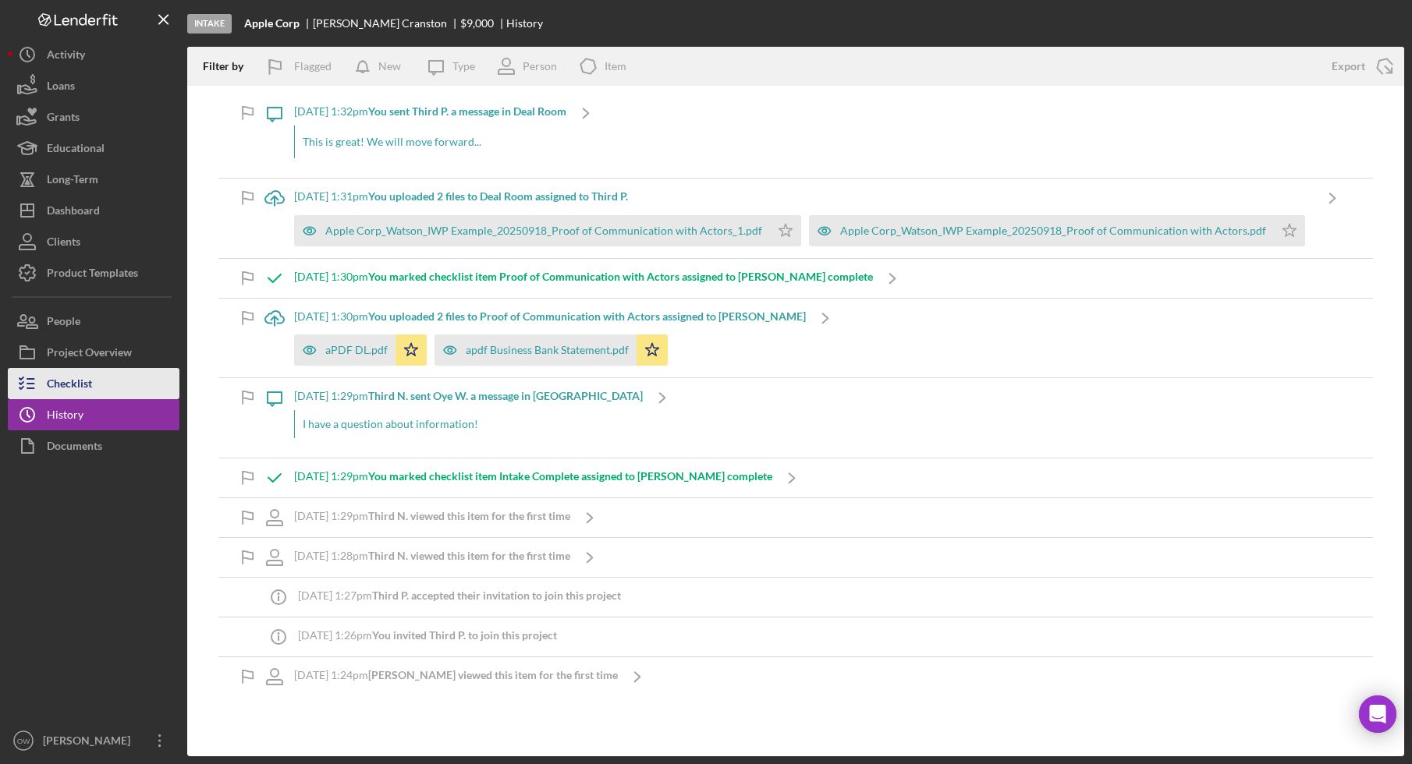
click at [140, 377] on button "Checklist" at bounding box center [94, 383] width 172 height 31
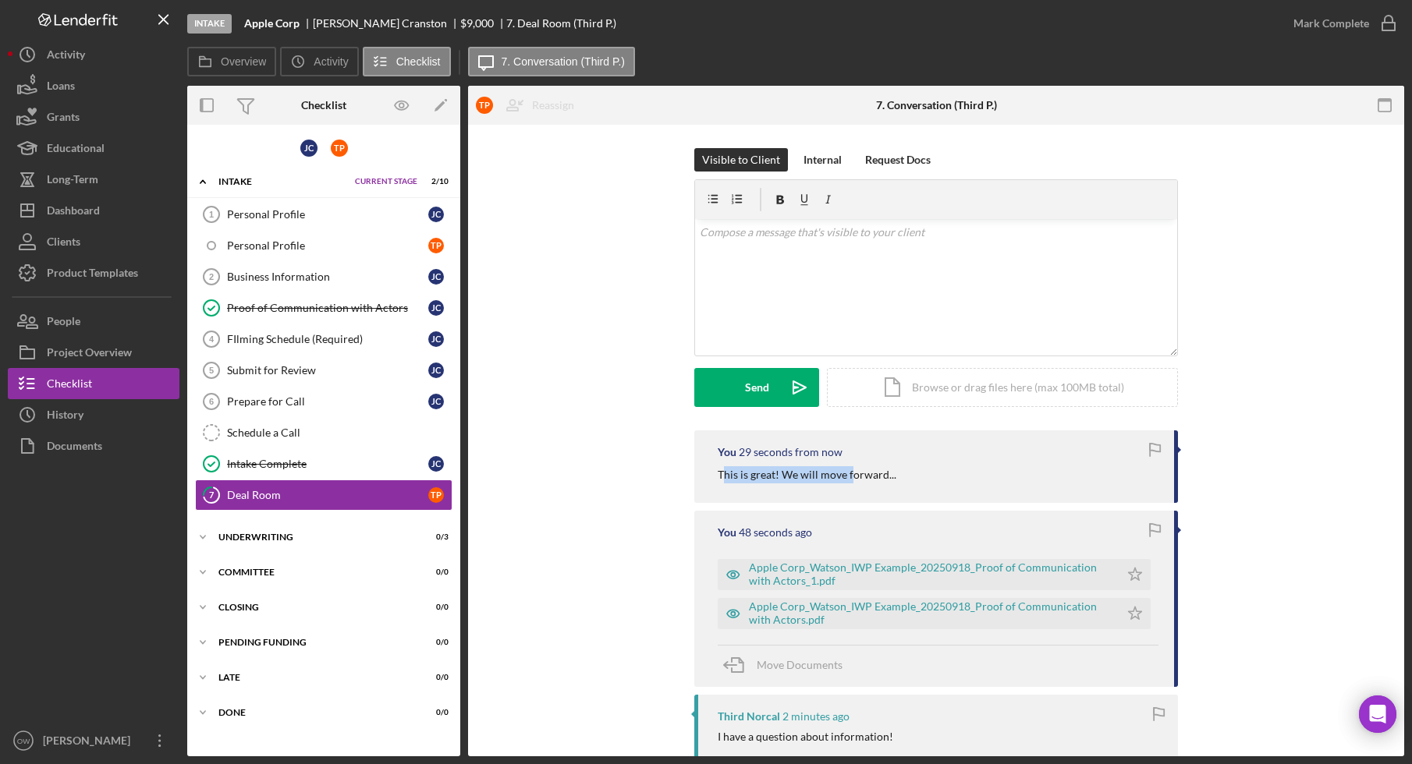
drag, startPoint x: 719, startPoint y: 478, endPoint x: 852, endPoint y: 477, distance: 132.6
click at [851, 477] on p "This is great! We will move forward..." at bounding box center [806, 474] width 179 height 17
click at [779, 280] on div "v Color teal Color pink Remove color Add row above Add row below Add column bef…" at bounding box center [936, 287] width 482 height 136
click at [257, 533] on div "Underwriting" at bounding box center [297, 537] width 158 height 9
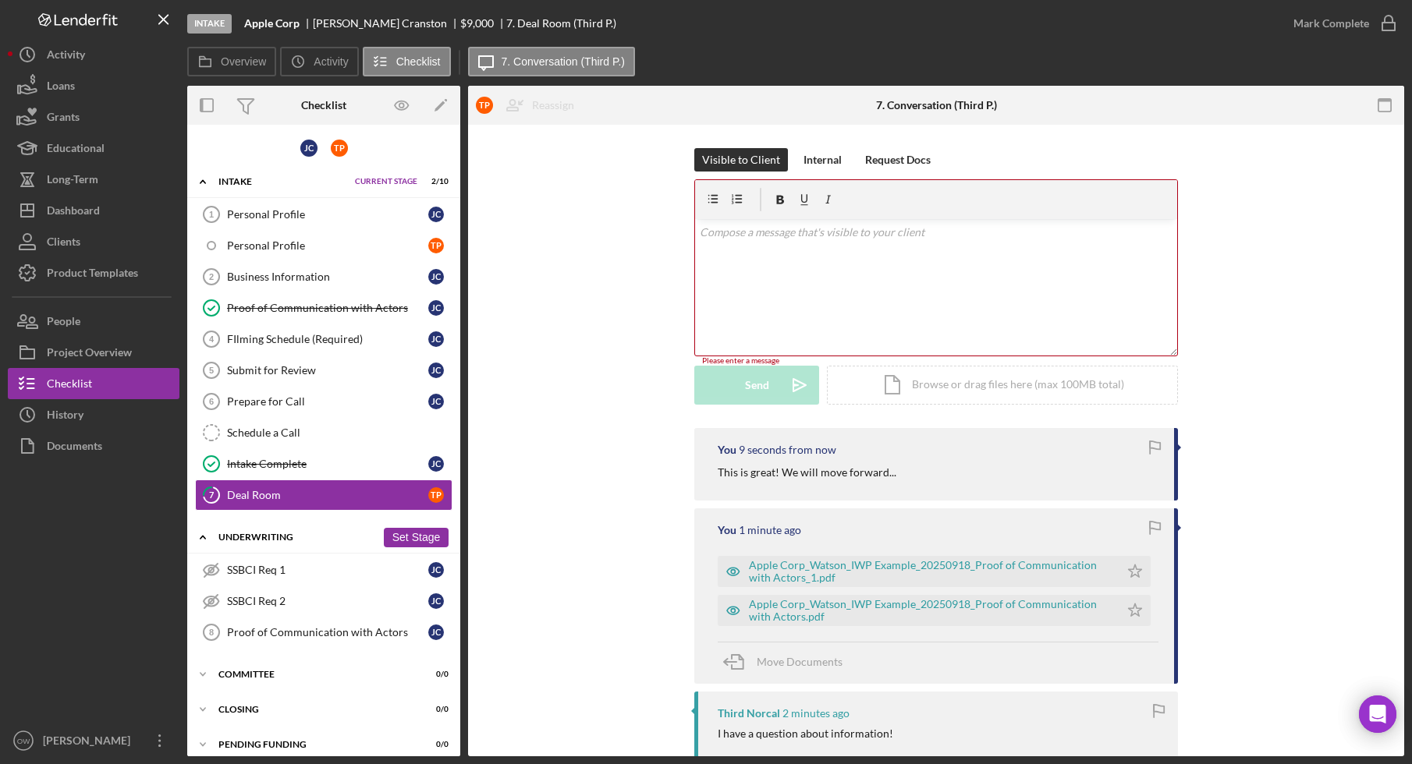
click at [302, 552] on div "Icon/Expander Underwriting 0 / 3 Set Stage" at bounding box center [323, 538] width 273 height 32
click at [275, 544] on div "Icon/Expander Underwriting 0 / 3 Set Stage" at bounding box center [323, 537] width 273 height 31
click at [307, 576] on link "SSBCI Req 1 SSBCI Req 1 [PERSON_NAME]" at bounding box center [323, 569] width 257 height 31
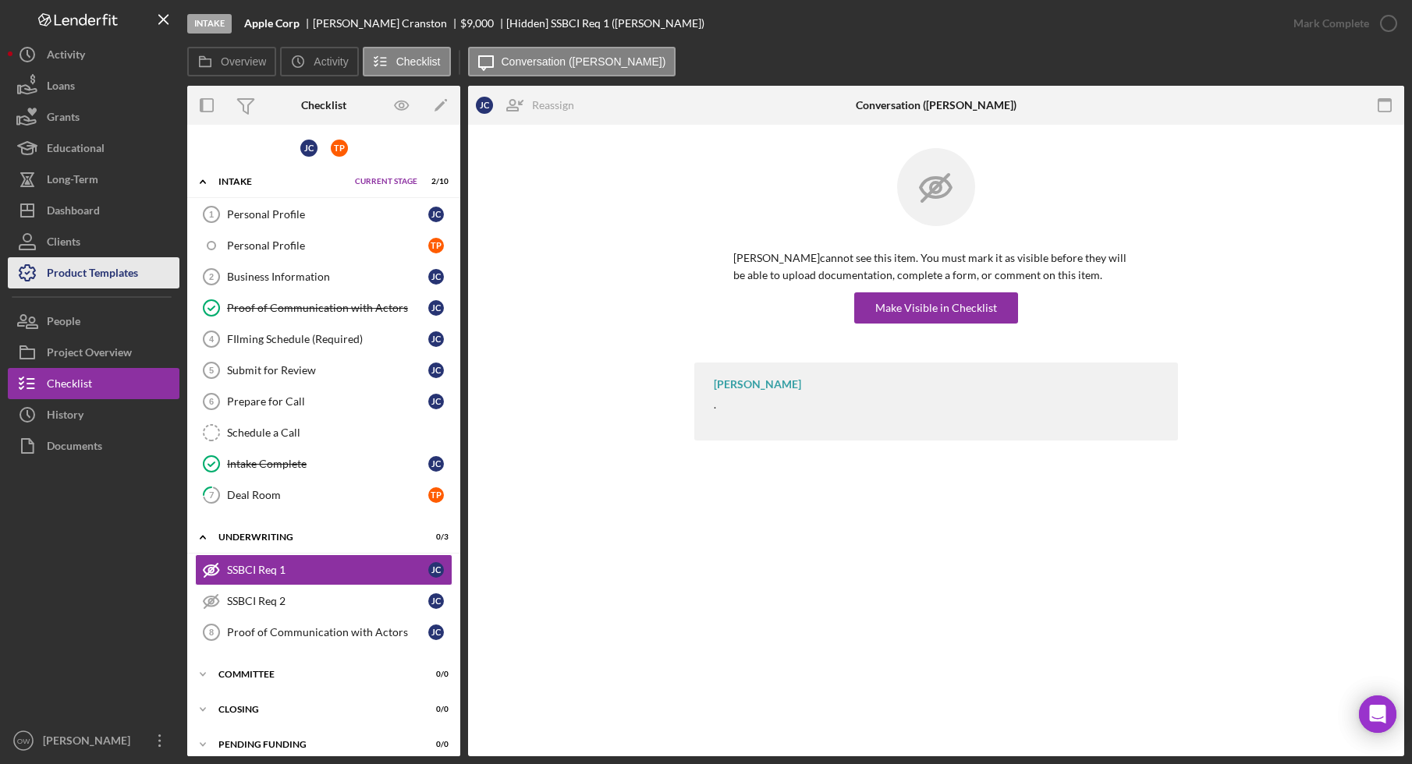
click at [131, 283] on div "Product Templates" at bounding box center [92, 274] width 91 height 35
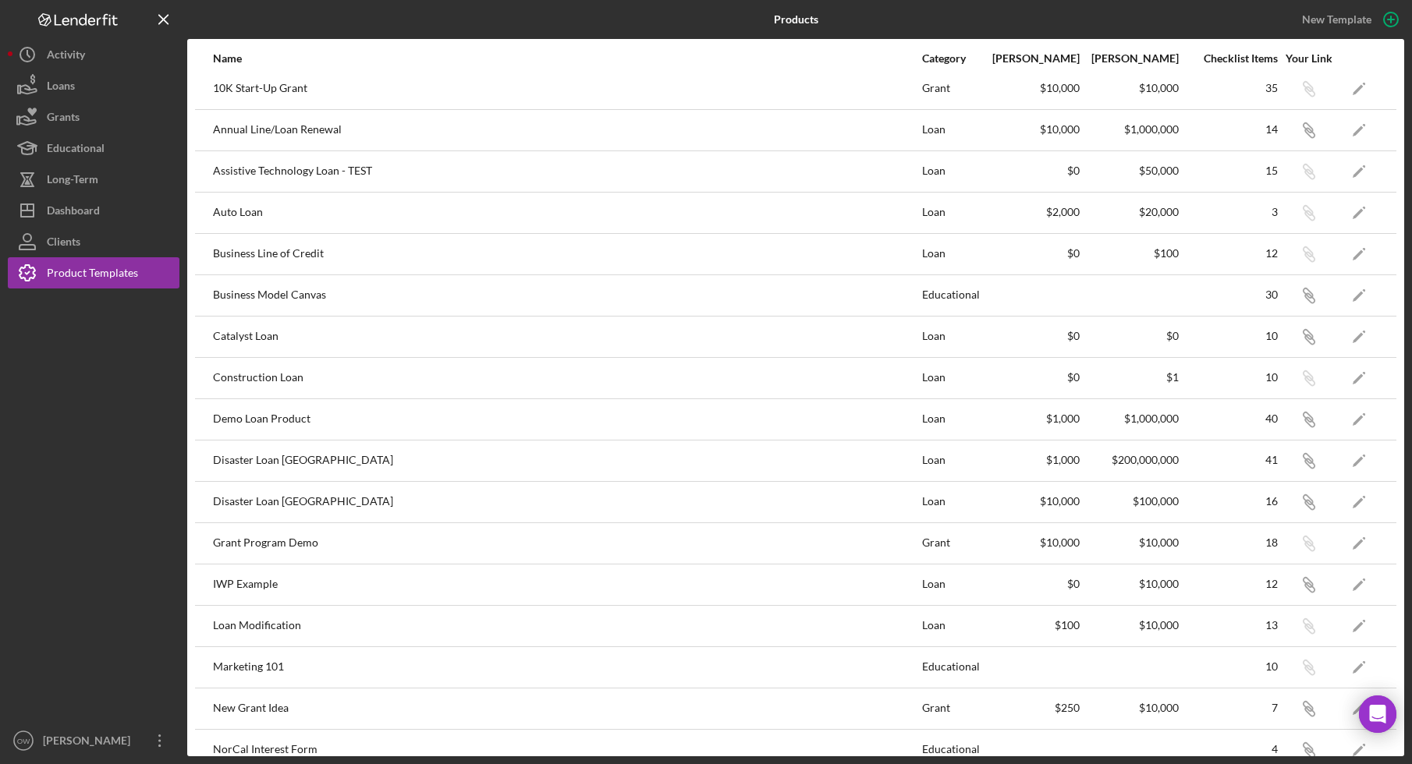
scroll to position [221, 0]
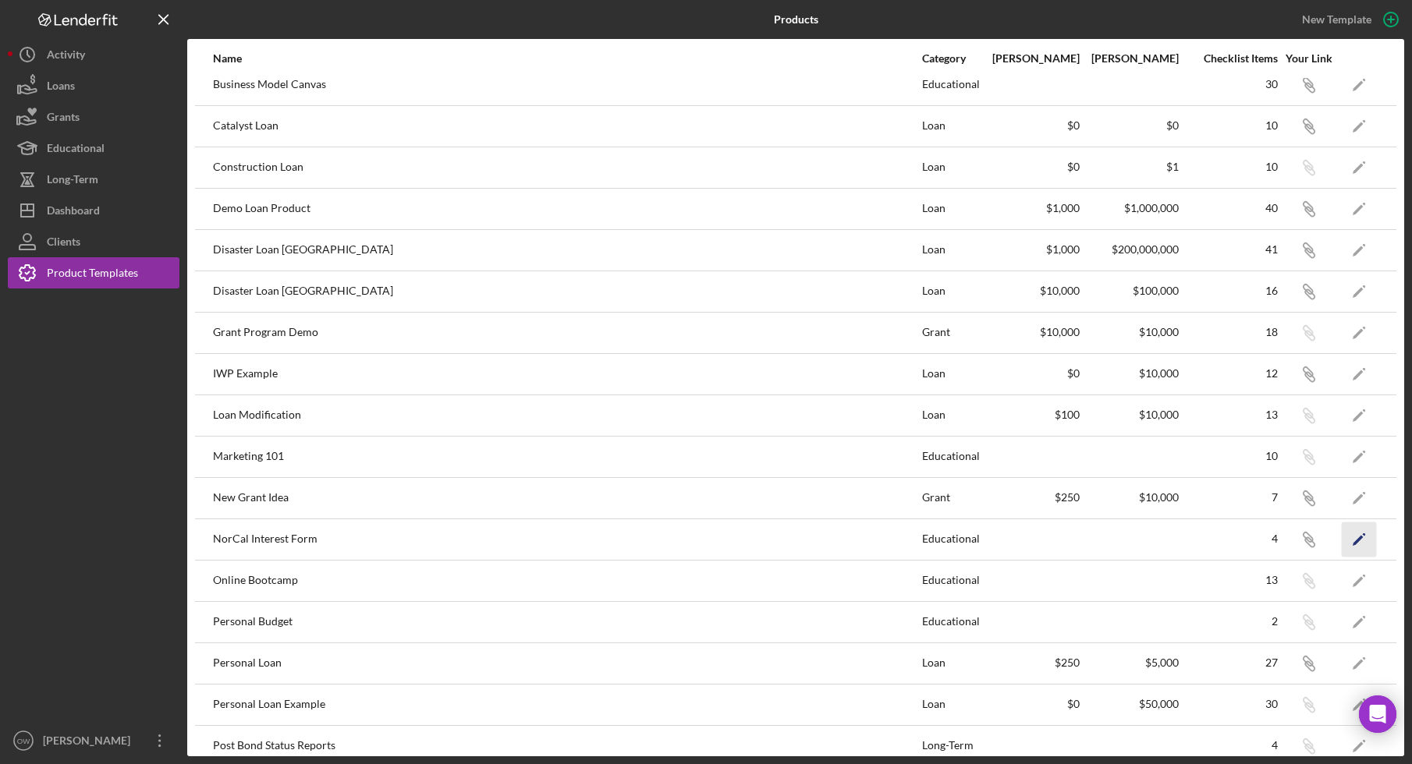
click at [1357, 542] on icon "Icon/Edit" at bounding box center [1358, 539] width 35 height 35
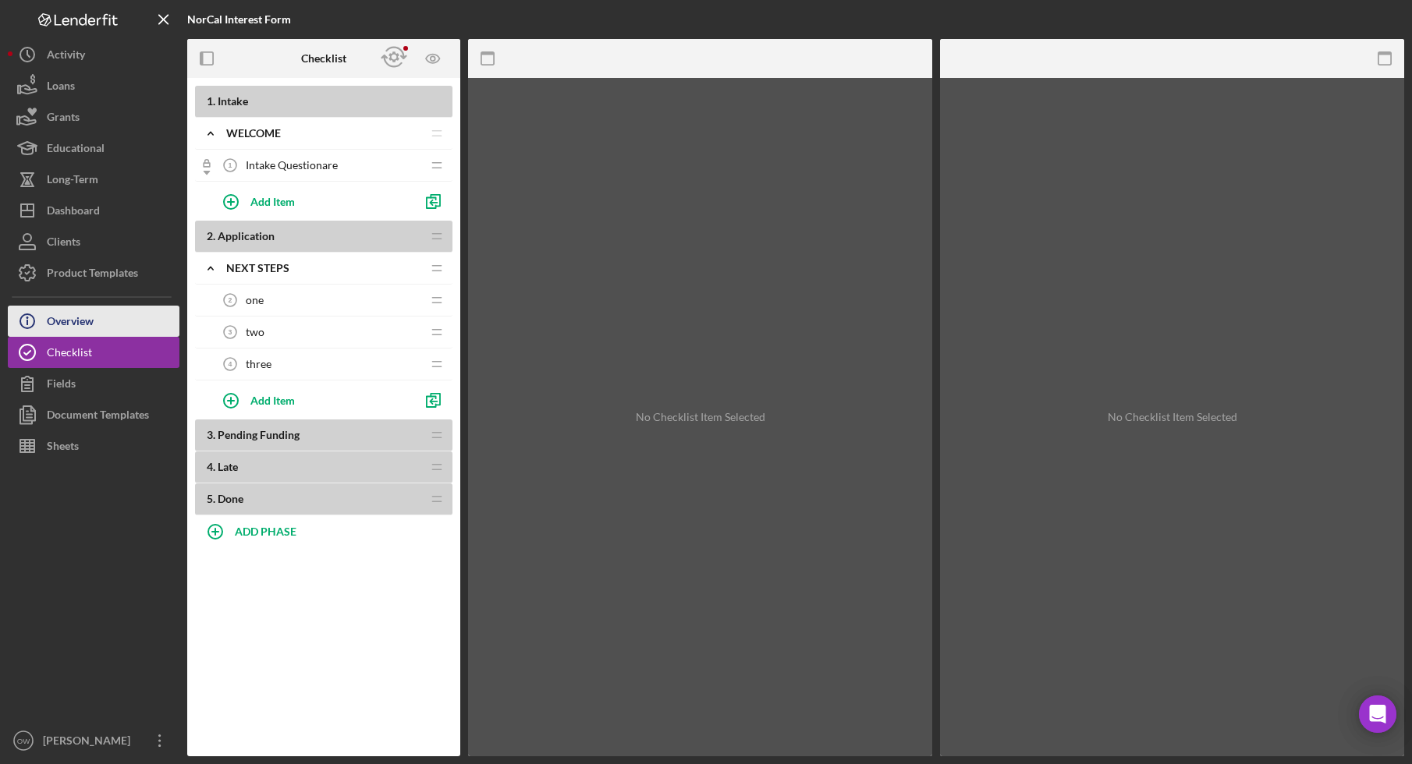
click at [83, 327] on div "Overview" at bounding box center [70, 323] width 47 height 35
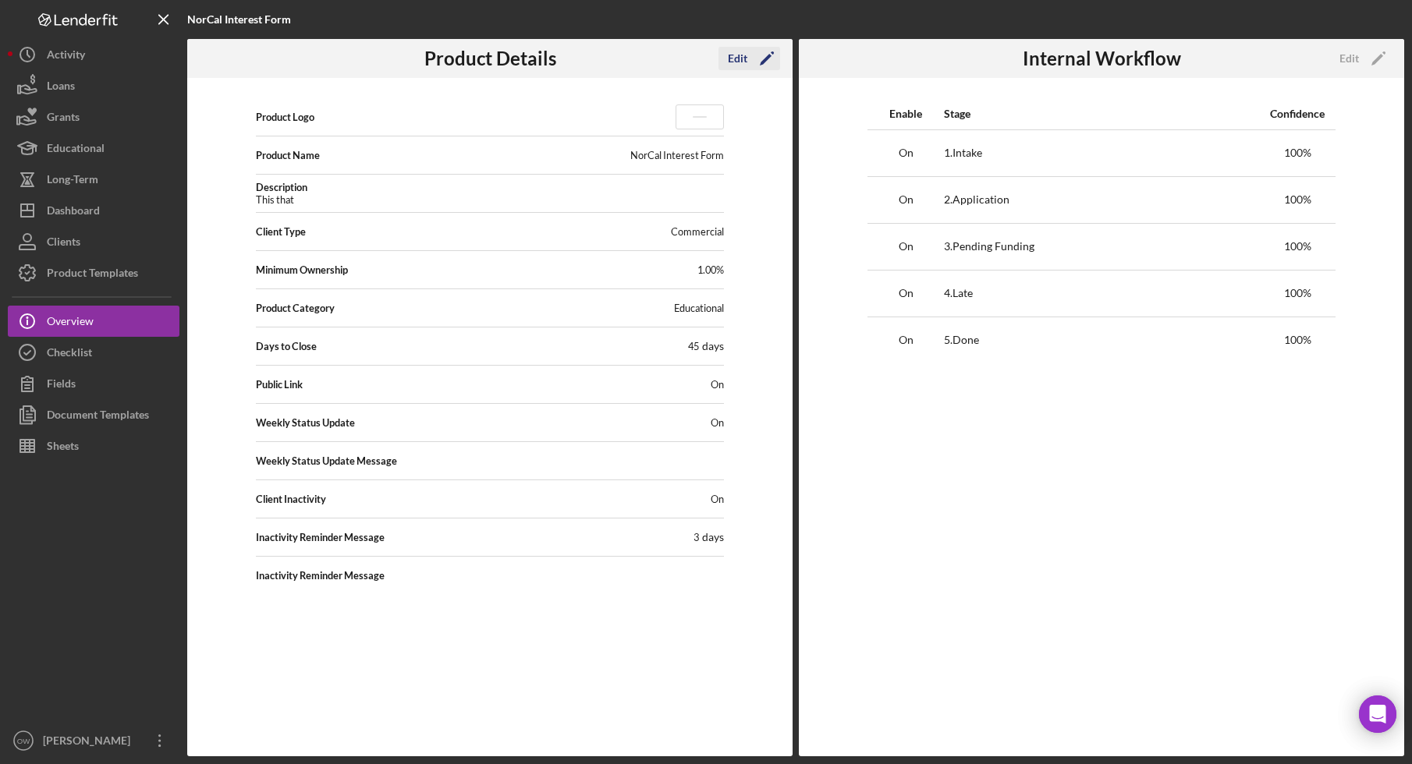
click at [735, 67] on div "Edit" at bounding box center [737, 58] width 19 height 23
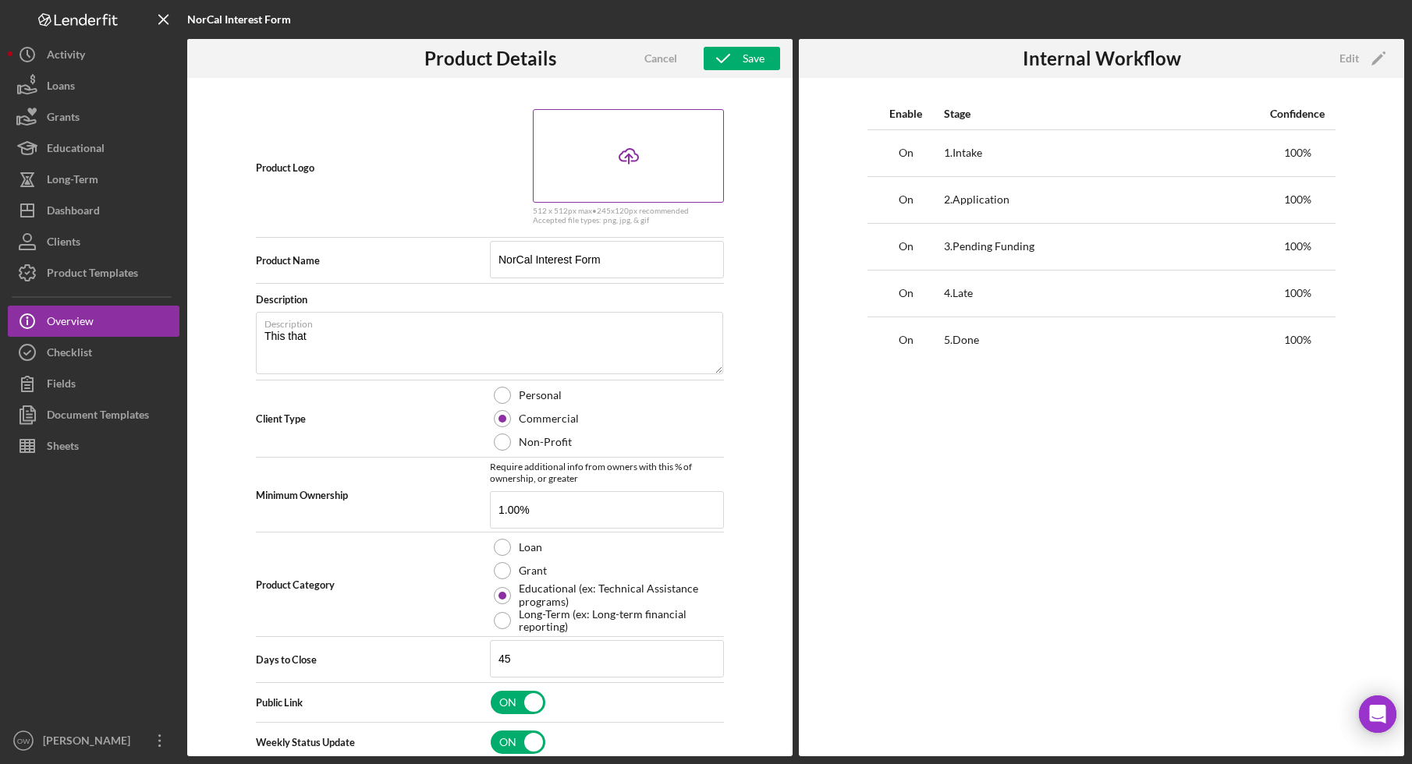
click at [600, 161] on div "Icon/Upload" at bounding box center [628, 156] width 191 height 94
click at [105, 749] on div "[PERSON_NAME]" at bounding box center [89, 742] width 101 height 35
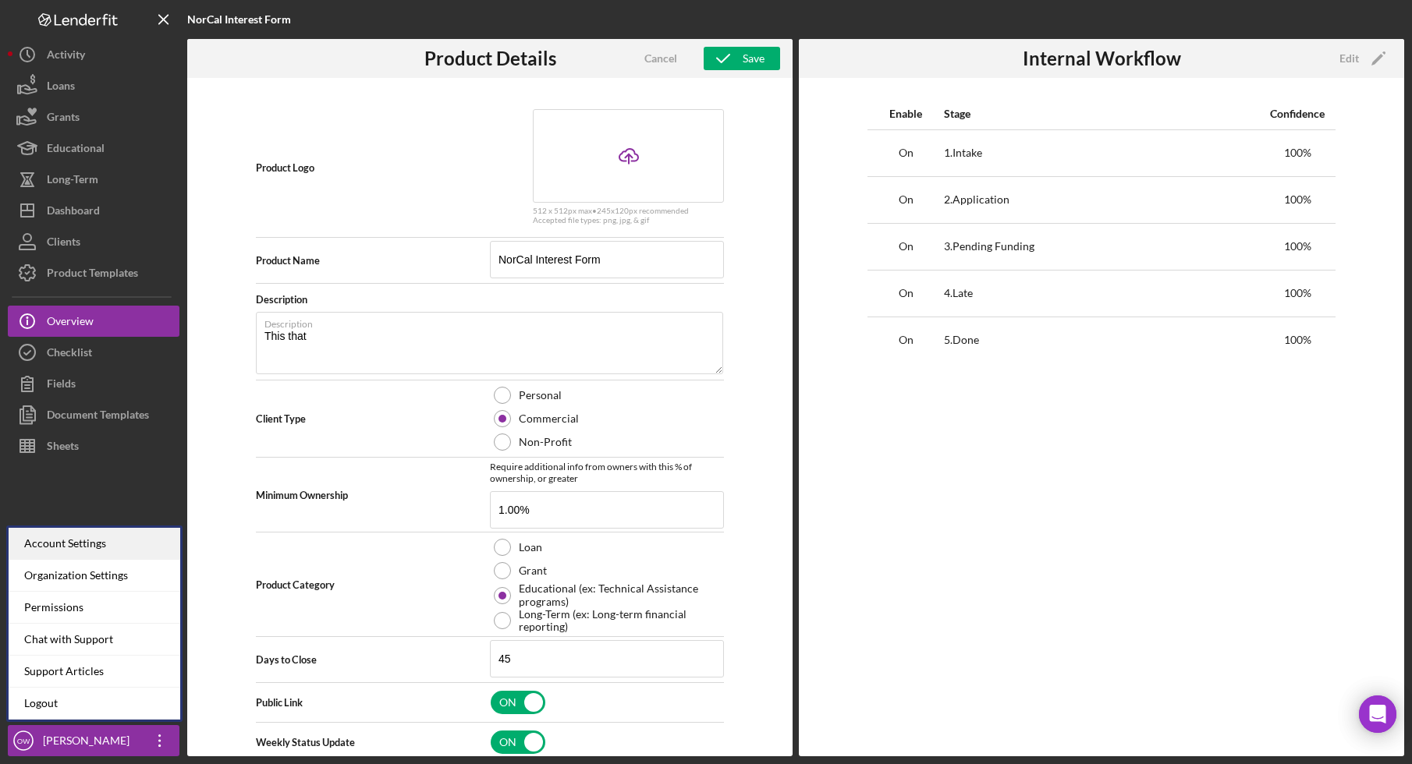
click at [116, 552] on div "Account Settings" at bounding box center [95, 544] width 172 height 32
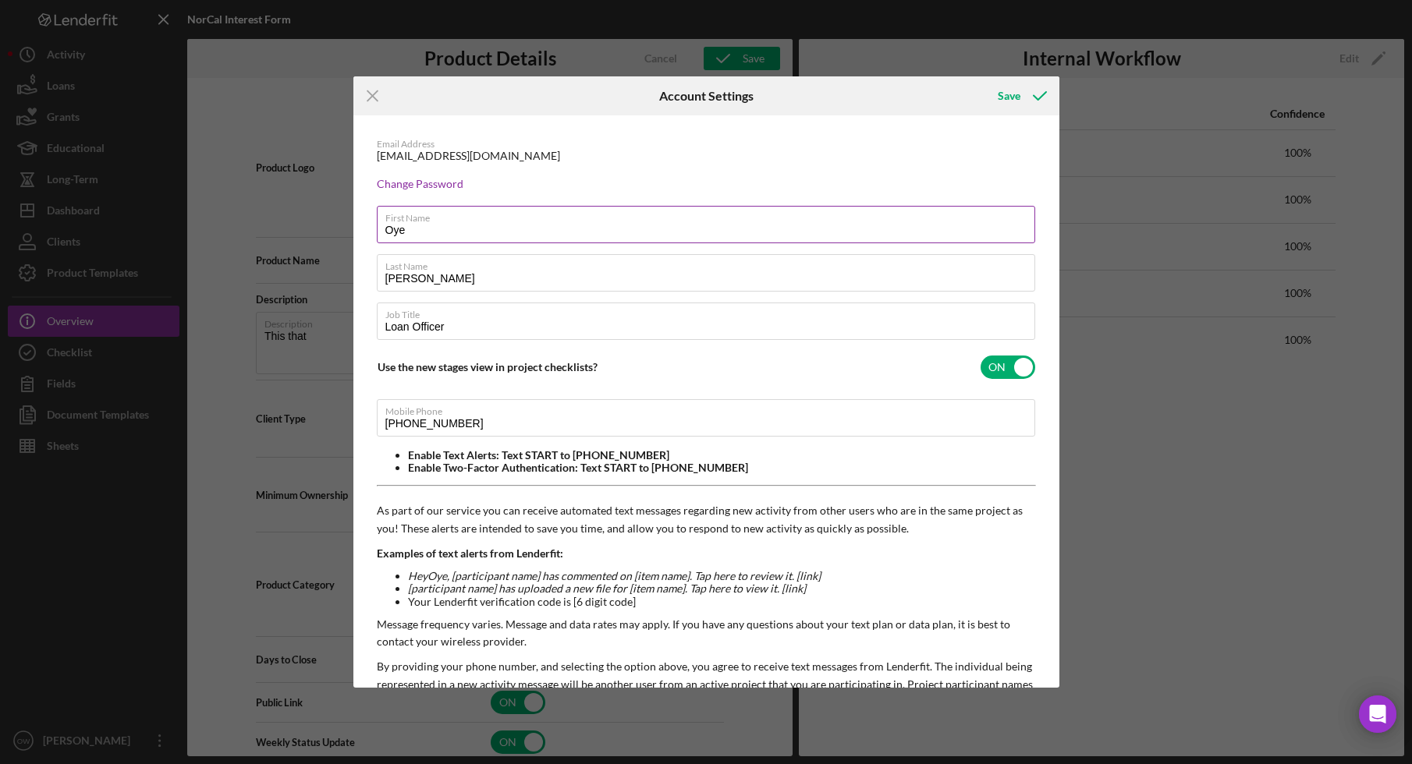
click at [466, 234] on input "Oye" at bounding box center [706, 224] width 658 height 37
type input "[PERSON_NAME]"
drag, startPoint x: 427, startPoint y: 279, endPoint x: 390, endPoint y: 279, distance: 36.7
click at [391, 279] on input "Watson" at bounding box center [706, 272] width 658 height 37
type input "W"
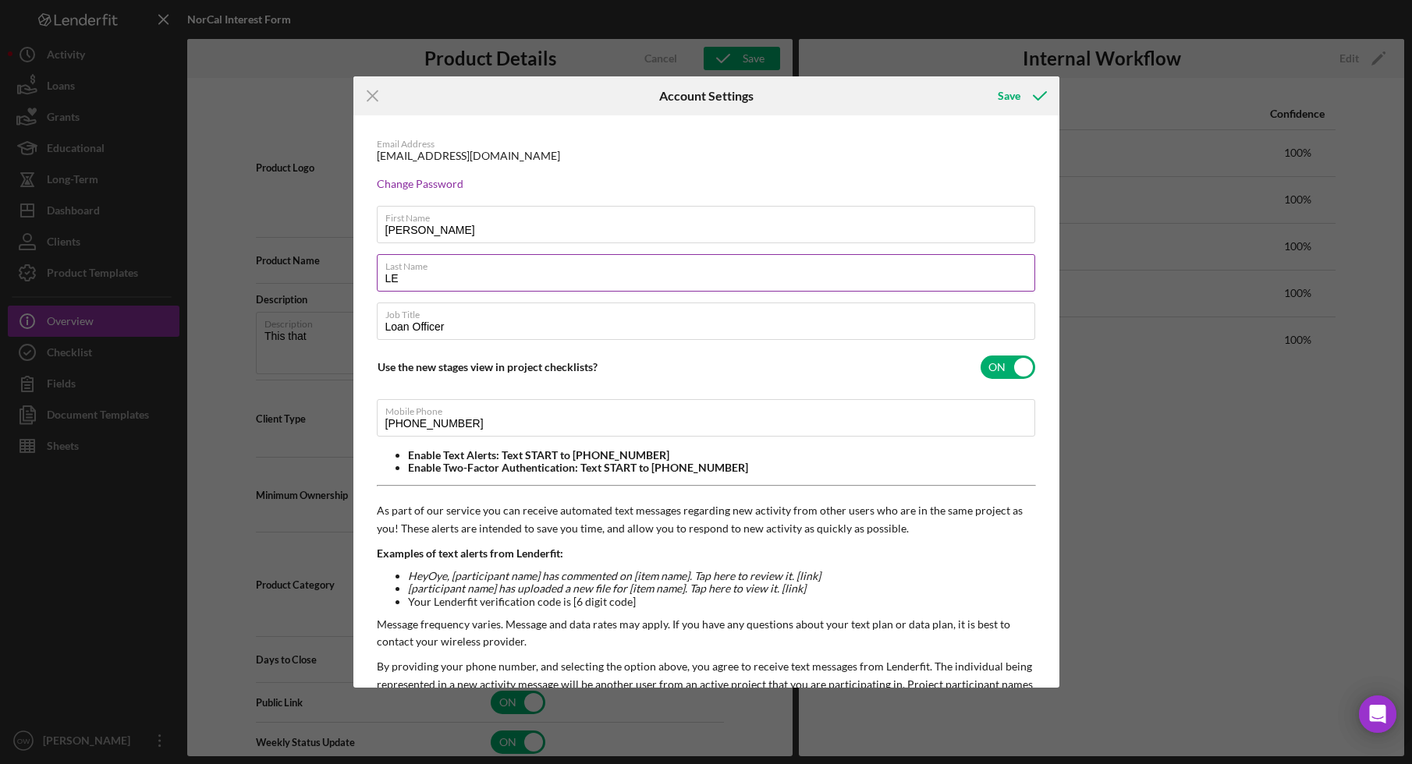
type input "L"
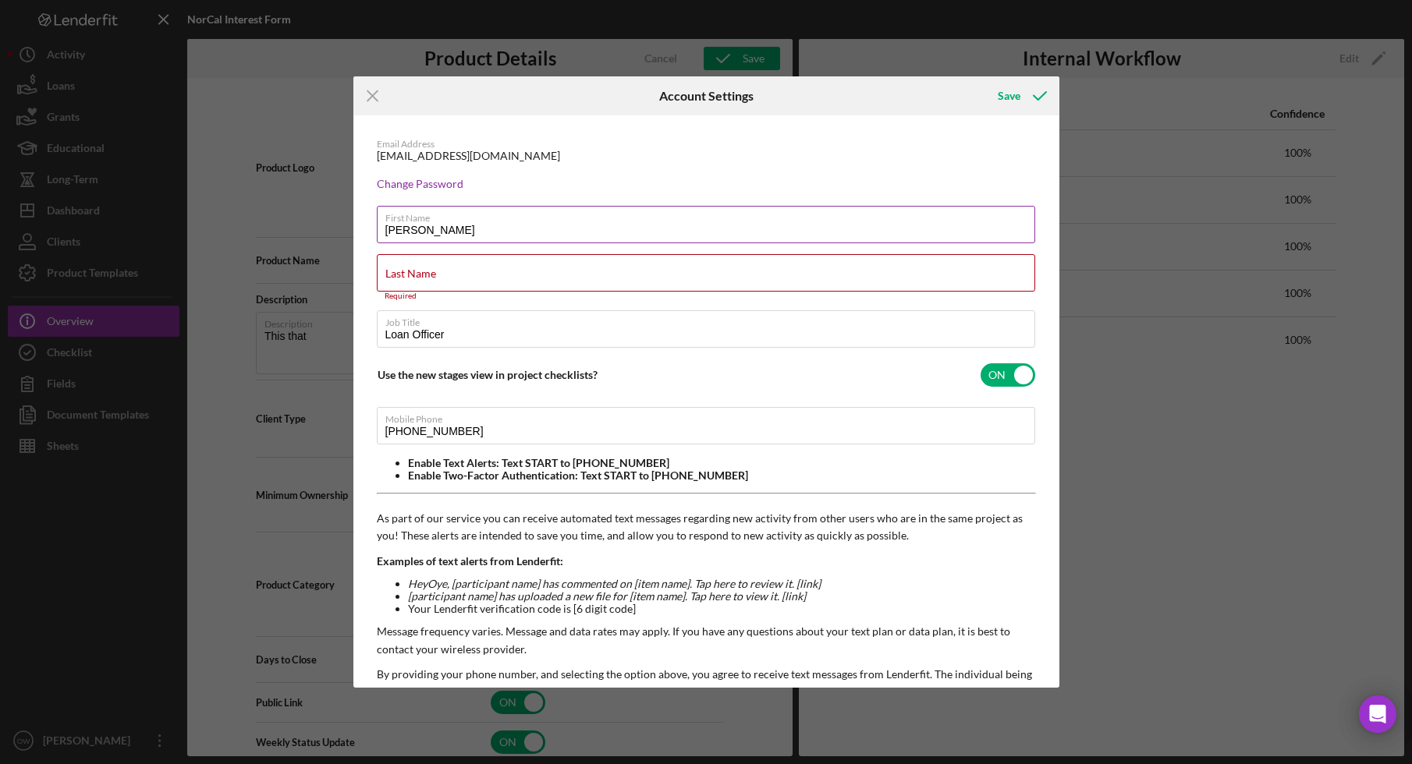
drag, startPoint x: 384, startPoint y: 234, endPoint x: 439, endPoint y: 235, distance: 54.6
click at [439, 234] on input "[PERSON_NAME]" at bounding box center [706, 224] width 658 height 37
click at [452, 232] on input "[PERSON_NAME]" at bounding box center [706, 224] width 658 height 37
click at [446, 282] on input "Last Name" at bounding box center [706, 272] width 658 height 37
click at [373, 98] on icon "Icon/Menu Close" at bounding box center [372, 95] width 39 height 39
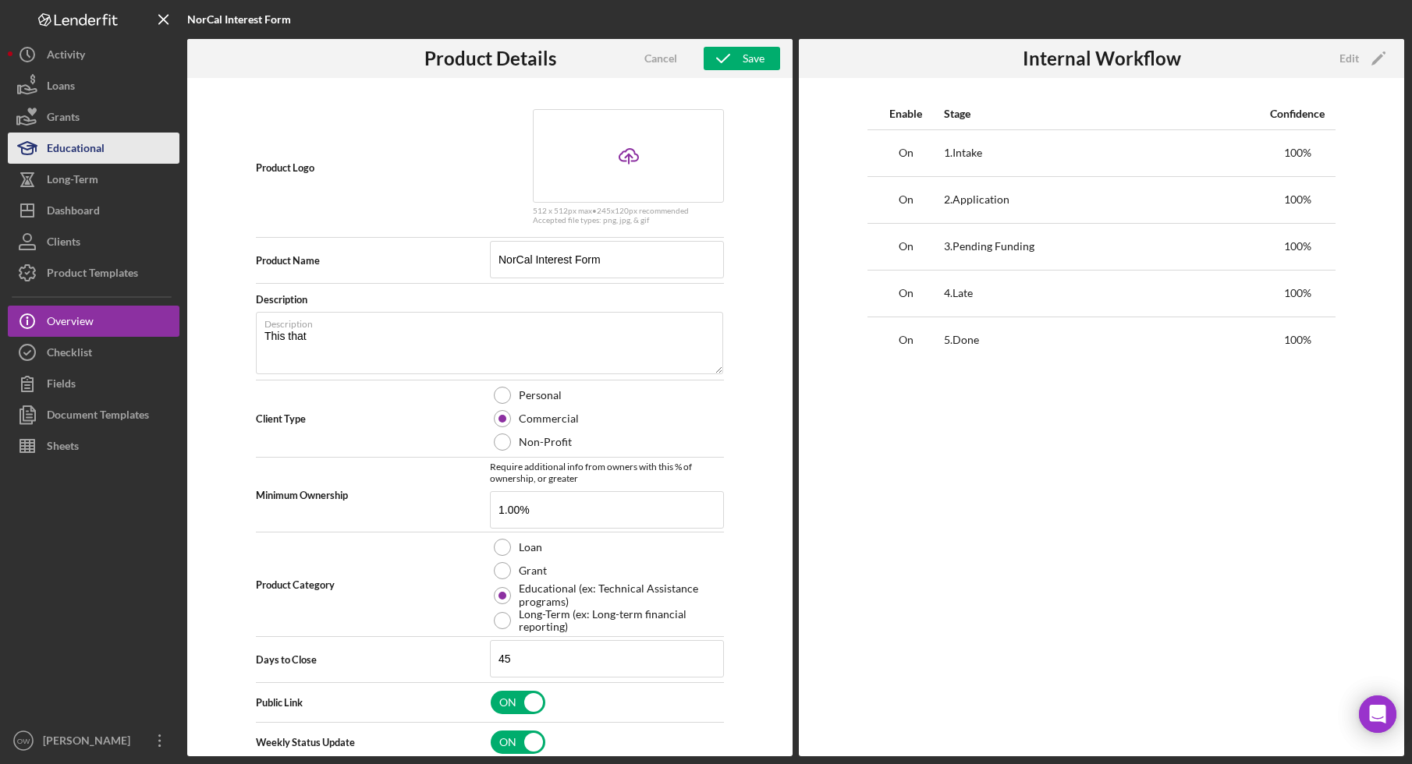
click at [111, 134] on button "Educational" at bounding box center [94, 148] width 172 height 31
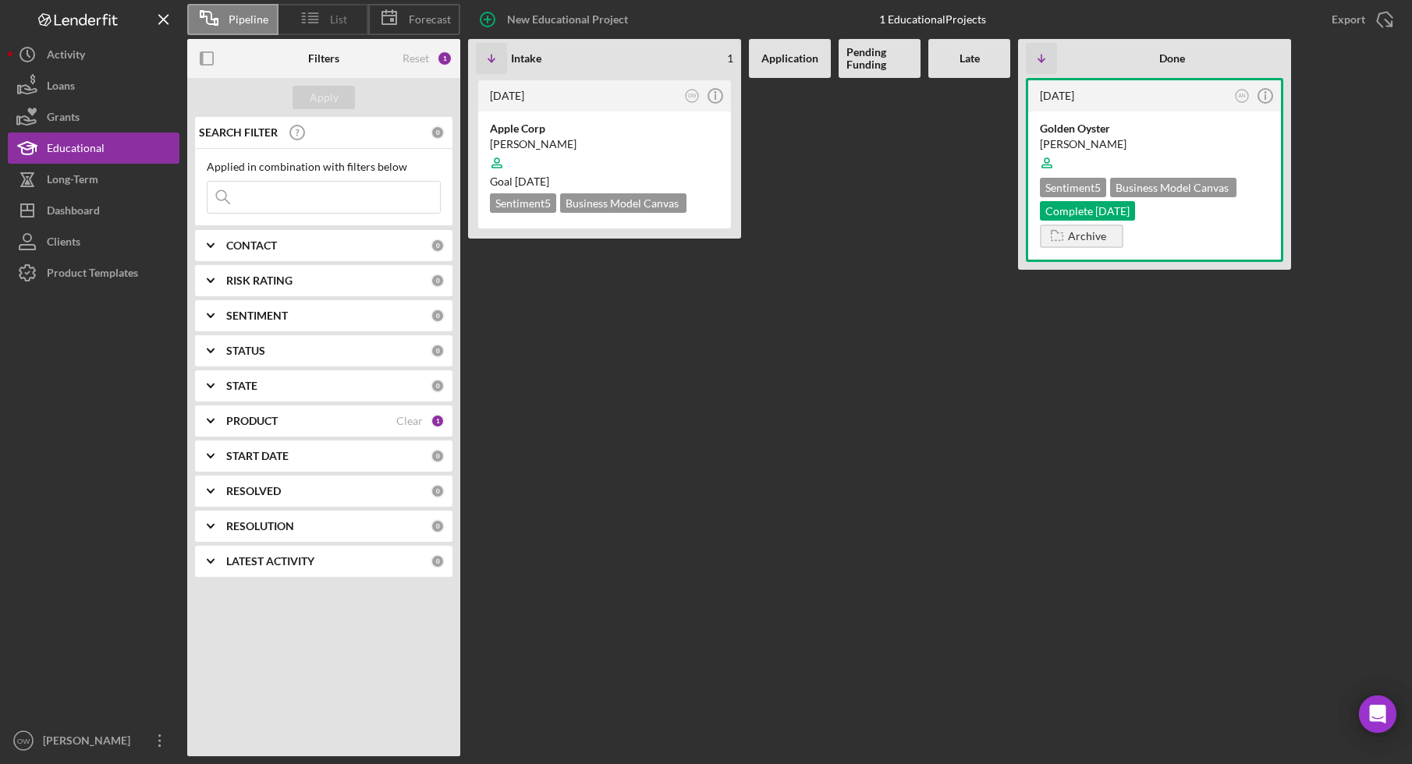
click at [320, 24] on icon at bounding box center [310, 17] width 39 height 39
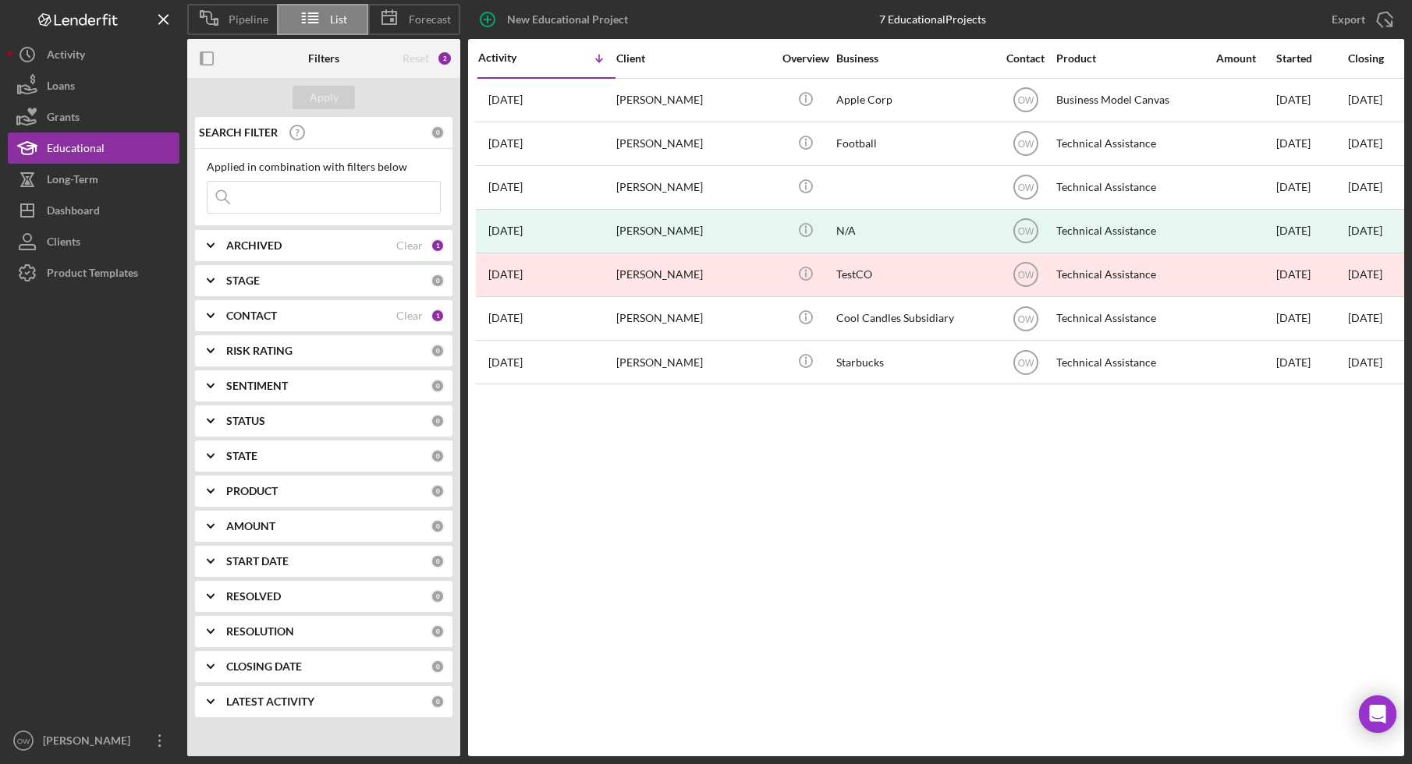
click at [94, 85] on button "Loans" at bounding box center [94, 85] width 172 height 31
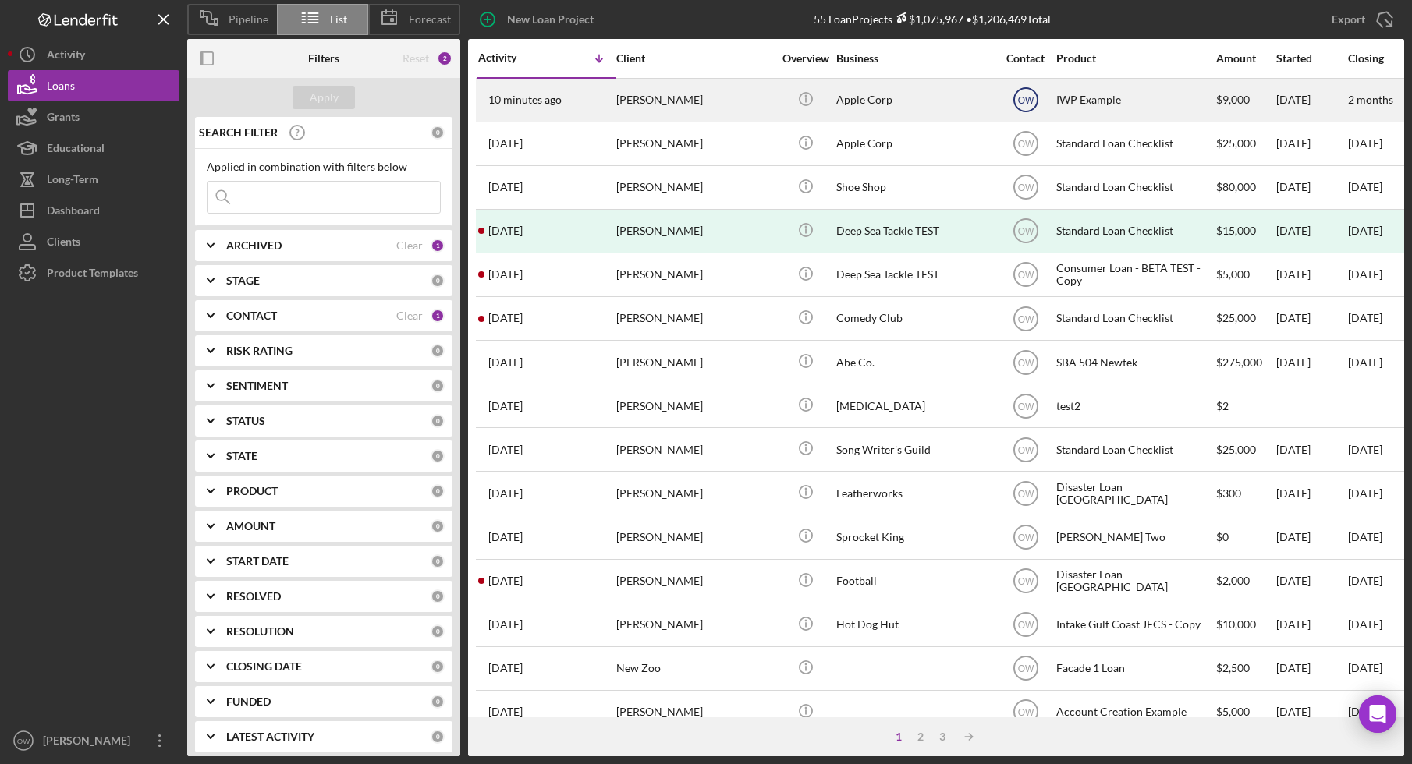
click at [1020, 94] on icon "OW" at bounding box center [1025, 99] width 39 height 39
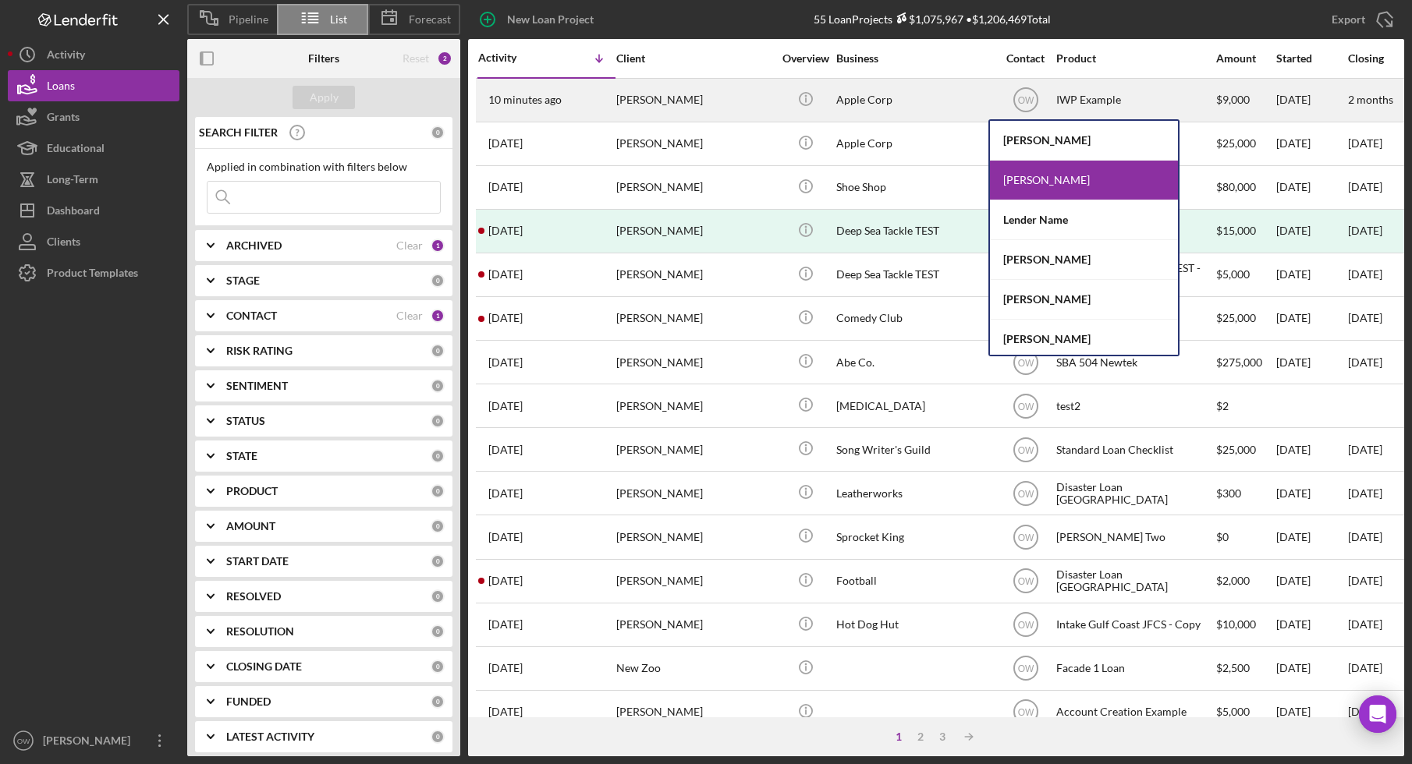
click at [640, 101] on div "[PERSON_NAME]" at bounding box center [694, 100] width 156 height 41
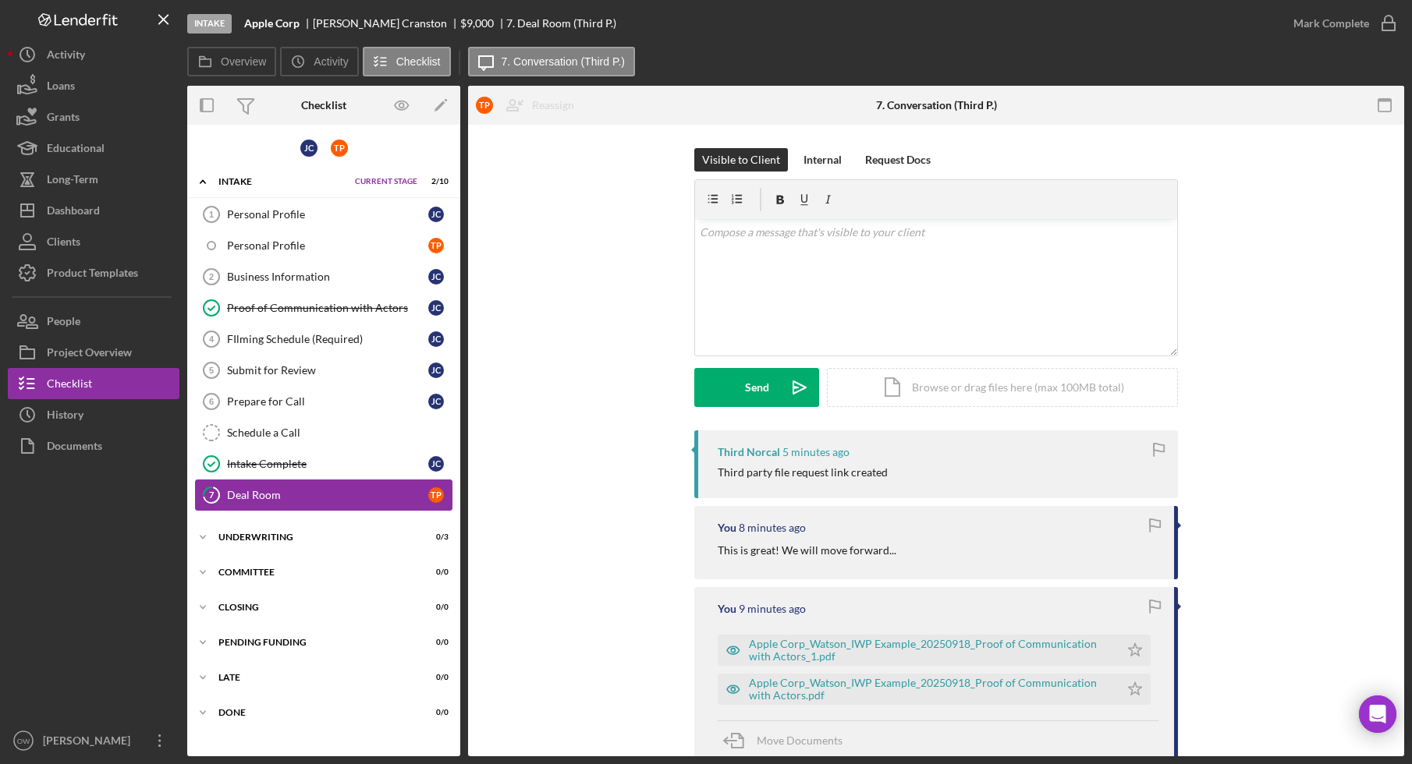
click at [355, 501] on link "7 Deal Room T P" at bounding box center [323, 495] width 257 height 31
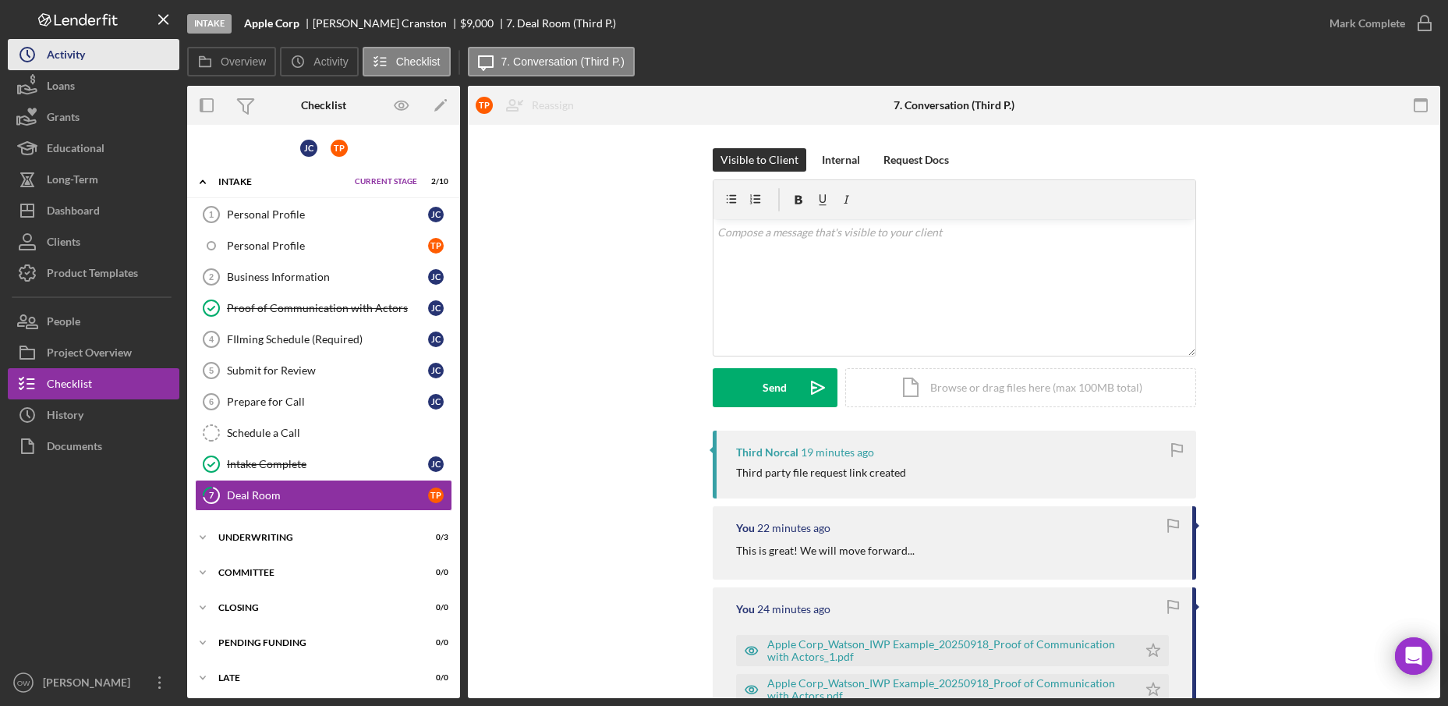
click at [97, 55] on button "Icon/History Activity" at bounding box center [94, 54] width 172 height 31
